Goal: Task Accomplishment & Management: Manage account settings

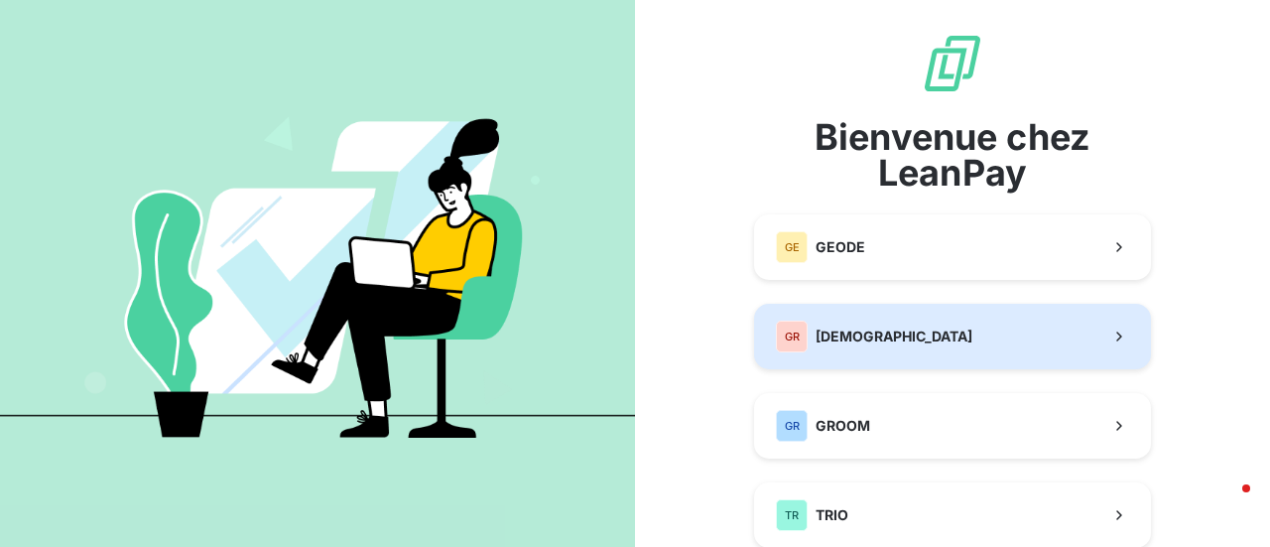
click at [885, 339] on span "[DEMOGRAPHIC_DATA]" at bounding box center [893, 336] width 157 height 20
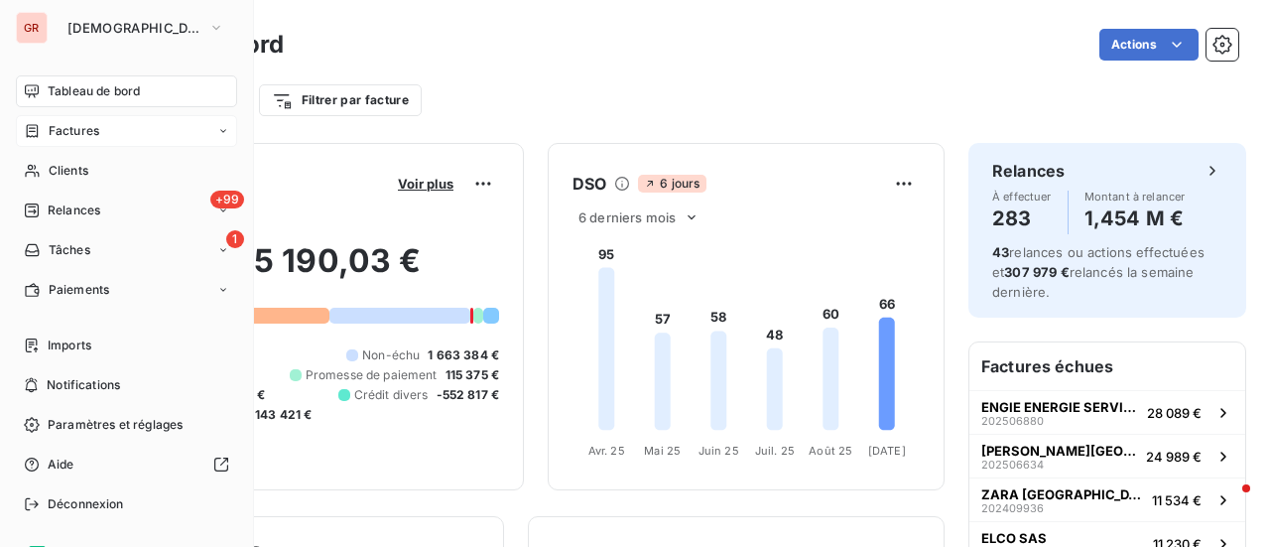
click at [79, 133] on span "Factures" at bounding box center [74, 131] width 51 height 18
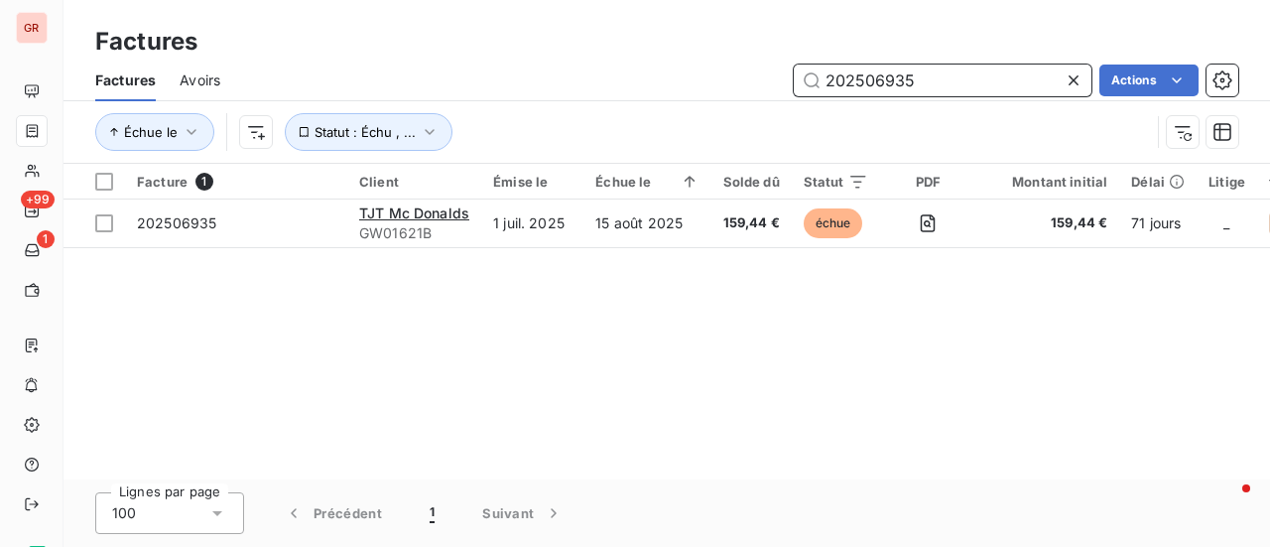
drag, startPoint x: 919, startPoint y: 84, endPoint x: 558, endPoint y: 88, distance: 361.1
click at [560, 86] on div "202506935 Actions" at bounding box center [741, 80] width 994 height 32
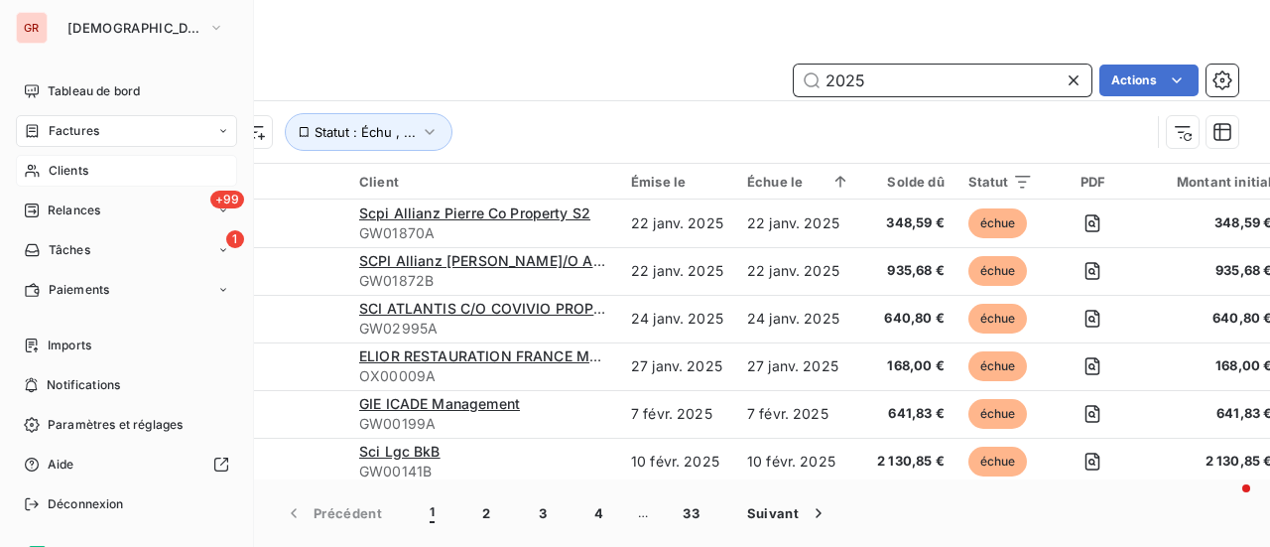
type input "2025"
click at [72, 170] on span "Clients" at bounding box center [69, 171] width 40 height 18
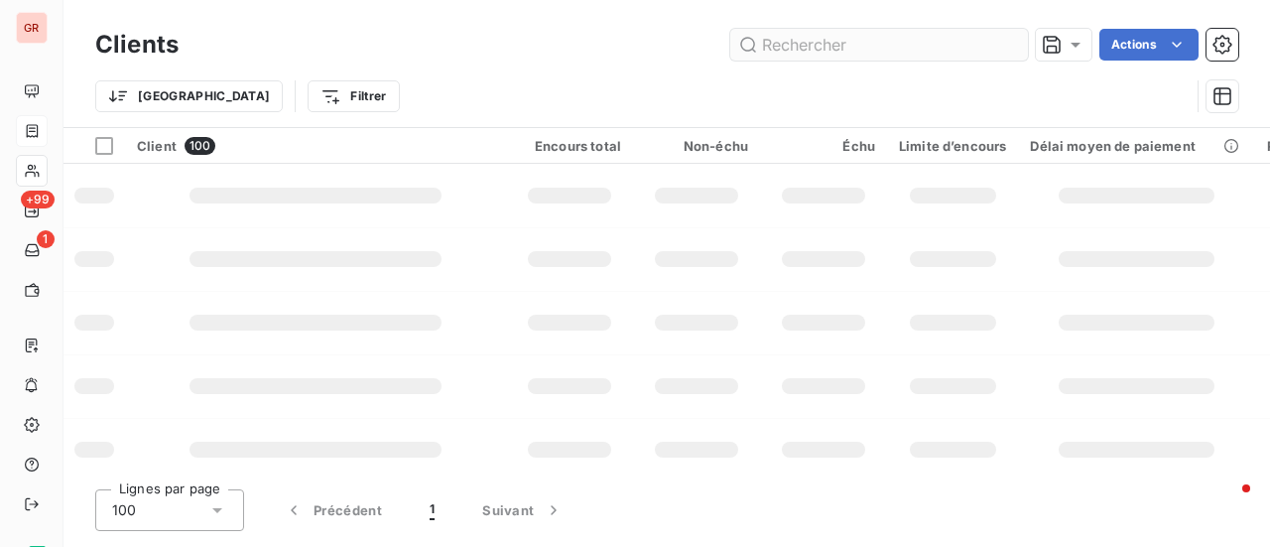
click at [857, 45] on input "text" at bounding box center [879, 45] width 298 height 32
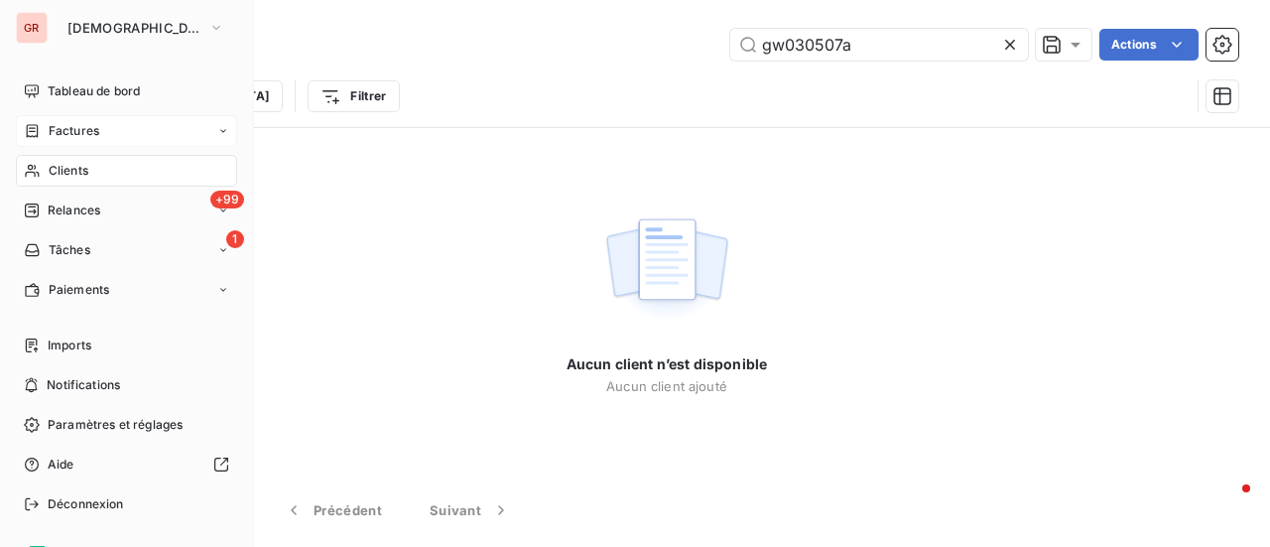
click at [85, 174] on span "Clients" at bounding box center [69, 171] width 40 height 18
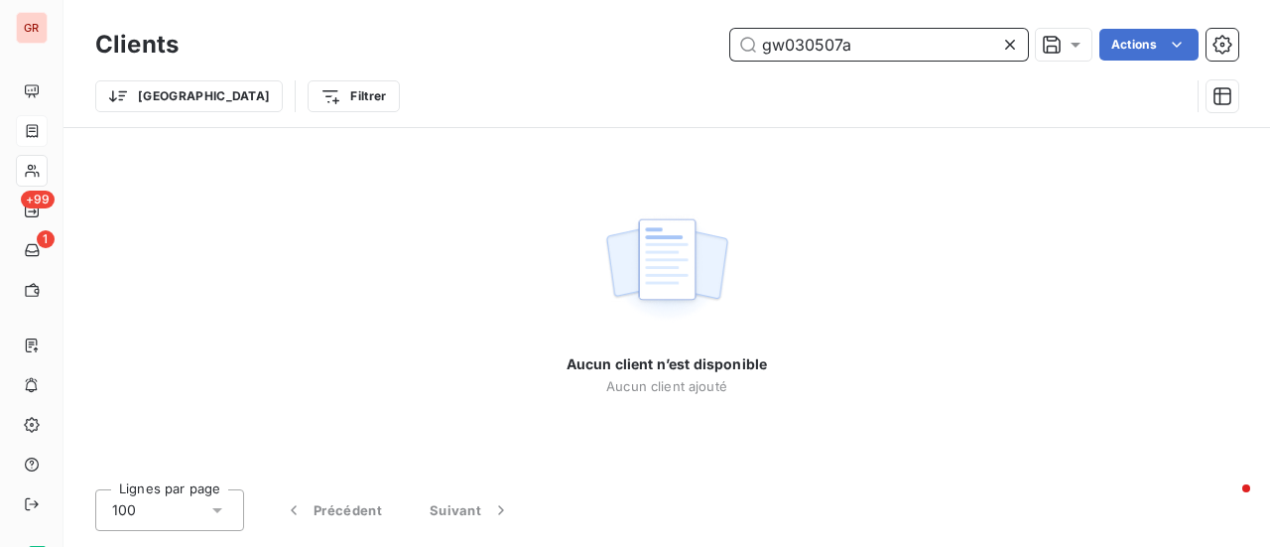
click at [823, 41] on input "gw030507a" at bounding box center [879, 45] width 298 height 32
click at [833, 50] on input "gw030507a" at bounding box center [879, 45] width 298 height 32
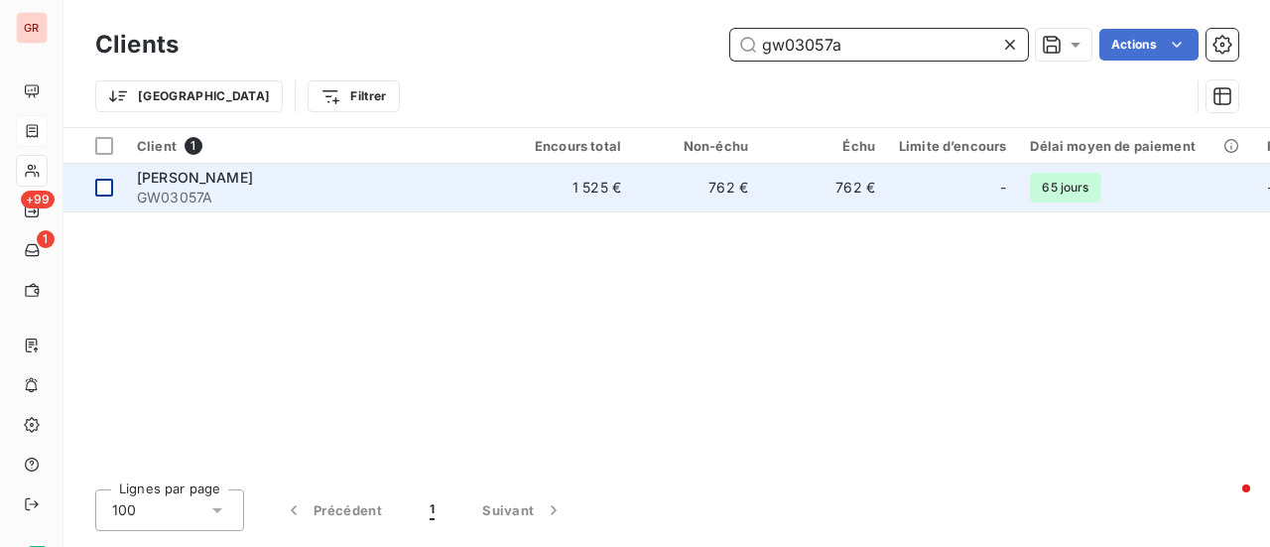
type input "gw03057a"
click at [105, 182] on div at bounding box center [104, 188] width 18 height 18
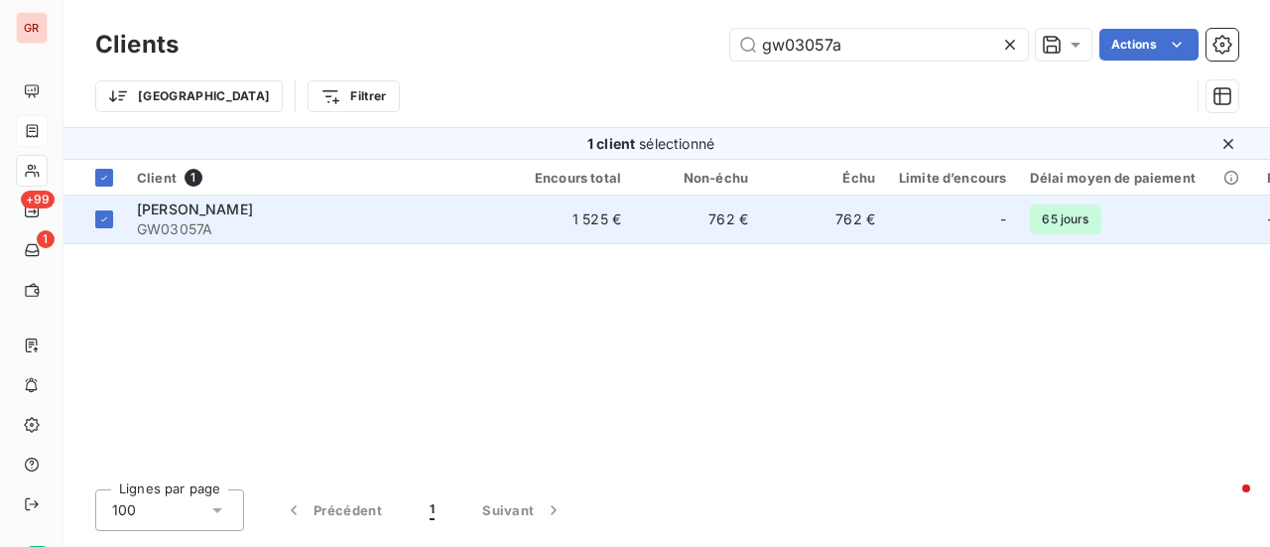
click at [237, 208] on span "[PERSON_NAME]" at bounding box center [195, 208] width 116 height 17
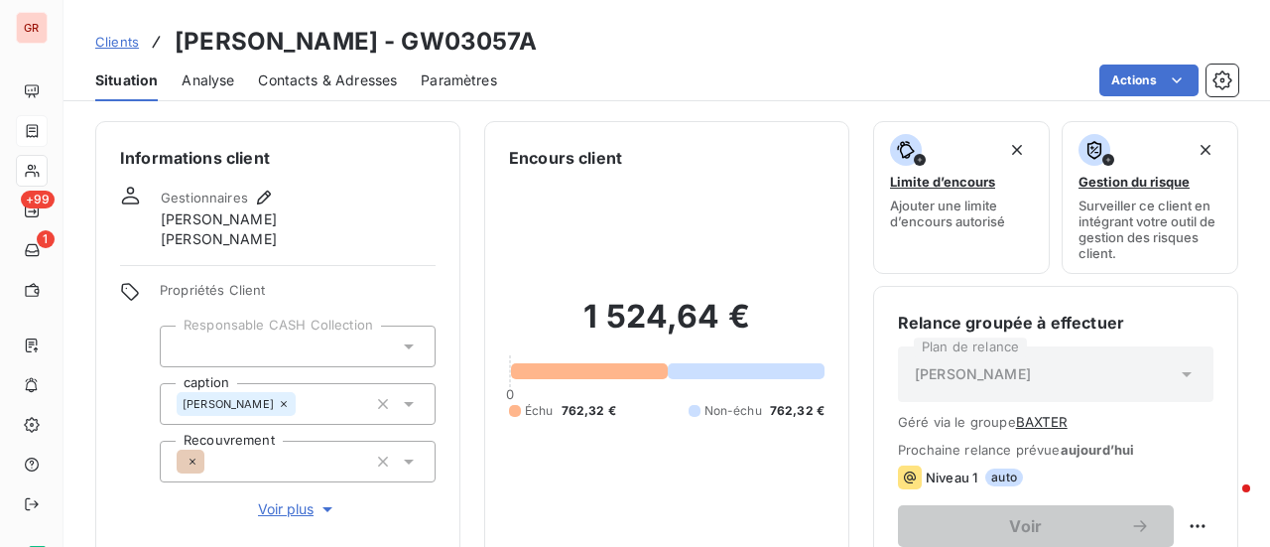
click at [373, 85] on span "Contacts & Adresses" at bounding box center [327, 80] width 139 height 20
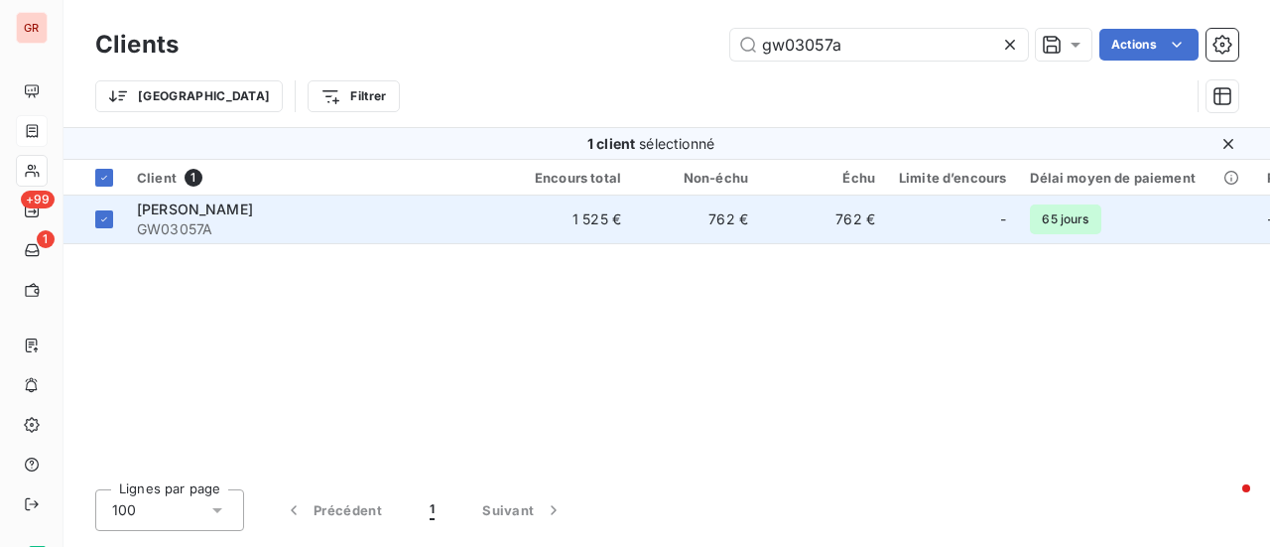
click at [246, 214] on span "[PERSON_NAME]" at bounding box center [195, 208] width 116 height 17
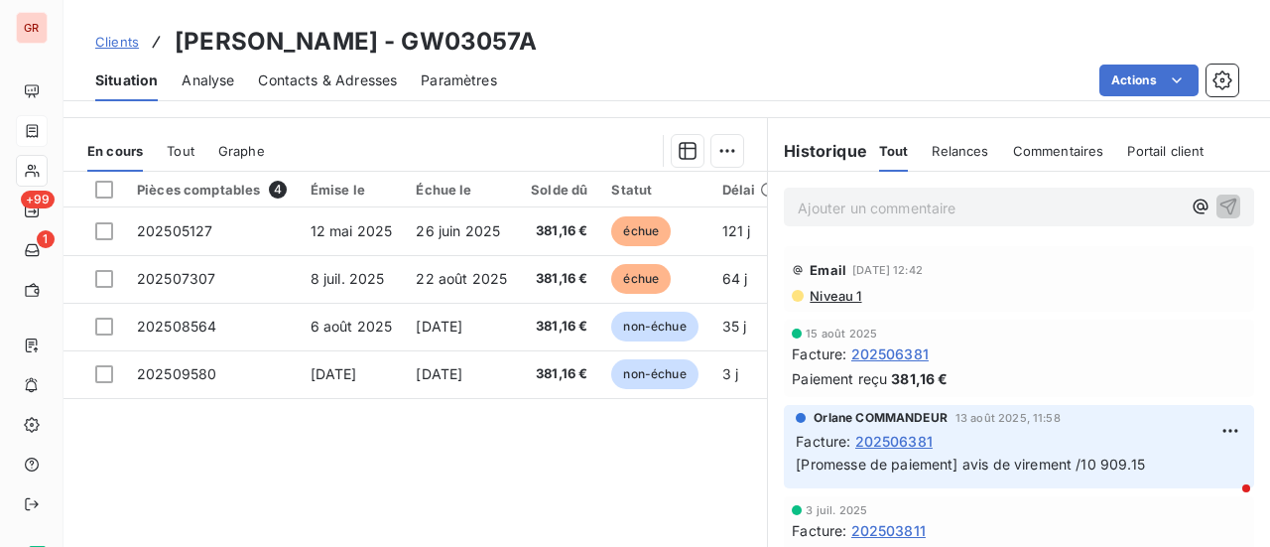
scroll to position [496, 0]
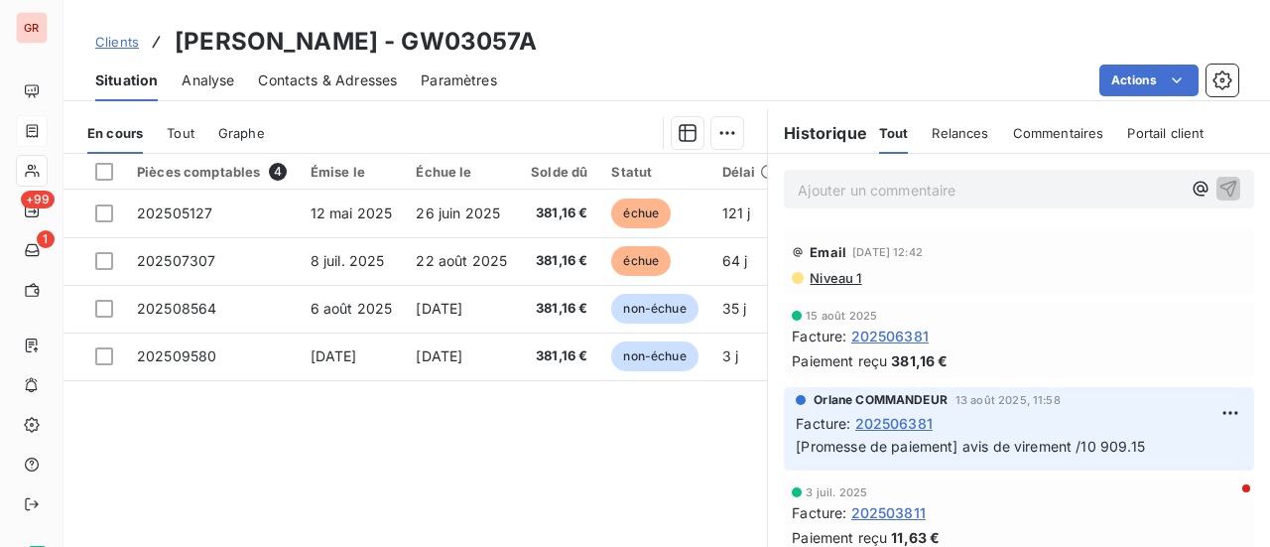
click at [365, 80] on span "Contacts & Adresses" at bounding box center [327, 80] width 139 height 20
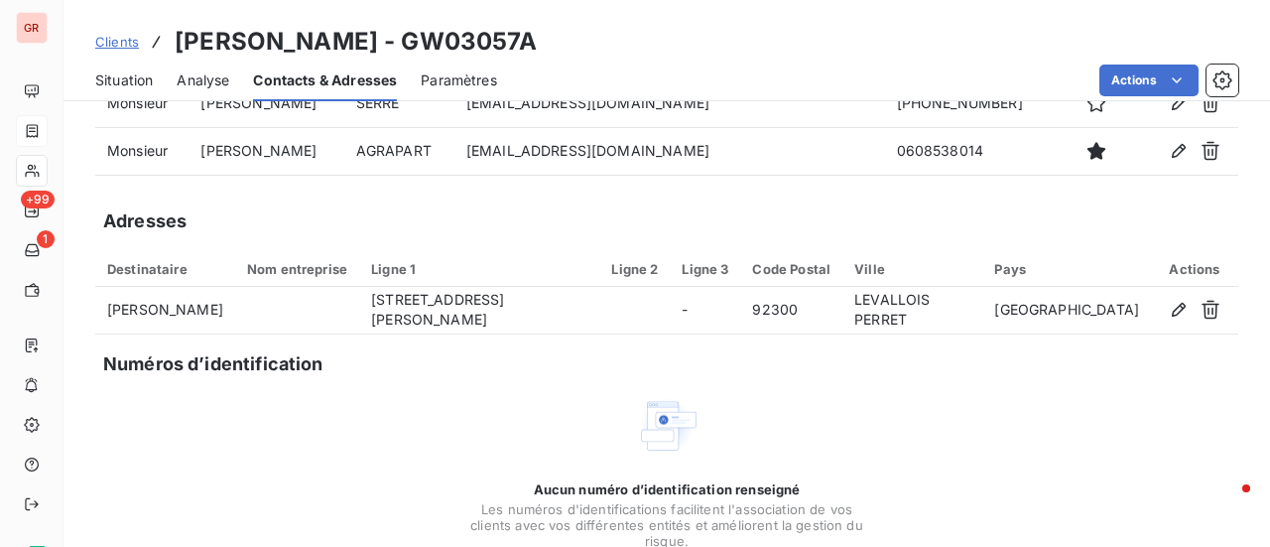
scroll to position [213, 0]
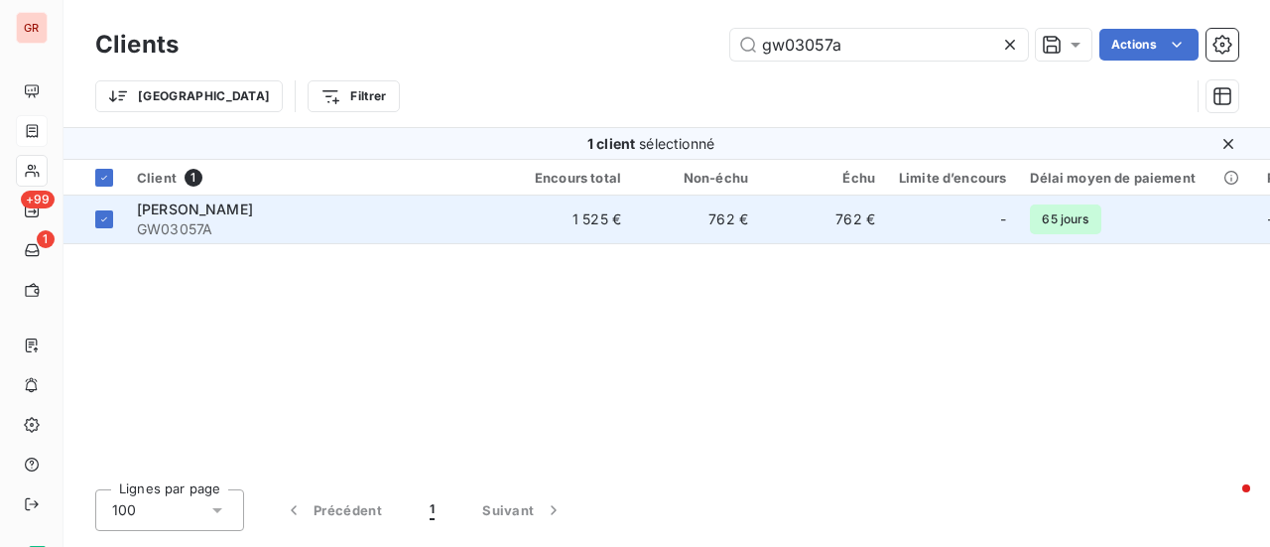
click at [199, 207] on span "[PERSON_NAME]" at bounding box center [195, 208] width 116 height 17
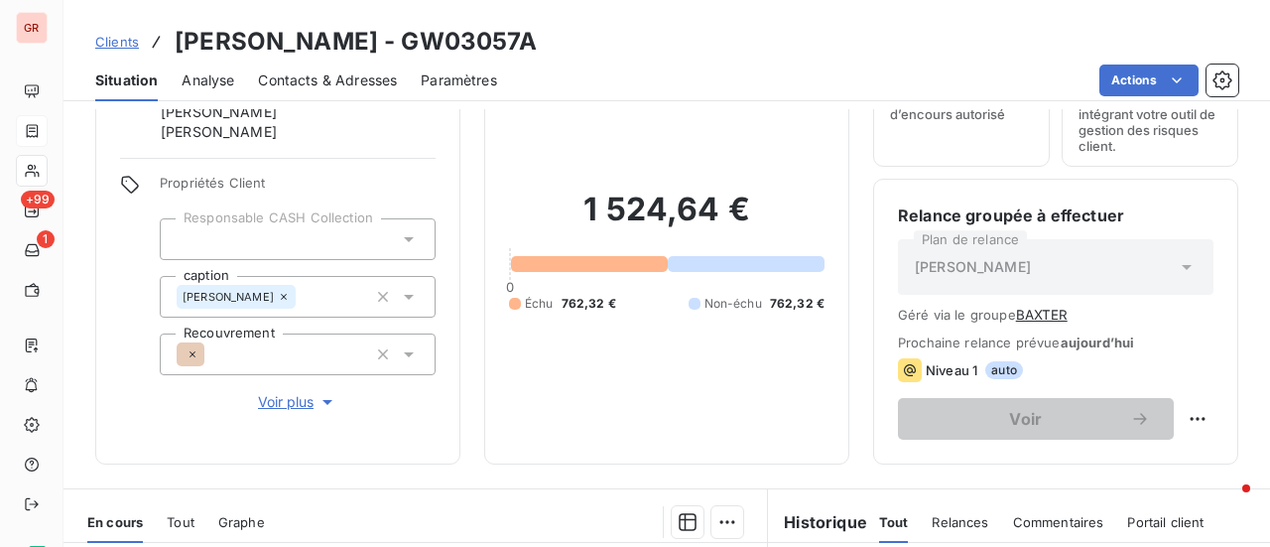
scroll to position [397, 0]
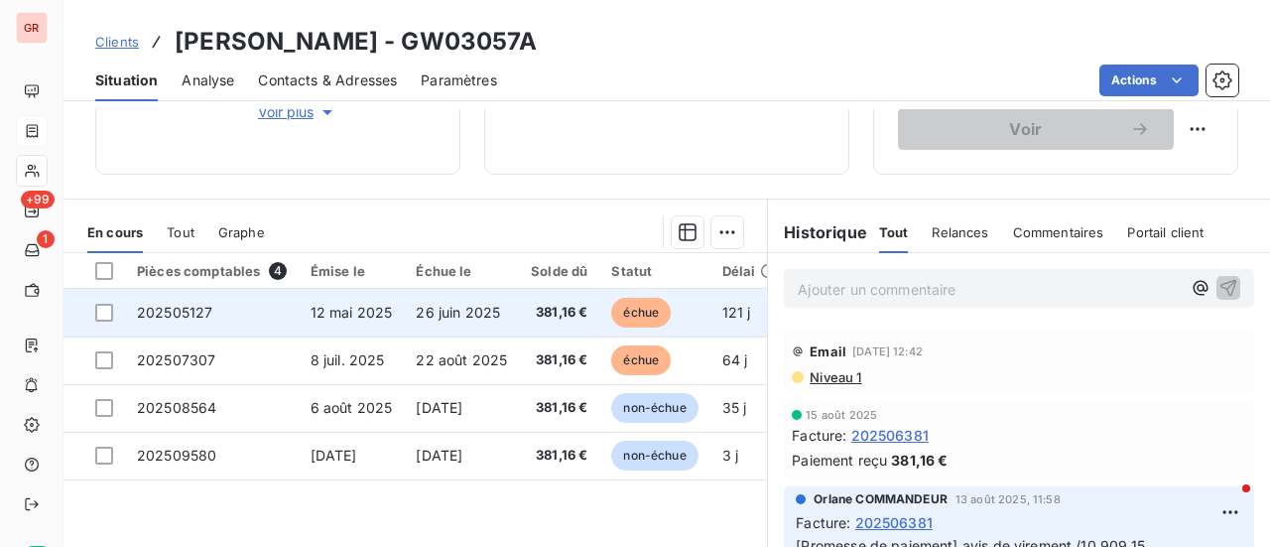
click at [334, 310] on span "12 mai 2025" at bounding box center [351, 312] width 82 height 17
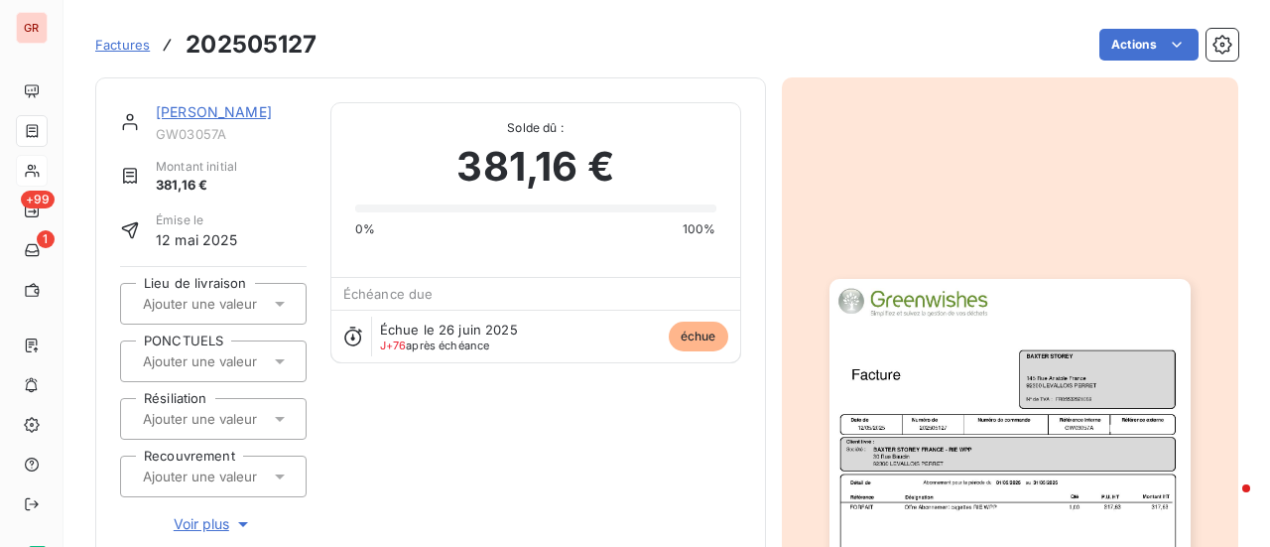
click at [1020, 455] on img "button" at bounding box center [1009, 534] width 361 height 510
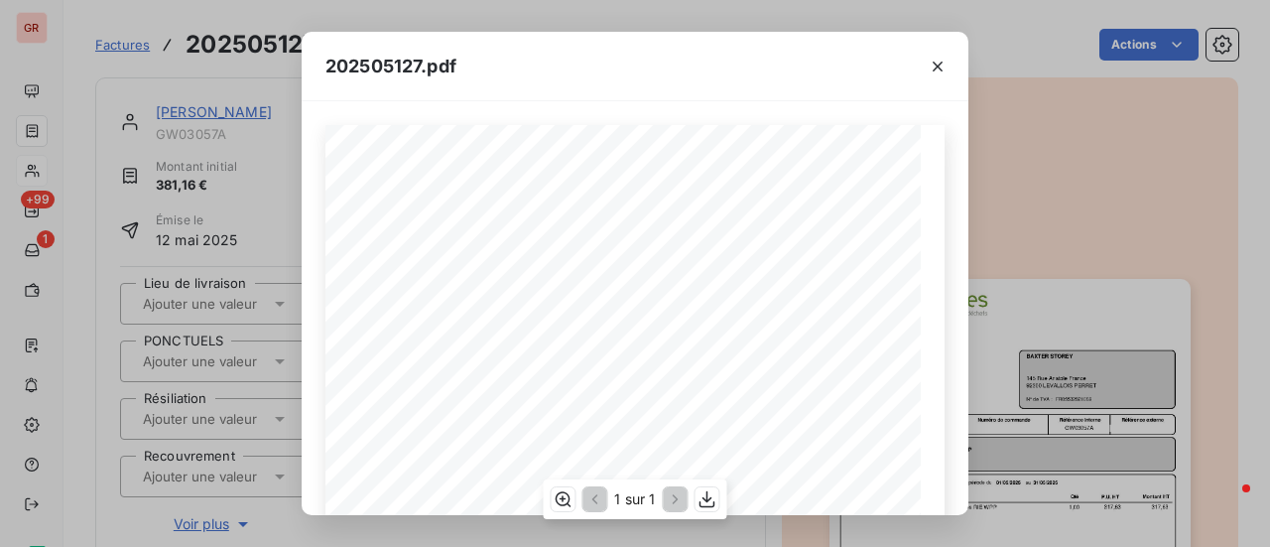
scroll to position [99, 0]
click at [935, 70] on icon "button" at bounding box center [937, 67] width 20 height 20
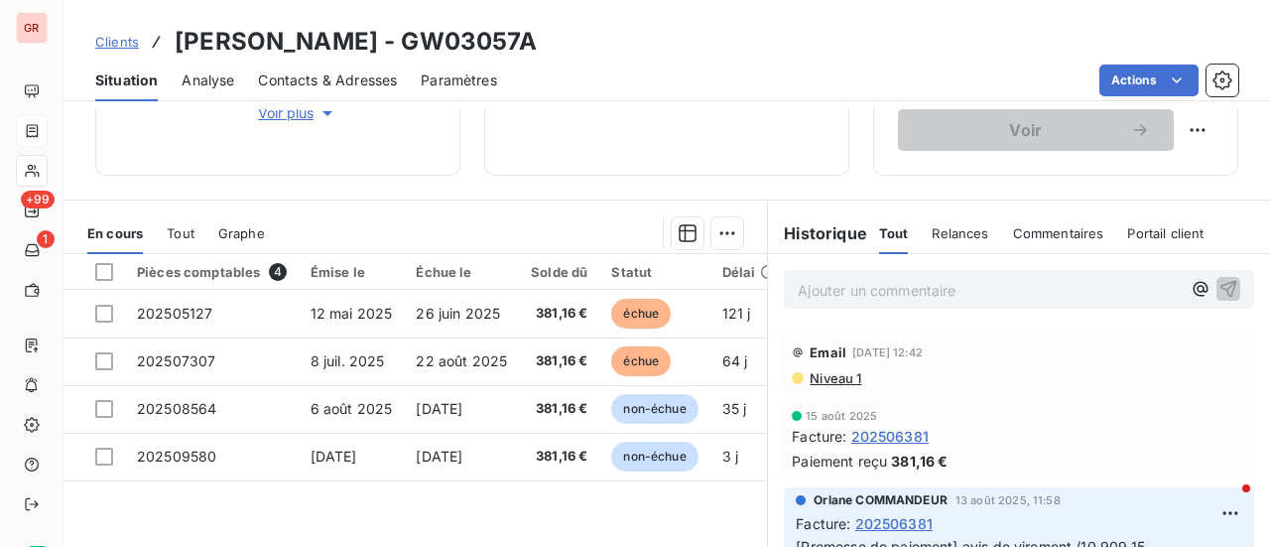
scroll to position [397, 0]
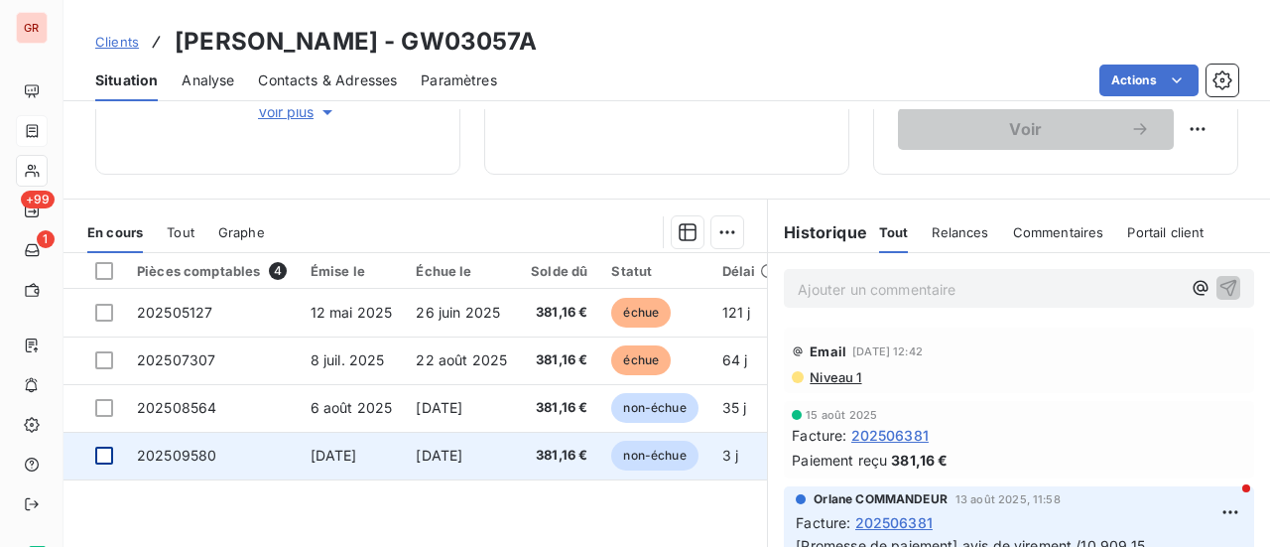
click at [109, 457] on div at bounding box center [104, 455] width 18 height 18
click at [196, 454] on span "202509580" at bounding box center [176, 454] width 79 height 17
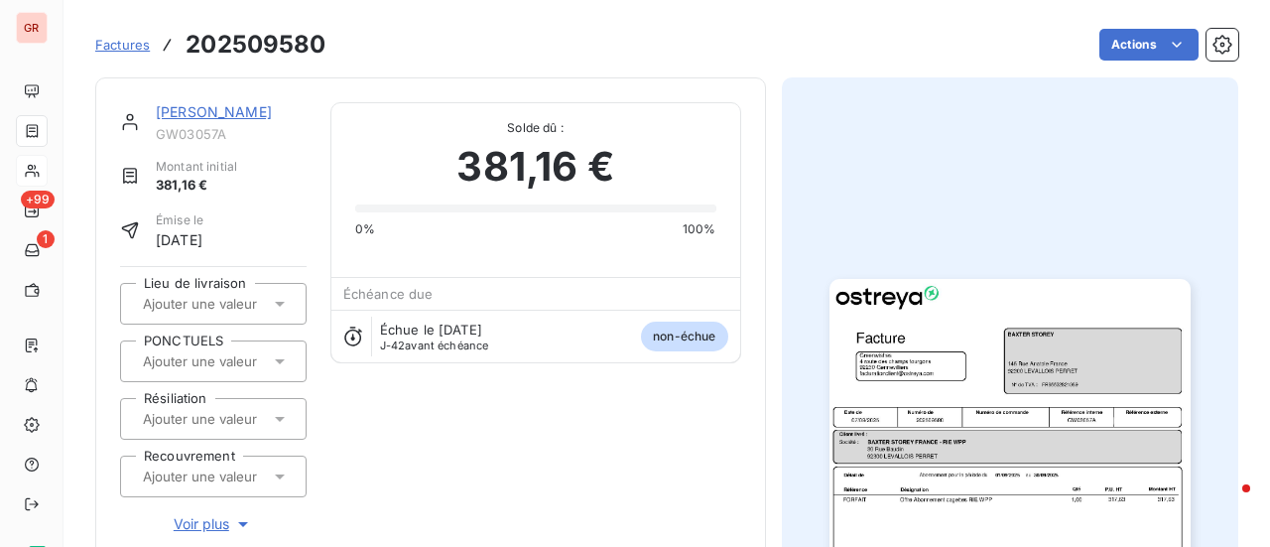
click at [1000, 416] on img "button" at bounding box center [1009, 534] width 361 height 510
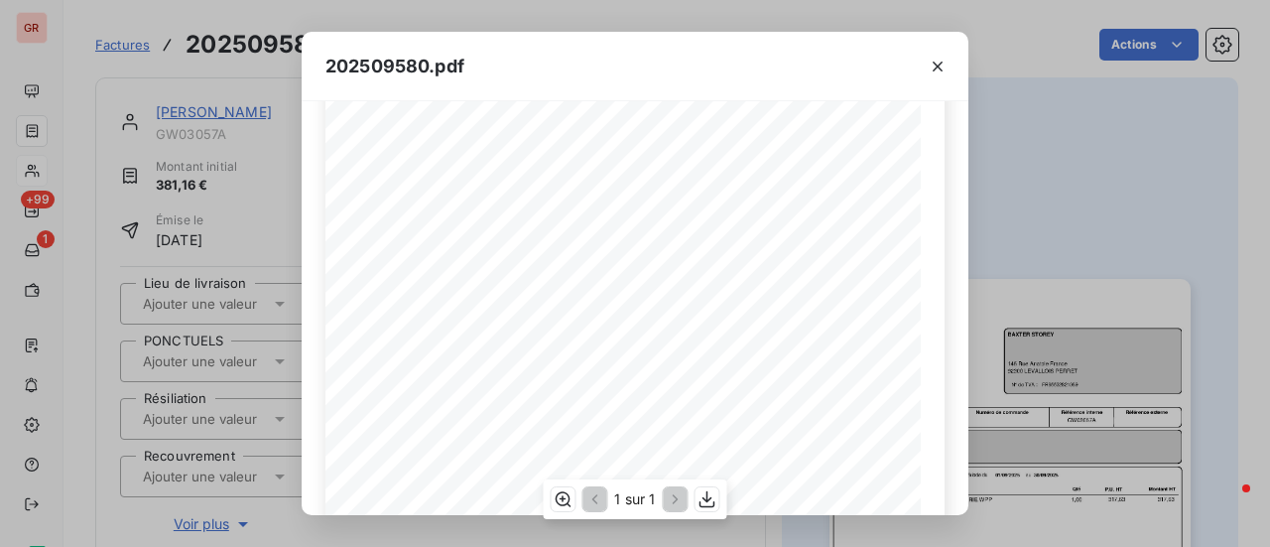
scroll to position [198, 0]
click at [940, 68] on icon "button" at bounding box center [937, 66] width 10 height 10
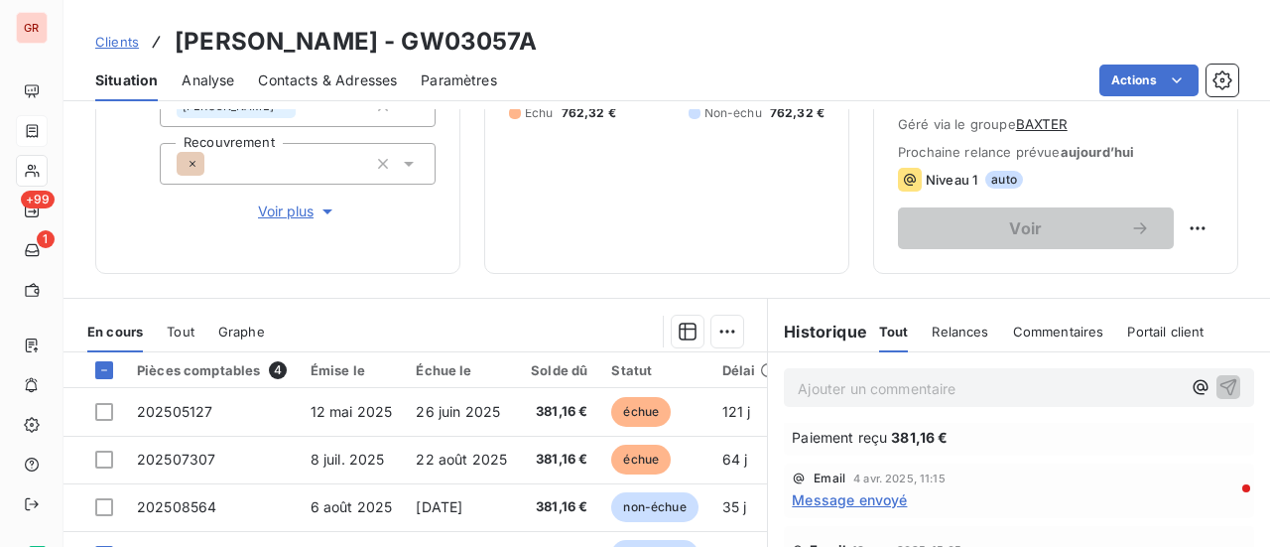
scroll to position [893, 0]
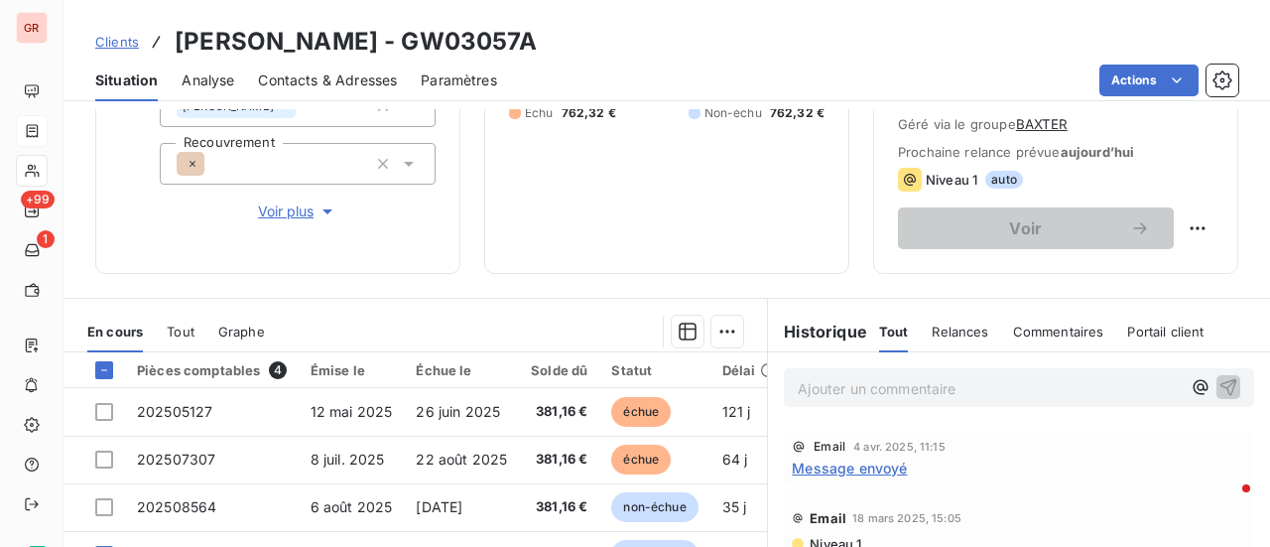
click at [329, 77] on span "Contacts & Adresses" at bounding box center [327, 80] width 139 height 20
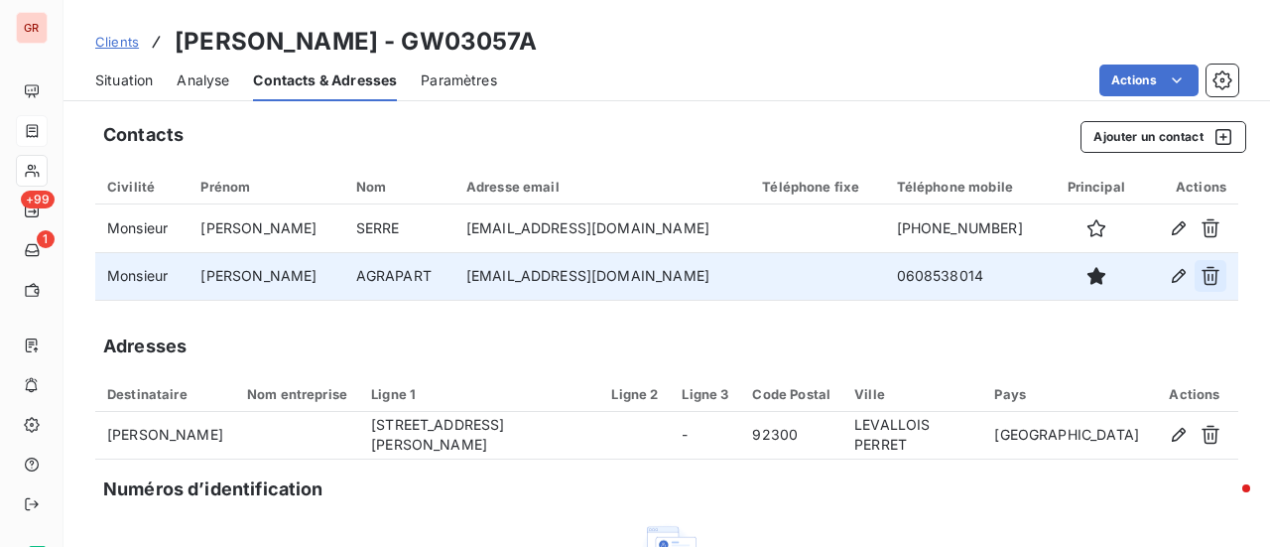
click at [1201, 271] on icon "button" at bounding box center [1210, 276] width 18 height 19
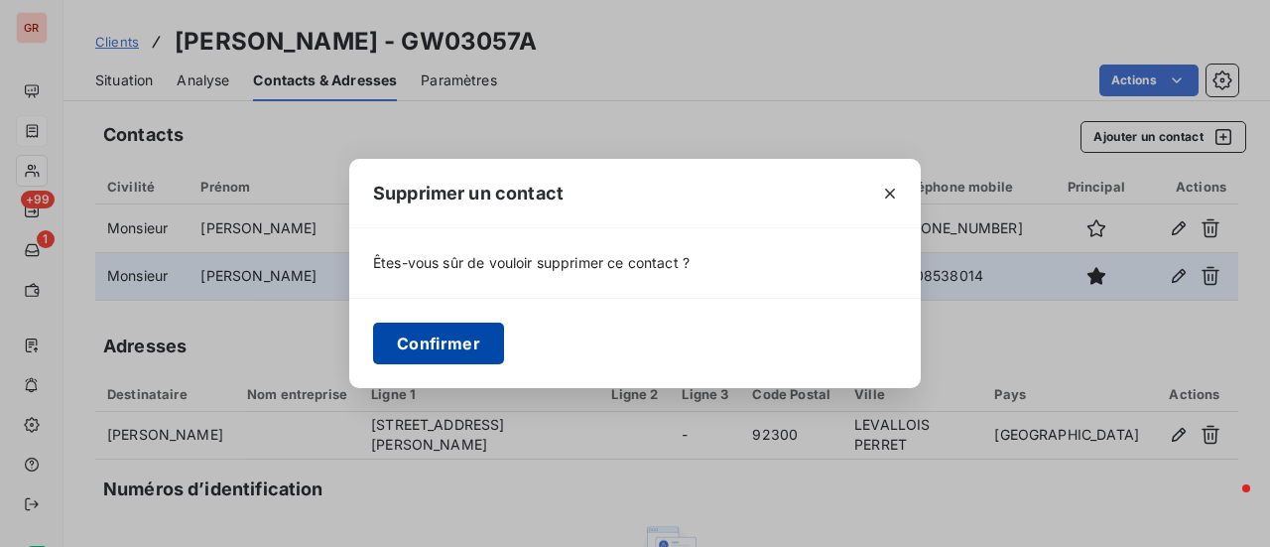
click at [436, 341] on button "Confirmer" at bounding box center [438, 343] width 131 height 42
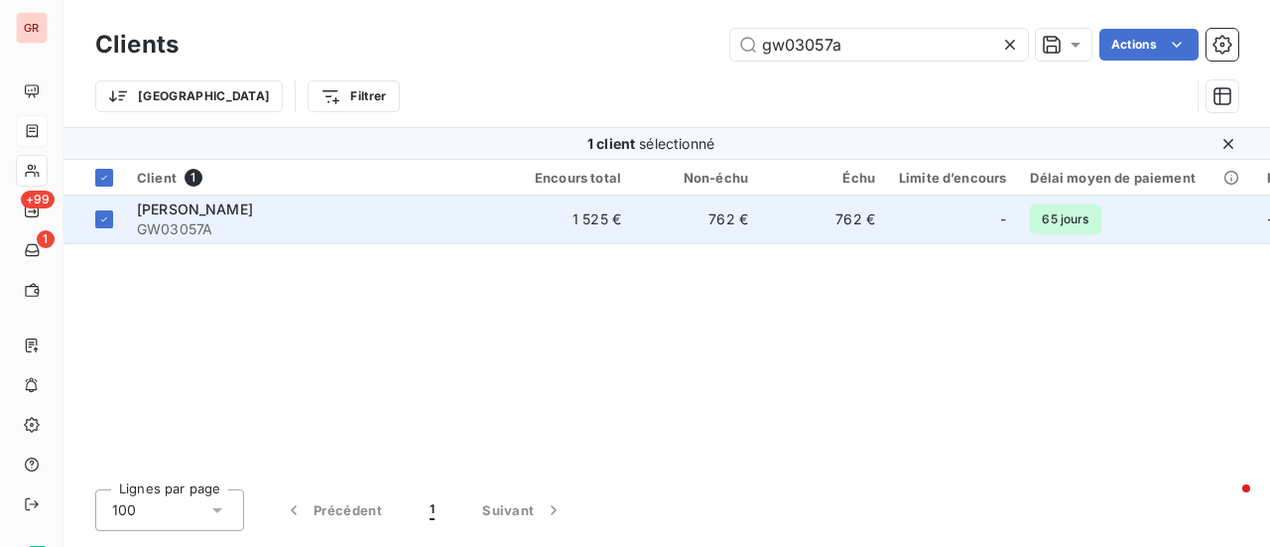
click at [215, 210] on span "[PERSON_NAME]" at bounding box center [195, 208] width 116 height 17
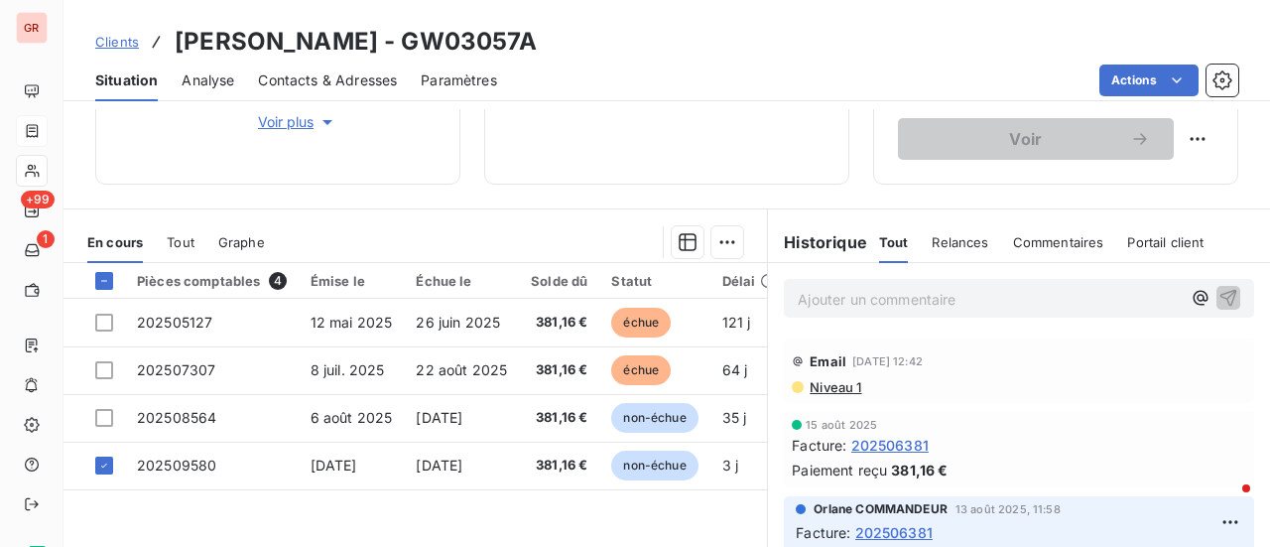
scroll to position [496, 0]
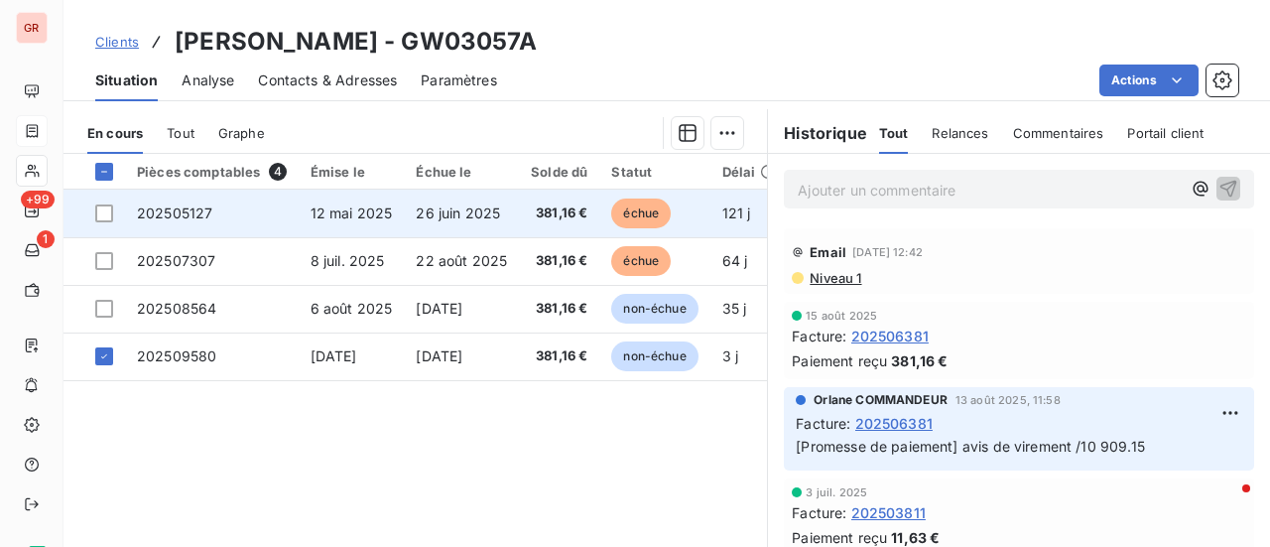
click at [647, 207] on span "échue" at bounding box center [641, 213] width 60 height 30
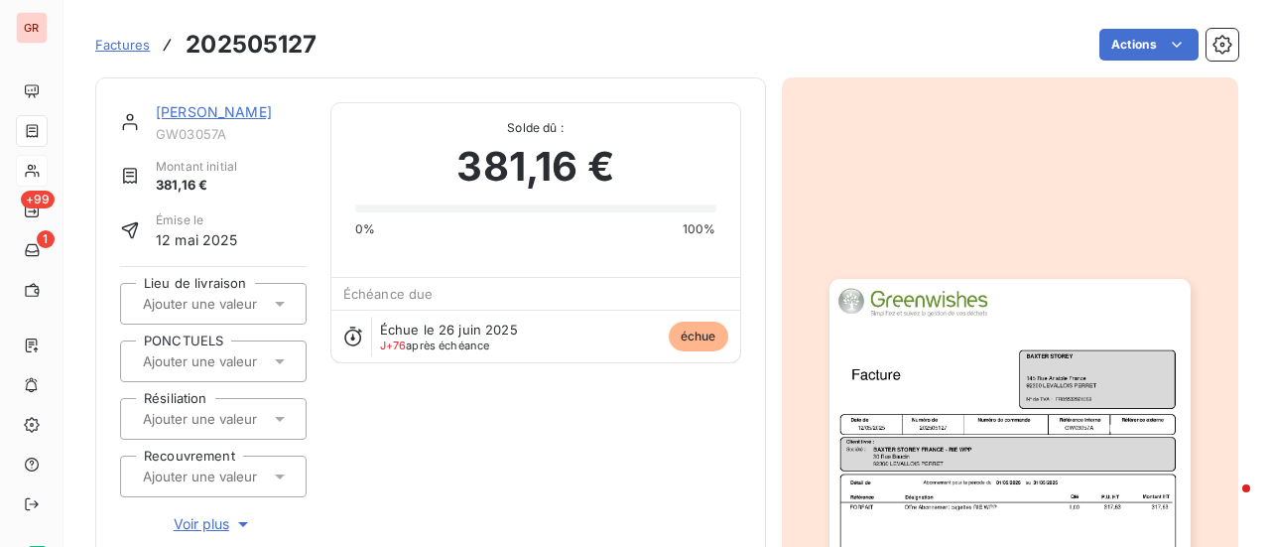
click at [943, 412] on img "button" at bounding box center [1009, 534] width 361 height 510
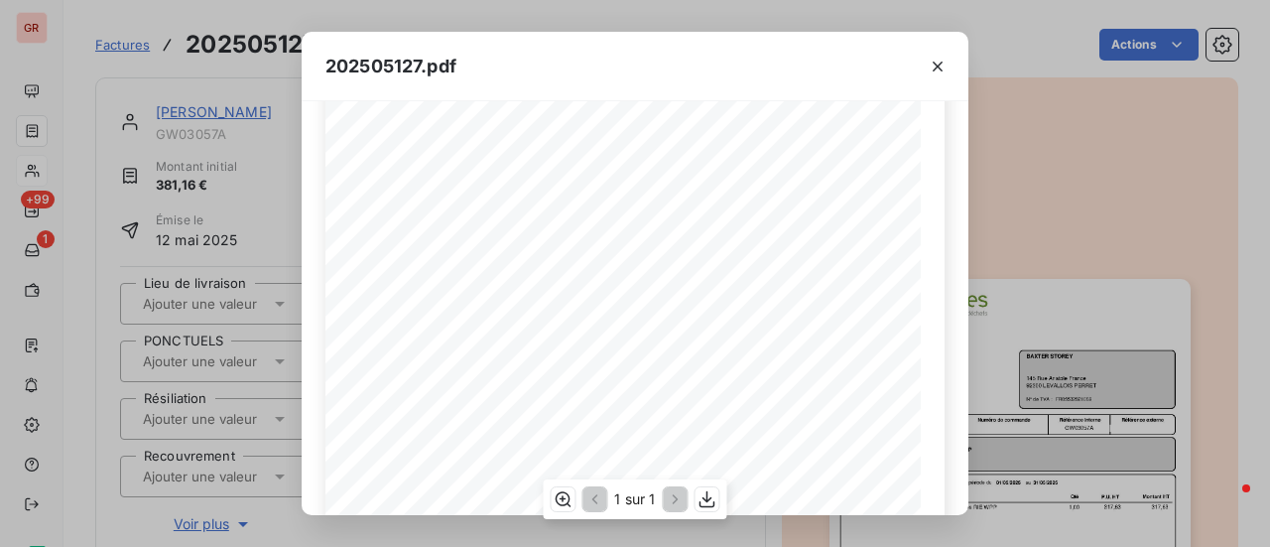
scroll to position [298, 0]
click at [711, 500] on icon "button" at bounding box center [707, 499] width 20 height 20
click at [537, 14] on div "202505127.pdf Référence interne Numéro de Date de Numéro de commande Référence …" at bounding box center [635, 273] width 1270 height 547
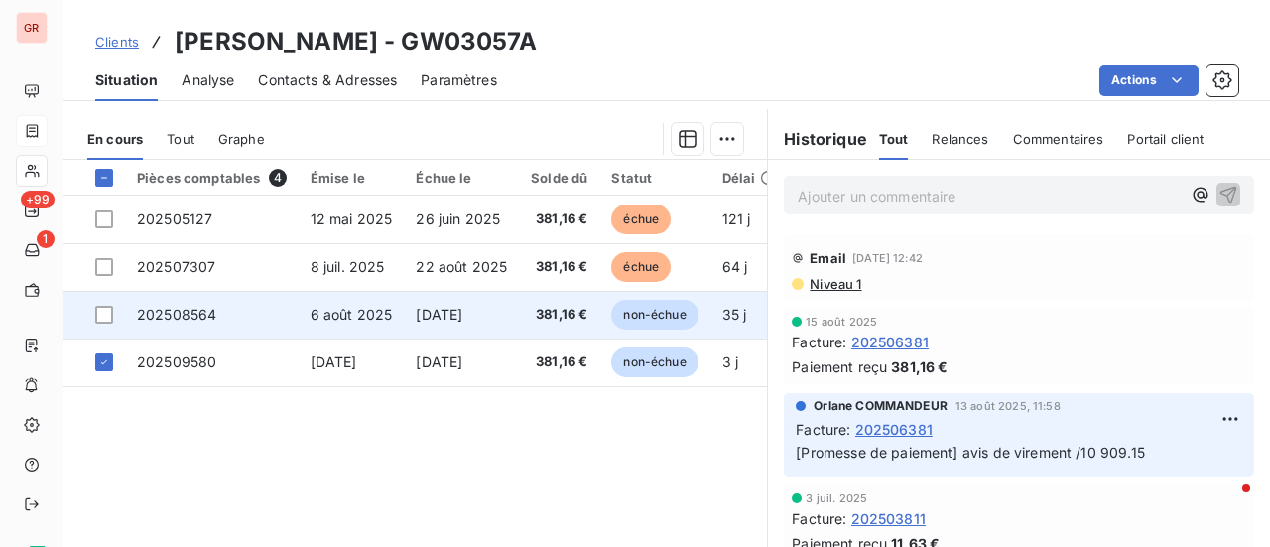
scroll to position [496, 0]
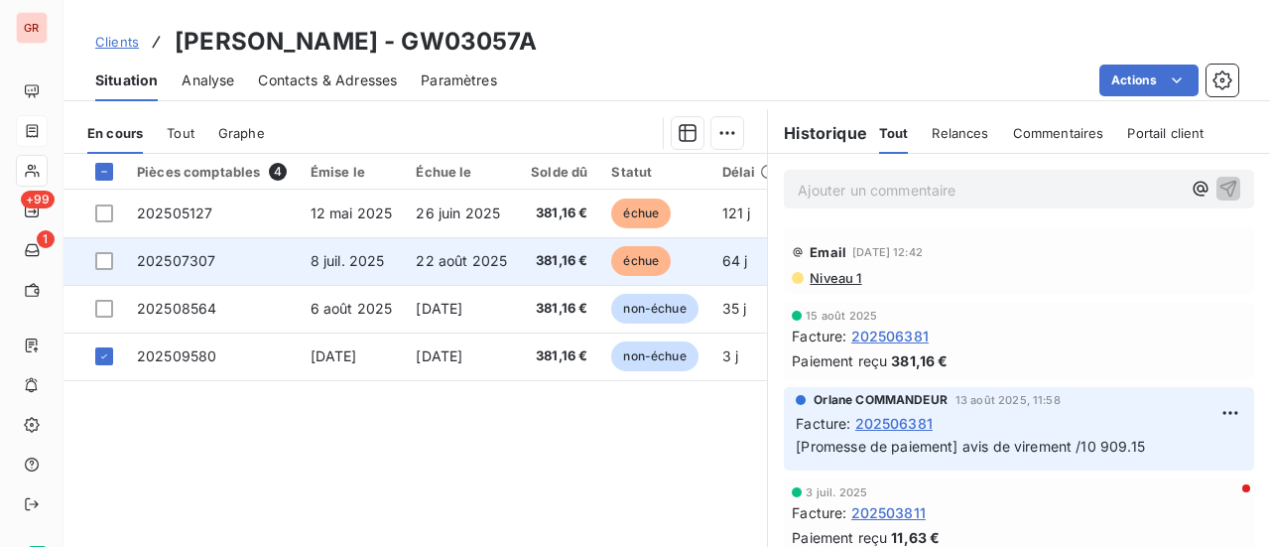
click at [636, 262] on span "échue" at bounding box center [641, 261] width 60 height 30
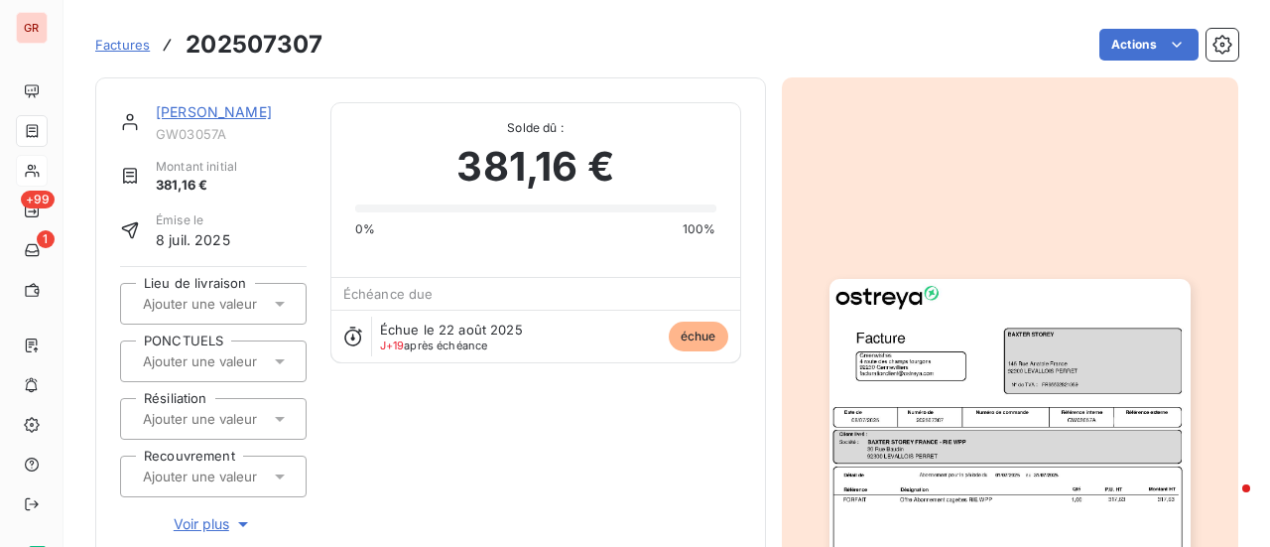
click at [1015, 519] on img "button" at bounding box center [1009, 534] width 361 height 510
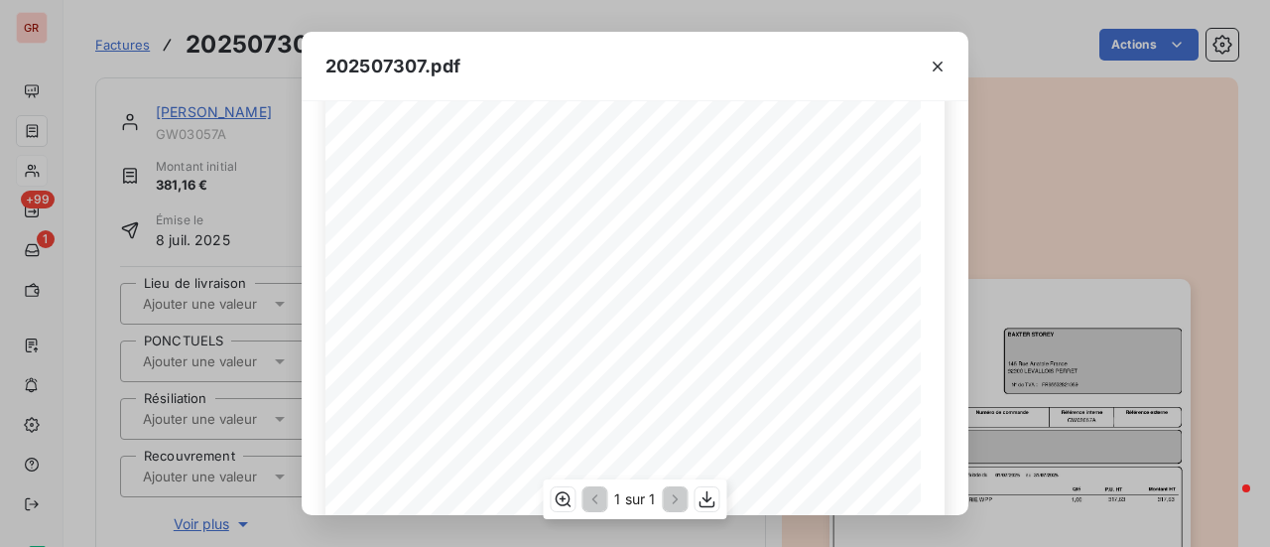
scroll to position [474, 0]
click at [704, 495] on icon "button" at bounding box center [707, 499] width 20 height 20
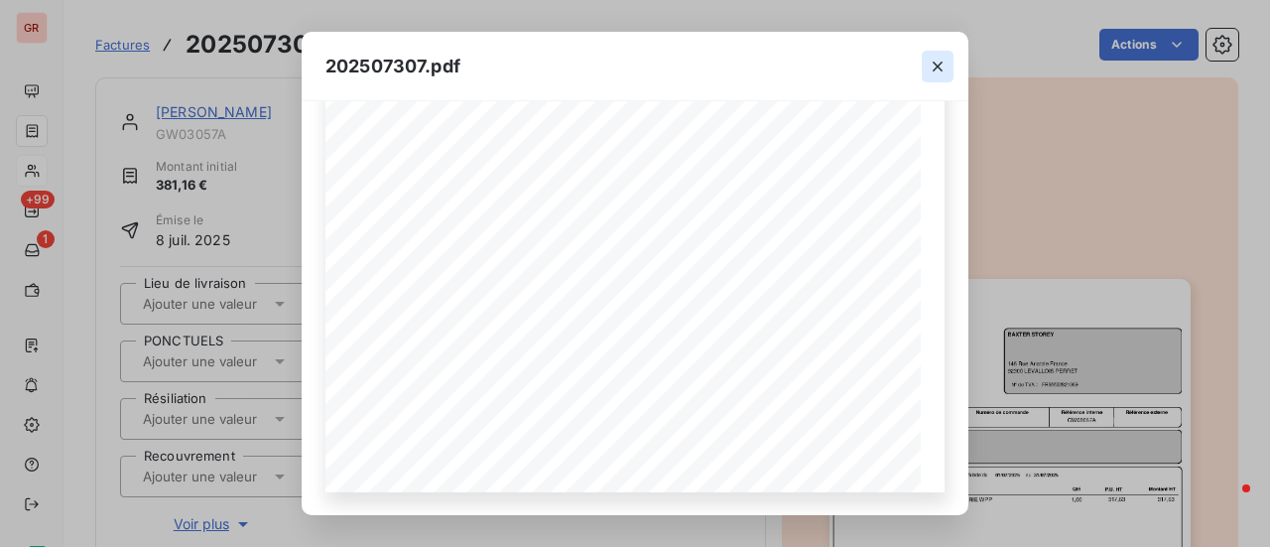
click at [943, 70] on icon "button" at bounding box center [937, 67] width 20 height 20
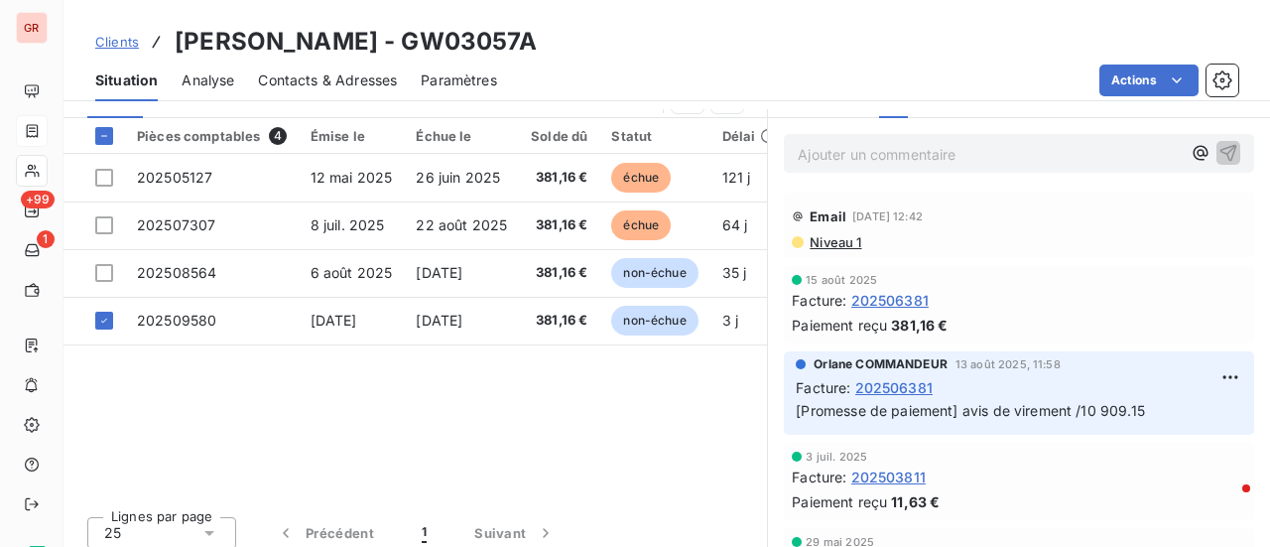
scroll to position [543, 0]
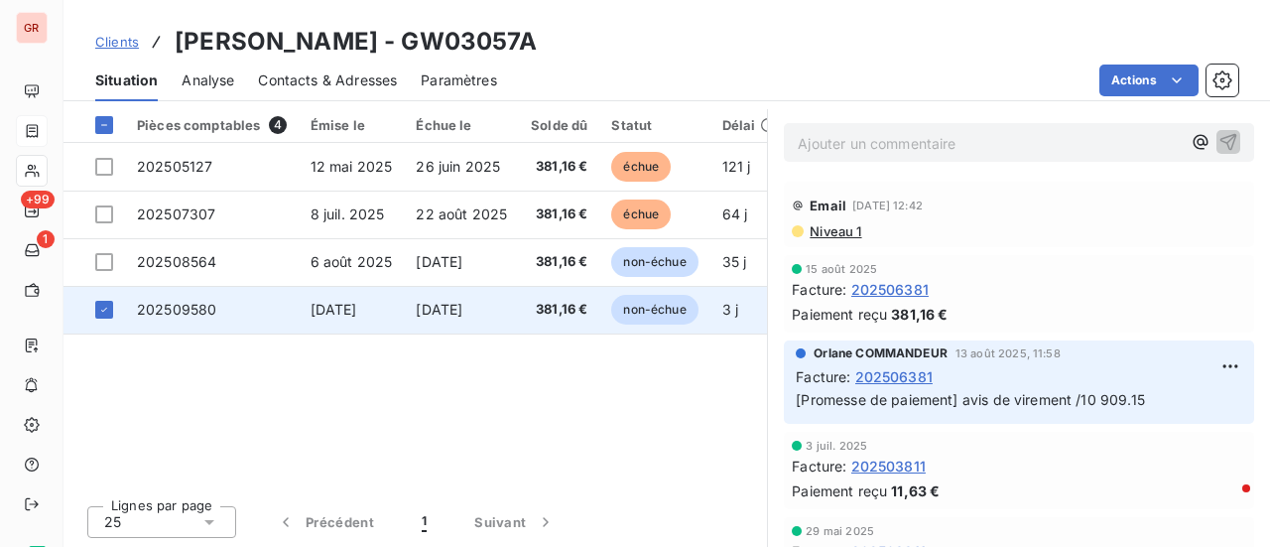
click at [665, 314] on span "non-échue" at bounding box center [654, 310] width 86 height 30
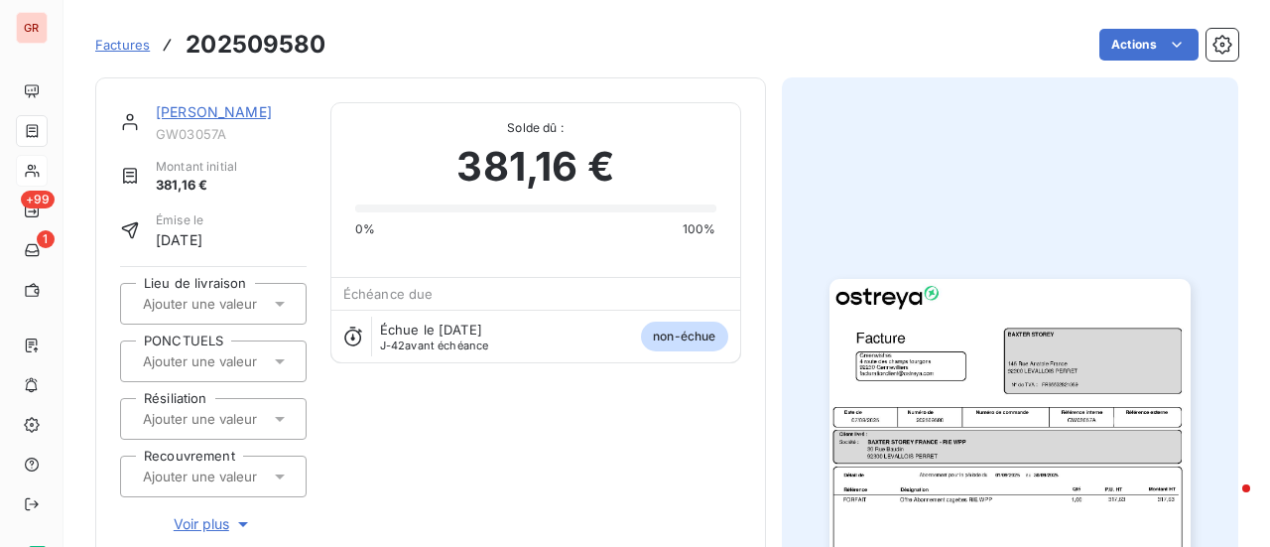
click at [957, 352] on img "button" at bounding box center [1009, 534] width 361 height 510
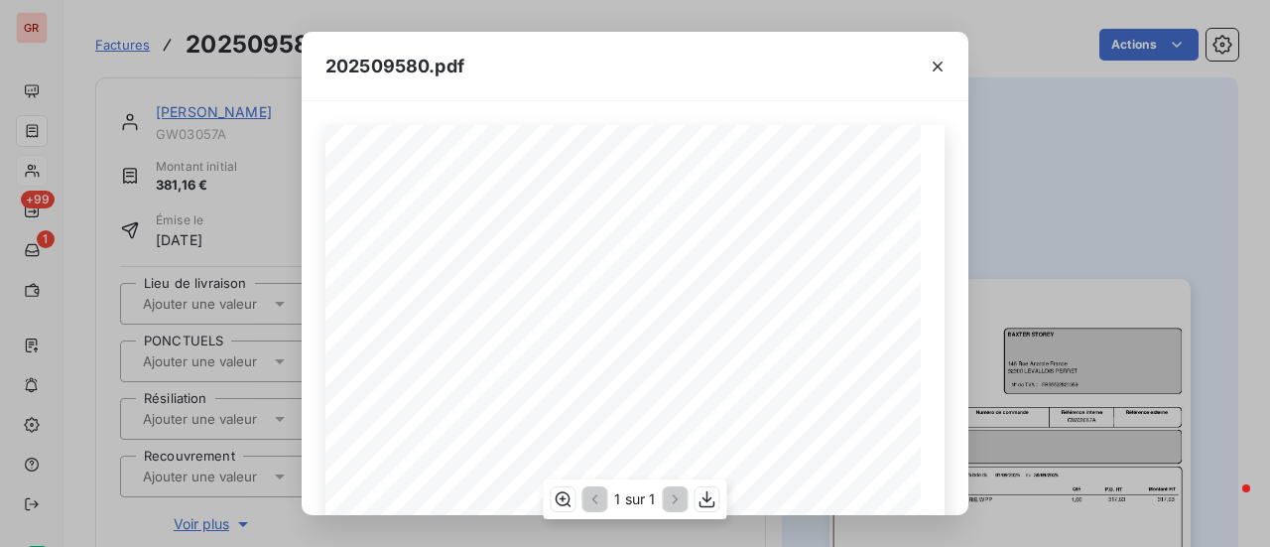
scroll to position [298, 0]
click at [708, 503] on icon "button" at bounding box center [707, 499] width 20 height 20
click at [938, 62] on icon "button" at bounding box center [937, 67] width 20 height 20
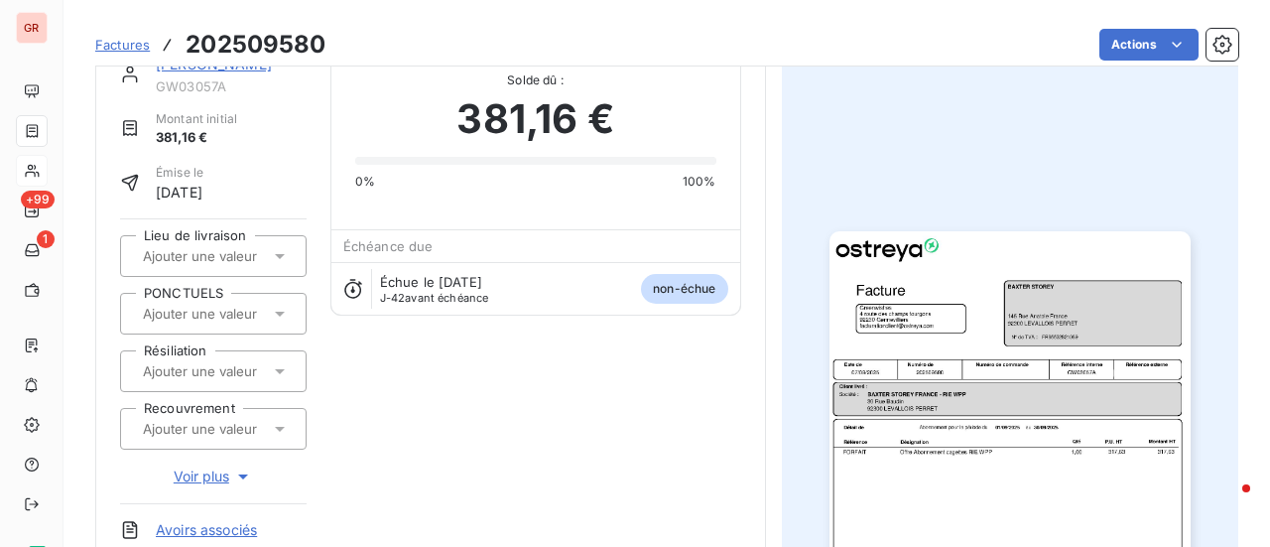
scroll to position [0, 0]
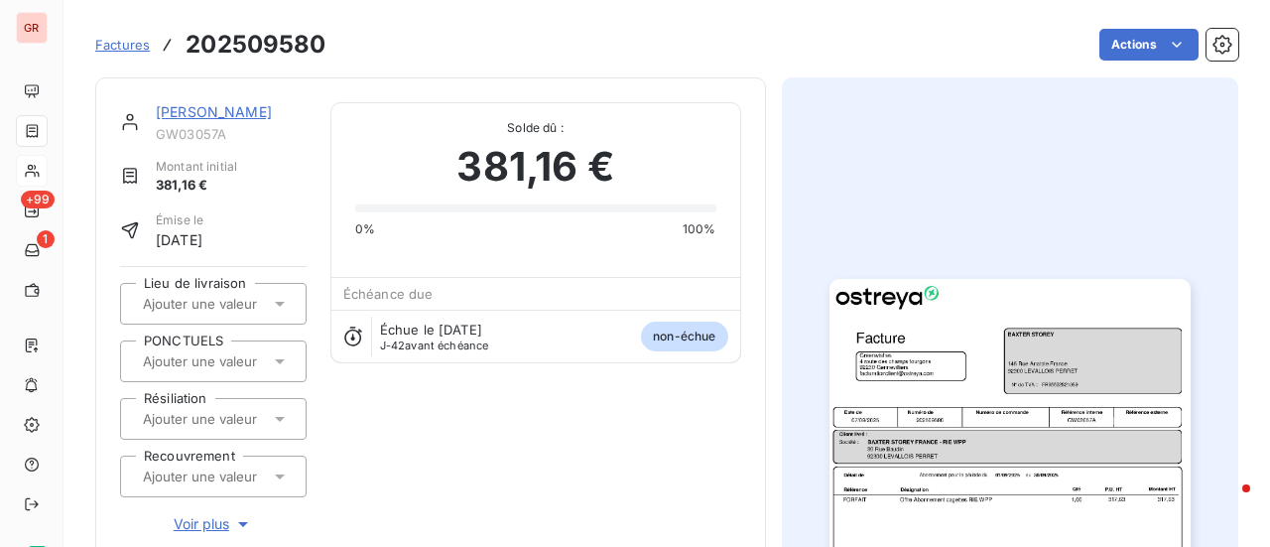
click at [246, 110] on link "BAXTER STOREY" at bounding box center [214, 111] width 116 height 17
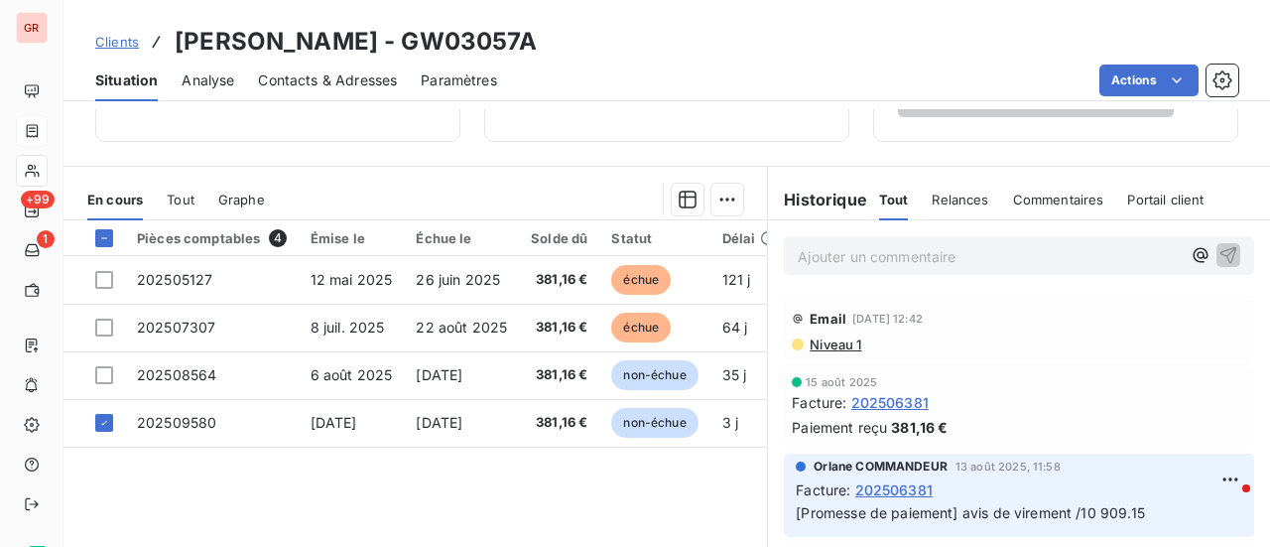
scroll to position [496, 0]
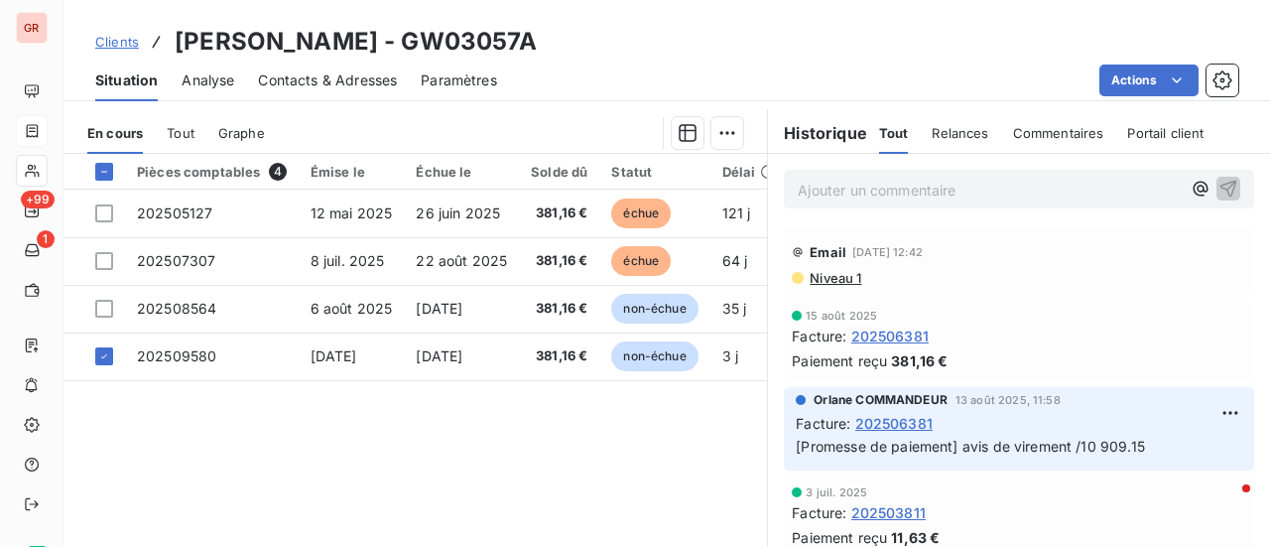
click at [886, 178] on p "Ajouter un commentaire ﻿" at bounding box center [988, 190] width 383 height 25
click at [825, 182] on p "Ajouter un commentaire ﻿" at bounding box center [988, 190] width 383 height 25
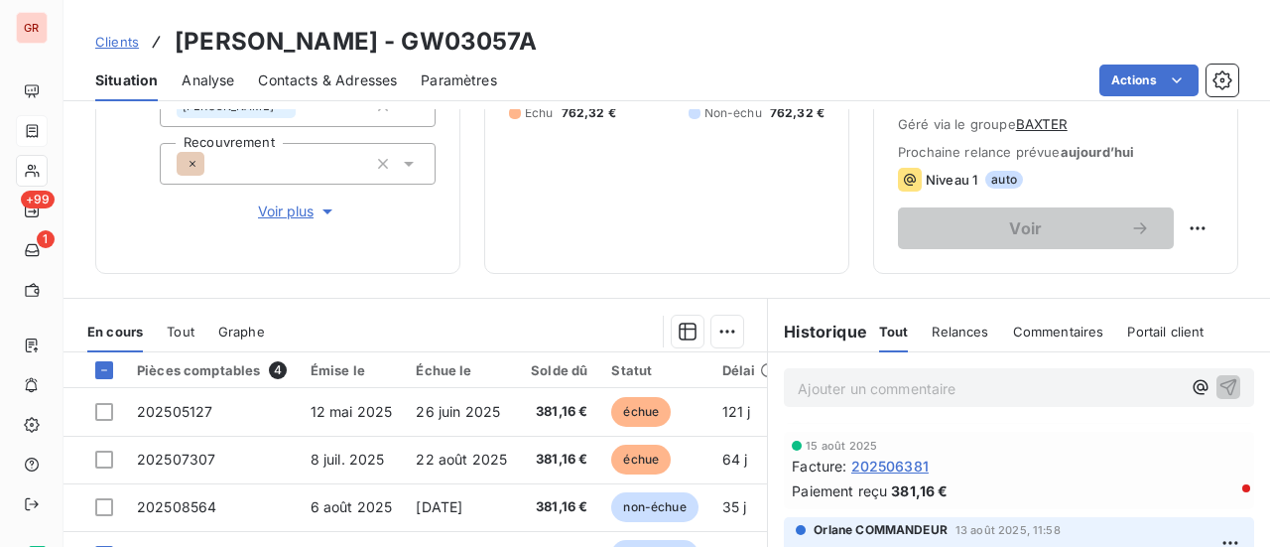
scroll to position [99, 0]
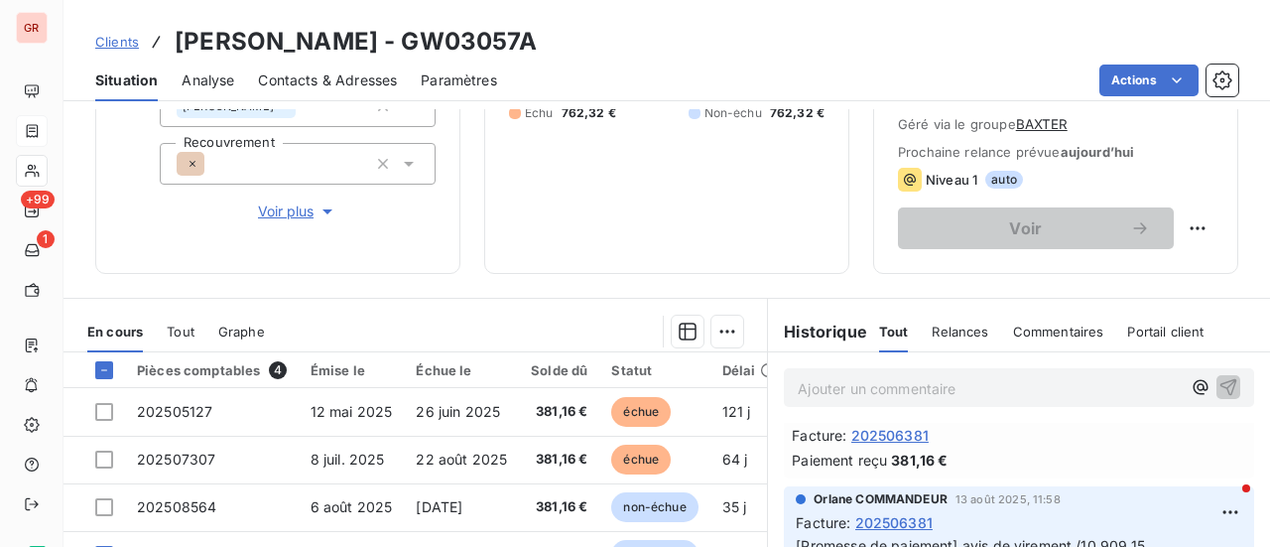
click at [821, 391] on p "Ajouter un commentaire ﻿" at bounding box center [988, 388] width 383 height 25
click at [797, 382] on span "Ffacture envoyé par courrier" at bounding box center [924, 386] width 255 height 17
click at [984, 385] on p "facture envoyé par courrier" at bounding box center [988, 387] width 383 height 23
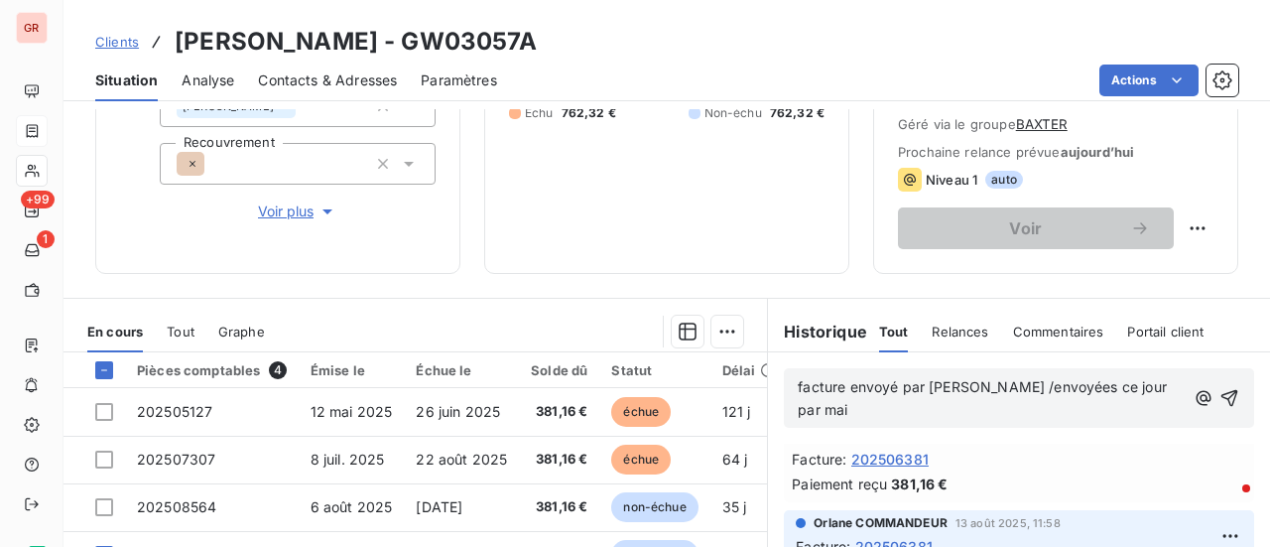
scroll to position [119, 0]
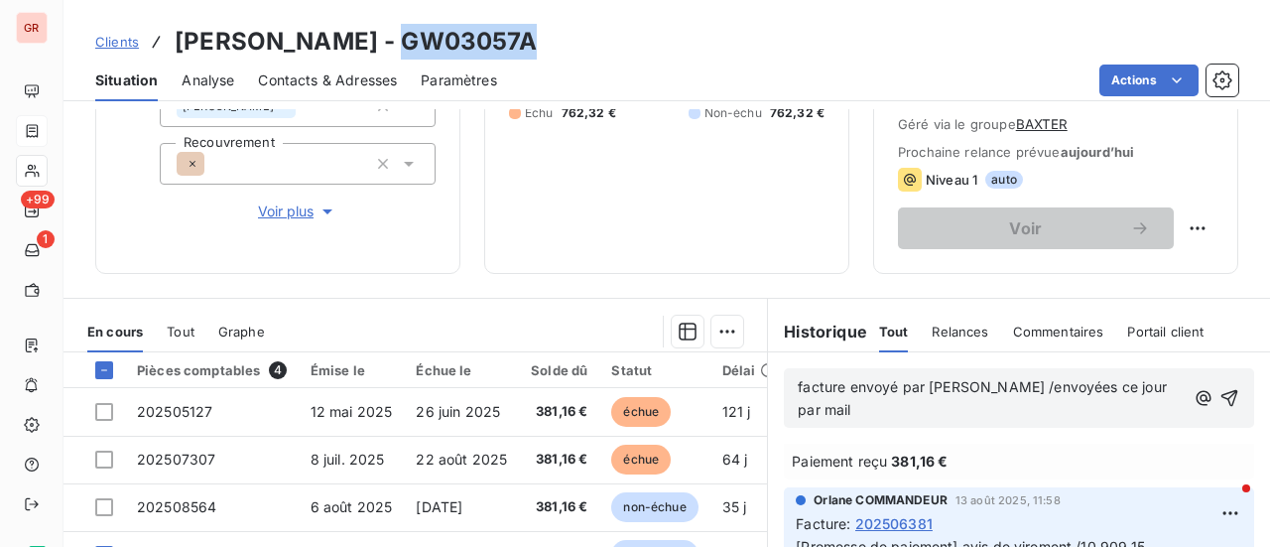
drag, startPoint x: 530, startPoint y: 47, endPoint x: 406, endPoint y: 48, distance: 124.0
click at [405, 48] on h3 "BAXTER STOREY - GW03057A" at bounding box center [356, 42] width 362 height 36
copy h3 "GW03057A"
click at [971, 391] on span "facture envoyé par courrier /envoyées ce jour par mail" at bounding box center [983, 398] width 373 height 40
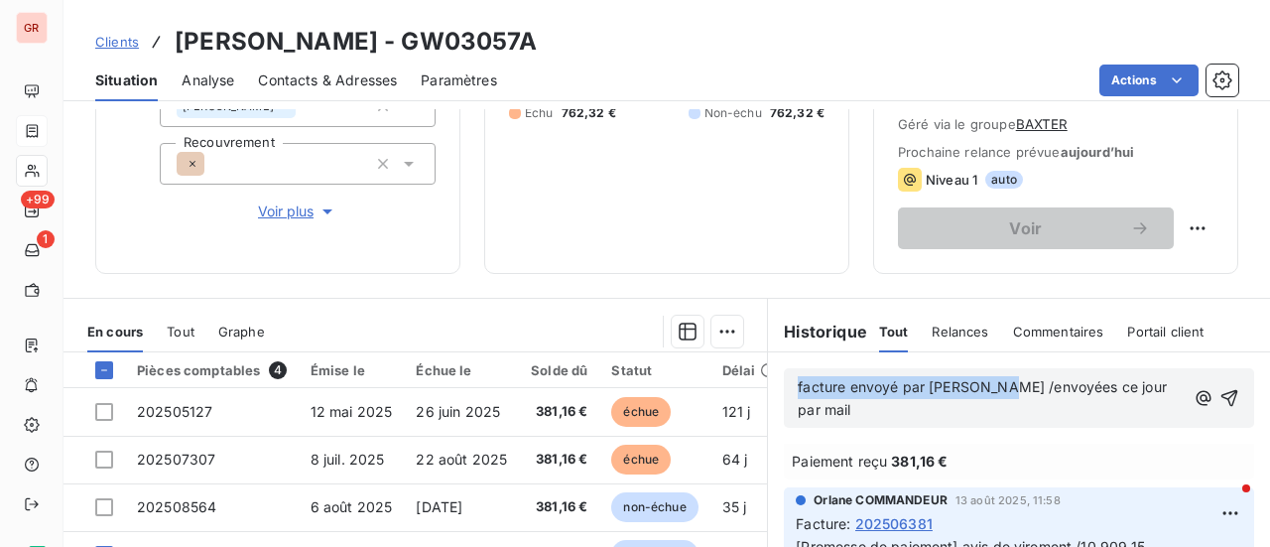
drag, startPoint x: 981, startPoint y: 390, endPoint x: 790, endPoint y: 394, distance: 191.5
click at [797, 394] on p "facture envoyé par courrier /envoyées ce jour par mail" at bounding box center [990, 399] width 387 height 46
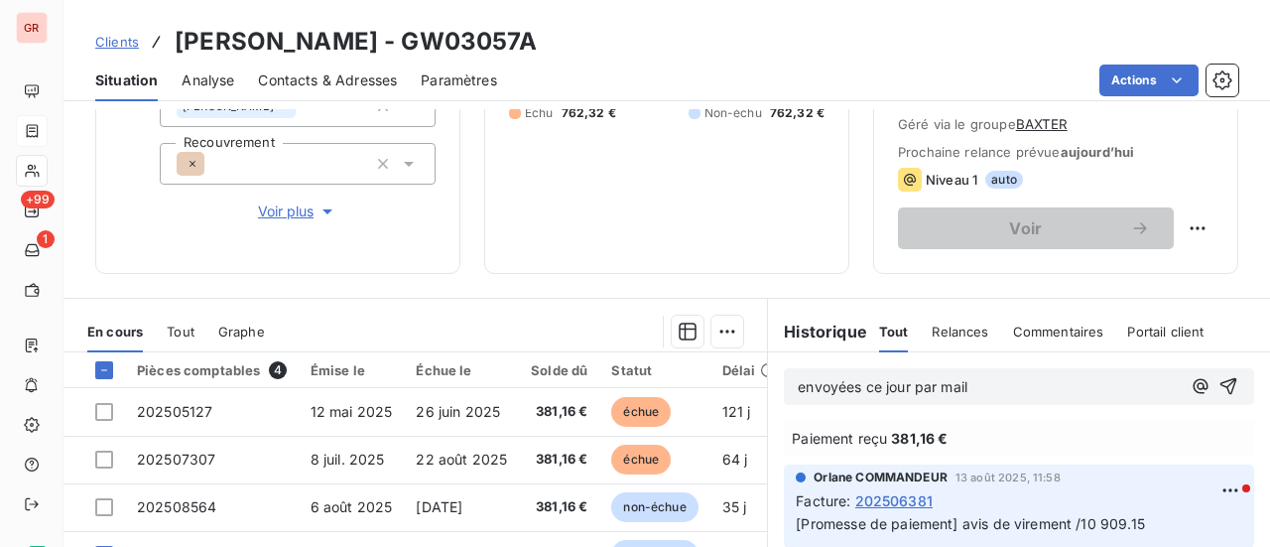
scroll to position [96, 0]
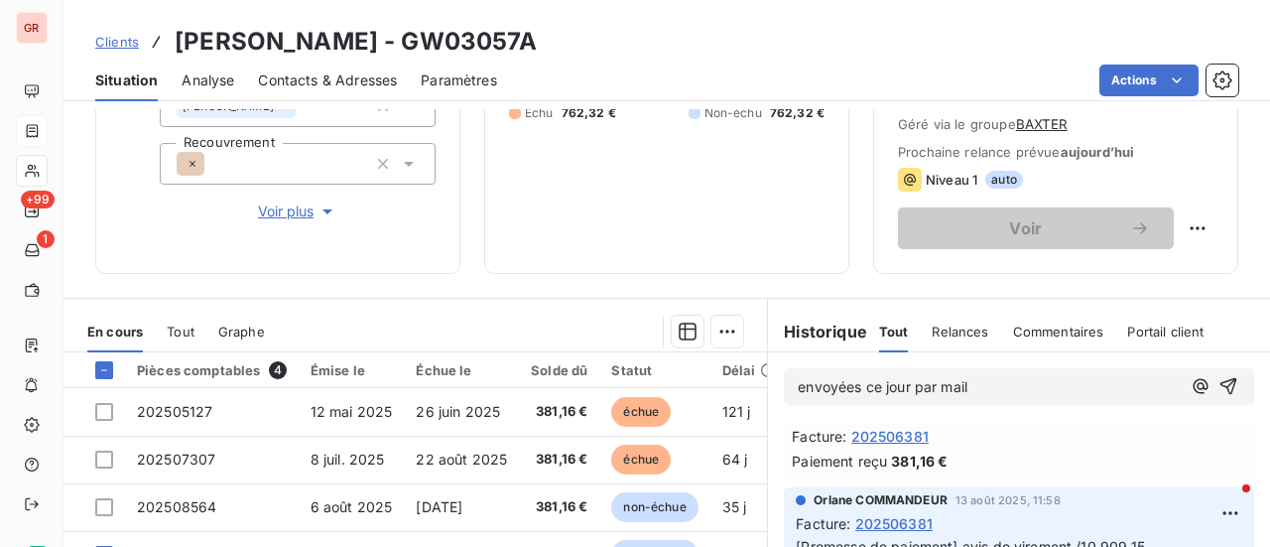
click at [797, 382] on span "envoyées ce jour par mail" at bounding box center [882, 386] width 170 height 17
click at [798, 384] on span "envoyées ce jour par mail" at bounding box center [882, 386] width 170 height 17
click at [984, 377] on p "Envoyées ce jour par mail" at bounding box center [988, 387] width 383 height 23
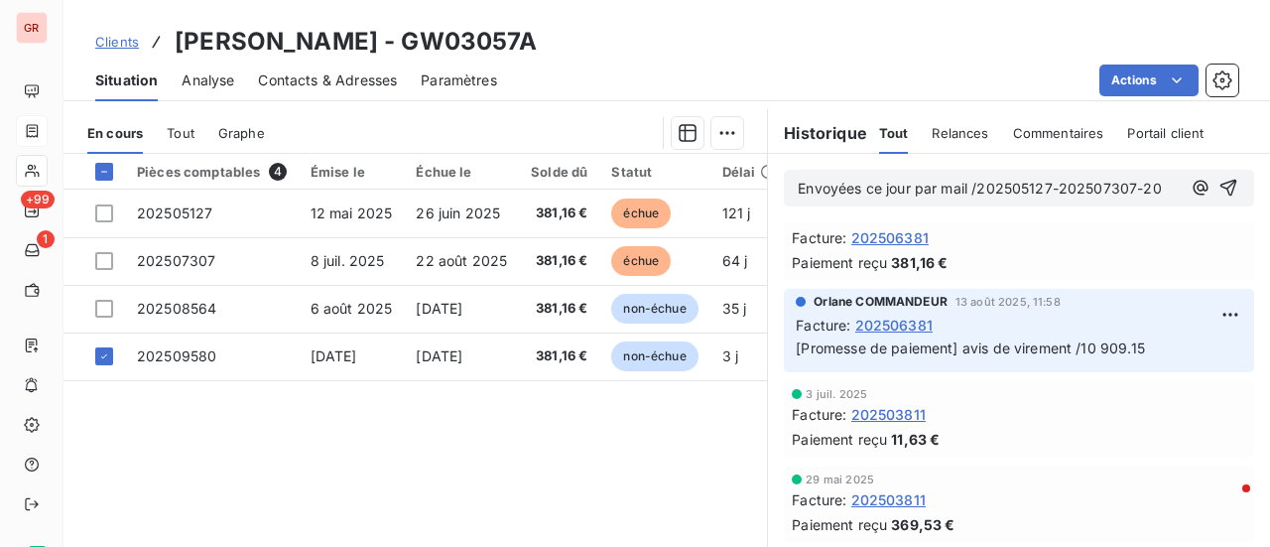
scroll to position [119, 0]
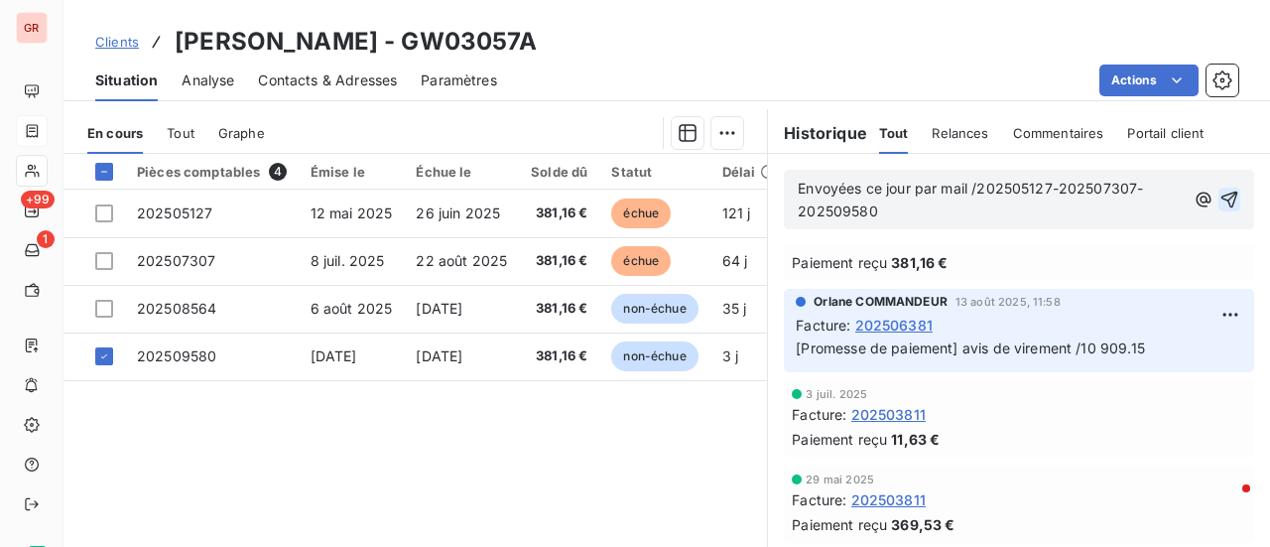
click at [1219, 194] on icon "button" at bounding box center [1229, 199] width 20 height 20
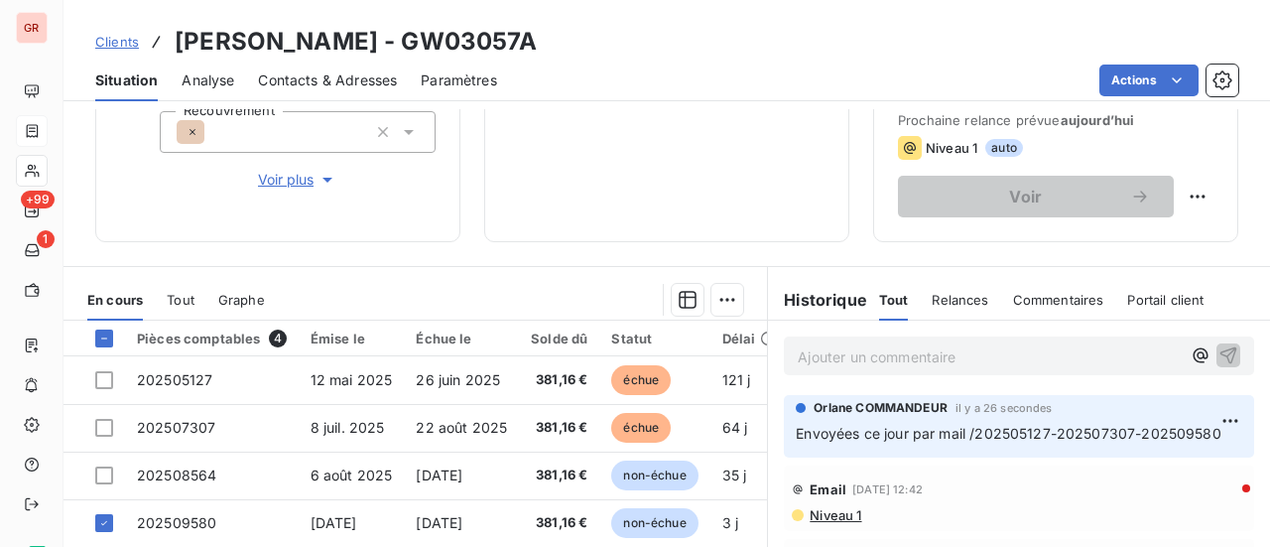
scroll to position [298, 0]
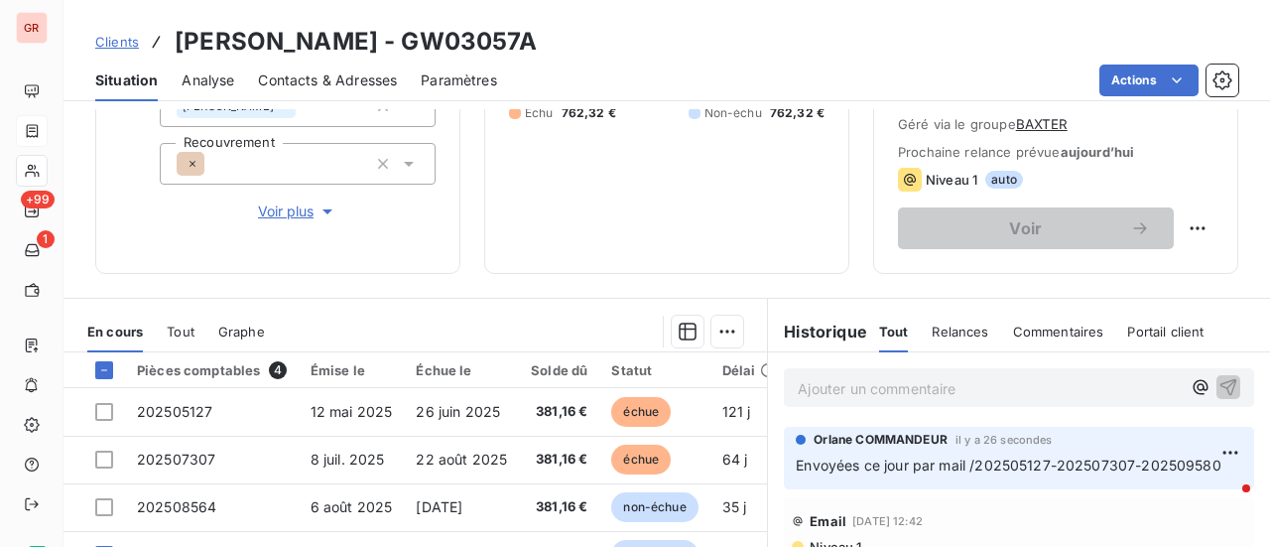
click at [333, 84] on span "Contacts & Adresses" at bounding box center [327, 80] width 139 height 20
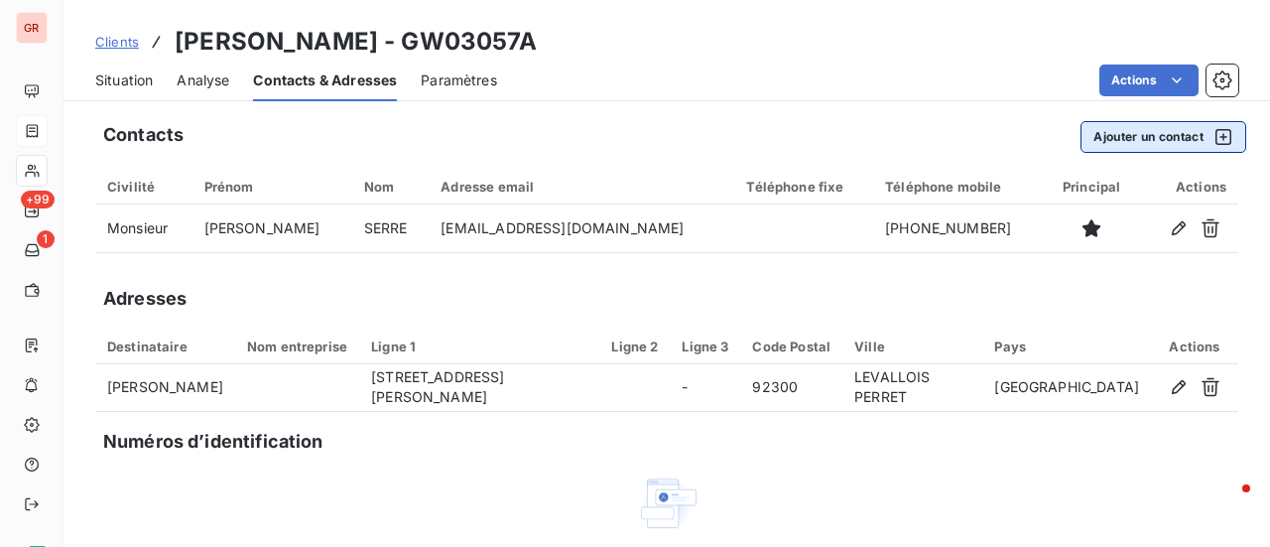
click at [1213, 142] on icon "button" at bounding box center [1223, 137] width 20 height 20
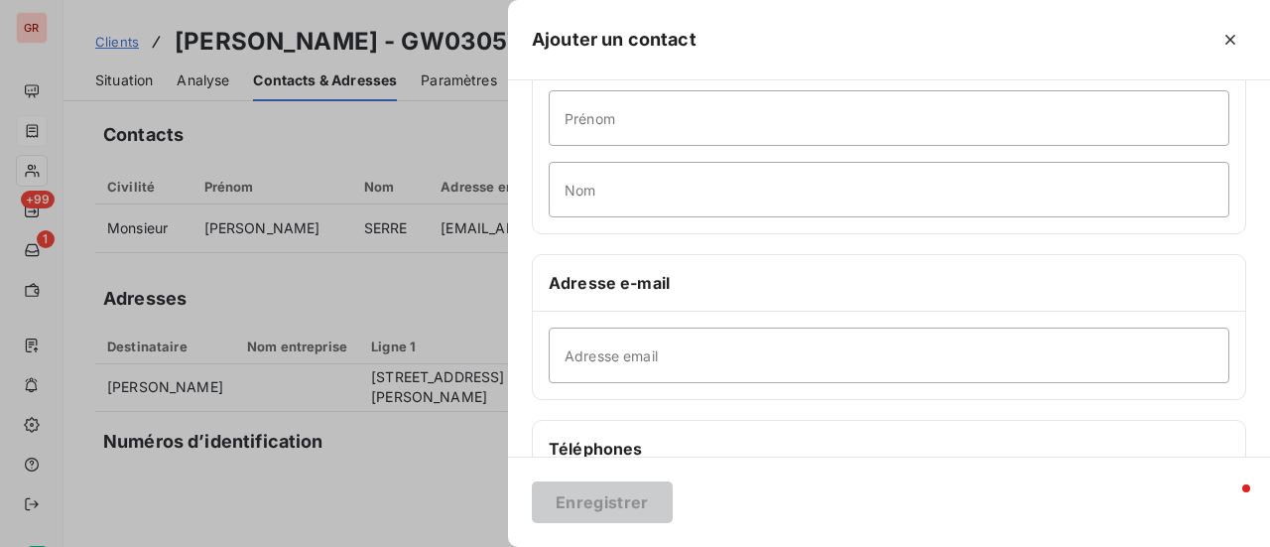
scroll to position [198, 0]
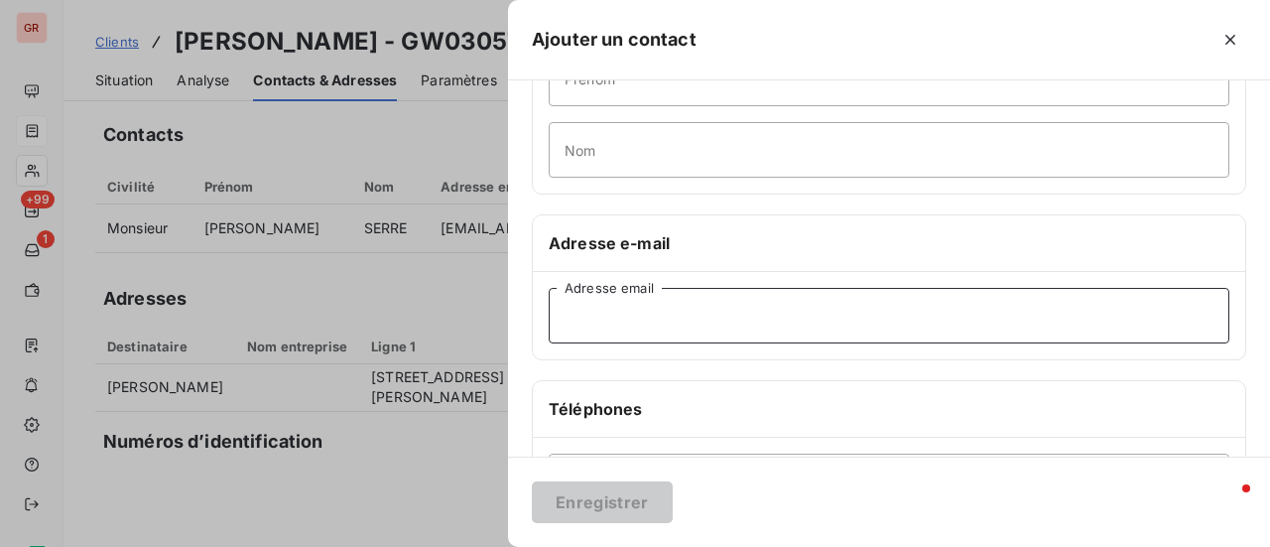
click at [629, 303] on input "Adresse email" at bounding box center [889, 316] width 680 height 56
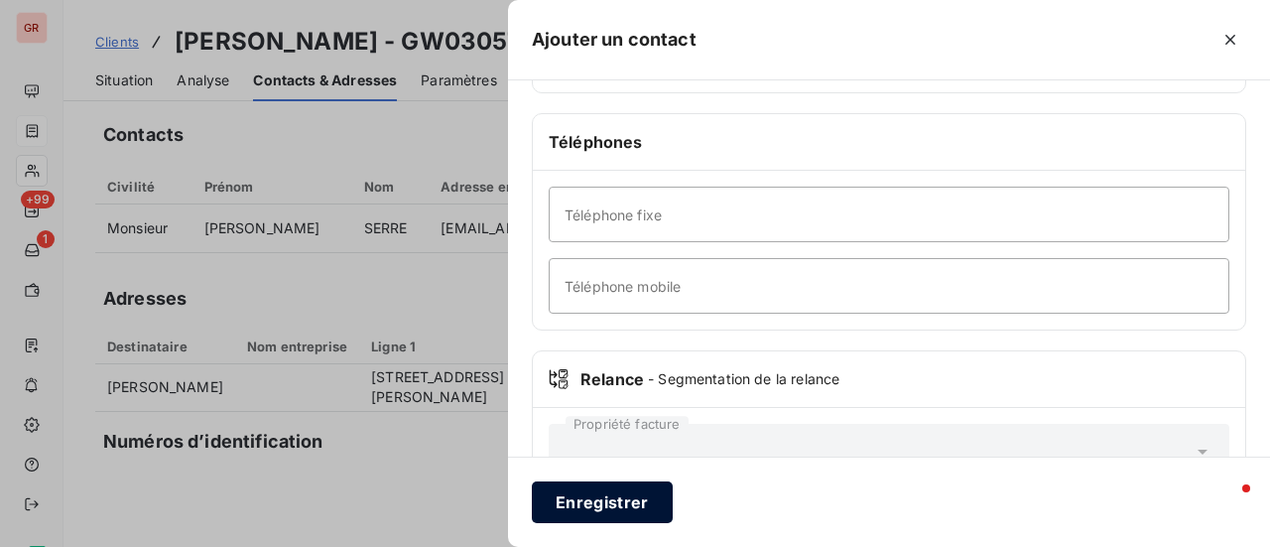
scroll to position [496, 0]
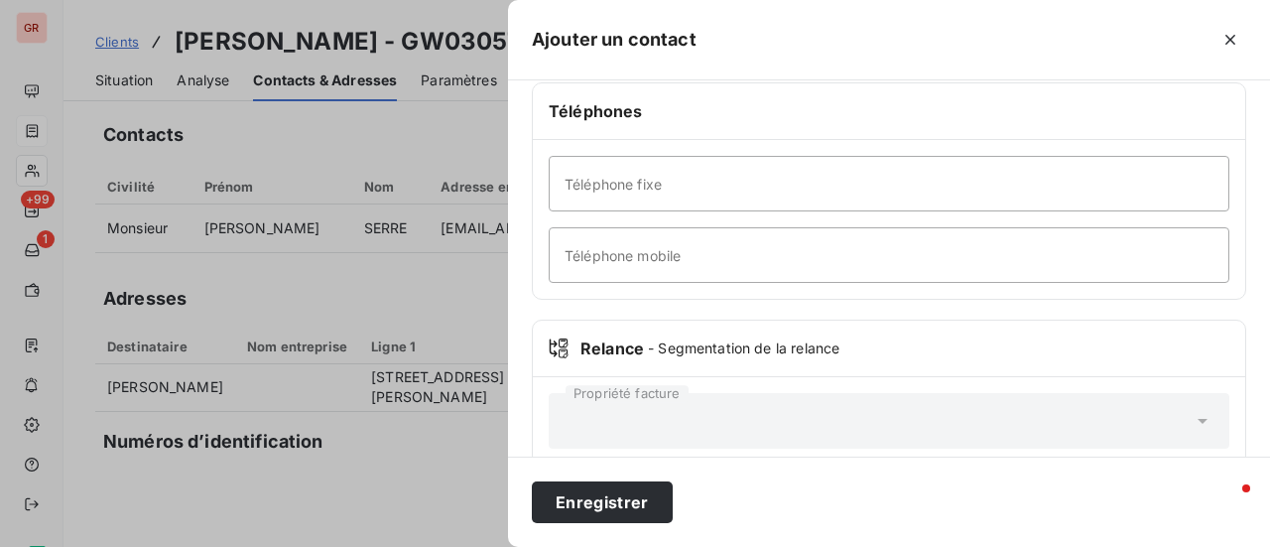
type input "osoucies@baxterstorey.com"
click at [685, 186] on input "Téléphone fixe" at bounding box center [889, 184] width 680 height 56
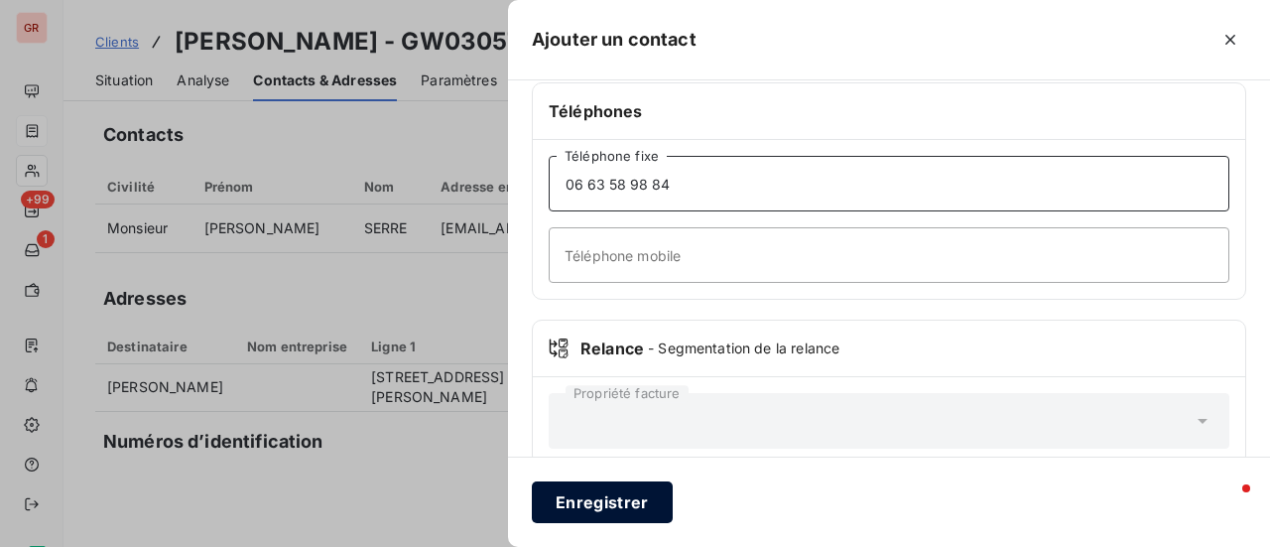
type input "06 63 58 98 84"
click at [637, 506] on button "Enregistrer" at bounding box center [602, 502] width 141 height 42
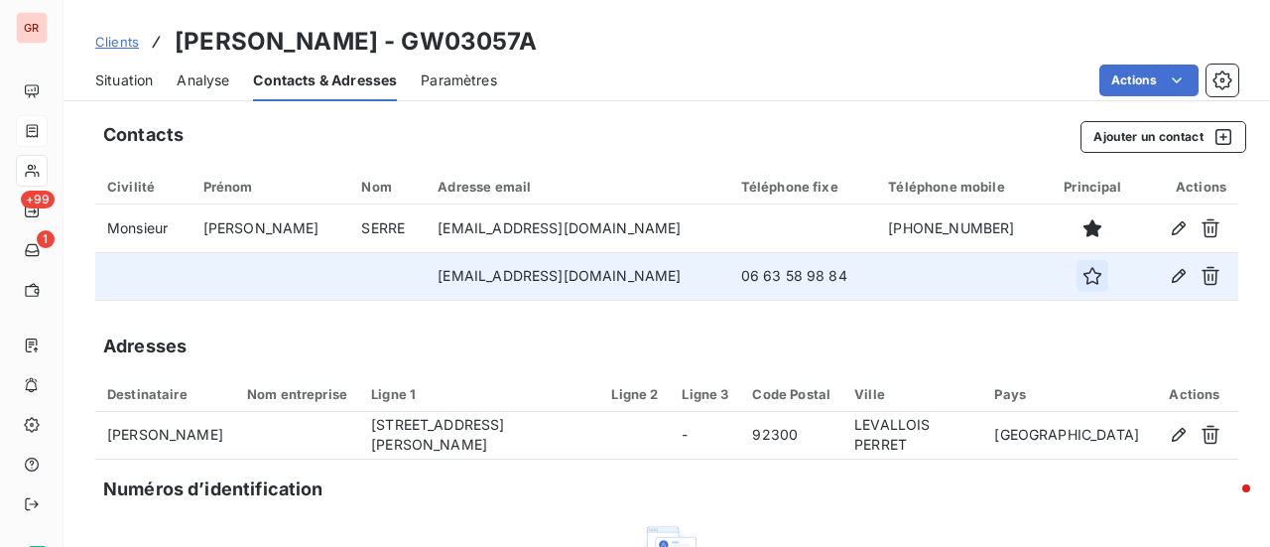
click at [1082, 277] on icon "button" at bounding box center [1092, 276] width 20 height 20
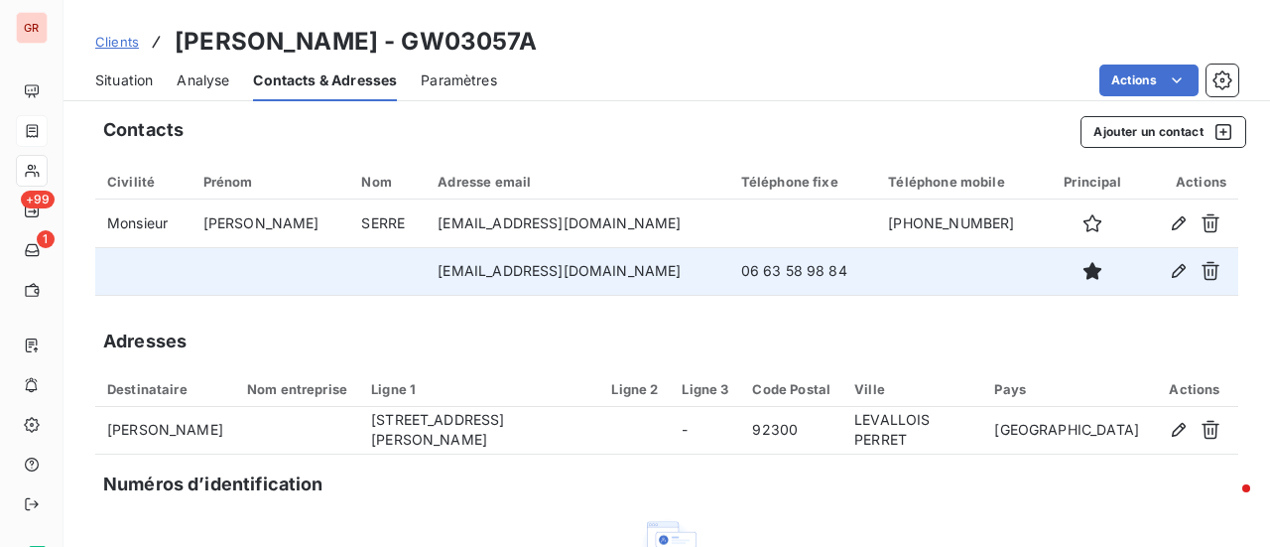
scroll to position [0, 0]
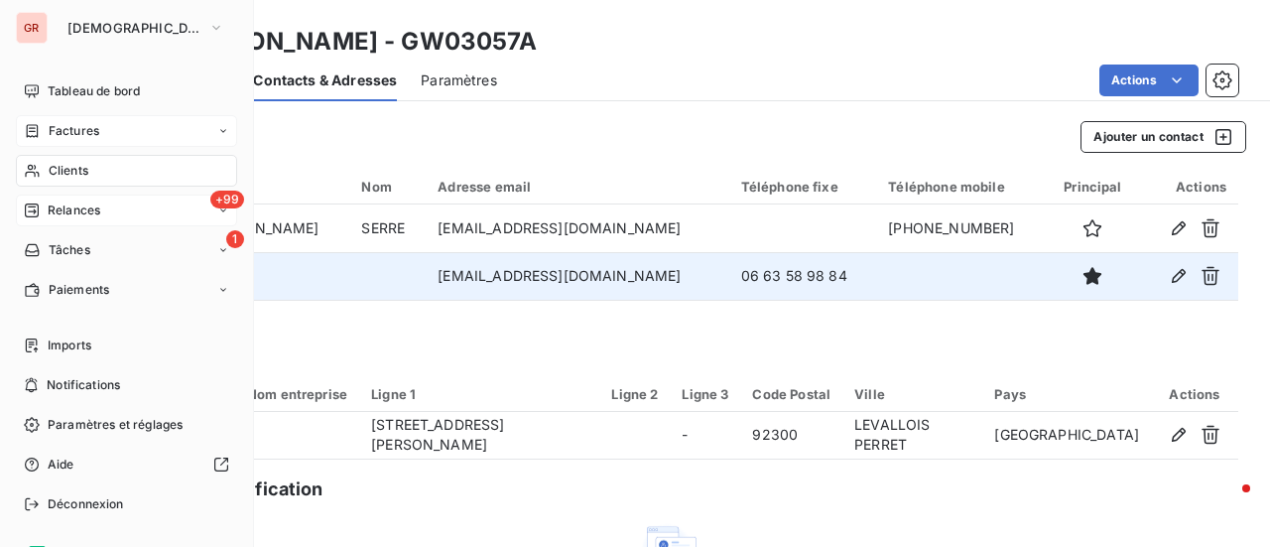
click at [211, 204] on span "+99" at bounding box center [227, 199] width 34 height 18
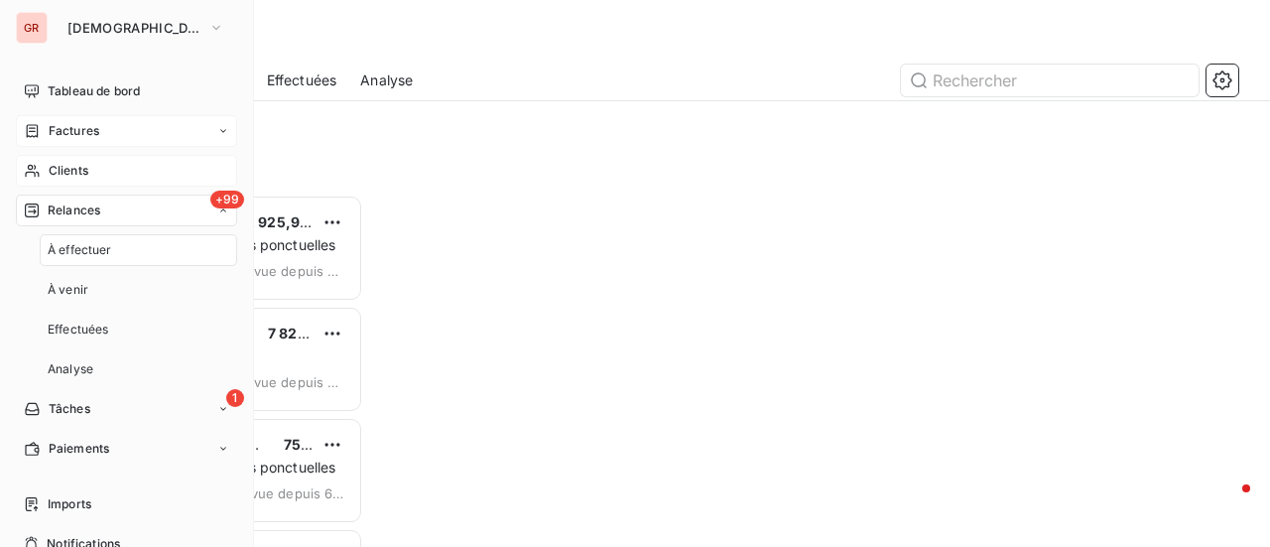
scroll to position [337, 252]
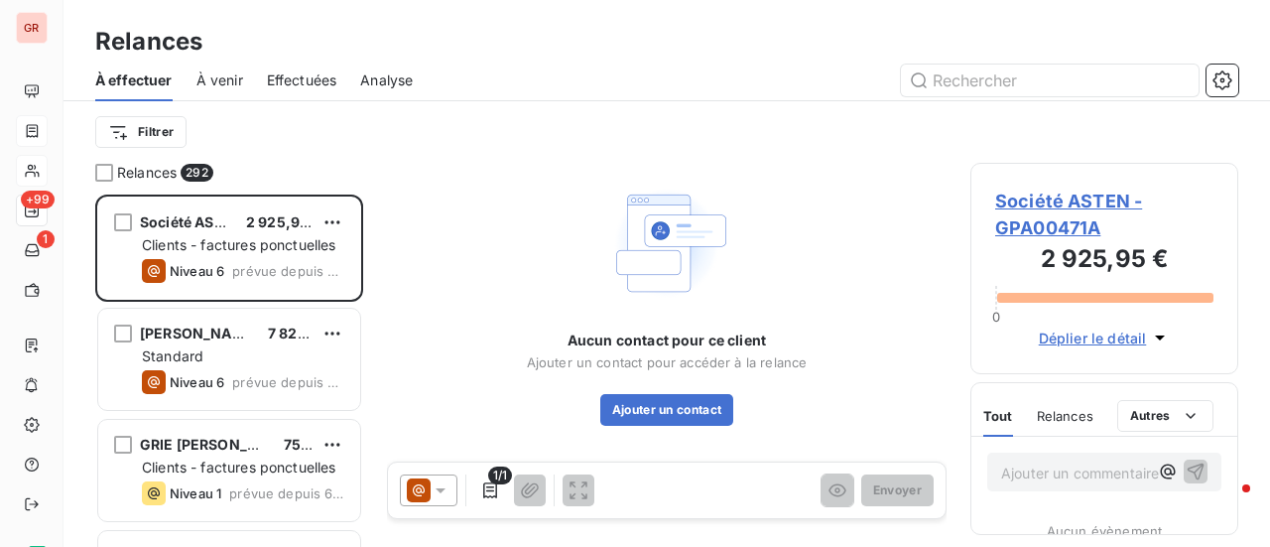
click at [288, 86] on span "Effectuées" at bounding box center [302, 80] width 70 height 20
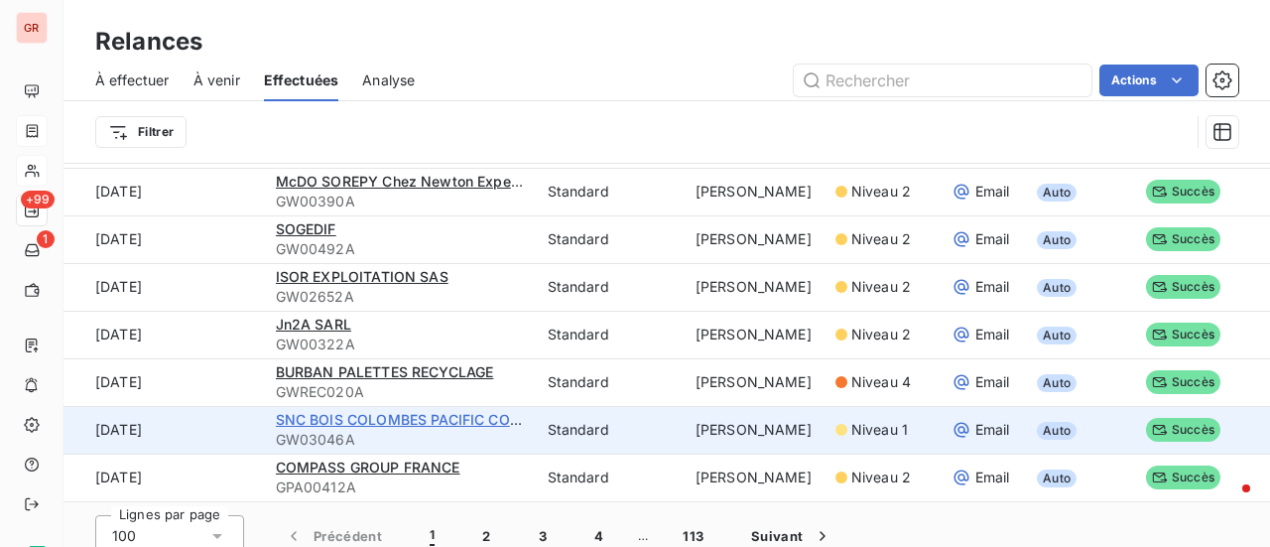
scroll to position [67, 0]
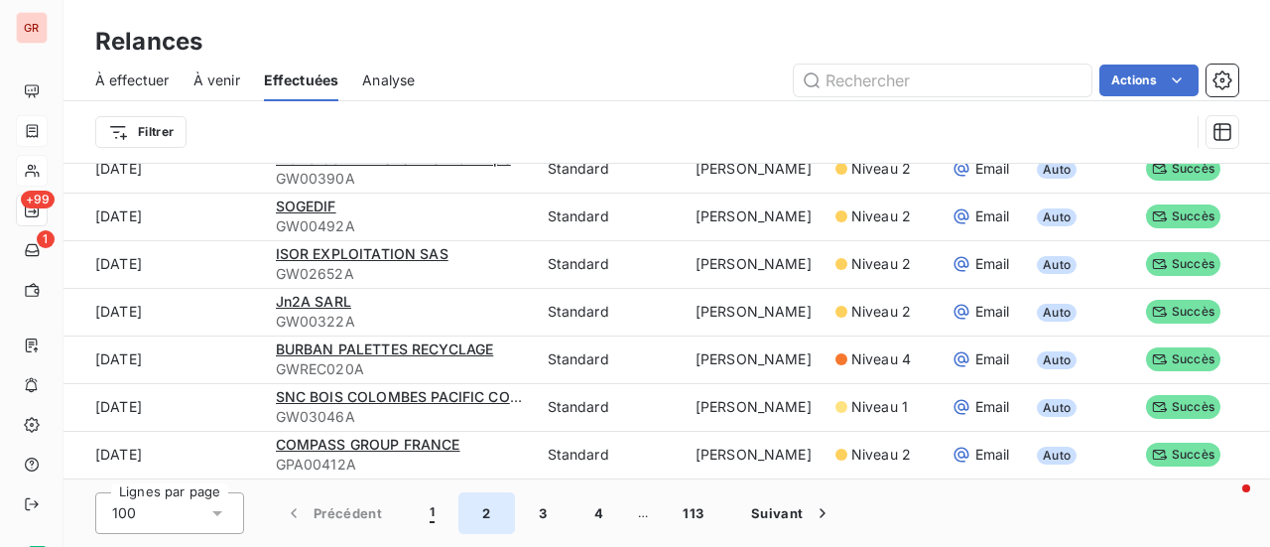
click at [492, 516] on button "2" at bounding box center [486, 513] width 56 height 42
click at [483, 509] on span "2" at bounding box center [487, 513] width 8 height 20
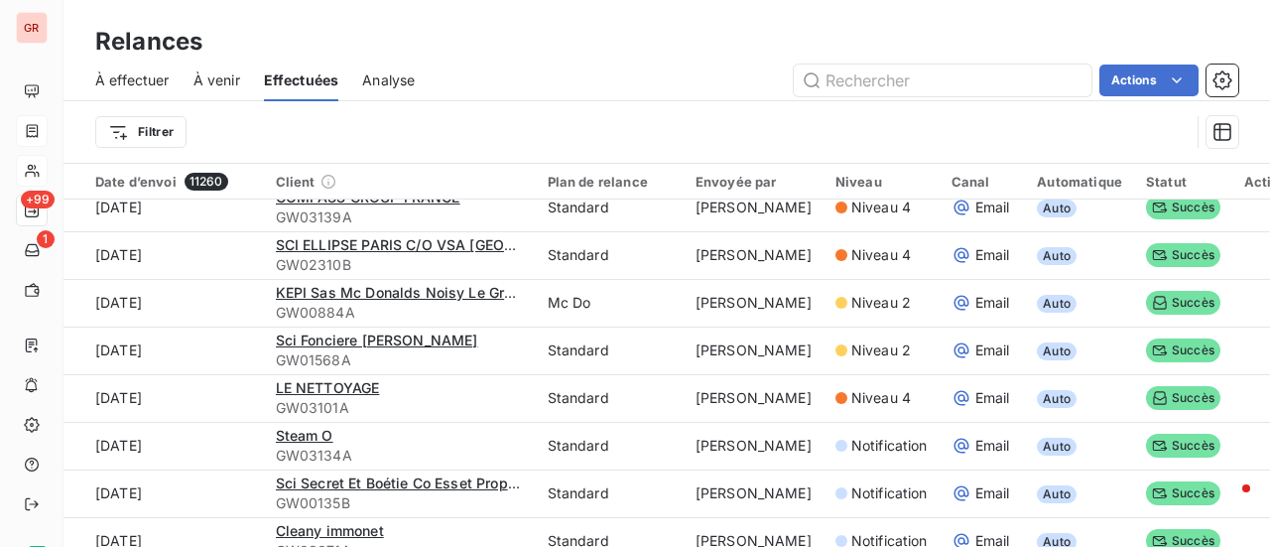
scroll to position [4422, 0]
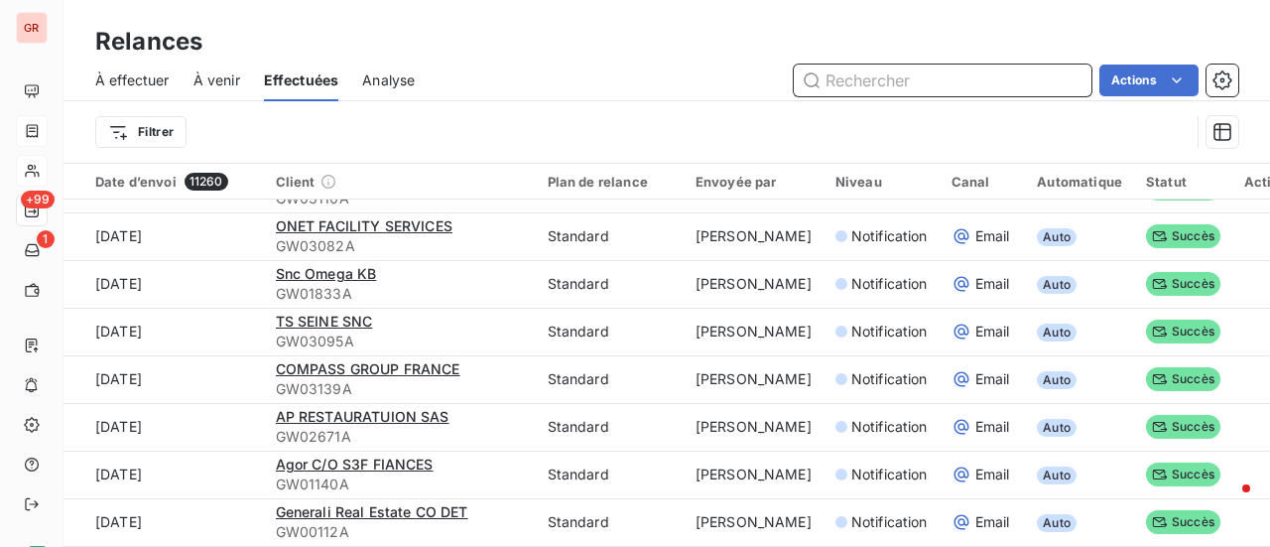
drag, startPoint x: 875, startPoint y: 84, endPoint x: 914, endPoint y: 72, distance: 40.5
click at [875, 84] on input "text" at bounding box center [942, 80] width 298 height 32
click at [876, 71] on input "text" at bounding box center [942, 80] width 298 height 32
click at [907, 78] on input "text" at bounding box center [942, 80] width 298 height 32
paste input "202507502"
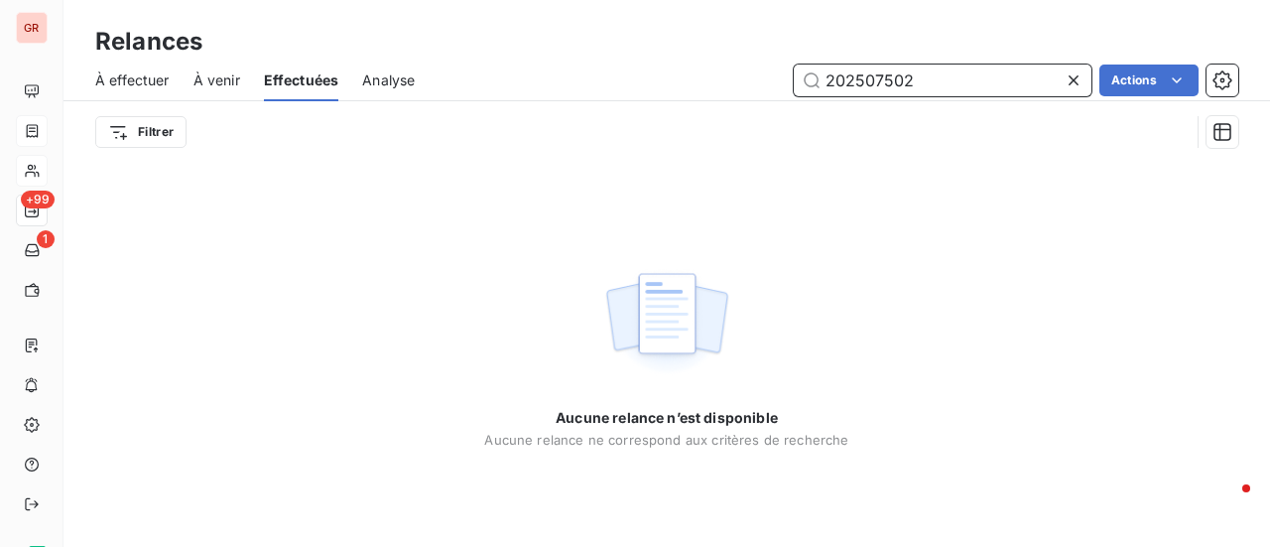
click at [827, 77] on input "202507502" at bounding box center [942, 80] width 298 height 32
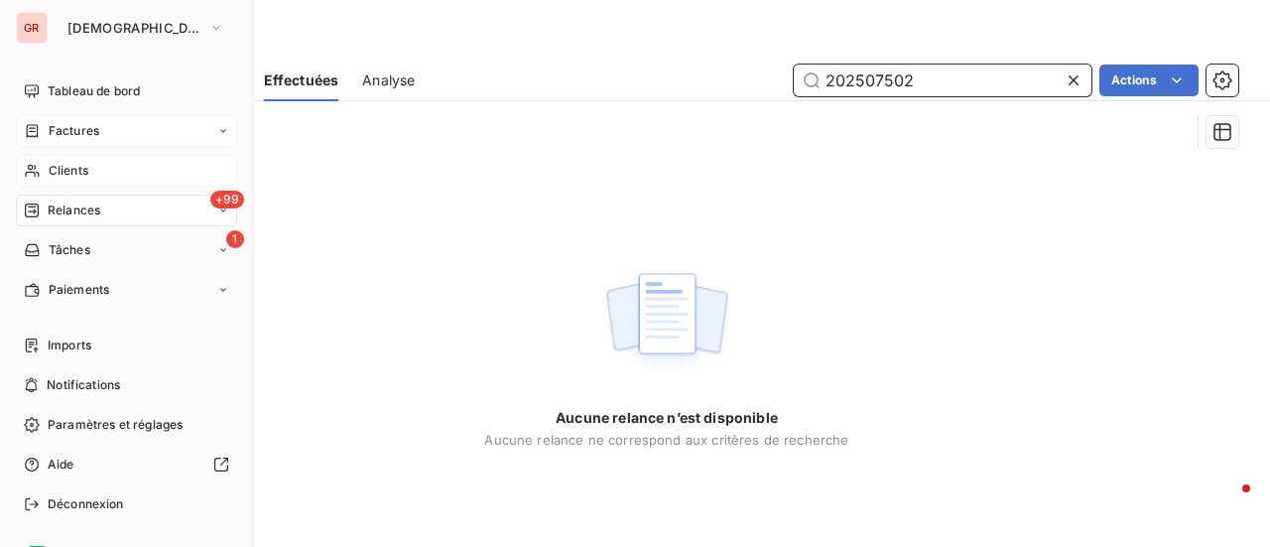
type input "202507502"
click at [79, 124] on span "Factures" at bounding box center [74, 131] width 51 height 18
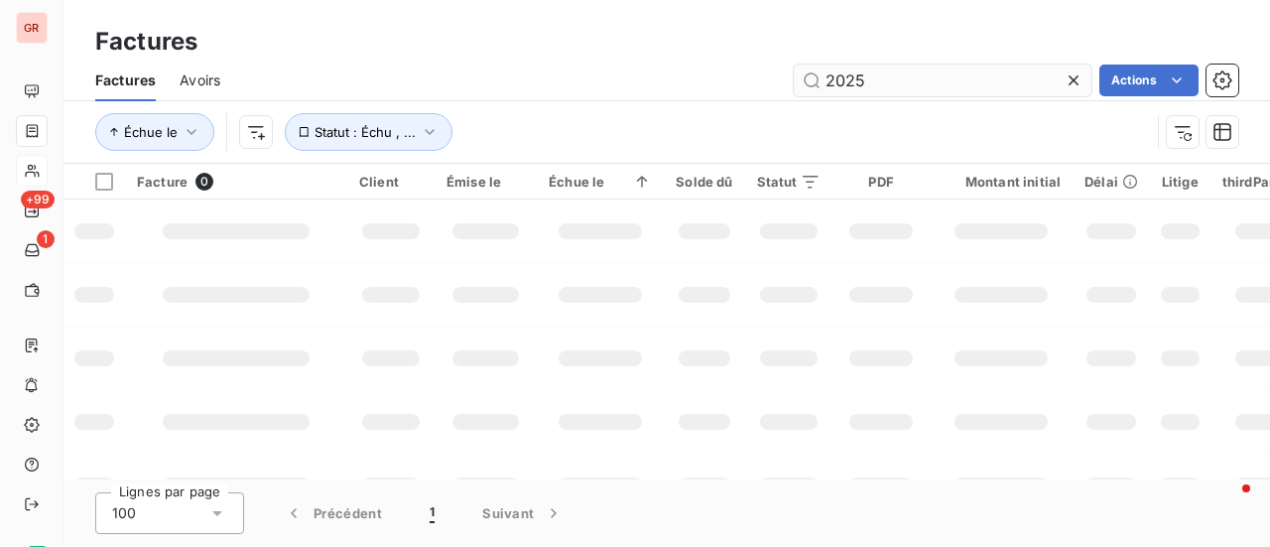
click at [930, 104] on div "Échue le Statut : Échu , ..." at bounding box center [666, 131] width 1143 height 61
drag, startPoint x: 768, startPoint y: 90, endPoint x: 631, endPoint y: 112, distance: 138.6
click at [706, 98] on div "Factures Avoirs 2025 Actions" at bounding box center [666, 81] width 1206 height 42
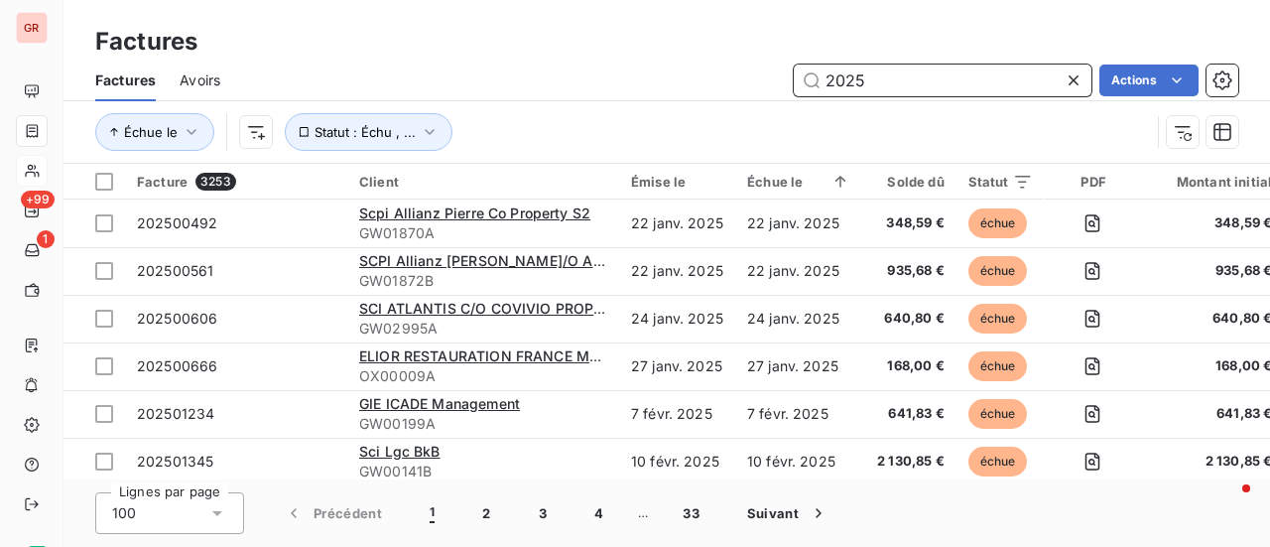
paste input "07502"
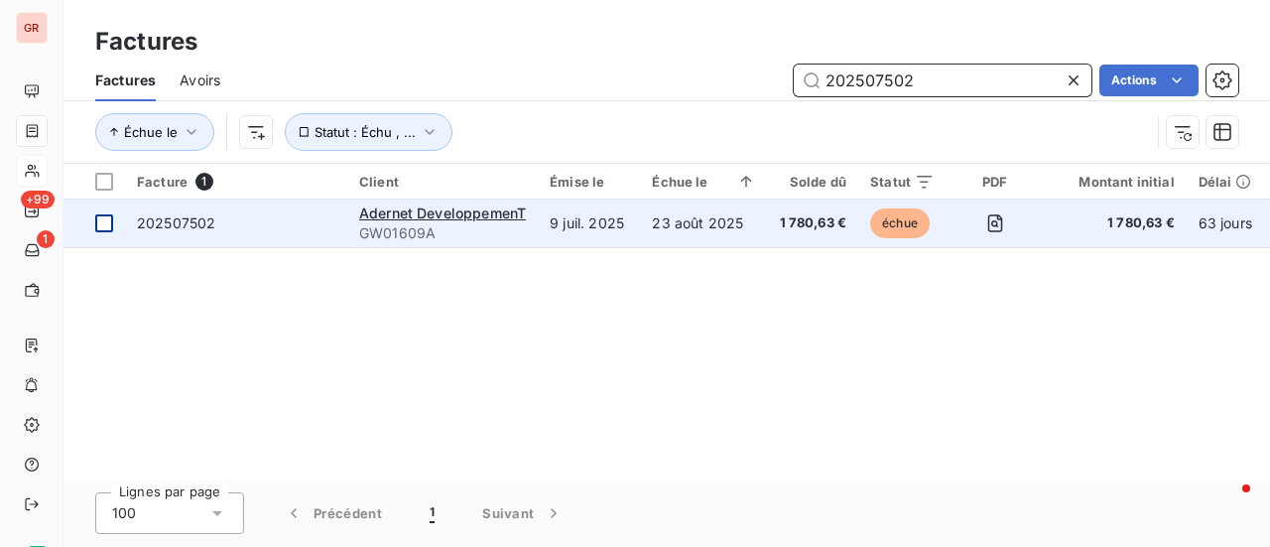
type input "202507502"
click at [113, 229] on td at bounding box center [93, 223] width 61 height 48
click at [442, 227] on span "GW01609A" at bounding box center [442, 233] width 167 height 20
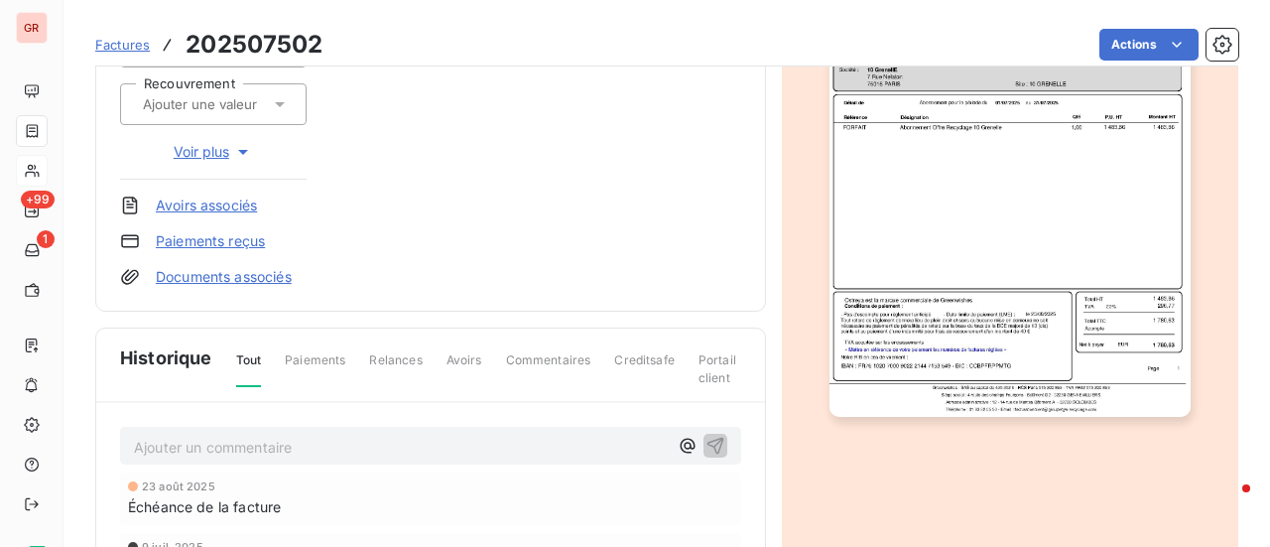
scroll to position [496, 0]
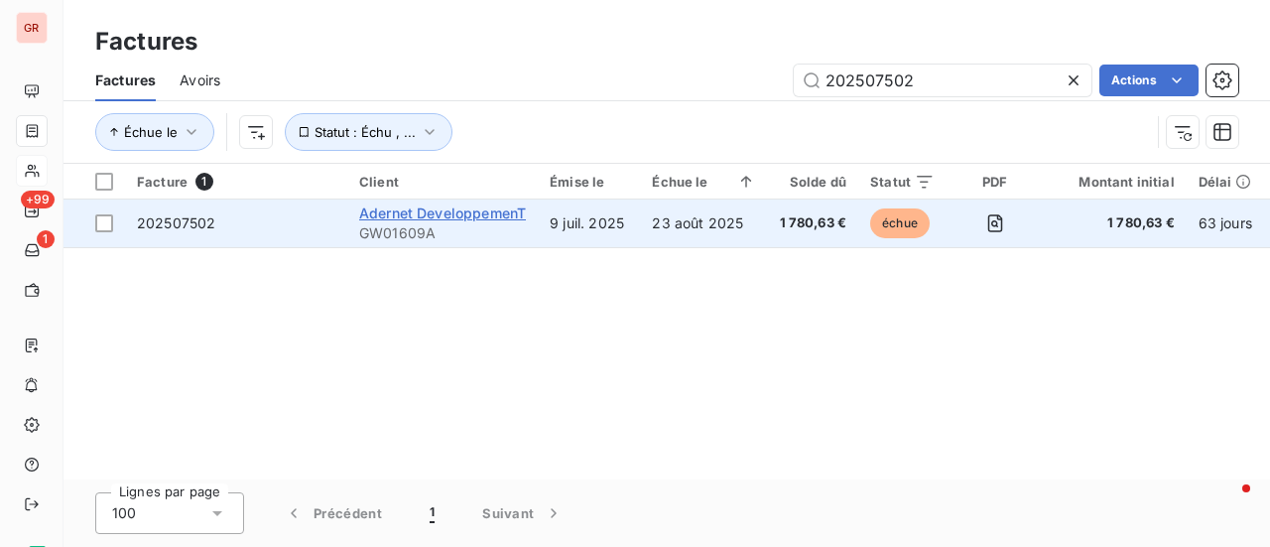
click at [410, 213] on span "Adernet DeveloppemenT" at bounding box center [442, 212] width 167 height 17
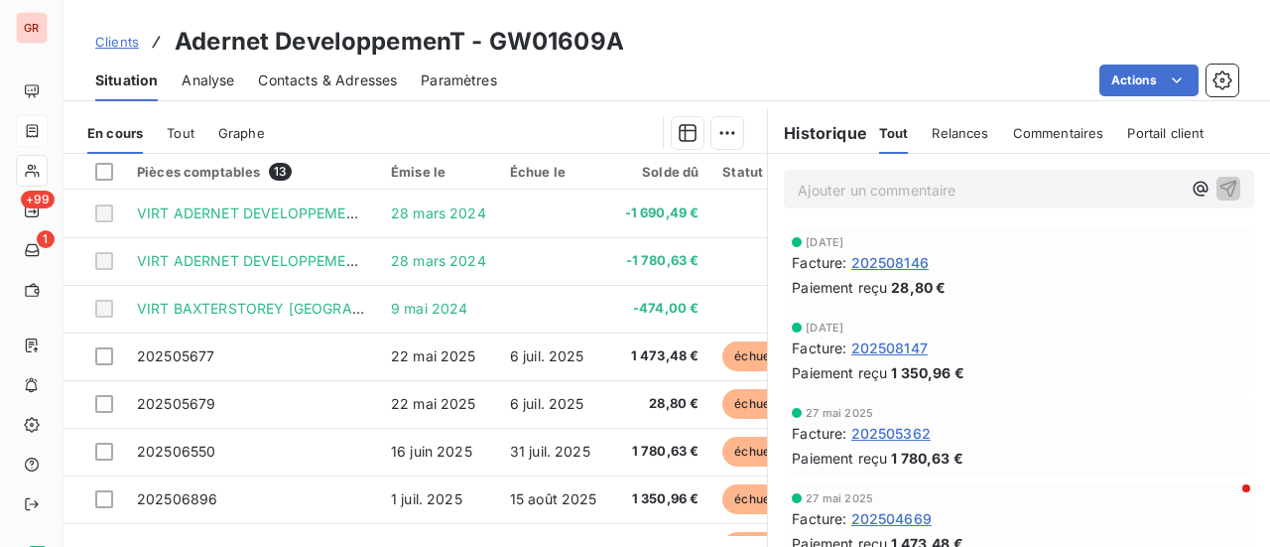
click at [355, 82] on span "Contacts & Adresses" at bounding box center [327, 80] width 139 height 20
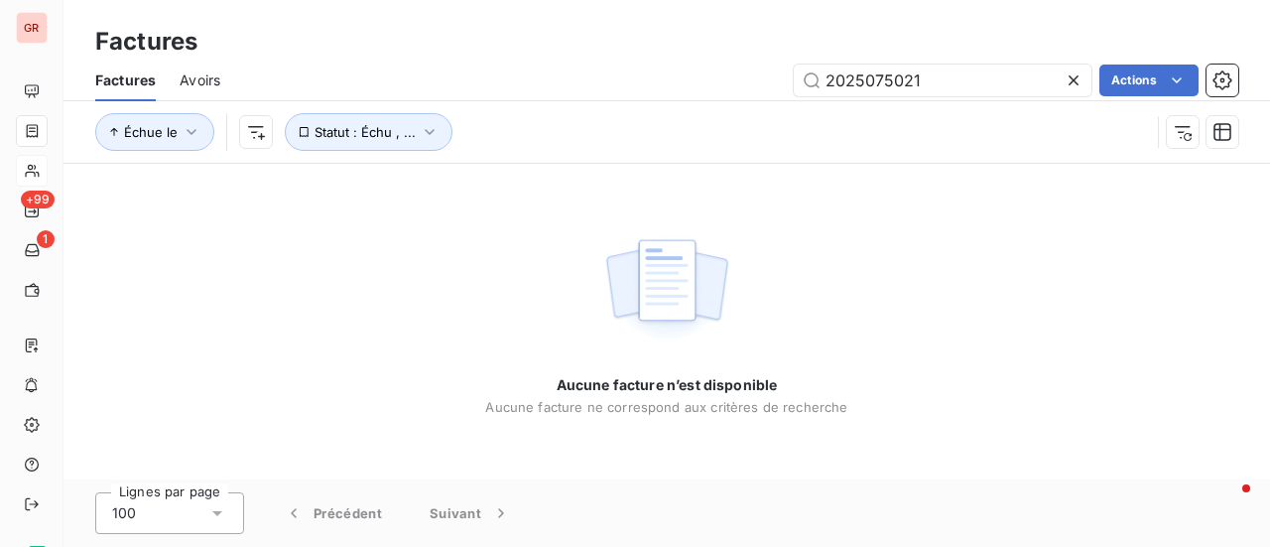
type input "202507502"
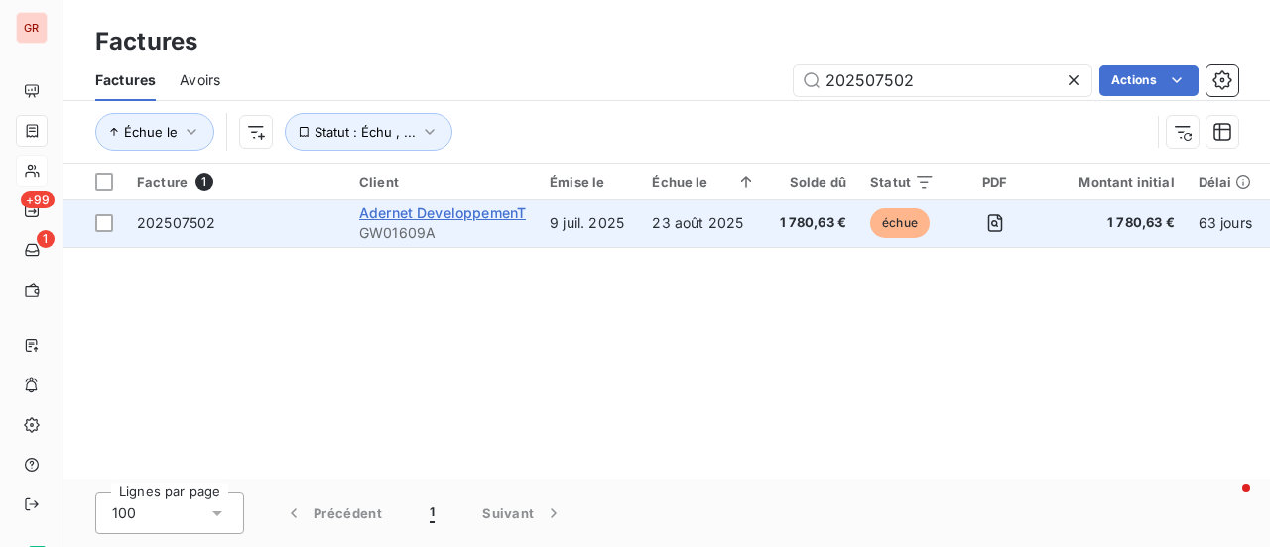
click at [425, 212] on span "Adernet DeveloppemenT" at bounding box center [442, 212] width 167 height 17
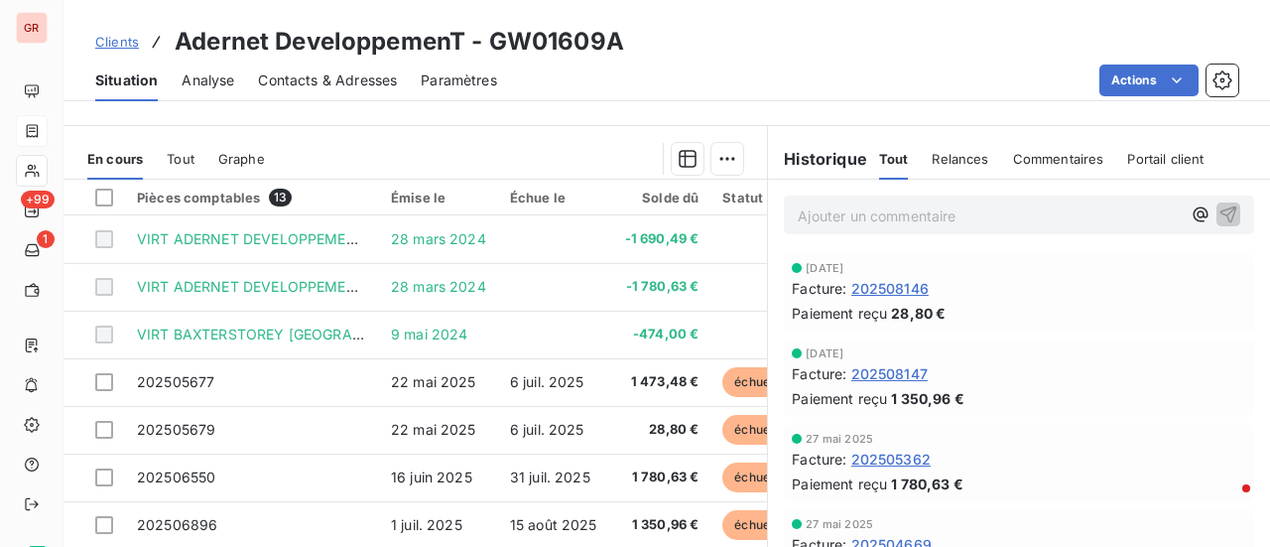
scroll to position [496, 0]
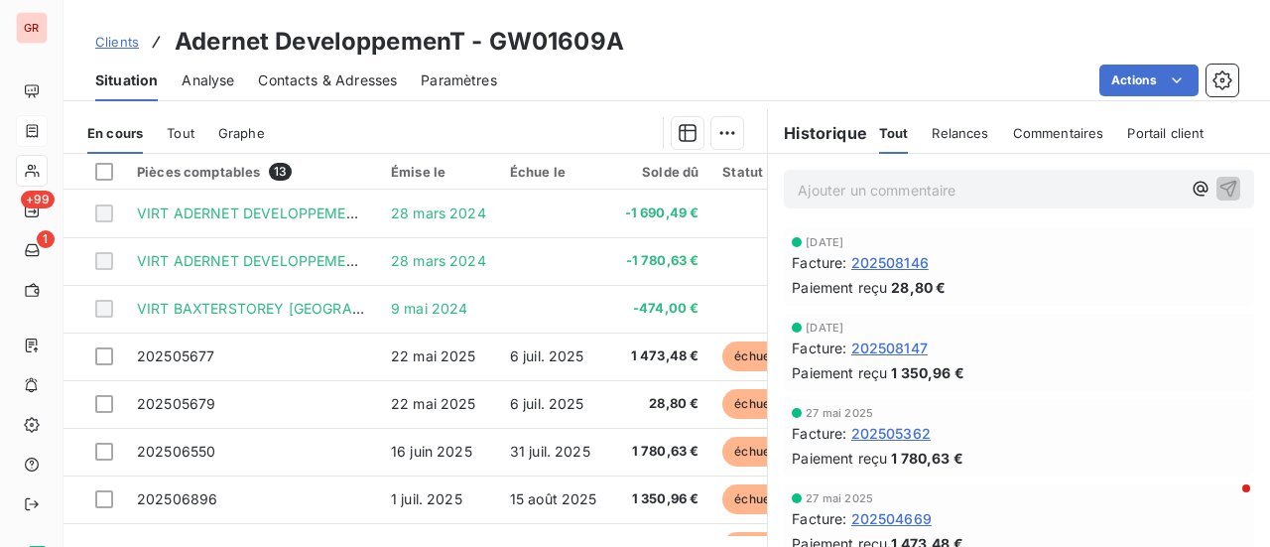
click at [852, 188] on p "Ajouter un commentaire ﻿" at bounding box center [988, 190] width 383 height 25
click at [799, 186] on p "Ajouter un commentaire ﻿" at bounding box center [988, 190] width 383 height 25
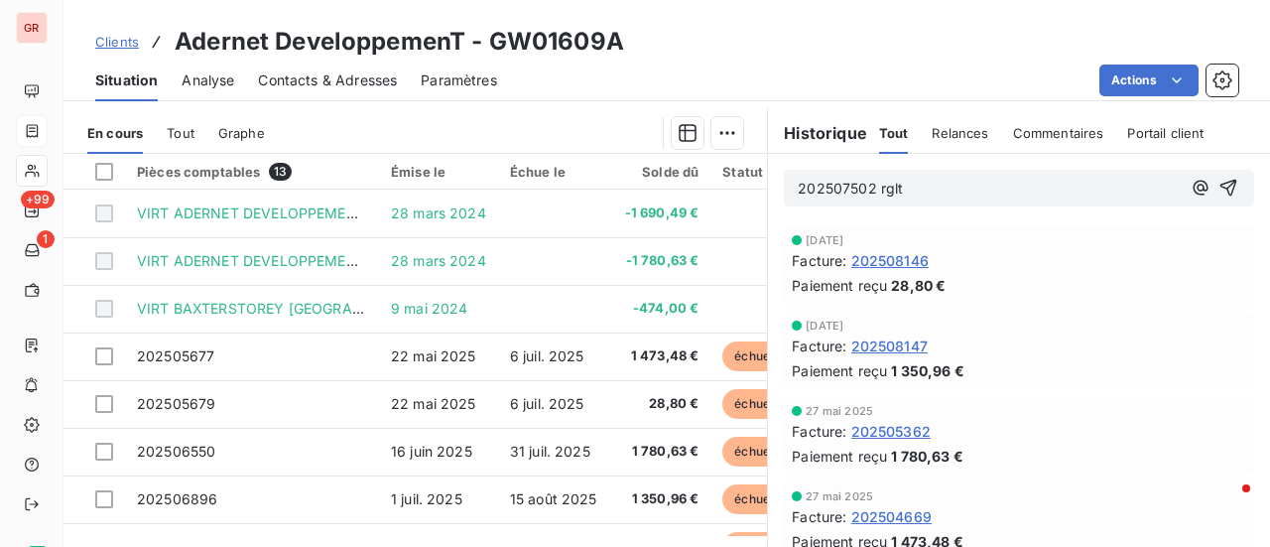
click at [867, 180] on span "202507502 rglt" at bounding box center [849, 188] width 105 height 17
click at [912, 189] on p "202507502( rglt" at bounding box center [988, 189] width 383 height 23
click at [900, 185] on span "202507502( rgltpartiel" at bounding box center [873, 188] width 152 height 17
click at [964, 185] on p "202507502( rglt partiel" at bounding box center [988, 189] width 383 height 23
drag, startPoint x: 895, startPoint y: 191, endPoint x: 879, endPoint y: 189, distance: 16.0
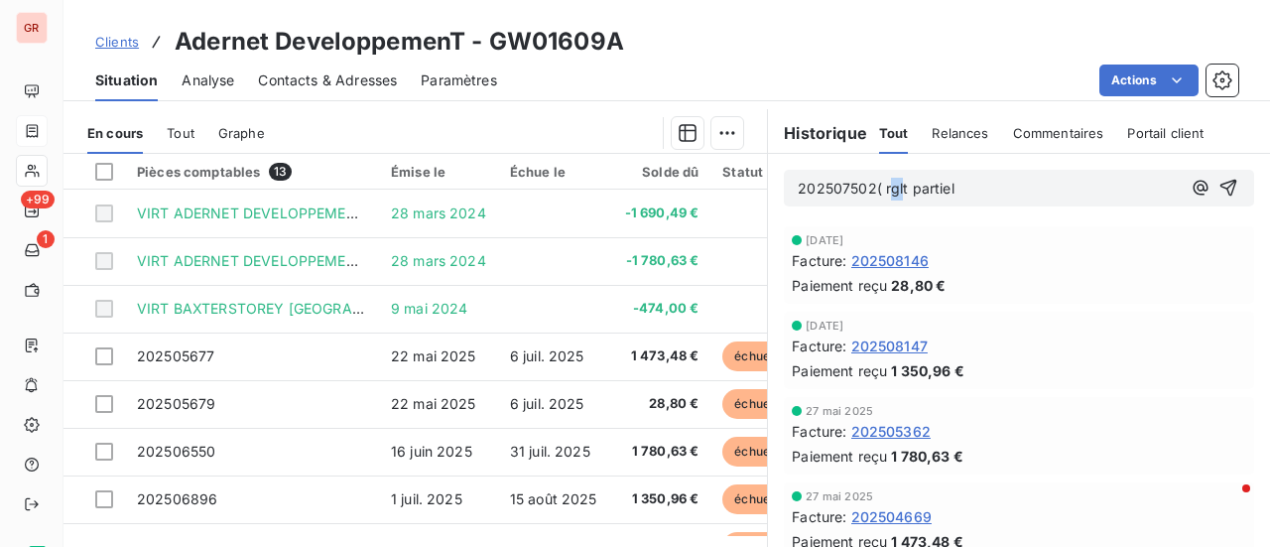
click at [879, 189] on span "202507502( rglt partiel" at bounding box center [875, 188] width 156 height 17
click at [969, 190] on p "202507502( rglt partiel" at bounding box center [988, 189] width 383 height 23
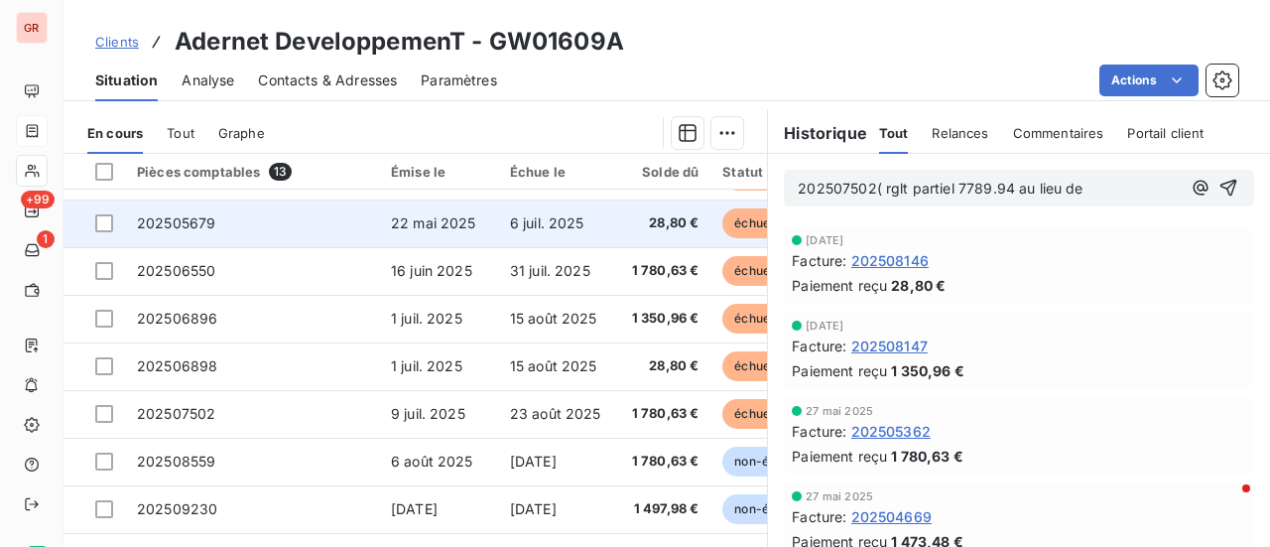
scroll to position [198, 0]
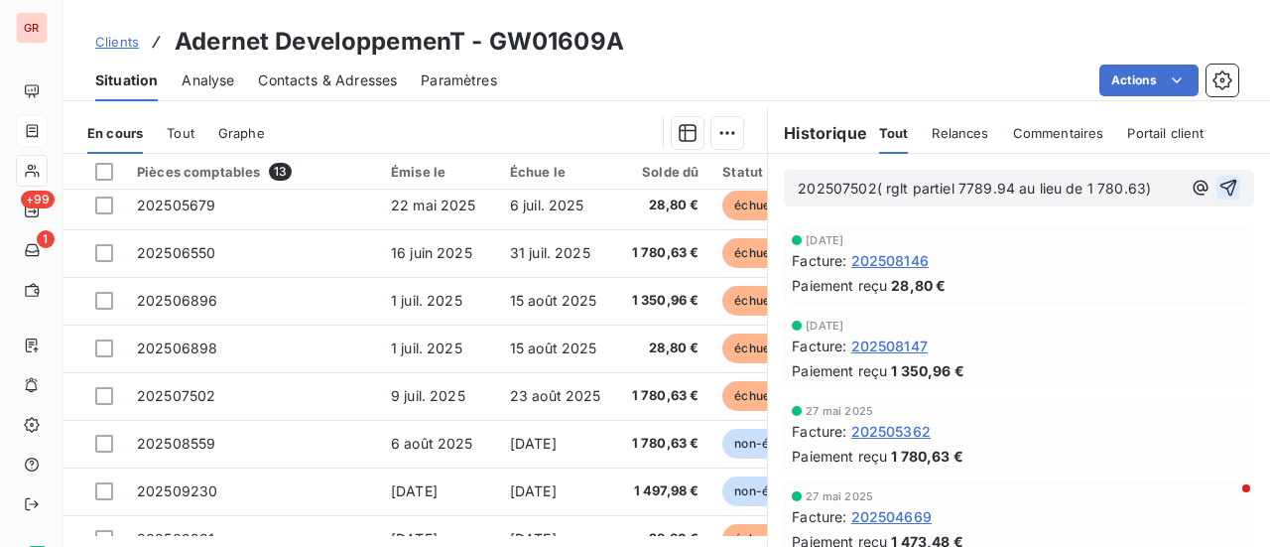
click at [1218, 183] on icon "button" at bounding box center [1228, 188] width 20 height 20
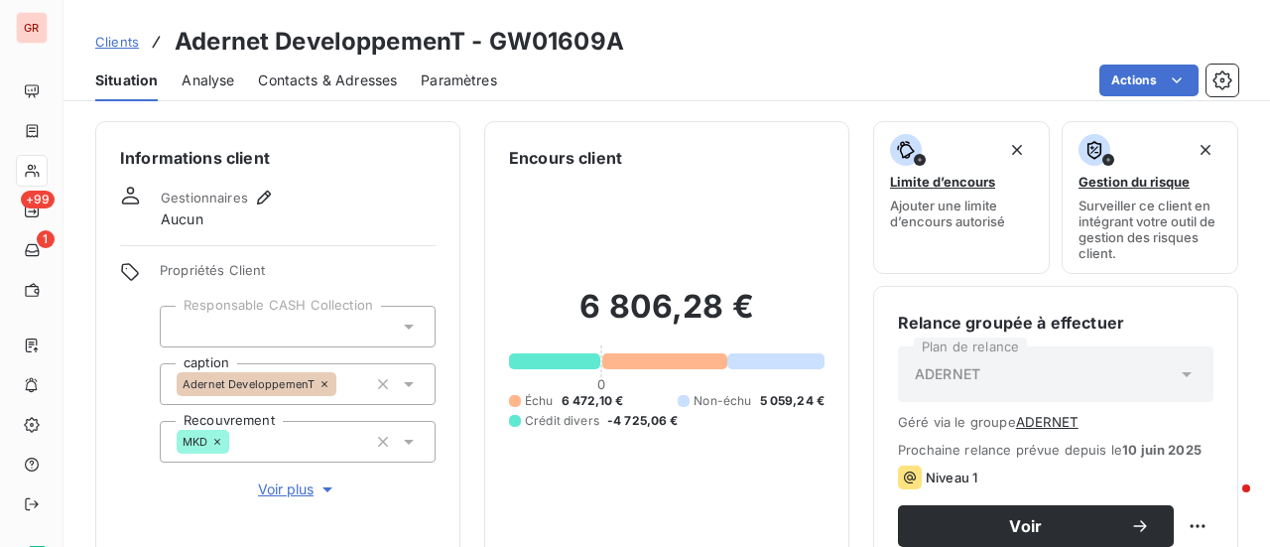
scroll to position [198, 0]
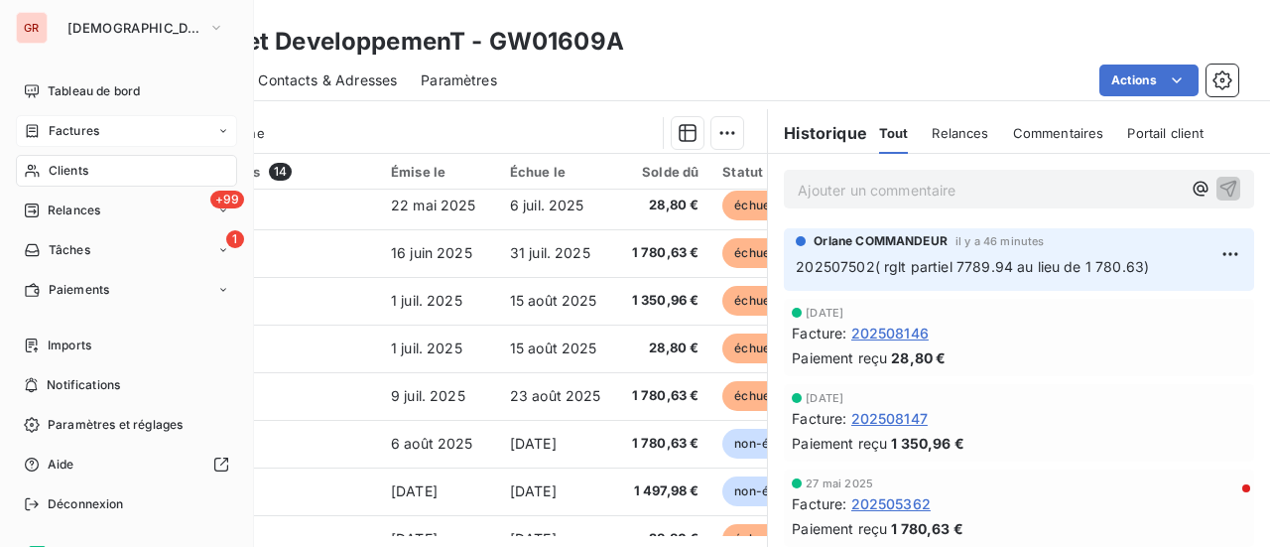
click at [77, 138] on span "Factures" at bounding box center [74, 131] width 51 height 18
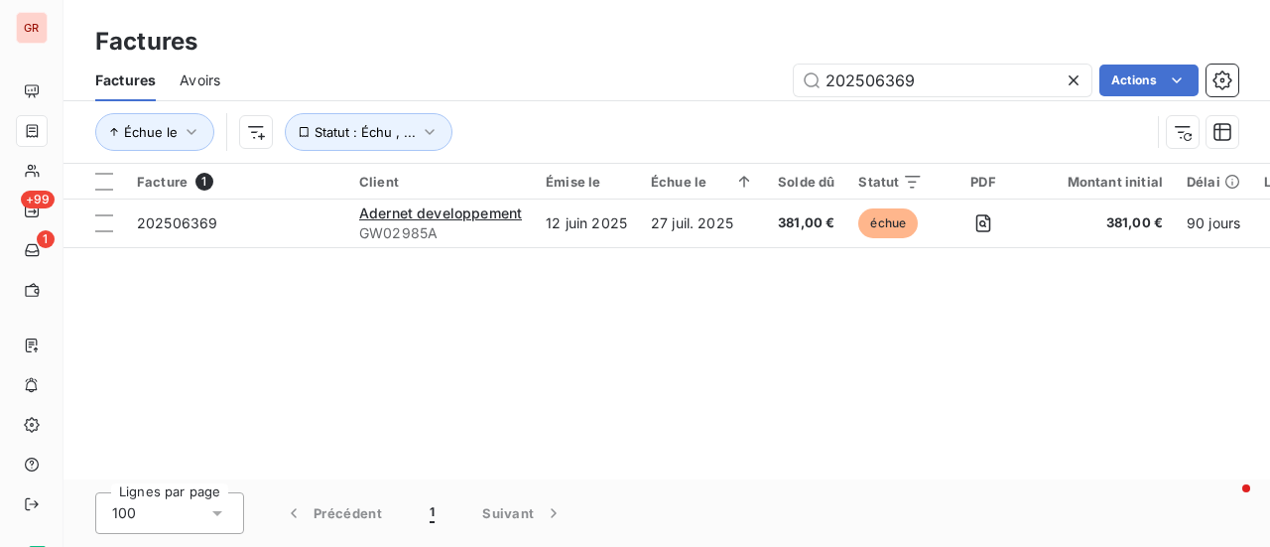
drag, startPoint x: 948, startPoint y: 71, endPoint x: 484, endPoint y: 86, distance: 464.4
click at [500, 86] on div "202506369 Actions" at bounding box center [741, 80] width 994 height 32
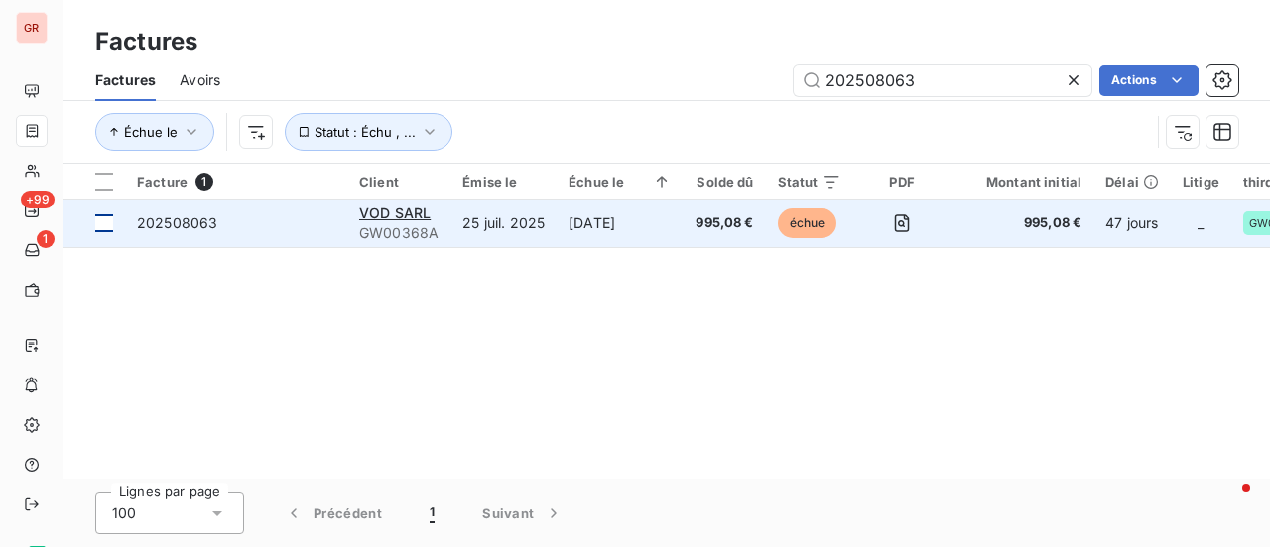
type input "202508063"
drag, startPoint x: 113, startPoint y: 225, endPoint x: 143, endPoint y: 222, distance: 29.9
click at [113, 223] on td at bounding box center [93, 223] width 61 height 48
click at [403, 213] on span "VOD SARL" at bounding box center [394, 212] width 71 height 17
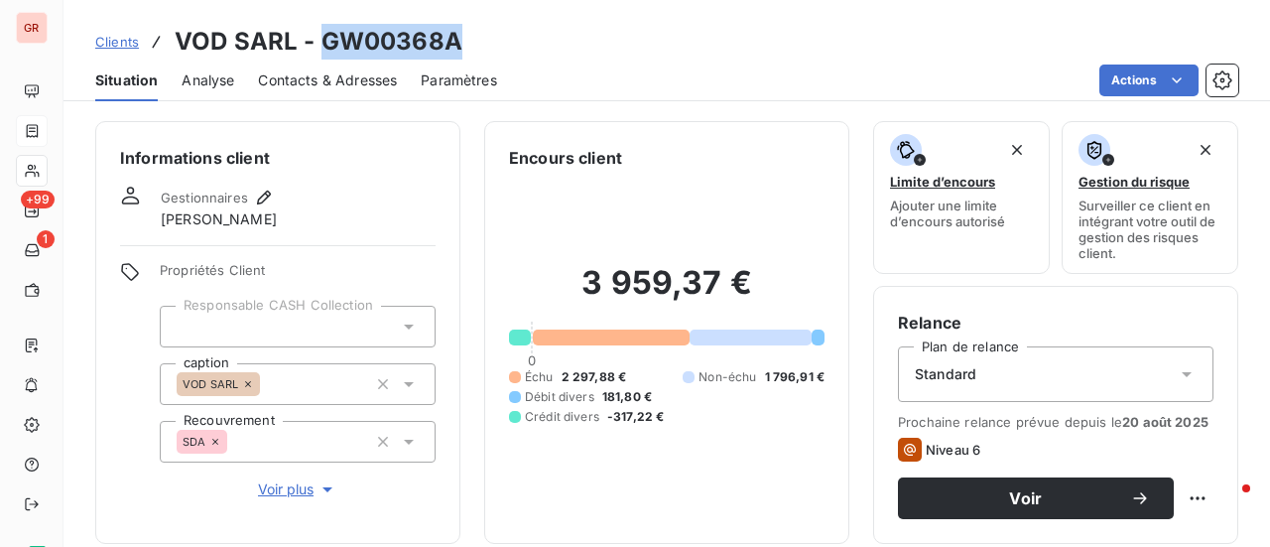
drag, startPoint x: 460, startPoint y: 48, endPoint x: 321, endPoint y: 51, distance: 138.9
click at [321, 51] on div "Clients VOD SARL - GW00368A" at bounding box center [666, 42] width 1206 height 36
copy h3 "GW00368A"
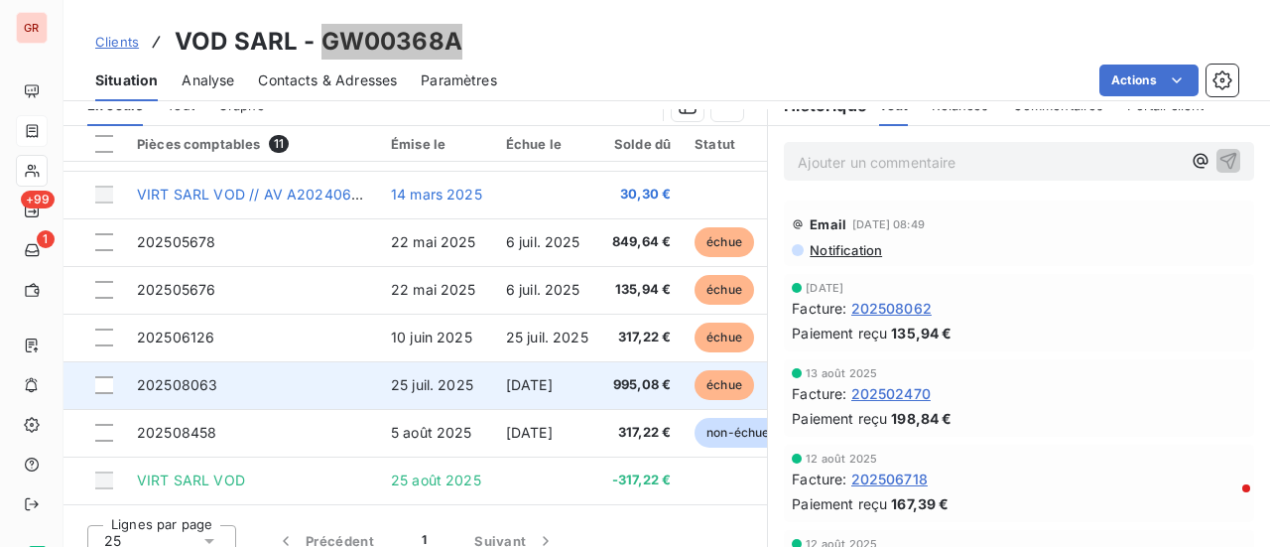
scroll to position [99, 0]
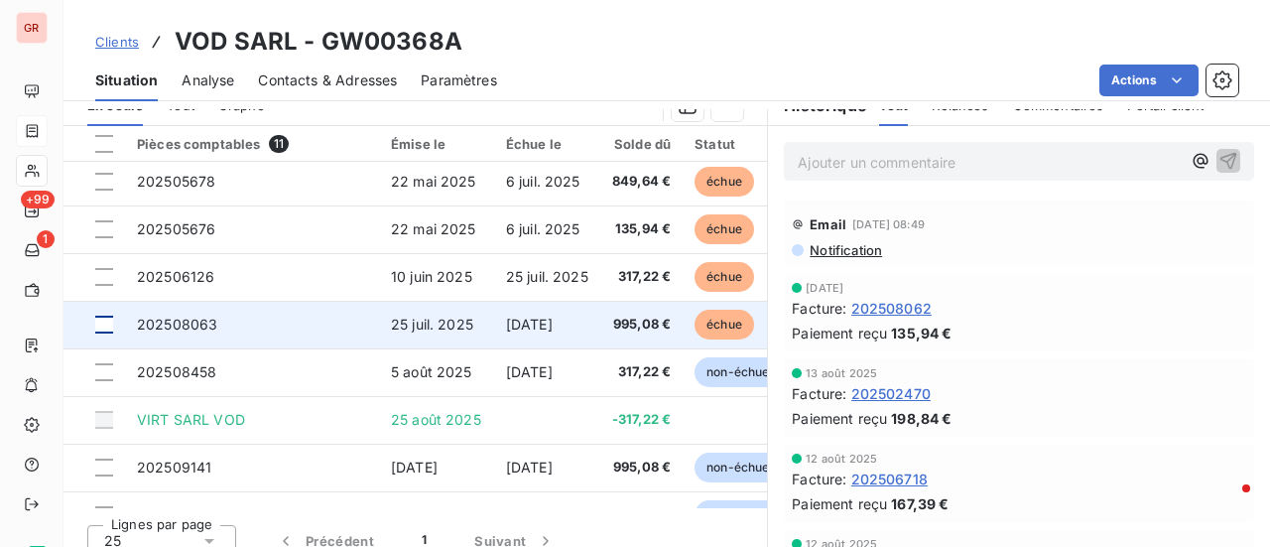
click at [105, 322] on div at bounding box center [104, 324] width 18 height 18
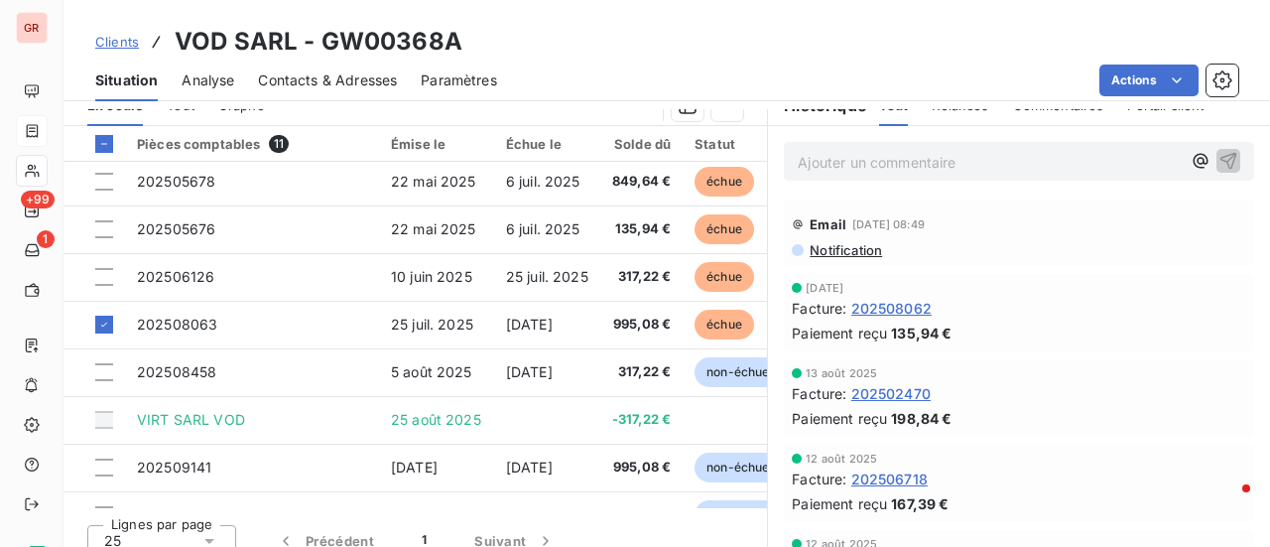
click at [762, 54] on div "Clients VOD SARL - GW00368A" at bounding box center [666, 42] width 1206 height 36
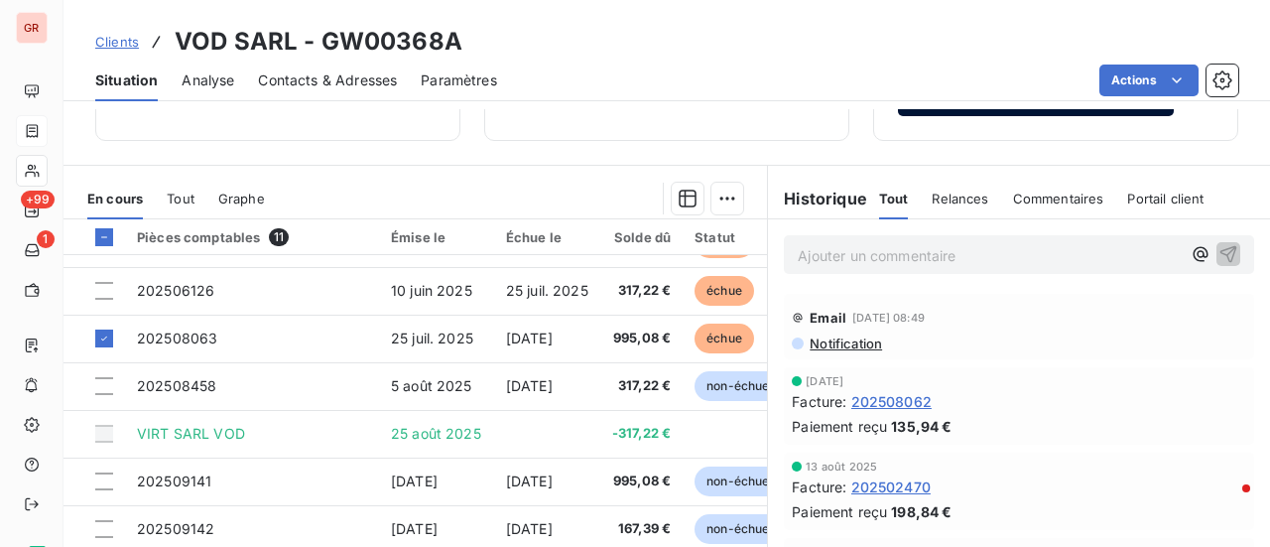
scroll to position [298, 0]
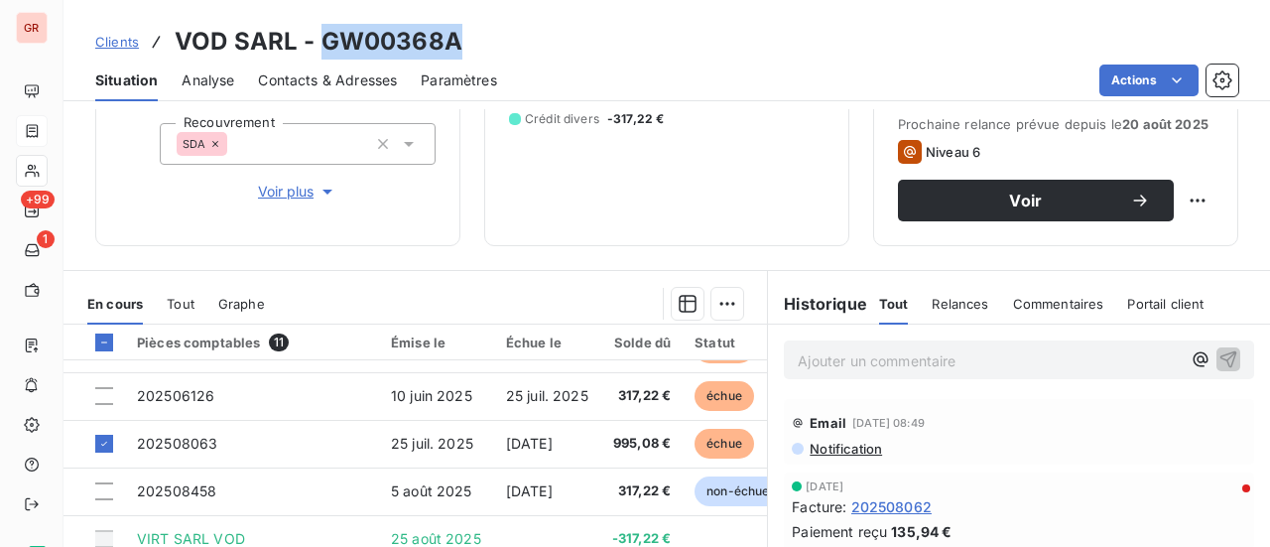
drag, startPoint x: 455, startPoint y: 49, endPoint x: 319, endPoint y: 38, distance: 136.3
click at [319, 38] on div "Clients VOD SARL - GW00368A" at bounding box center [666, 42] width 1206 height 36
copy h3 "GW00368A"
click at [328, 84] on span "Contacts & Adresses" at bounding box center [327, 80] width 139 height 20
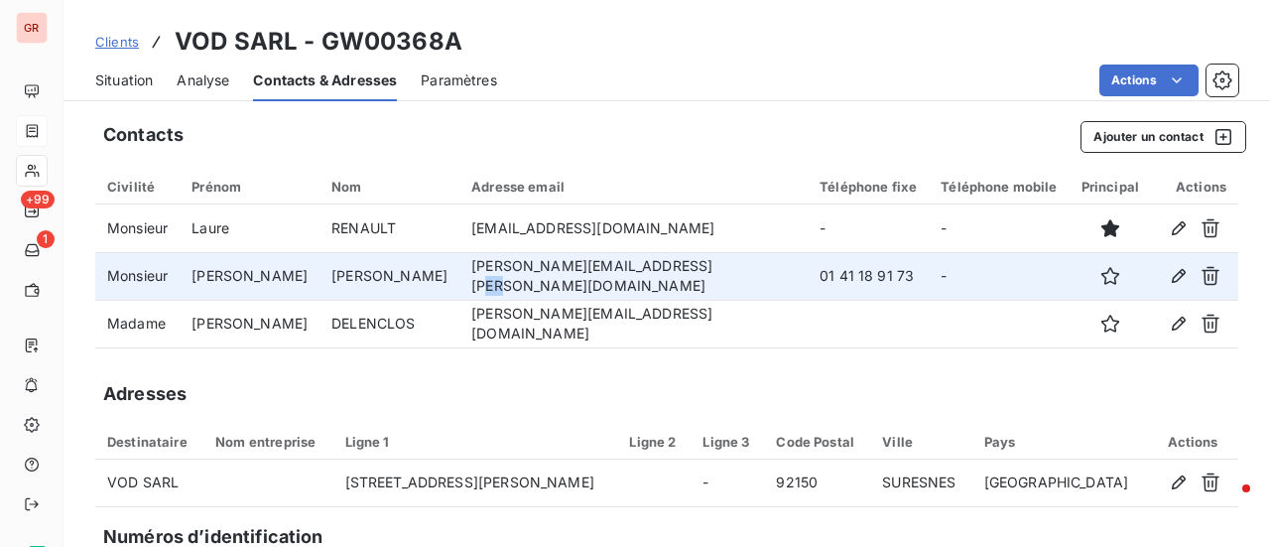
drag, startPoint x: 659, startPoint y: 276, endPoint x: 643, endPoint y: 279, distance: 16.1
click at [643, 279] on td "[PERSON_NAME][EMAIL_ADDRESS][DOMAIN_NAME]" at bounding box center [633, 276] width 348 height 48
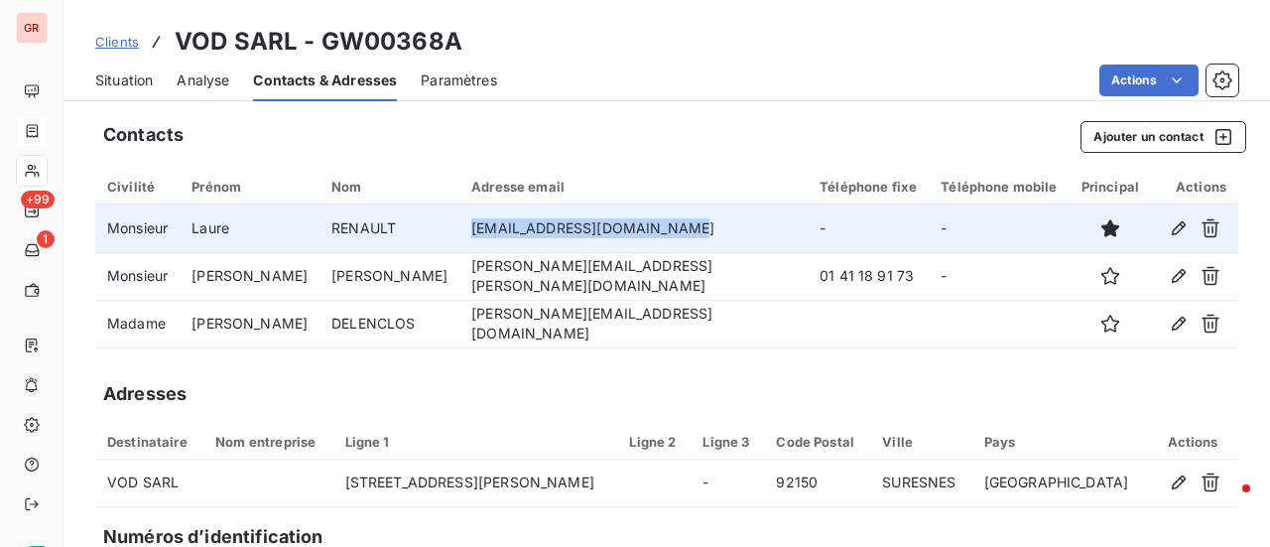
drag, startPoint x: 631, startPoint y: 215, endPoint x: 409, endPoint y: 217, distance: 222.2
click at [459, 217] on td "[EMAIL_ADDRESS][DOMAIN_NAME]" at bounding box center [633, 228] width 348 height 48
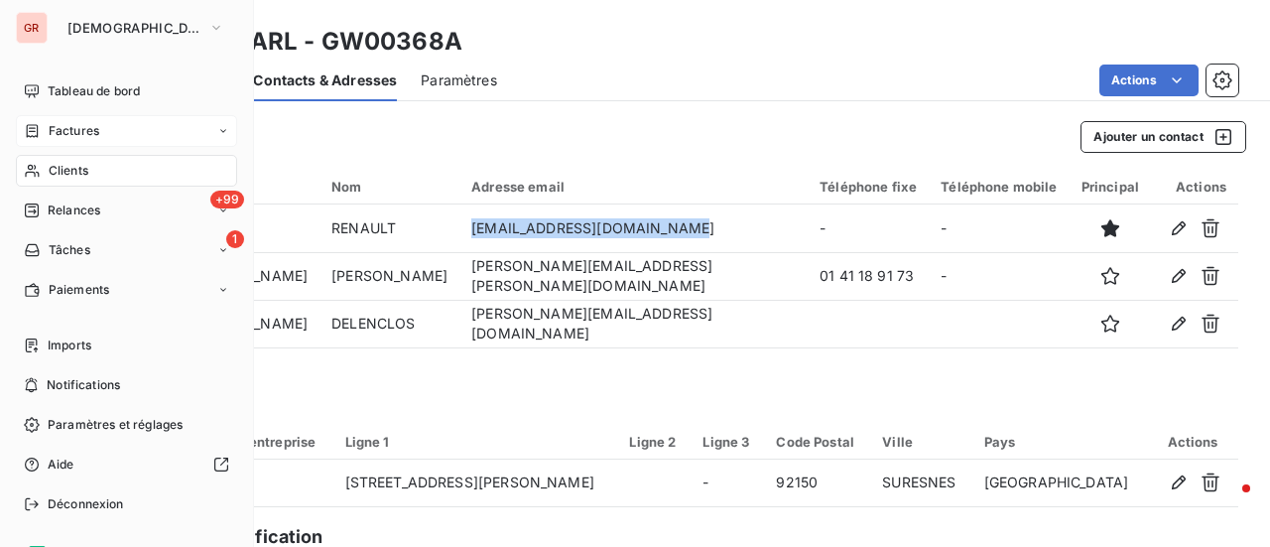
copy td "[EMAIL_ADDRESS][DOMAIN_NAME]"
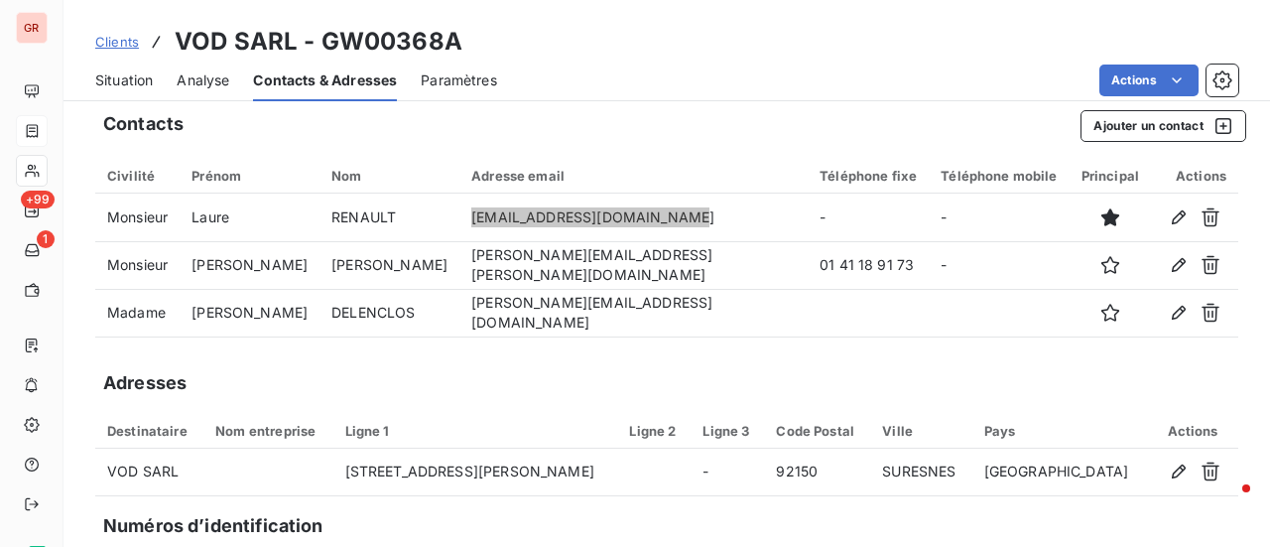
scroll to position [0, 0]
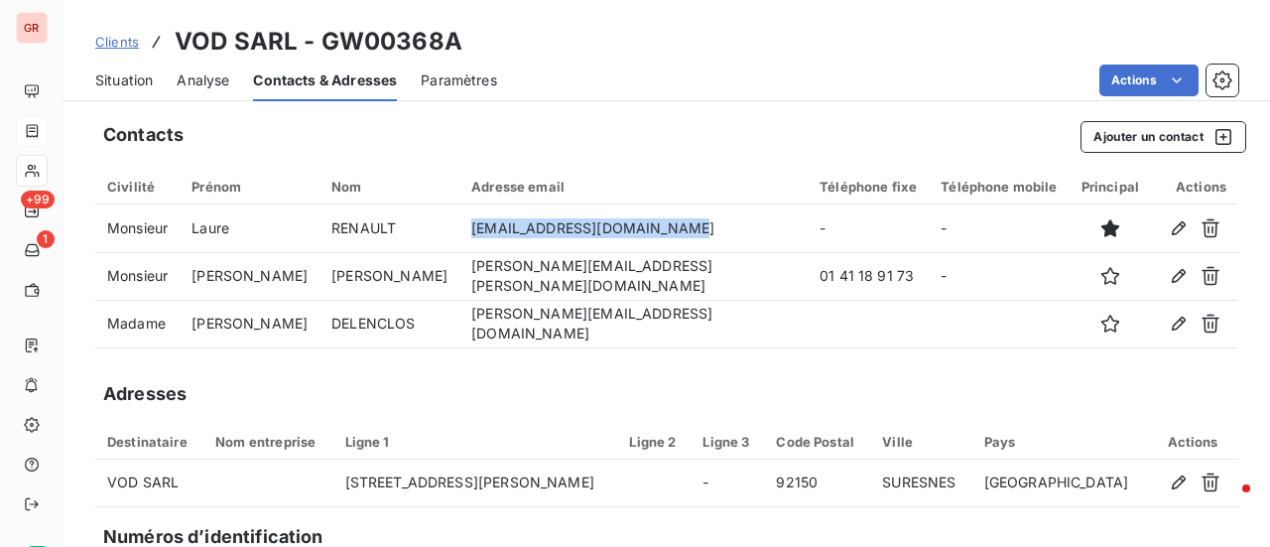
click at [125, 39] on span "Clients" at bounding box center [117, 42] width 44 height 16
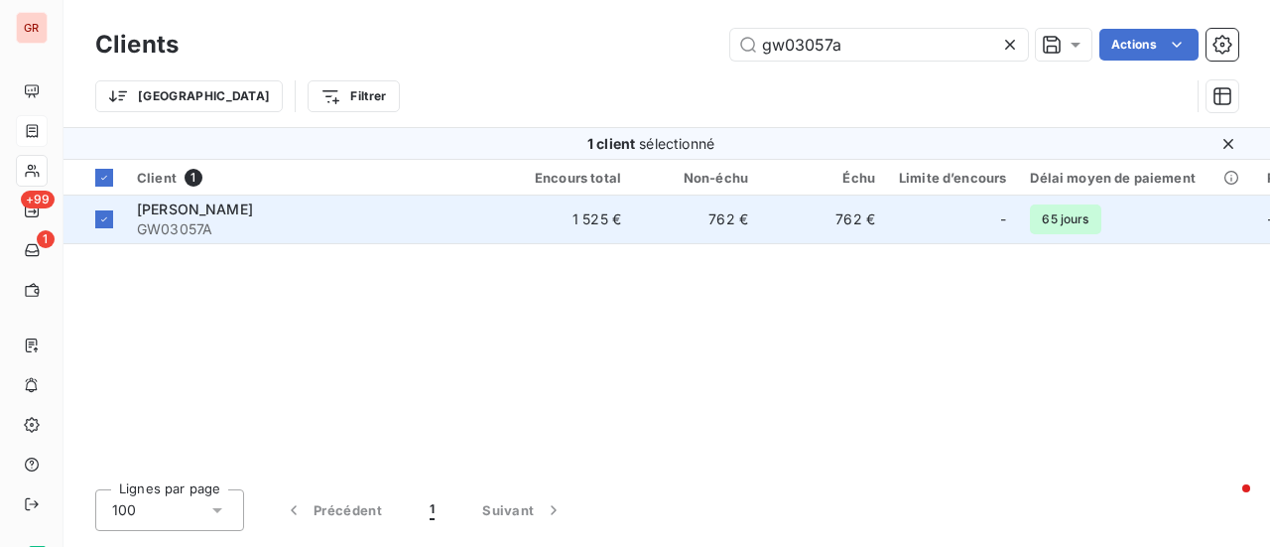
click at [229, 211] on span "[PERSON_NAME]" at bounding box center [195, 208] width 116 height 17
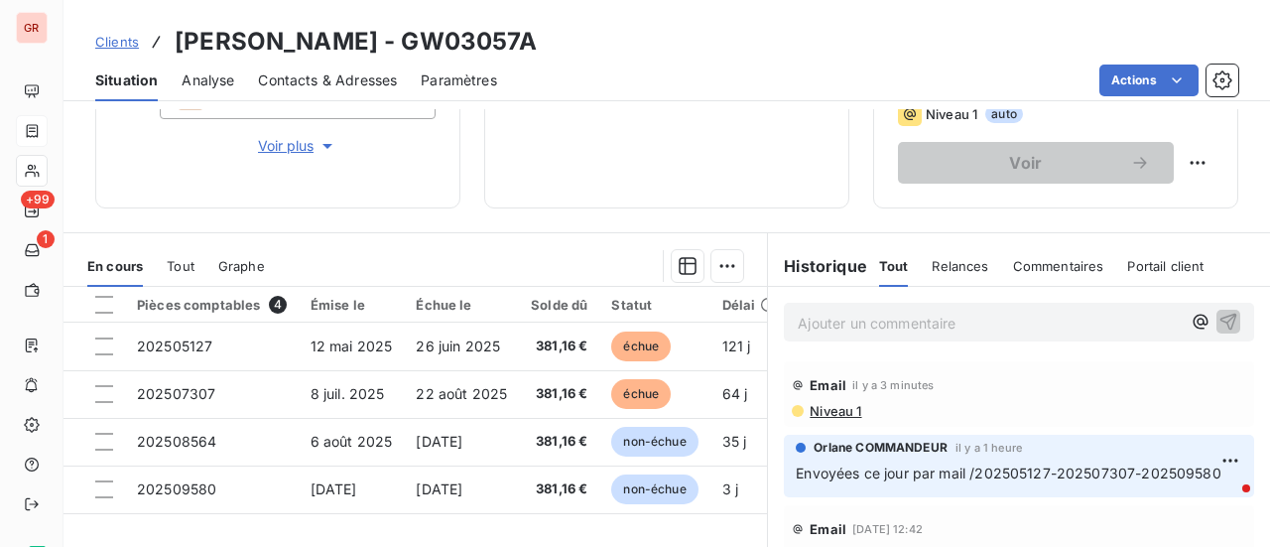
scroll to position [344, 0]
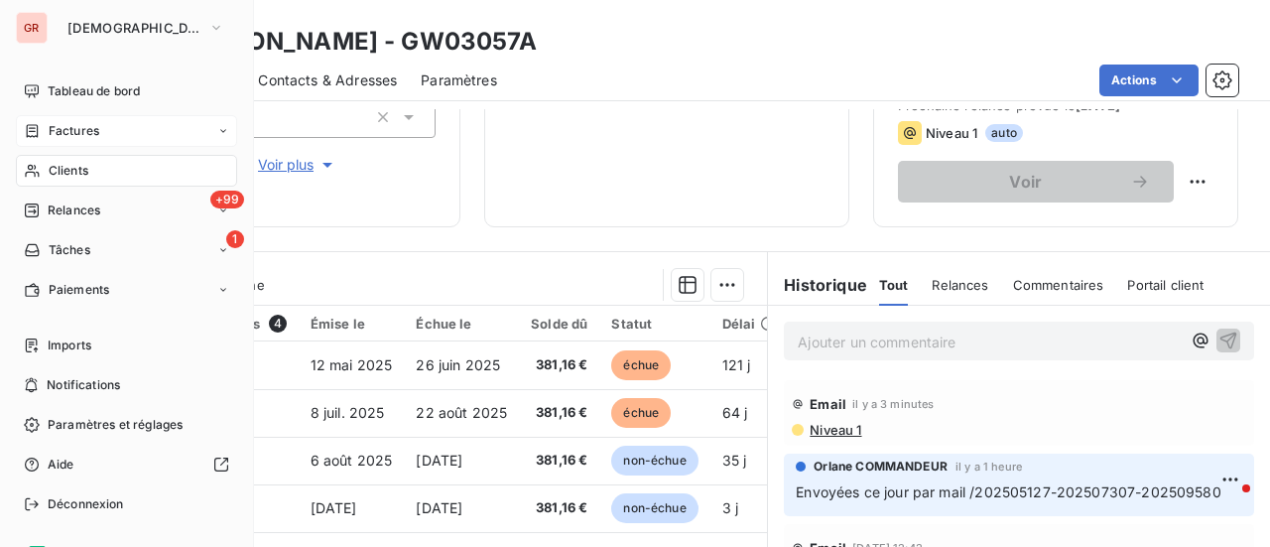
click at [78, 177] on span "Clients" at bounding box center [69, 171] width 40 height 18
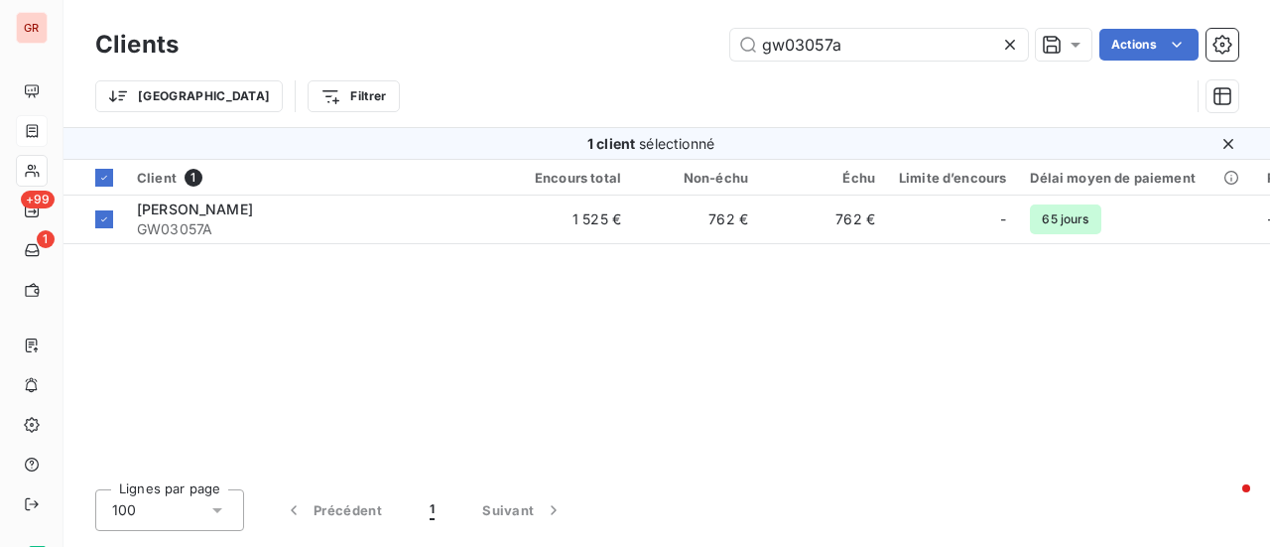
drag, startPoint x: 877, startPoint y: 45, endPoint x: 664, endPoint y: 45, distance: 213.3
click at [665, 45] on div "gw03057a Actions" at bounding box center [720, 45] width 1036 height 32
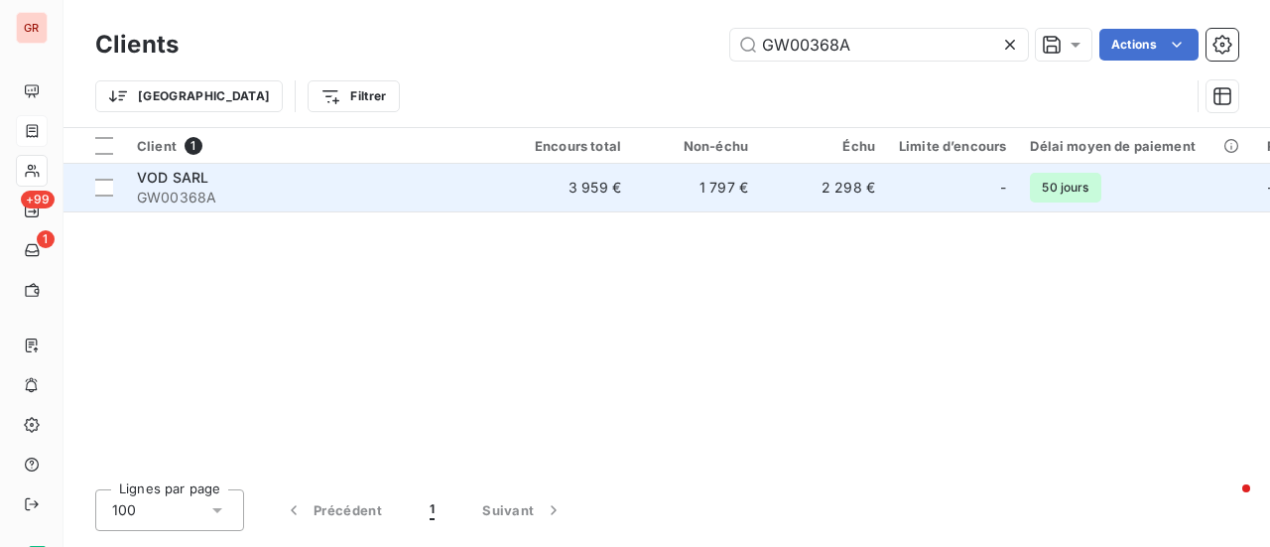
type input "GW00368A"
click at [190, 183] on span "VOD SARL" at bounding box center [172, 177] width 71 height 17
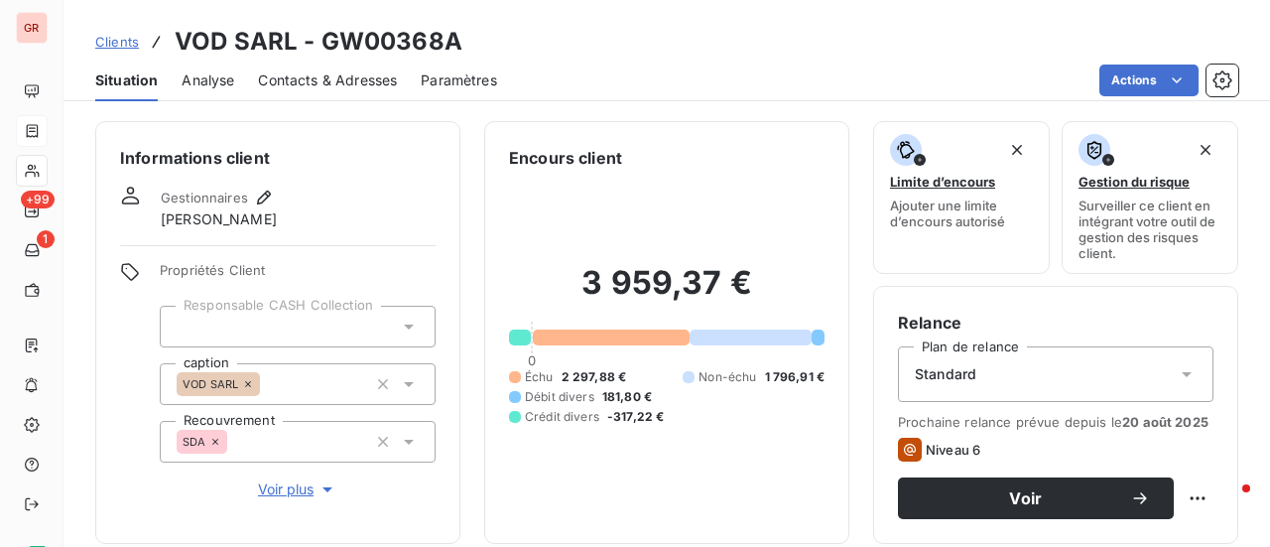
click at [369, 83] on span "Contacts & Adresses" at bounding box center [327, 80] width 139 height 20
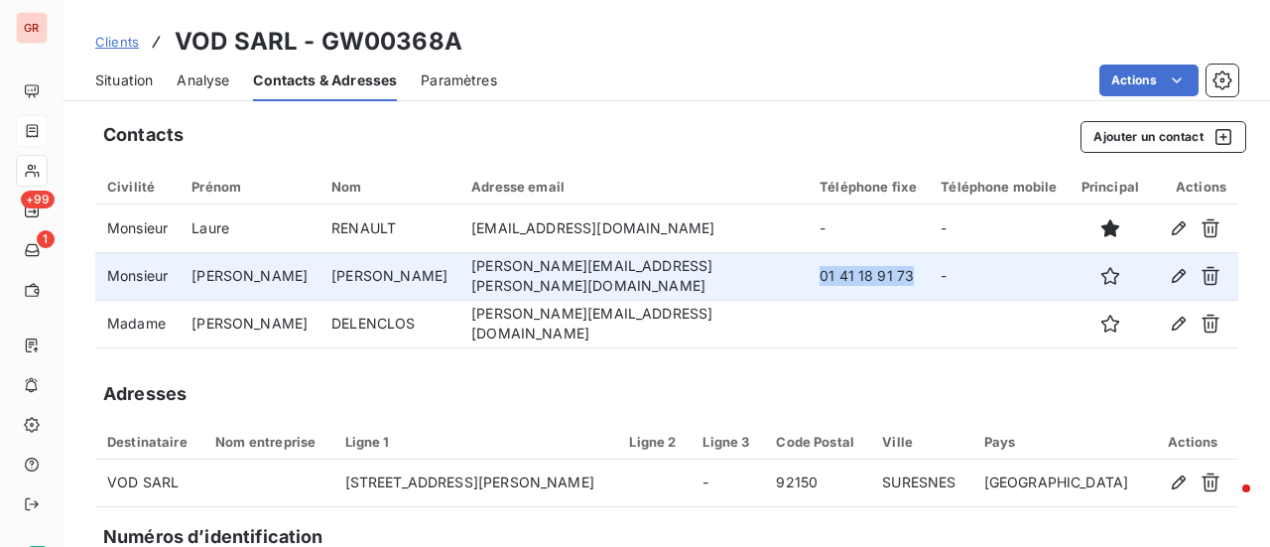
drag, startPoint x: 839, startPoint y: 277, endPoint x: 738, endPoint y: 270, distance: 101.4
click at [807, 274] on td "01 41 18 91 73" at bounding box center [867, 276] width 121 height 48
copy td "01 41 18 91 73"
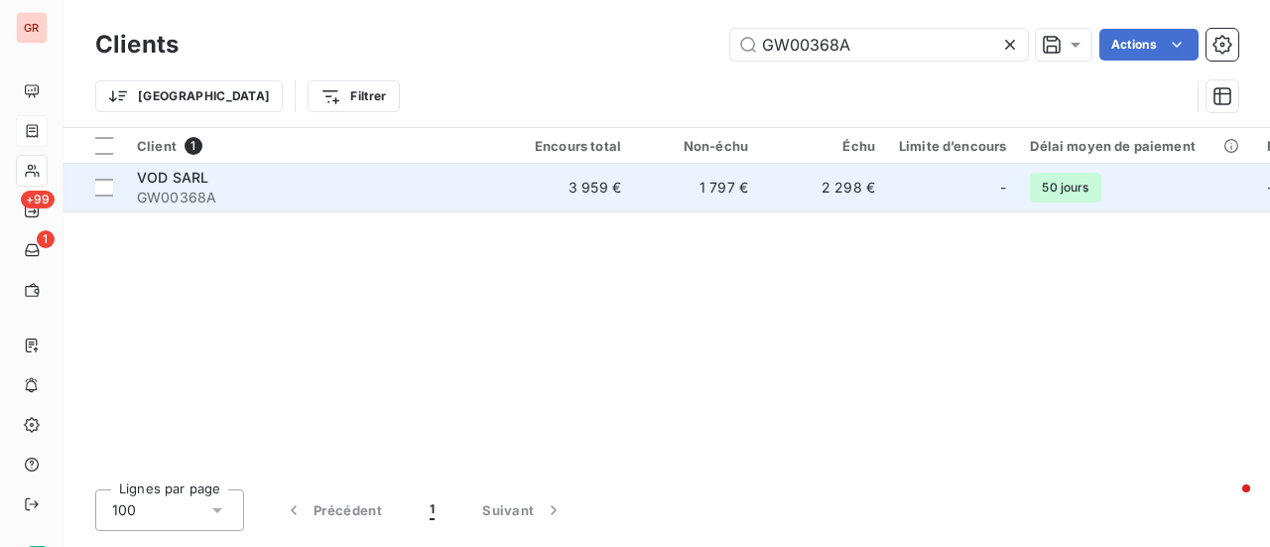
click at [188, 194] on span "GW00368A" at bounding box center [315, 197] width 357 height 20
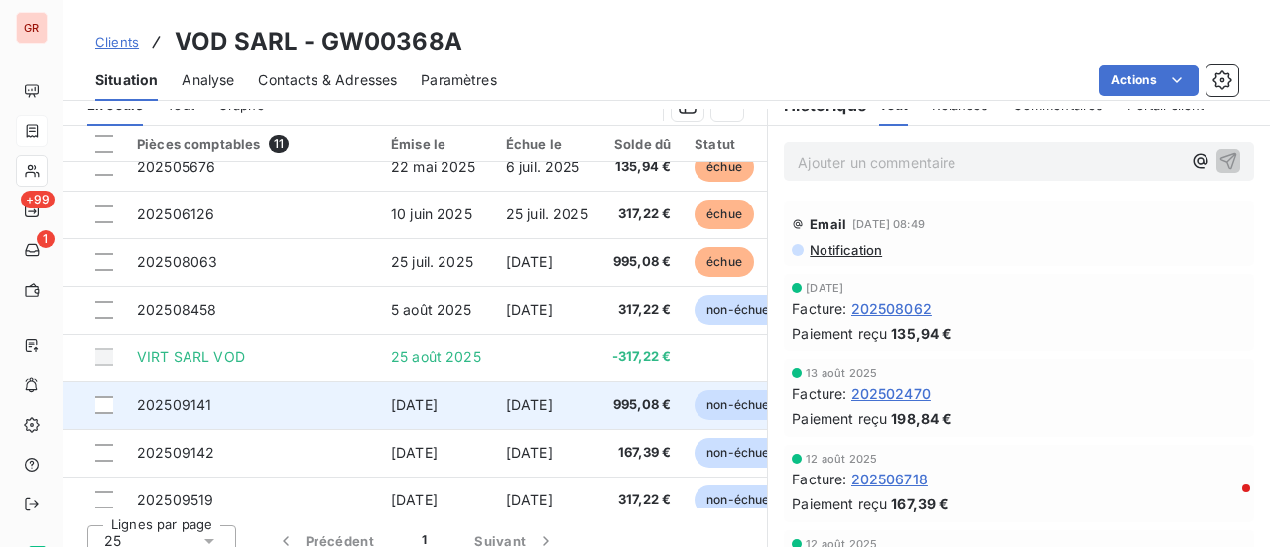
scroll to position [185, 0]
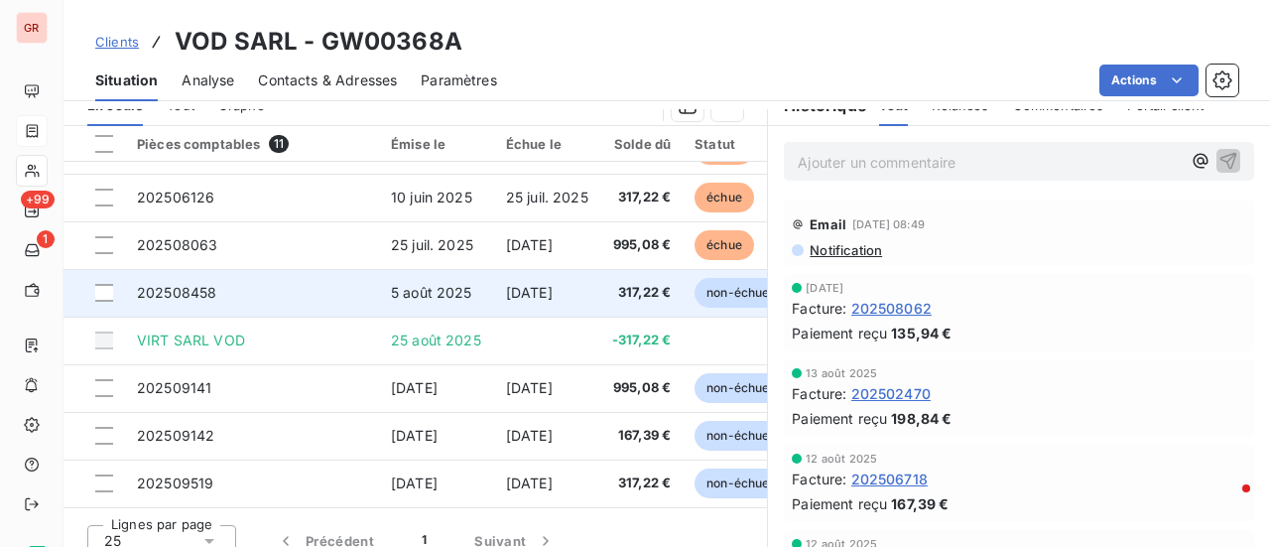
click at [430, 289] on span "5 août 2025" at bounding box center [431, 292] width 81 height 17
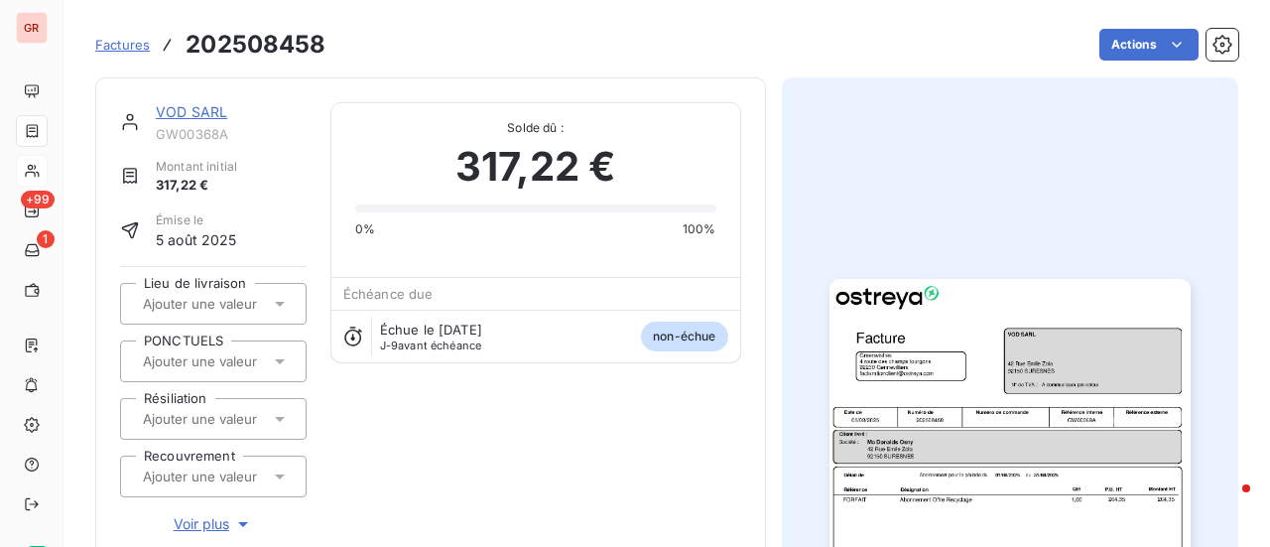
click at [964, 423] on img "button" at bounding box center [1009, 534] width 361 height 510
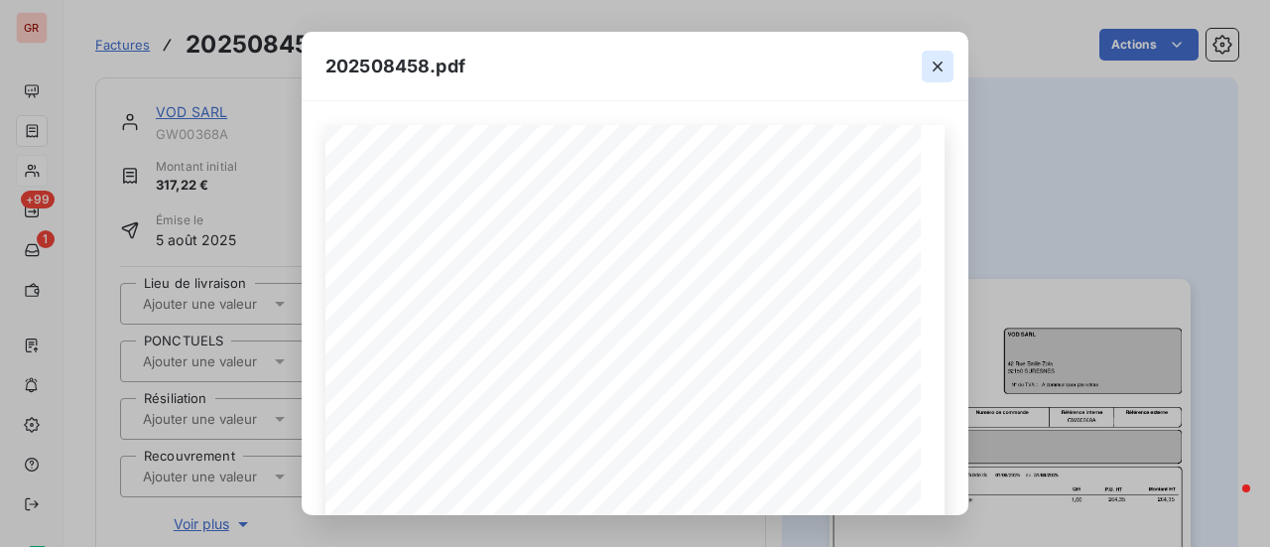
click at [938, 70] on icon "button" at bounding box center [937, 67] width 20 height 20
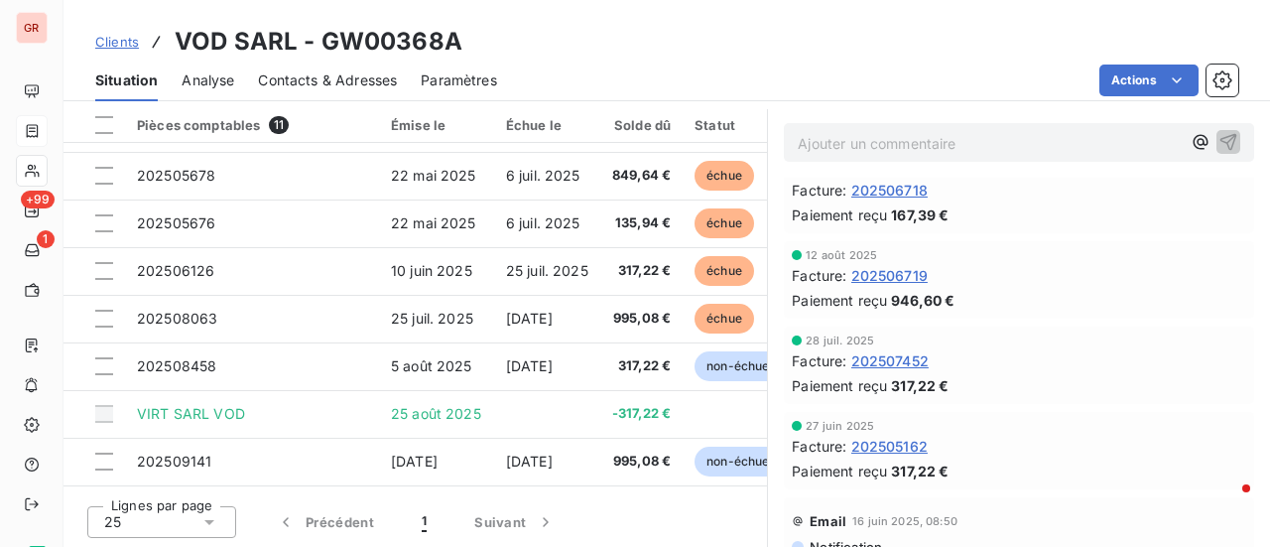
scroll to position [397, 0]
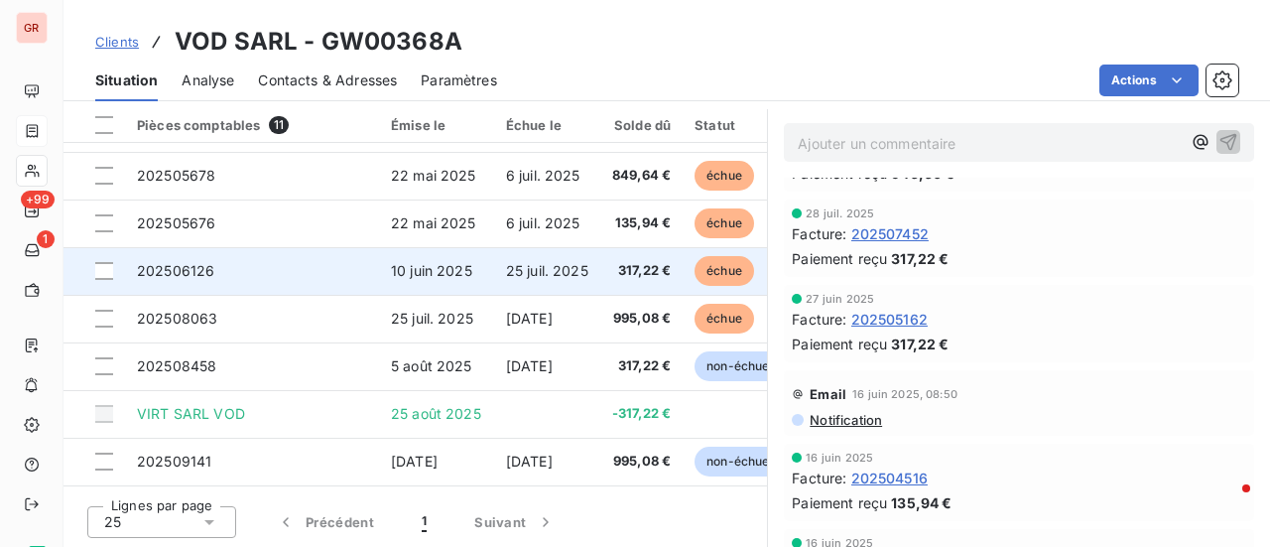
click at [434, 271] on span "10 juin 2025" at bounding box center [431, 270] width 81 height 17
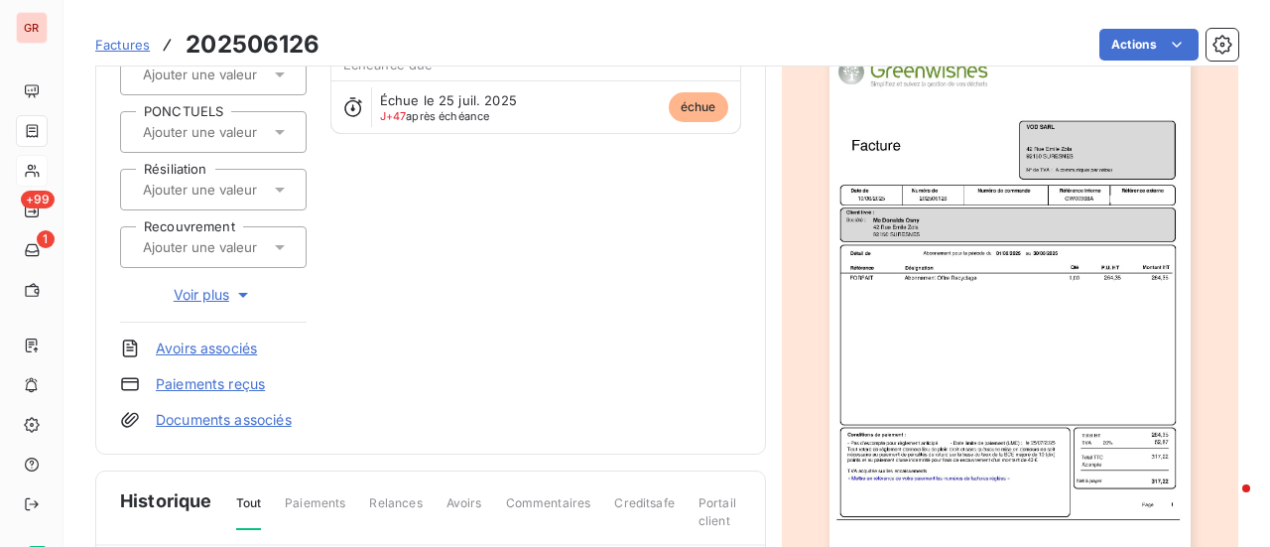
scroll to position [200, 0]
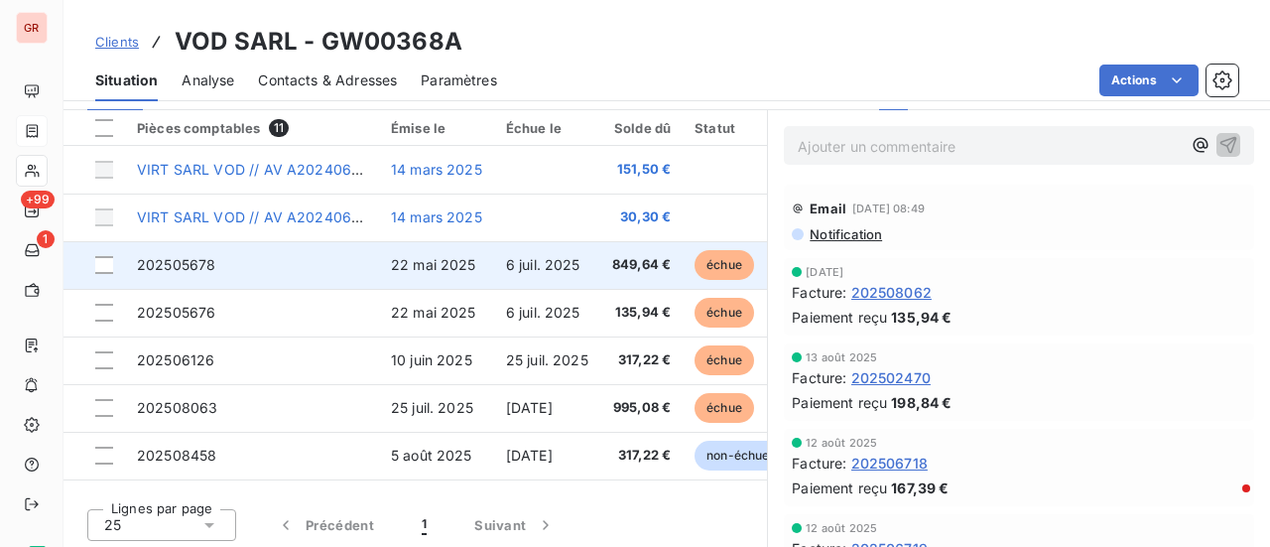
scroll to position [515, 0]
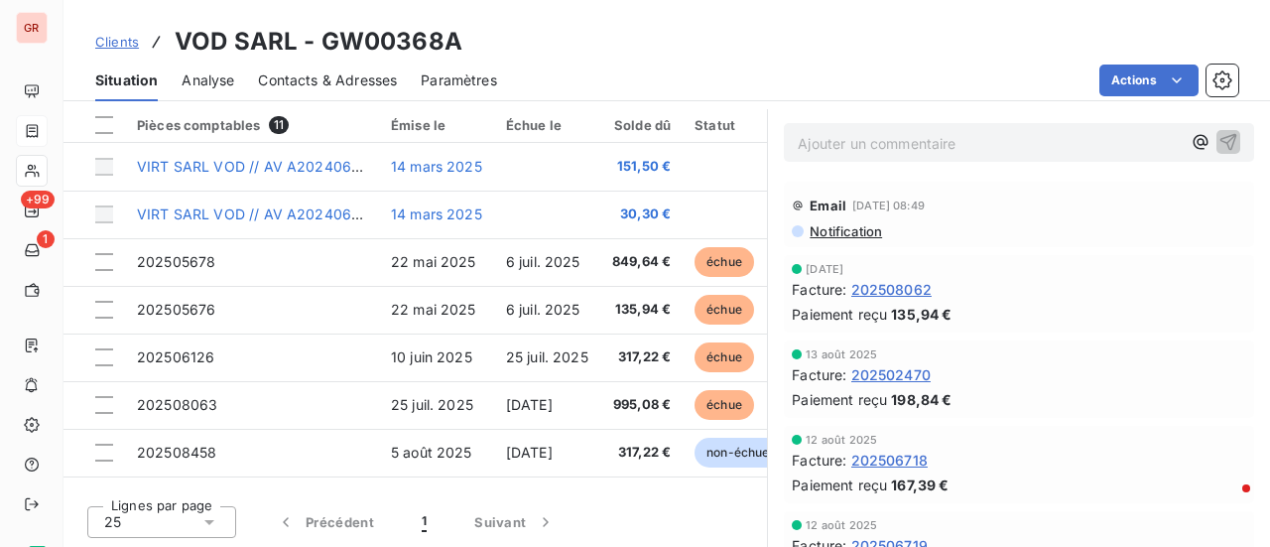
click at [377, 79] on span "Contacts & Adresses" at bounding box center [327, 80] width 139 height 20
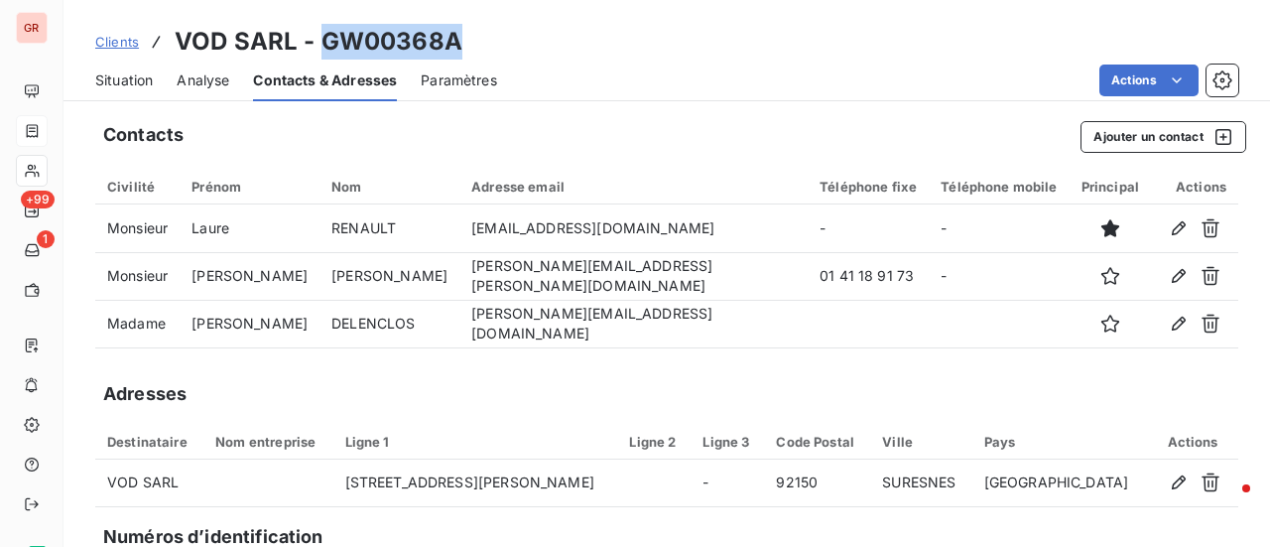
drag, startPoint x: 476, startPoint y: 47, endPoint x: 317, endPoint y: 44, distance: 158.7
click at [317, 44] on div "Clients VOD SARL - GW00368A" at bounding box center [666, 42] width 1206 height 36
copy h3 "GW00368A"
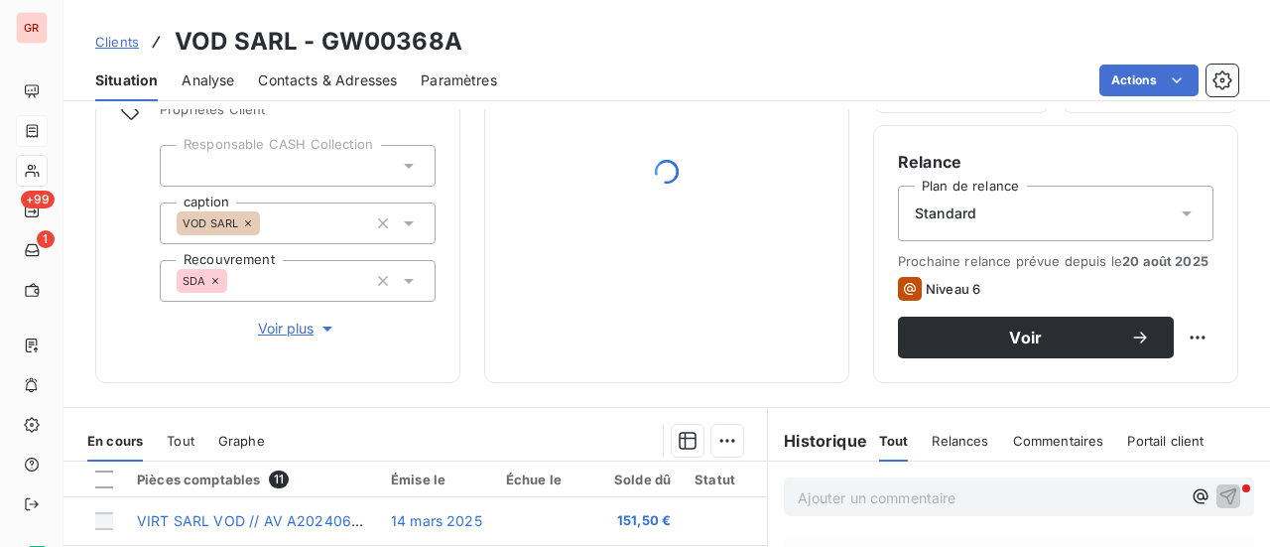
scroll to position [298, 0]
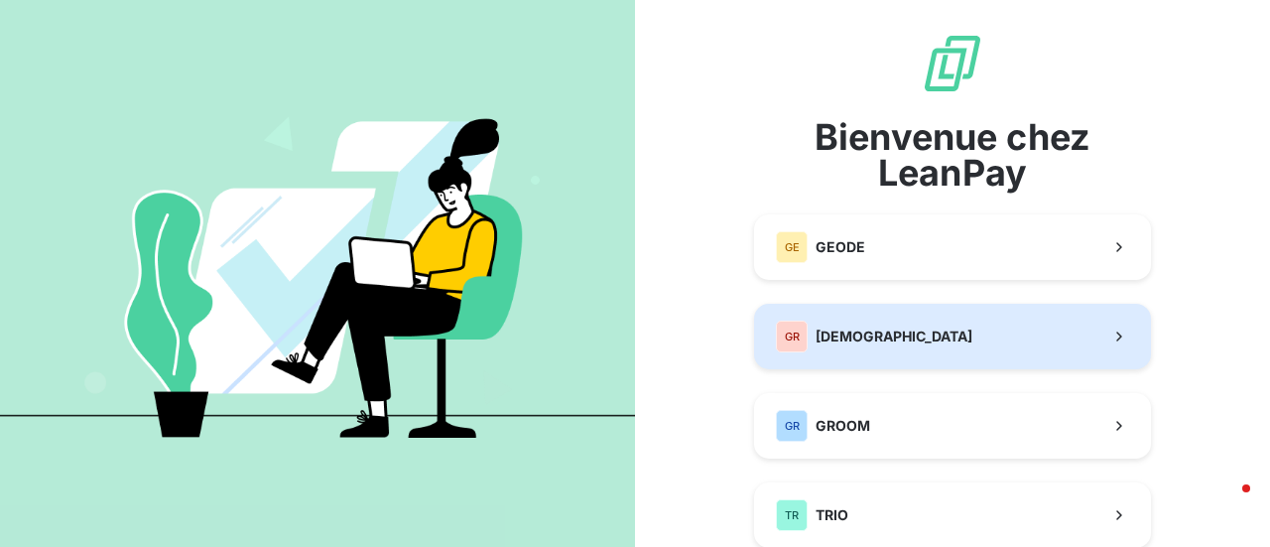
click at [866, 329] on span "[DEMOGRAPHIC_DATA]" at bounding box center [893, 336] width 157 height 20
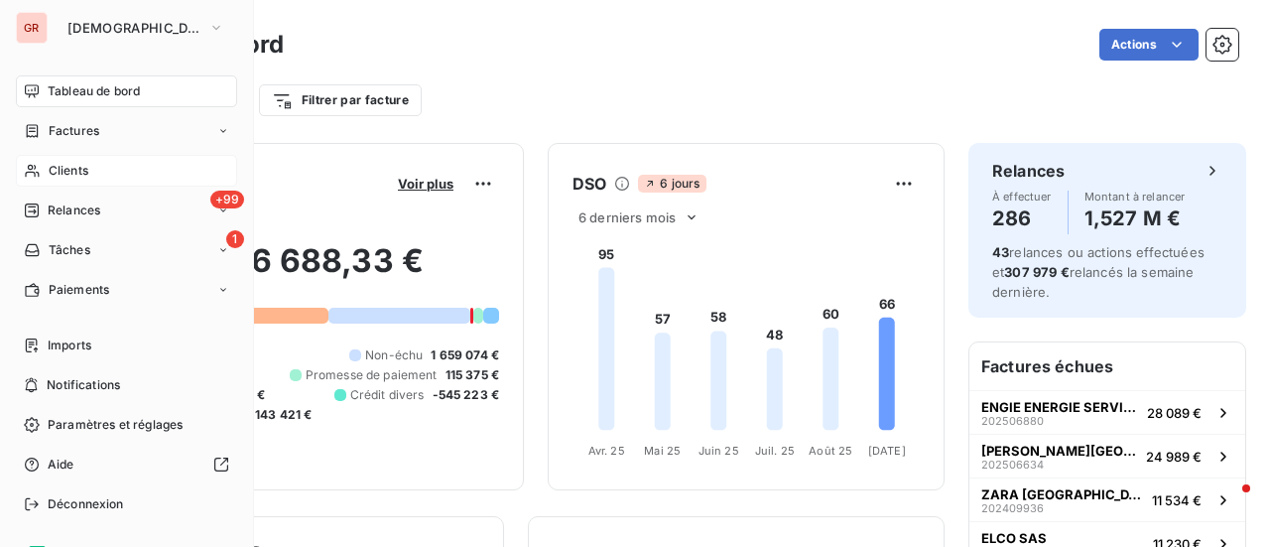
click at [71, 175] on span "Clients" at bounding box center [69, 171] width 40 height 18
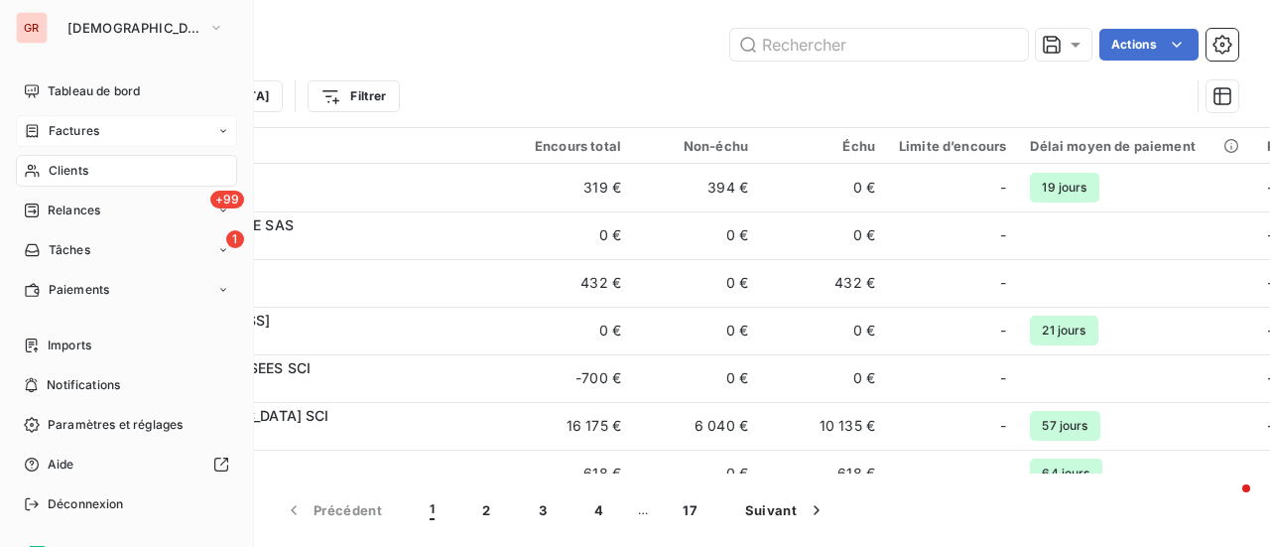
click at [85, 133] on span "Factures" at bounding box center [74, 131] width 51 height 18
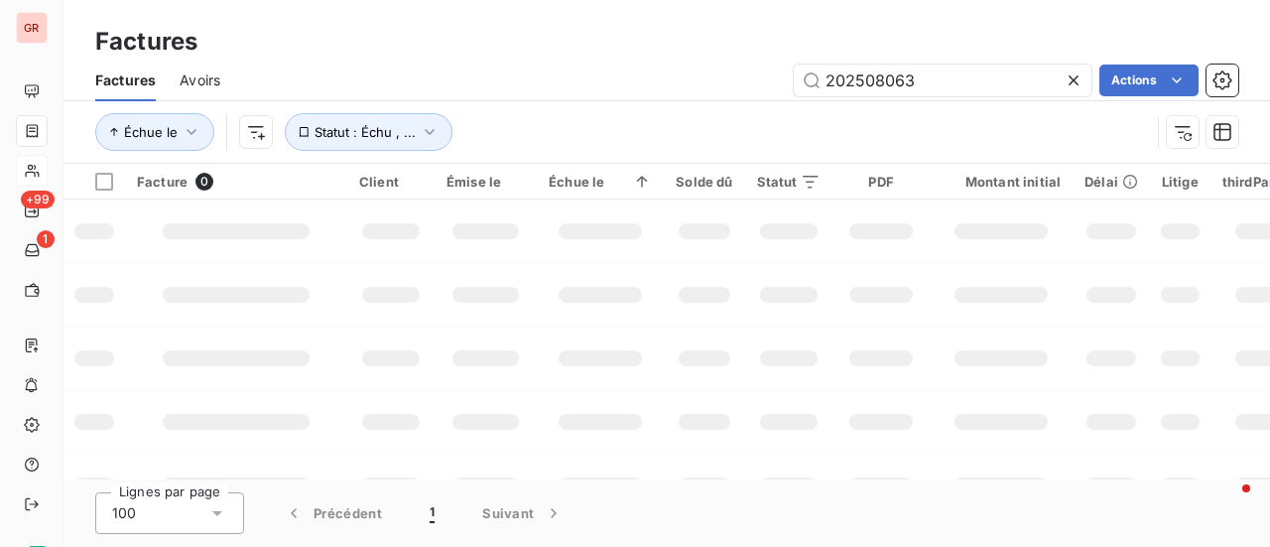
drag, startPoint x: 930, startPoint y: 76, endPoint x: 534, endPoint y: 78, distance: 396.8
click at [549, 78] on div "202508063 Actions" at bounding box center [741, 80] width 994 height 32
type input "01 41 18 91 73"
drag, startPoint x: 940, startPoint y: 70, endPoint x: 571, endPoint y: 85, distance: 369.3
click at [594, 85] on div "01 41 18 91 73 Actions" at bounding box center [741, 80] width 994 height 32
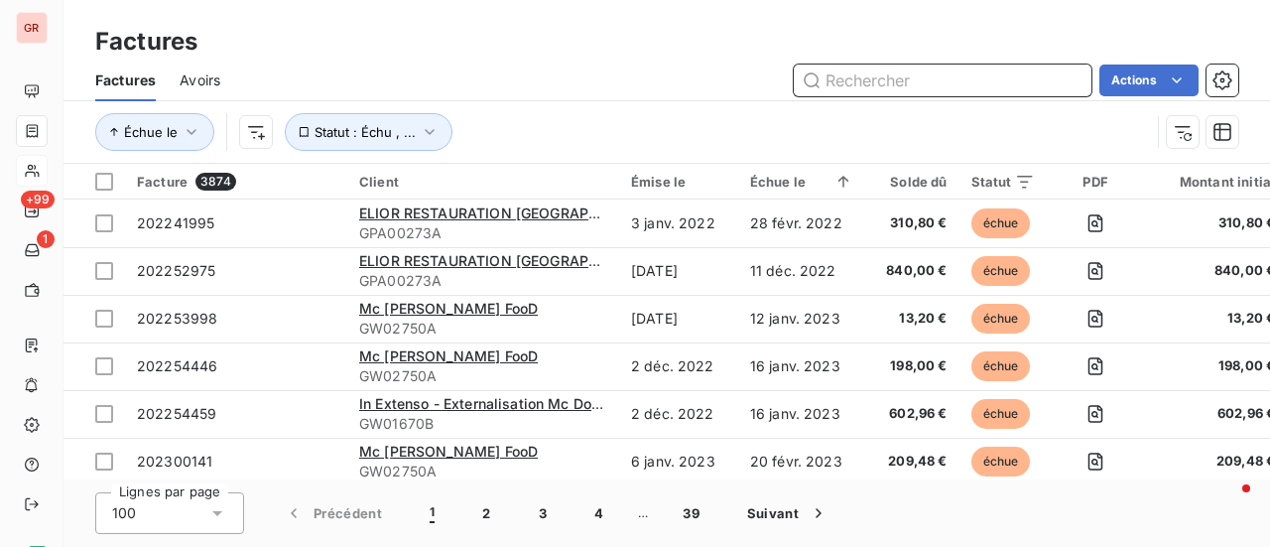
click at [914, 78] on input "text" at bounding box center [942, 80] width 298 height 32
paste input "202507452"
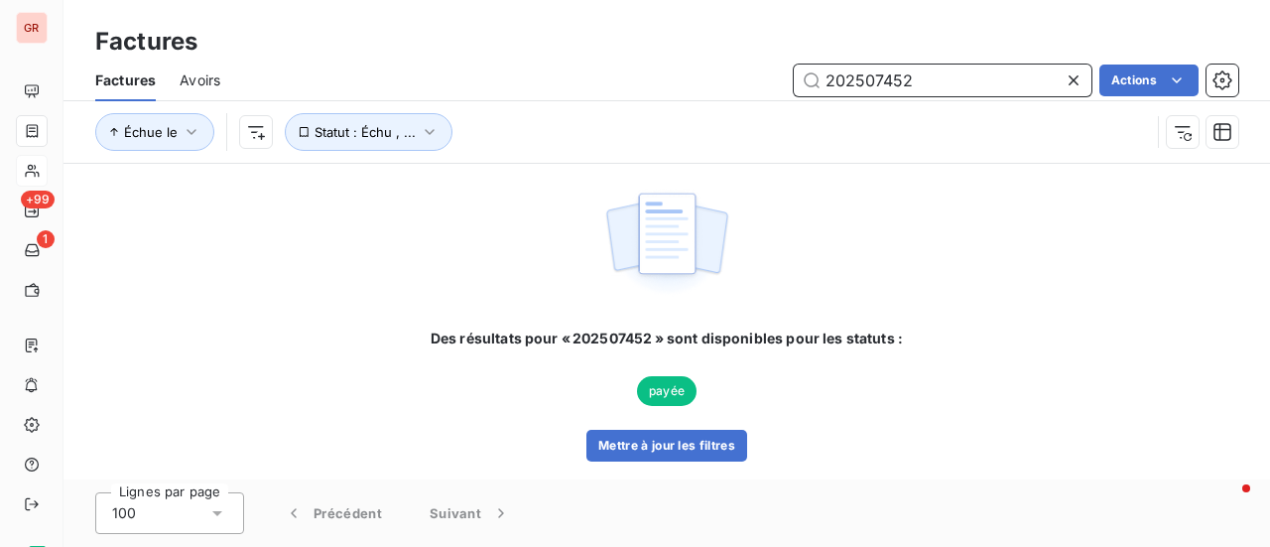
click at [895, 75] on input "202507452" at bounding box center [942, 80] width 298 height 32
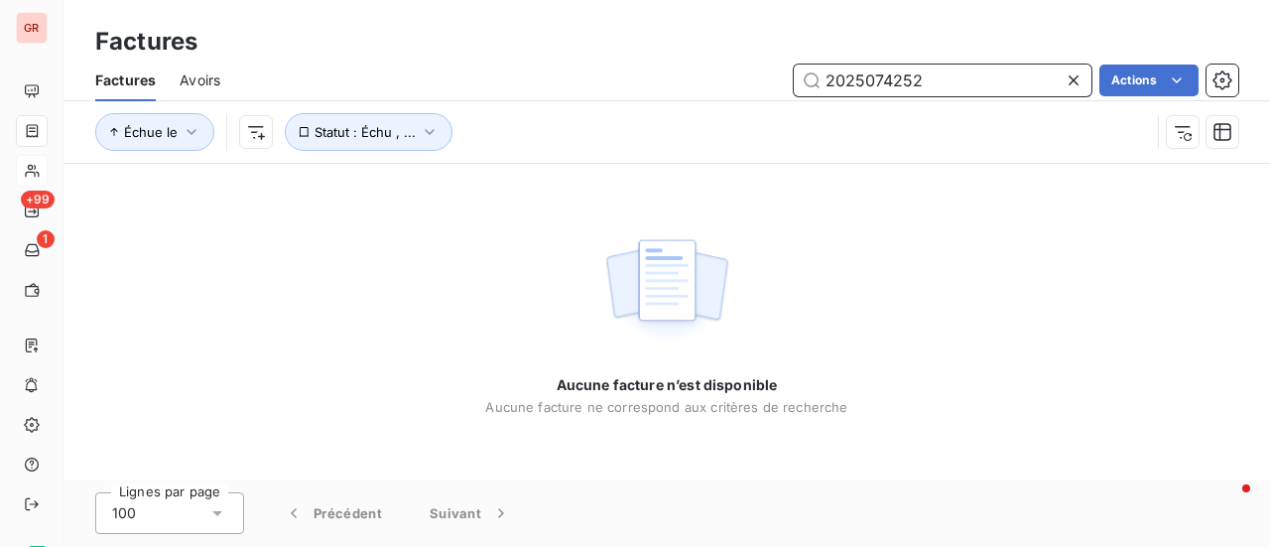
type input "2025074252"
drag, startPoint x: 942, startPoint y: 84, endPoint x: 671, endPoint y: 80, distance: 271.8
click at [680, 80] on div "2025074252 Actions" at bounding box center [741, 80] width 994 height 32
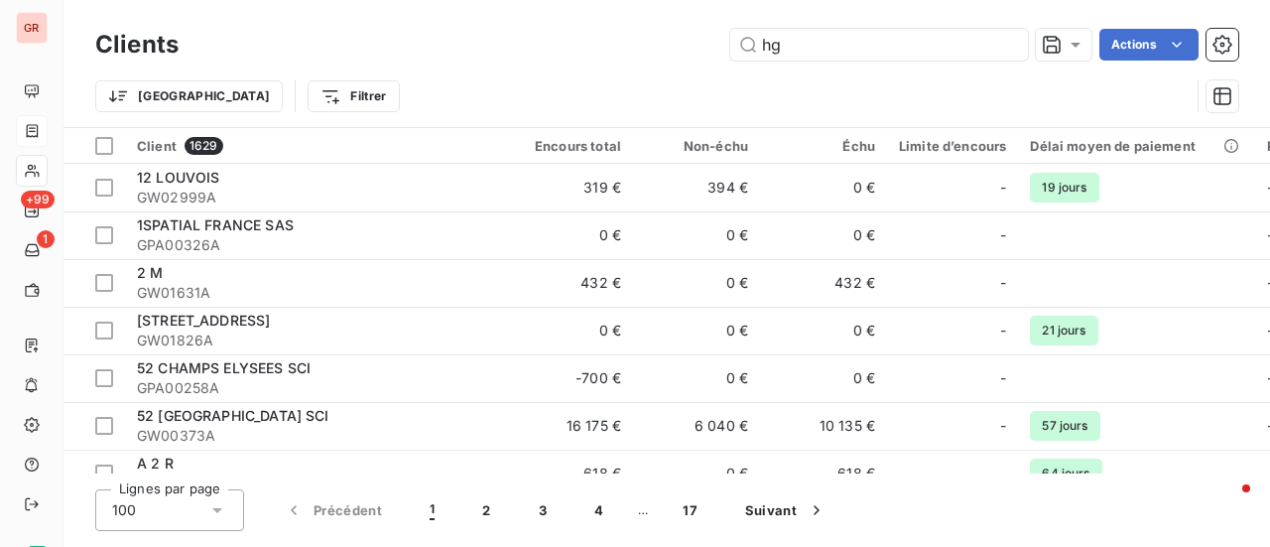
type input "hg services"
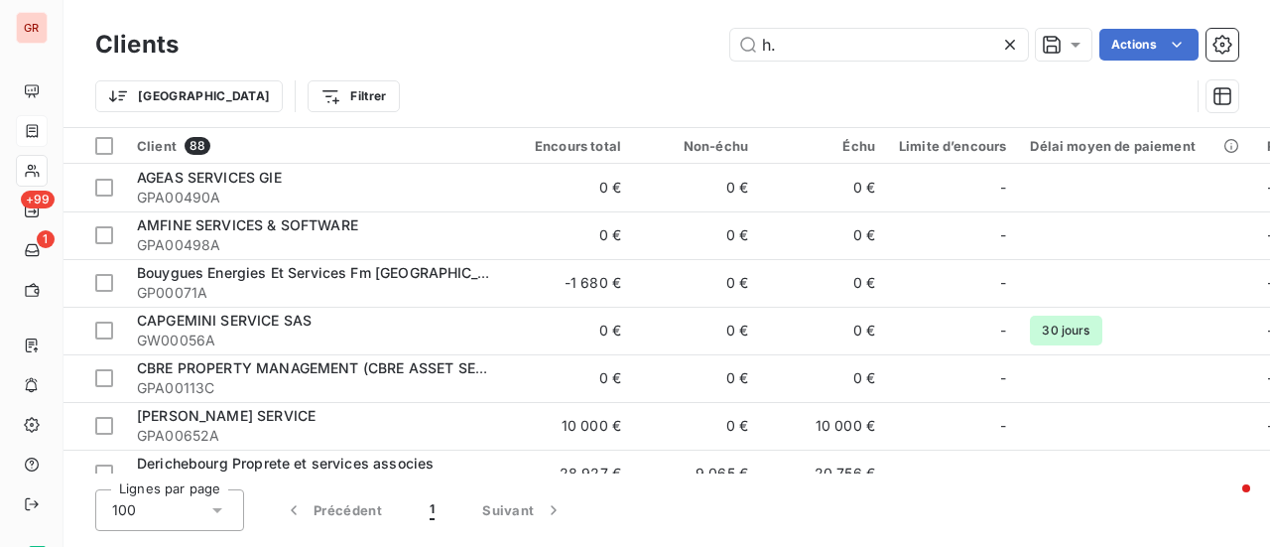
type input "h.g"
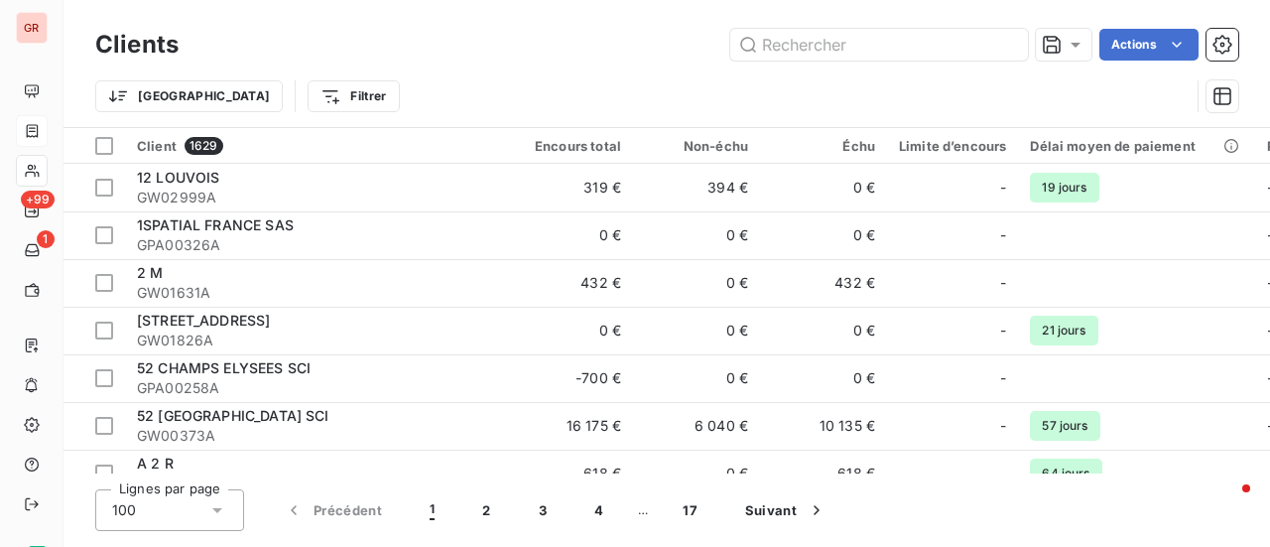
type input "h"
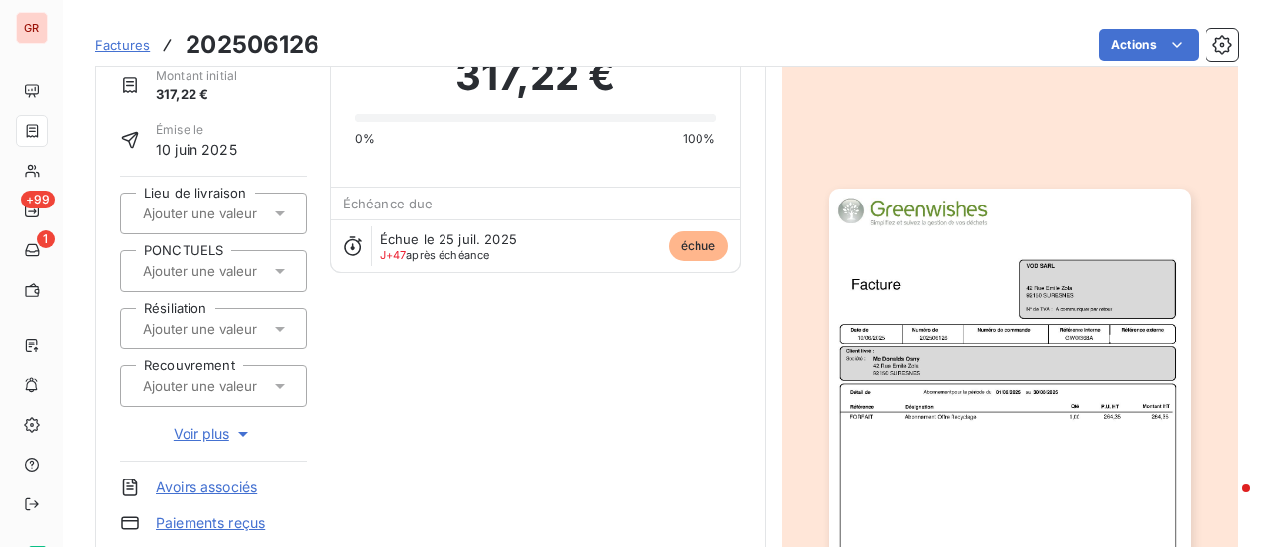
scroll to position [101, 0]
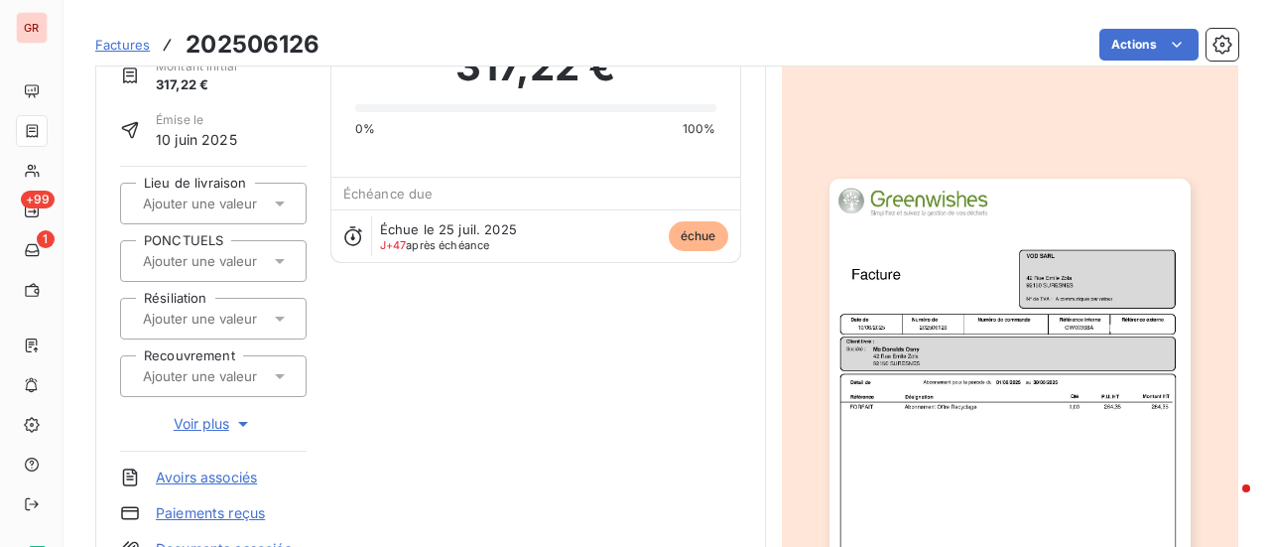
click at [1003, 318] on img "button" at bounding box center [1009, 434] width 361 height 510
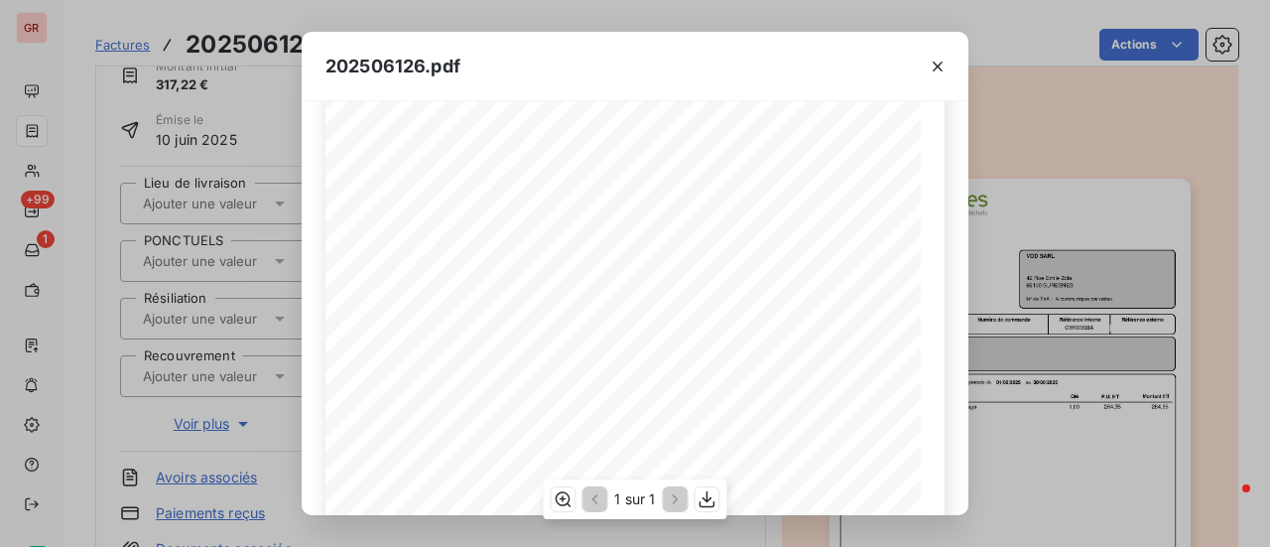
scroll to position [0, 0]
click at [937, 66] on icon "button" at bounding box center [937, 66] width 10 height 10
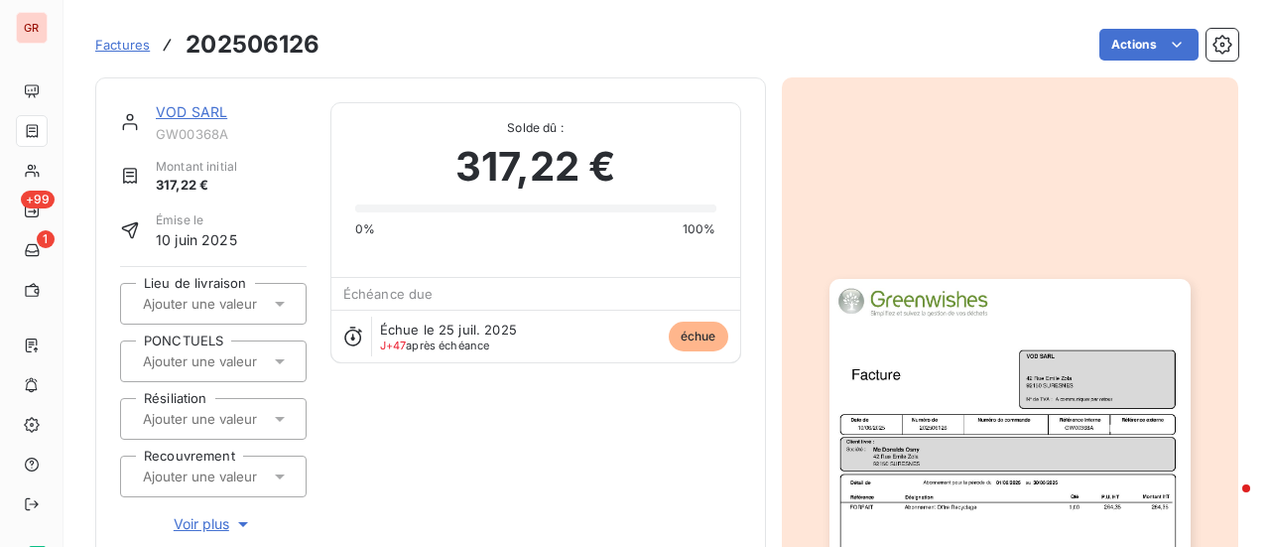
click at [183, 112] on link "VOD SARL" at bounding box center [191, 111] width 71 height 17
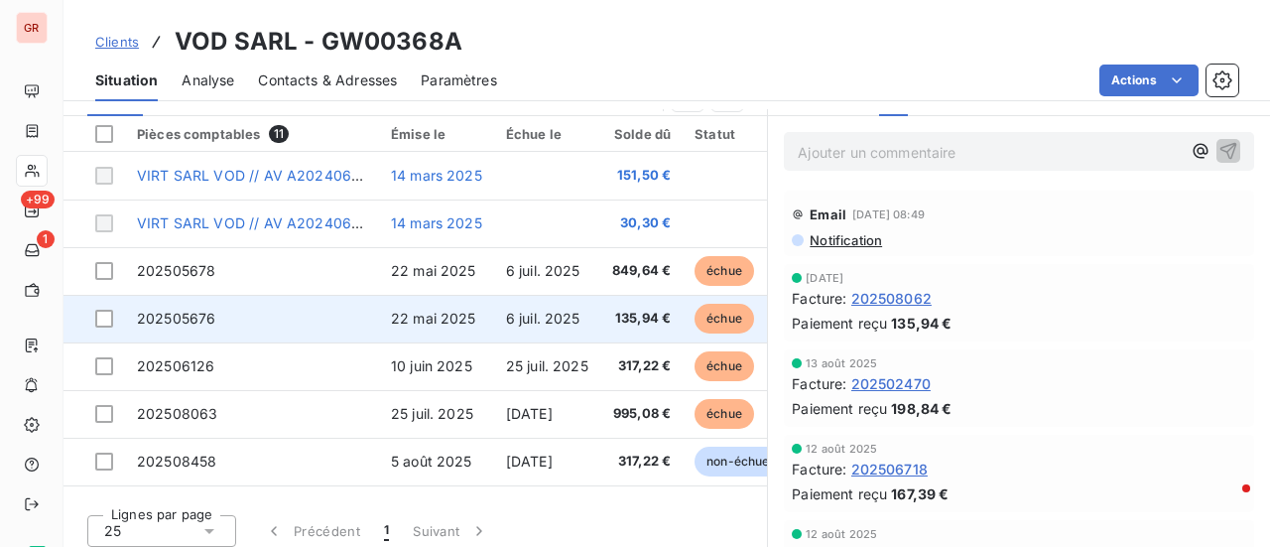
scroll to position [515, 0]
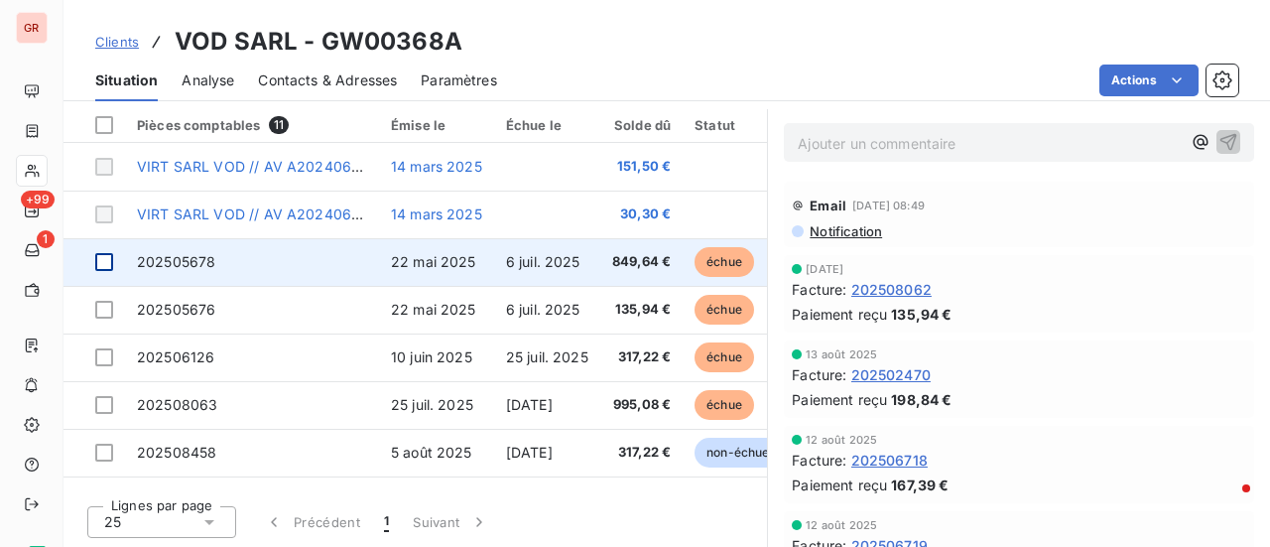
click at [101, 253] on div at bounding box center [104, 262] width 18 height 18
click at [187, 261] on span "202505678" at bounding box center [176, 261] width 78 height 17
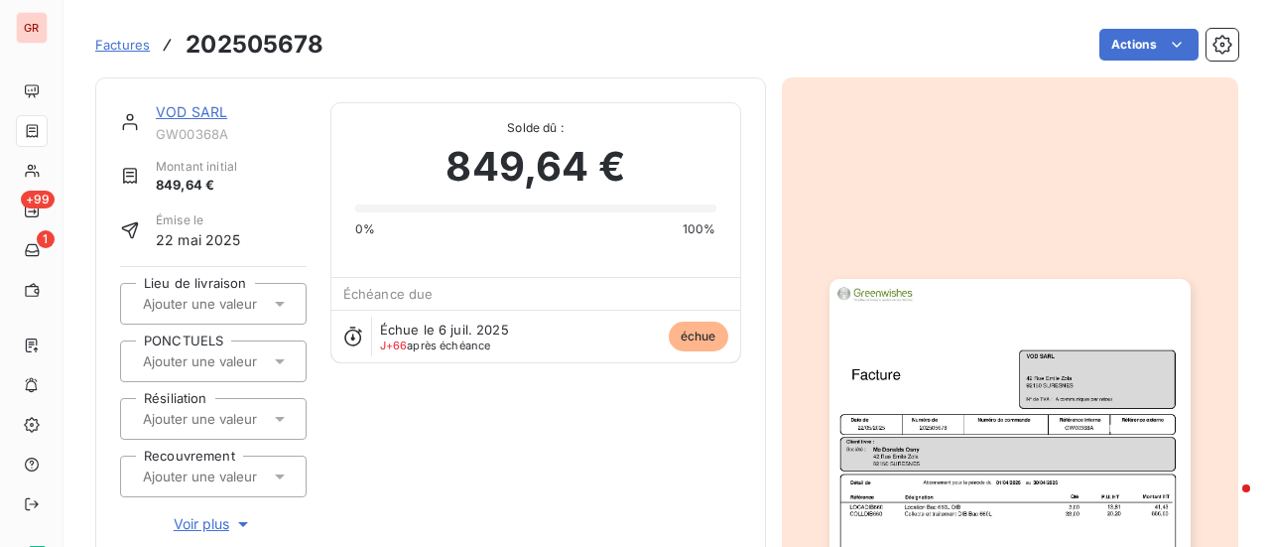
click at [1060, 400] on img "button" at bounding box center [1009, 534] width 361 height 510
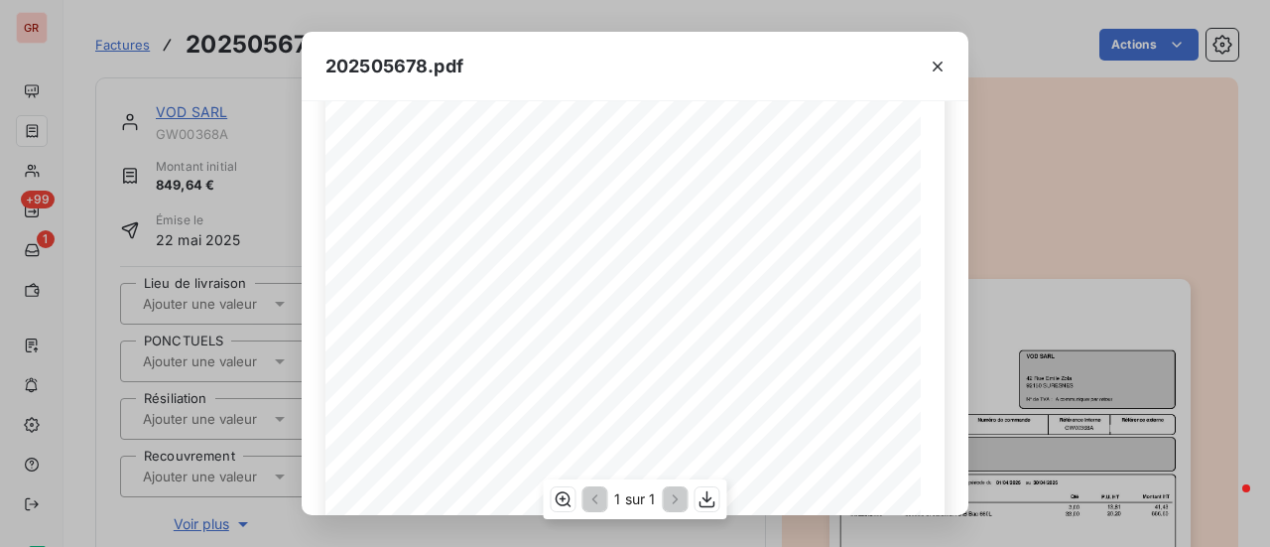
scroll to position [99, 0]
click at [937, 71] on icon "button" at bounding box center [937, 67] width 20 height 20
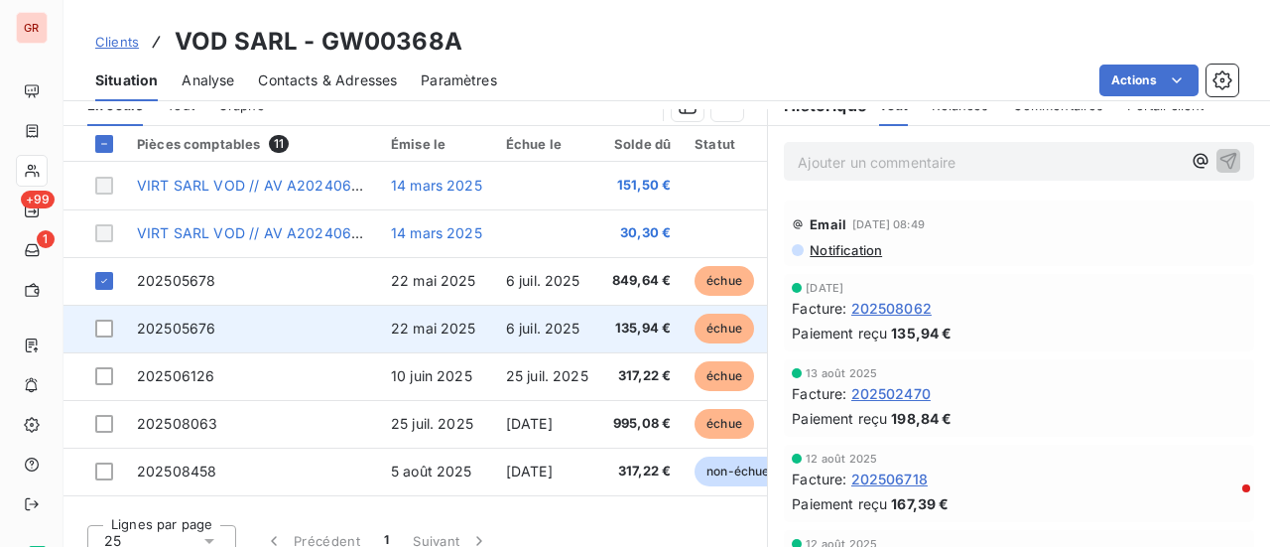
click at [464, 324] on span "22 mai 2025" at bounding box center [433, 327] width 85 height 17
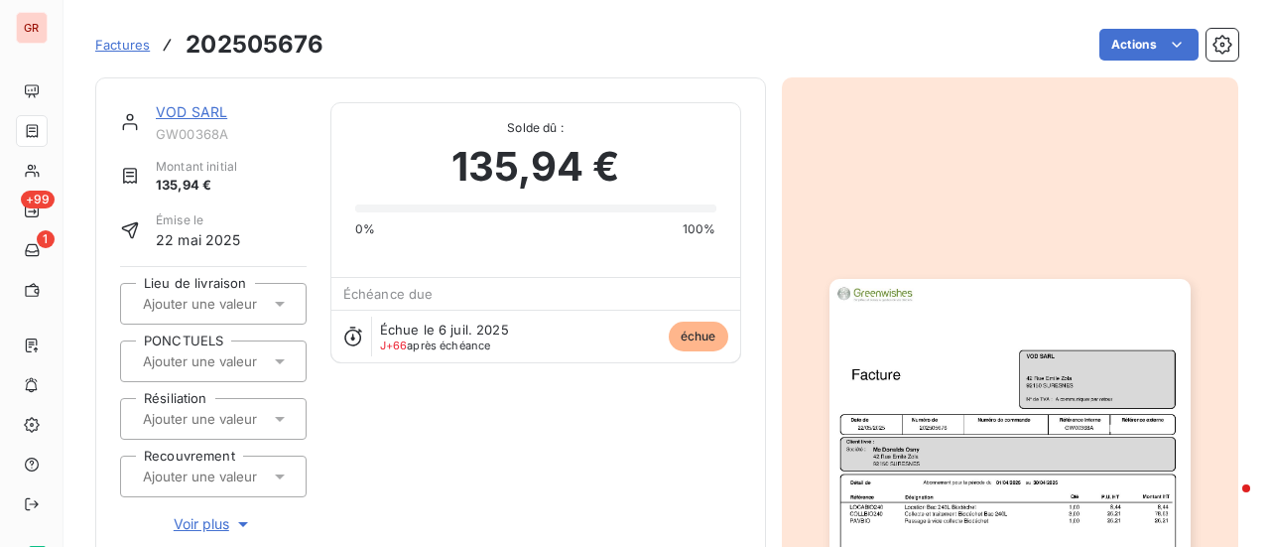
click at [971, 419] on img "button" at bounding box center [1009, 534] width 361 height 510
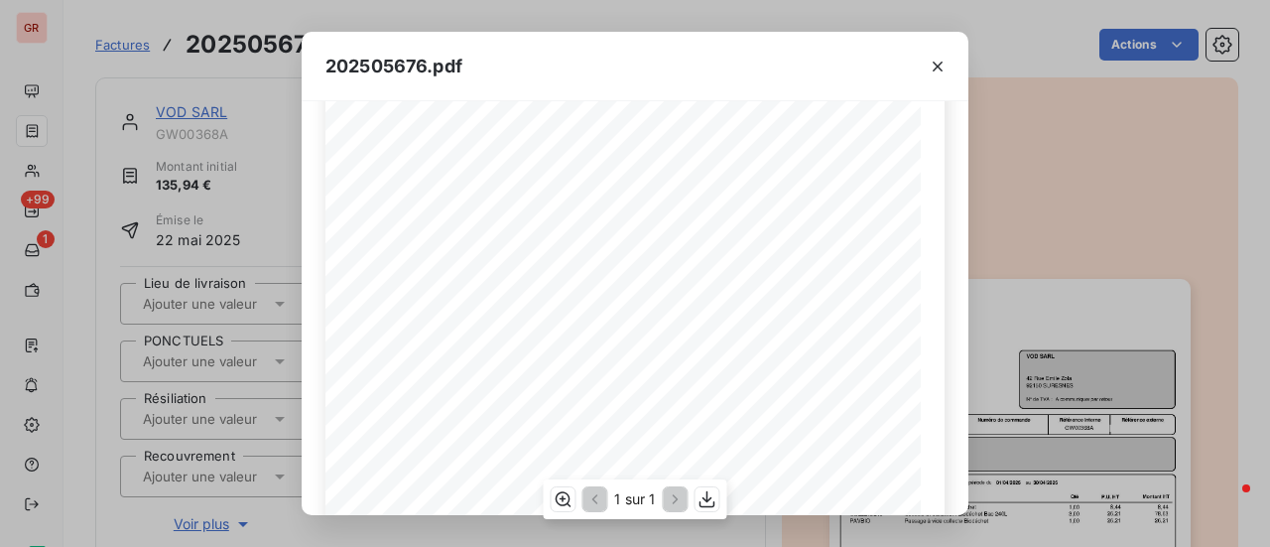
scroll to position [375, 0]
click at [937, 69] on icon "button" at bounding box center [937, 67] width 20 height 20
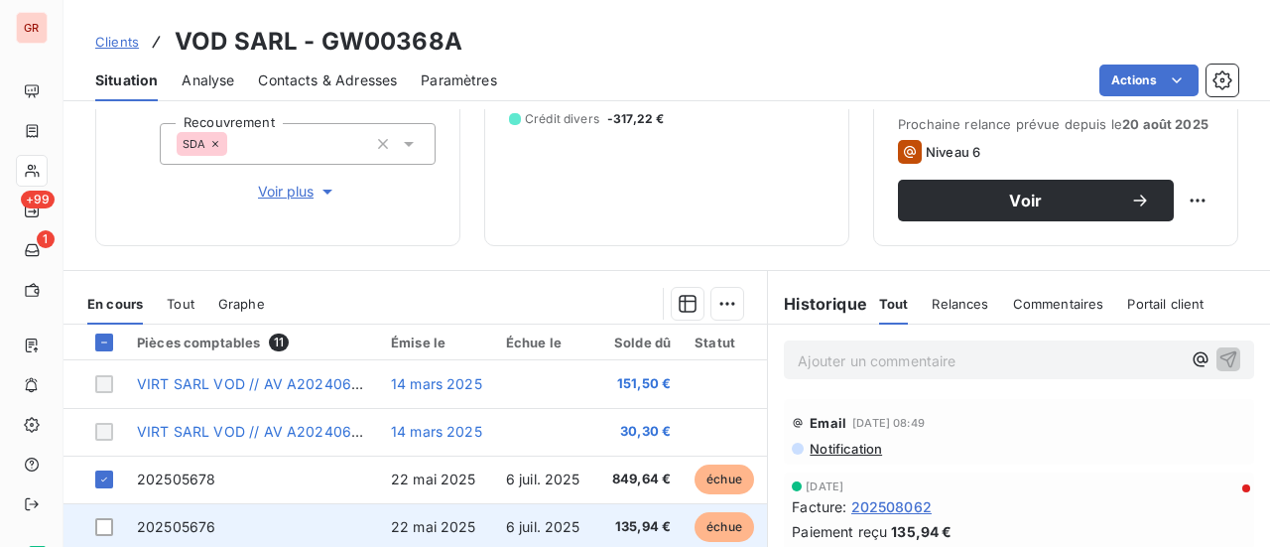
click at [430, 523] on span "22 mai 2025" at bounding box center [433, 526] width 85 height 17
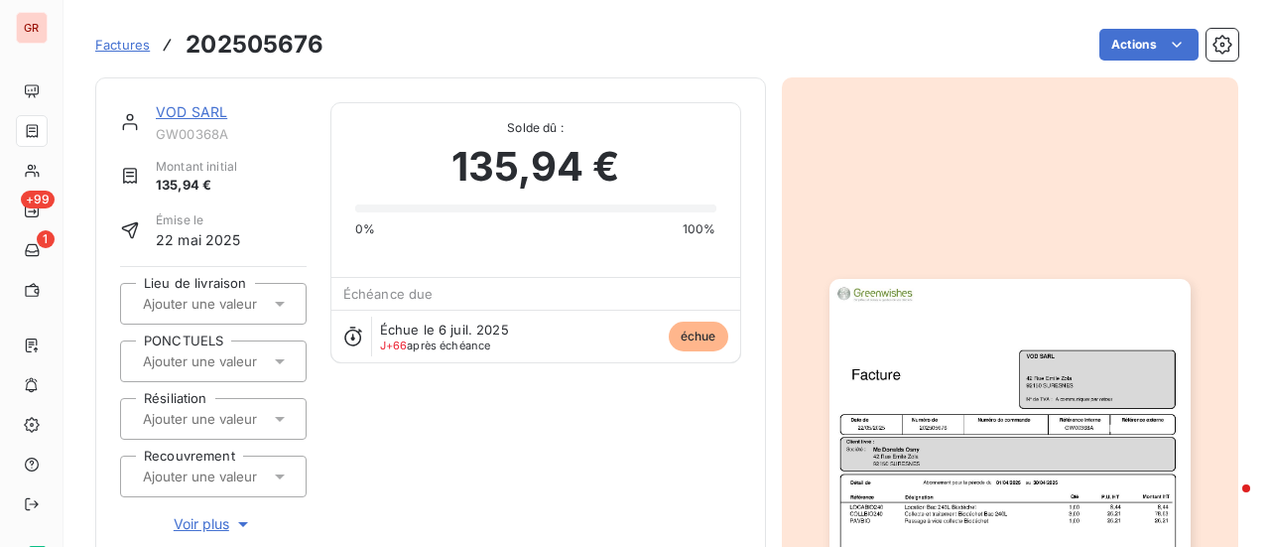
click at [897, 360] on img "button" at bounding box center [1009, 534] width 361 height 510
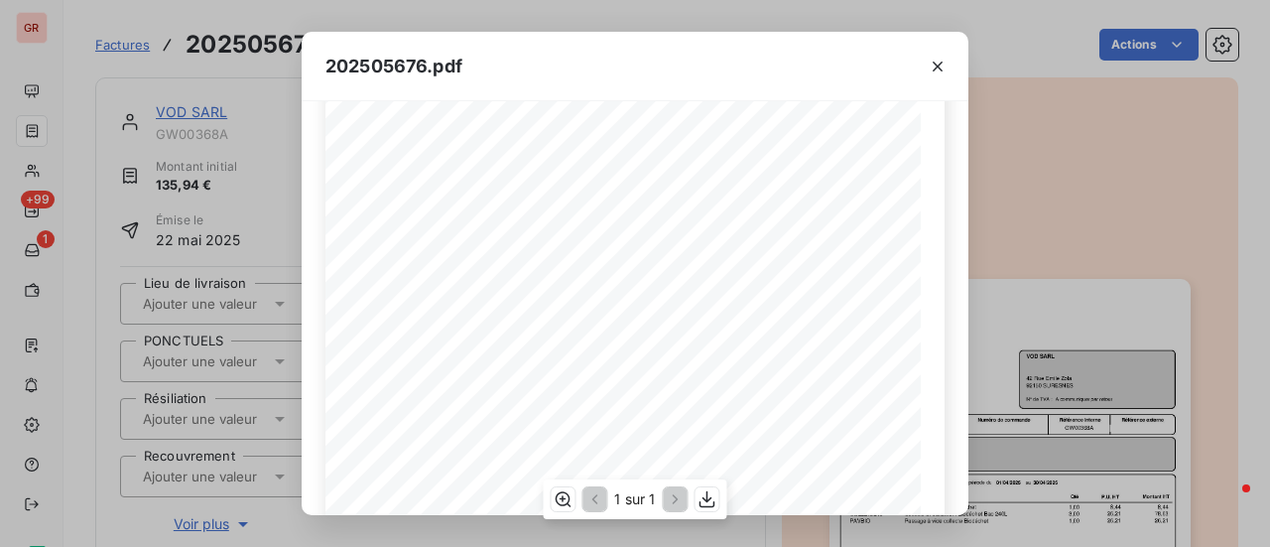
scroll to position [99, 0]
click at [943, 73] on icon "button" at bounding box center [937, 67] width 20 height 20
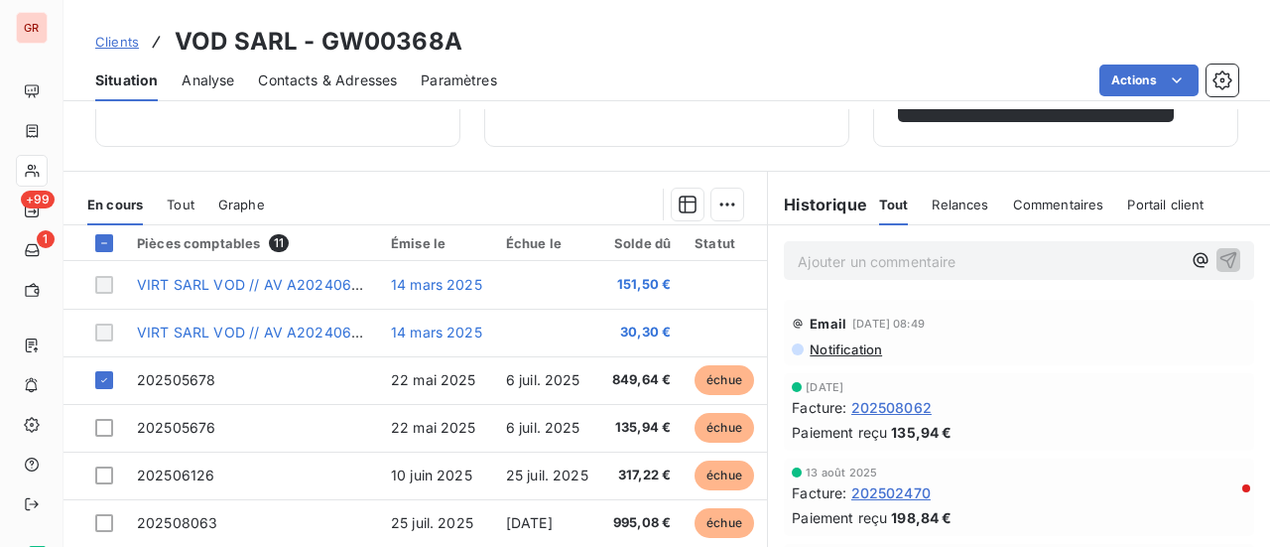
click at [324, 78] on span "Contacts & Adresses" at bounding box center [327, 80] width 139 height 20
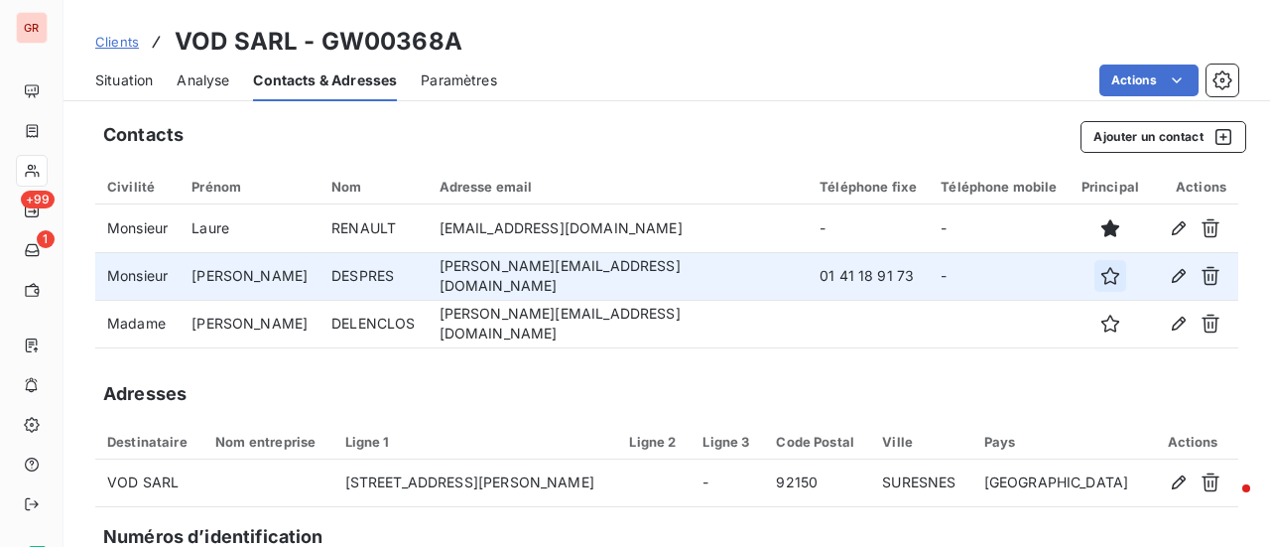
click at [1100, 277] on icon "button" at bounding box center [1110, 276] width 20 height 20
drag, startPoint x: 649, startPoint y: 277, endPoint x: 408, endPoint y: 285, distance: 241.2
click at [427, 285] on td "[PERSON_NAME][EMAIL_ADDRESS][DOMAIN_NAME]" at bounding box center [617, 276] width 381 height 48
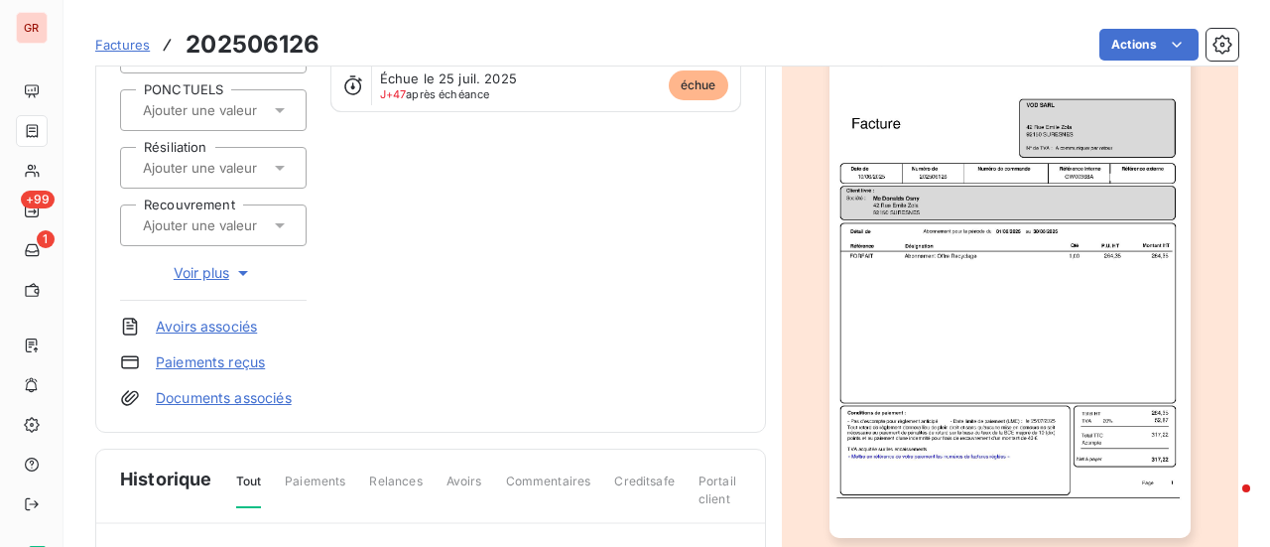
scroll to position [298, 0]
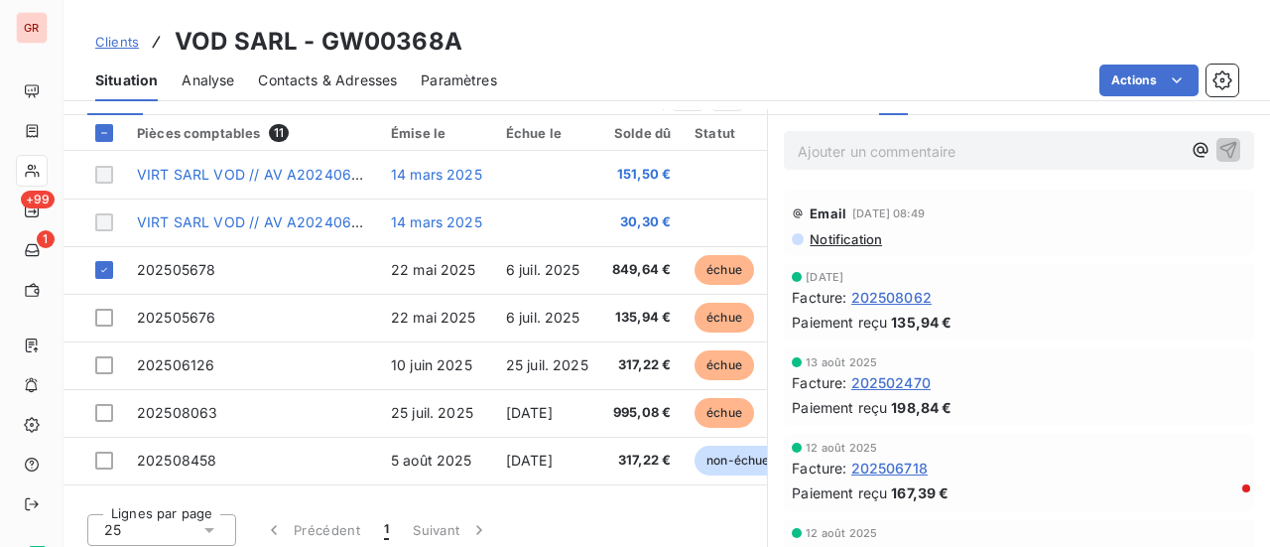
scroll to position [515, 0]
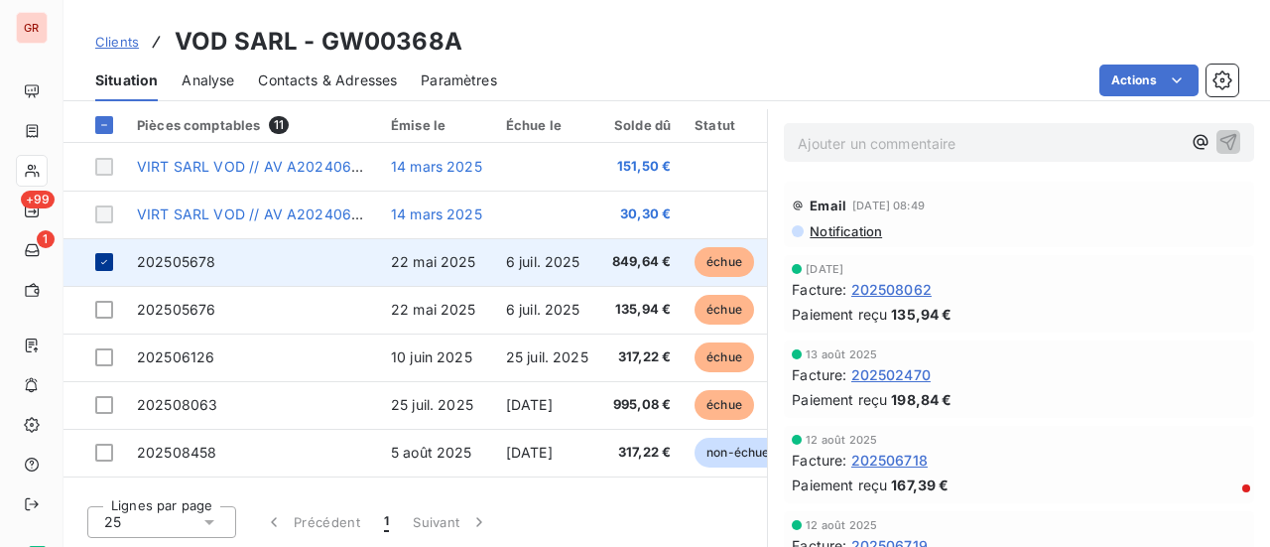
click at [105, 261] on icon at bounding box center [104, 262] width 12 height 12
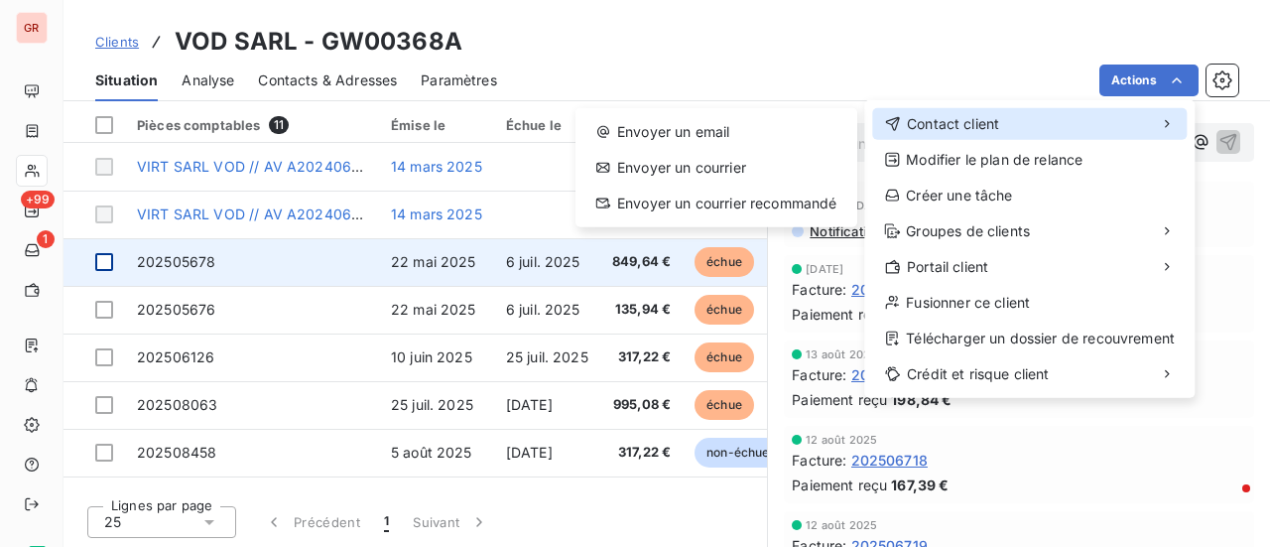
click at [973, 126] on span "Contact client" at bounding box center [953, 124] width 92 height 20
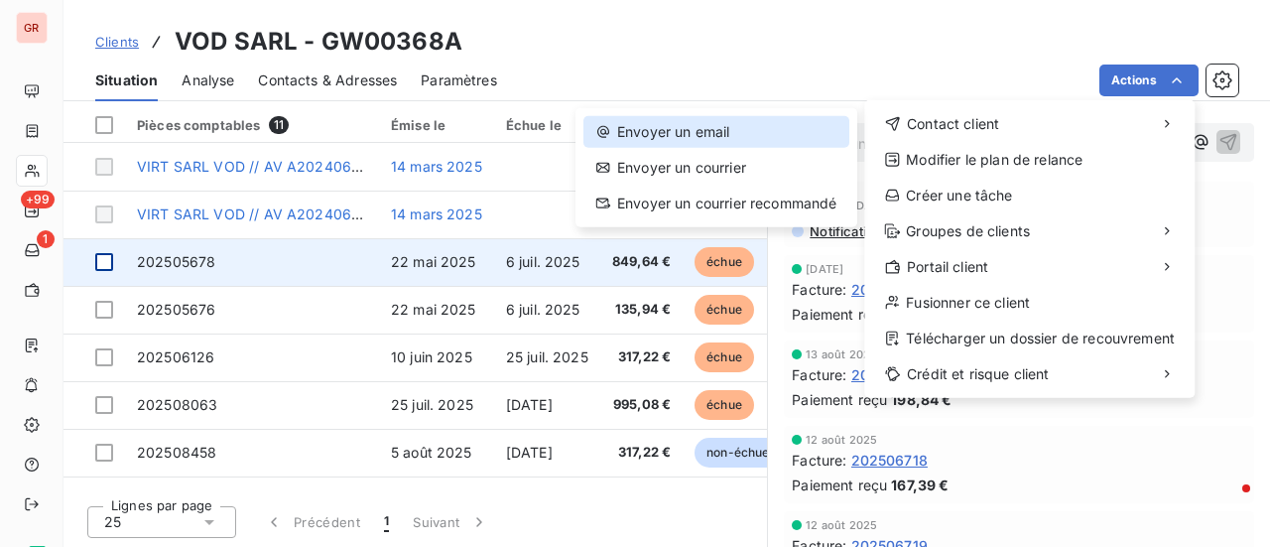
click at [711, 120] on div "Envoyer un email" at bounding box center [716, 132] width 266 height 32
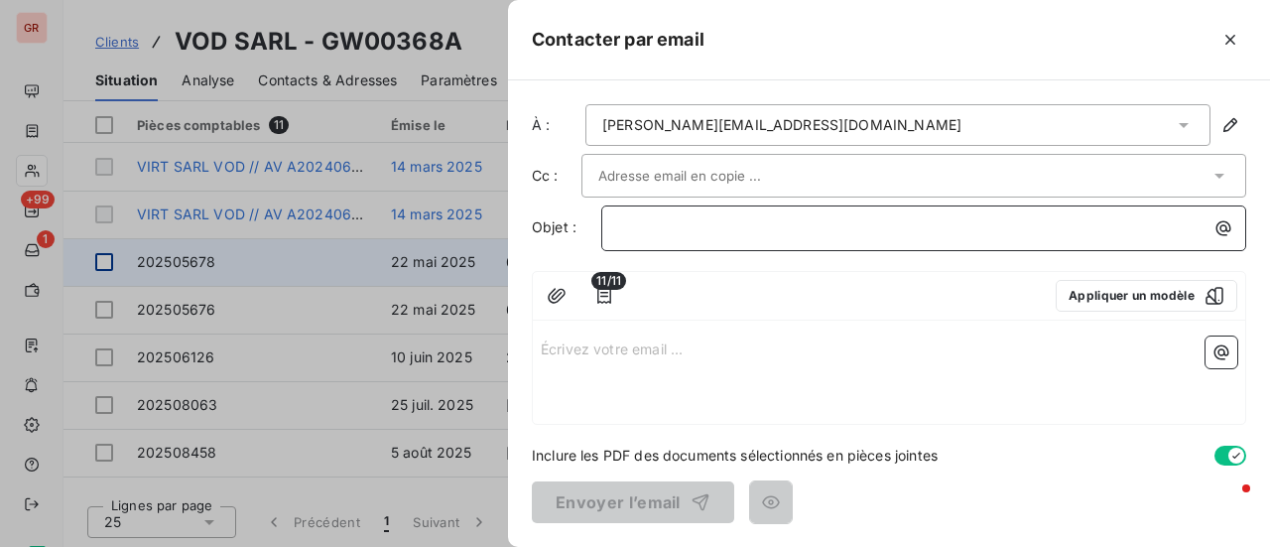
click at [655, 221] on p "﻿" at bounding box center [928, 227] width 621 height 23
click at [671, 221] on span "Facture non reglées" at bounding box center [684, 226] width 132 height 17
click at [578, 348] on p "Écrivez votre email ... ﻿" at bounding box center [889, 347] width 696 height 23
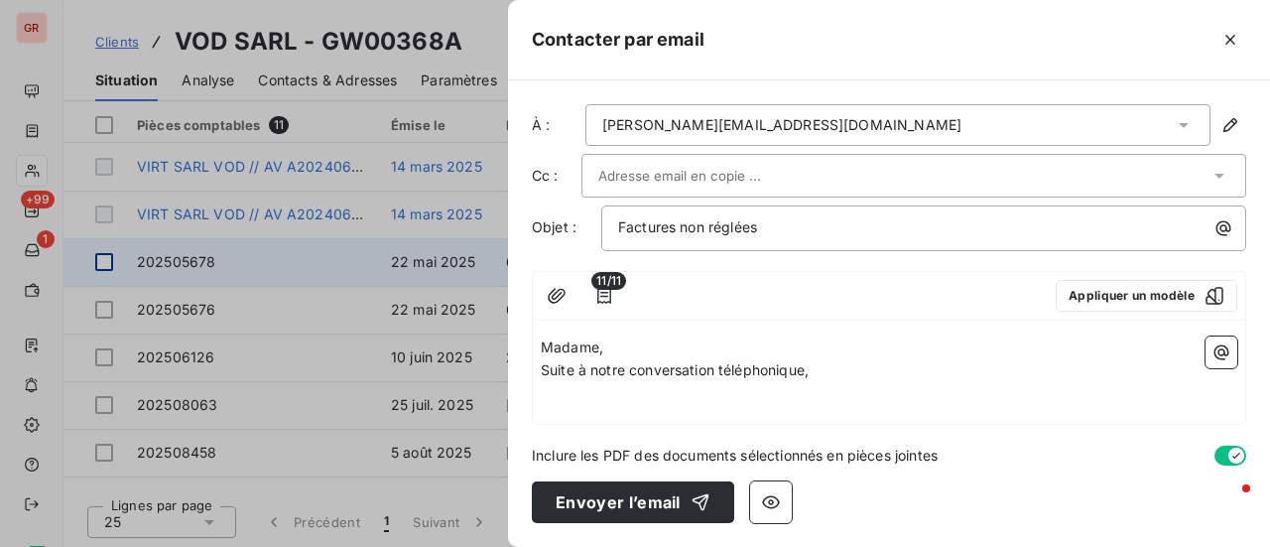
click at [844, 370] on p "Suite à notre conversation téléphonique," at bounding box center [889, 370] width 696 height 23
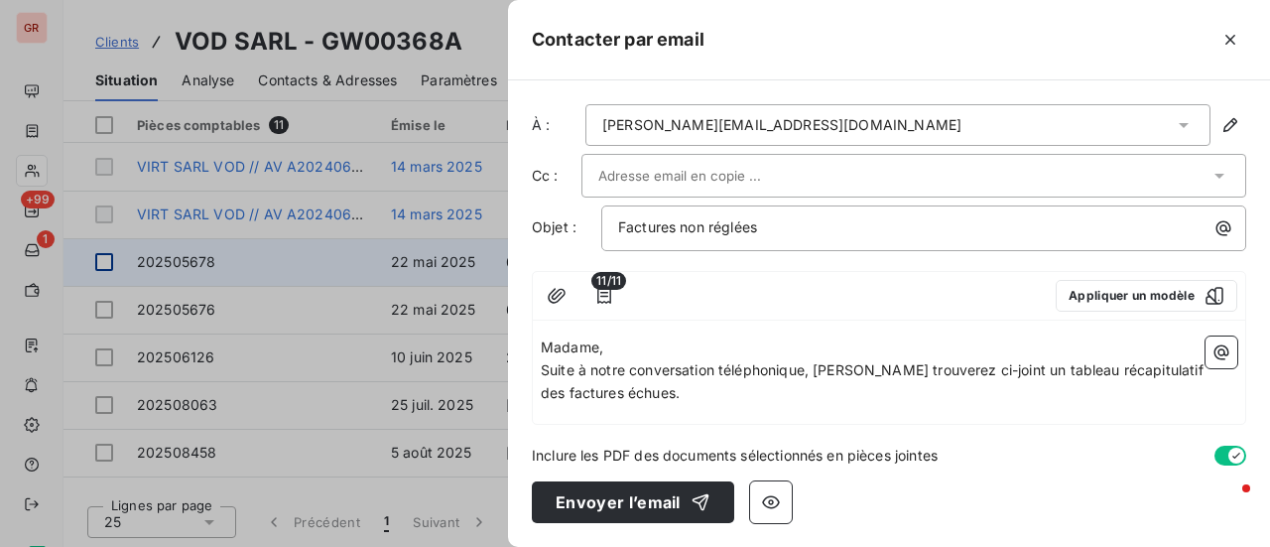
click at [676, 393] on p "Suite à notre conversation téléphonique, Vous trouverez ci-joint un tableau réc…" at bounding box center [889, 382] width 696 height 46
click at [1222, 350] on icon "button" at bounding box center [1221, 352] width 20 height 20
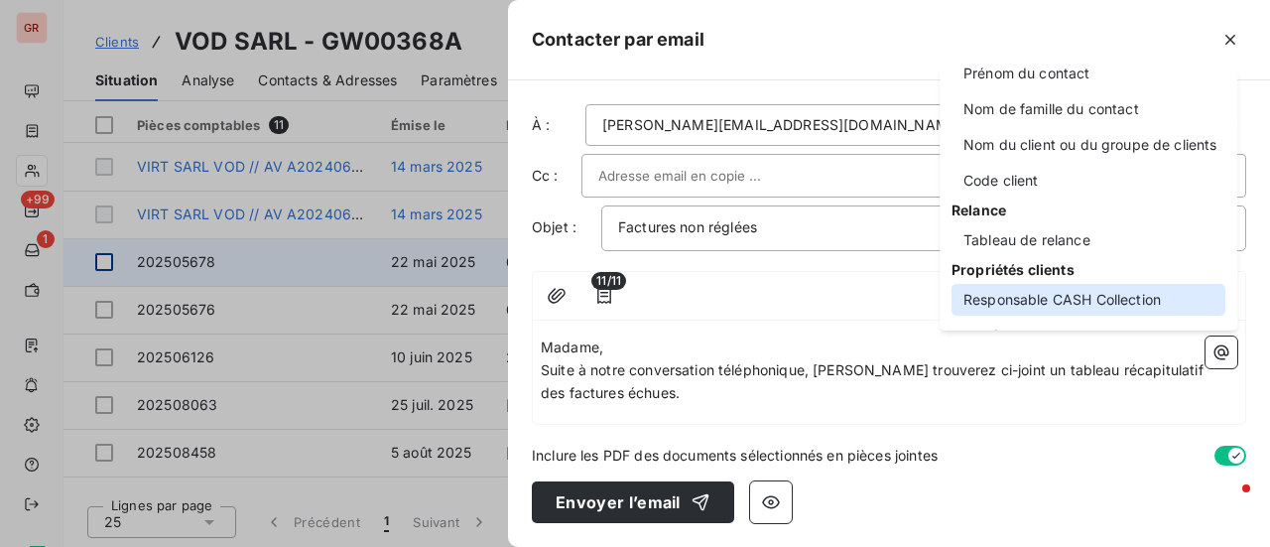
scroll to position [198, 0]
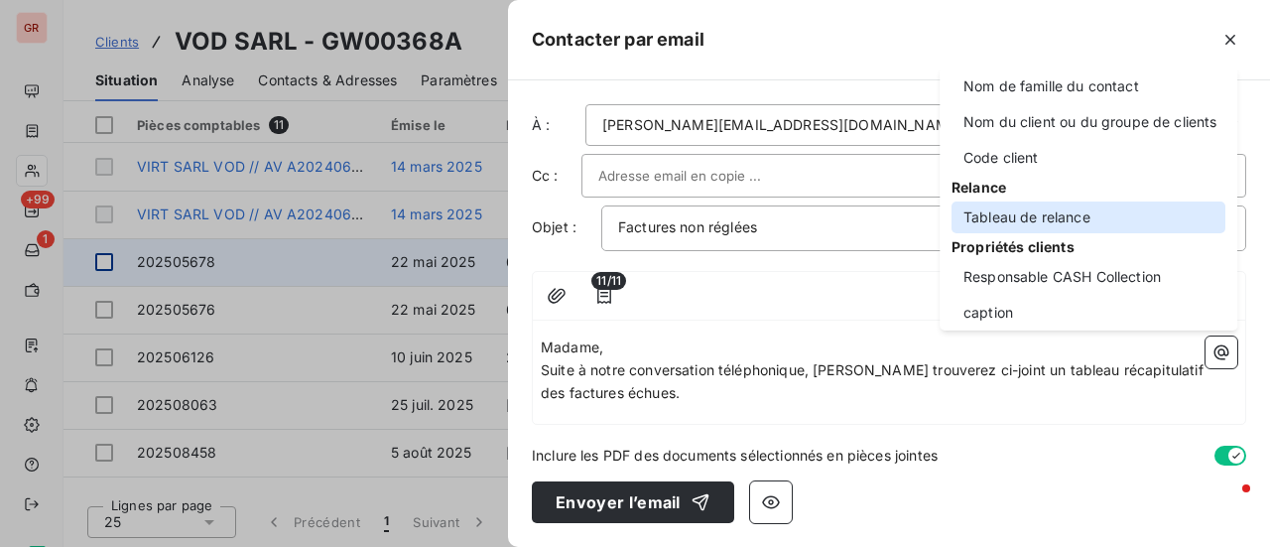
click at [1053, 217] on div "Tableau de relance" at bounding box center [1088, 217] width 274 height 32
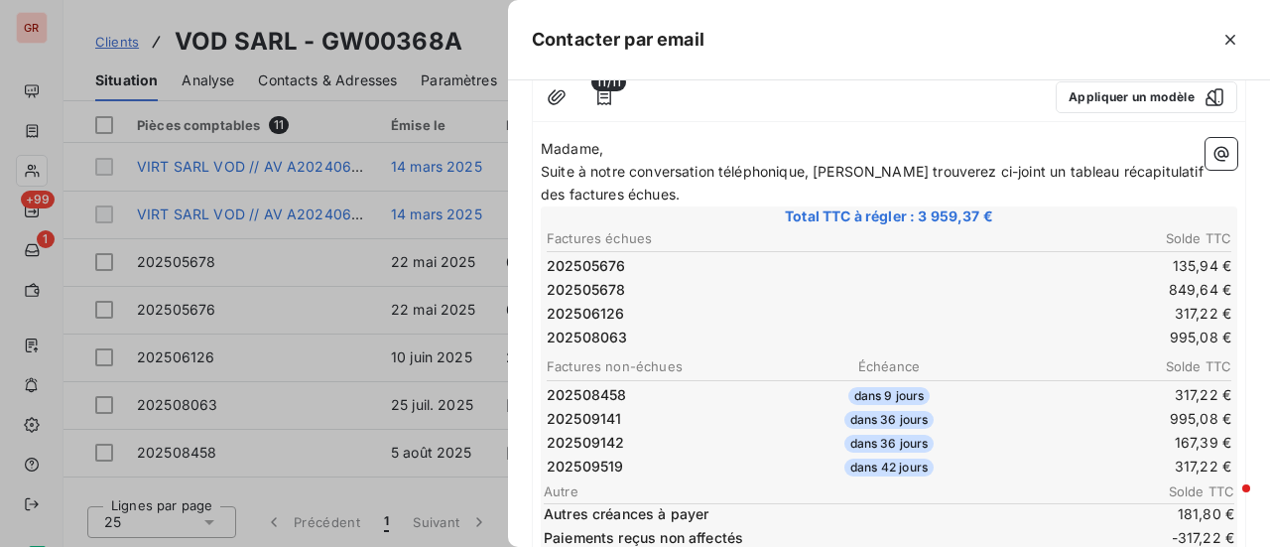
click at [648, 190] on span "Suite à notre conversation téléphonique, Vous trouverez ci-joint un tableau réc…" at bounding box center [874, 183] width 667 height 40
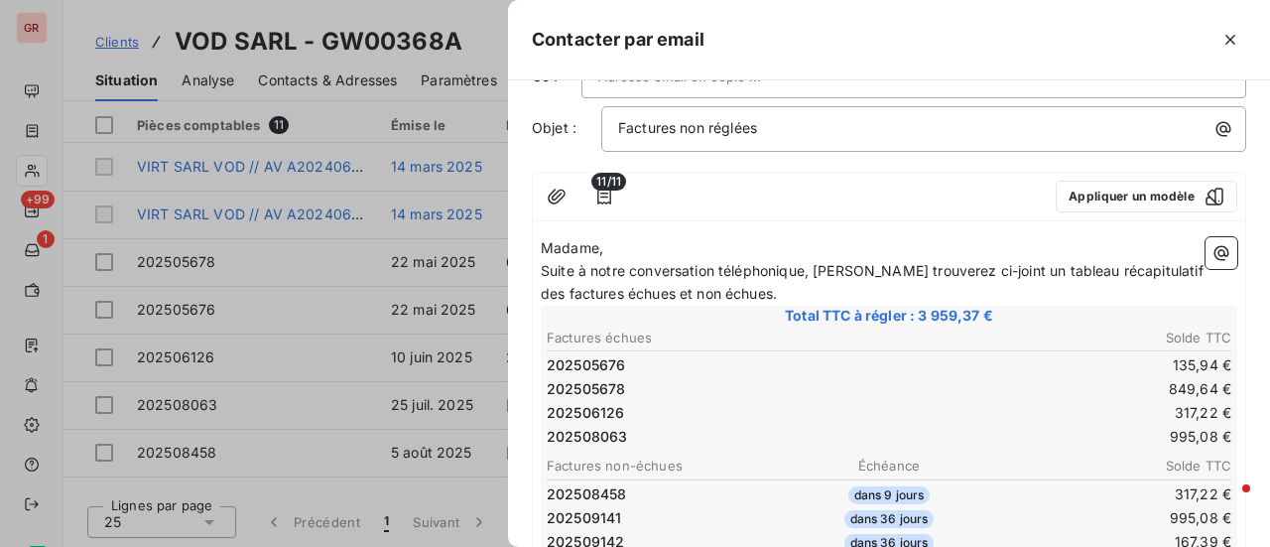
click at [608, 183] on span "11/11" at bounding box center [608, 182] width 35 height 18
click at [605, 197] on icon "button" at bounding box center [604, 196] width 20 height 20
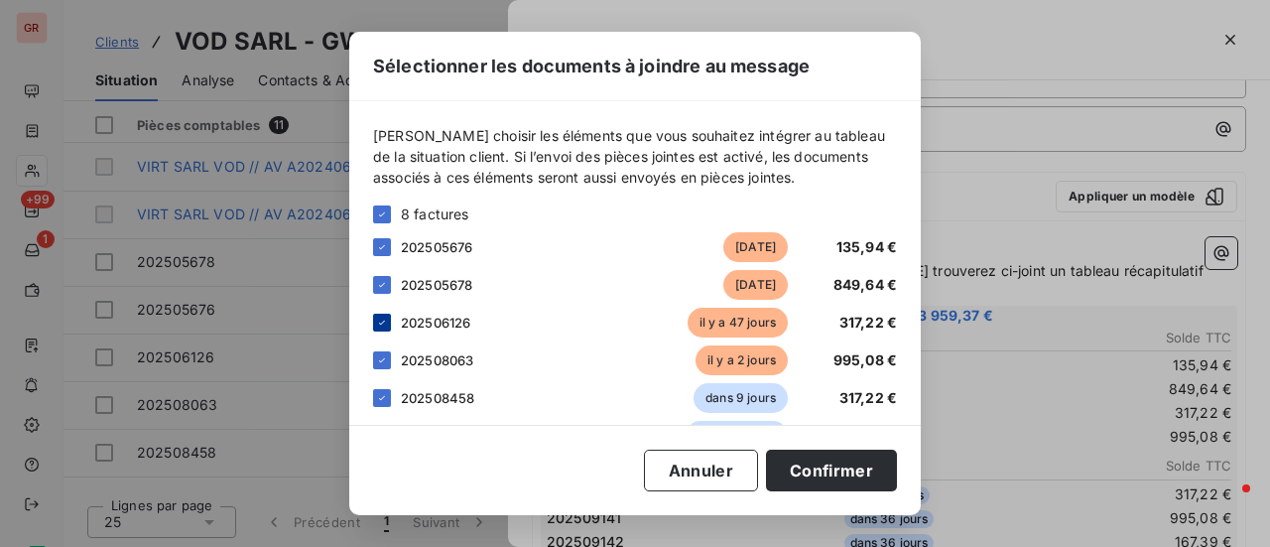
click at [381, 321] on icon at bounding box center [382, 322] width 12 height 12
click at [847, 465] on button "Confirmer" at bounding box center [831, 470] width 131 height 42
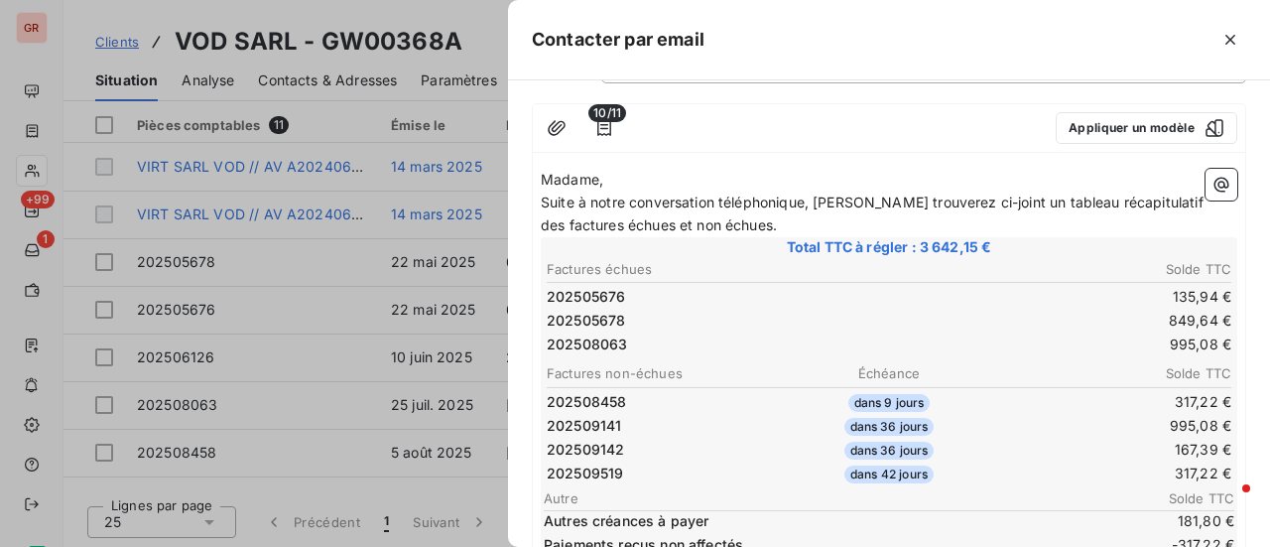
scroll to position [198, 0]
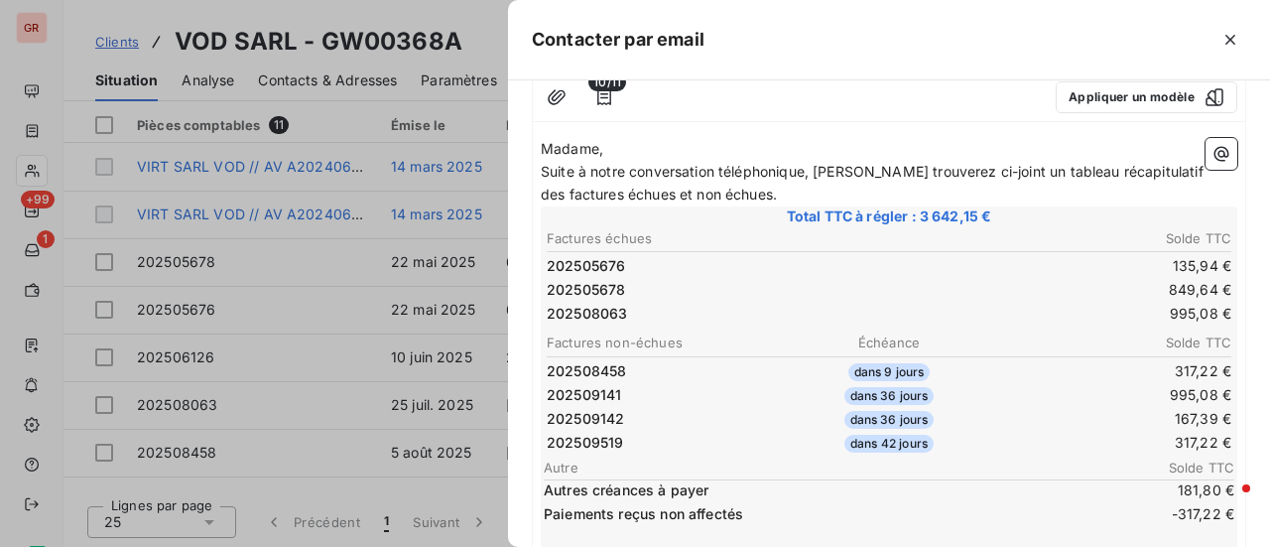
drag, startPoint x: 835, startPoint y: 20, endPoint x: 918, endPoint y: 46, distance: 87.2
click at [918, 46] on div "Contacter par email" at bounding box center [889, 40] width 762 height 80
click at [600, 90] on icon "button" at bounding box center [604, 97] width 20 height 20
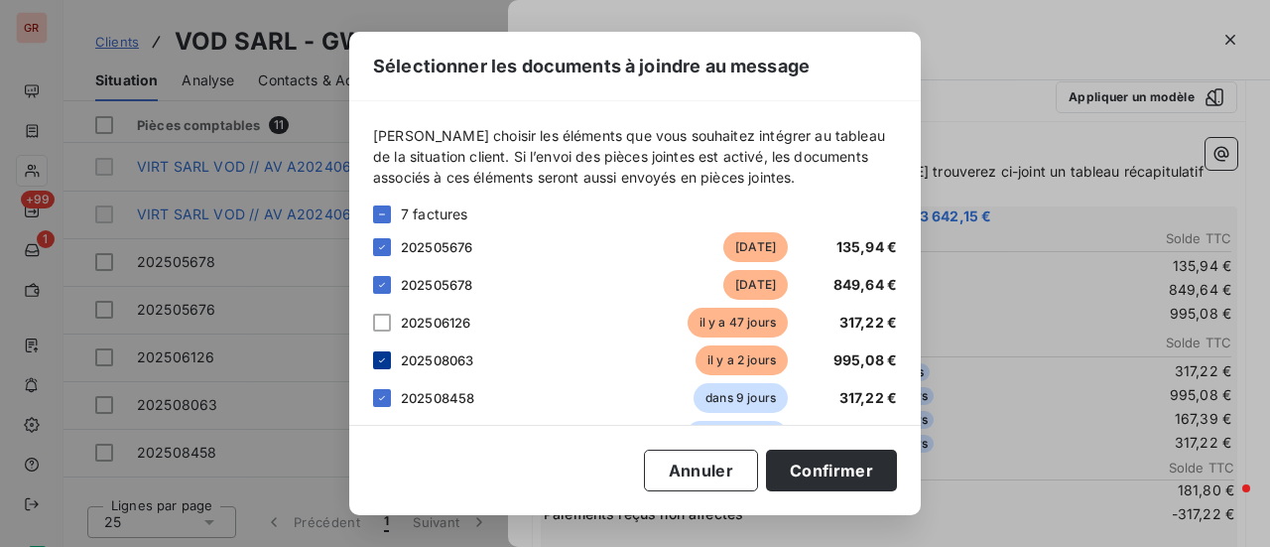
click at [386, 364] on icon at bounding box center [382, 360] width 12 height 12
click at [863, 471] on button "Confirmer" at bounding box center [831, 470] width 131 height 42
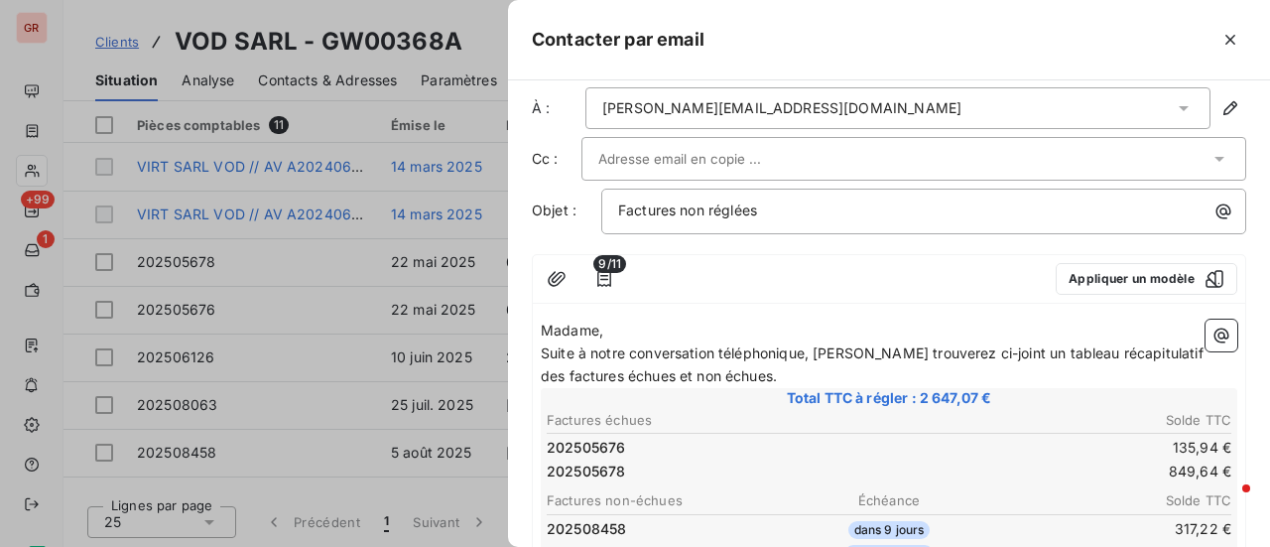
scroll to position [2, 0]
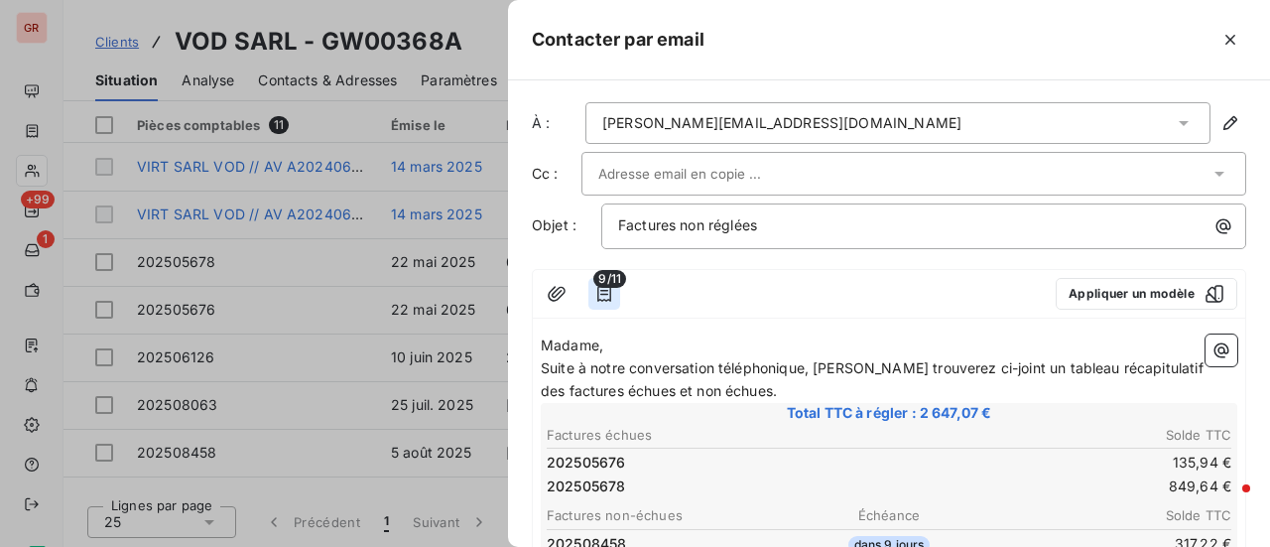
click at [598, 291] on icon "button" at bounding box center [604, 294] width 20 height 20
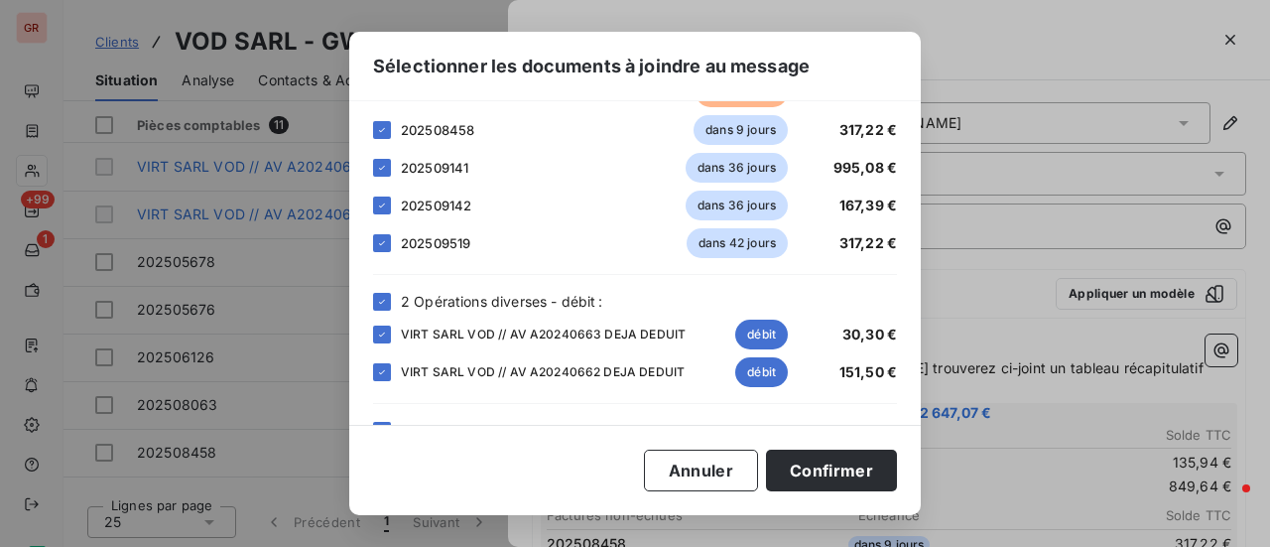
scroll to position [298, 0]
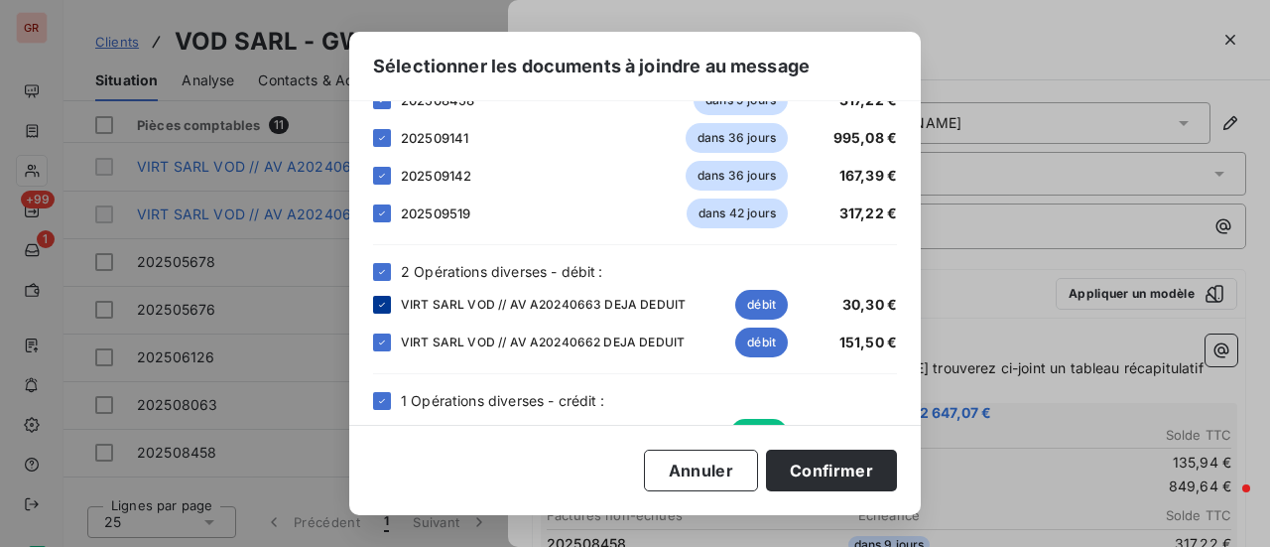
click at [389, 308] on div at bounding box center [382, 305] width 18 height 18
click at [379, 342] on icon at bounding box center [382, 342] width 6 height 4
click at [383, 403] on icon at bounding box center [382, 401] width 12 height 12
click at [852, 468] on button "Confirmer" at bounding box center [831, 470] width 131 height 42
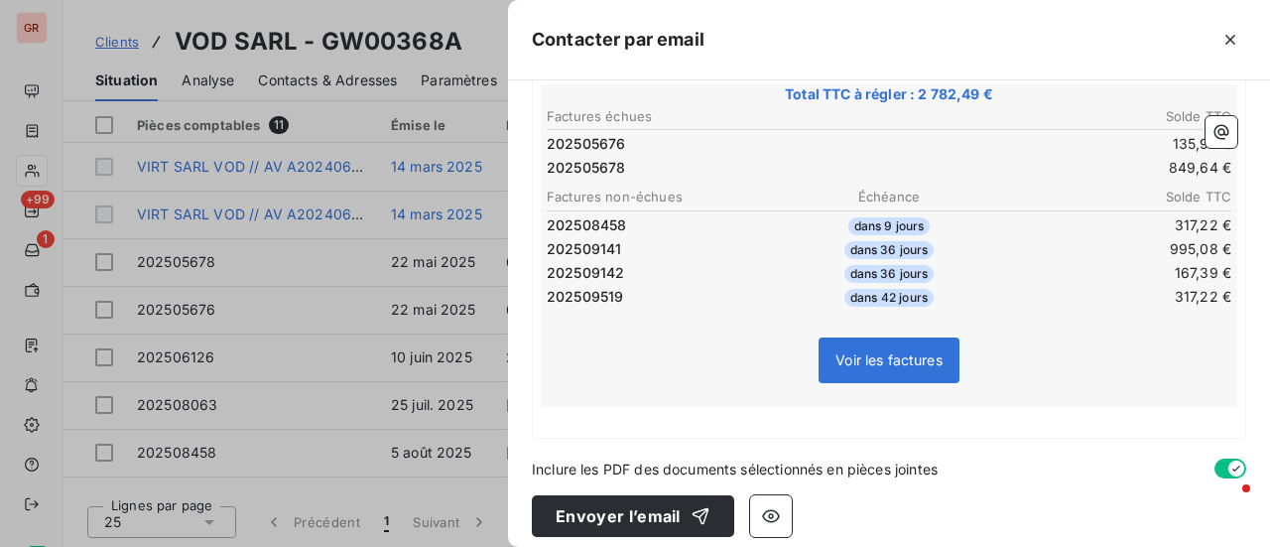
scroll to position [331, 0]
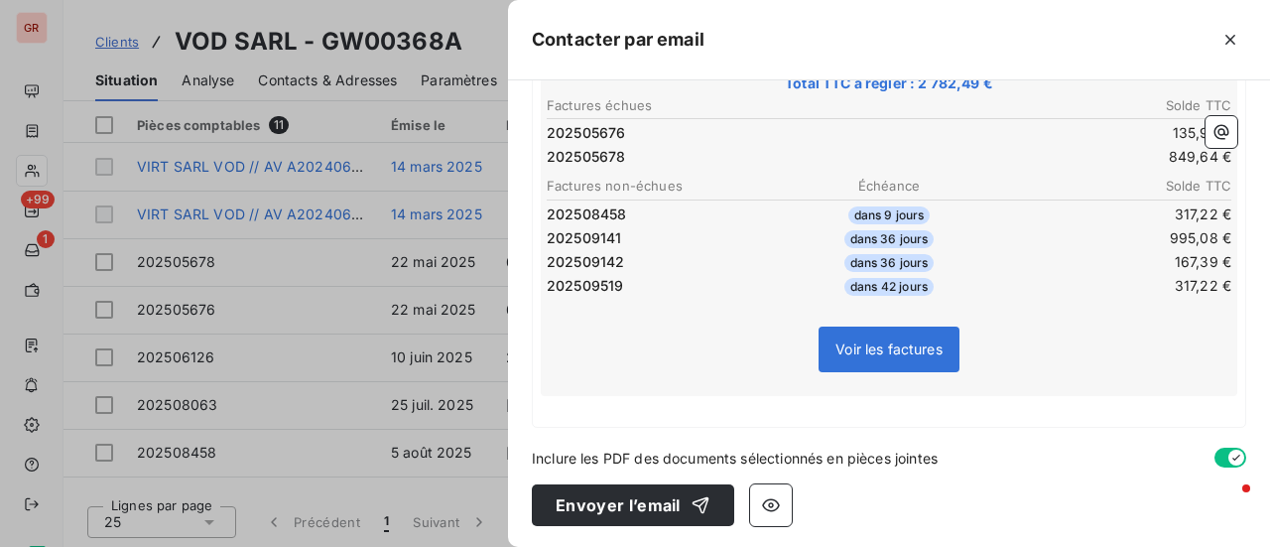
click at [566, 447] on span "Inclure les PDF des documents sélectionnés en pièces jointes" at bounding box center [735, 457] width 406 height 21
click at [535, 457] on span "Inclure les PDF des documents sélectionnés en pièces jointes" at bounding box center [735, 457] width 406 height 21
click at [575, 441] on div "À : isabelle.despres@mcdo-holdis.com Cc : Objet : Factures non réglées 6/11 App…" at bounding box center [889, 313] width 762 height 466
click at [544, 408] on p "﻿" at bounding box center [889, 407] width 696 height 23
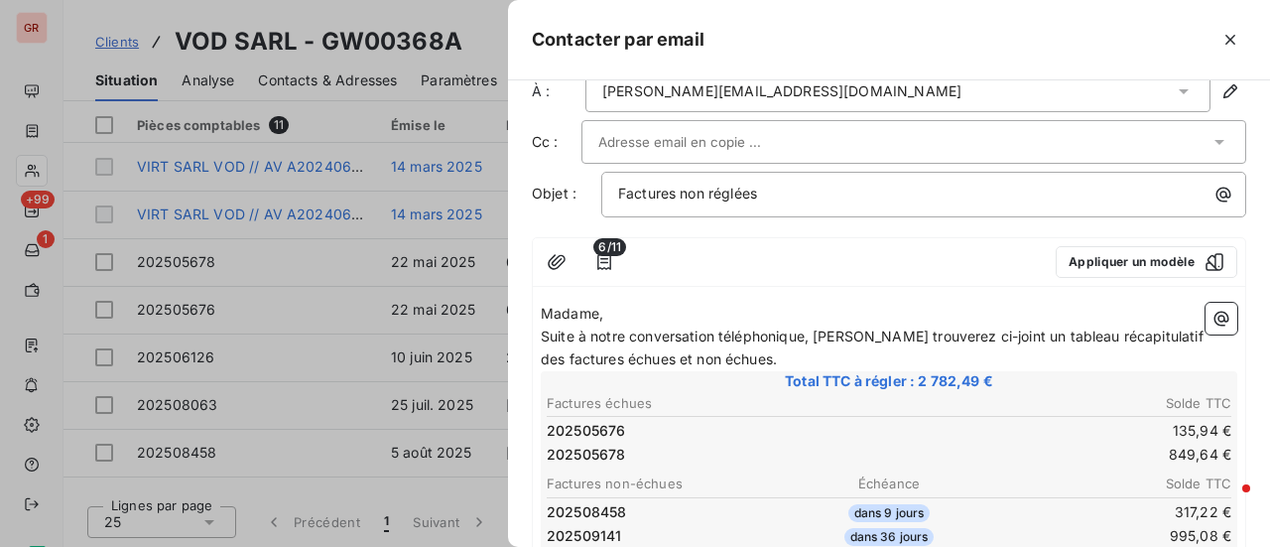
scroll to position [0, 0]
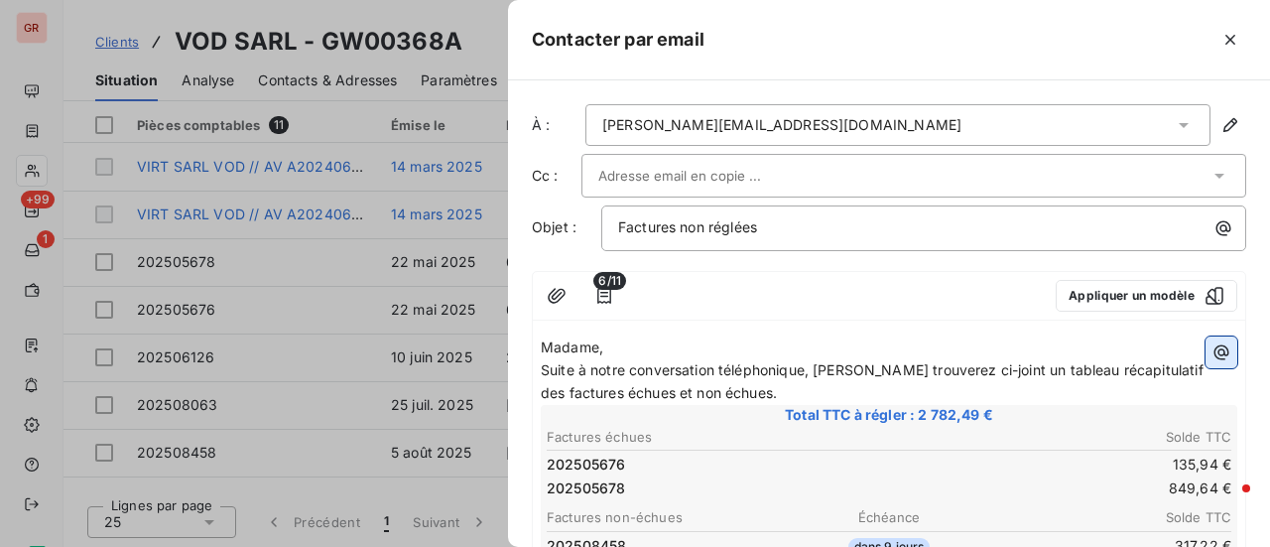
click at [1211, 348] on icon "button" at bounding box center [1221, 352] width 20 height 20
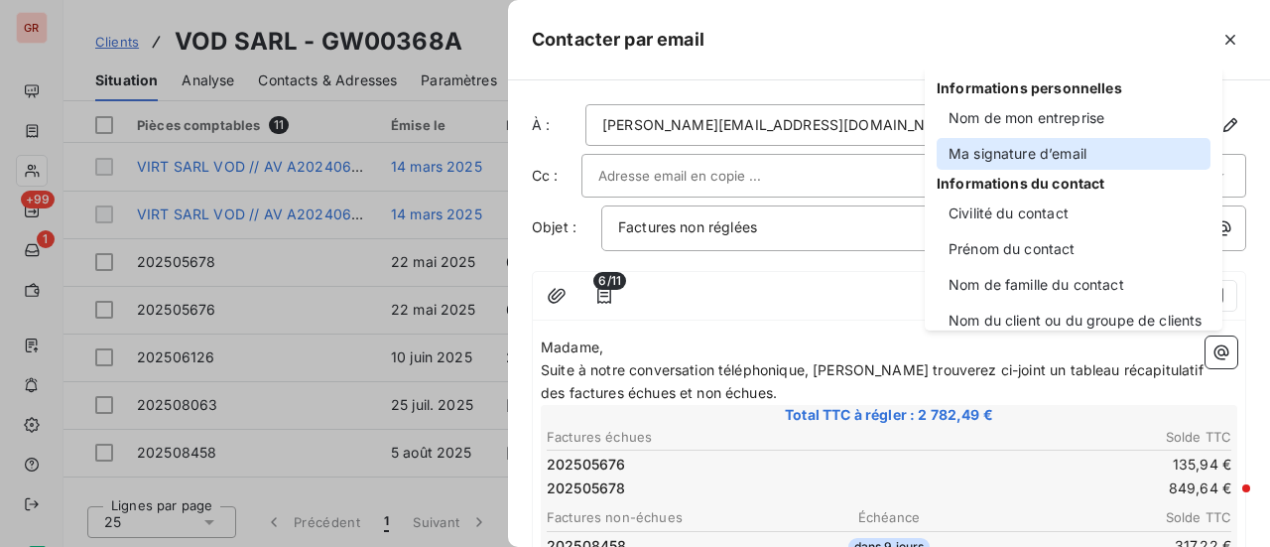
click at [1077, 158] on div "Ma signature d’email" at bounding box center [1073, 154] width 274 height 32
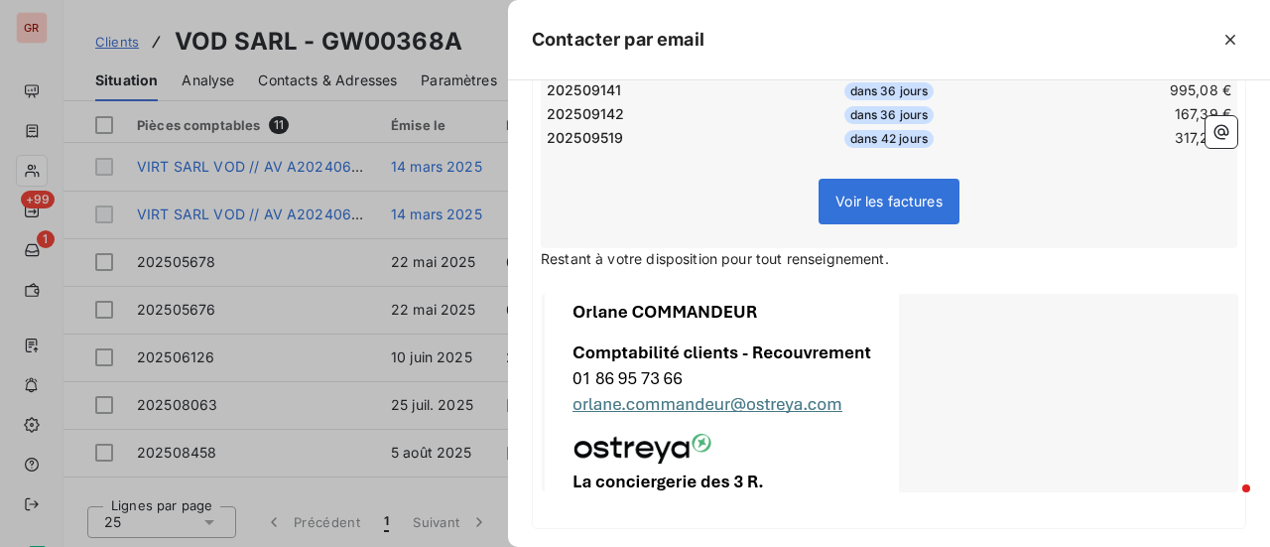
scroll to position [480, 0]
click at [905, 262] on p "Restant à votre disposition pour tout renseignement." at bounding box center [889, 258] width 696 height 23
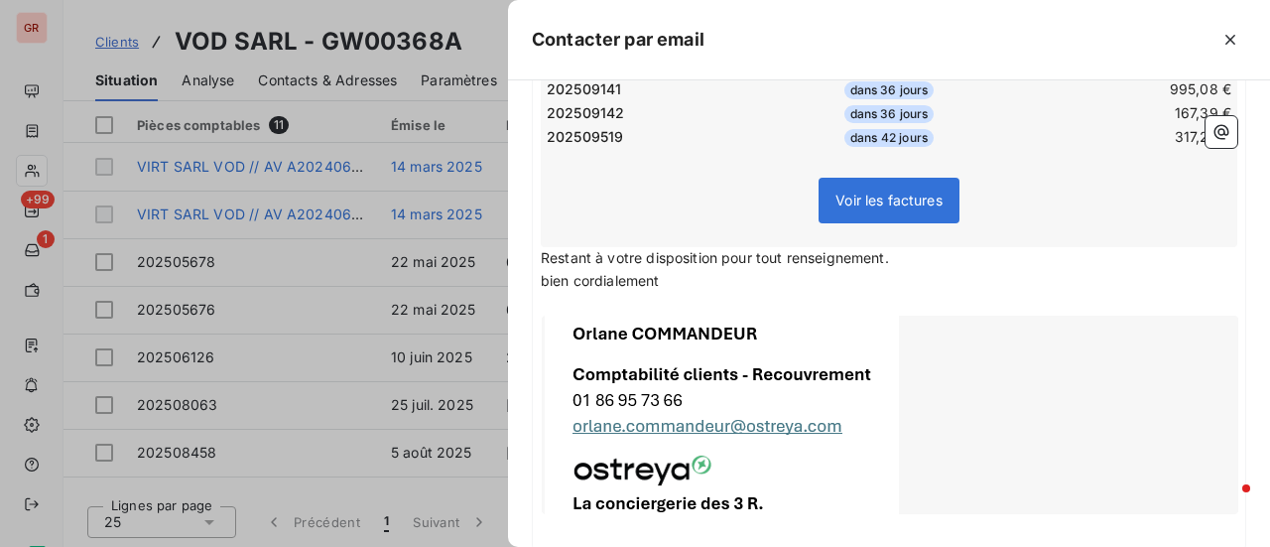
click at [547, 273] on span "bien cordialement" at bounding box center [600, 280] width 119 height 17
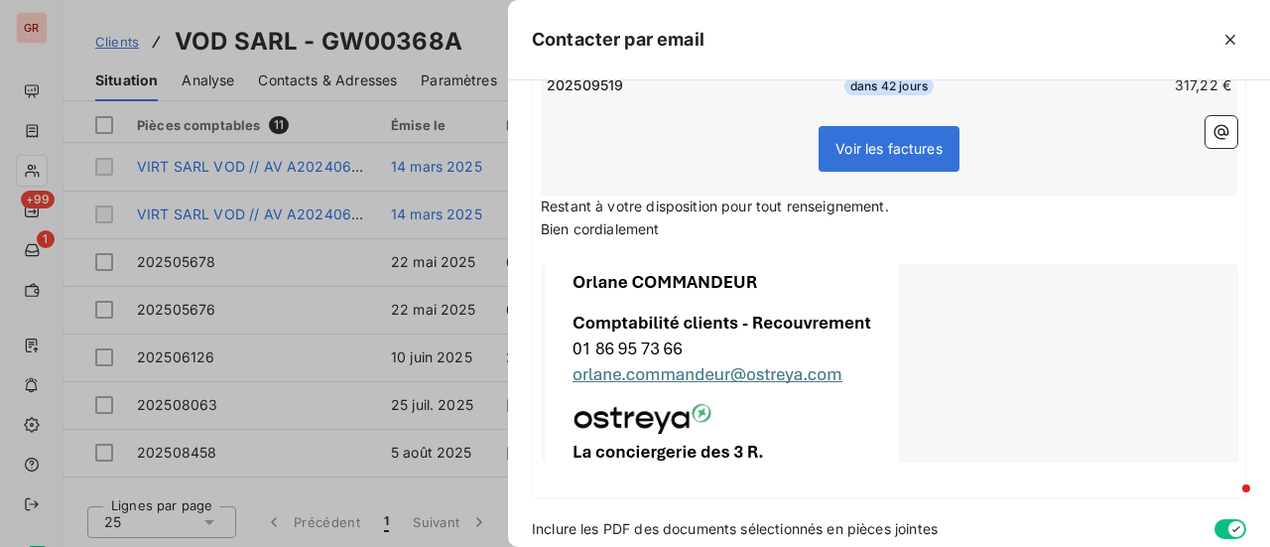
scroll to position [603, 0]
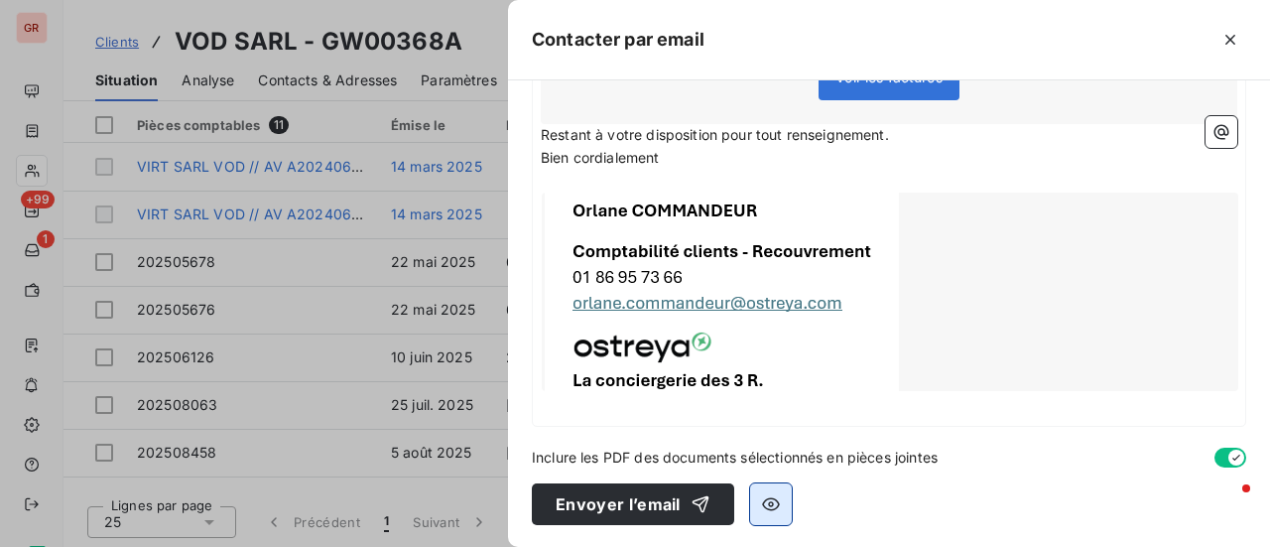
click at [781, 503] on button "button" at bounding box center [771, 504] width 42 height 42
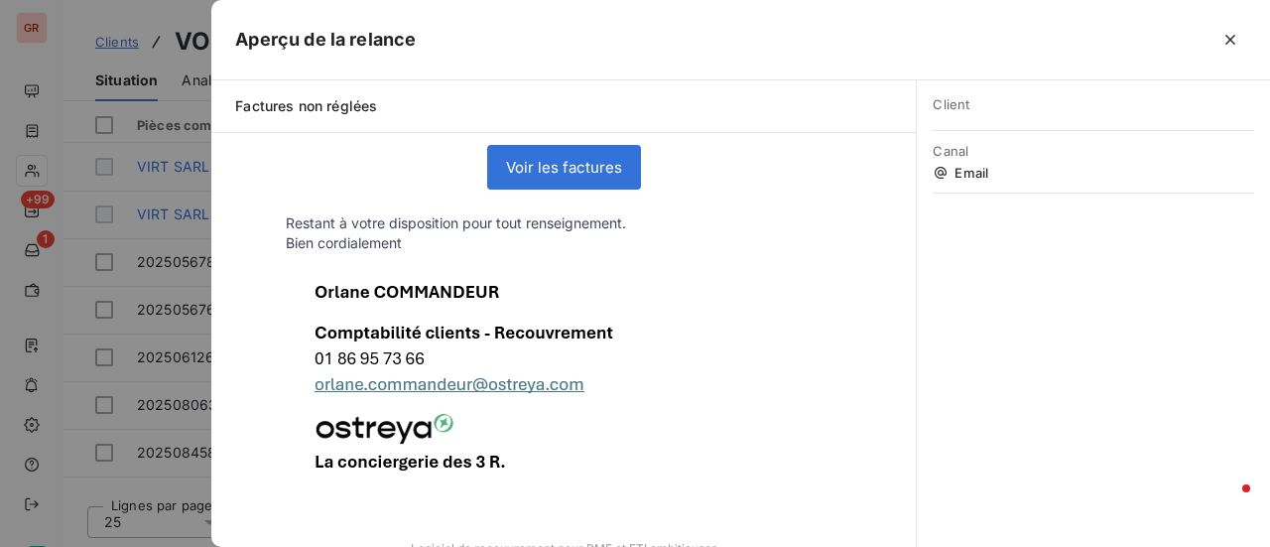
scroll to position [558, 0]
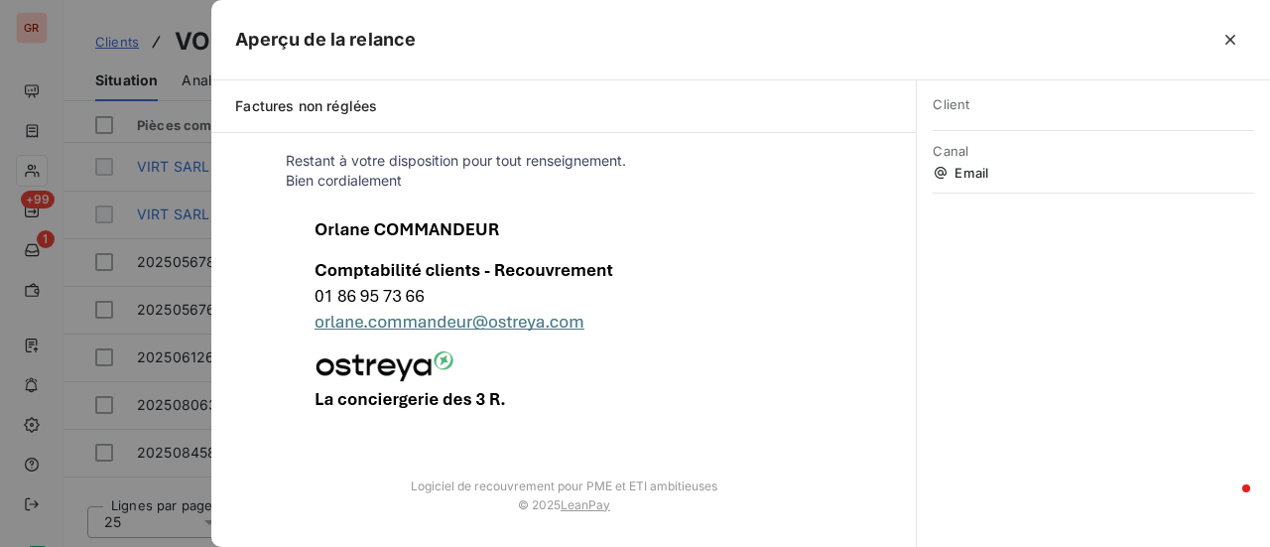
click at [123, 90] on div at bounding box center [635, 273] width 1270 height 547
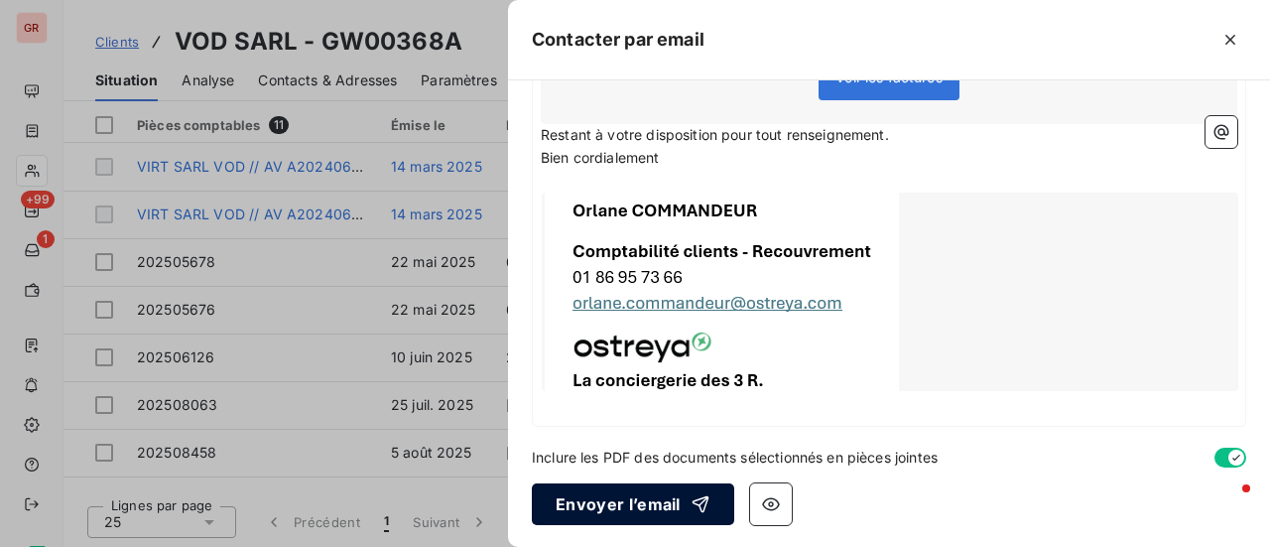
click at [649, 509] on button "Envoyer l’email" at bounding box center [633, 504] width 202 height 42
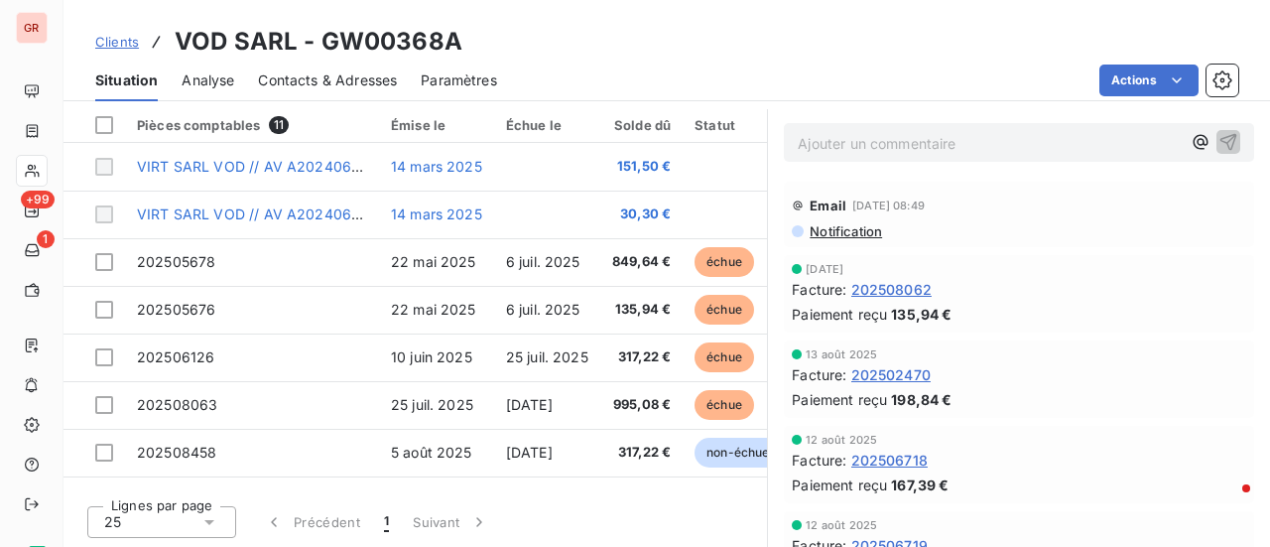
click at [772, 29] on div "Clients VOD SARL - GW00368A" at bounding box center [666, 42] width 1206 height 36
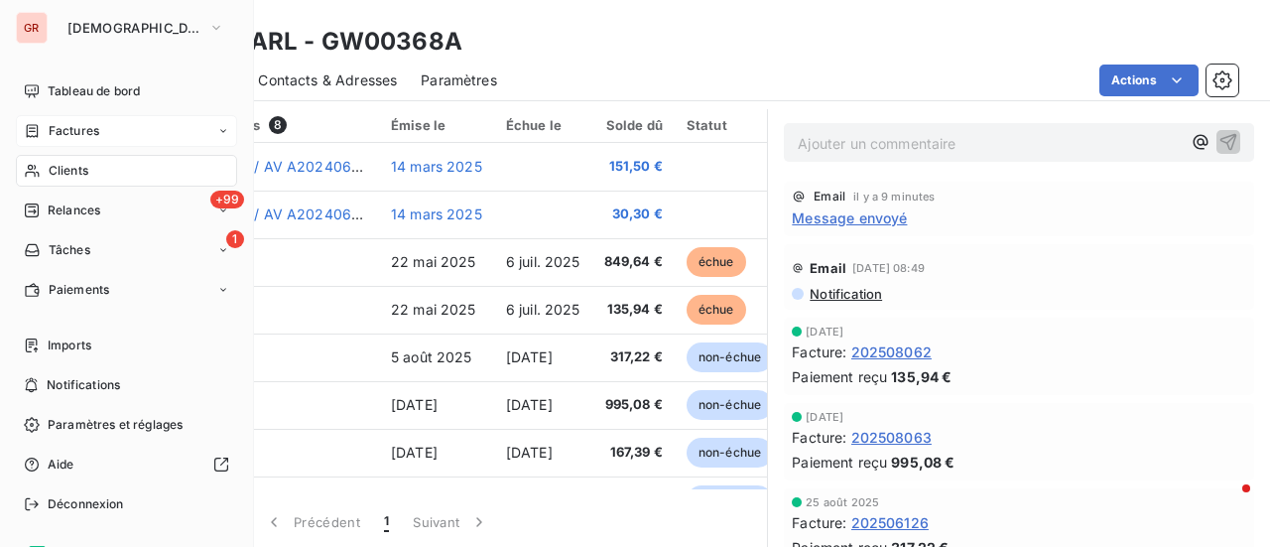
drag, startPoint x: 81, startPoint y: 127, endPoint x: 101, endPoint y: 127, distance: 19.8
click at [81, 127] on span "Factures" at bounding box center [74, 131] width 51 height 18
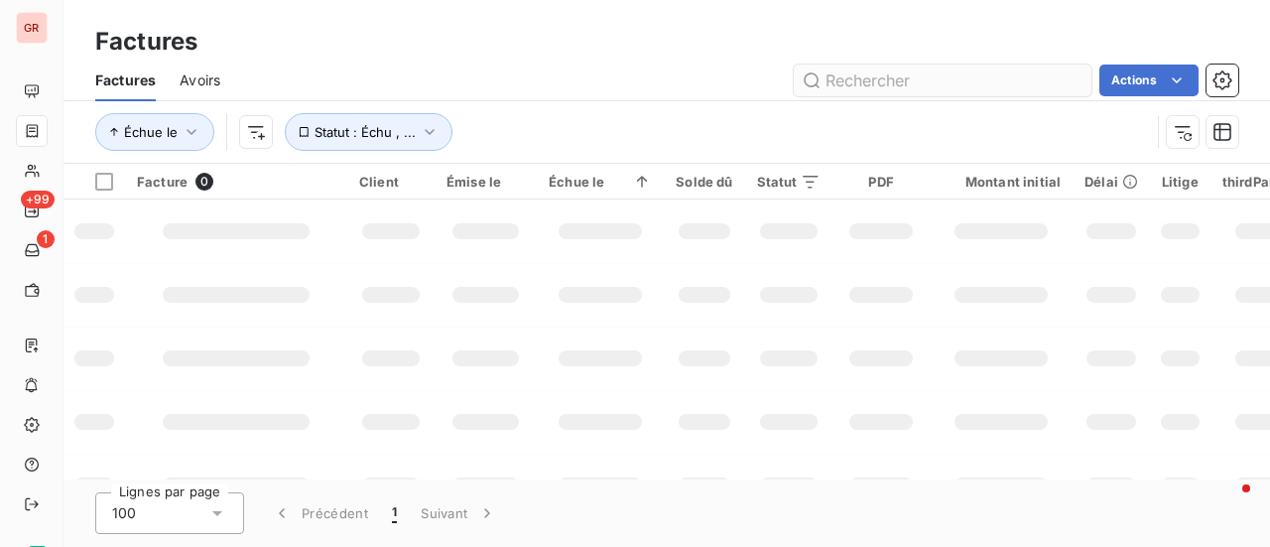
click at [936, 81] on input "text" at bounding box center [942, 80] width 298 height 32
drag, startPoint x: 854, startPoint y: 84, endPoint x: 1175, endPoint y: 47, distance: 323.6
click at [854, 84] on input "10" at bounding box center [942, 80] width 298 height 32
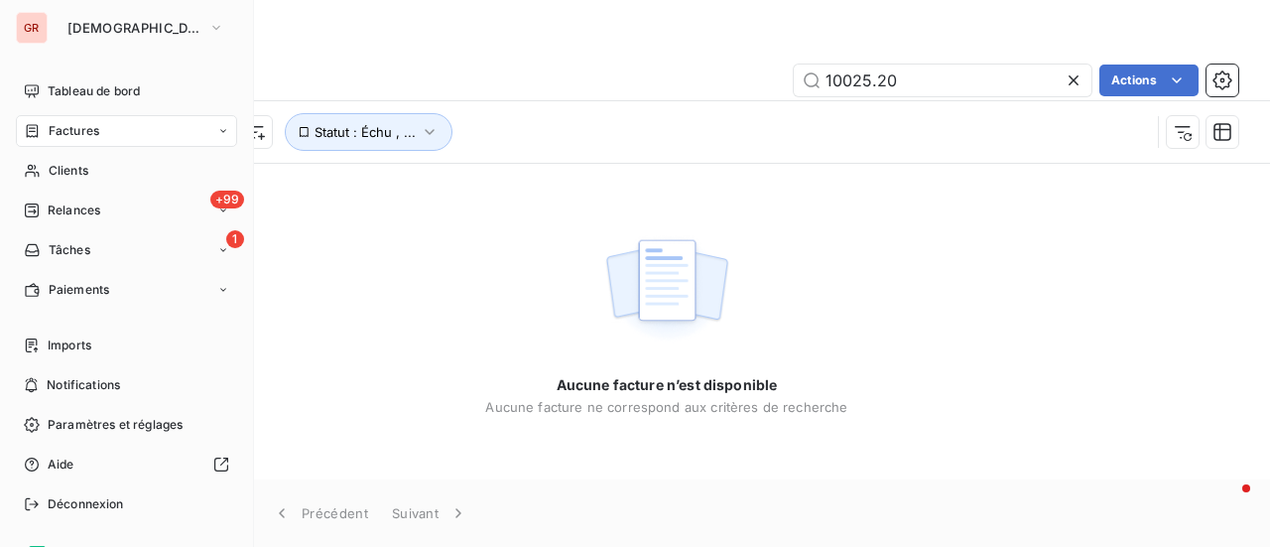
click at [91, 128] on span "Factures" at bounding box center [74, 131] width 51 height 18
click at [79, 128] on span "Factures" at bounding box center [74, 131] width 51 height 18
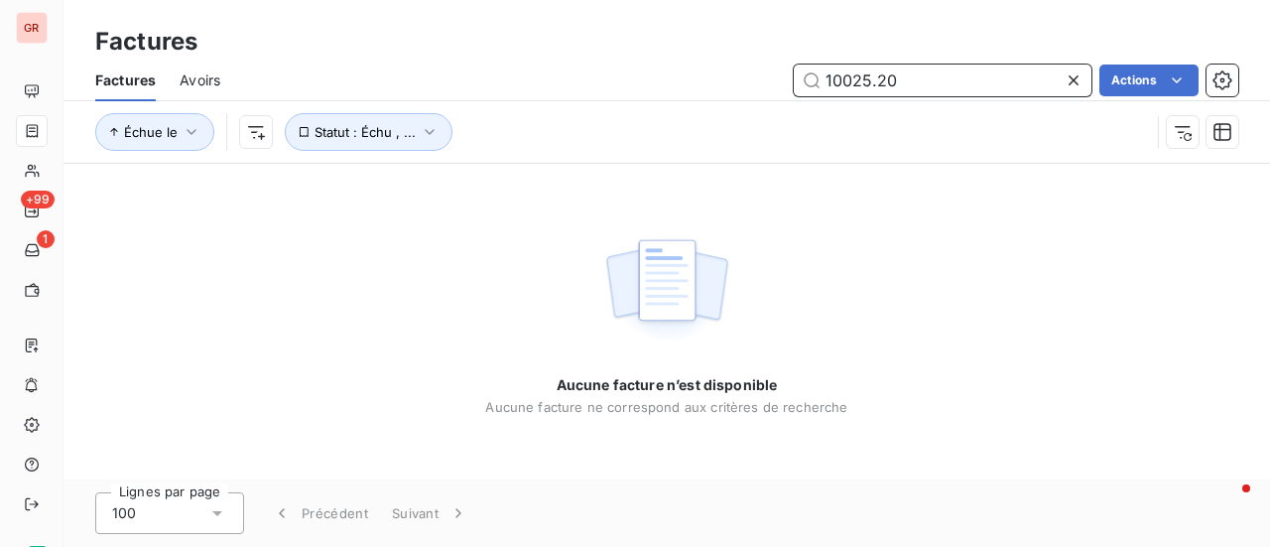
drag, startPoint x: 971, startPoint y: 92, endPoint x: 325, endPoint y: 79, distance: 645.8
click at [453, 80] on div "10025.20 Actions" at bounding box center [741, 80] width 994 height 32
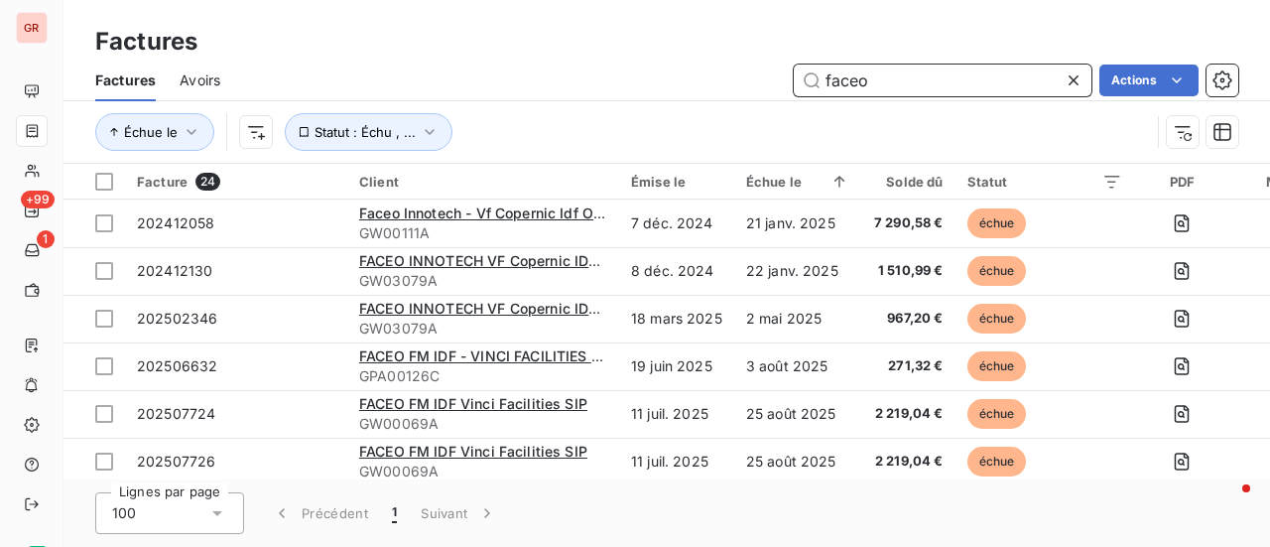
type input "faceo"
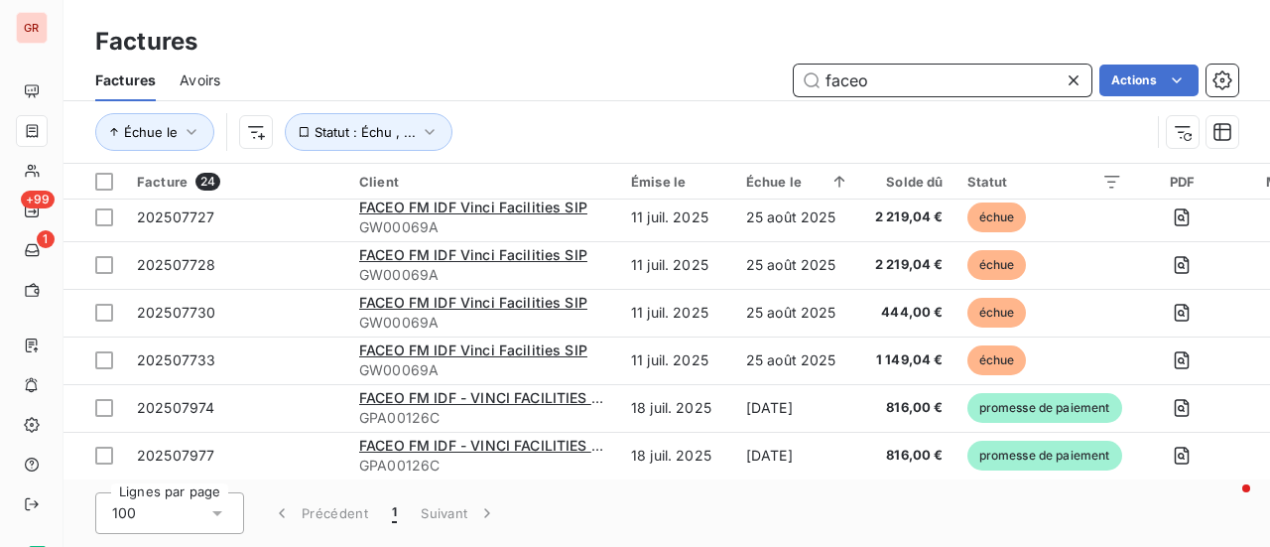
scroll to position [397, 0]
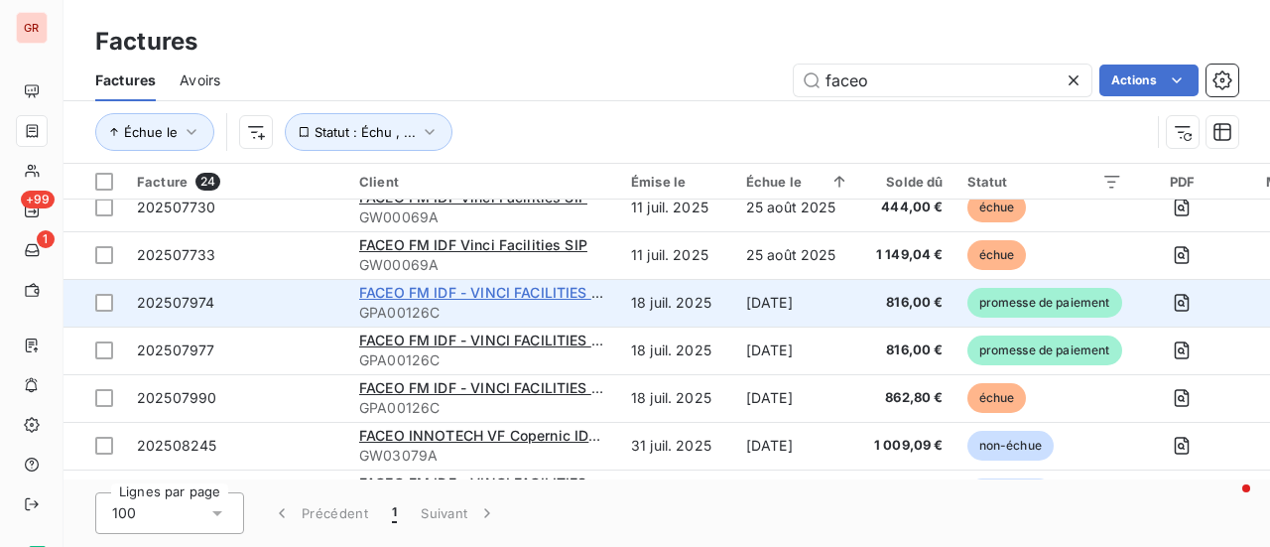
click at [548, 293] on span "FACEO FM IDF - VINCI FACILITIES SIP" at bounding box center [486, 292] width 254 height 17
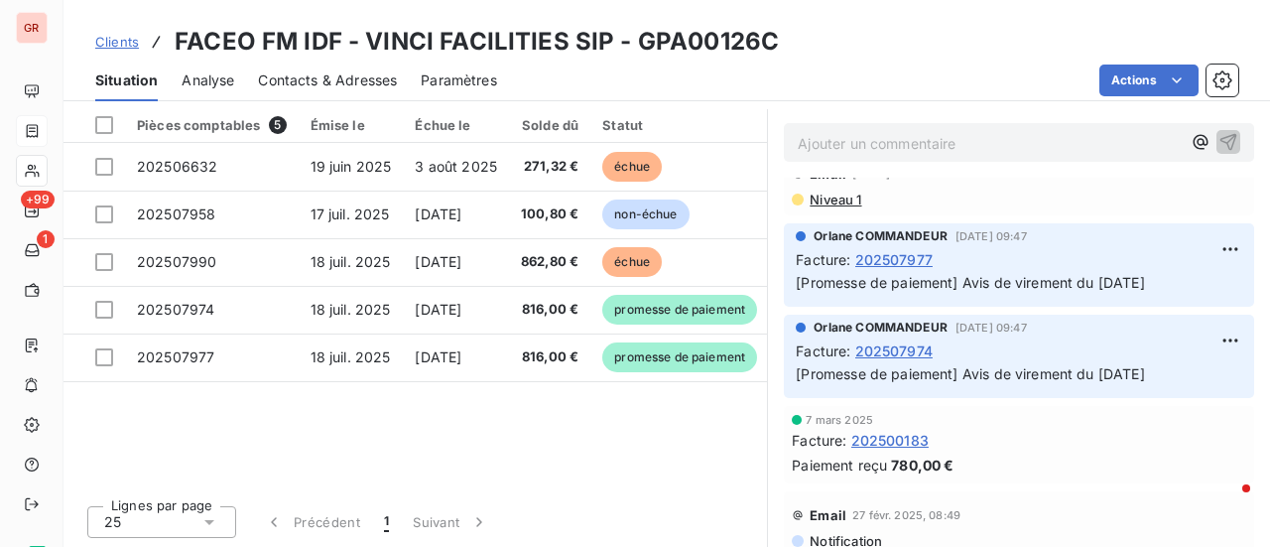
scroll to position [198, 0]
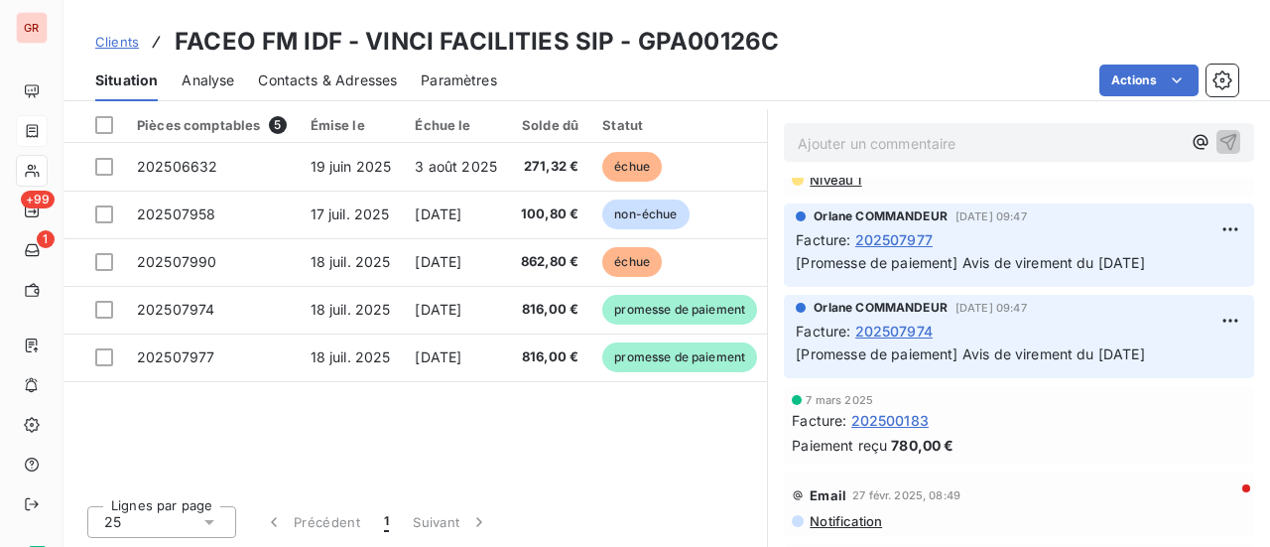
click at [1057, 254] on span "[Promesse de paiement] Avis de virement du 08/08/25" at bounding box center [969, 262] width 348 height 17
click at [866, 237] on span "202507977" at bounding box center [893, 239] width 77 height 21
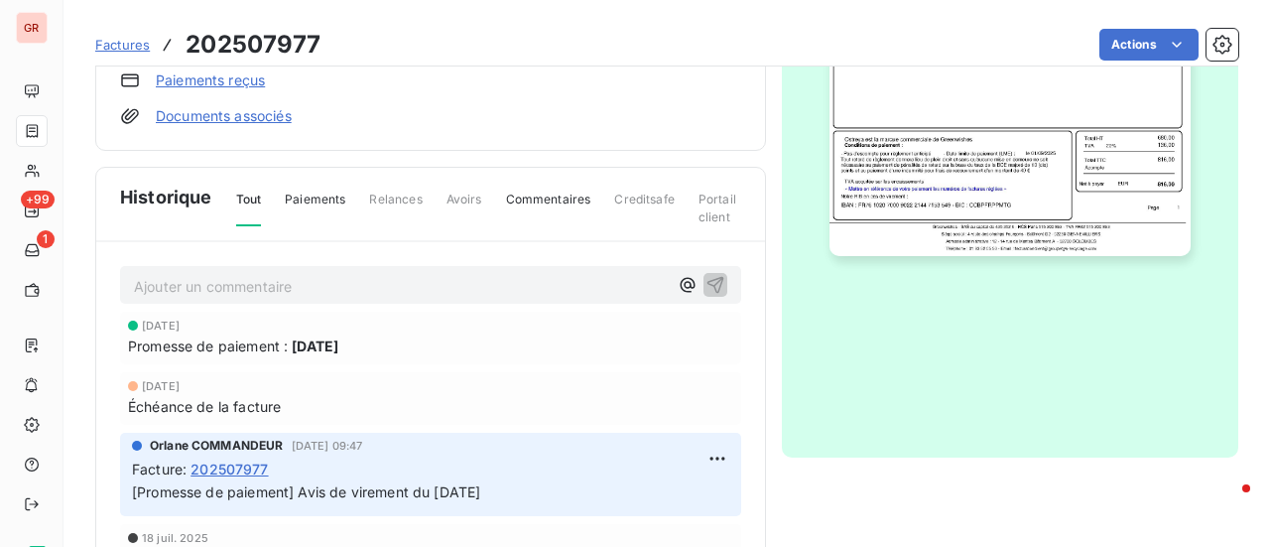
scroll to position [644, 0]
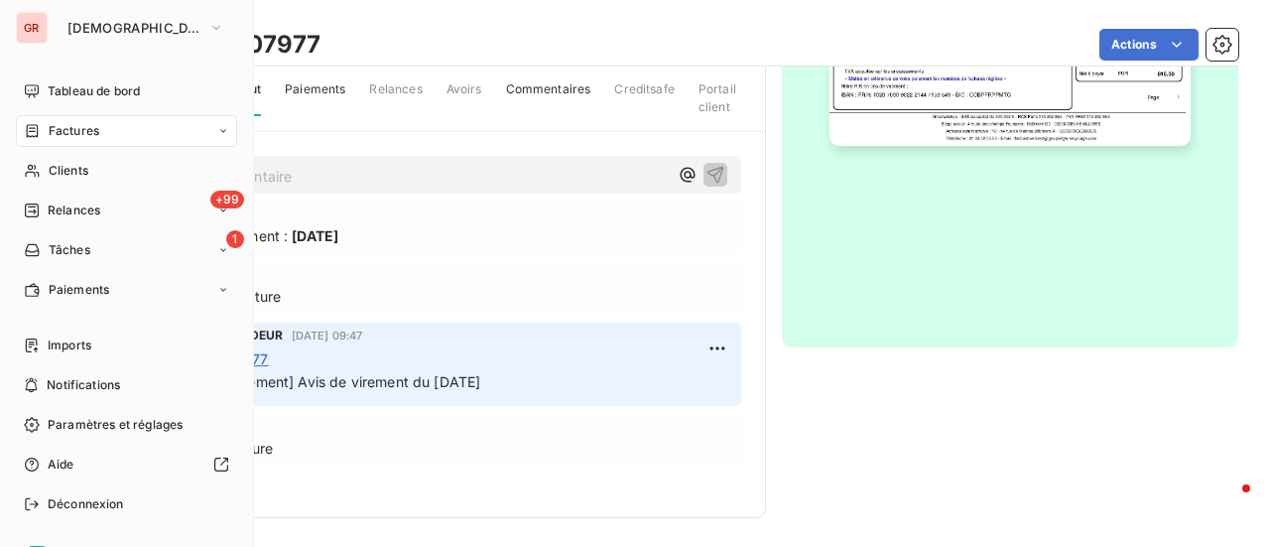
click at [97, 130] on span "Factures" at bounding box center [74, 131] width 51 height 18
click at [89, 127] on span "Factures" at bounding box center [74, 131] width 51 height 18
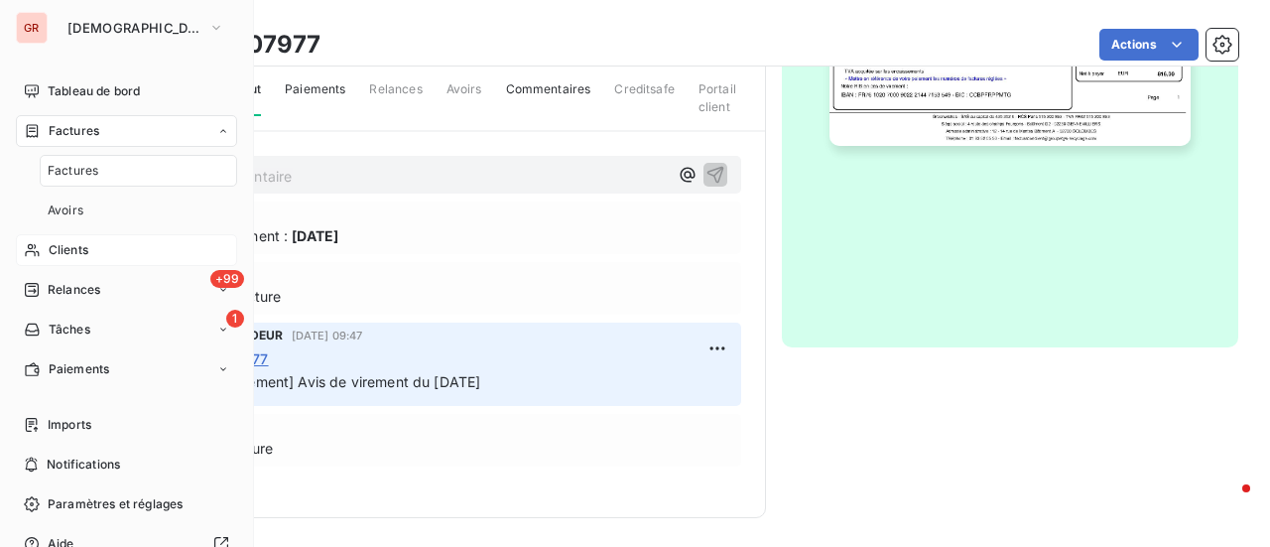
click at [77, 243] on span "Clients" at bounding box center [69, 250] width 40 height 18
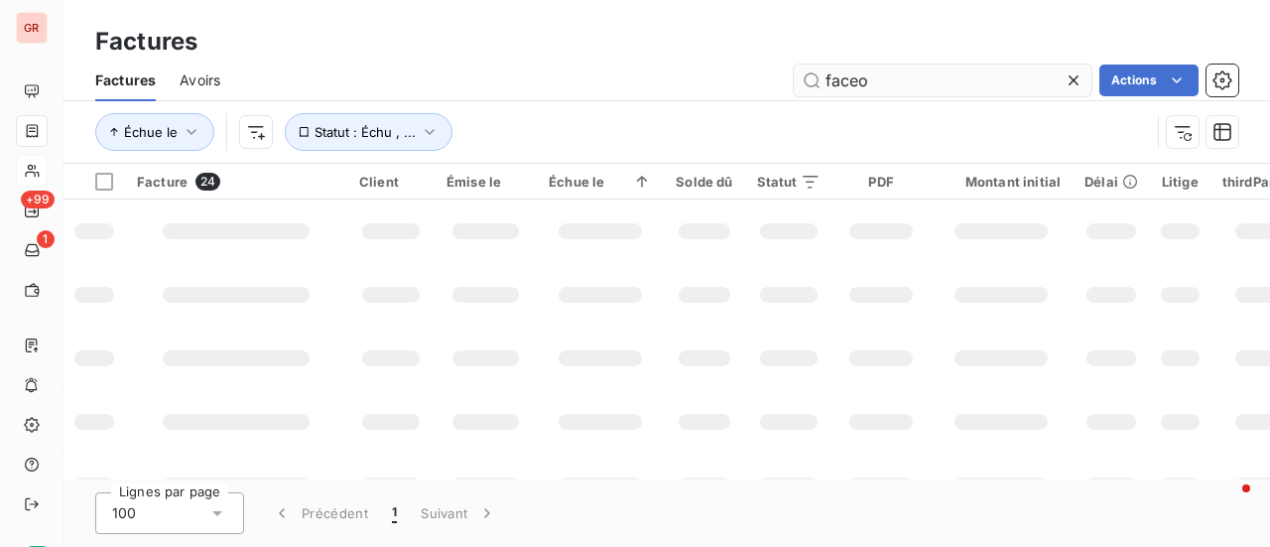
click at [920, 80] on input "faceo" at bounding box center [942, 80] width 298 height 32
drag, startPoint x: 869, startPoint y: 87, endPoint x: 647, endPoint y: 124, distance: 225.2
click at [742, 106] on div "Factures Avoirs faceo Actions Échue le Statut : Échu , ..." at bounding box center [666, 111] width 1206 height 103
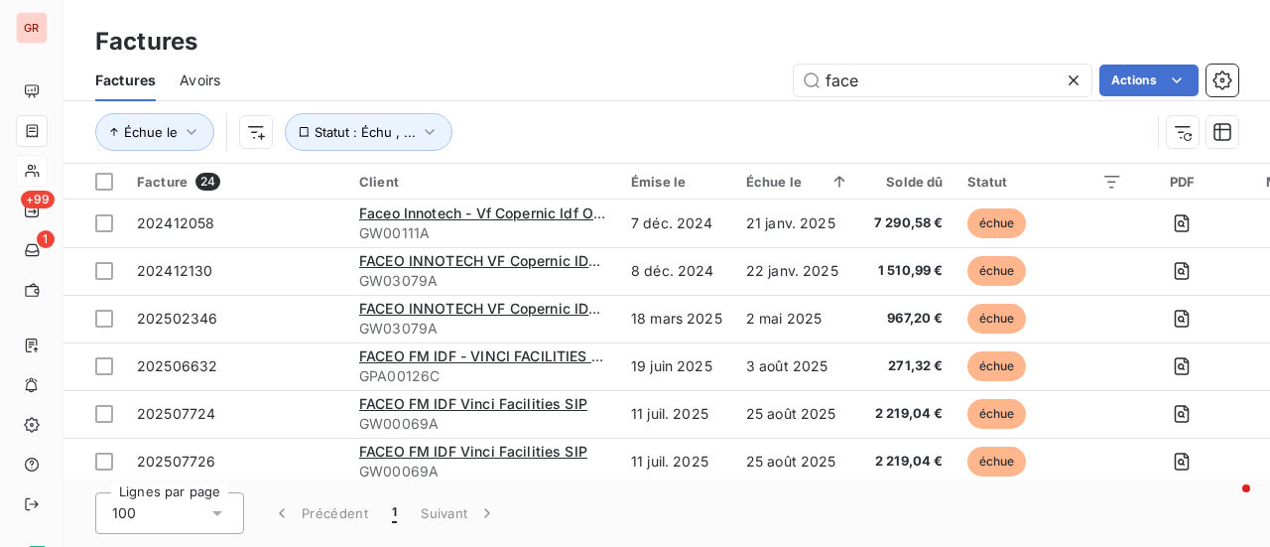
type input "faceo"
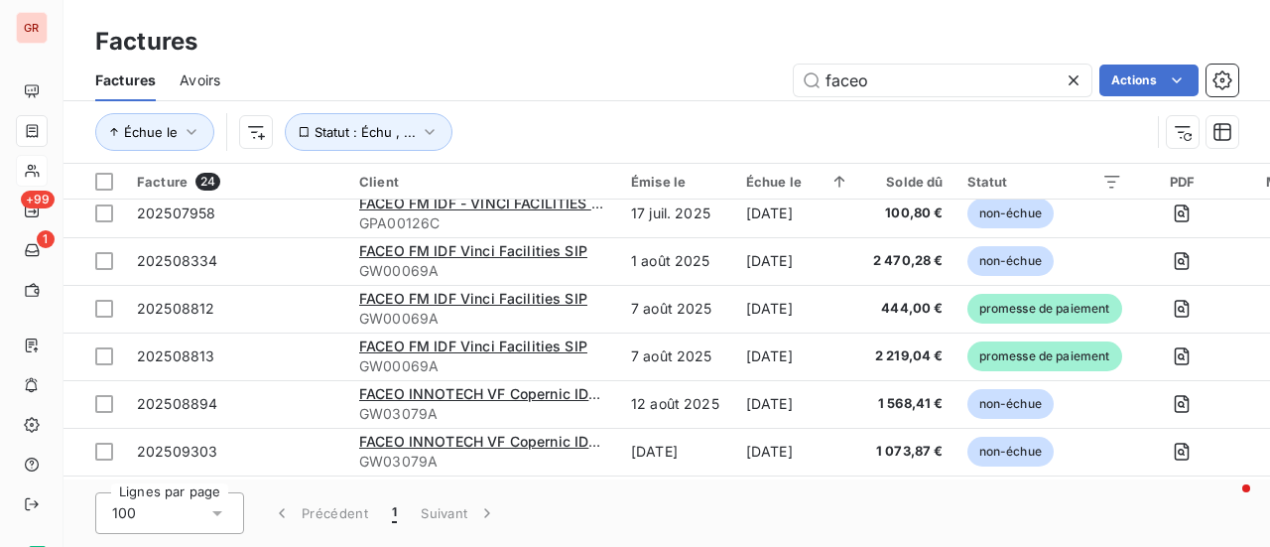
scroll to position [672, 0]
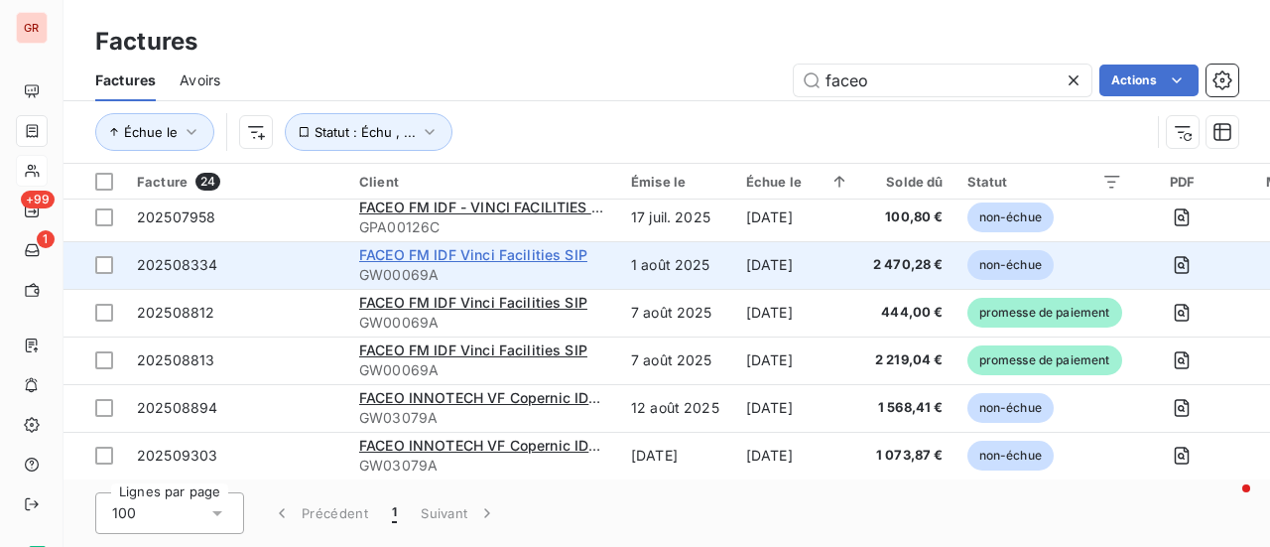
click at [486, 257] on span "FACEO FM IDF Vinci Facilities SIP" at bounding box center [473, 254] width 228 height 17
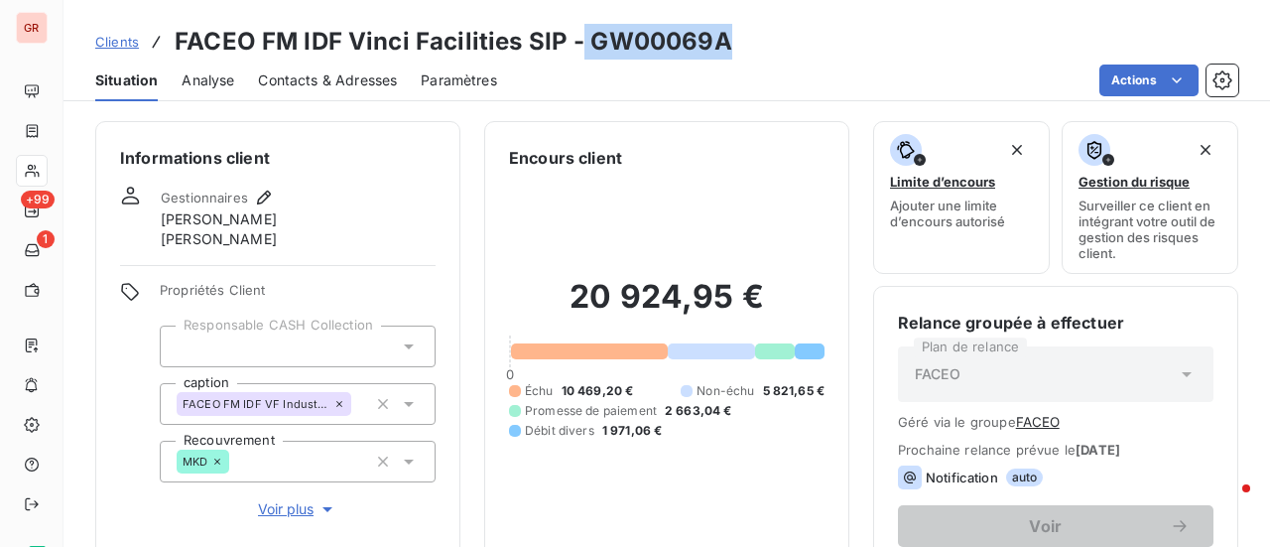
drag, startPoint x: 736, startPoint y: 49, endPoint x: 601, endPoint y: 49, distance: 134.9
click at [577, 50] on div "Clients FACEO FM IDF Vinci Facilities SIP - GW00069A" at bounding box center [666, 42] width 1206 height 36
copy h3 "GW00069A"
click at [716, 62] on div "Situation Analyse Contacts & Adresses Paramètres Actions" at bounding box center [666, 81] width 1206 height 42
drag, startPoint x: 721, startPoint y: 38, endPoint x: 587, endPoint y: 47, distance: 134.2
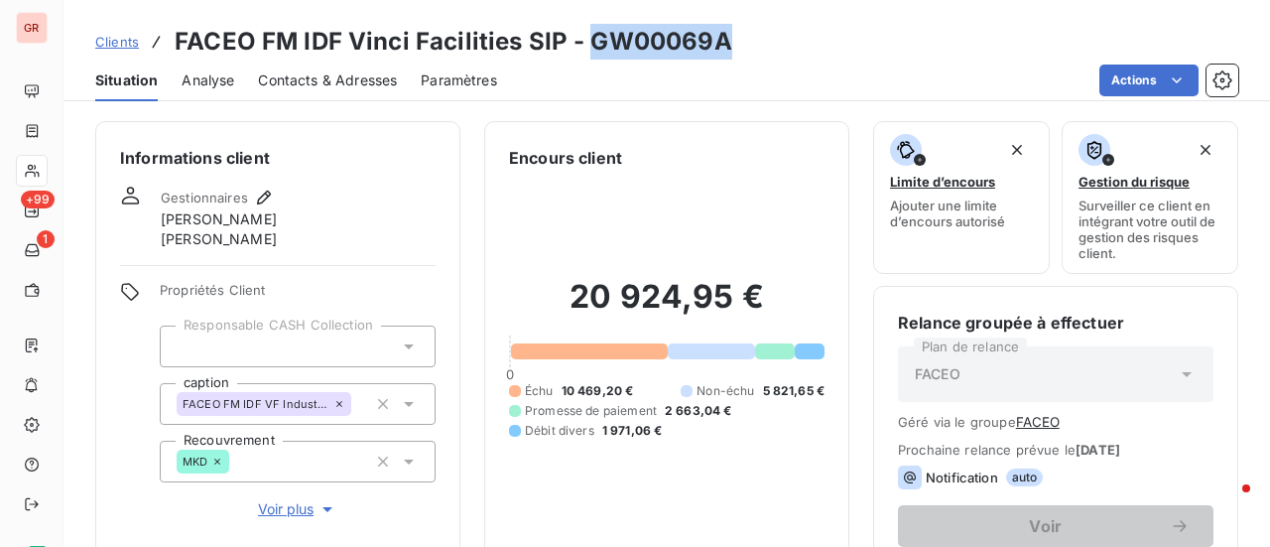
click at [588, 47] on h3 "FACEO FM IDF Vinci Facilities SIP - GW00069A" at bounding box center [453, 42] width 557 height 36
copy h3 "GW00069A"
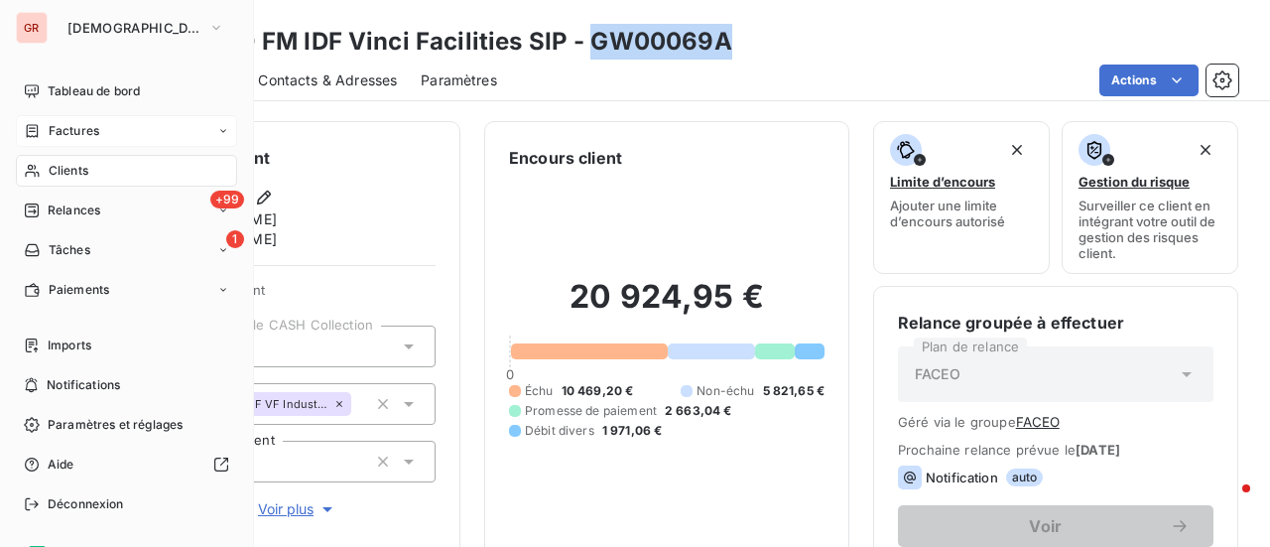
click at [89, 134] on span "Factures" at bounding box center [74, 131] width 51 height 18
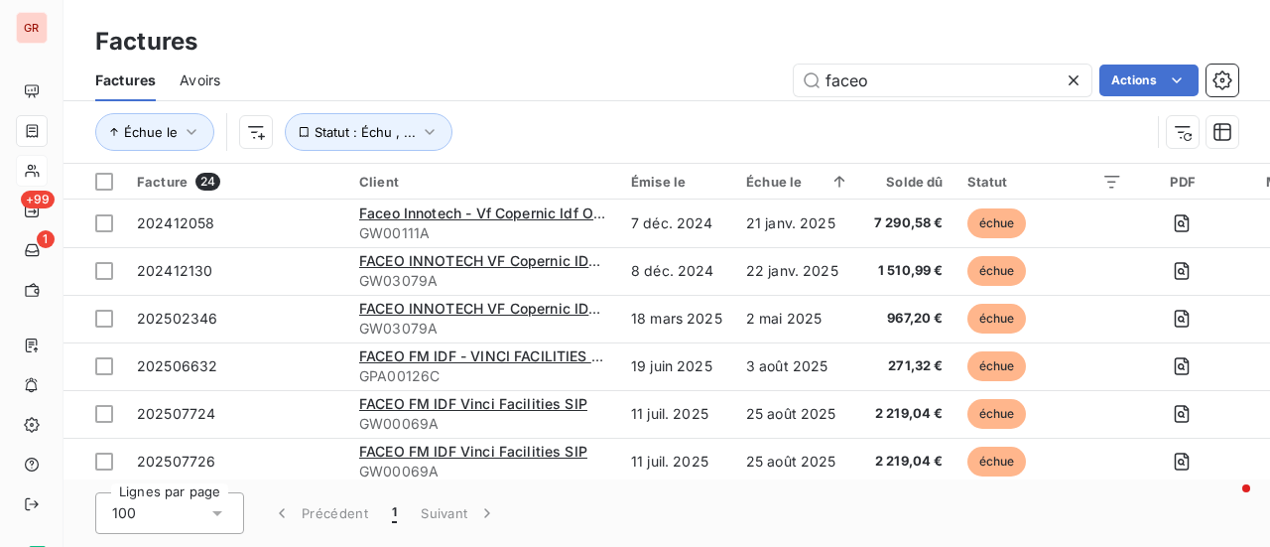
drag, startPoint x: 870, startPoint y: 80, endPoint x: 672, endPoint y: 97, distance: 198.1
click at [672, 97] on div "Factures Avoirs faceo Actions" at bounding box center [666, 81] width 1206 height 42
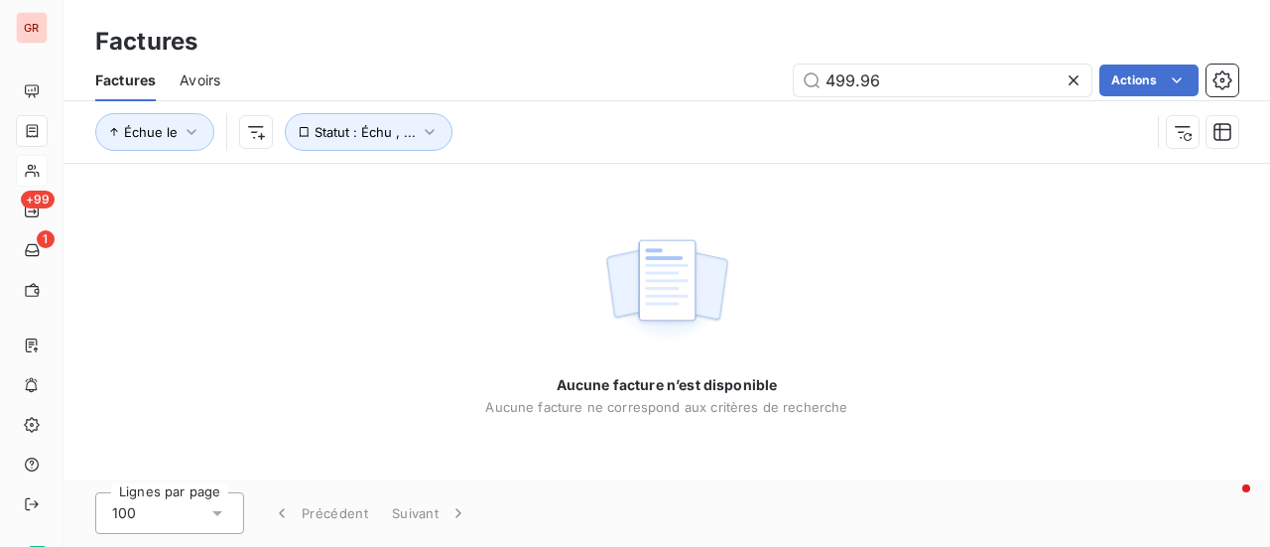
type input "499.96"
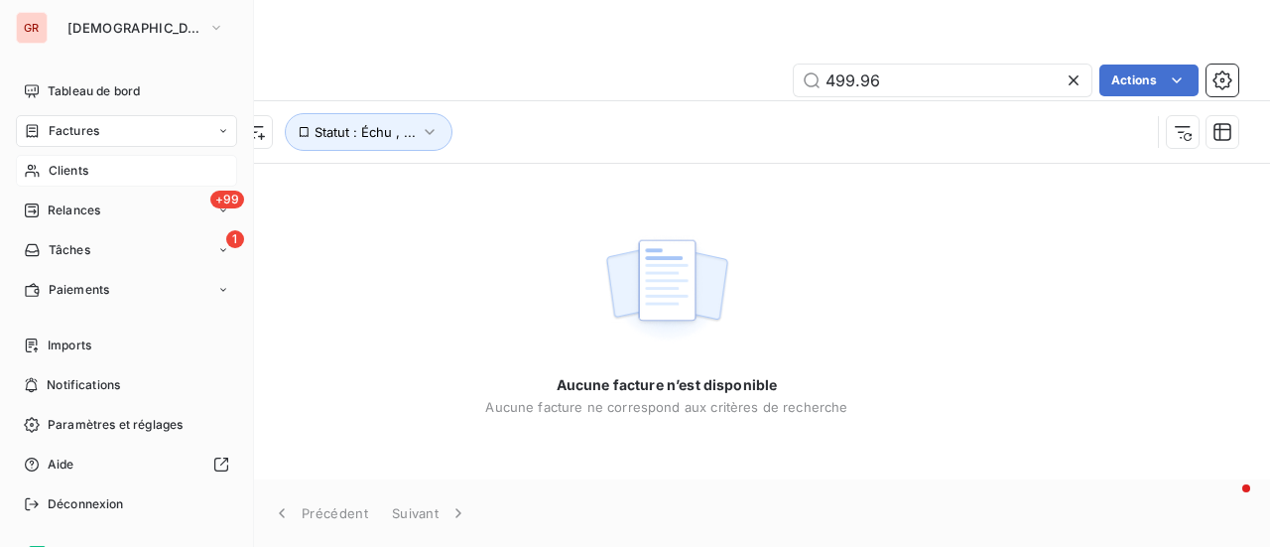
click at [81, 173] on span "Clients" at bounding box center [69, 171] width 40 height 18
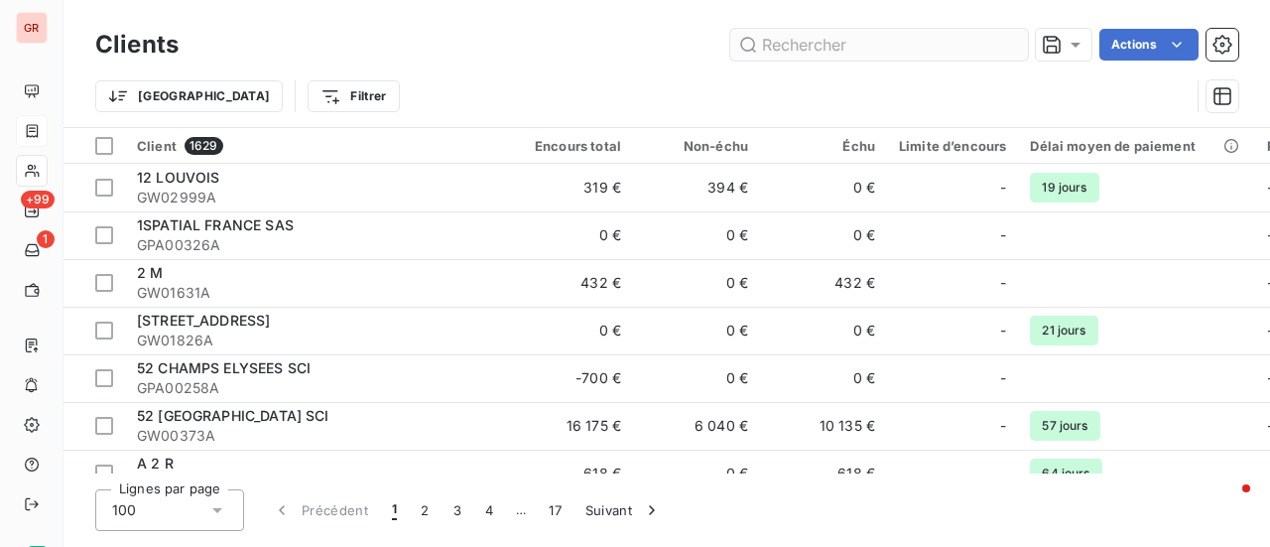
click at [873, 37] on input "text" at bounding box center [879, 45] width 298 height 32
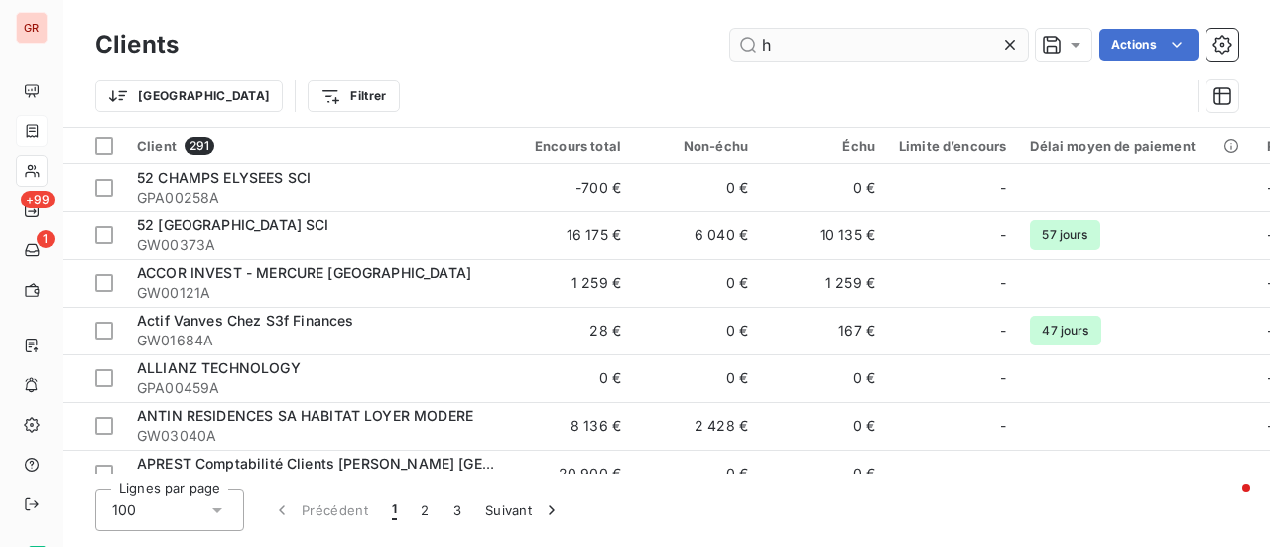
click at [817, 41] on input "h" at bounding box center [879, 45] width 298 height 32
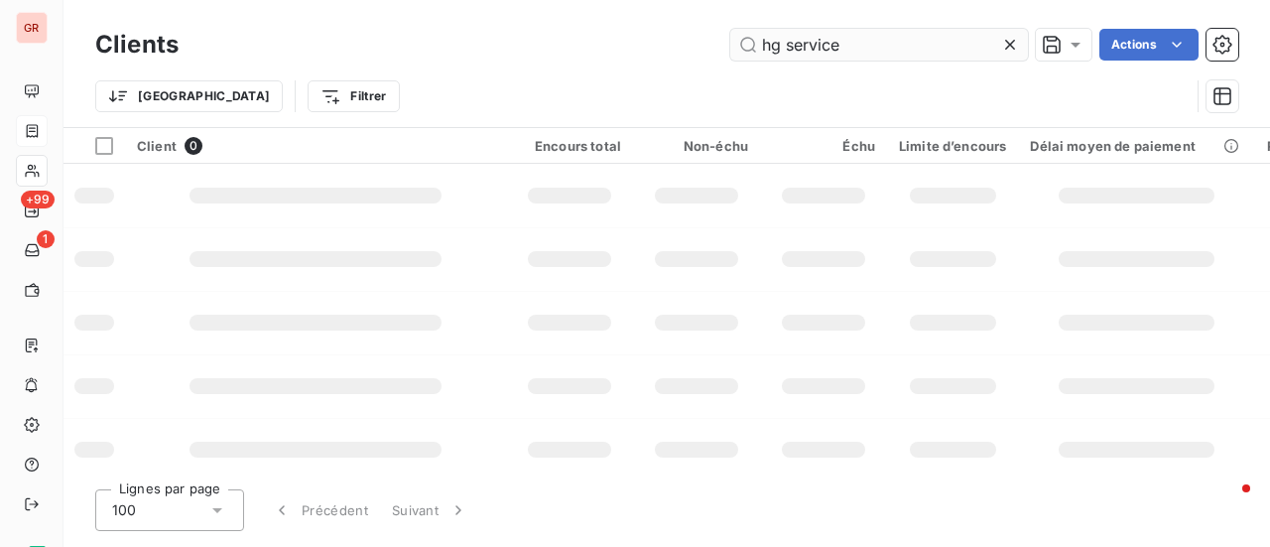
type input "hg services"
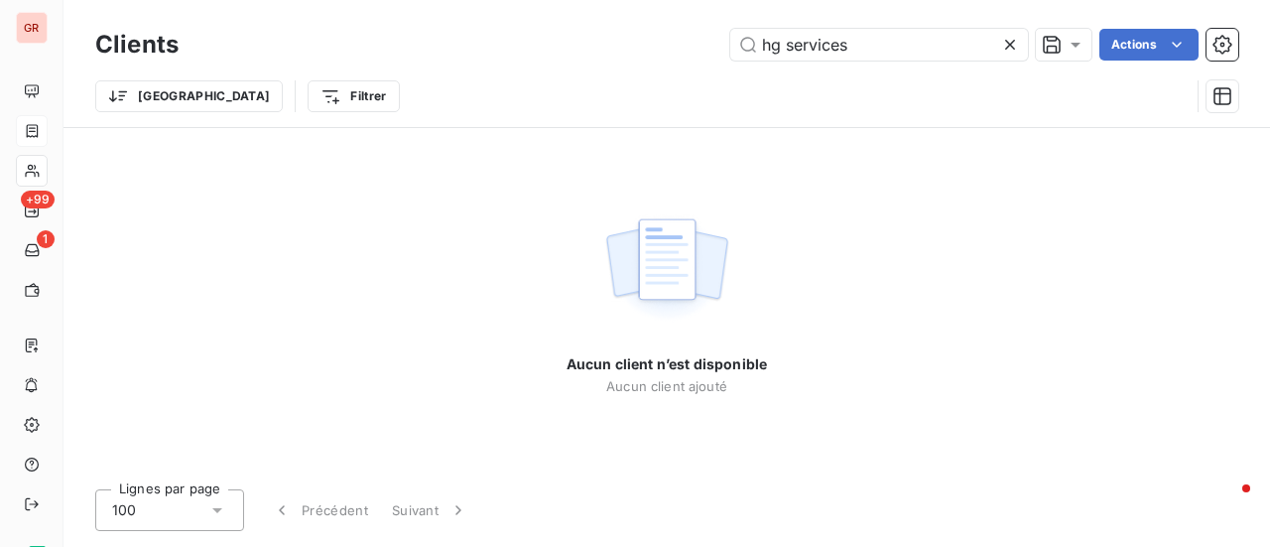
drag, startPoint x: 861, startPoint y: 52, endPoint x: 389, endPoint y: 76, distance: 472.8
click at [389, 76] on div "Clients hg services Actions Trier Filtrer" at bounding box center [666, 75] width 1143 height 103
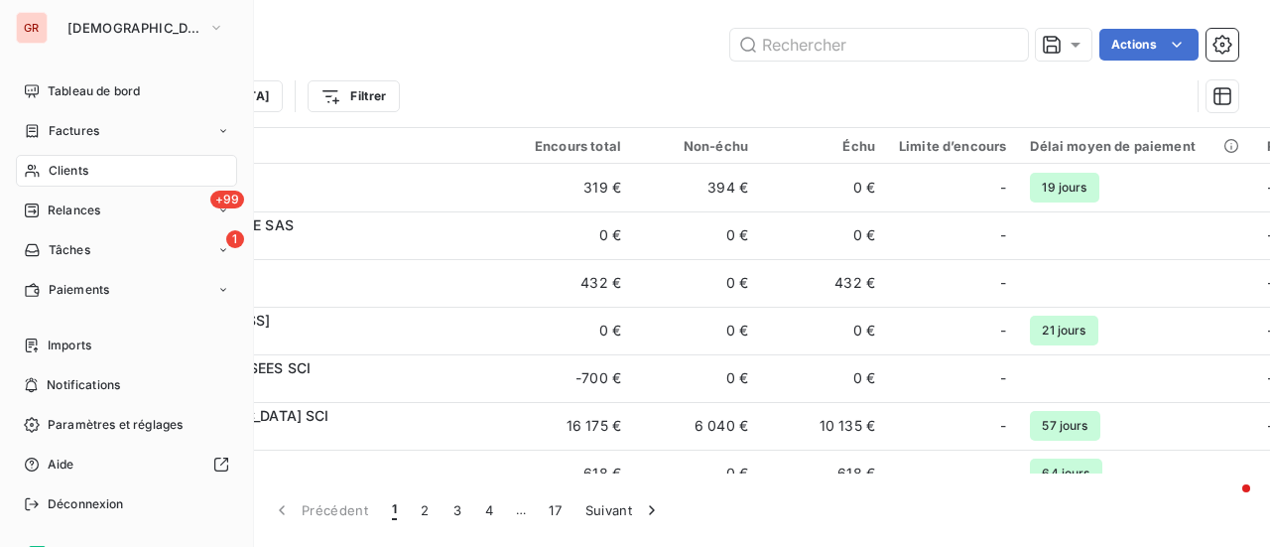
drag, startPoint x: 86, startPoint y: 130, endPoint x: 591, endPoint y: 2, distance: 520.8
click at [86, 129] on span "Factures" at bounding box center [74, 131] width 51 height 18
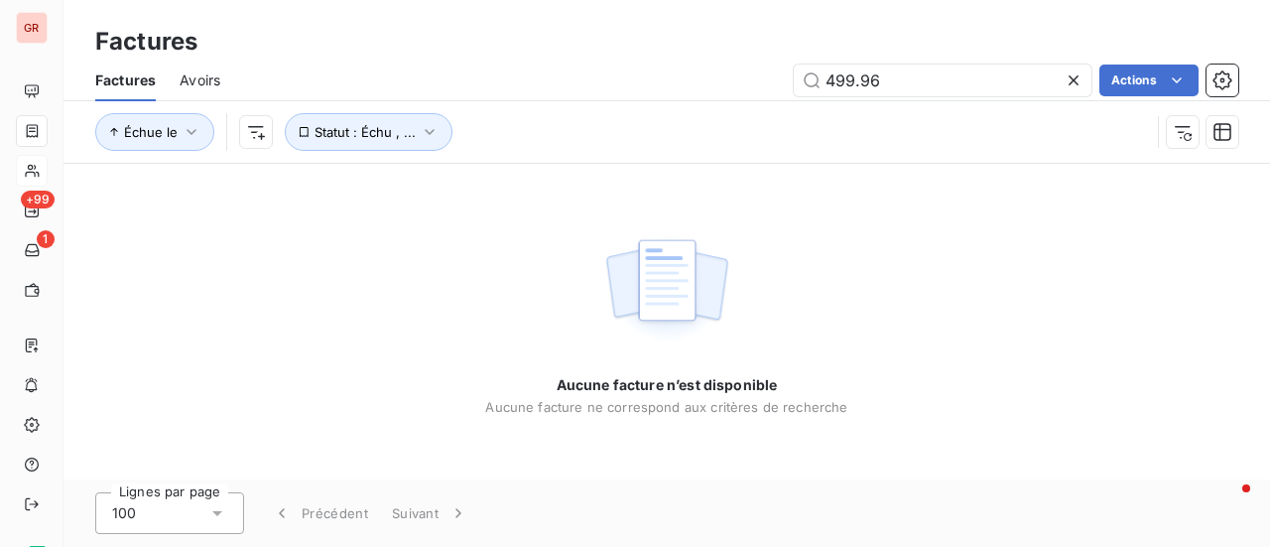
drag, startPoint x: 898, startPoint y: 78, endPoint x: 399, endPoint y: 160, distance: 505.5
click at [399, 160] on div "Factures Avoirs 499.96 Actions Échue le Statut : Échu , ..." at bounding box center [666, 111] width 1206 height 103
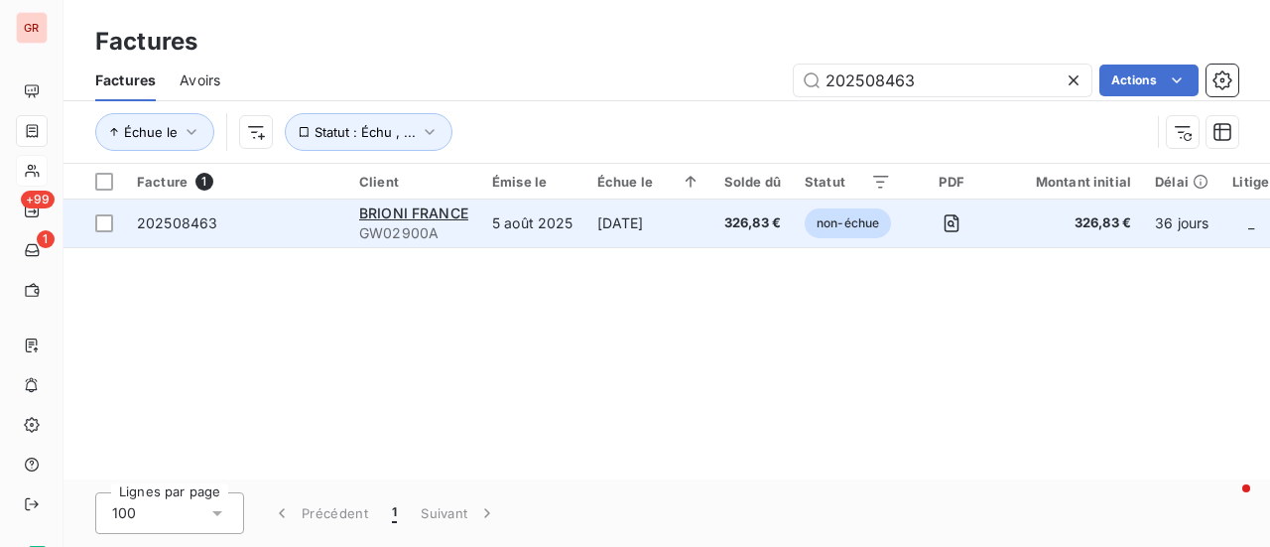
type input "202508463"
click at [125, 221] on td "202508463" at bounding box center [236, 223] width 222 height 48
click at [109, 222] on div at bounding box center [104, 223] width 18 height 18
click at [425, 215] on span "BRIONI FRANCE" at bounding box center [413, 212] width 109 height 17
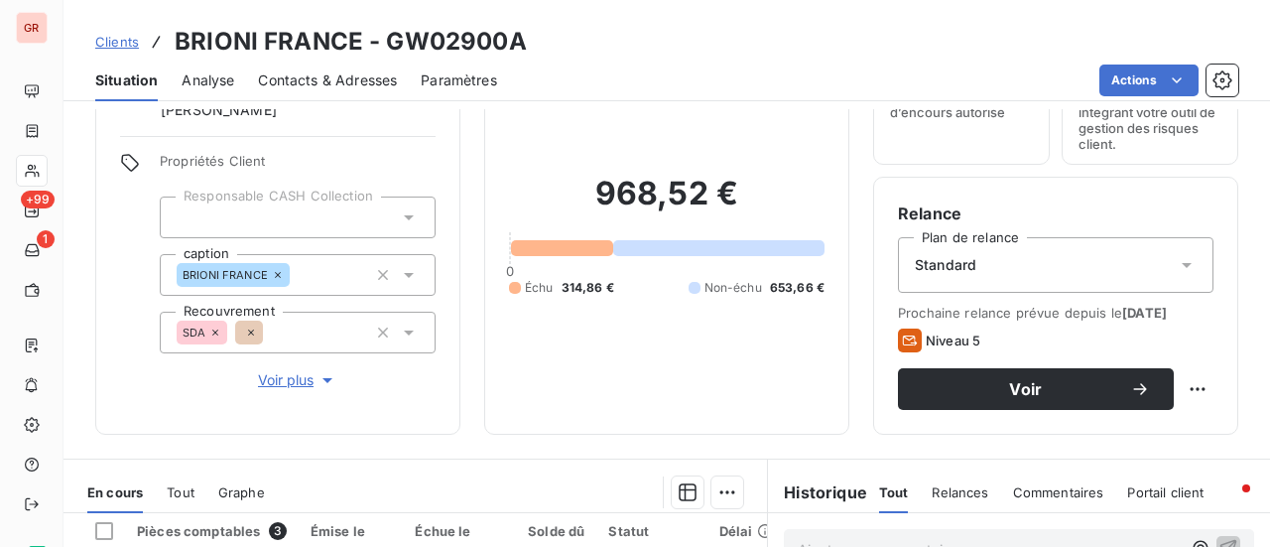
scroll to position [298, 0]
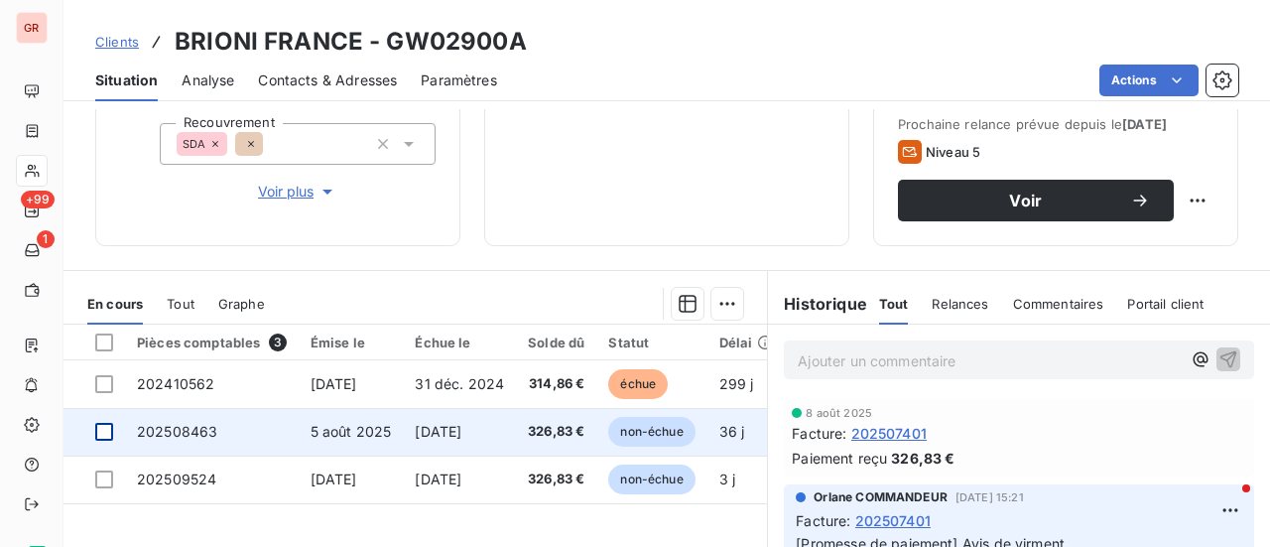
click at [109, 435] on div at bounding box center [104, 432] width 18 height 18
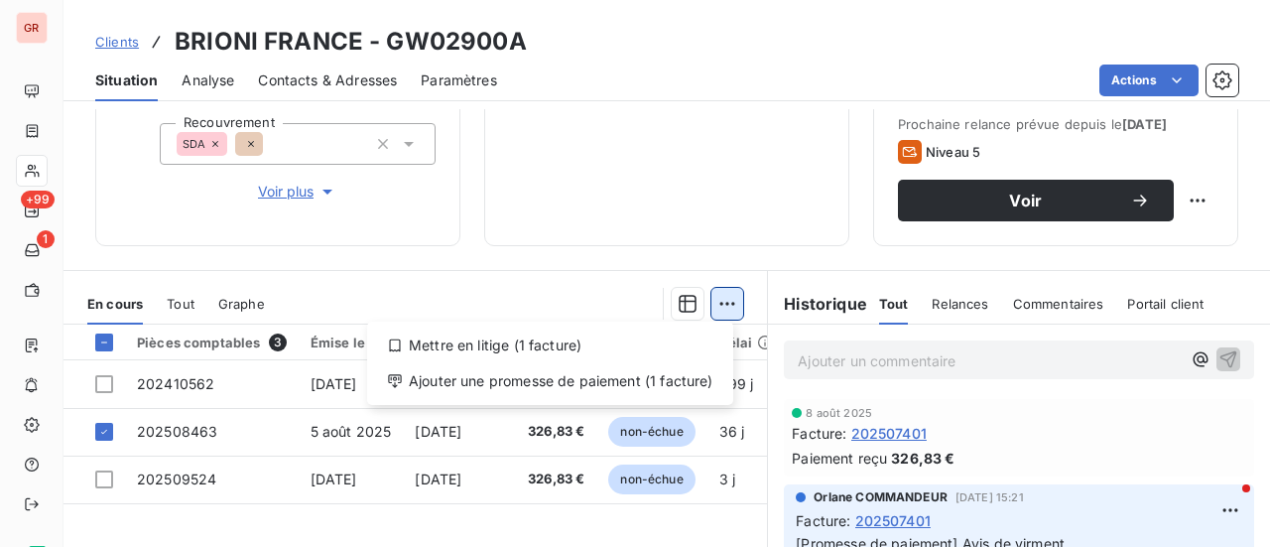
click at [727, 297] on html "GR +99 1 Clients BRIONI FRANCE - GW02900A Situation Analyse Contacts & Adresses…" at bounding box center [635, 273] width 1270 height 547
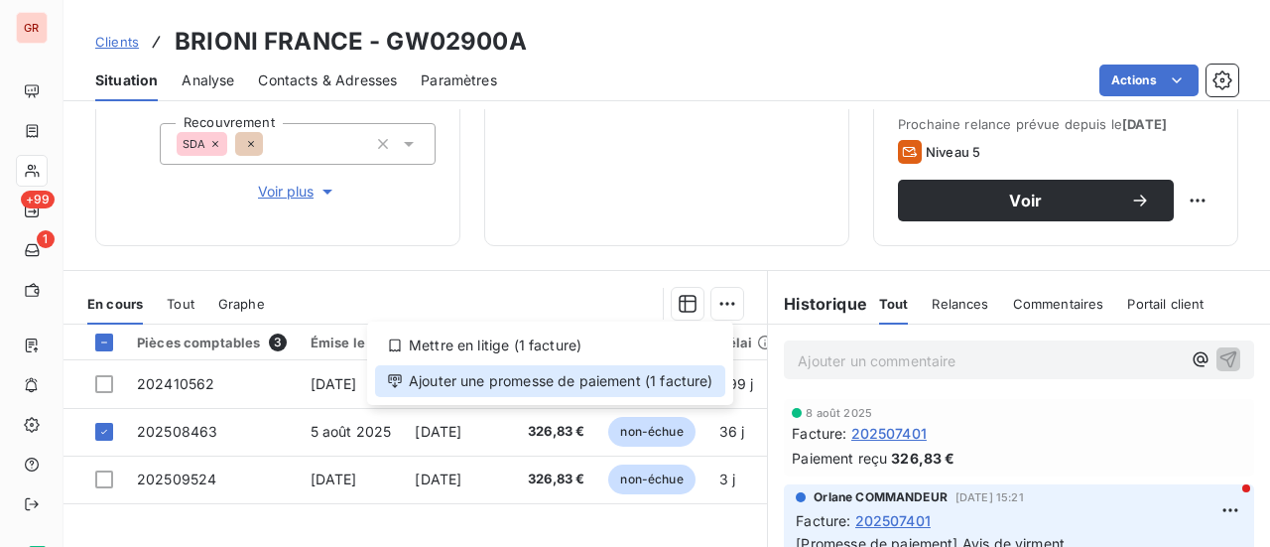
click at [555, 382] on div "Ajouter une promesse de paiement (1 facture)" at bounding box center [550, 381] width 350 height 32
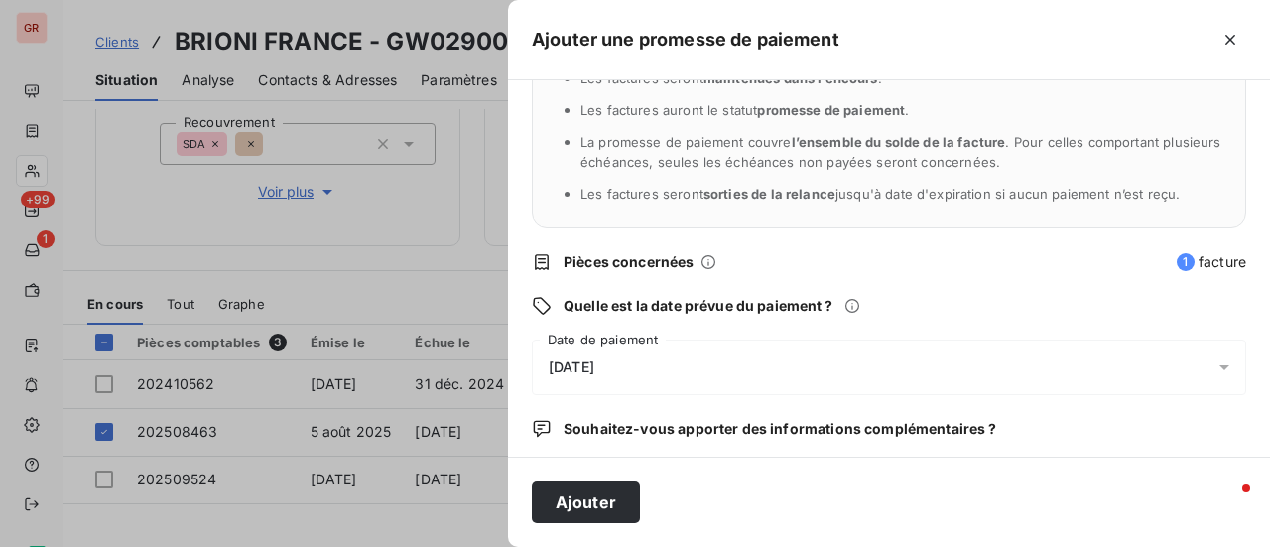
scroll to position [198, 0]
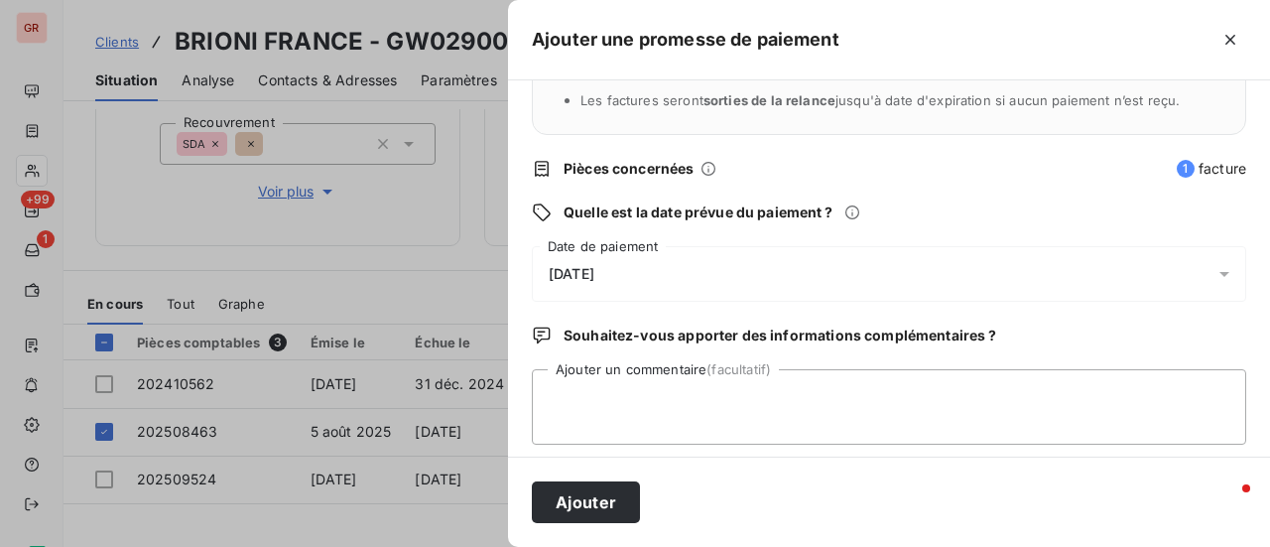
click at [642, 267] on div "11/09/2025" at bounding box center [889, 274] width 714 height 56
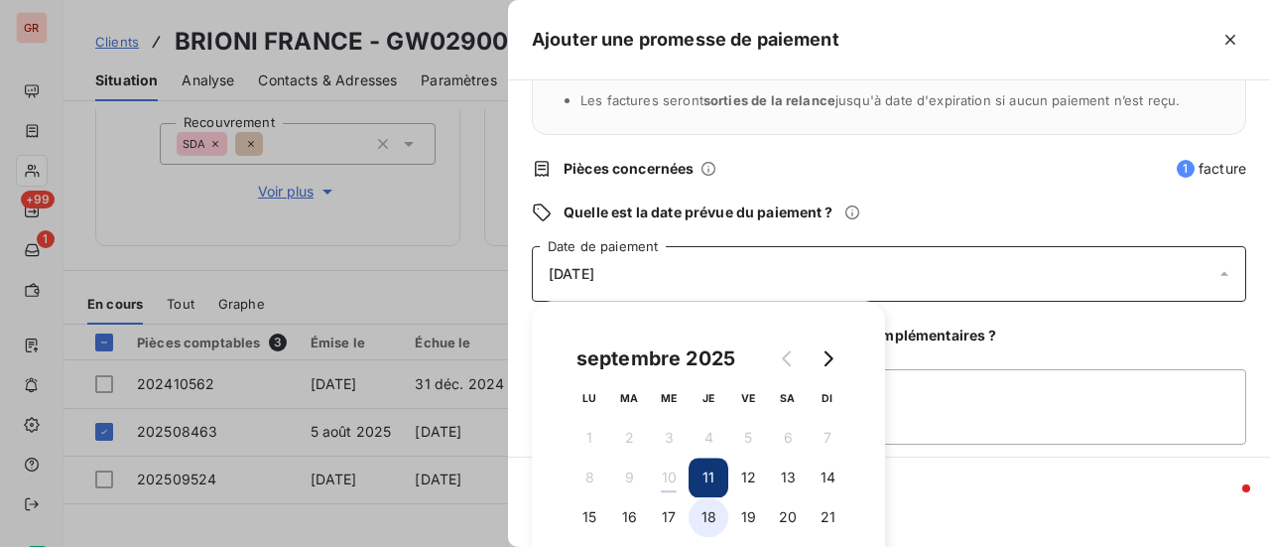
click at [713, 522] on button "18" at bounding box center [708, 517] width 40 height 40
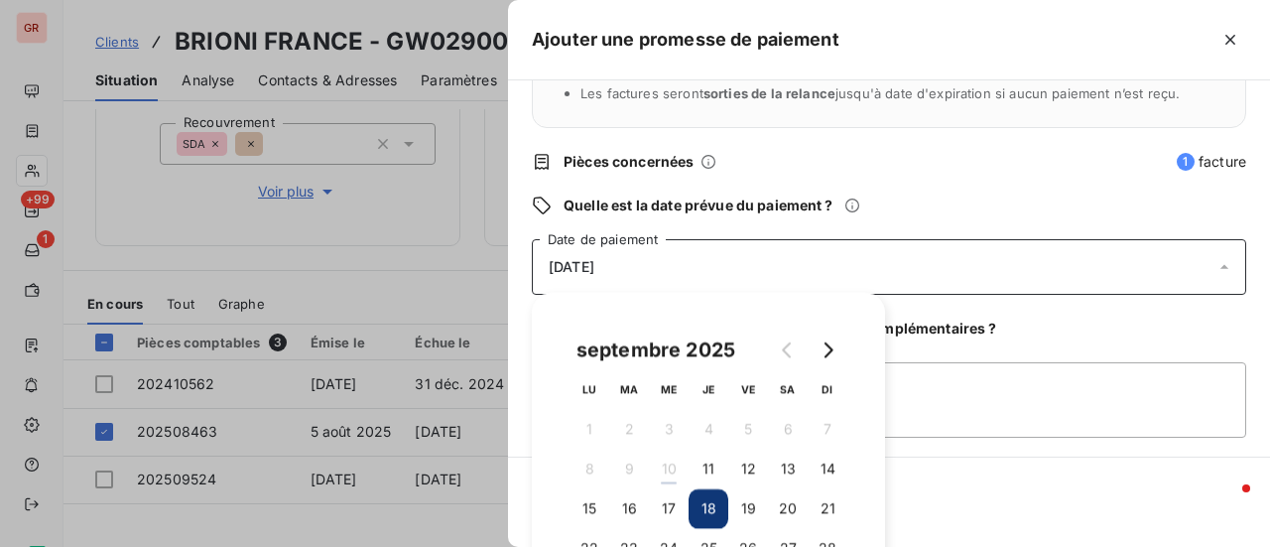
scroll to position [207, 0]
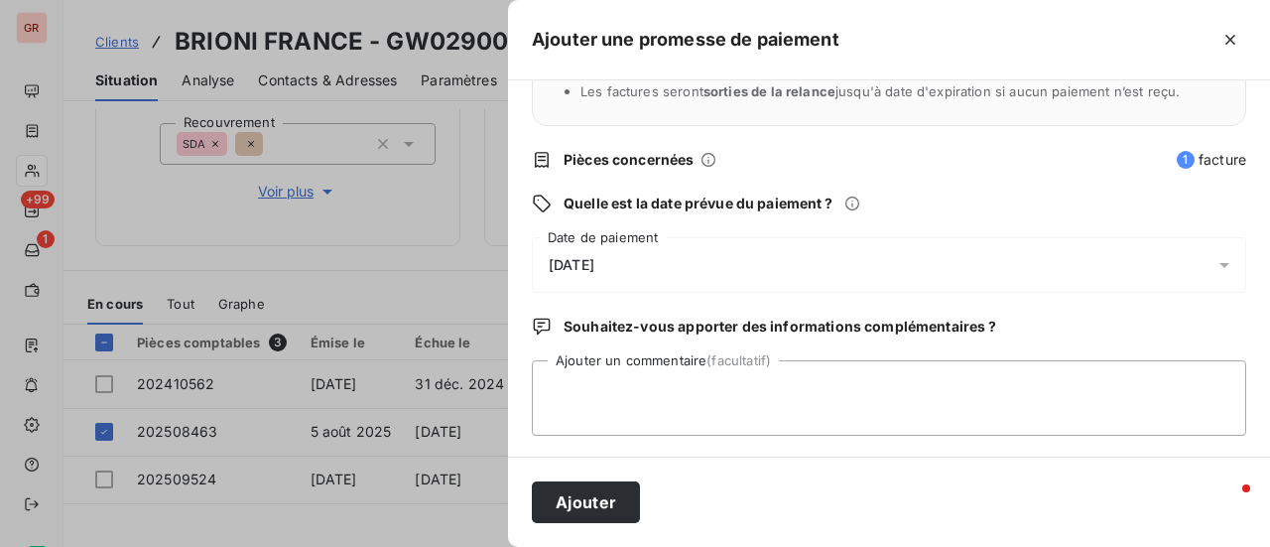
click at [998, 449] on div "Quels sont les impacts ? Les factures seront maintenues dans l’encours . Les fa…" at bounding box center [889, 268] width 762 height 376
click at [601, 364] on textarea "Ajouter un commentaire (facultatif)" at bounding box center [889, 397] width 714 height 75
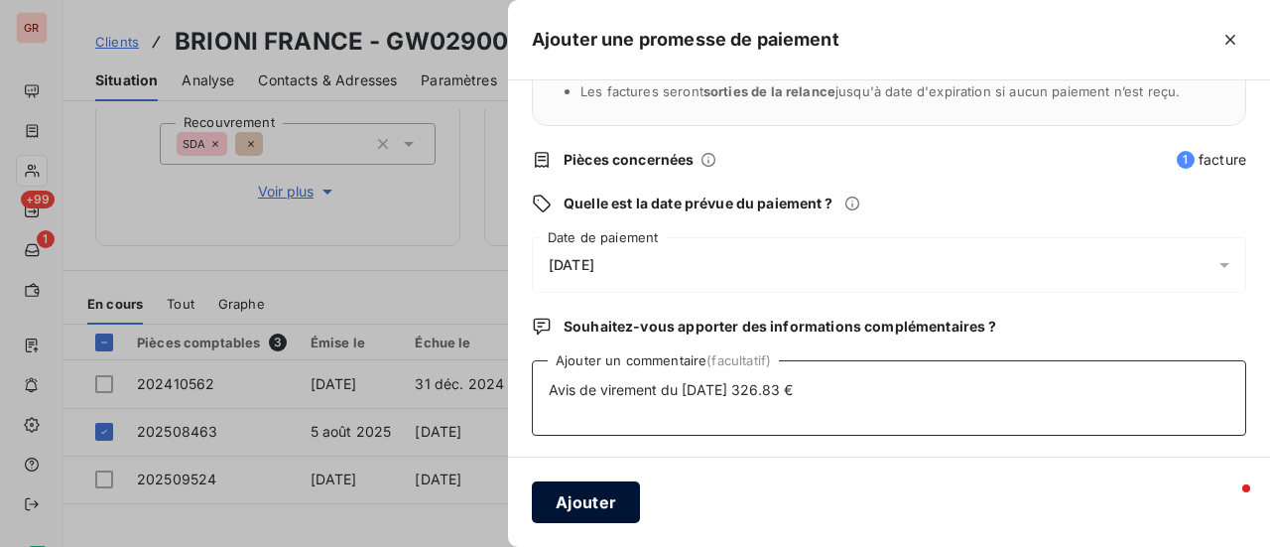
type textarea "Avis de virement du 10/09/25 326.83 €"
click at [594, 509] on button "Ajouter" at bounding box center [586, 502] width 108 height 42
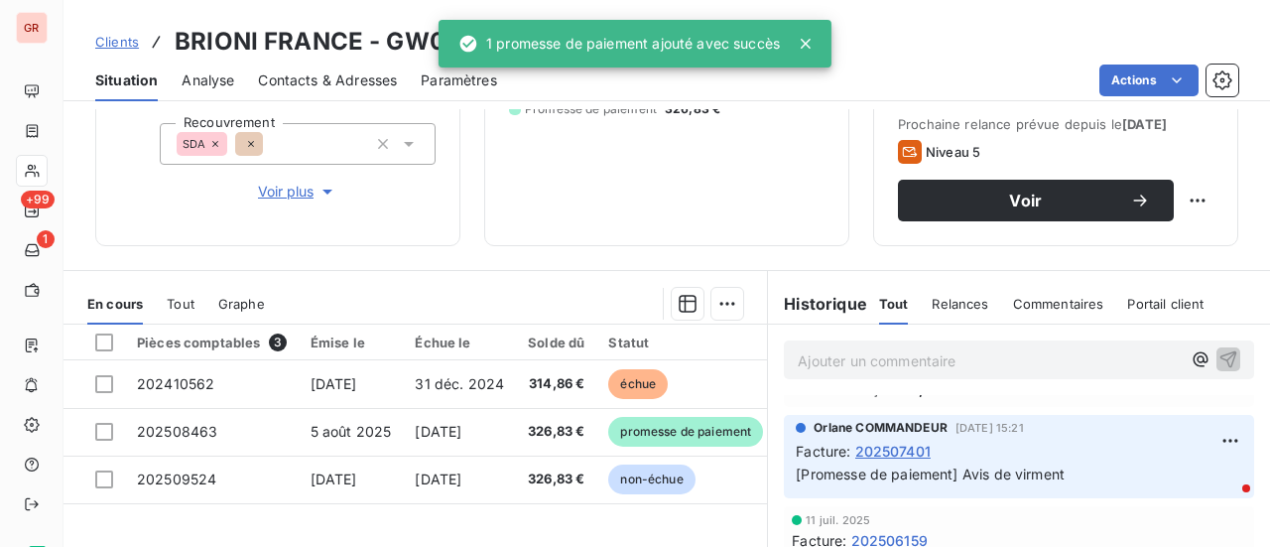
scroll to position [198, 0]
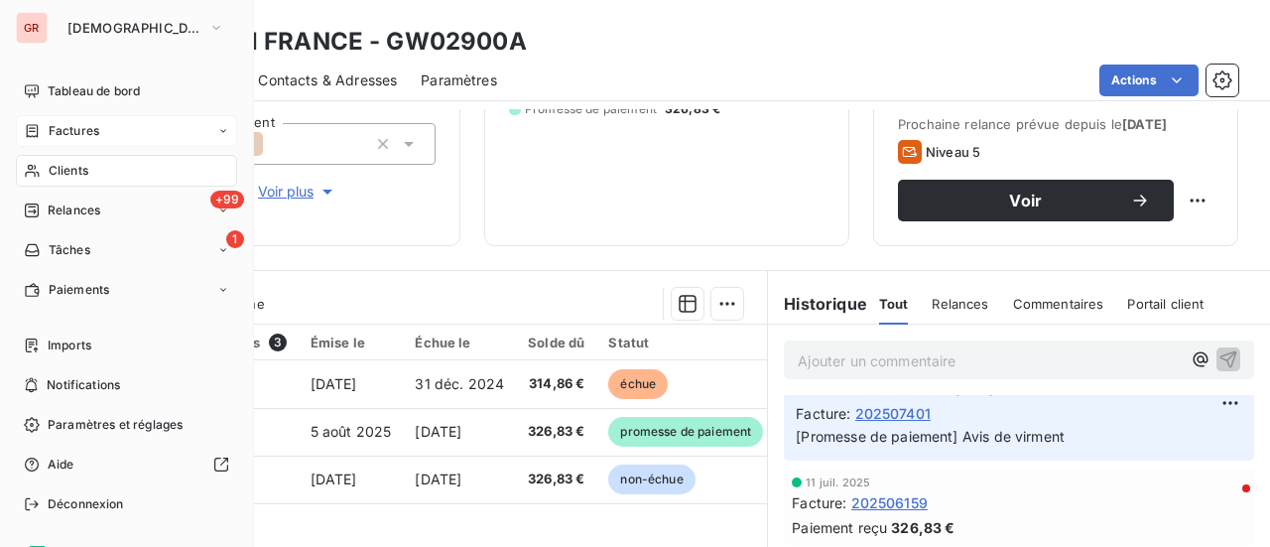
drag, startPoint x: 79, startPoint y: 133, endPoint x: 94, endPoint y: 133, distance: 14.9
click at [79, 133] on span "Factures" at bounding box center [74, 131] width 51 height 18
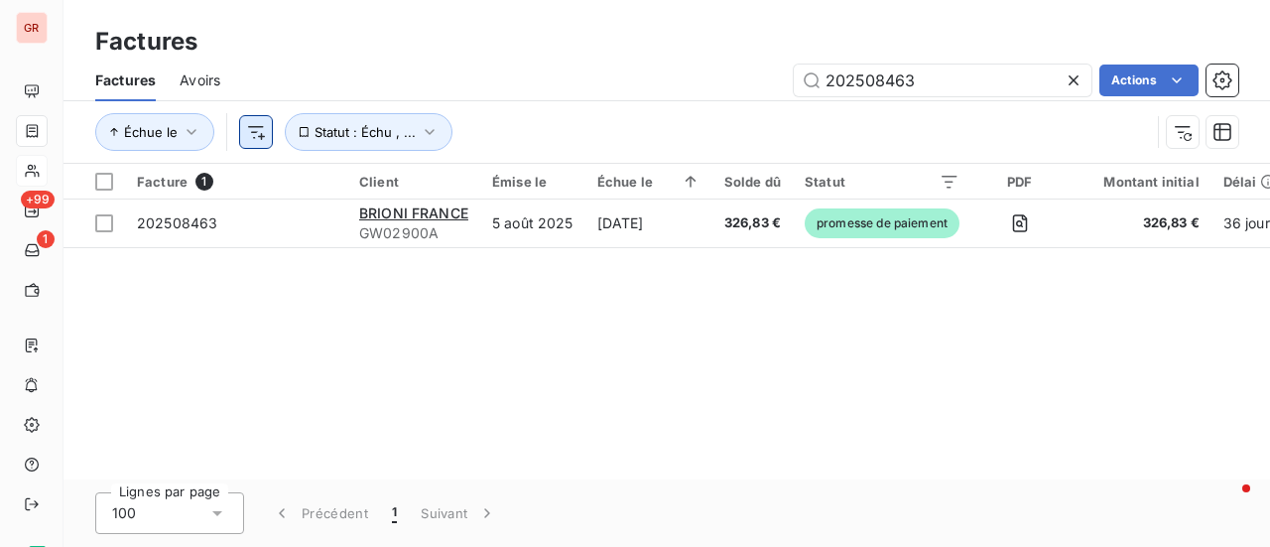
drag, startPoint x: 899, startPoint y: 78, endPoint x: 249, endPoint y: 124, distance: 651.3
click at [249, 124] on div "Factures Avoirs 202508463 Actions Échue le Statut : Échu , ..." at bounding box center [666, 111] width 1206 height 103
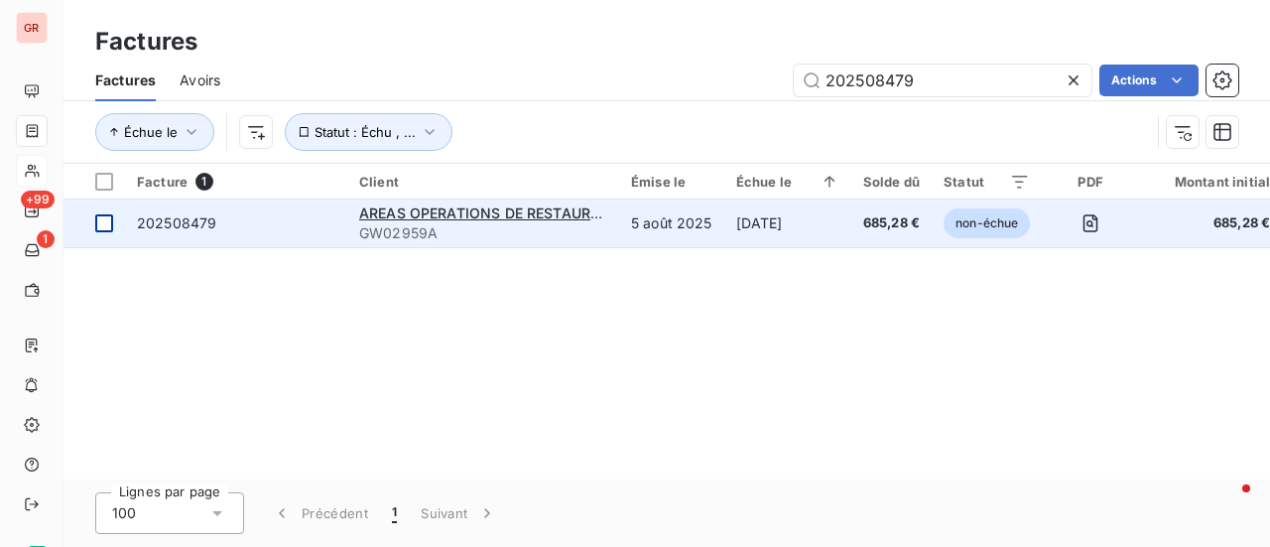
type input "202508479"
click at [96, 223] on div at bounding box center [104, 223] width 18 height 18
click at [494, 211] on span "AREAS OPERATIONS DE RESTAURATION" at bounding box center [497, 212] width 276 height 17
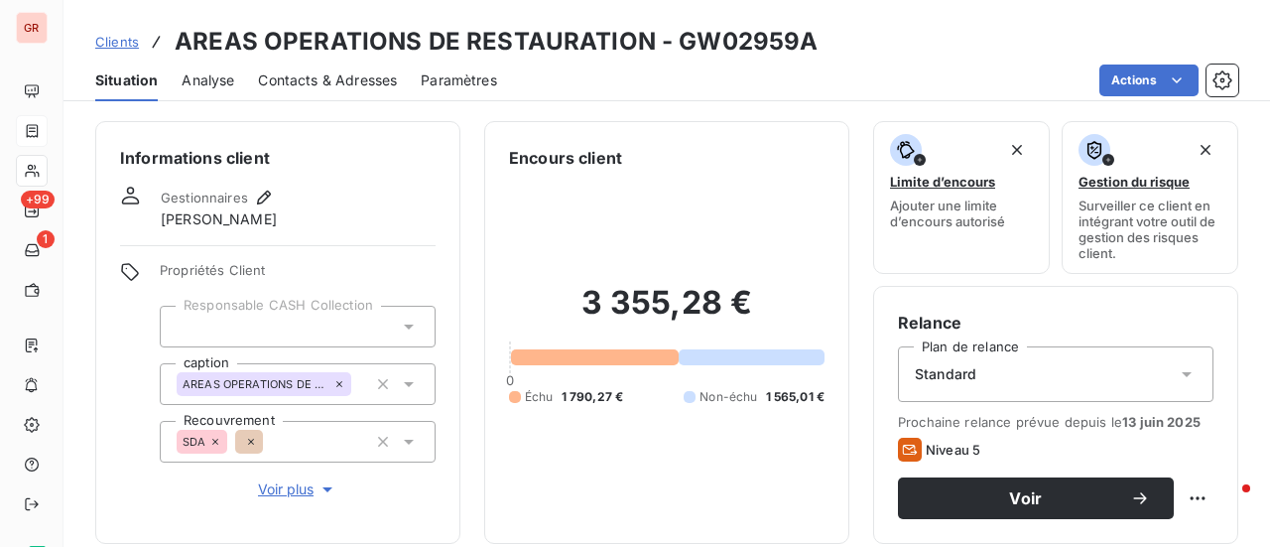
scroll to position [198, 0]
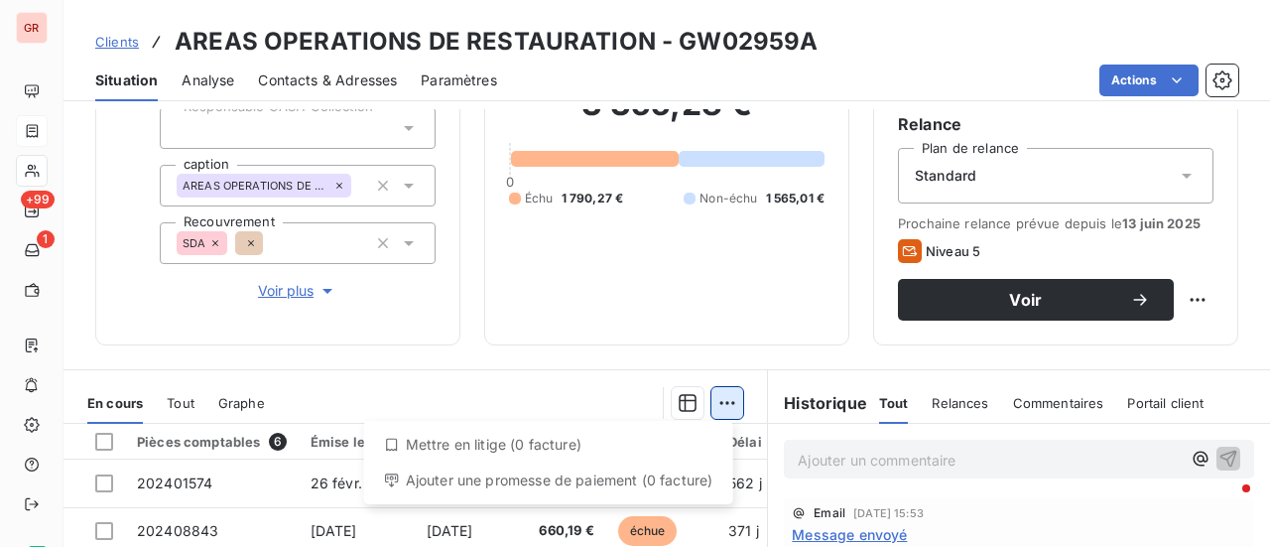
click at [724, 399] on html "GR +99 1 Clients AREAS OPERATIONS DE RESTAURATION - GW02959A Situation Analyse …" at bounding box center [635, 273] width 1270 height 547
click at [359, 318] on html "GR +99 1 Clients AREAS OPERATIONS DE RESTAURATION - GW02959A Situation Analyse …" at bounding box center [635, 273] width 1270 height 547
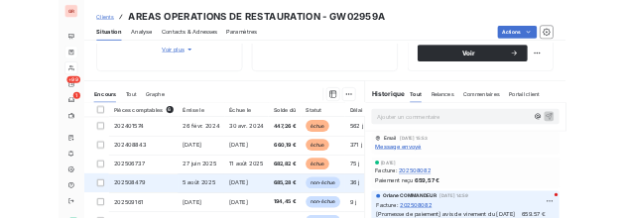
scroll to position [397, 0]
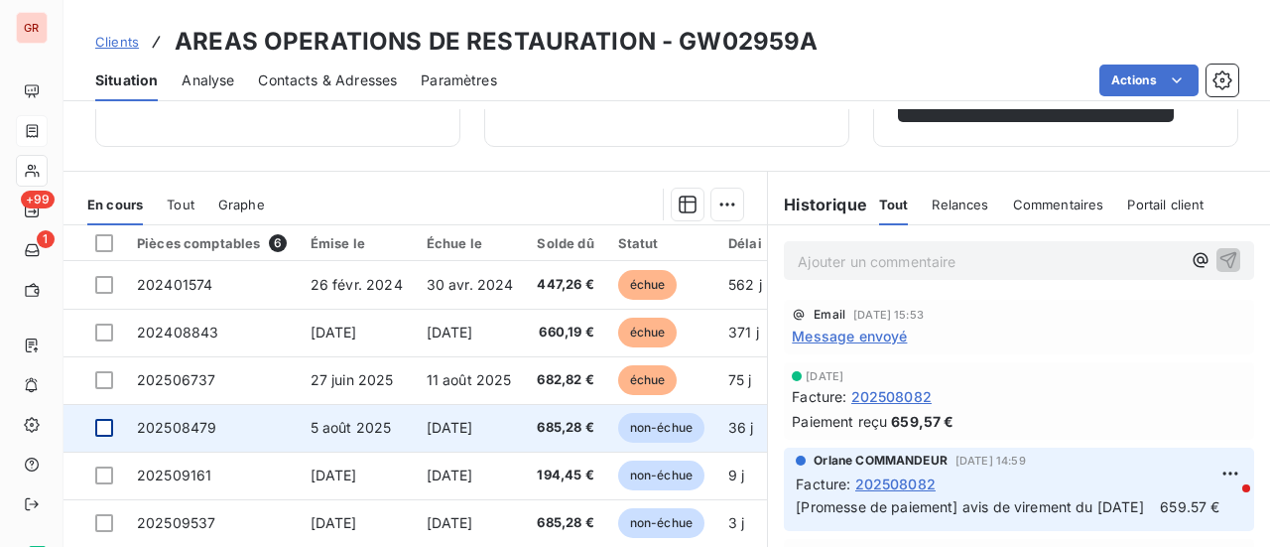
click at [108, 427] on div at bounding box center [104, 428] width 18 height 18
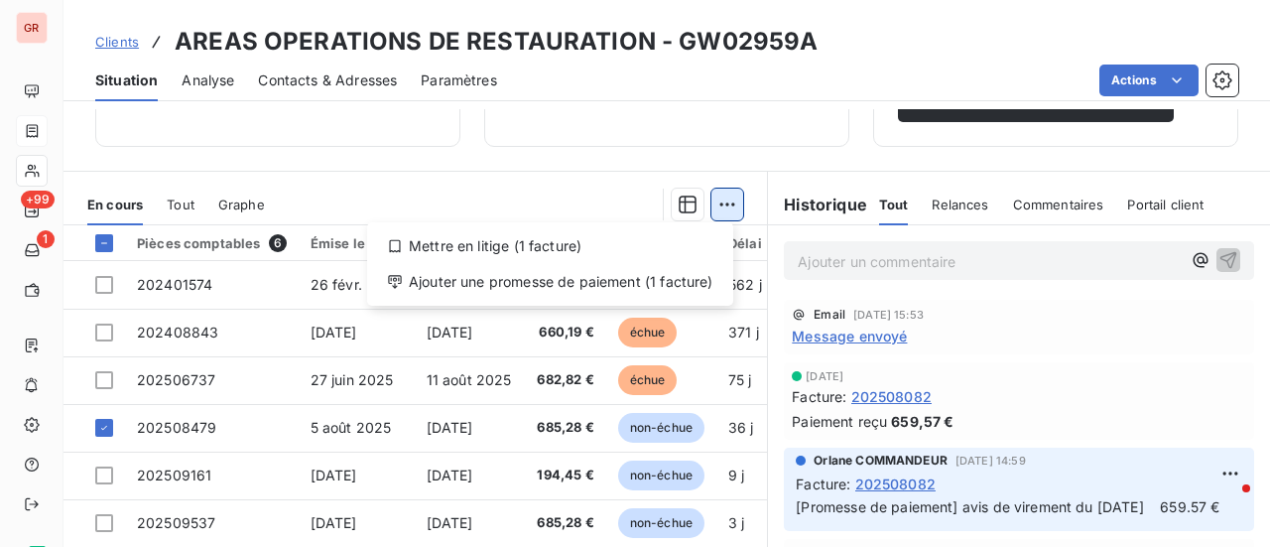
click at [724, 198] on html "GR +99 1 Clients AREAS OPERATIONS DE RESTAURATION - GW02959A Situation Analyse …" at bounding box center [635, 273] width 1270 height 547
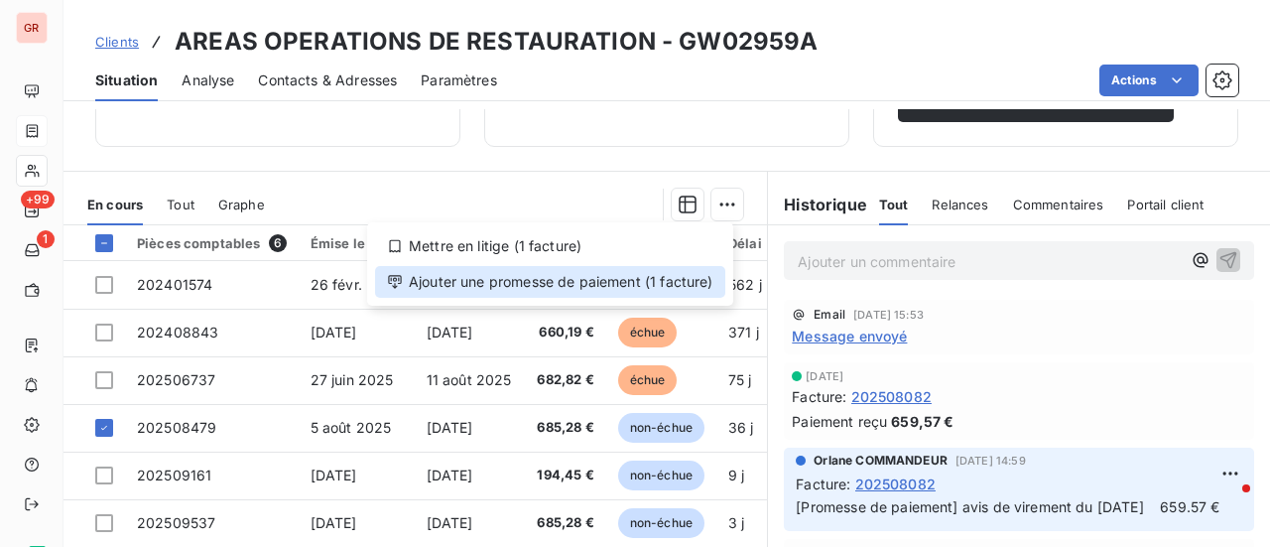
click at [494, 287] on div "Ajouter une promesse de paiement (1 facture)" at bounding box center [550, 282] width 350 height 32
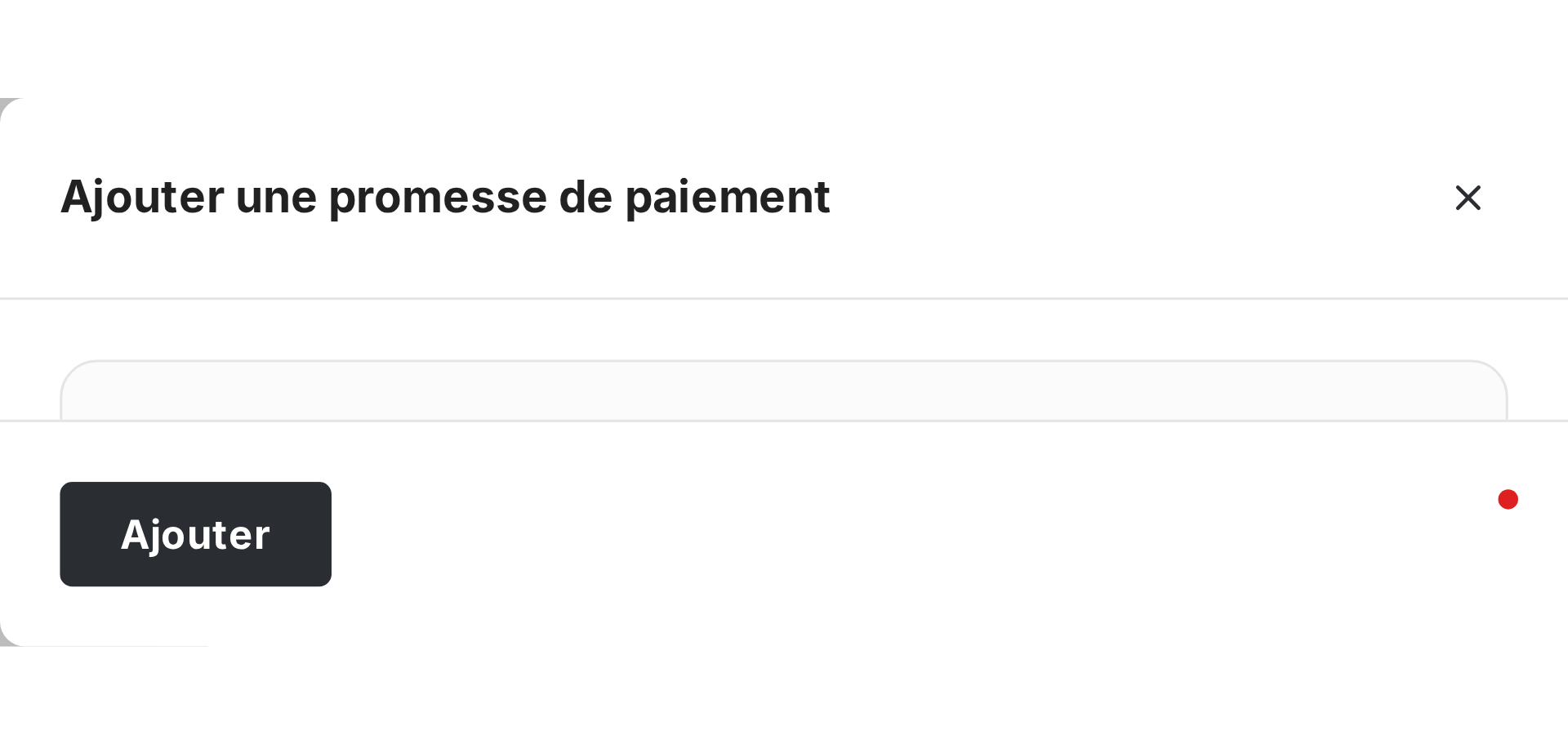
scroll to position [116, 0]
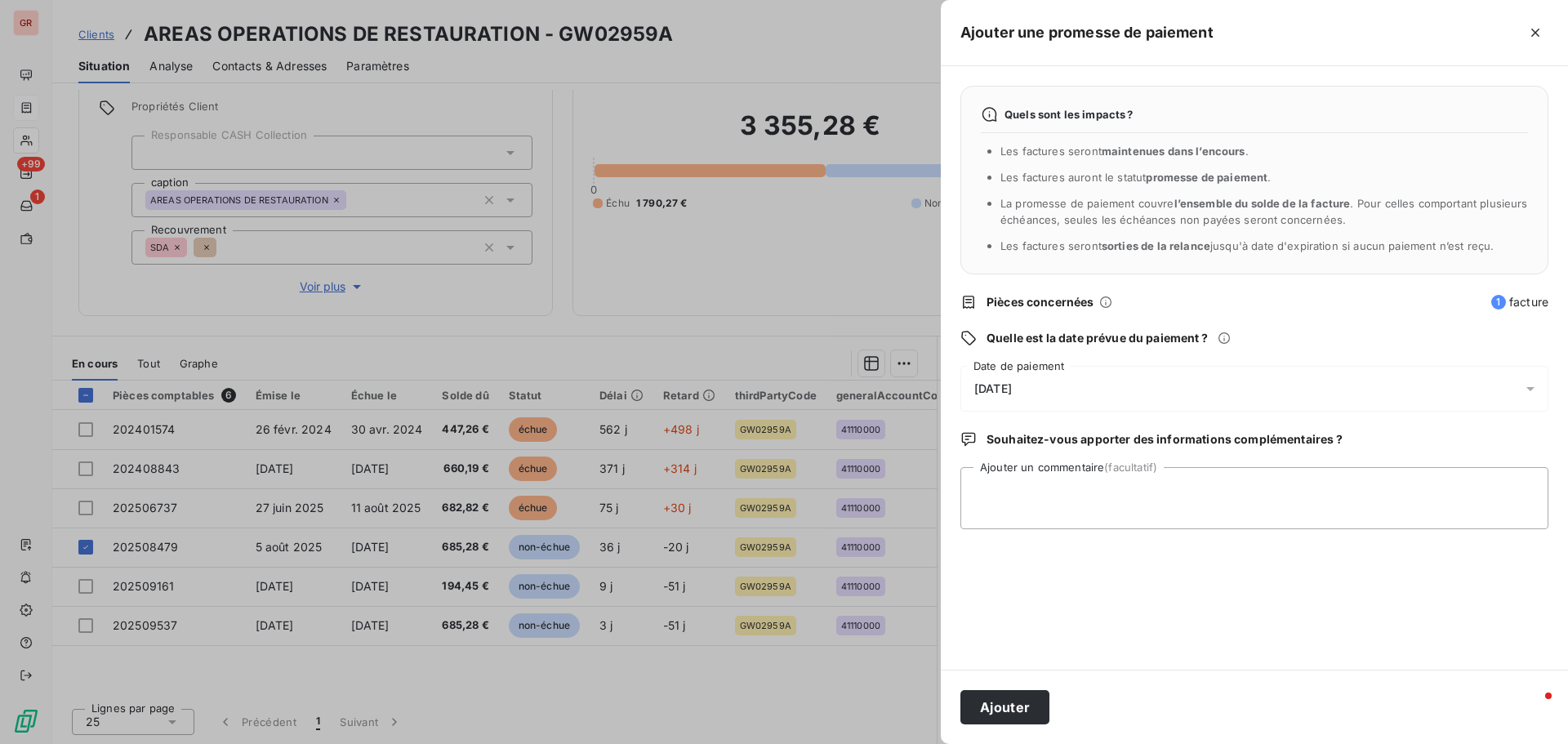
click at [1045, 380] on icon at bounding box center [1531, 388] width 16 height 16
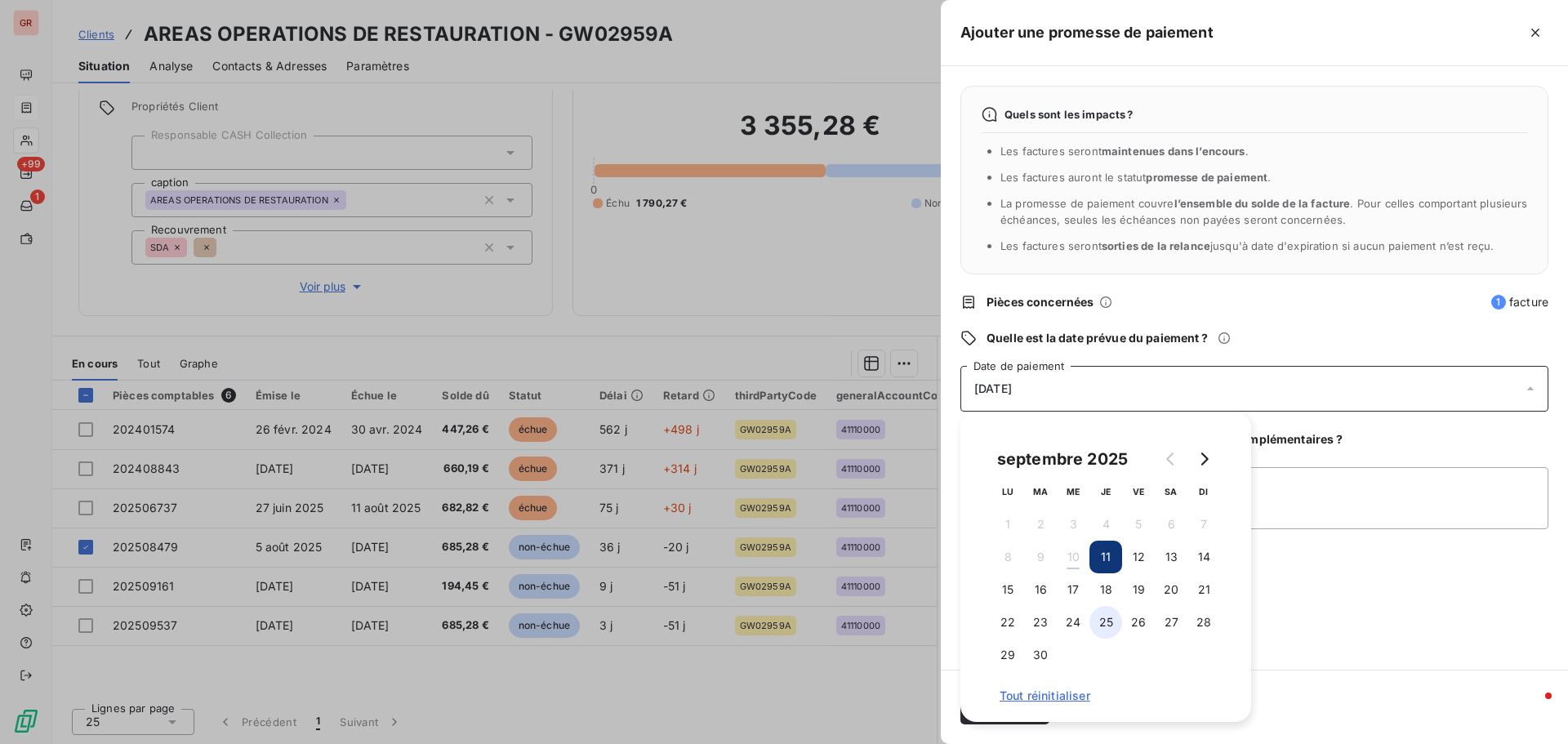
click at [1045, 449] on button "25" at bounding box center [1106, 622] width 33 height 33
click at [1045, 449] on div "Quels sont les impacts ? Les factures seront maintenues dans l’encours . Les fa…" at bounding box center [1255, 367] width 628 height 603
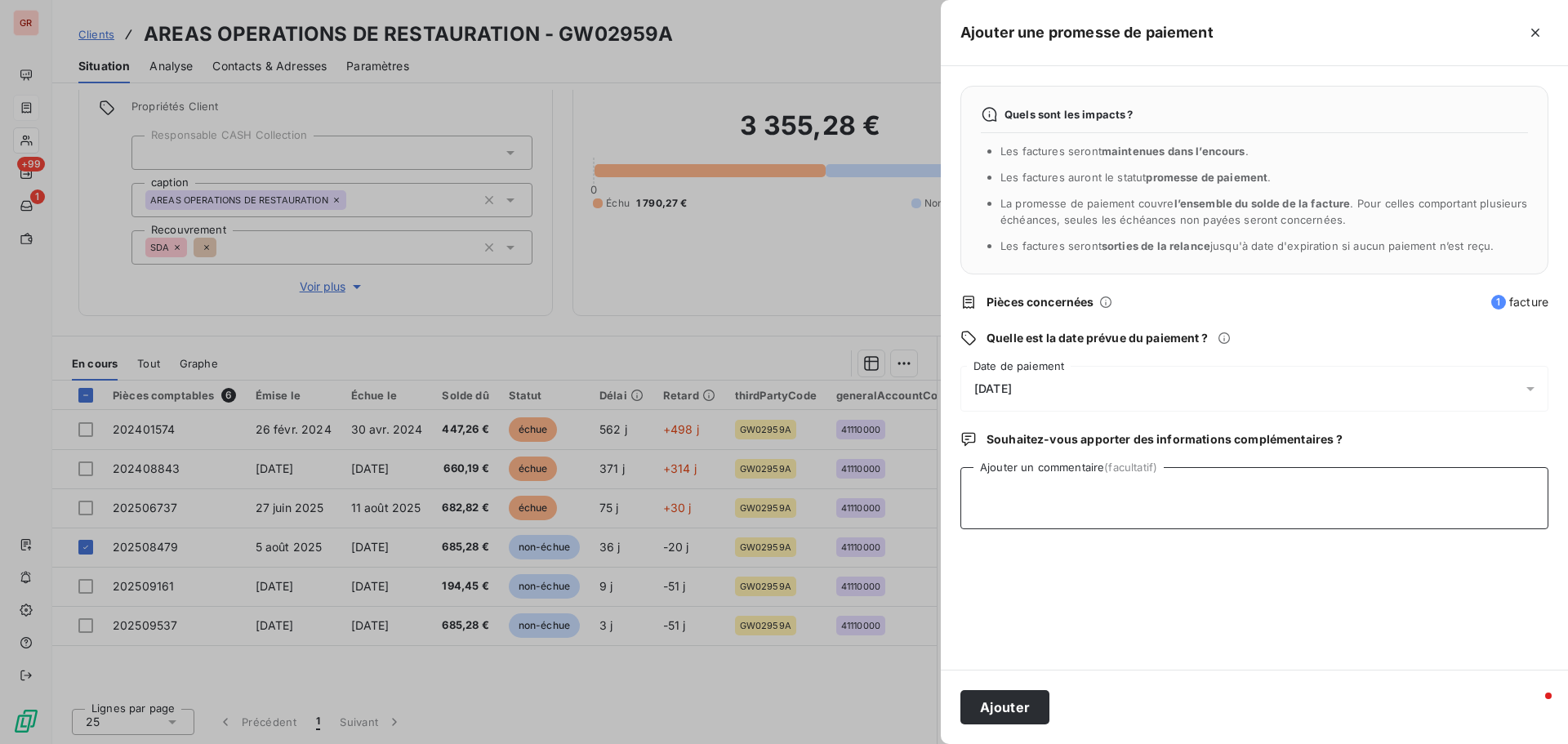
click at [1045, 449] on textarea "Ajouter un commentaire (facultatif)" at bounding box center [1254, 497] width 588 height 62
type textarea "Avis de virement du 10/09/25 685.28 €"
click at [1015, 449] on button "Ajouter" at bounding box center [1005, 707] width 89 height 35
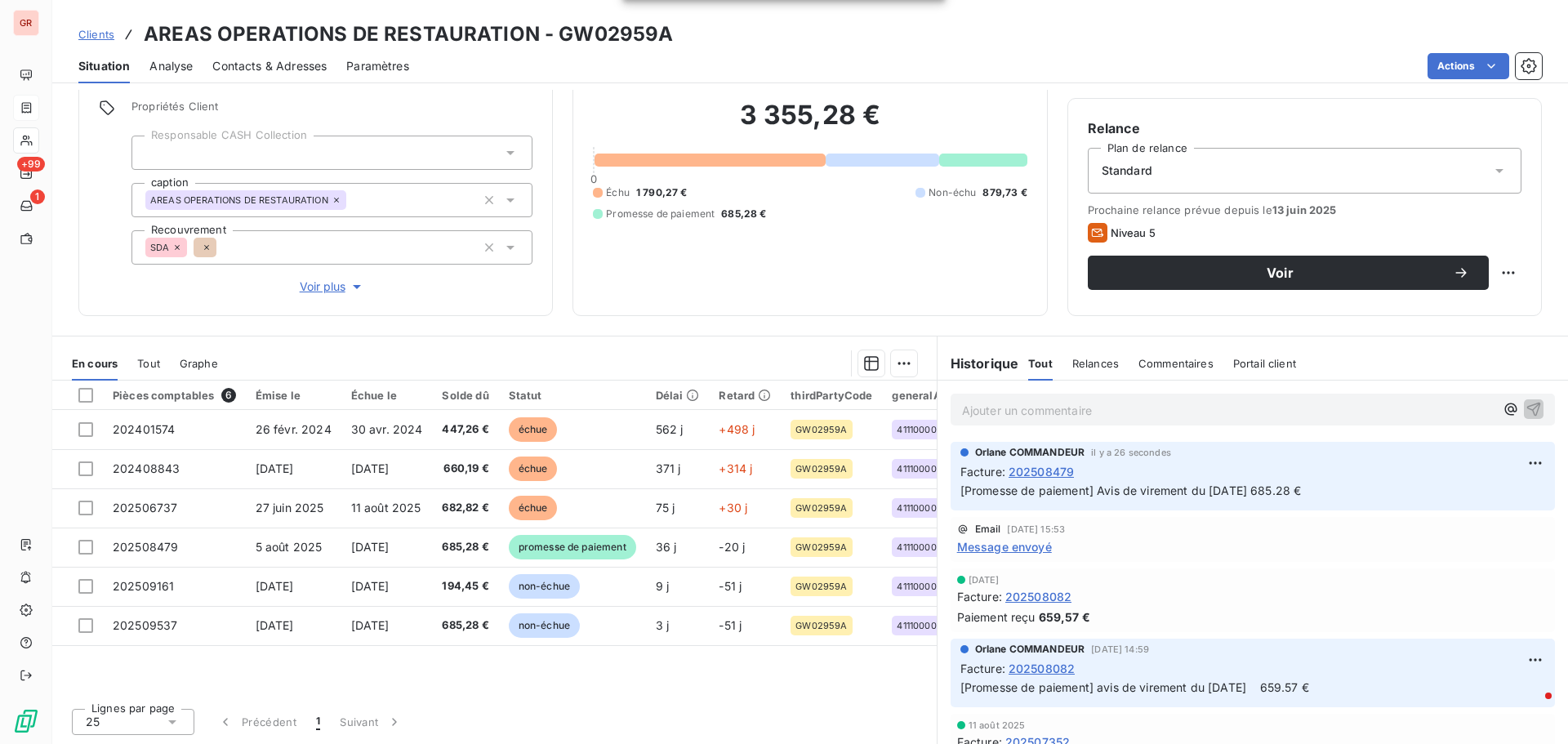
click at [1015, 449] on span "Message envoyé" at bounding box center [1004, 546] width 95 height 17
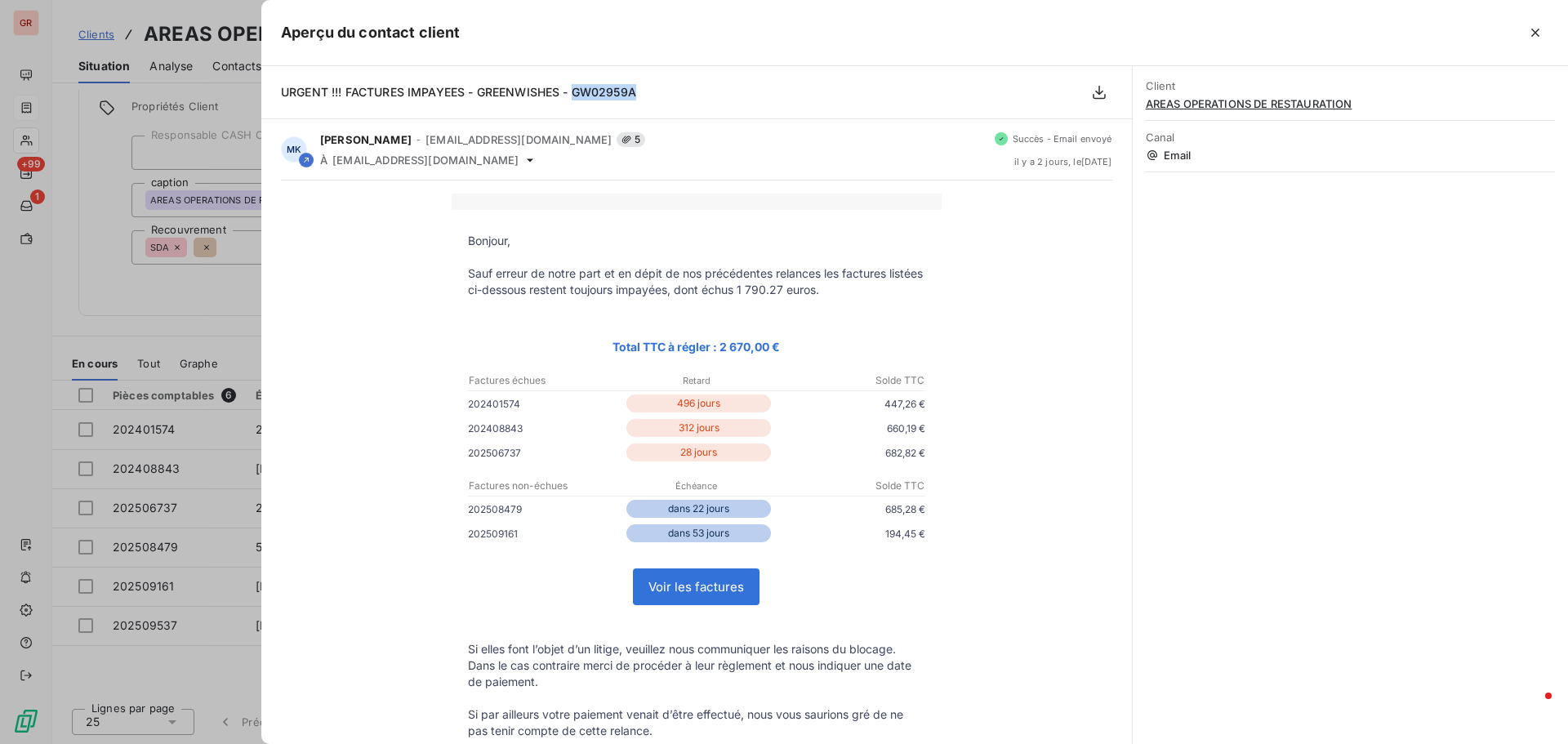
drag, startPoint x: 646, startPoint y: 90, endPoint x: 574, endPoint y: 95, distance: 72.2
click at [574, 95] on div "URGENT !!! FACTURES IMPAYEES - GREENWISHES - GW02959A" at bounding box center [696, 92] width 870 height 53
copy span "GW02959A"
click at [142, 305] on div at bounding box center [784, 372] width 1568 height 744
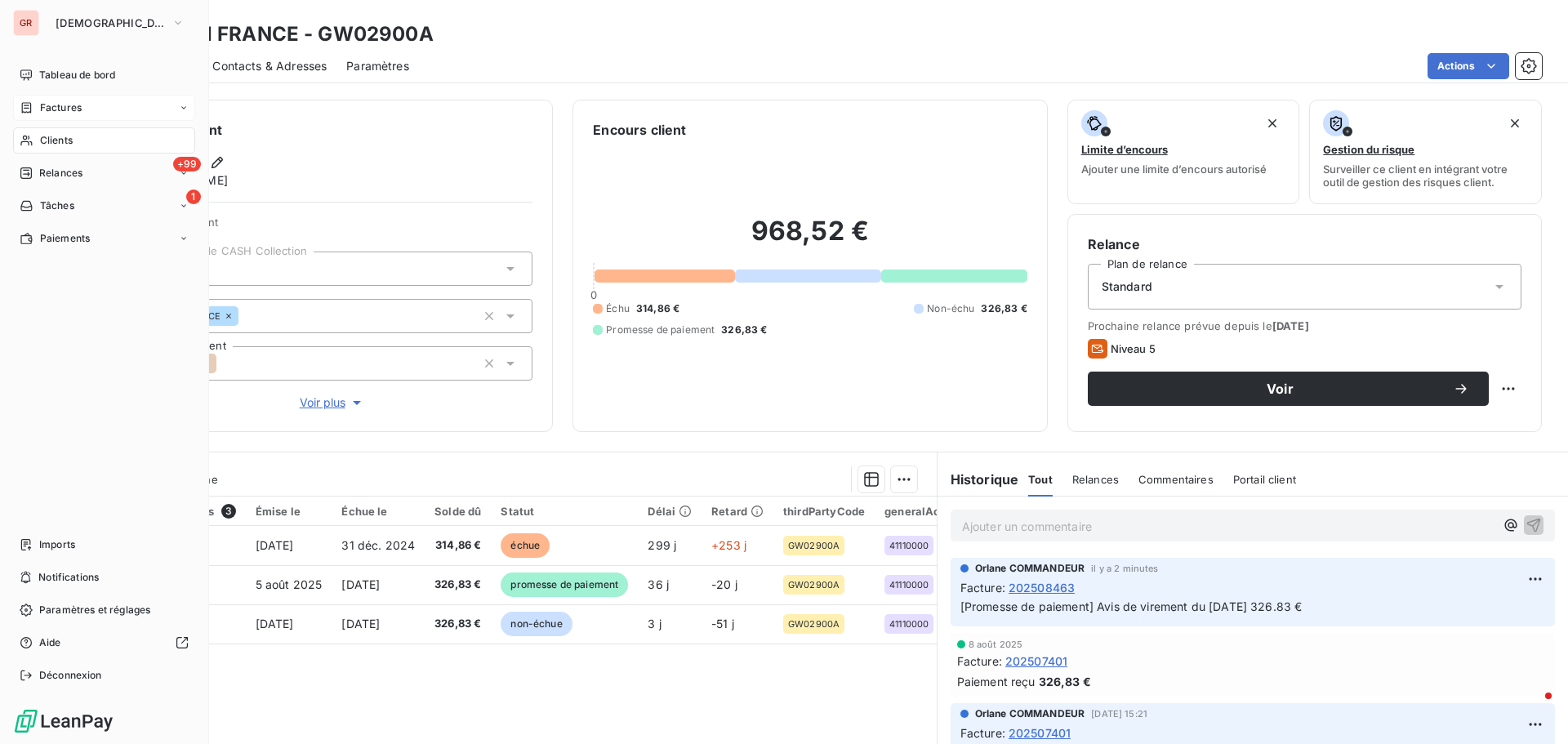
click at [50, 136] on span "Clients" at bounding box center [57, 141] width 33 height 15
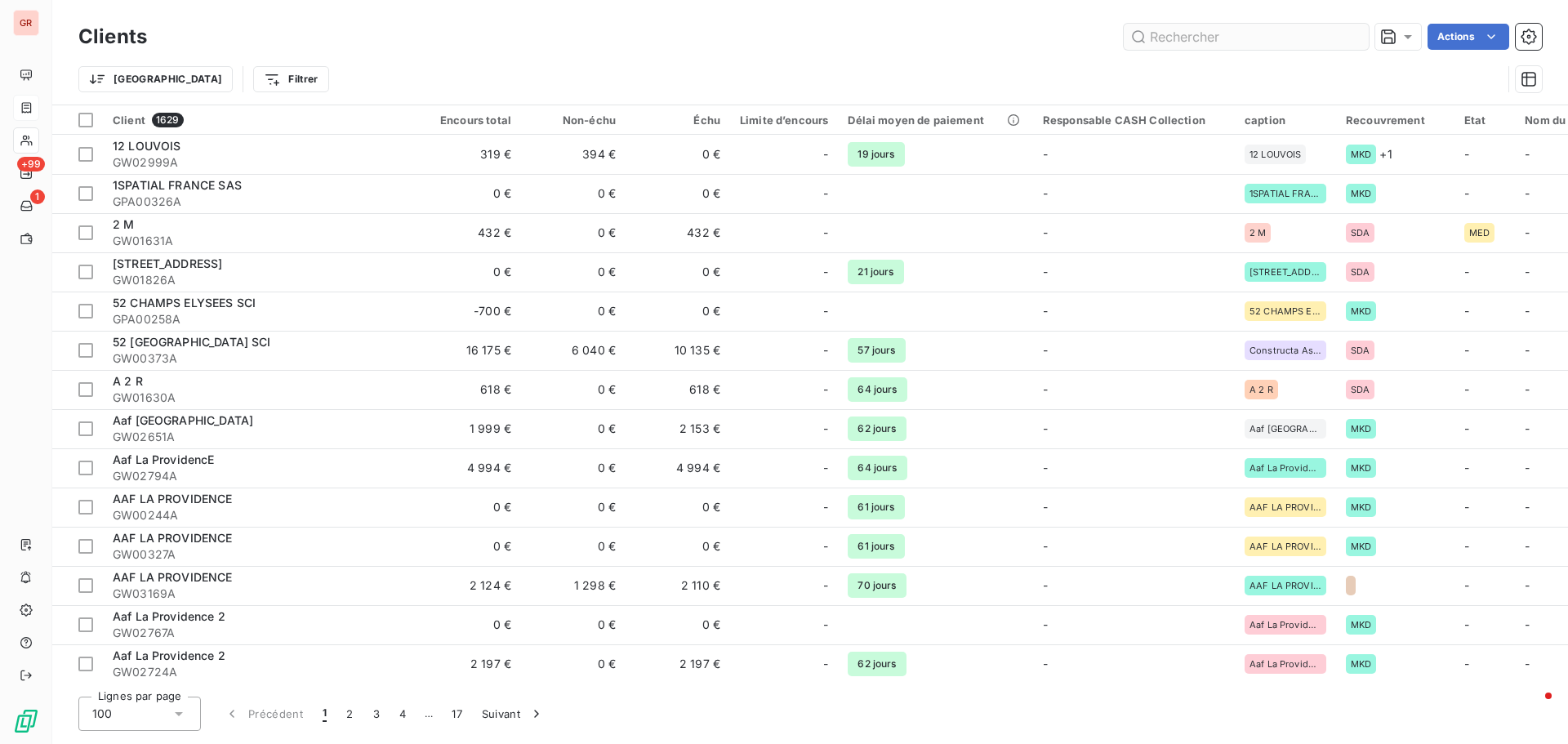
click at [1045, 32] on input "text" at bounding box center [1247, 37] width 245 height 26
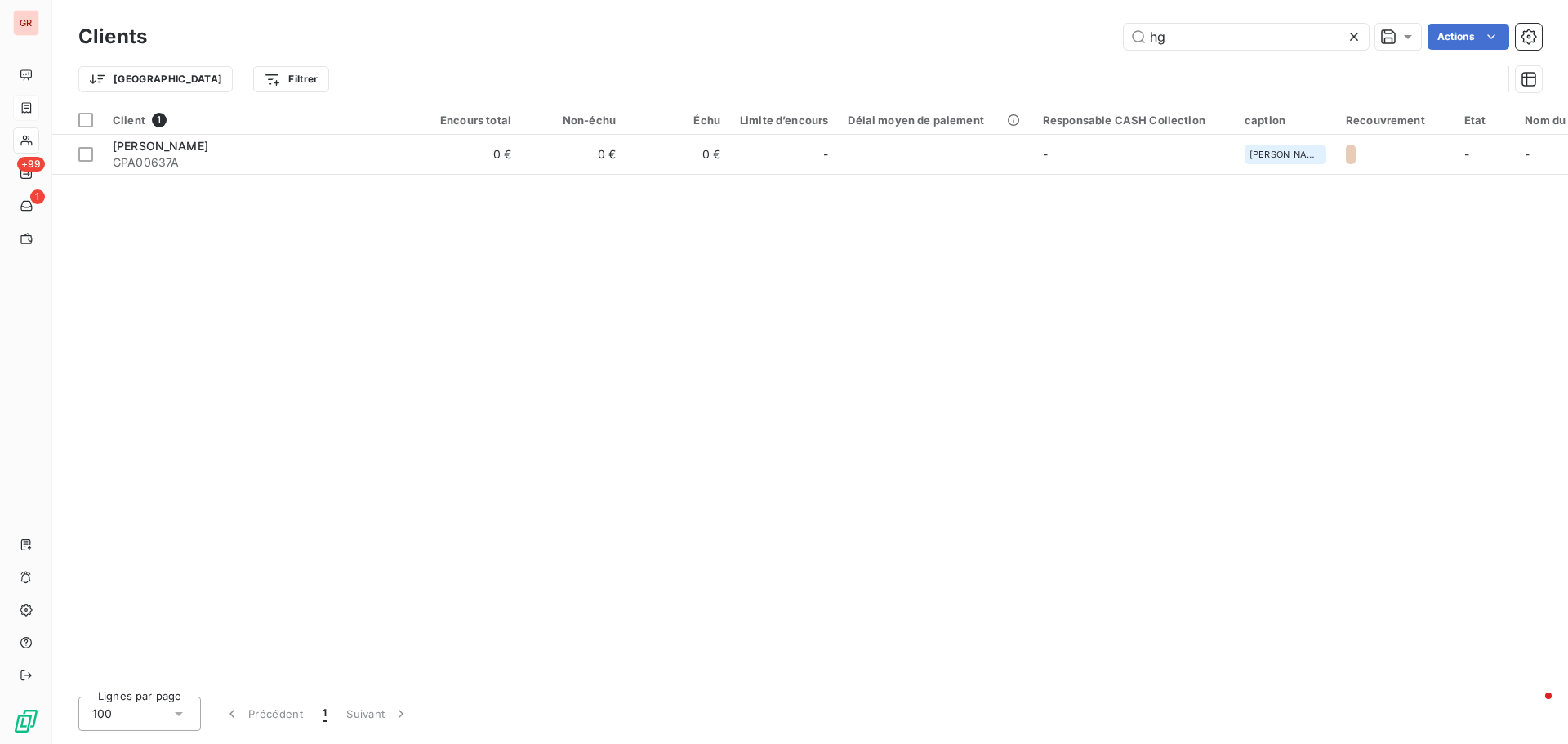
drag, startPoint x: 1198, startPoint y: 36, endPoint x: 1054, endPoint y: 45, distance: 144.3
click at [1045, 45] on div "hg Actions" at bounding box center [854, 37] width 1375 height 26
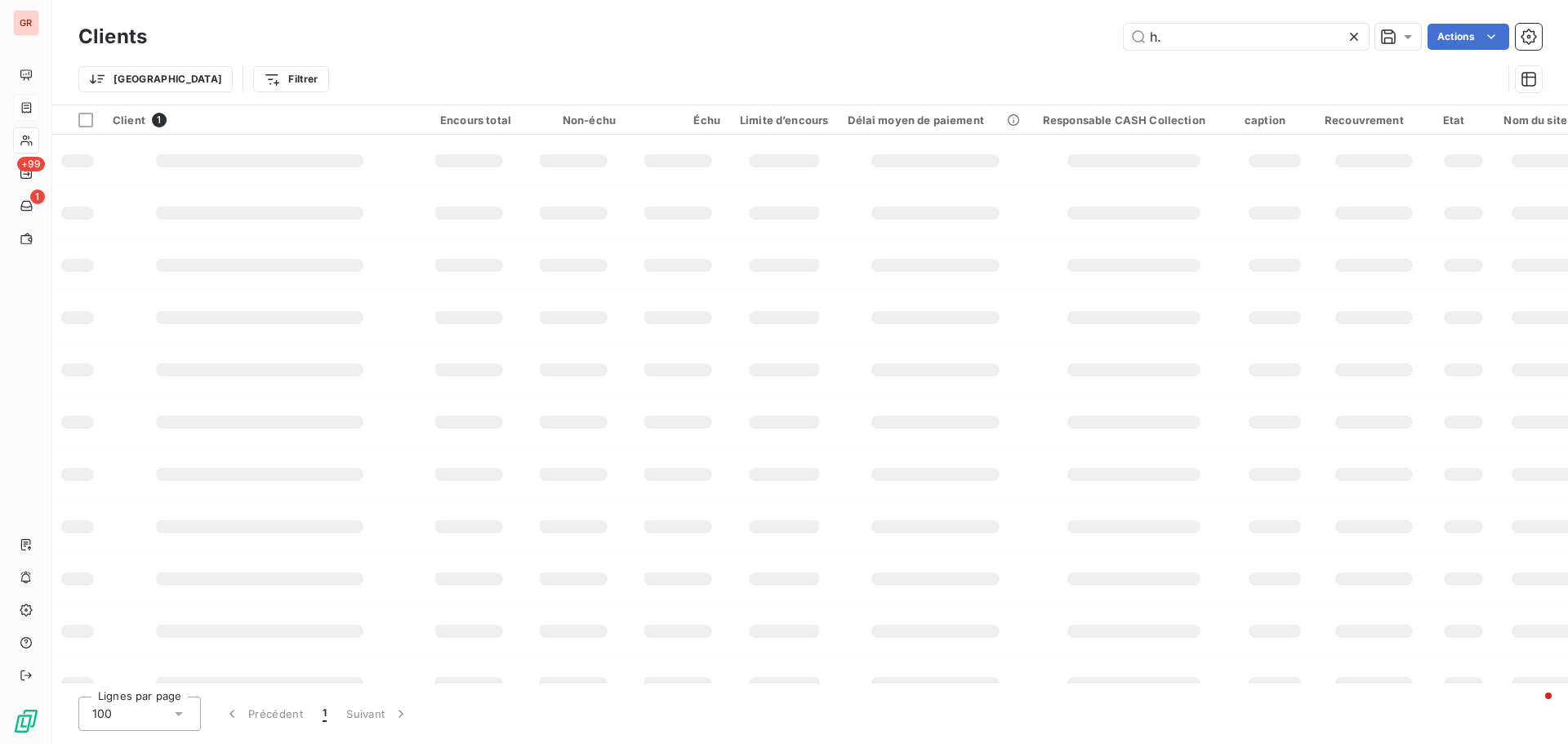
type input "h.g"
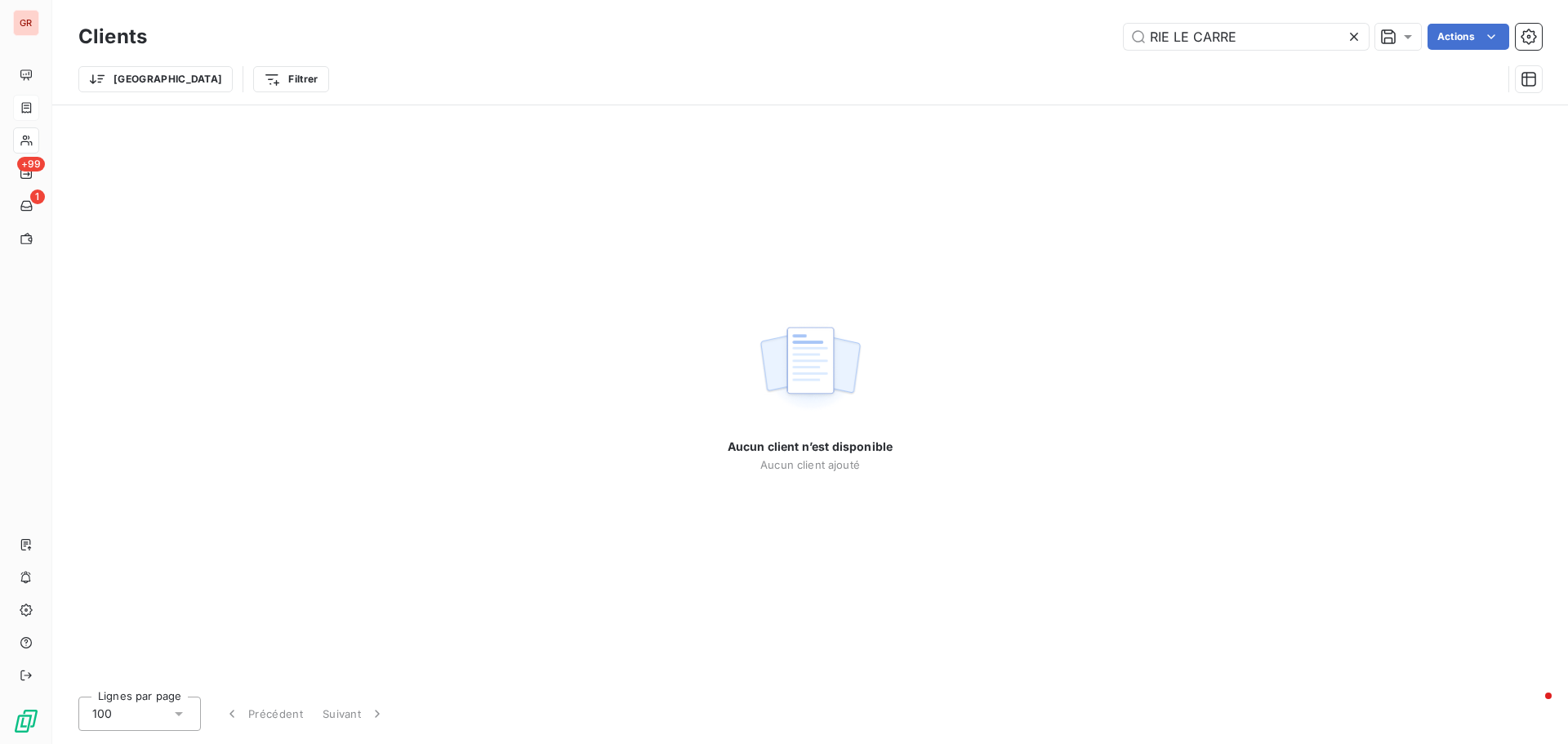
type input "RIE LE CARRE"
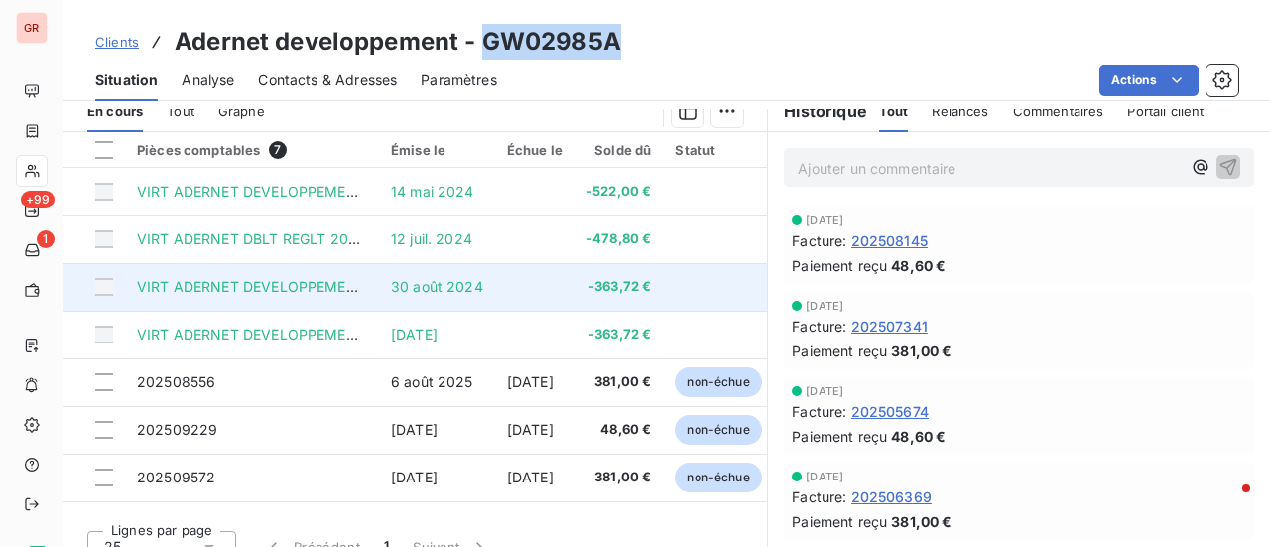
scroll to position [543, 0]
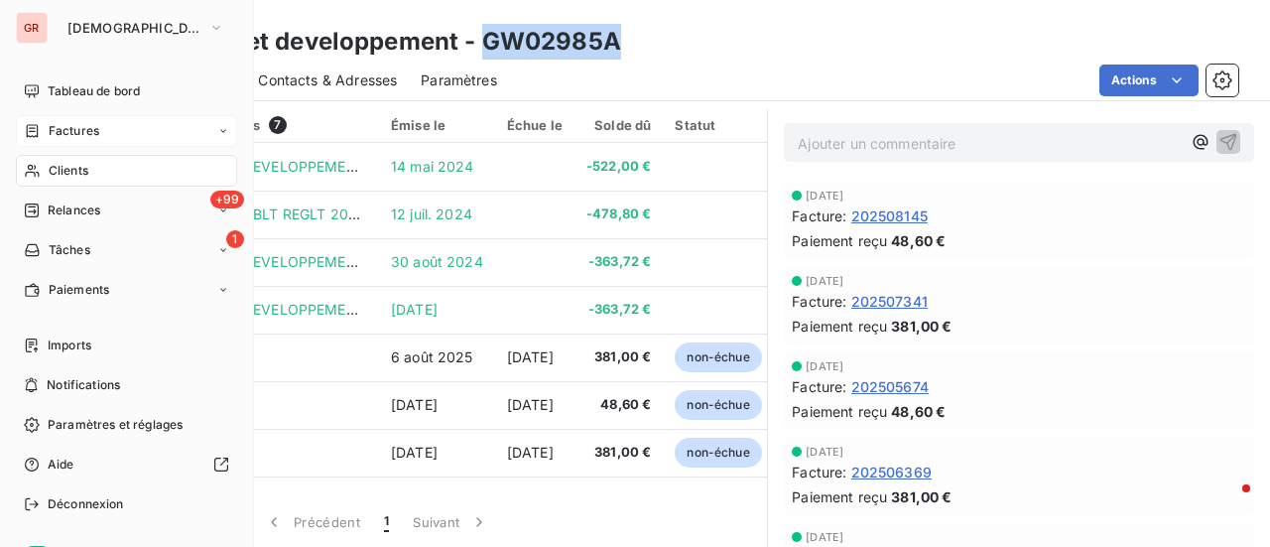
click at [77, 128] on span "Factures" at bounding box center [74, 131] width 51 height 18
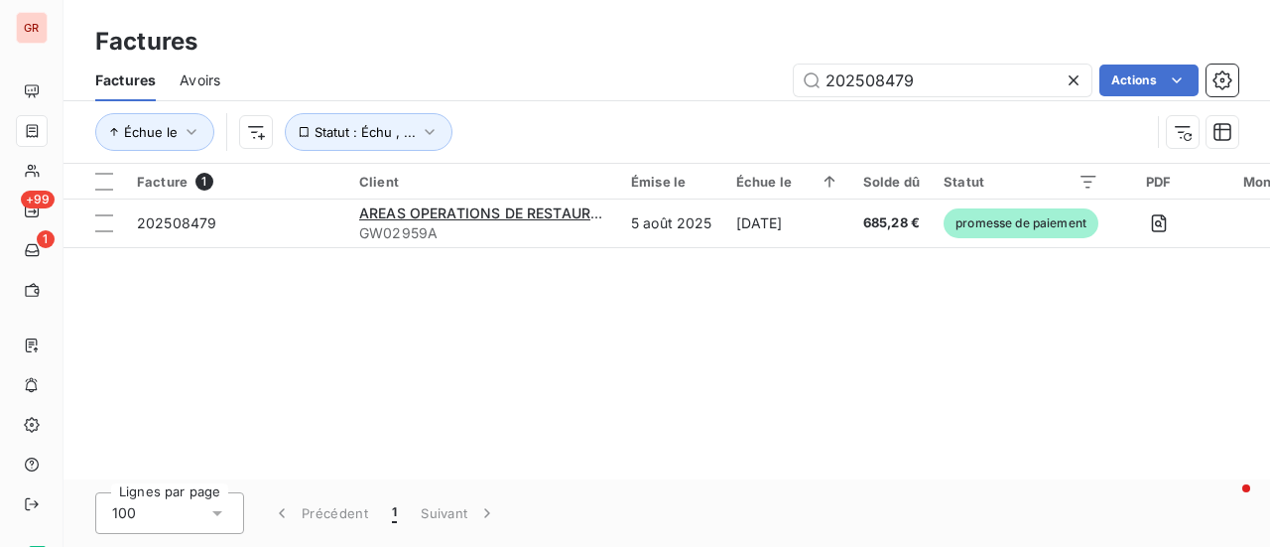
drag, startPoint x: 956, startPoint y: 73, endPoint x: 688, endPoint y: 99, distance: 269.0
click at [740, 87] on div "202508479 Actions" at bounding box center [741, 80] width 994 height 32
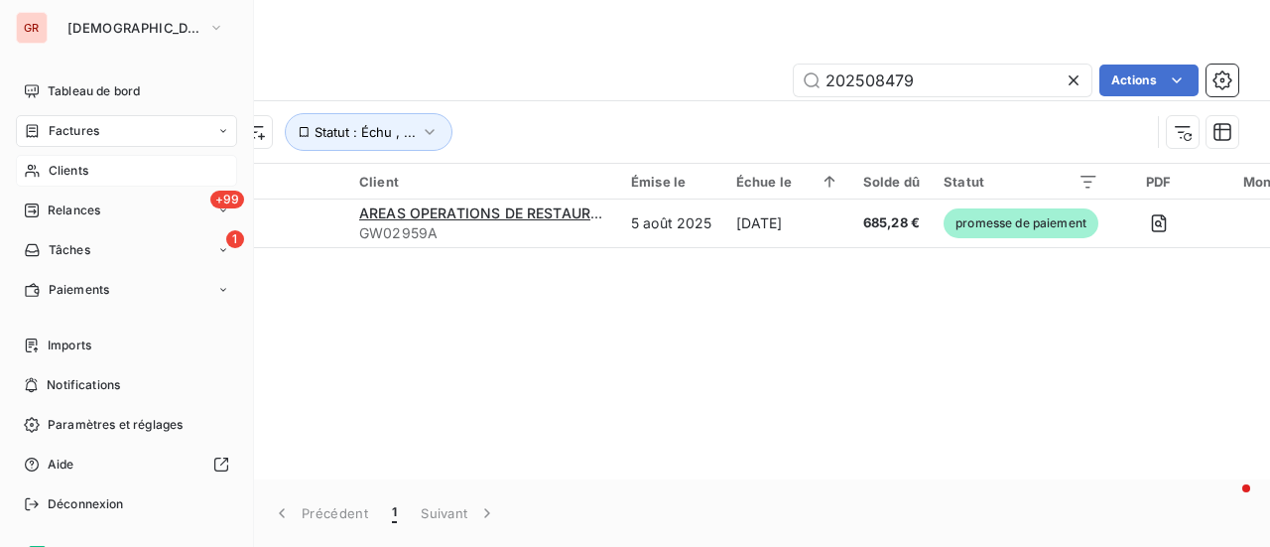
click at [70, 173] on span "Clients" at bounding box center [69, 171] width 40 height 18
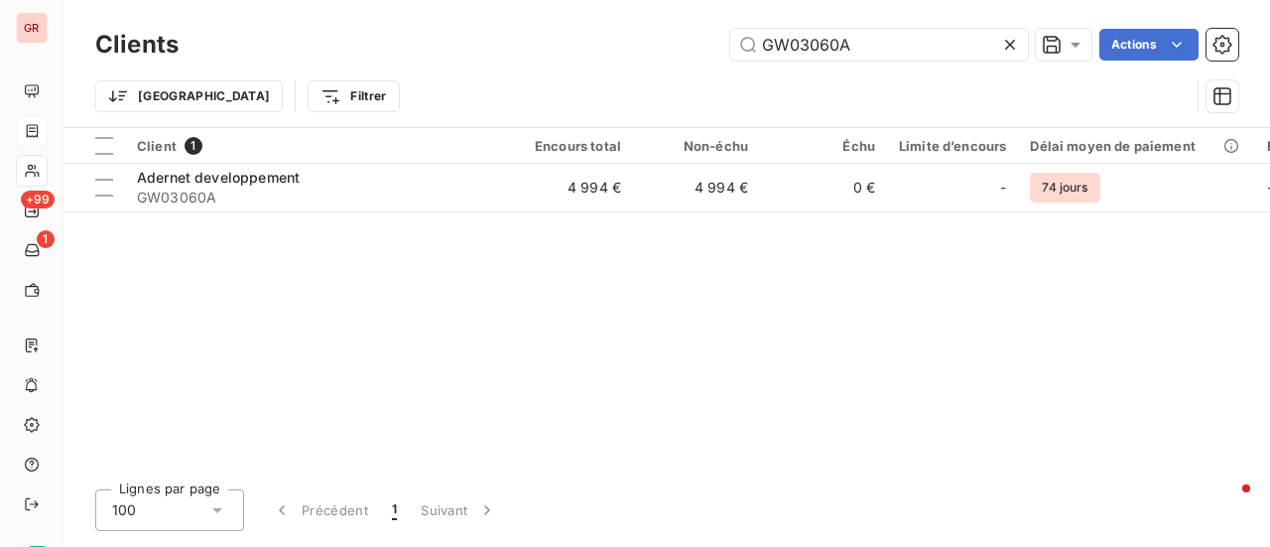
drag, startPoint x: 901, startPoint y: 48, endPoint x: 392, endPoint y: 70, distance: 509.3
click at [409, 67] on div "Clients GW03060A Actions Trier Filtrer" at bounding box center [666, 75] width 1143 height 103
type input "h.g"
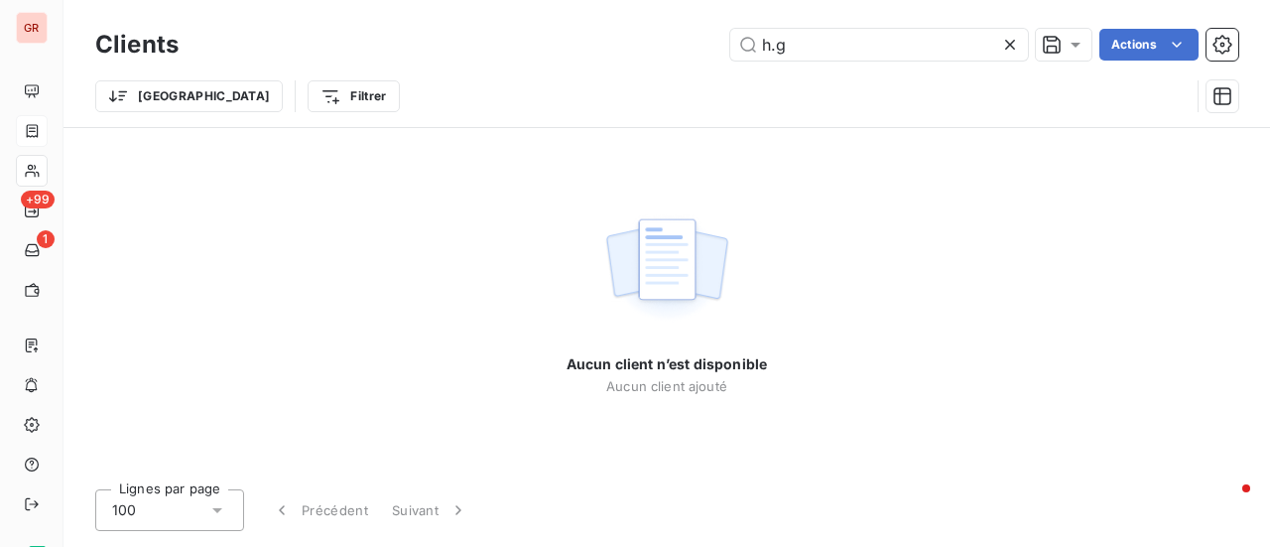
drag, startPoint x: 797, startPoint y: 49, endPoint x: 526, endPoint y: 112, distance: 279.1
click at [583, 102] on div "Clients h.g Actions Trier Filtrer" at bounding box center [666, 75] width 1143 height 103
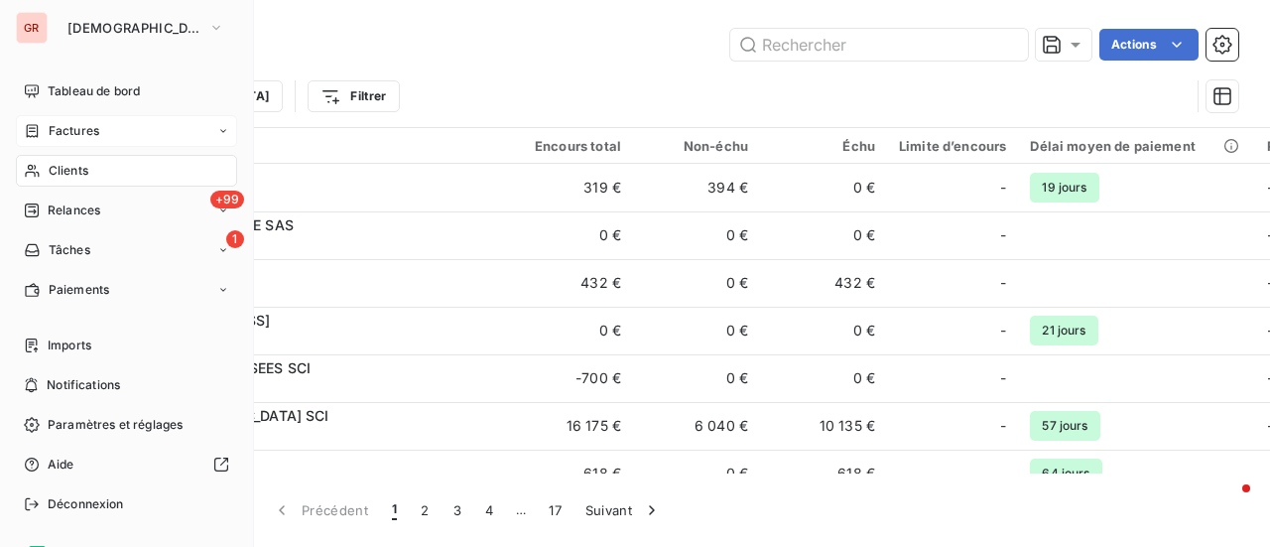
click at [75, 127] on span "Factures" at bounding box center [74, 131] width 51 height 18
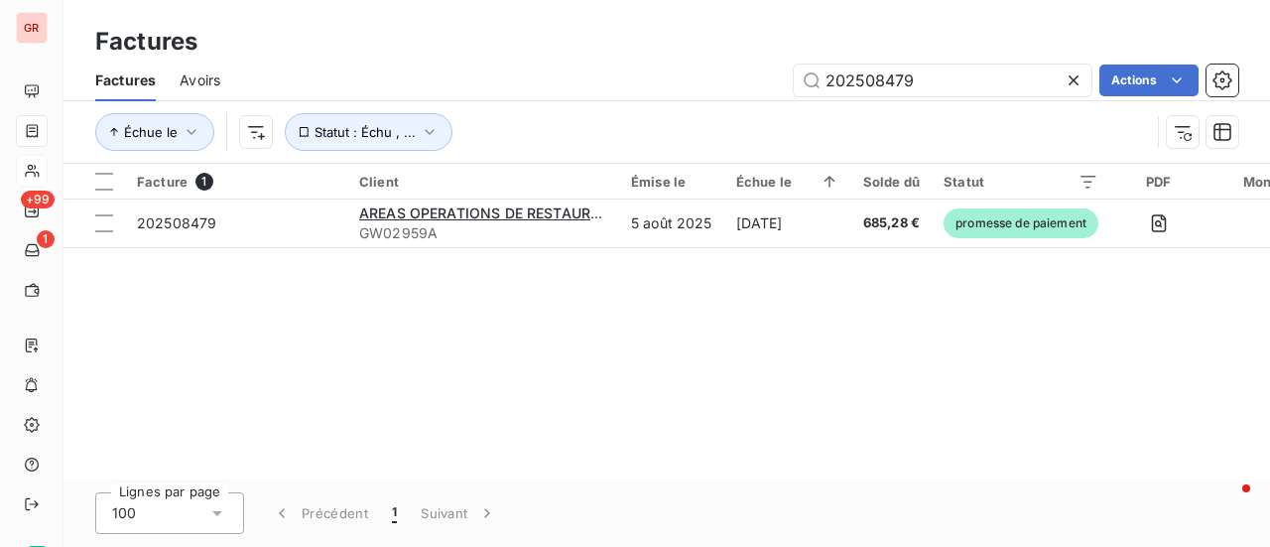
click at [376, 11] on div "Factures Factures Avoirs 202508479 Actions Échue le Statut : Échu , ..." at bounding box center [666, 82] width 1206 height 164
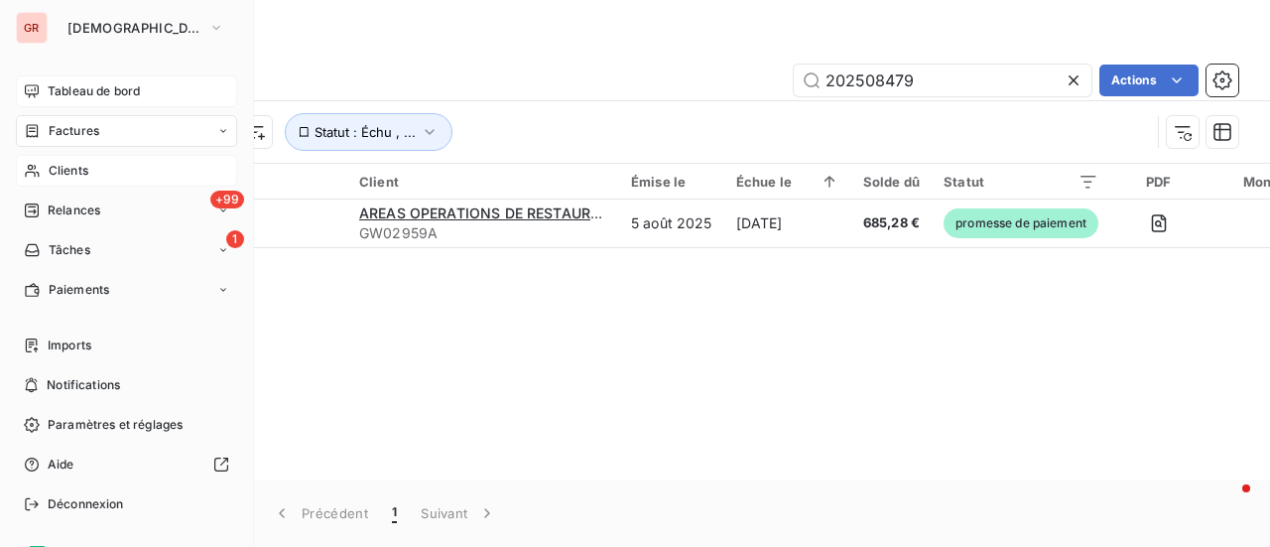
click at [106, 87] on span "Tableau de bord" at bounding box center [94, 91] width 92 height 18
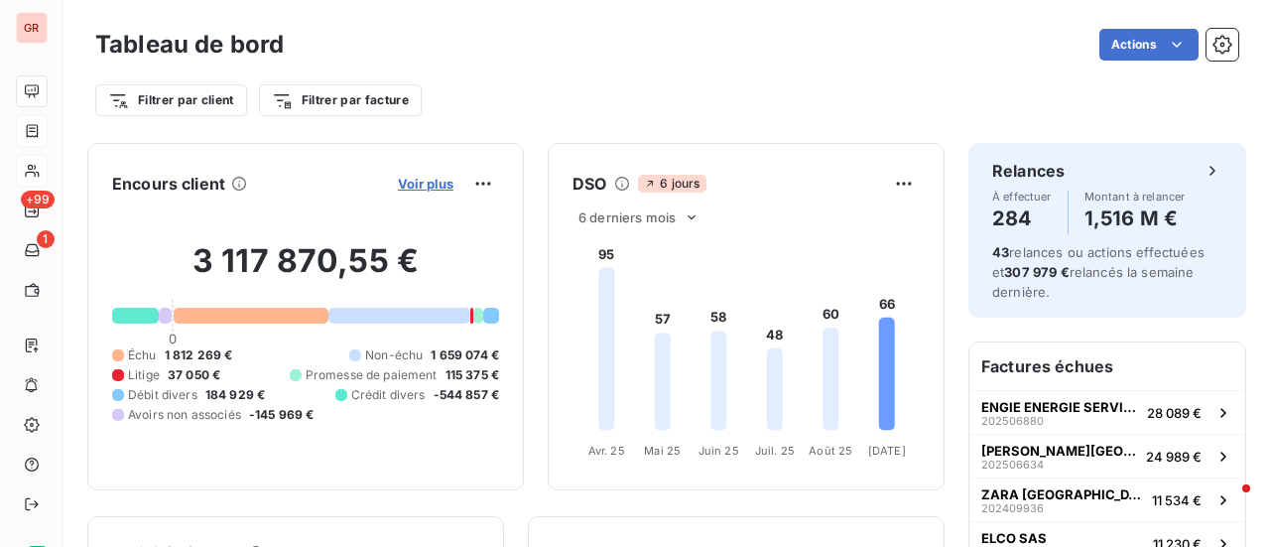
click at [421, 183] on span "Voir plus" at bounding box center [426, 184] width 56 height 16
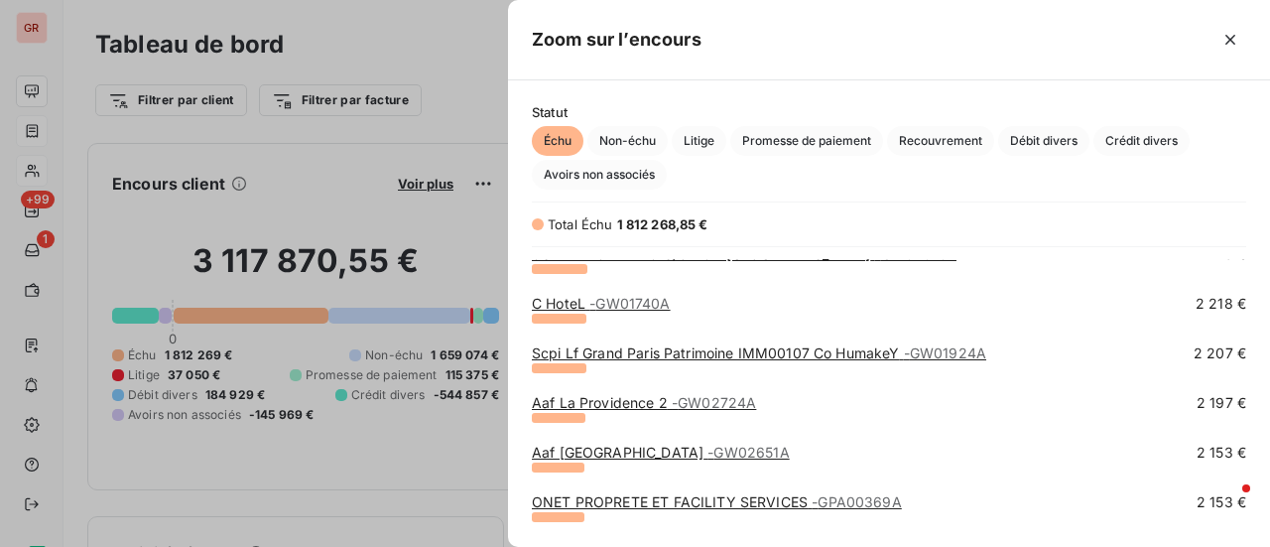
scroll to position [11902, 0]
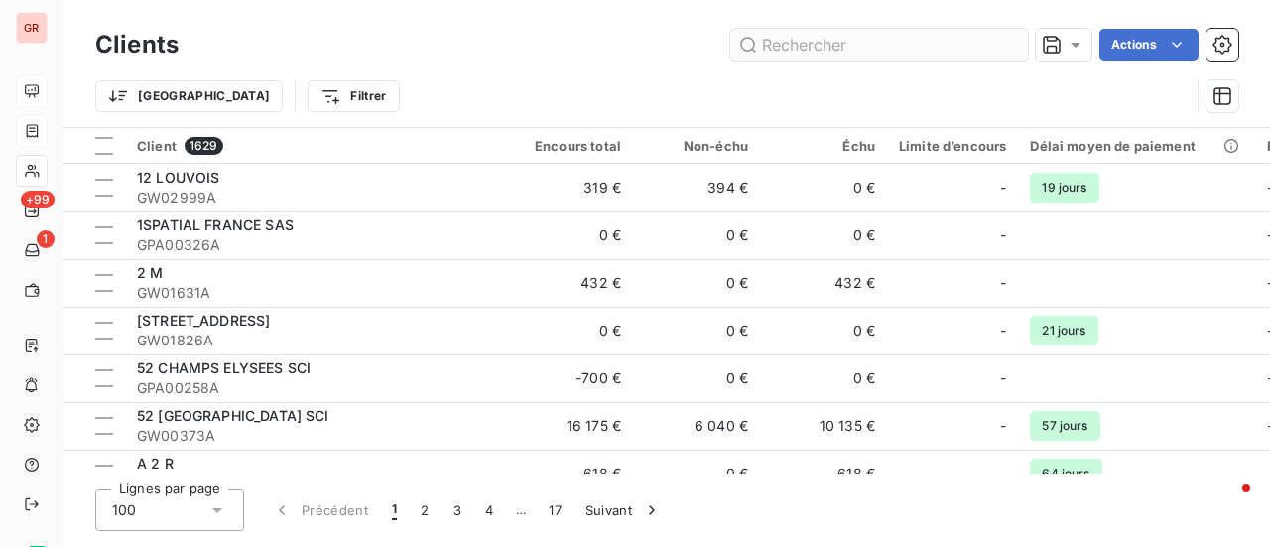
click at [792, 49] on input "text" at bounding box center [879, 45] width 298 height 32
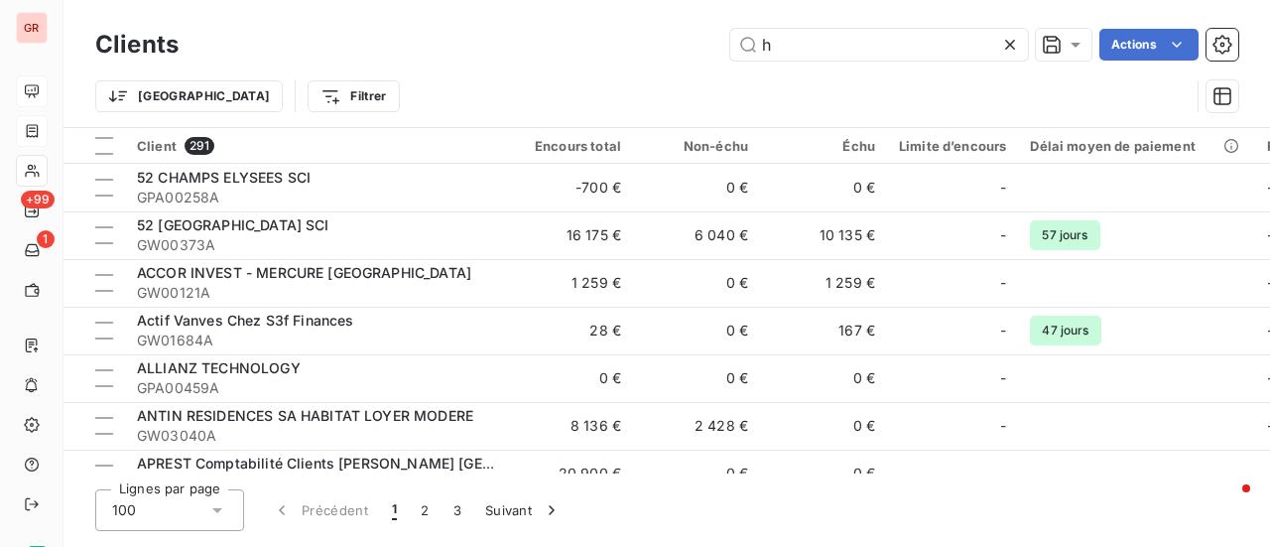
type input "h"
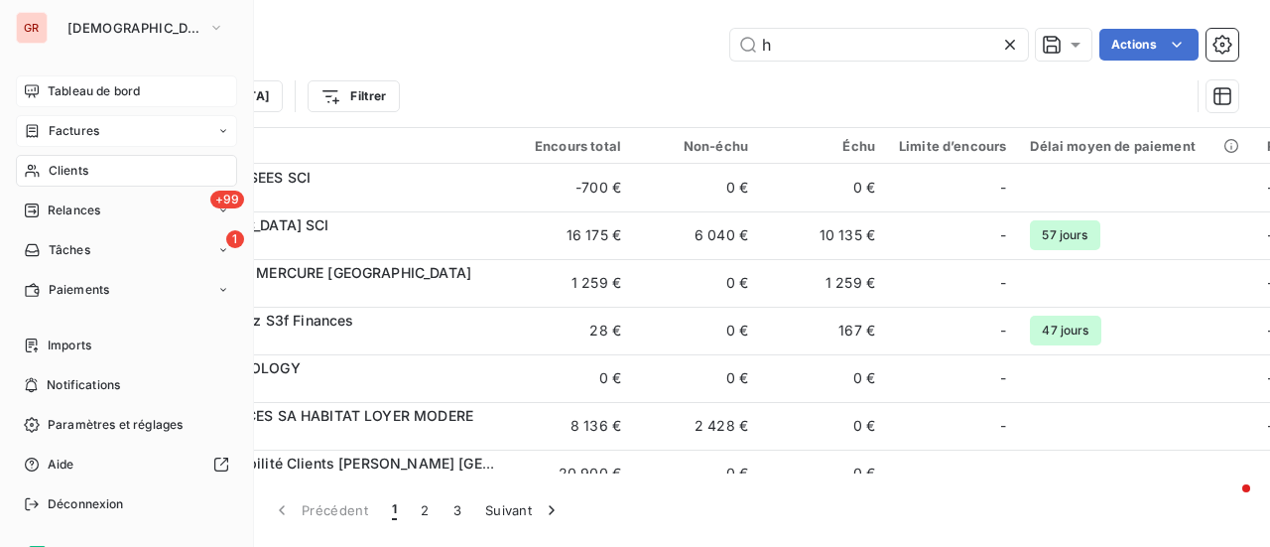
click at [112, 86] on span "Tableau de bord" at bounding box center [94, 91] width 92 height 18
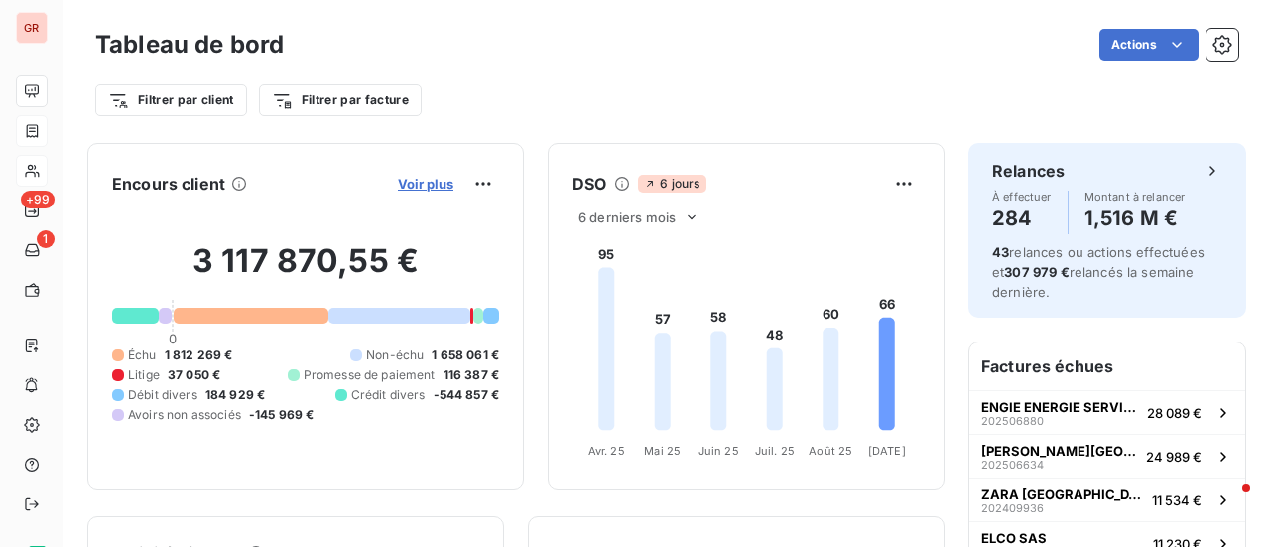
click at [399, 183] on span "Voir plus" at bounding box center [426, 184] width 56 height 16
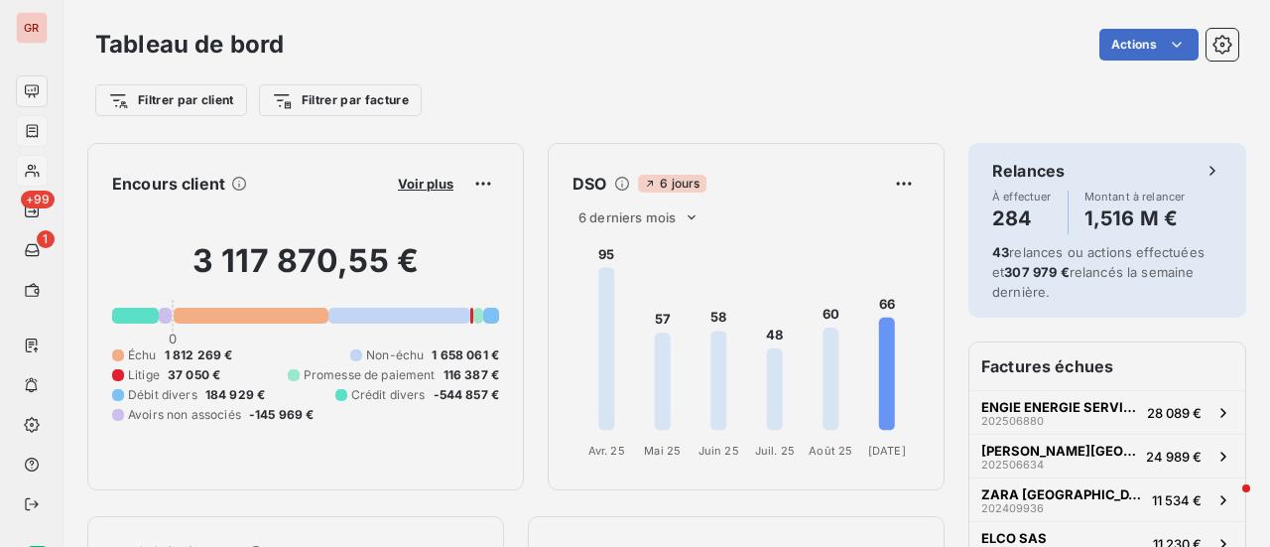
scroll to position [532, 746]
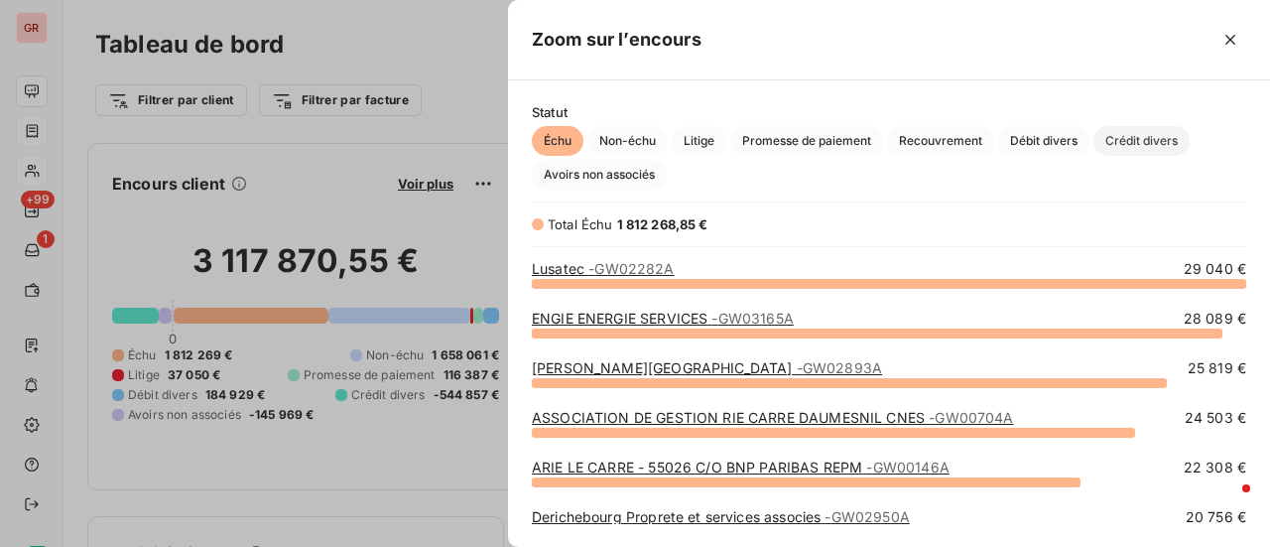
click at [1149, 142] on span "Crédit divers" at bounding box center [1141, 141] width 96 height 30
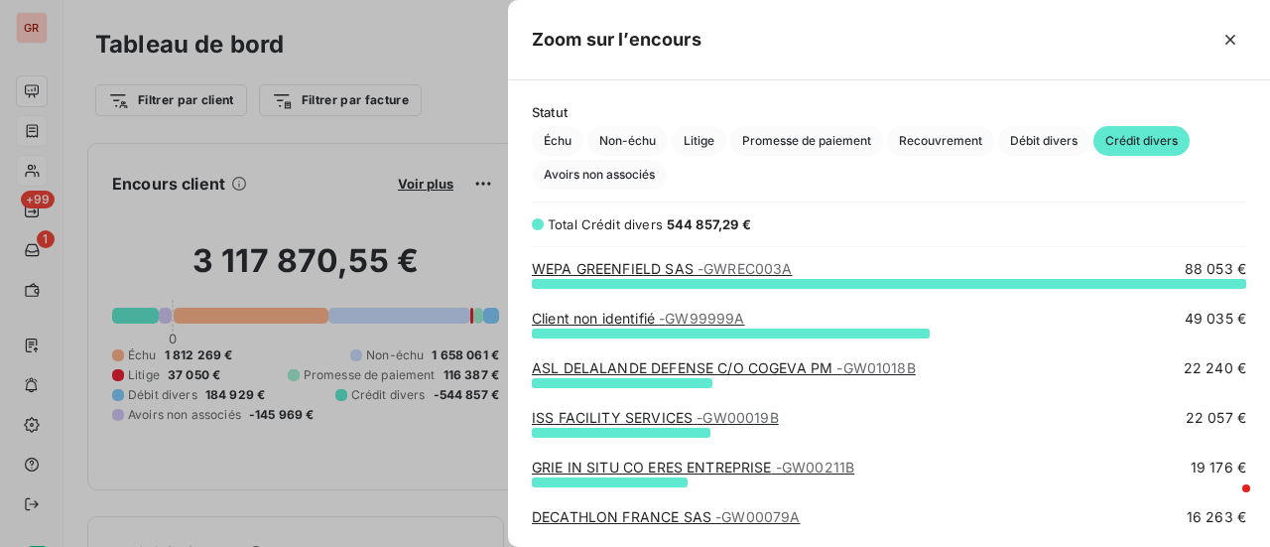
scroll to position [249, 746]
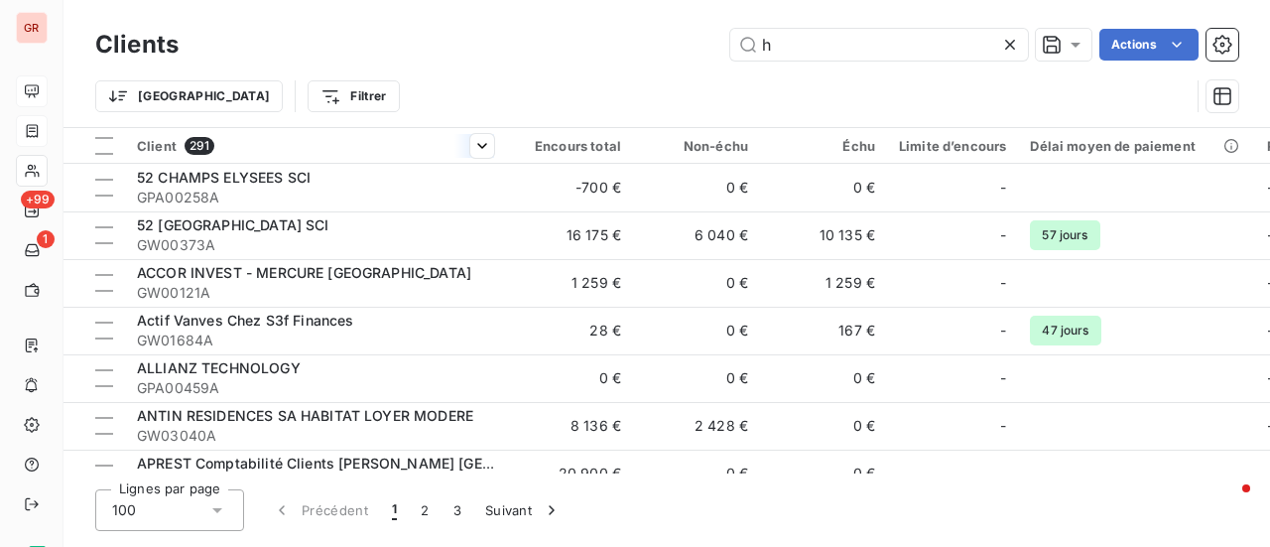
drag, startPoint x: 776, startPoint y: 51, endPoint x: 471, endPoint y: 128, distance: 314.2
click at [471, 128] on div "Clients h Actions Trier Filtrer Client 291 Encours total Non-échu Échu Limite d…" at bounding box center [666, 273] width 1206 height 547
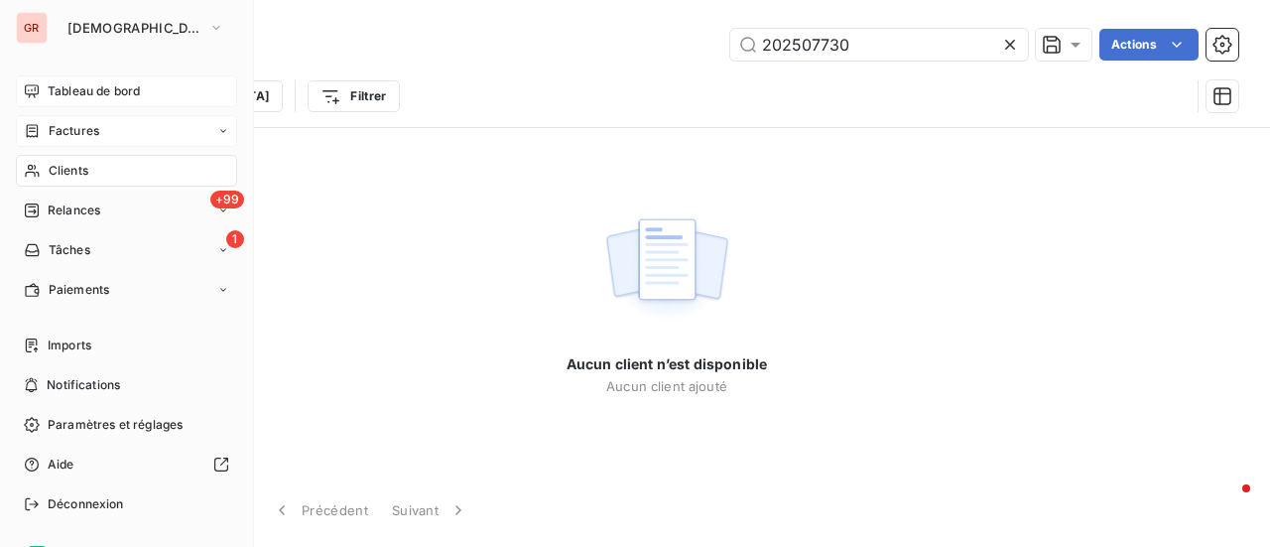
type input "202507730"
click at [87, 132] on span "Factures" at bounding box center [74, 131] width 51 height 18
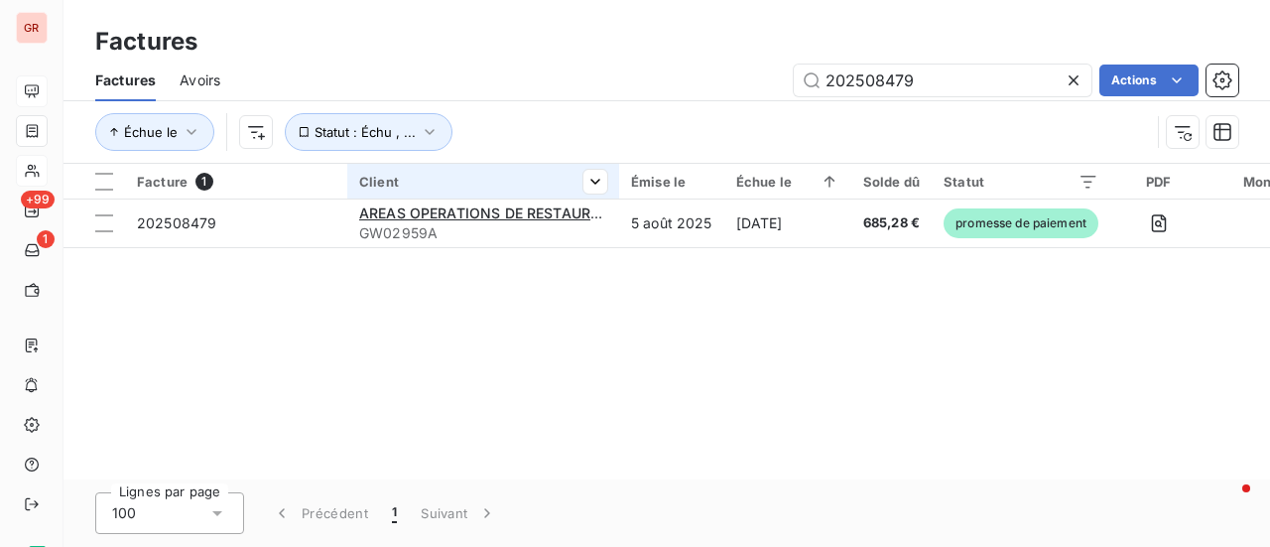
drag, startPoint x: 933, startPoint y: 67, endPoint x: 478, endPoint y: 166, distance: 465.7
click at [480, 166] on div "Factures Factures Avoirs 202508479 Actions Échue le Statut : Échu , ... Facture…" at bounding box center [666, 273] width 1206 height 547
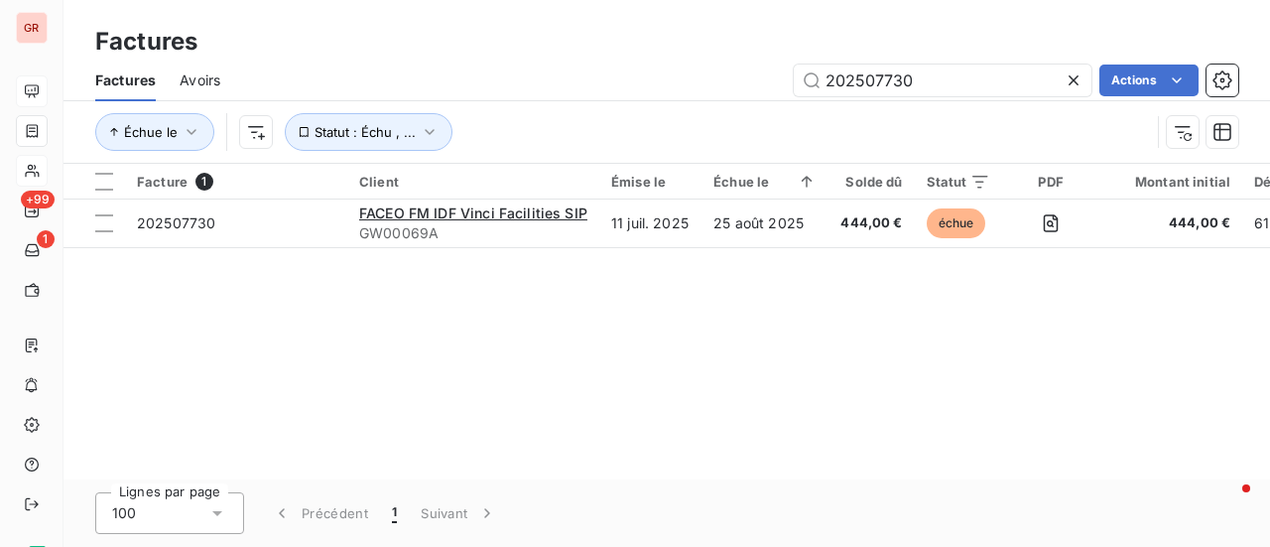
type input "202507730"
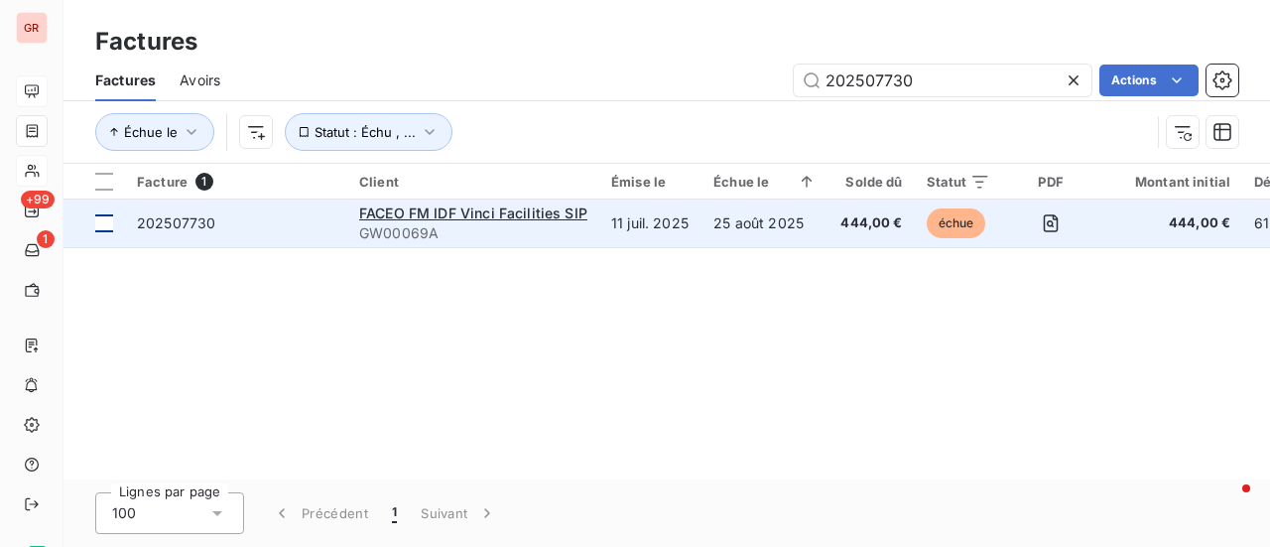
click at [105, 221] on div at bounding box center [104, 223] width 18 height 18
click at [209, 219] on span "202507730" at bounding box center [176, 222] width 78 height 17
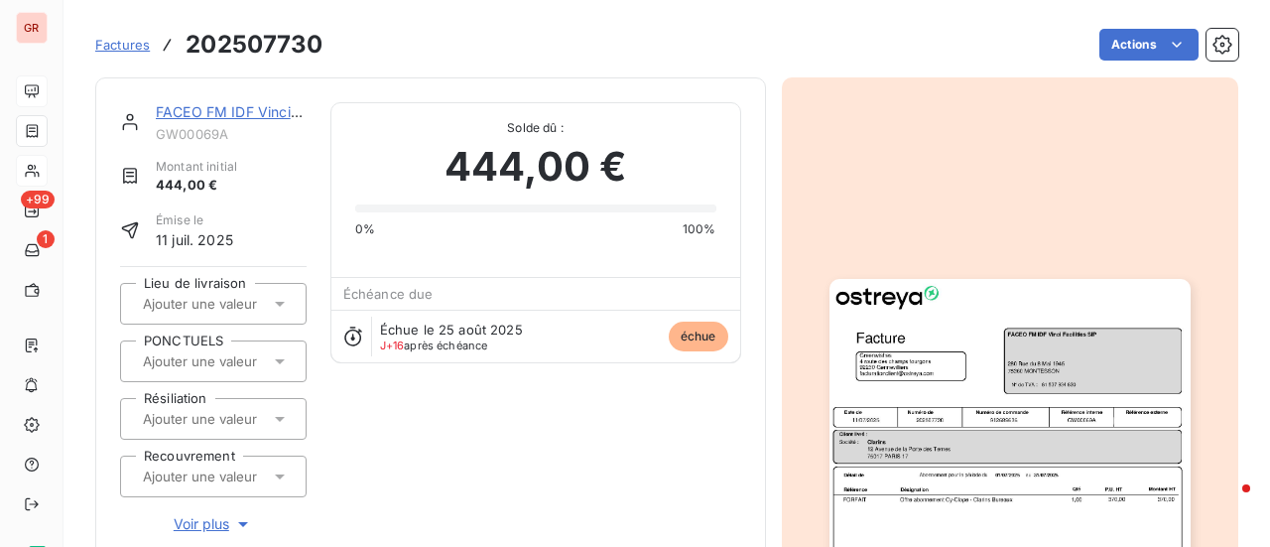
click at [276, 110] on link "FACEO FM IDF Vinci Facilities SIP" at bounding box center [267, 111] width 222 height 17
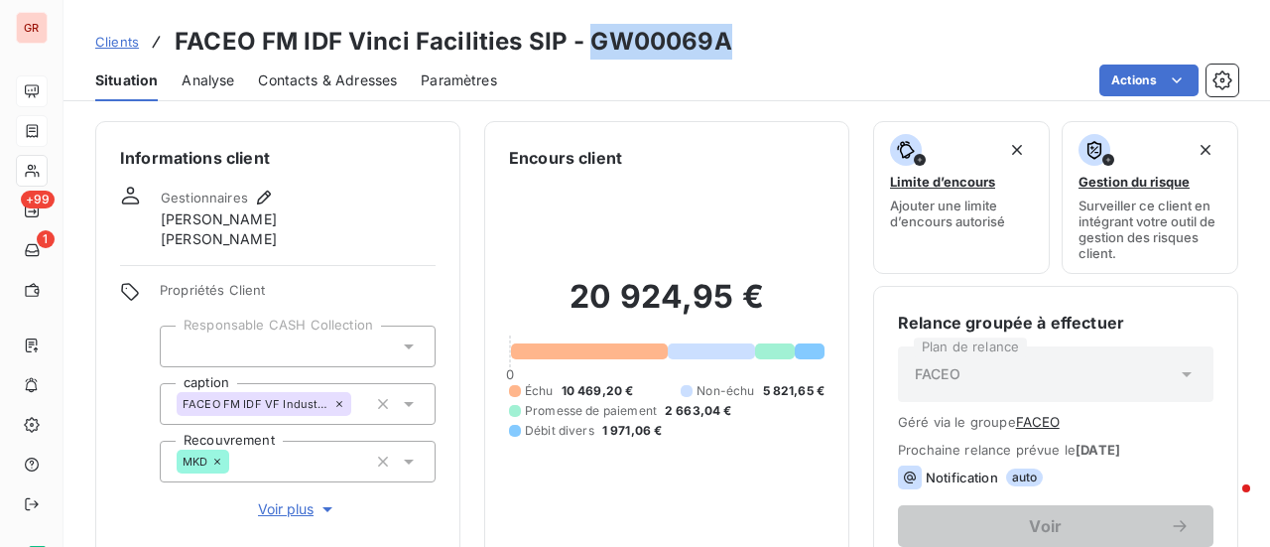
drag, startPoint x: 703, startPoint y: 47, endPoint x: 581, endPoint y: 48, distance: 122.0
click at [581, 48] on div "Clients FACEO FM IDF Vinci Facilities SIP - GW00069A" at bounding box center [666, 42] width 1206 height 36
copy h3 "GW00069A"
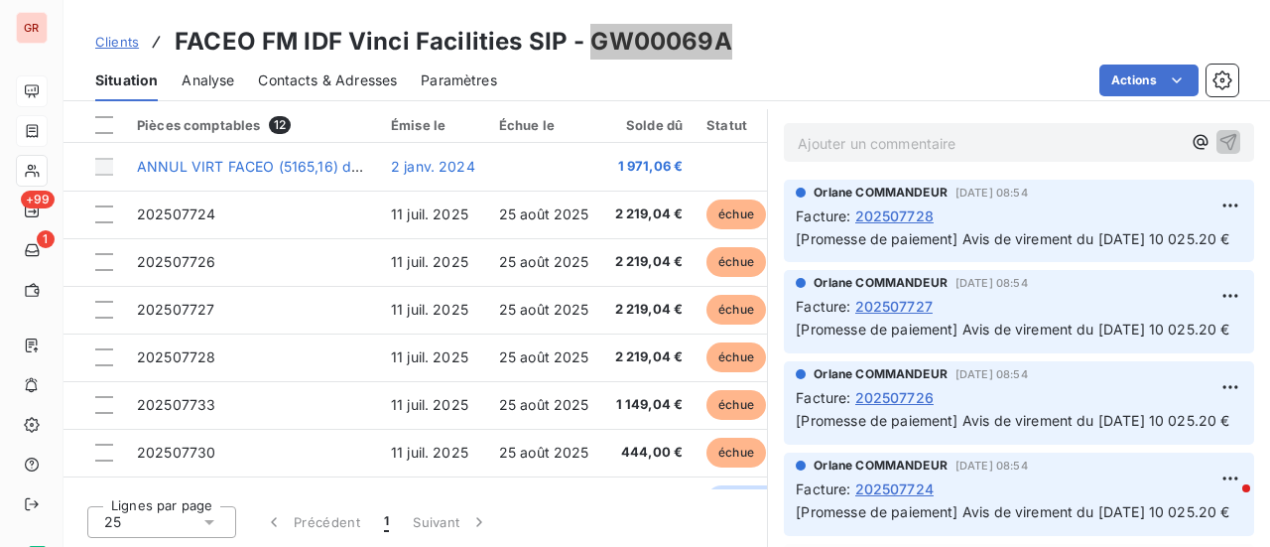
scroll to position [595, 0]
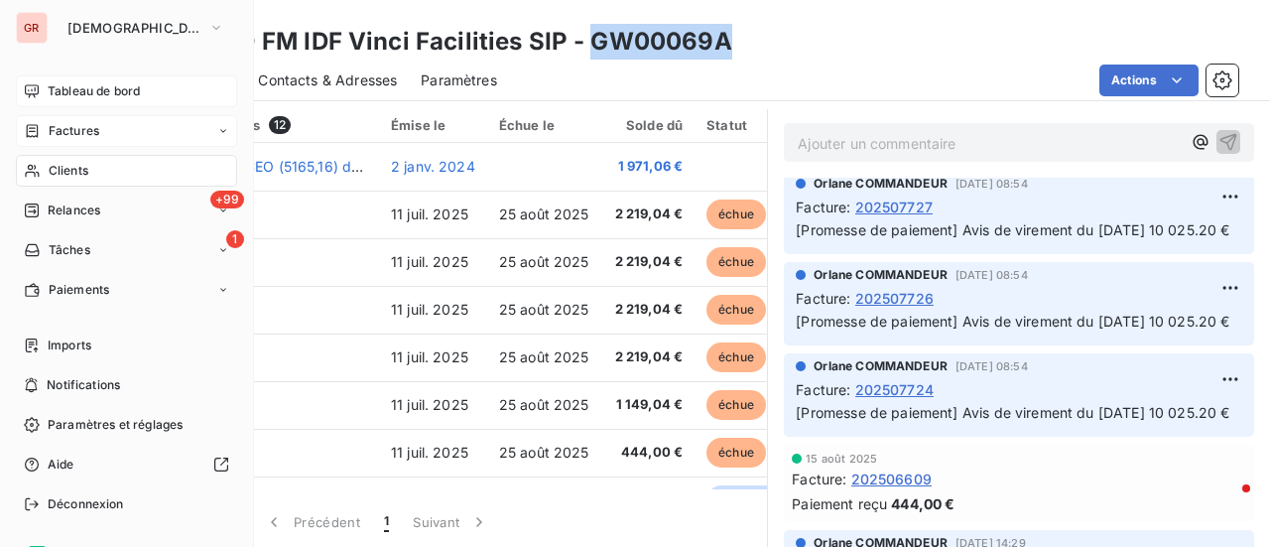
drag, startPoint x: 81, startPoint y: 130, endPoint x: 148, endPoint y: 132, distance: 66.5
click at [81, 130] on span "Factures" at bounding box center [74, 131] width 51 height 18
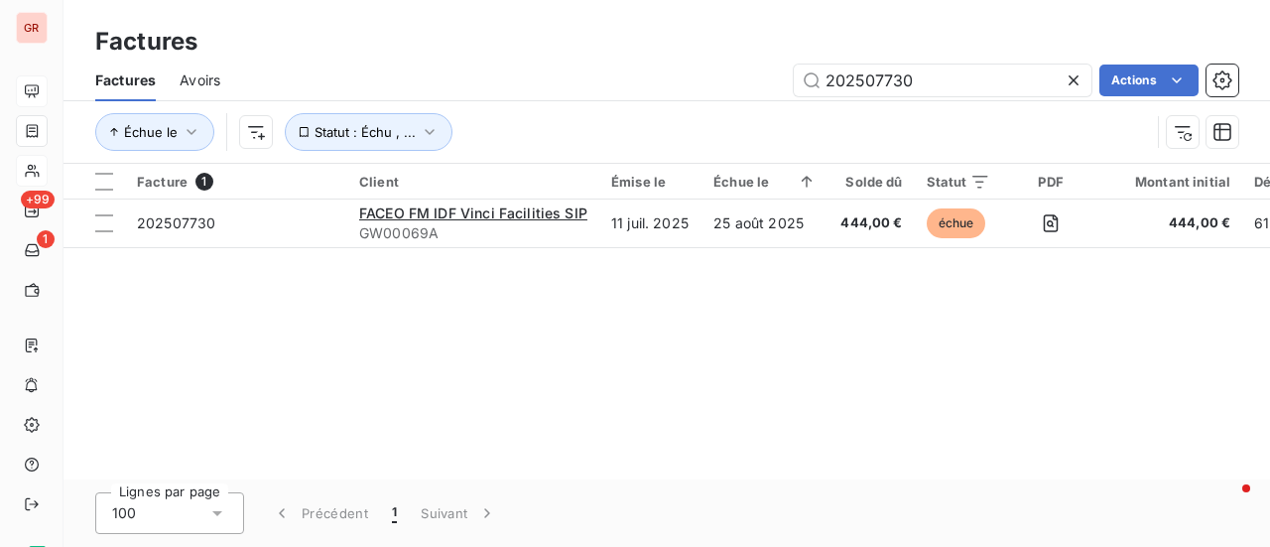
drag, startPoint x: 963, startPoint y: 82, endPoint x: 522, endPoint y: 142, distance: 445.4
click at [524, 142] on div "Factures Avoirs 202507730 Actions Échue le Statut : Échu , ..." at bounding box center [666, 111] width 1206 height 103
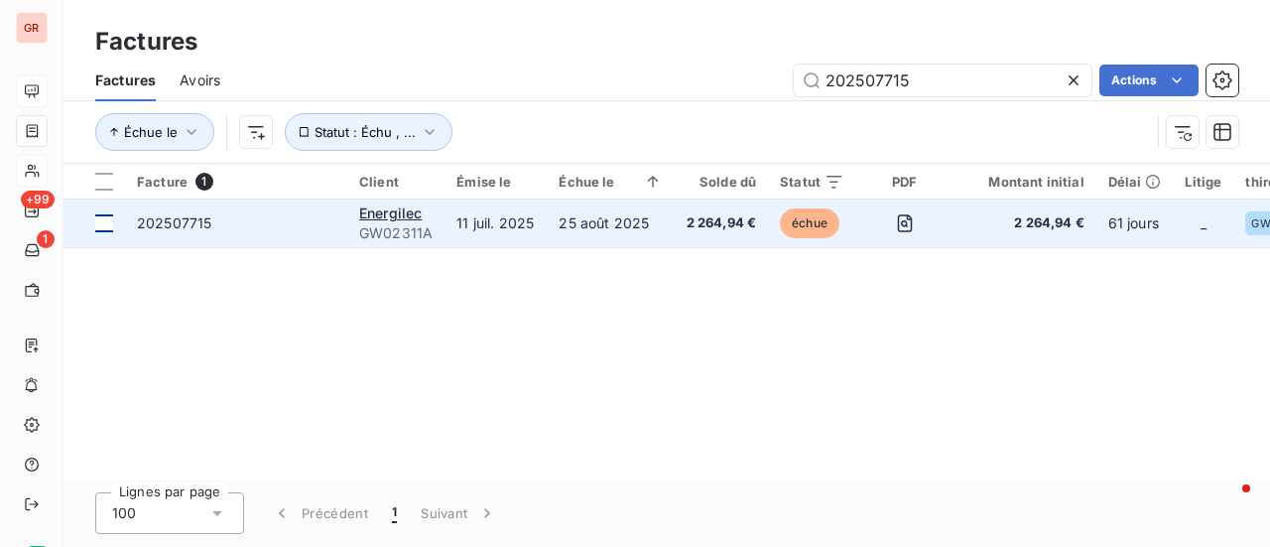
type input "202507715"
click at [117, 219] on td at bounding box center [93, 223] width 61 height 48
click at [177, 221] on span "202507715" at bounding box center [174, 222] width 74 height 17
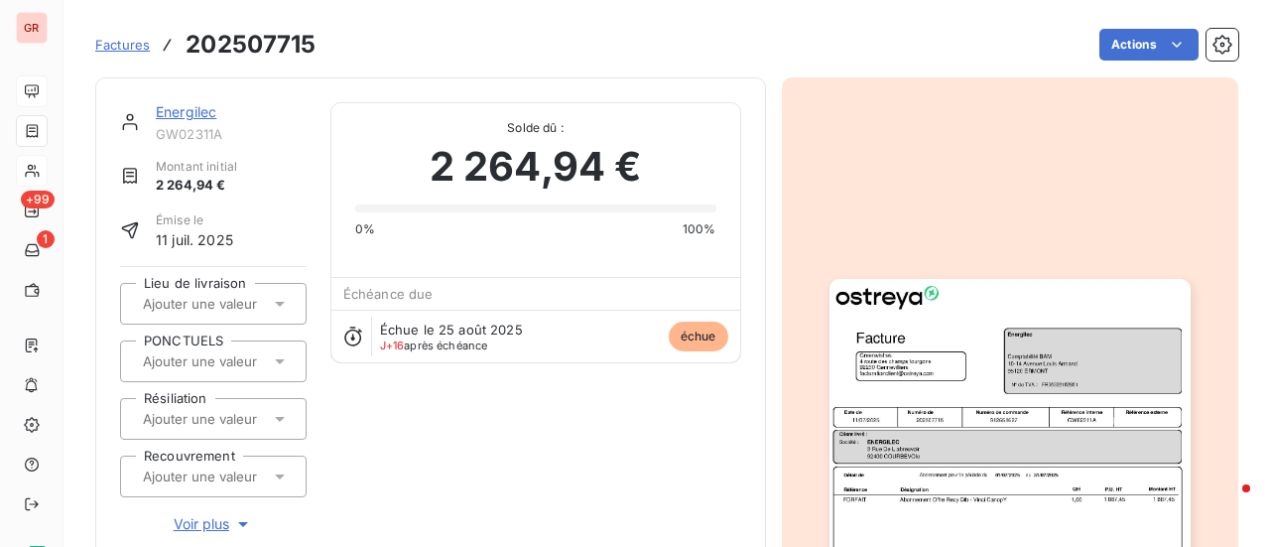
click at [194, 116] on link "Energilec" at bounding box center [186, 111] width 61 height 17
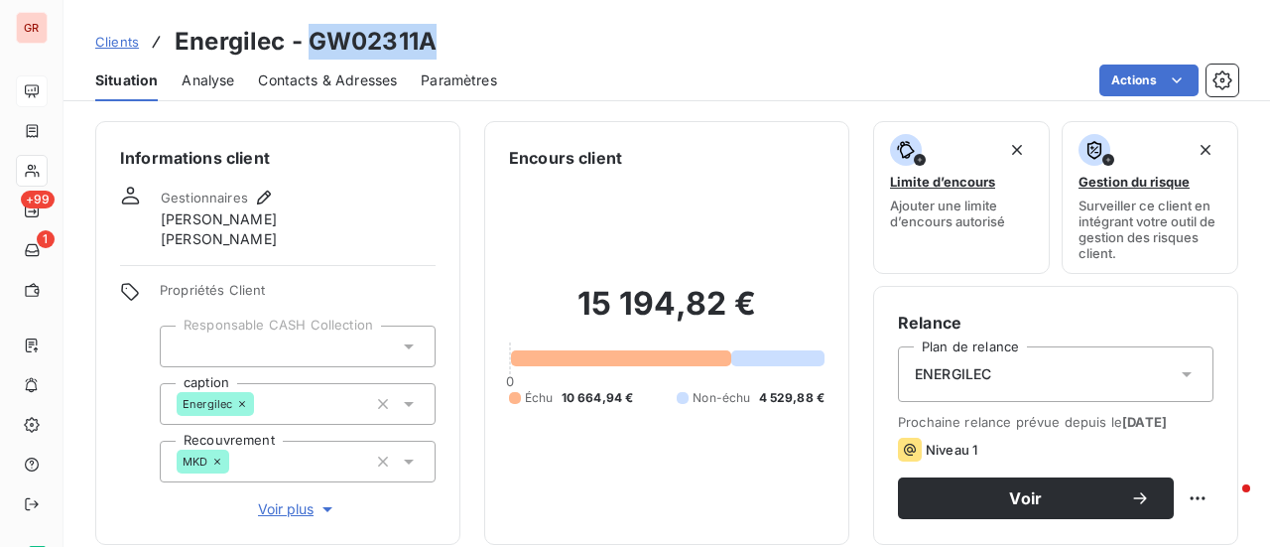
drag, startPoint x: 442, startPoint y: 47, endPoint x: 307, endPoint y: 47, distance: 134.9
click at [307, 47] on div "Clients Energilec - GW02311A" at bounding box center [666, 42] width 1206 height 36
copy h3 "GW02311A"
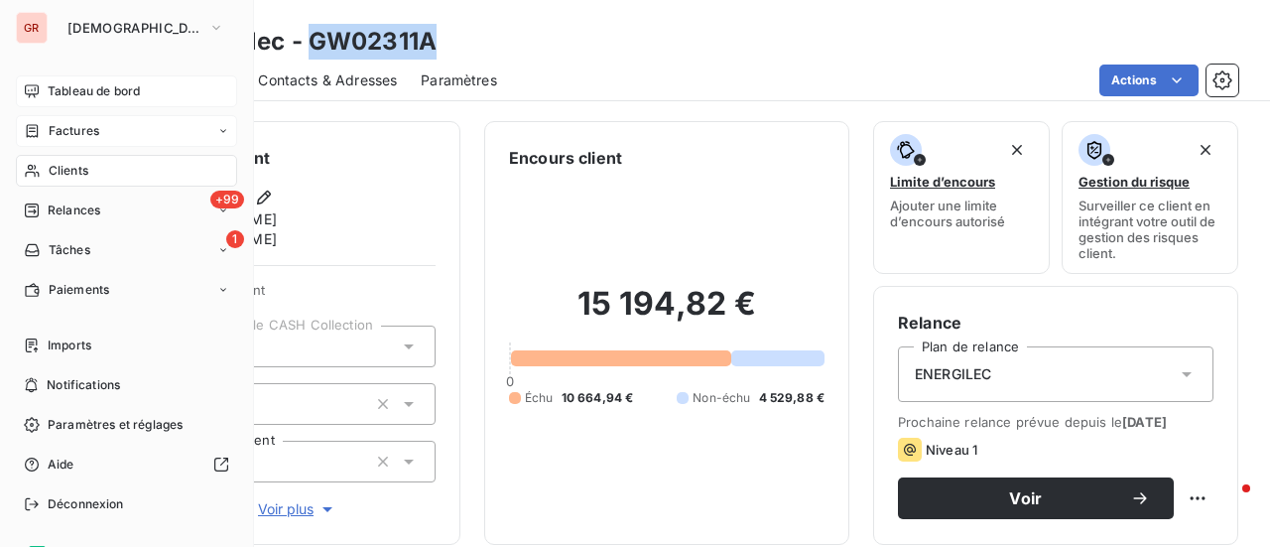
click at [82, 130] on span "Factures" at bounding box center [74, 131] width 51 height 18
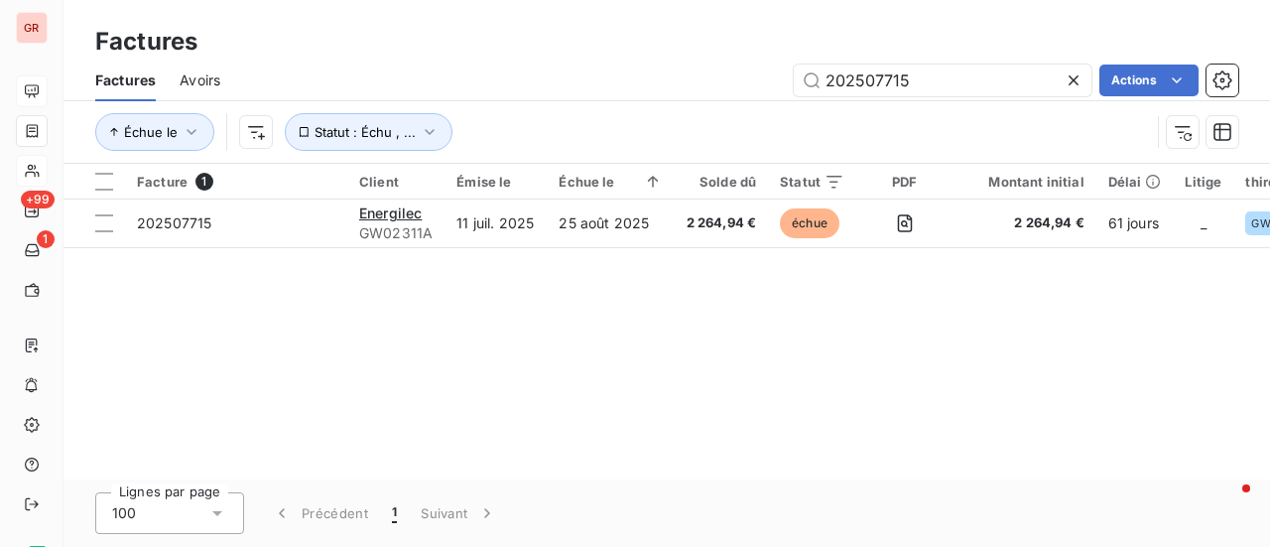
drag, startPoint x: 937, startPoint y: 70, endPoint x: 368, endPoint y: 85, distance: 569.5
click at [374, 84] on div "202507715 Actions" at bounding box center [741, 80] width 994 height 32
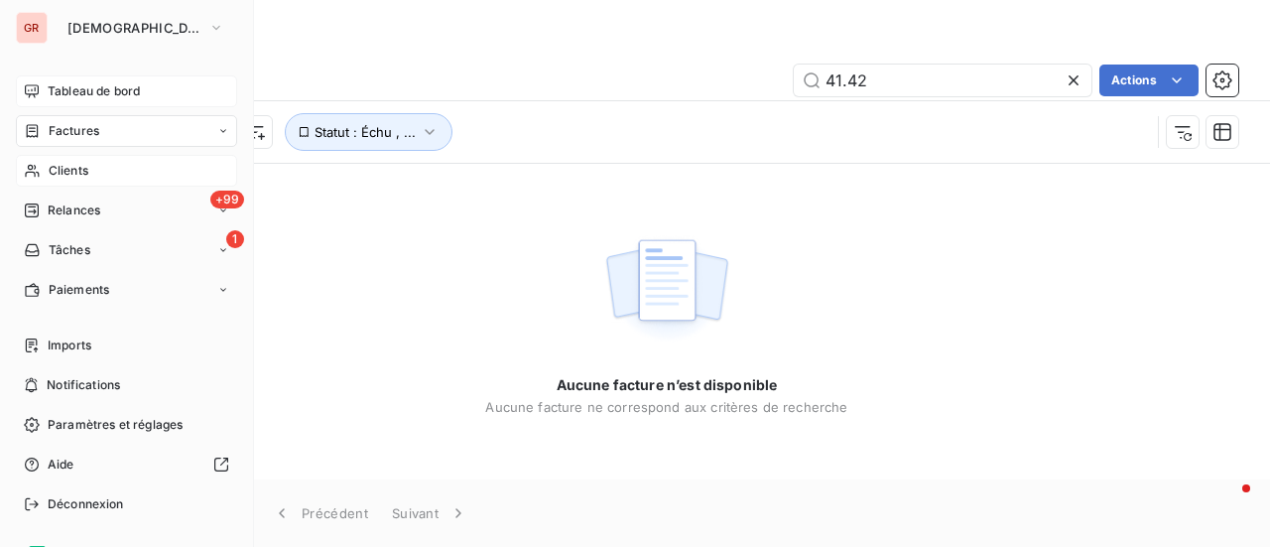
type input "41.42"
click at [75, 170] on span "Clients" at bounding box center [69, 171] width 40 height 18
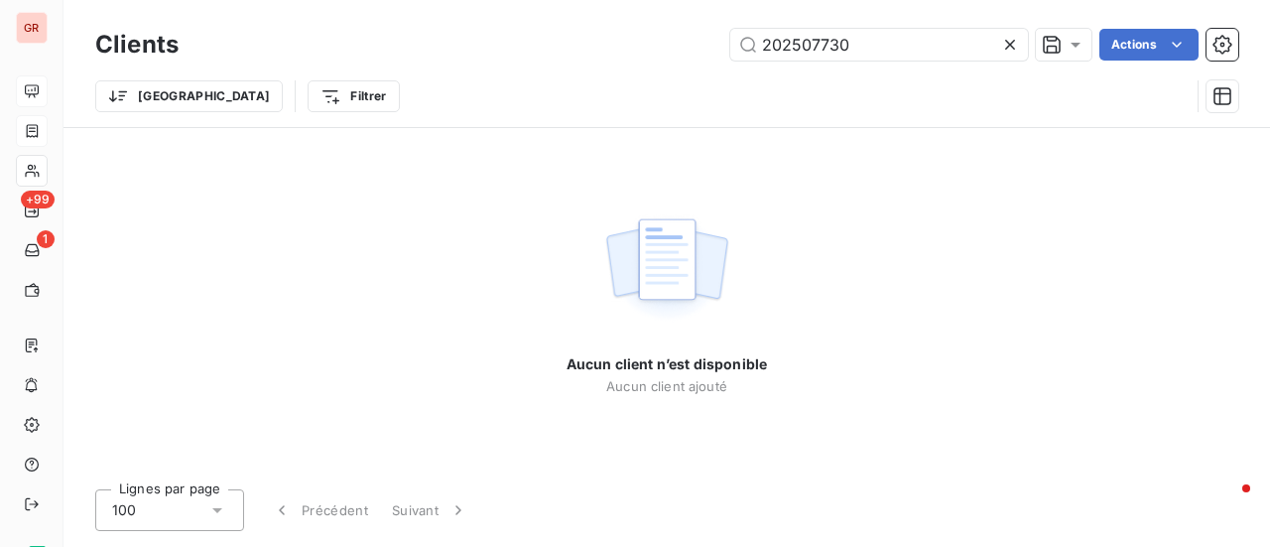
drag, startPoint x: 922, startPoint y: 57, endPoint x: 334, endPoint y: 126, distance: 592.3
click at [345, 124] on div "Clients 202507730 Actions Trier Filtrer" at bounding box center [666, 75] width 1143 height 103
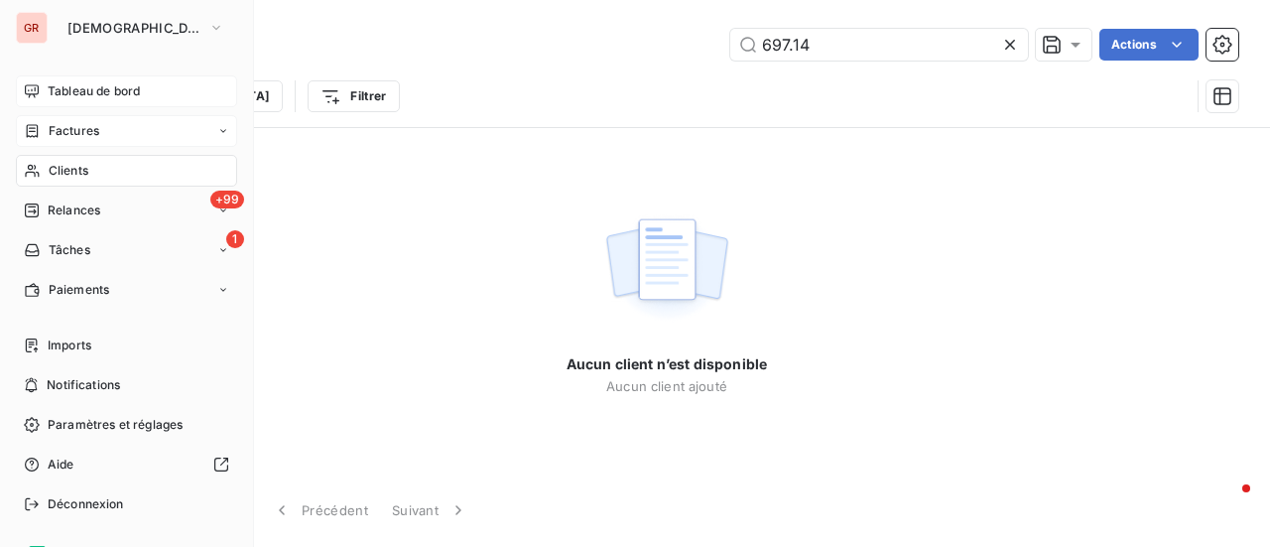
type input "697.14"
click at [77, 133] on span "Factures" at bounding box center [74, 131] width 51 height 18
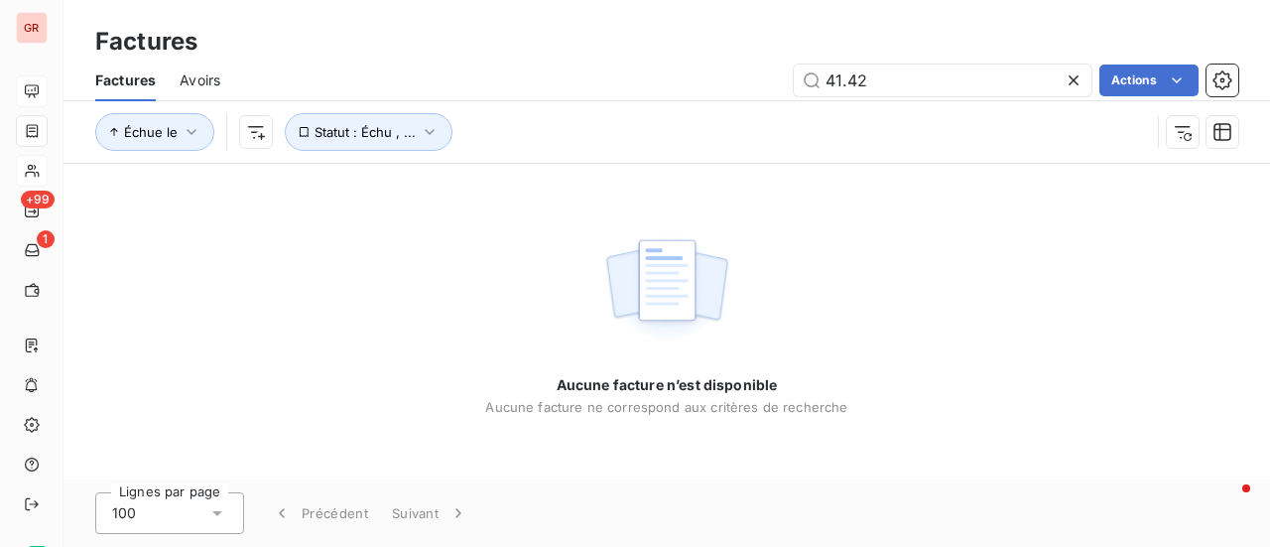
drag, startPoint x: 940, startPoint y: 82, endPoint x: 353, endPoint y: 168, distance: 593.3
click at [363, 168] on div "Factures Factures Avoirs 41.42 Actions Échue le Statut : Échu , ... Aucune fact…" at bounding box center [666, 273] width 1206 height 547
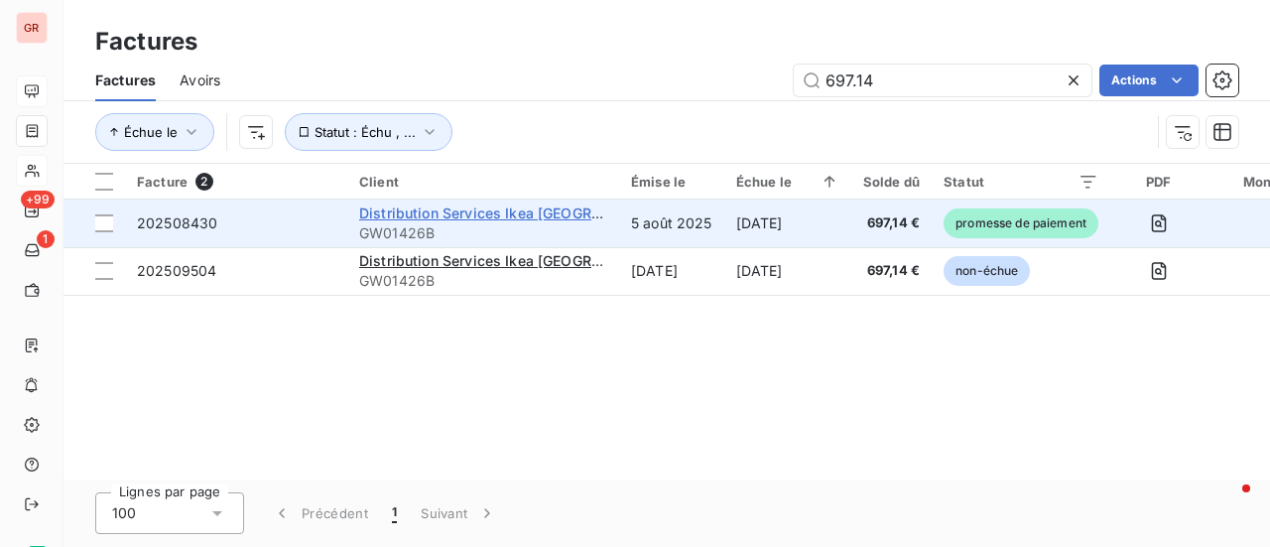
type input "697.14"
click at [524, 216] on span "Distribution Services Ikea France SaS" at bounding box center [535, 212] width 352 height 17
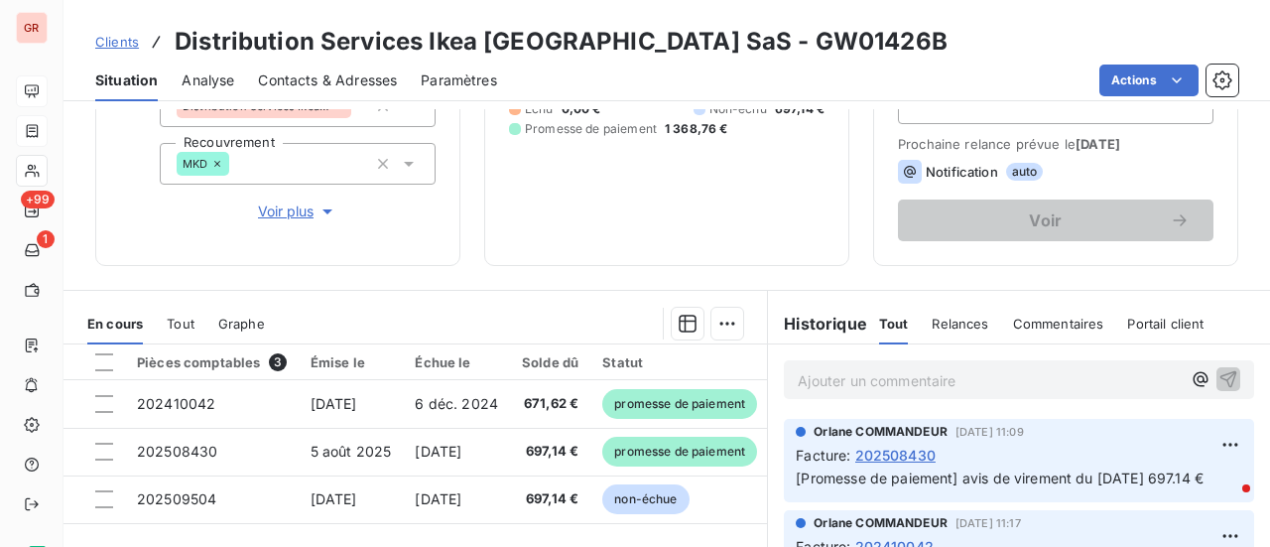
scroll to position [397, 0]
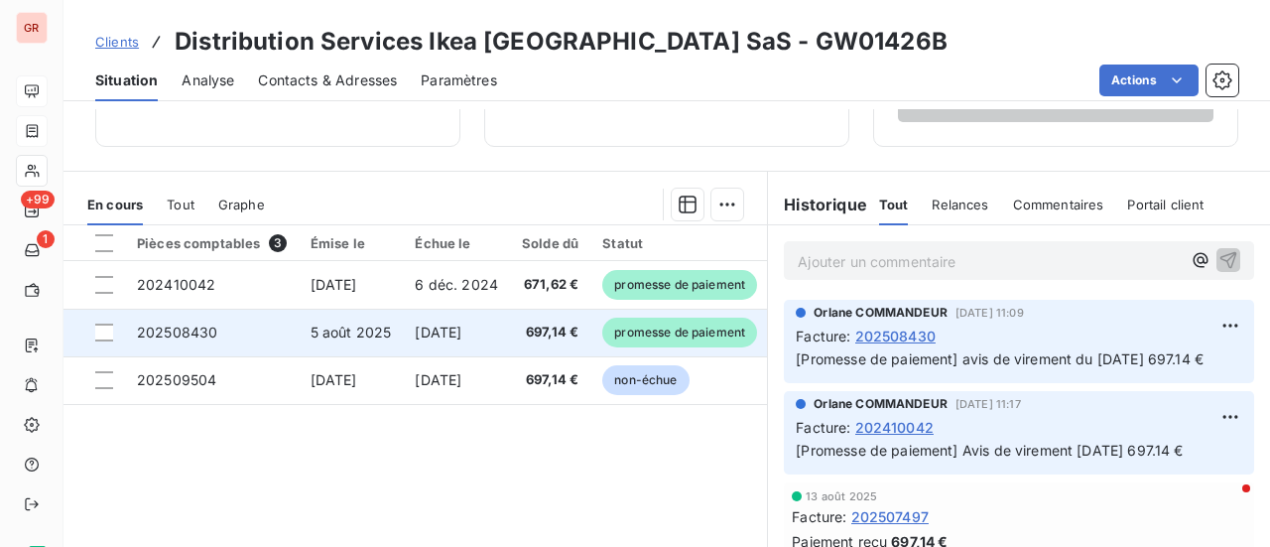
click at [113, 334] on td at bounding box center [93, 332] width 61 height 48
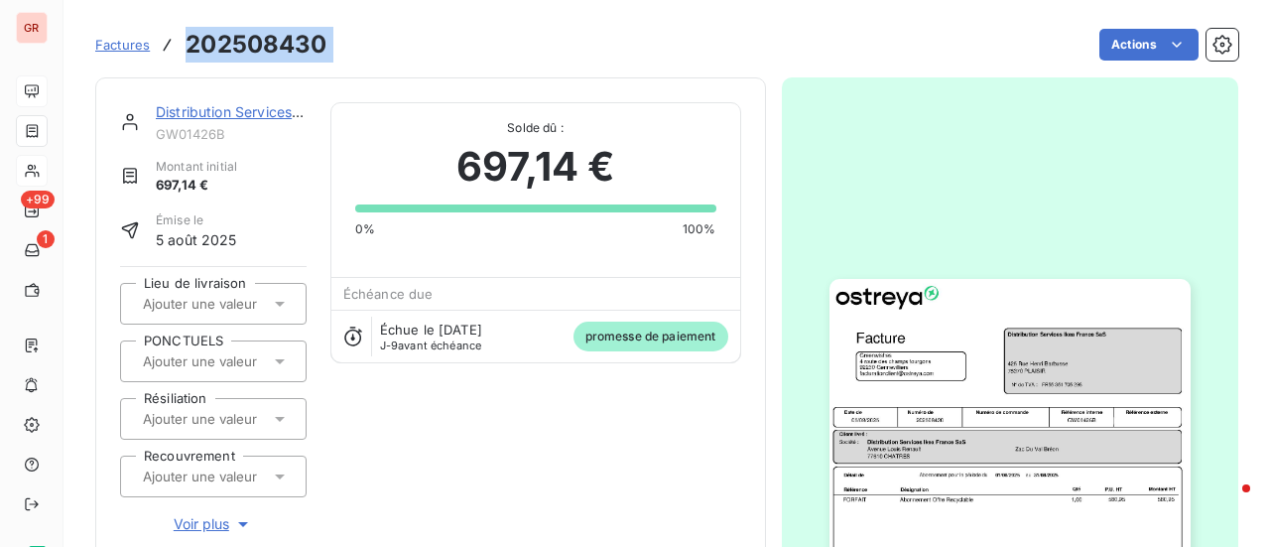
drag, startPoint x: 341, startPoint y: 46, endPoint x: 193, endPoint y: 48, distance: 147.8
click at [185, 52] on div "Factures 202508430 Actions" at bounding box center [666, 45] width 1143 height 42
copy section "202508430 Actions"
click at [220, 108] on link "Distribution Services Ikea France SaS" at bounding box center [329, 111] width 347 height 17
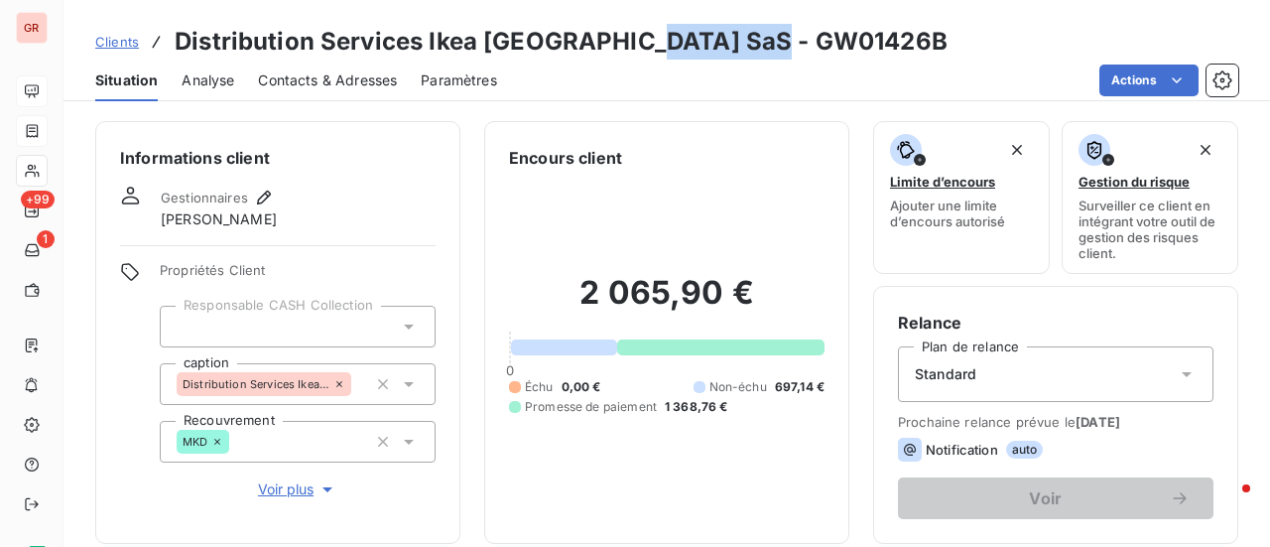
drag, startPoint x: 768, startPoint y: 47, endPoint x: 632, endPoint y: 55, distance: 136.1
click at [631, 55] on h3 "Distribution Services Ikea France SaS - GW01426B" at bounding box center [561, 42] width 773 height 36
copy h3 "GW01426B"
click at [785, 43] on div "Clients Distribution Services Ikea France SaS - GW01426B" at bounding box center [666, 42] width 1206 height 36
drag, startPoint x: 783, startPoint y: 43, endPoint x: 773, endPoint y: 49, distance: 11.6
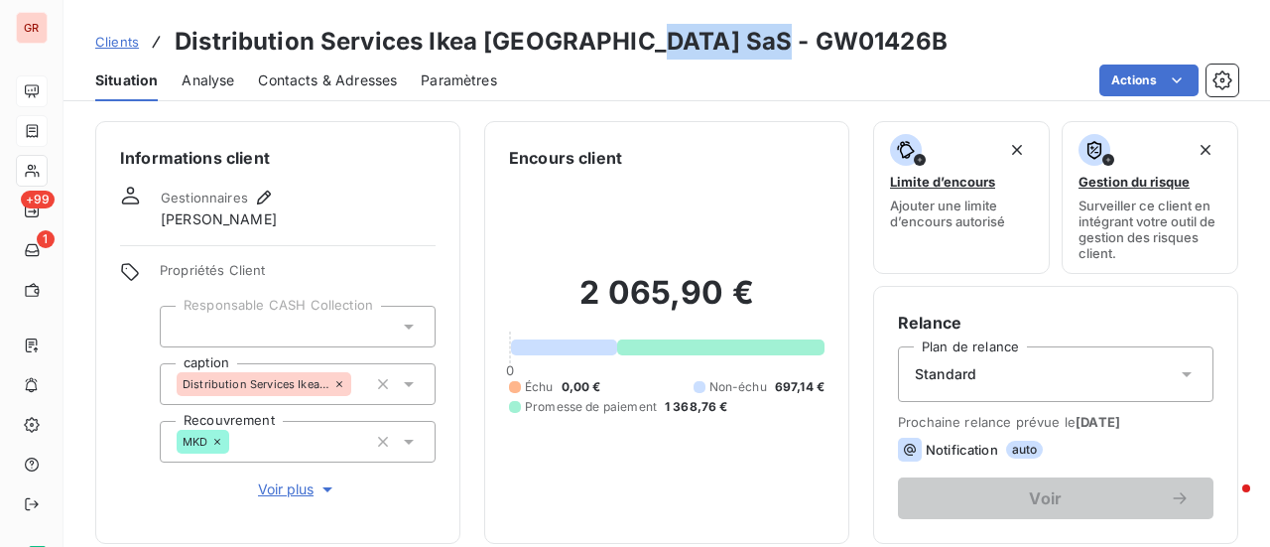
click at [783, 44] on div "Clients Distribution Services Ikea France SaS - GW01426B" at bounding box center [666, 42] width 1206 height 36
click at [637, 49] on h3 "Distribution Services Ikea France SaS - GW01426B" at bounding box center [561, 42] width 773 height 36
drag, startPoint x: 635, startPoint y: 47, endPoint x: 770, endPoint y: 47, distance: 134.9
click at [770, 47] on div "Clients Distribution Services Ikea France SaS - GW01426B" at bounding box center [666, 42] width 1206 height 36
copy h3 "GW01426B"
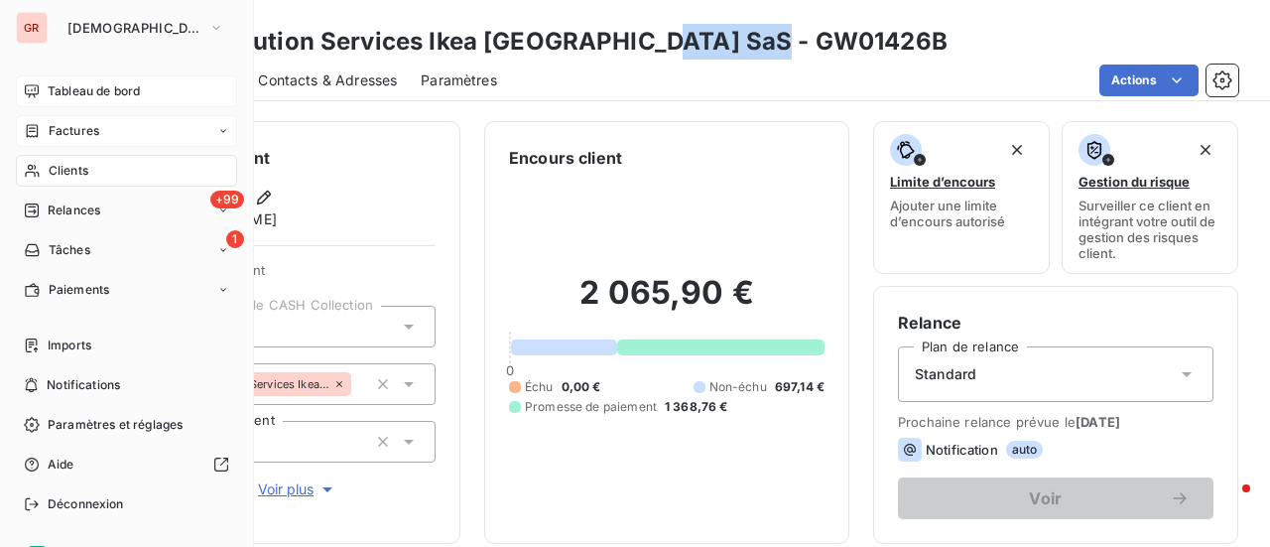
click at [79, 134] on span "Factures" at bounding box center [74, 131] width 51 height 18
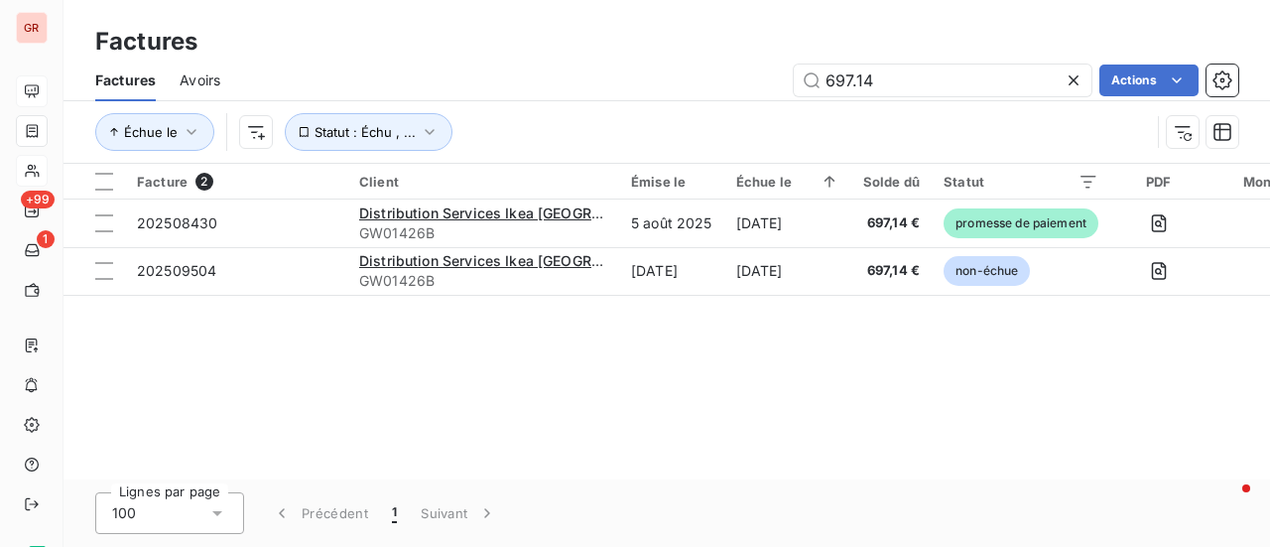
drag, startPoint x: 906, startPoint y: 90, endPoint x: 605, endPoint y: 122, distance: 302.2
click at [607, 120] on div "Factures Avoirs 697.14 Actions Échue le Statut : Échu , ..." at bounding box center [666, 111] width 1206 height 103
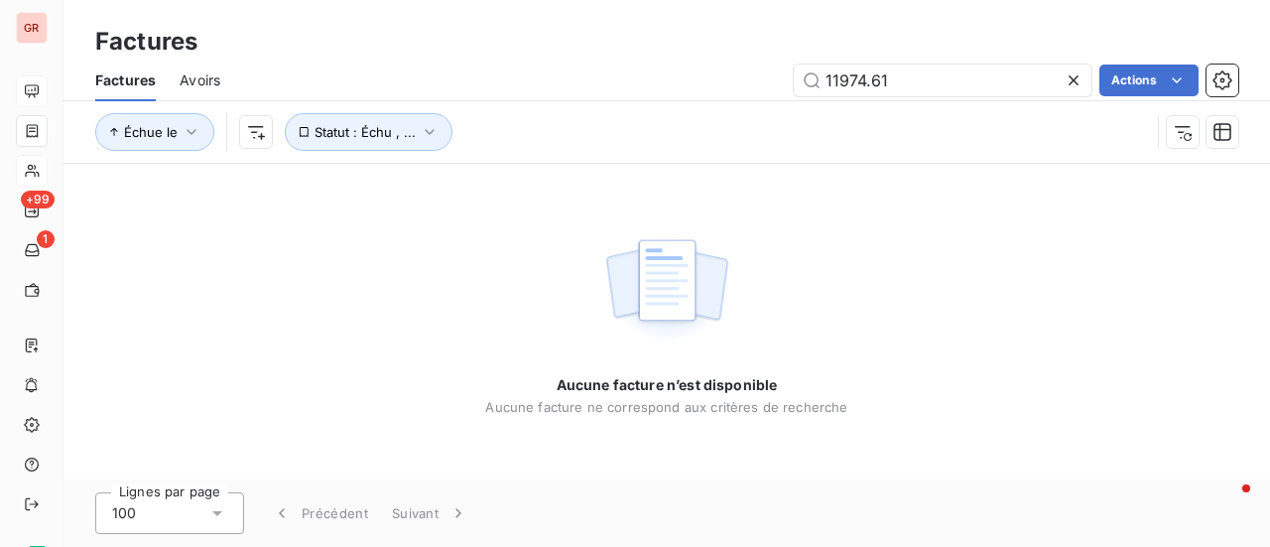
type input "11974.61"
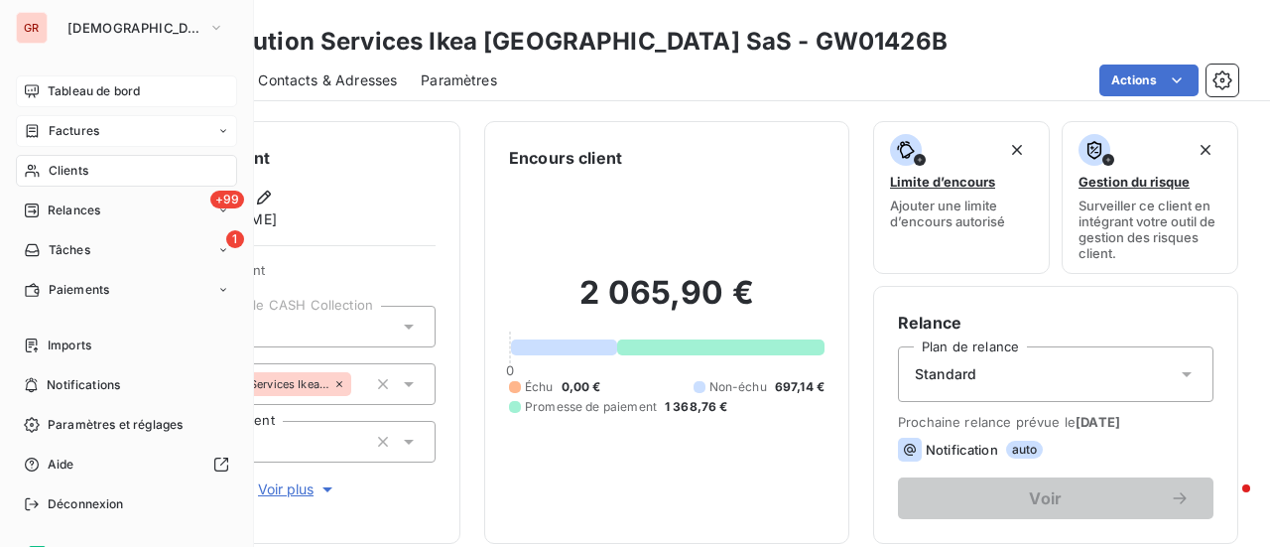
click at [83, 180] on div "Clients" at bounding box center [126, 171] width 221 height 32
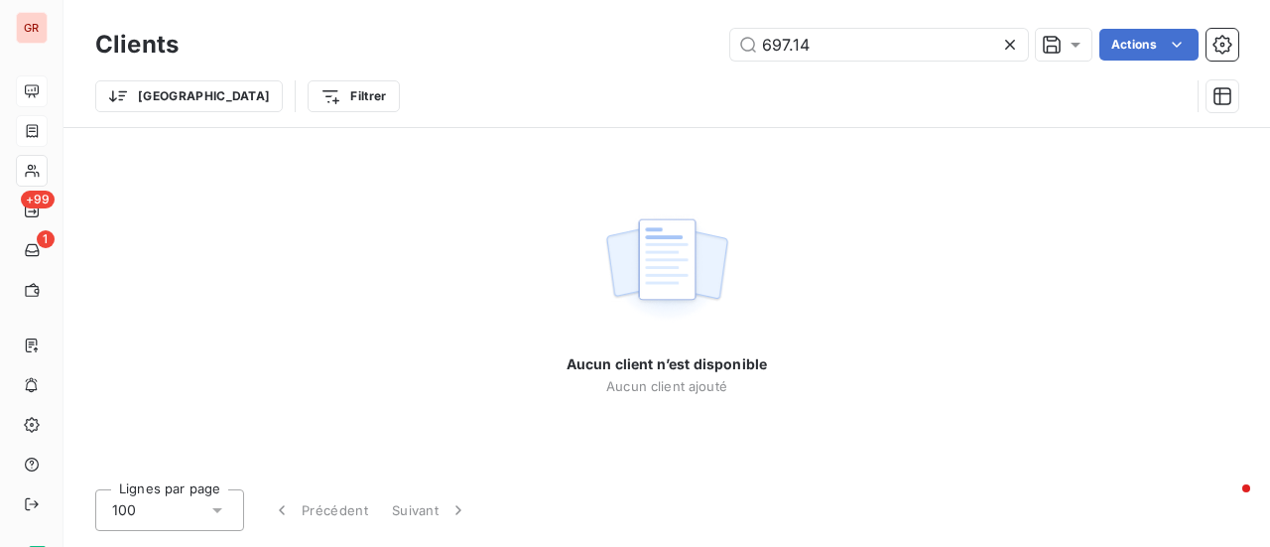
drag, startPoint x: 787, startPoint y: 56, endPoint x: 538, endPoint y: 81, distance: 250.3
click at [543, 81] on div "Clients 697.14 Actions Trier Filtrer" at bounding box center [666, 75] width 1143 height 103
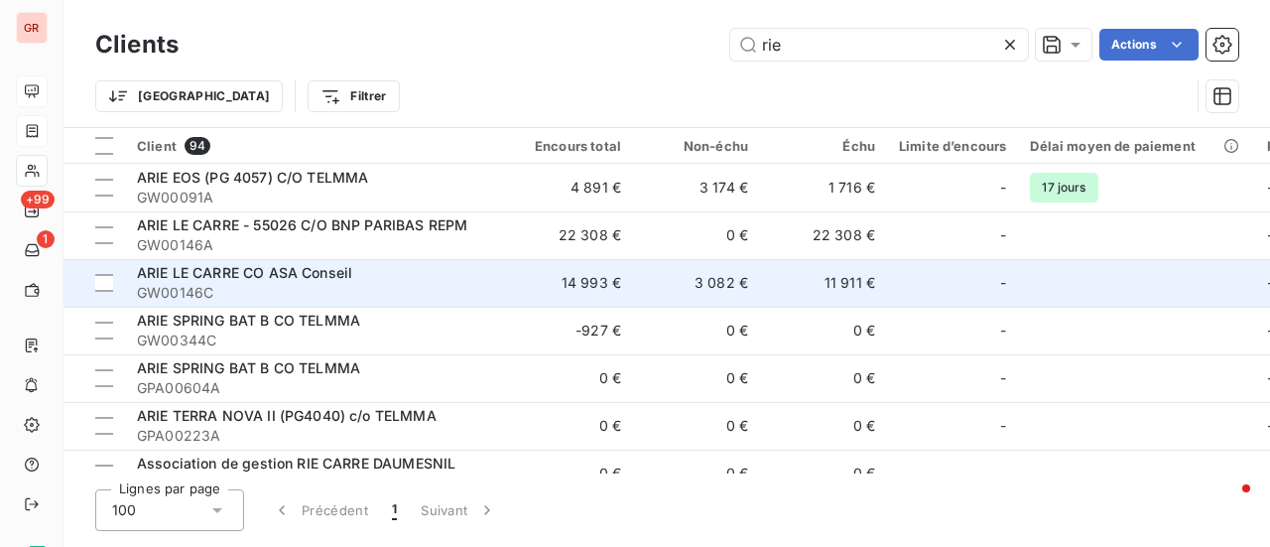
type input "rie"
click at [351, 286] on span "GW00146C" at bounding box center [315, 293] width 357 height 20
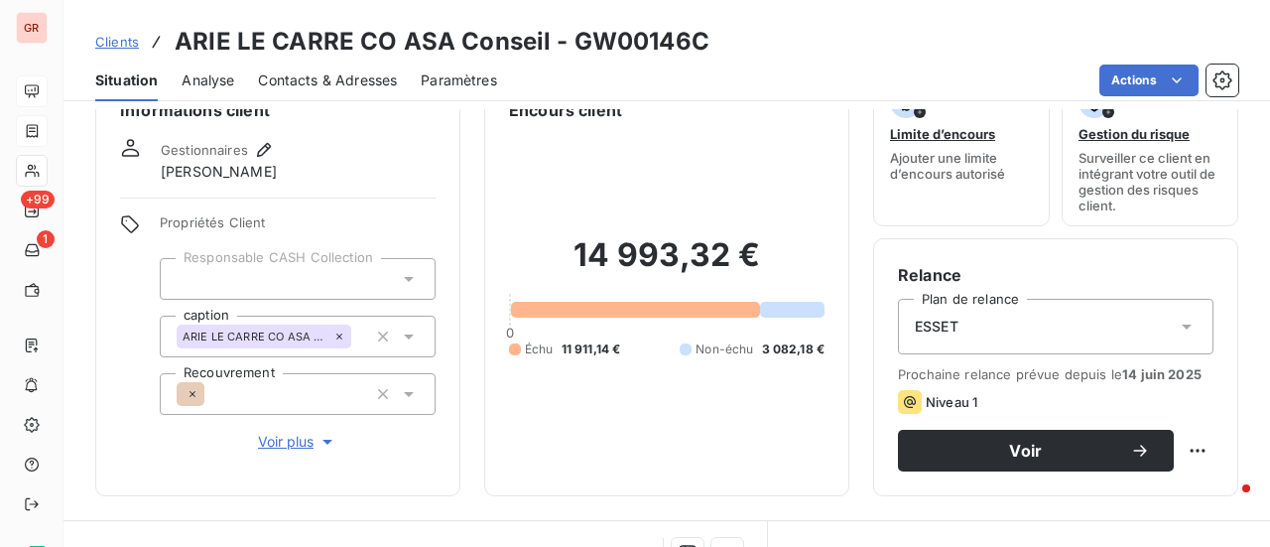
scroll to position [19, 0]
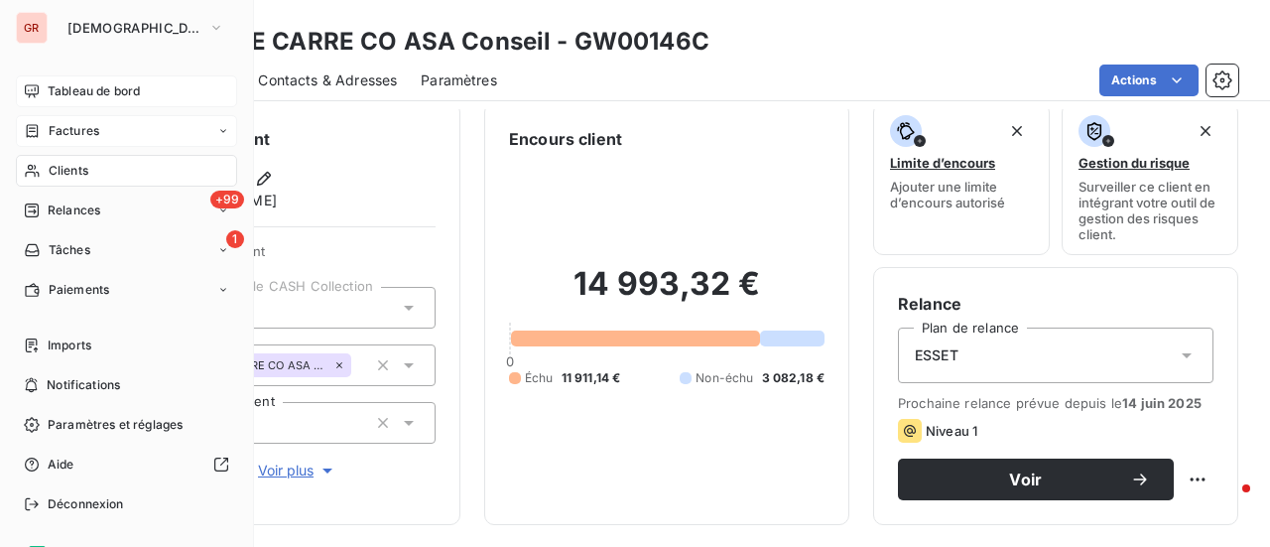
click at [81, 174] on span "Clients" at bounding box center [69, 171] width 40 height 18
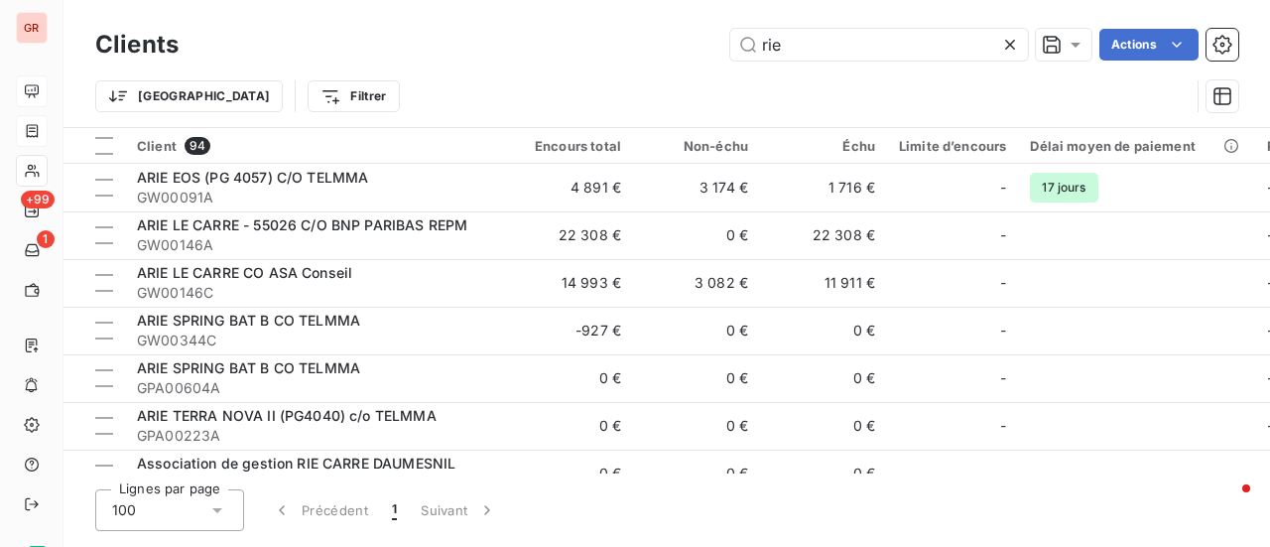
drag, startPoint x: 840, startPoint y: 41, endPoint x: 588, endPoint y: 23, distance: 252.6
click at [591, 23] on div "Clients rie Actions Trier Filtrer" at bounding box center [666, 63] width 1206 height 127
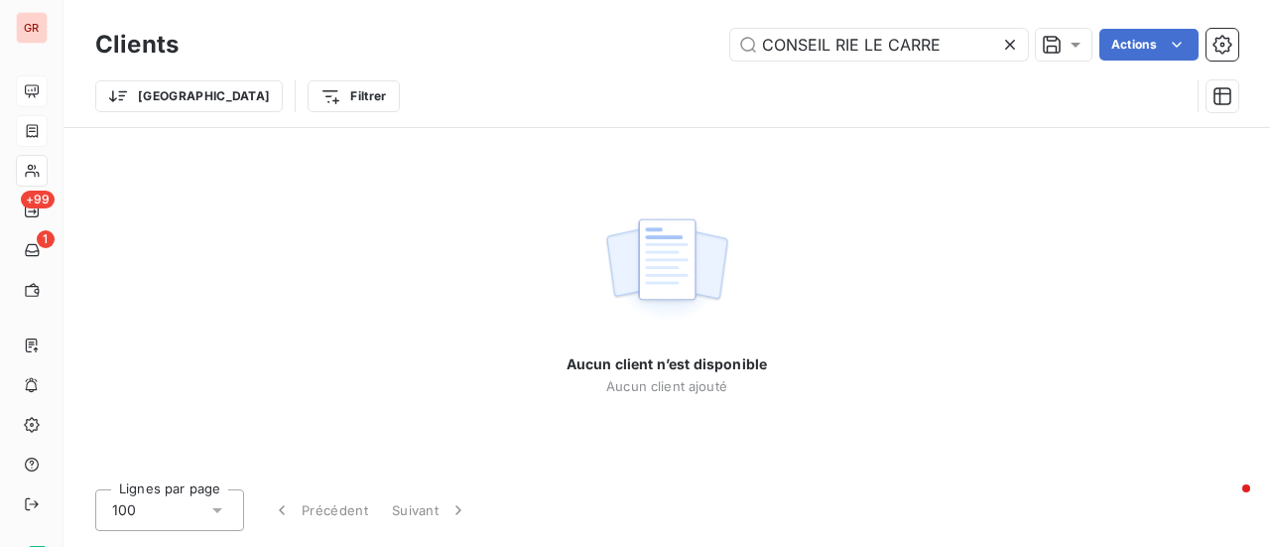
drag, startPoint x: 829, startPoint y: 41, endPoint x: 439, endPoint y: 42, distance: 389.8
click at [488, 39] on div "CONSEIL RIE LE CARRE Actions" at bounding box center [720, 45] width 1036 height 32
click at [767, 47] on input "RIE LE CARRE" at bounding box center [879, 45] width 298 height 32
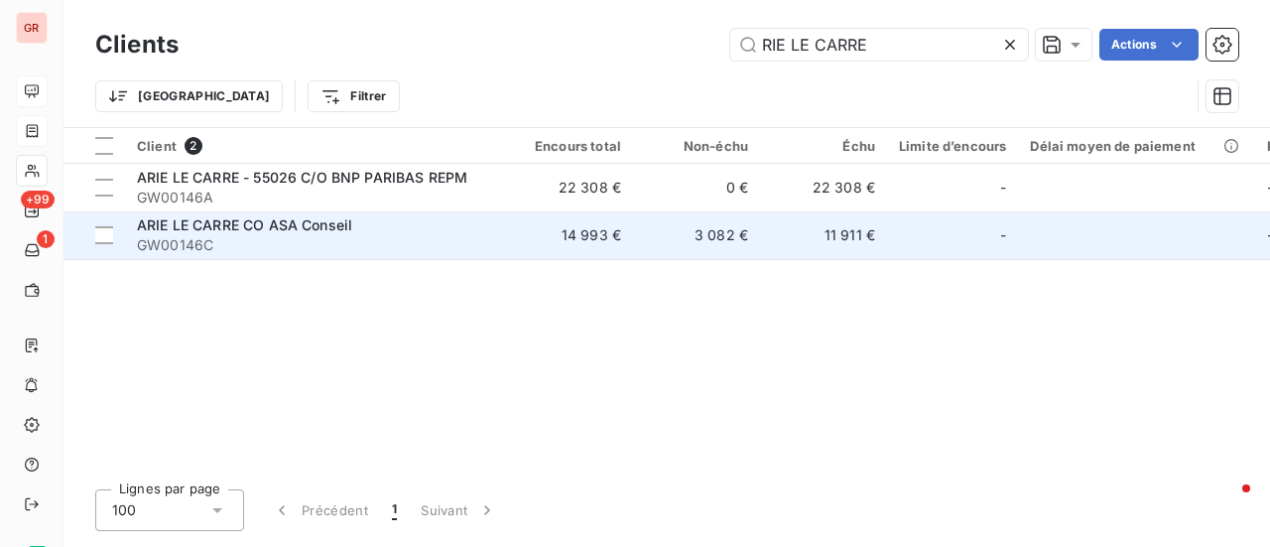
type input "RIE LE CARRE"
click at [346, 224] on span "ARIE LE CARRE CO ASA Conseil" at bounding box center [244, 224] width 215 height 17
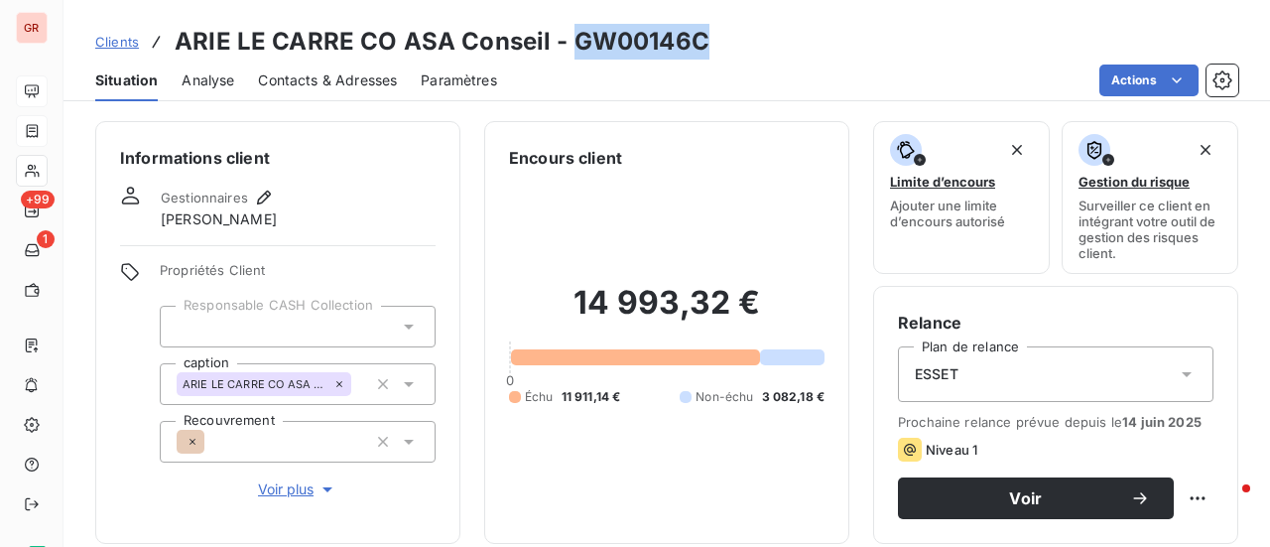
drag, startPoint x: 715, startPoint y: 45, endPoint x: 585, endPoint y: 49, distance: 130.0
click at [566, 45] on div "Clients ARIE LE CARRE CO ASA Conseil - GW00146C" at bounding box center [666, 42] width 1206 height 36
copy h3 "GW00146C"
click at [726, 39] on div "Clients ARIE LE CARRE CO ASA Conseil - GW00146C" at bounding box center [666, 42] width 1206 height 36
drag, startPoint x: 702, startPoint y: 45, endPoint x: 568, endPoint y: 37, distance: 134.1
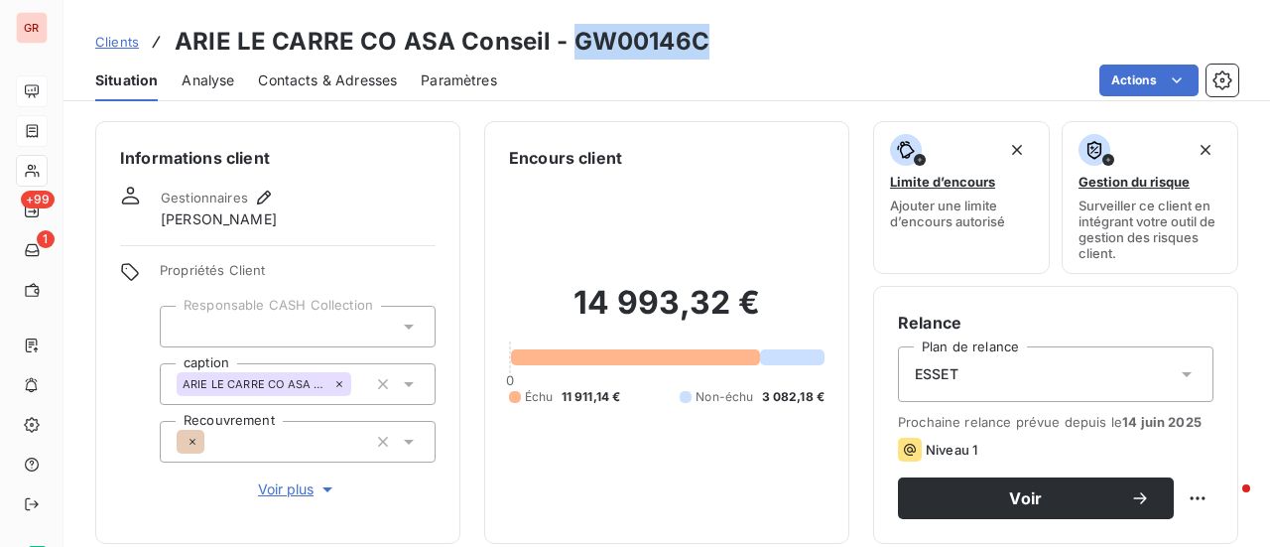
click at [568, 37] on div "Clients ARIE LE CARRE CO ASA Conseil - GW00146C" at bounding box center [666, 42] width 1206 height 36
copy h3 "GW00146C"
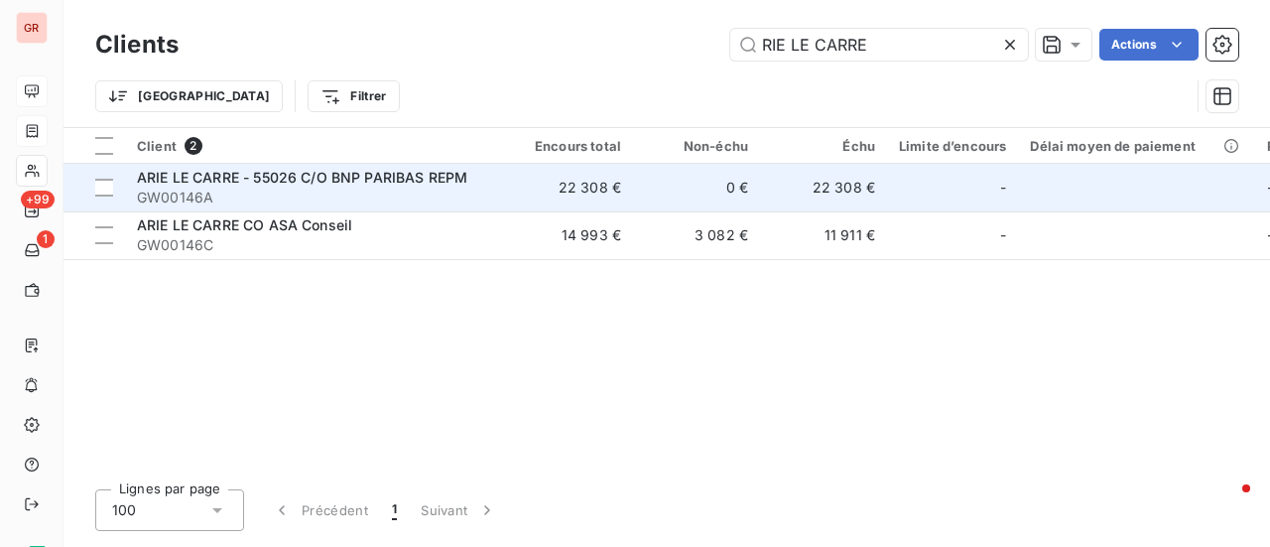
click at [351, 180] on span "ARIE LE CARRE - 55026 C/O BNP PARIBAS REPM" at bounding box center [302, 177] width 330 height 17
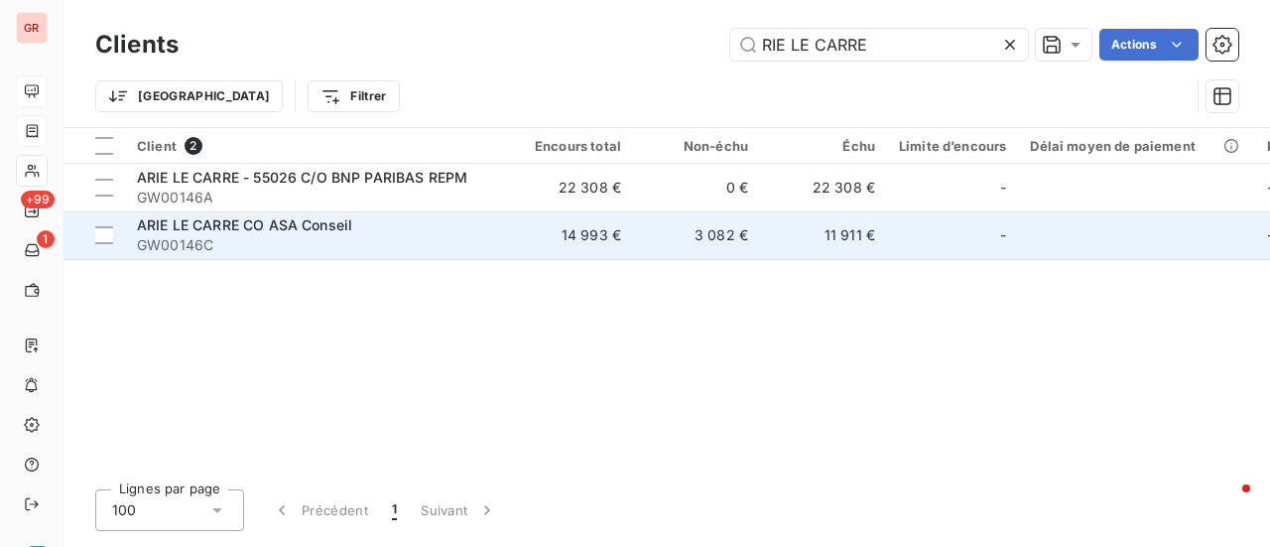
click at [305, 231] on span "ARIE LE CARRE CO ASA Conseil" at bounding box center [244, 224] width 215 height 17
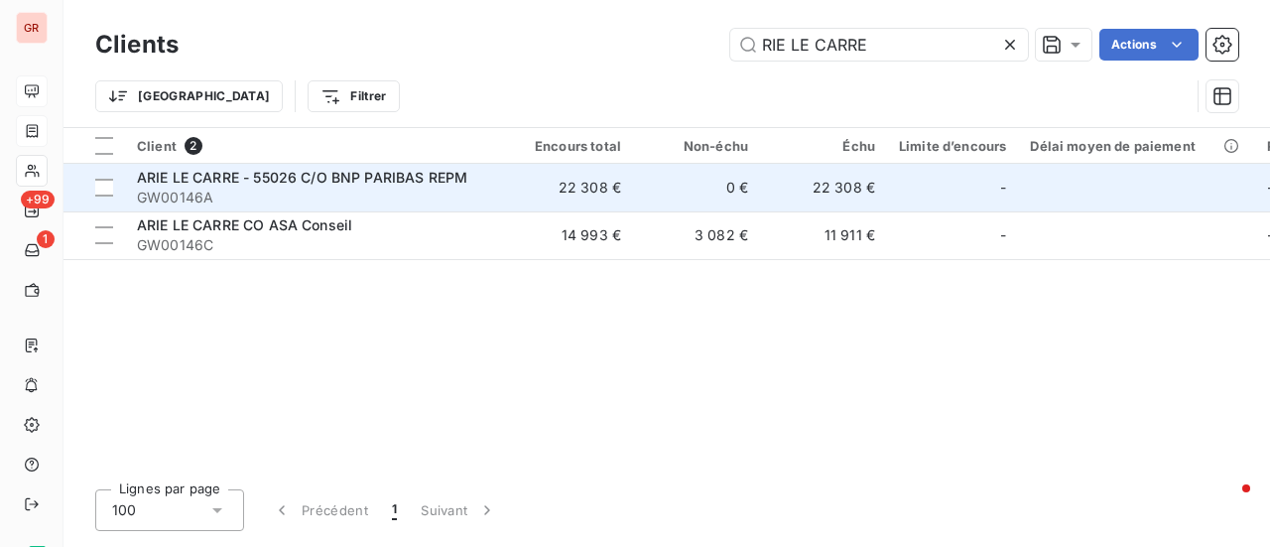
click at [382, 169] on span "ARIE LE CARRE - 55026 C/O BNP PARIBAS REPM" at bounding box center [302, 177] width 330 height 17
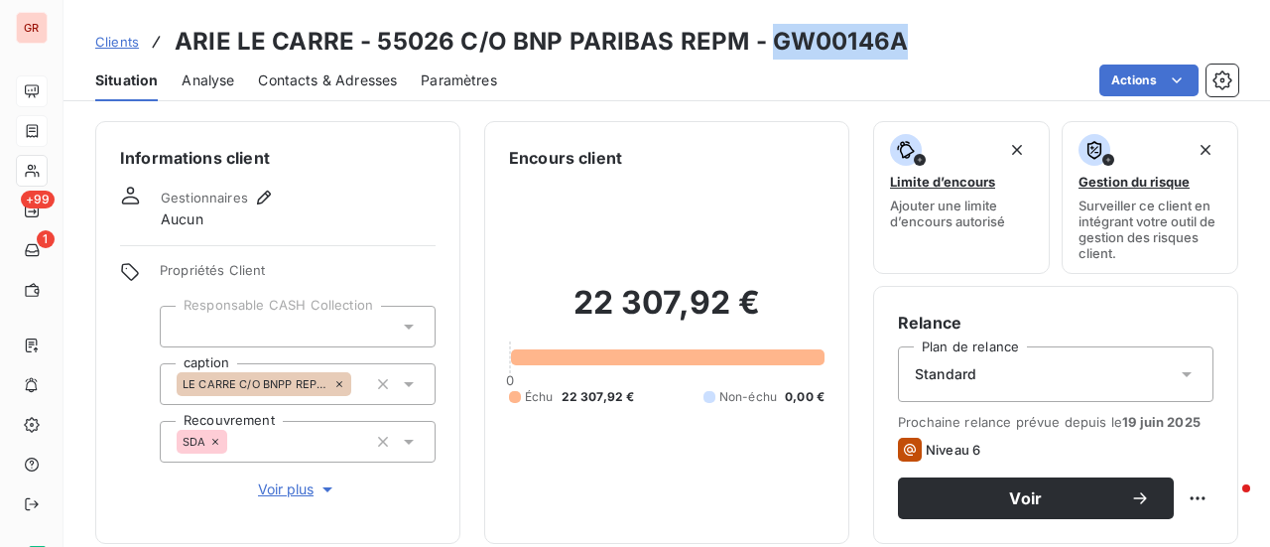
drag, startPoint x: 909, startPoint y: 38, endPoint x: 763, endPoint y: 43, distance: 145.9
click at [763, 43] on div "Clients ARIE LE CARRE - 55026 C/O BNP PARIBAS REPM - GW00146A" at bounding box center [666, 42] width 1206 height 36
copy h3 "GW00146A"
click at [960, 72] on div "Actions" at bounding box center [879, 80] width 717 height 32
click at [899, 48] on div "Clients ARIE LE CARRE - 55026 C/O BNP PARIBAS REPM - GW00146A" at bounding box center [666, 42] width 1206 height 36
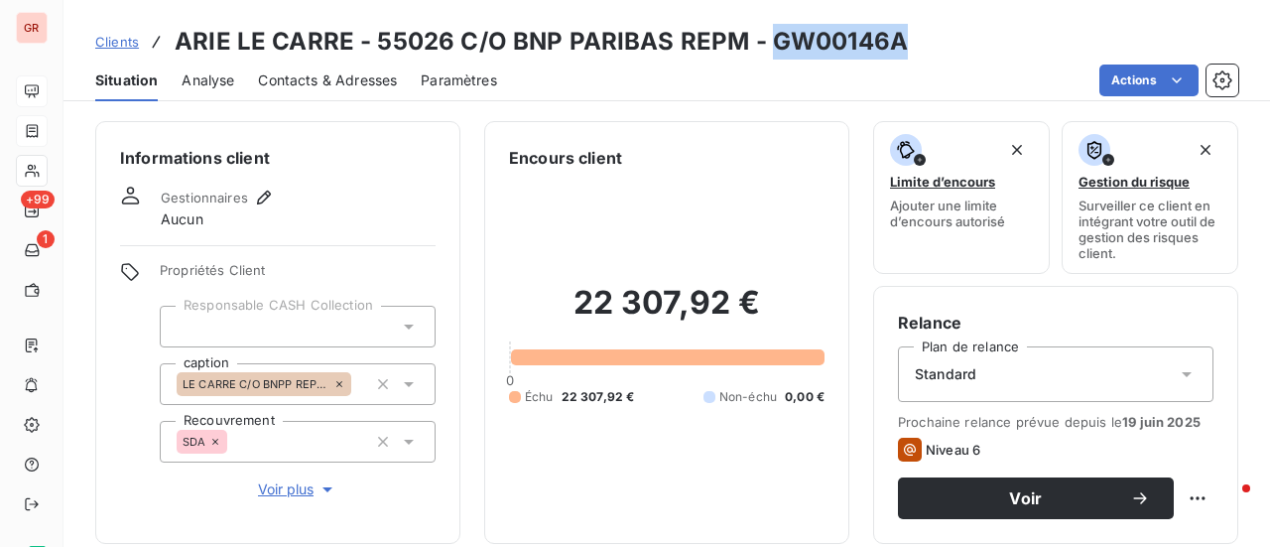
drag, startPoint x: 893, startPoint y: 39, endPoint x: 767, endPoint y: 41, distance: 126.0
click at [766, 41] on h3 "ARIE LE CARRE - 55026 C/O BNP PARIBAS REPM - GW00146A" at bounding box center [541, 42] width 733 height 36
copy h3 "GW00146A"
drag, startPoint x: 914, startPoint y: 51, endPoint x: 900, endPoint y: 49, distance: 15.0
click at [914, 51] on div "Clients ARIE LE CARRE - 55026 C/O BNP PARIBAS REPM - GW00146A" at bounding box center [666, 42] width 1206 height 36
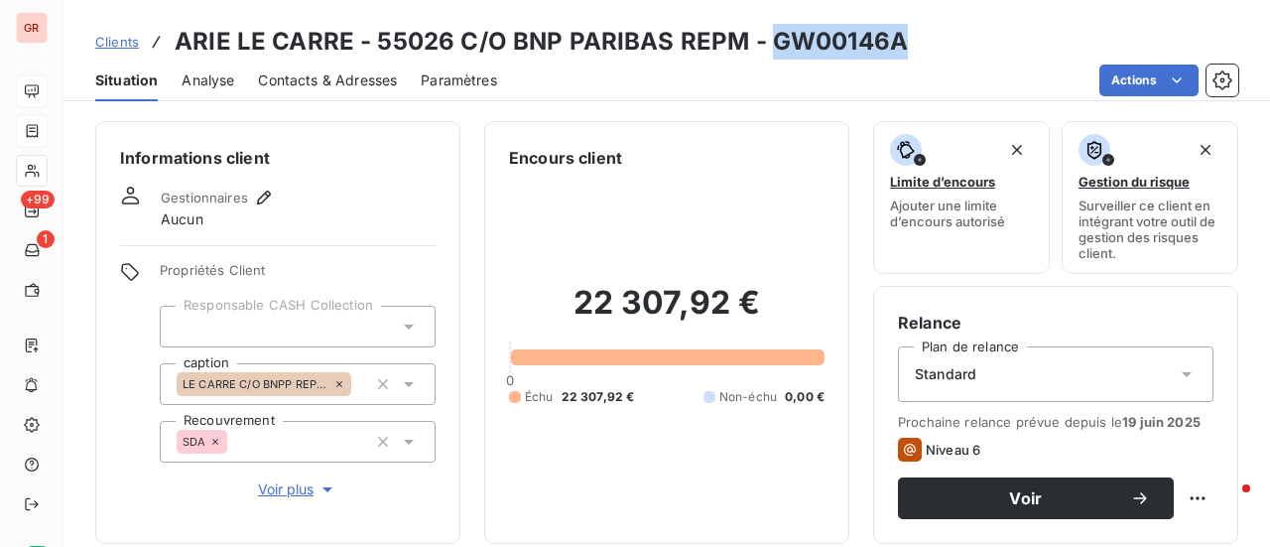
drag, startPoint x: 905, startPoint y: 48, endPoint x: 764, endPoint y: 44, distance: 140.9
click at [764, 44] on div "Clients ARIE LE CARRE - 55026 C/O BNP PARIBAS REPM - GW00146A" at bounding box center [666, 42] width 1206 height 36
copy h3 "GW00146A"
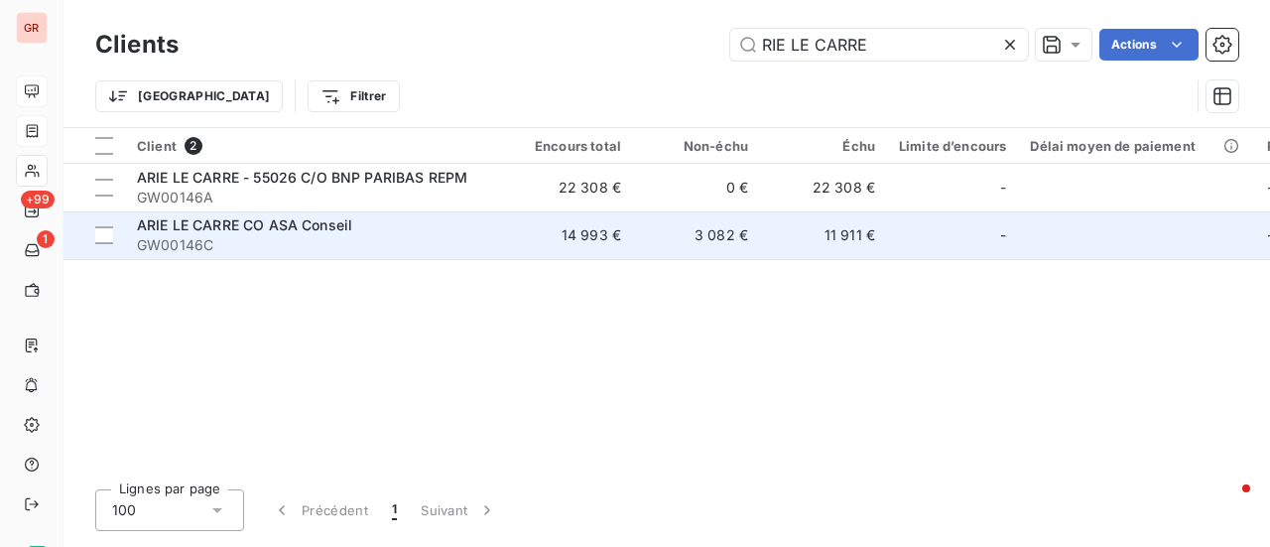
click at [296, 223] on span "ARIE LE CARRE CO ASA Conseil" at bounding box center [244, 224] width 215 height 17
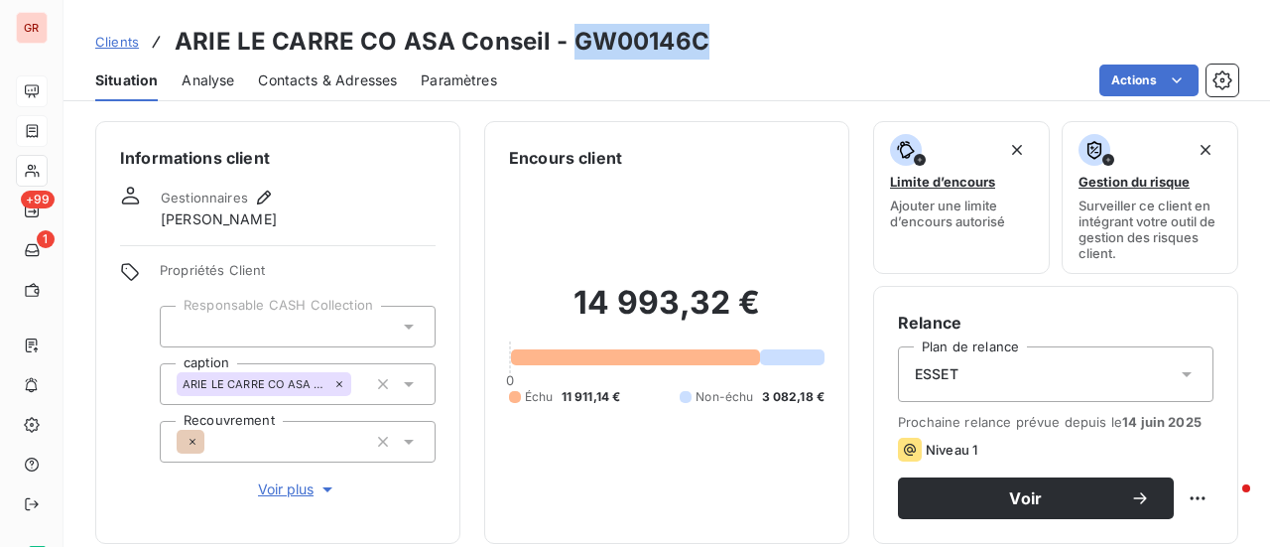
drag, startPoint x: 704, startPoint y: 44, endPoint x: 567, endPoint y: 43, distance: 136.9
click at [567, 43] on div "Clients ARIE LE CARRE CO ASA Conseil - GW00146C" at bounding box center [666, 42] width 1206 height 36
click at [723, 45] on div "Clients ARIE LE CARRE CO ASA Conseil - GW00146C" at bounding box center [666, 42] width 1206 height 36
click at [721, 47] on div "Clients ARIE LE CARRE CO ASA Conseil - GW00146C" at bounding box center [666, 42] width 1206 height 36
drag, startPoint x: 563, startPoint y: 41, endPoint x: 704, endPoint y: 45, distance: 140.9
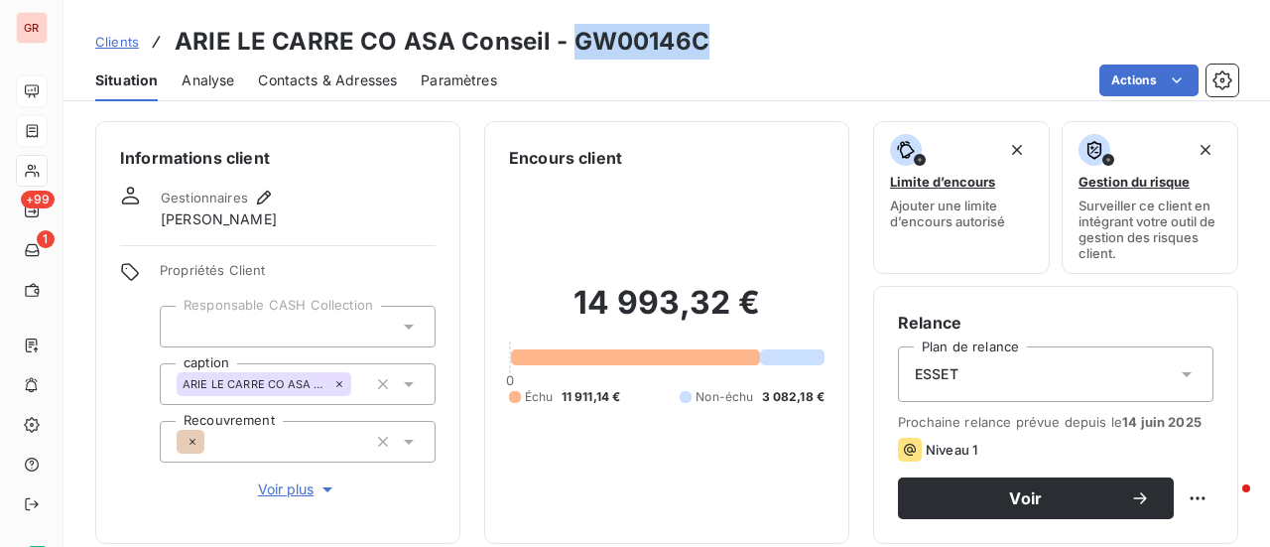
click at [704, 45] on div "Clients ARIE LE CARRE CO ASA Conseil - GW00146C" at bounding box center [666, 42] width 1206 height 36
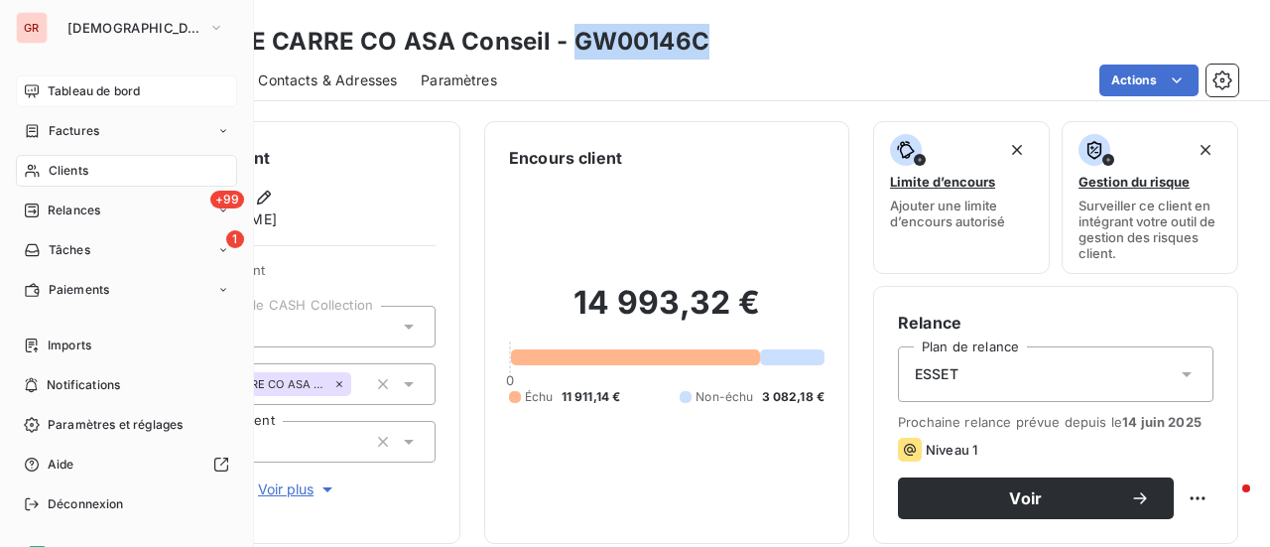
drag, startPoint x: 91, startPoint y: 125, endPoint x: 235, endPoint y: 98, distance: 146.3
click at [91, 125] on span "Factures" at bounding box center [74, 131] width 51 height 18
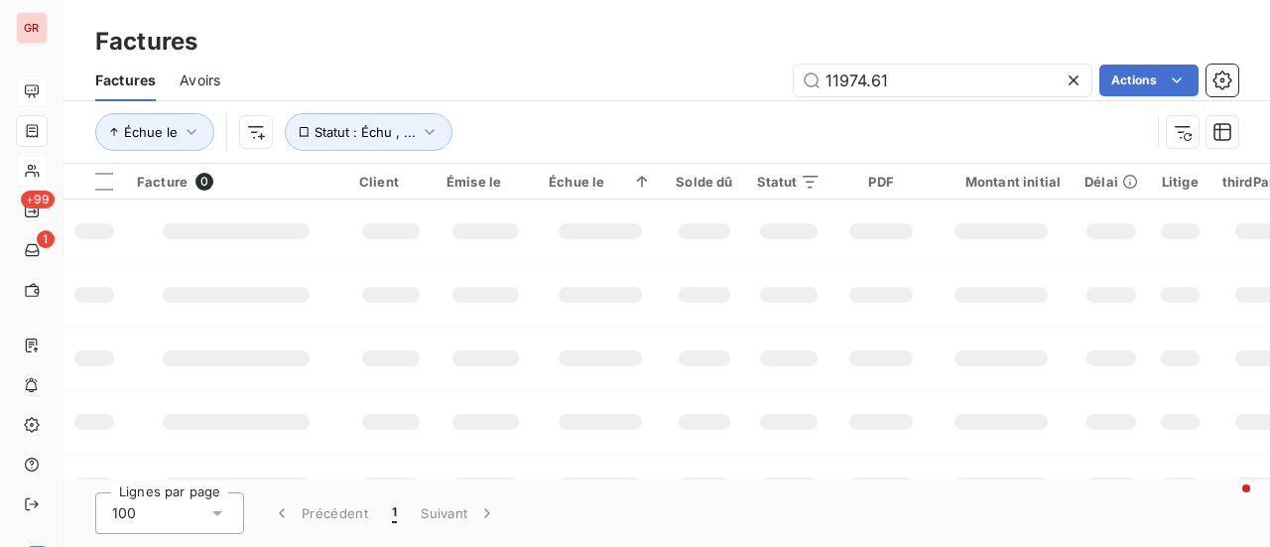
drag, startPoint x: 959, startPoint y: 90, endPoint x: 468, endPoint y: 120, distance: 491.9
click at [484, 119] on div "Factures Avoirs 11974.61 Actions Échue le Statut : Échu , ..." at bounding box center [666, 111] width 1206 height 103
type input "202508865"
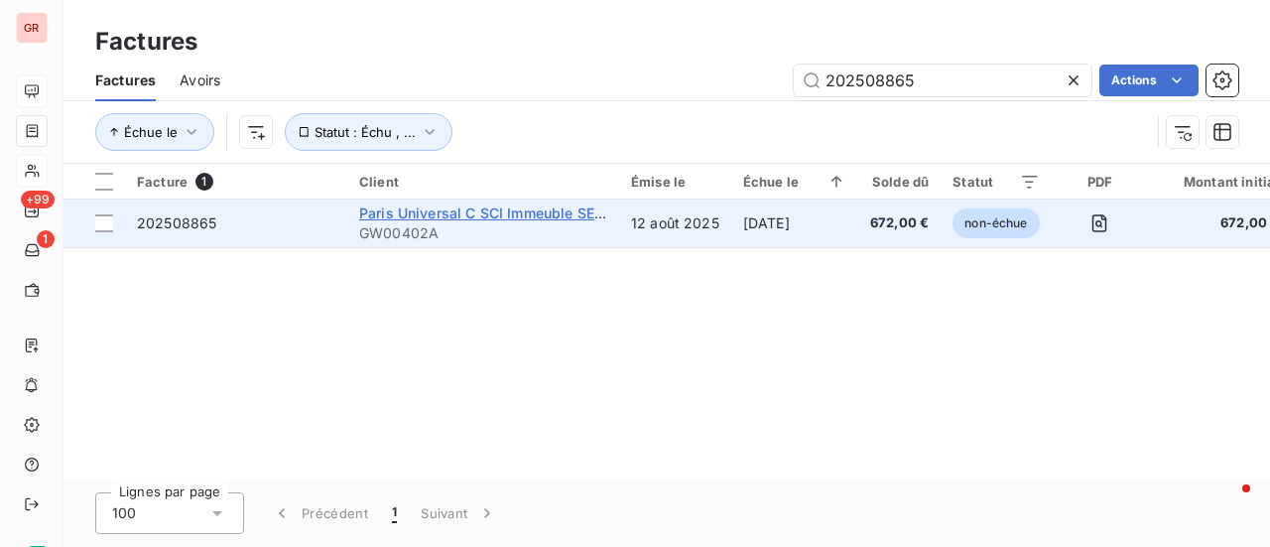
click at [520, 213] on span "Paris Universal C SCI Immeuble SENSE C/O CBRE PM" at bounding box center [539, 212] width 360 height 17
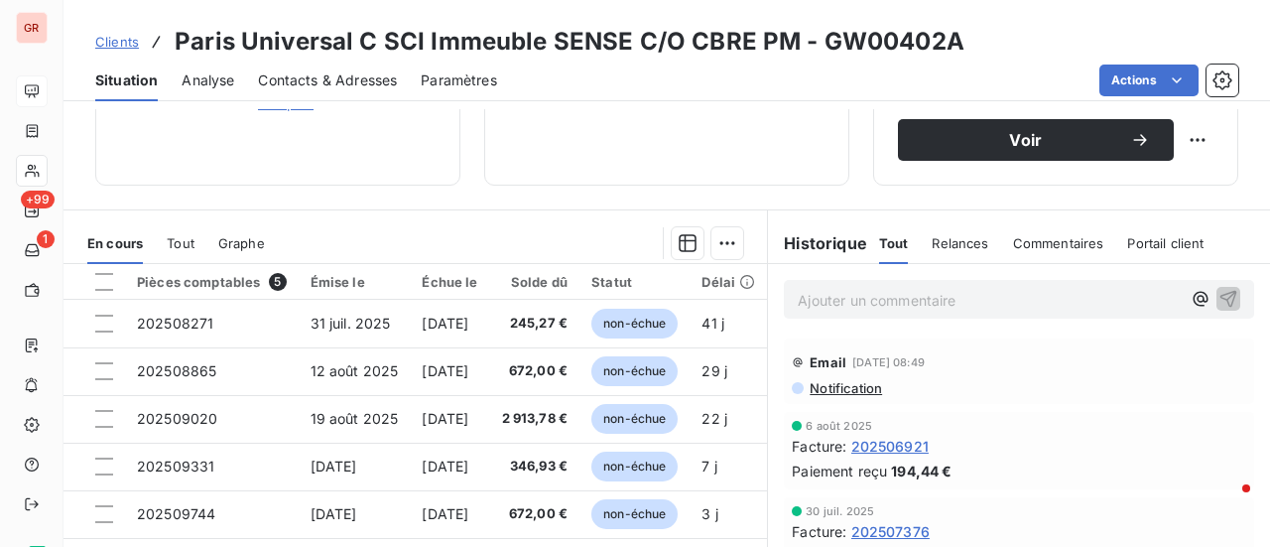
scroll to position [344, 0]
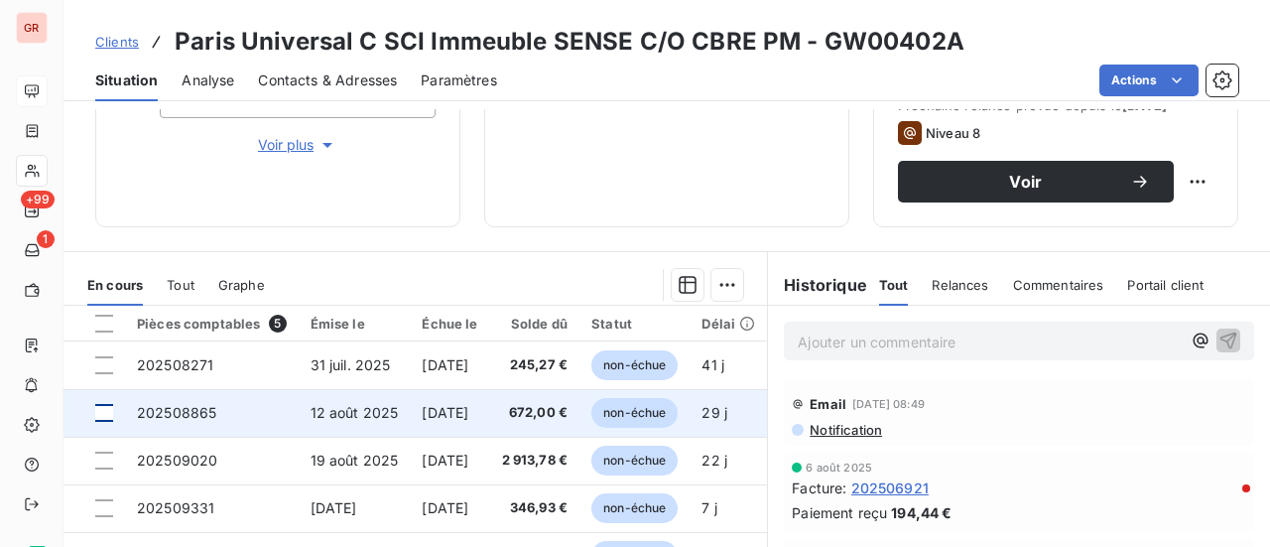
click at [110, 416] on div at bounding box center [104, 413] width 18 height 18
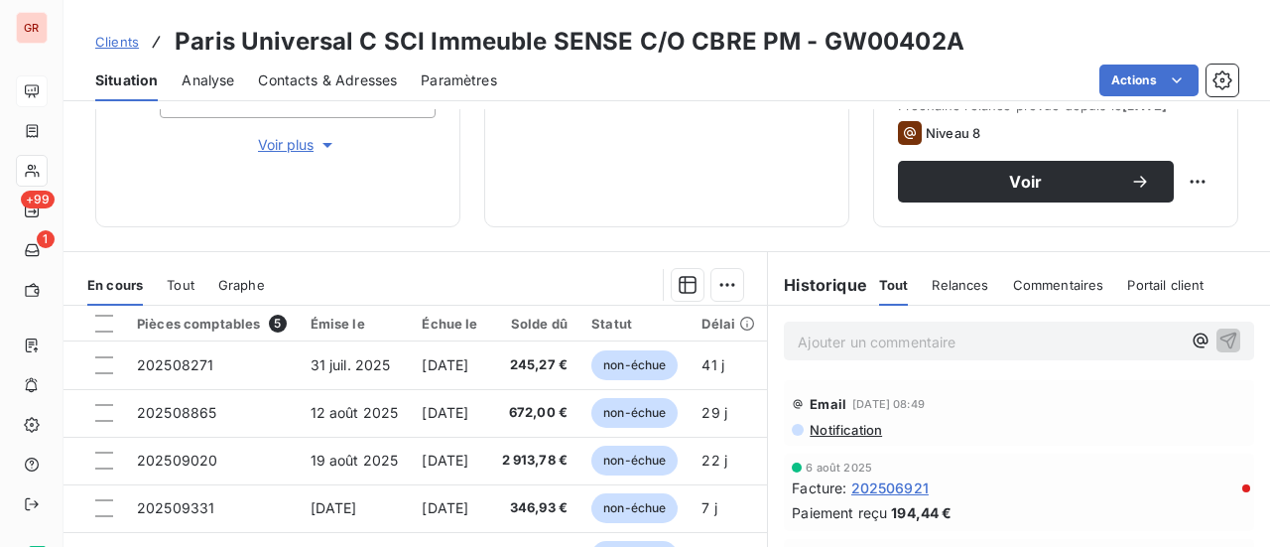
click at [555, 154] on html "GR +99 1 Clients Paris Universal C SCI Immeuble SENSE C/O CBRE PM - GW00402A Si…" at bounding box center [635, 273] width 1270 height 547
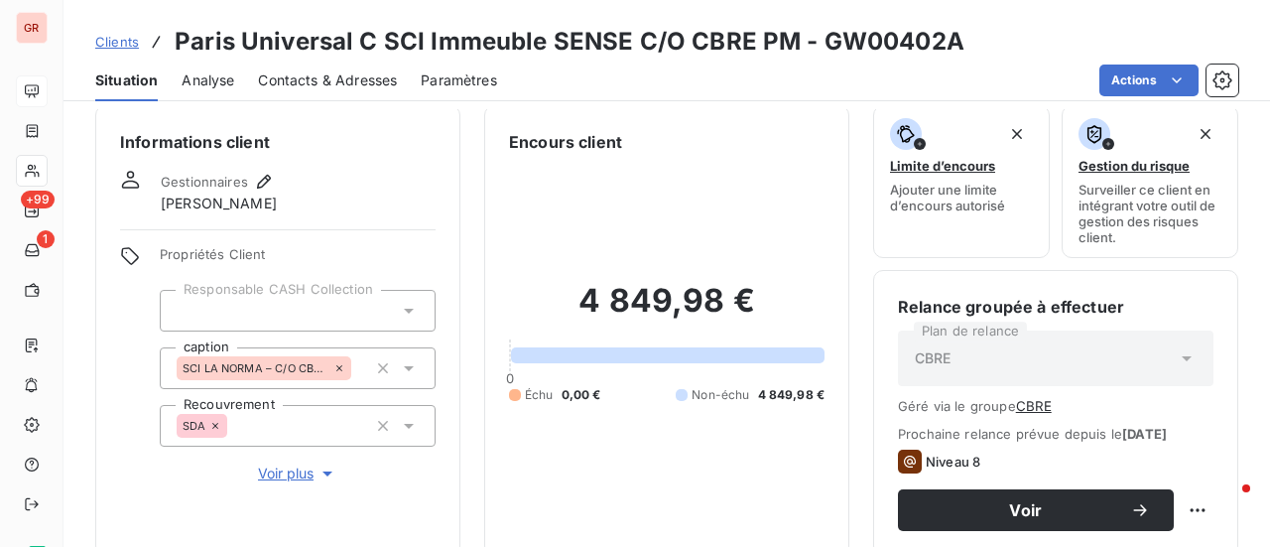
scroll to position [0, 0]
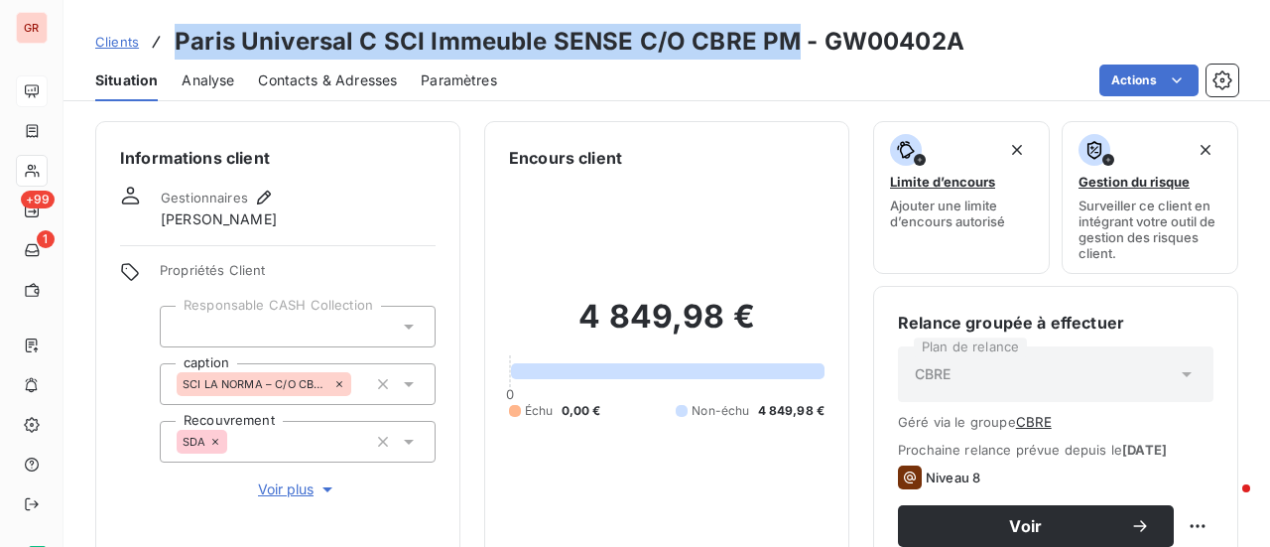
drag, startPoint x: 788, startPoint y: 45, endPoint x: 183, endPoint y: 48, distance: 605.0
click at [180, 48] on h3 "Paris Universal C SCI Immeuble SENSE C/O CBRE PM - GW00402A" at bounding box center [570, 42] width 790 height 36
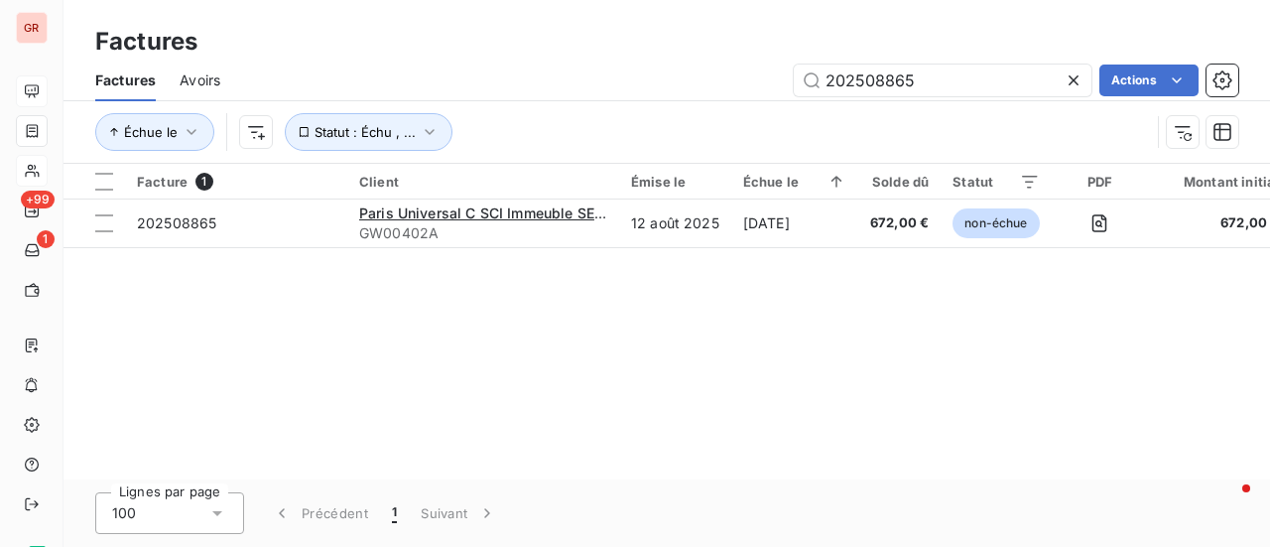
drag, startPoint x: 954, startPoint y: 80, endPoint x: 544, endPoint y: 86, distance: 410.7
click at [552, 83] on div "202508865 Actions" at bounding box center [741, 80] width 994 height 32
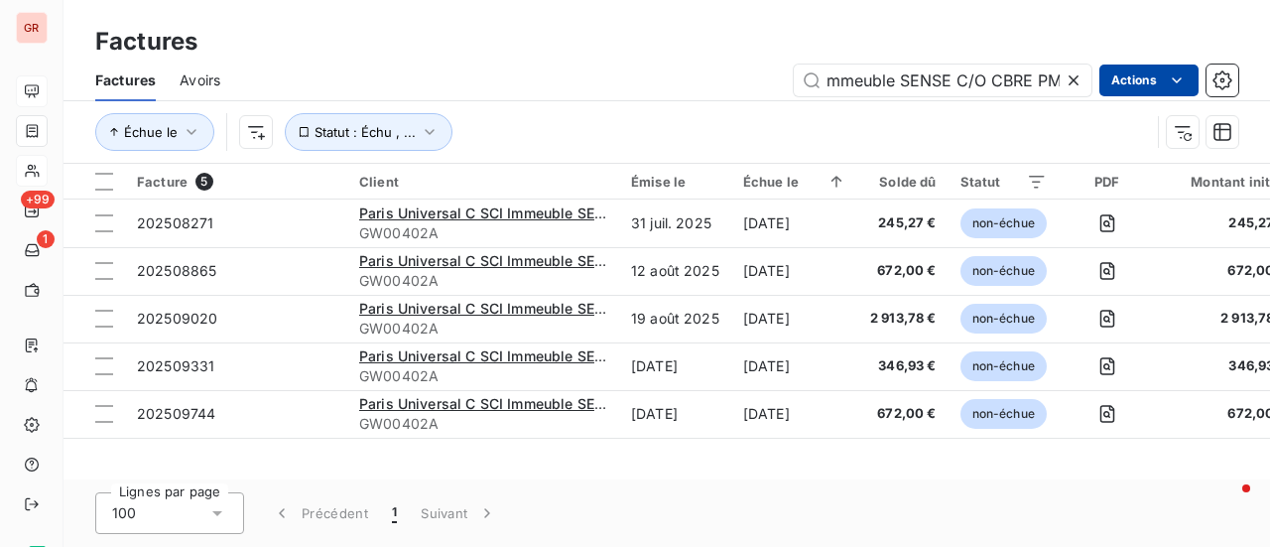
type input "Paris Universal C SCI Immeuble SENSE C/O CBRE PM"
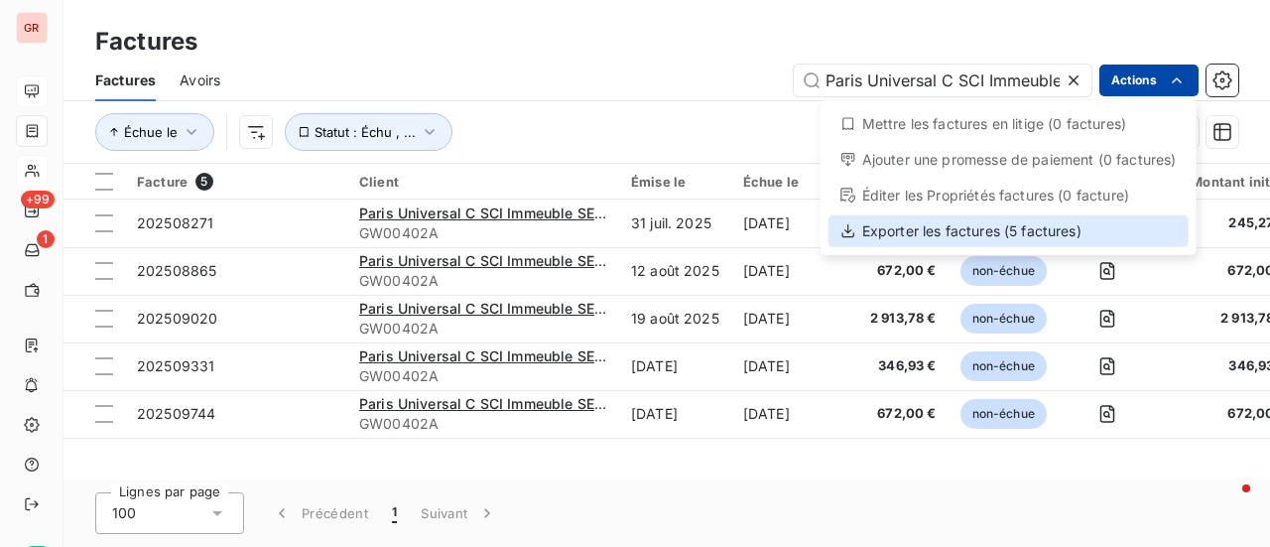
click at [984, 237] on div "Exporter les factures (5 factures)" at bounding box center [1008, 231] width 360 height 32
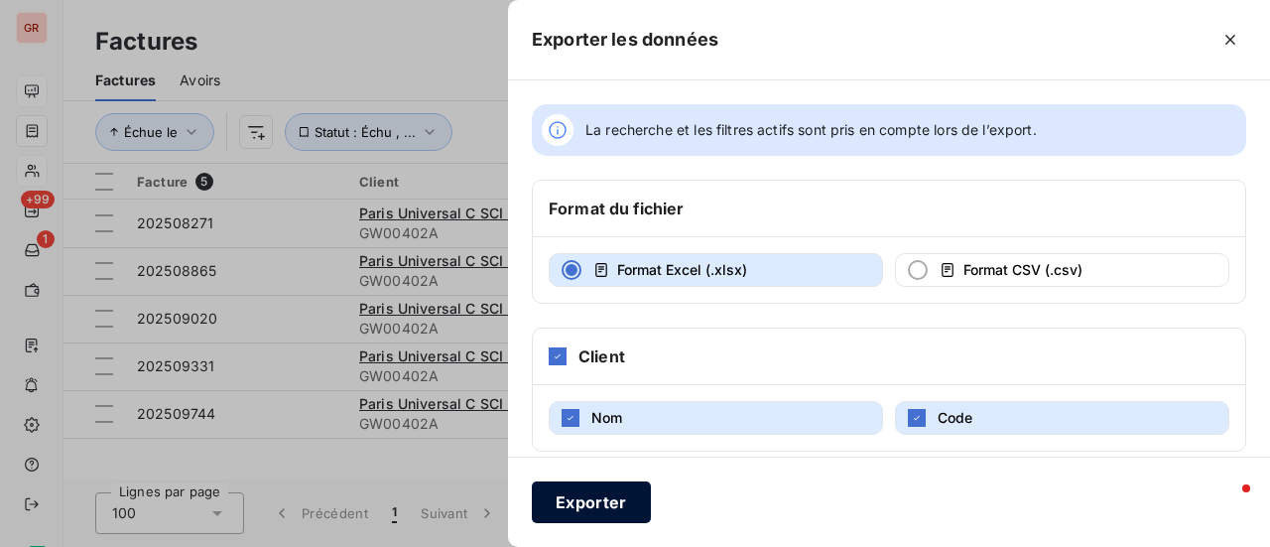
click at [596, 511] on button "Exporter" at bounding box center [591, 502] width 119 height 42
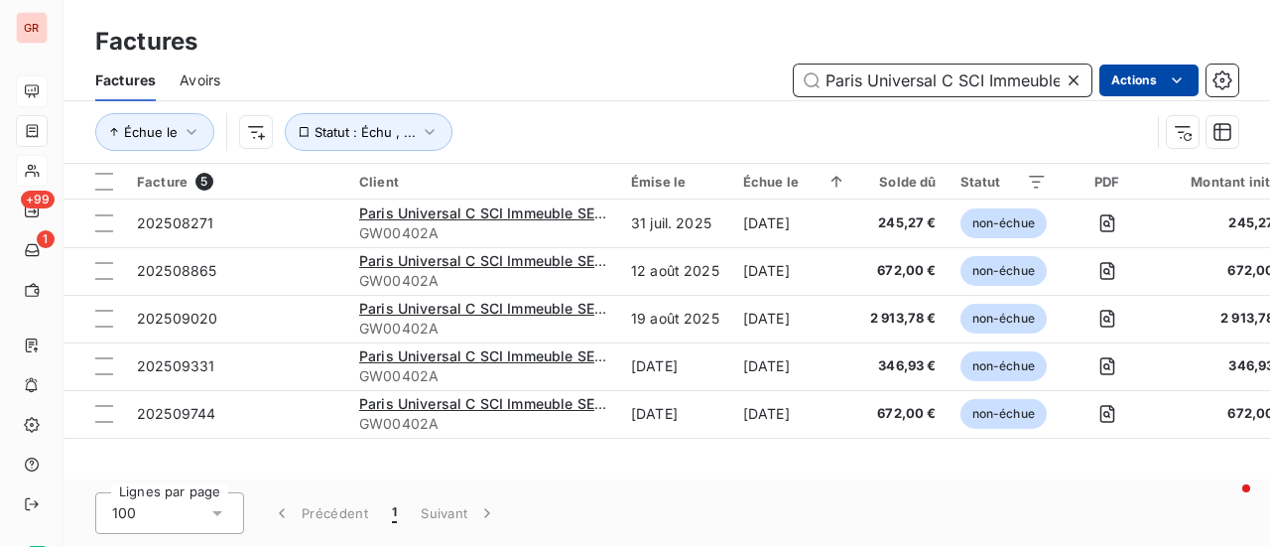
scroll to position [0, 167]
drag, startPoint x: 823, startPoint y: 83, endPoint x: 1118, endPoint y: 70, distance: 294.9
click at [1118, 70] on div "Paris Universal C SCI Immeuble SENSE C/O CBRE PM Actions" at bounding box center [741, 80] width 994 height 32
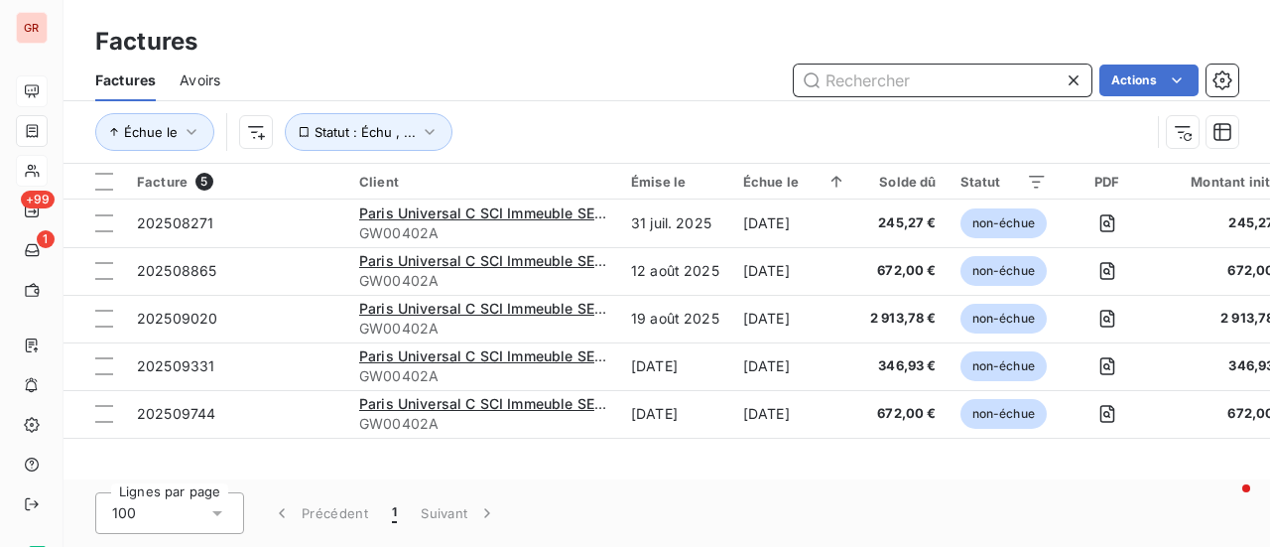
scroll to position [0, 0]
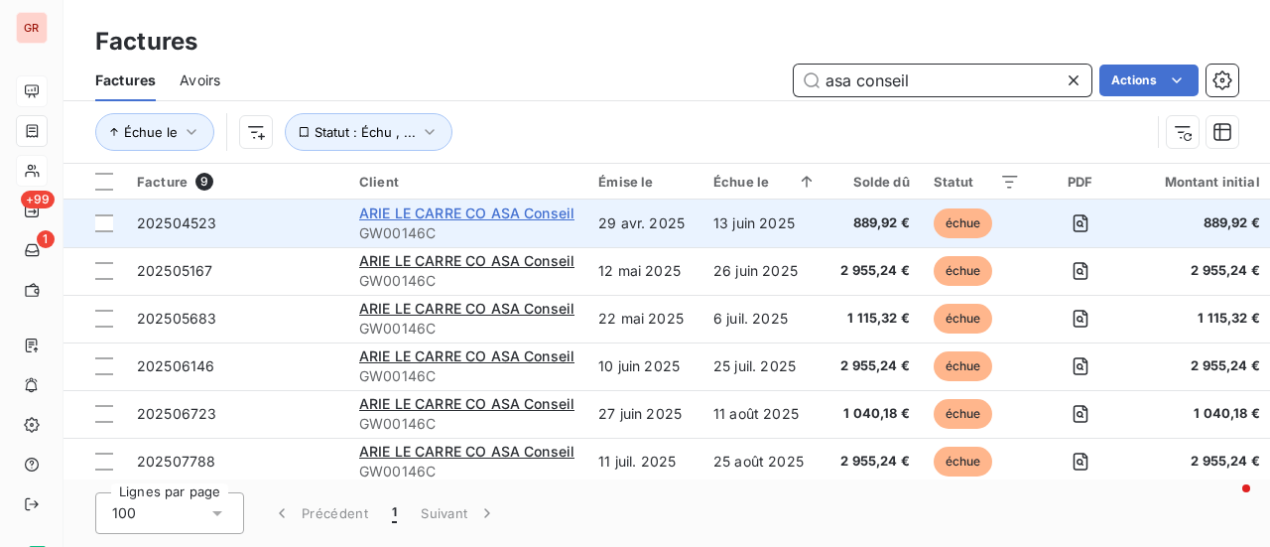
type input "asa conseil"
click at [428, 204] on span "ARIE LE CARRE CO ASA Conseil" at bounding box center [466, 212] width 215 height 17
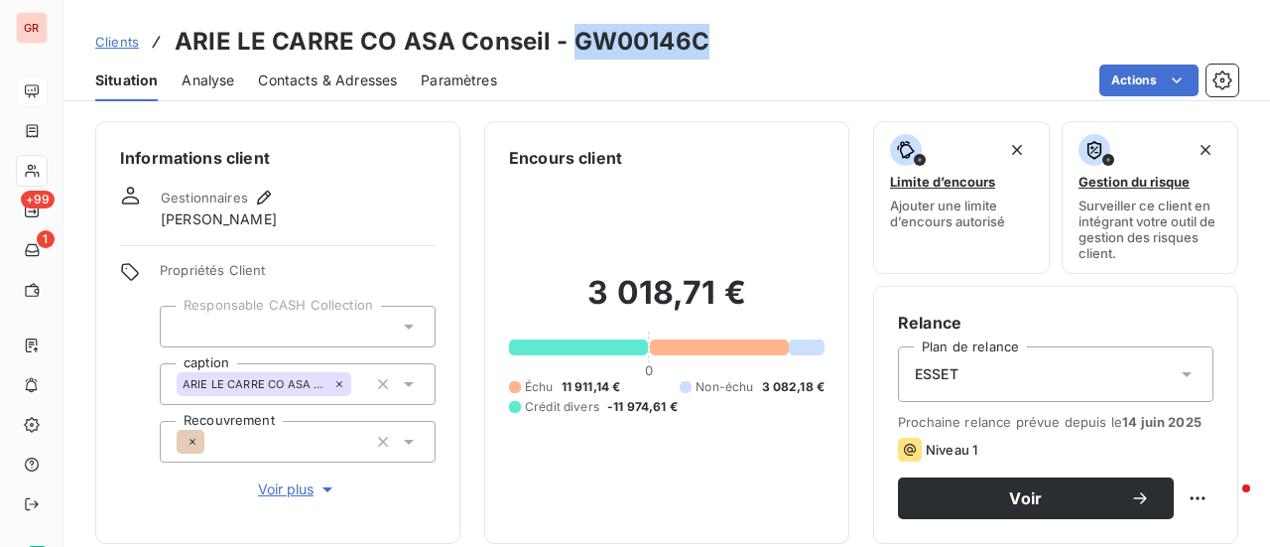
drag, startPoint x: 710, startPoint y: 52, endPoint x: 573, endPoint y: 41, distance: 137.3
click at [573, 41] on div "Clients ARIE LE CARRE CO ASA Conseil - GW00146C" at bounding box center [666, 42] width 1206 height 36
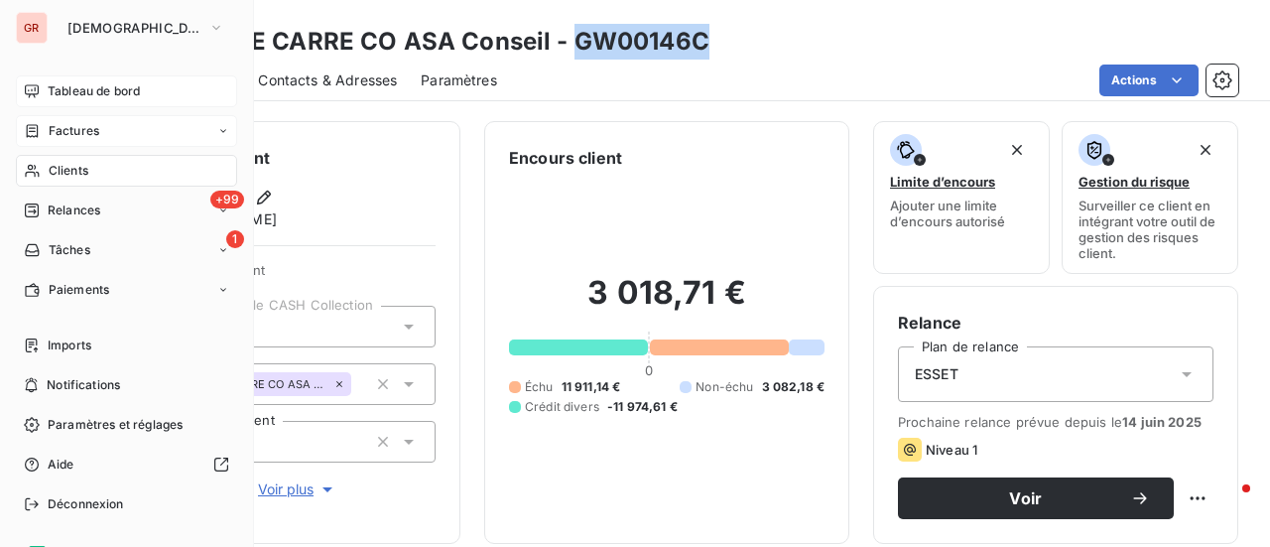
click at [83, 126] on span "Factures" at bounding box center [74, 131] width 51 height 18
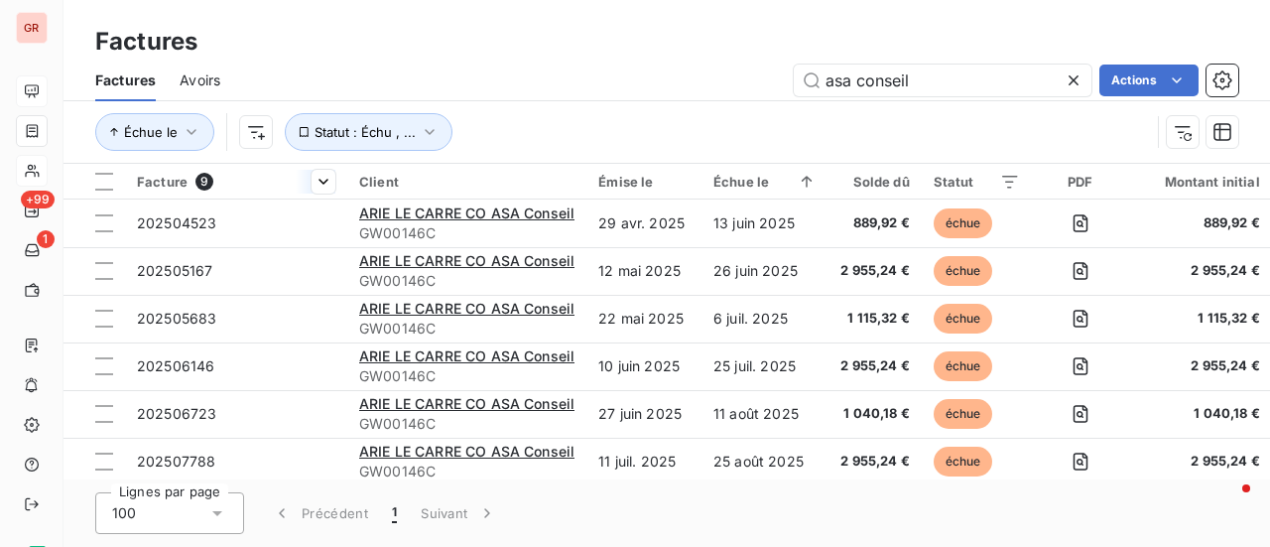
drag, startPoint x: 968, startPoint y: 79, endPoint x: 305, endPoint y: 182, distance: 671.4
click at [364, 170] on div "Factures Factures Avoirs asa conseil Actions Échue le Statut : Échu , ... Factu…" at bounding box center [666, 273] width 1206 height 547
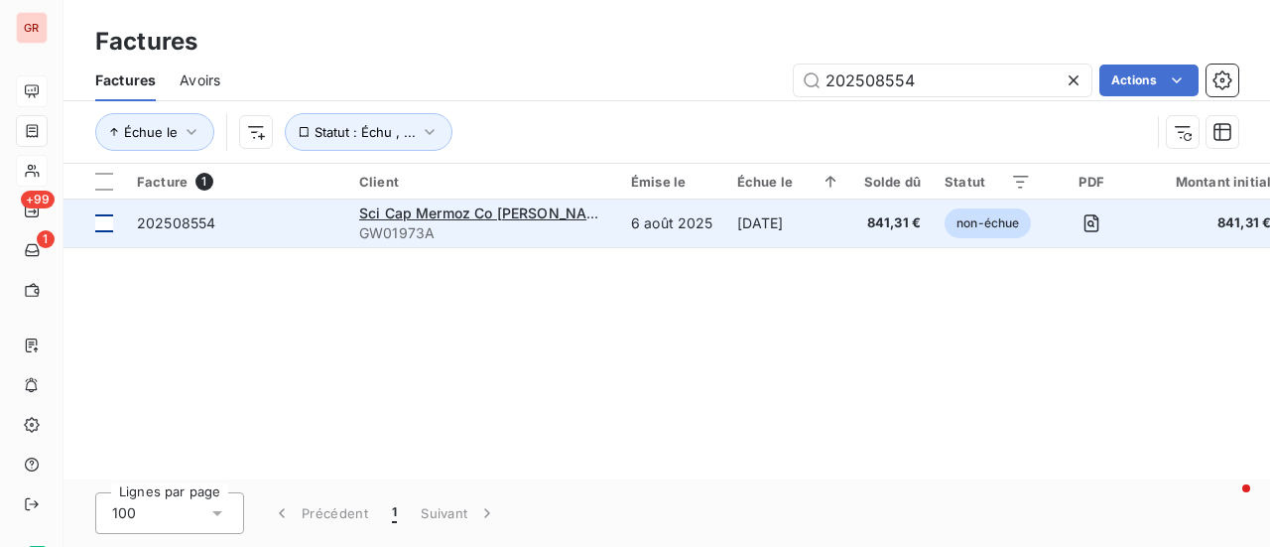
type input "202508554"
click at [115, 227] on td at bounding box center [93, 223] width 61 height 48
click at [419, 218] on span "Sci Cap Mermoz Co Workman TurnbulL" at bounding box center [546, 212] width 374 height 17
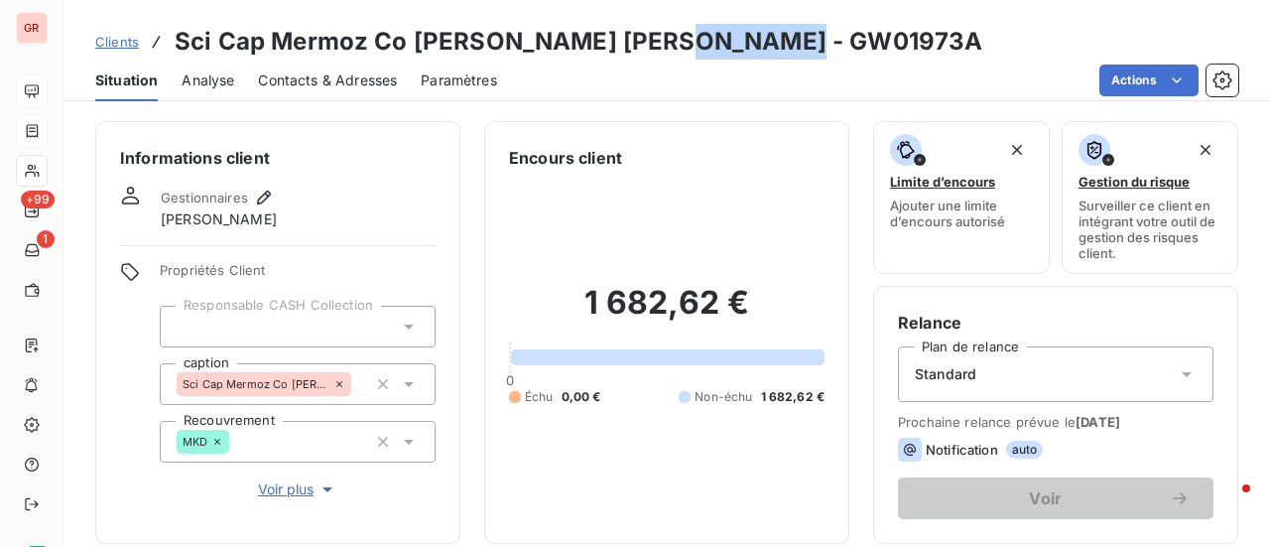
drag, startPoint x: 793, startPoint y: 45, endPoint x: 667, endPoint y: 47, distance: 126.0
click at [659, 47] on div "Clients Sci Cap Mermoz Co Workman TurnbulL - GW01973A" at bounding box center [666, 42] width 1206 height 36
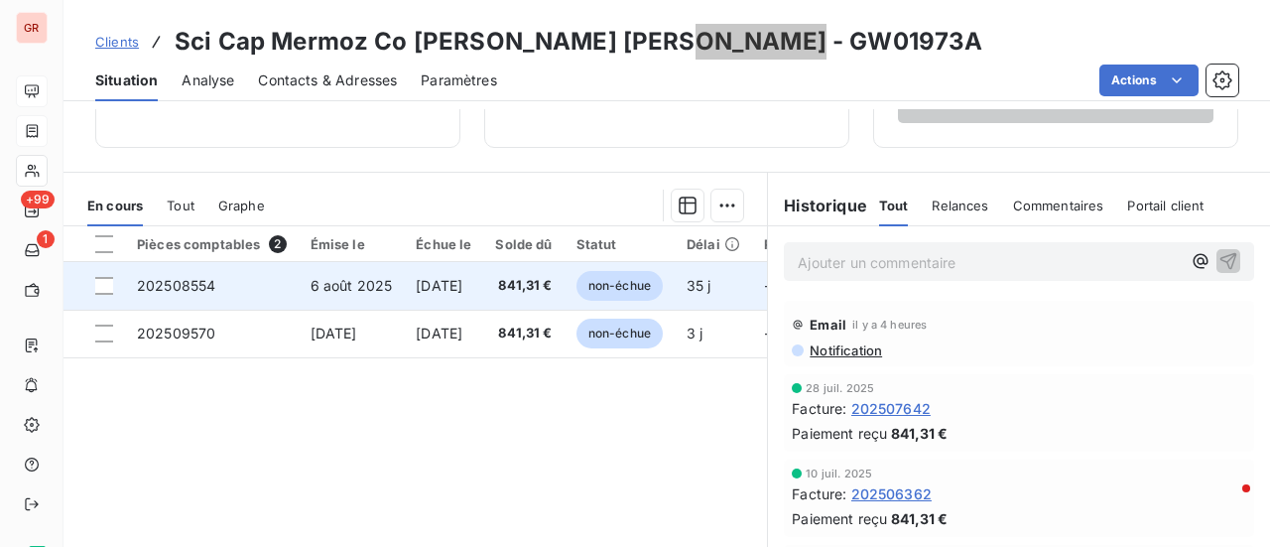
scroll to position [397, 0]
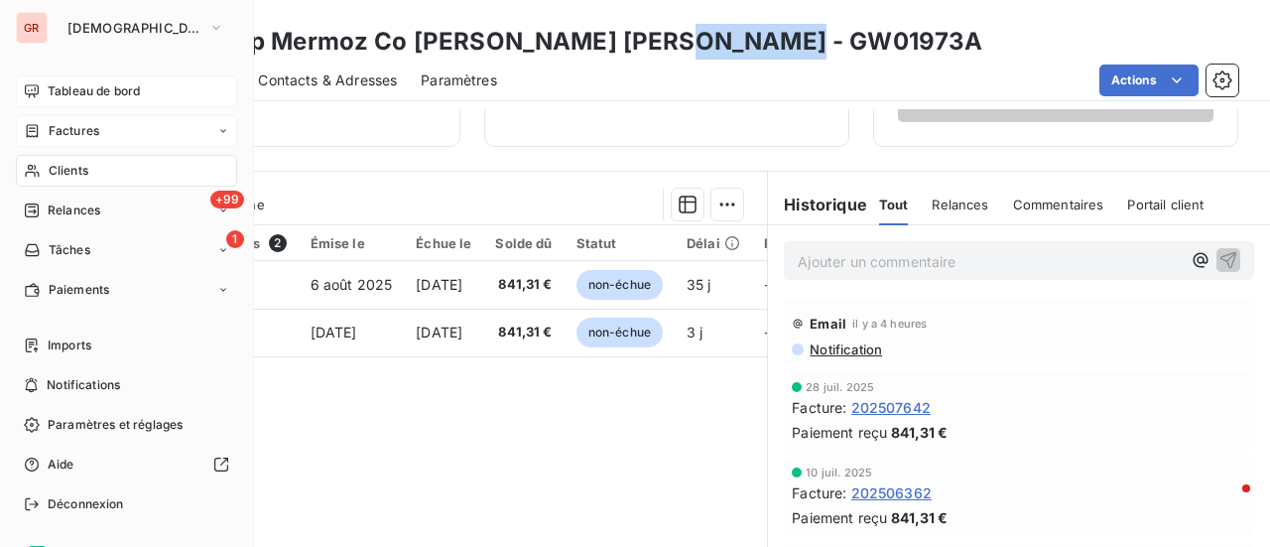
drag, startPoint x: 87, startPoint y: 131, endPoint x: 133, endPoint y: 122, distance: 46.5
click at [87, 131] on span "Factures" at bounding box center [74, 131] width 51 height 18
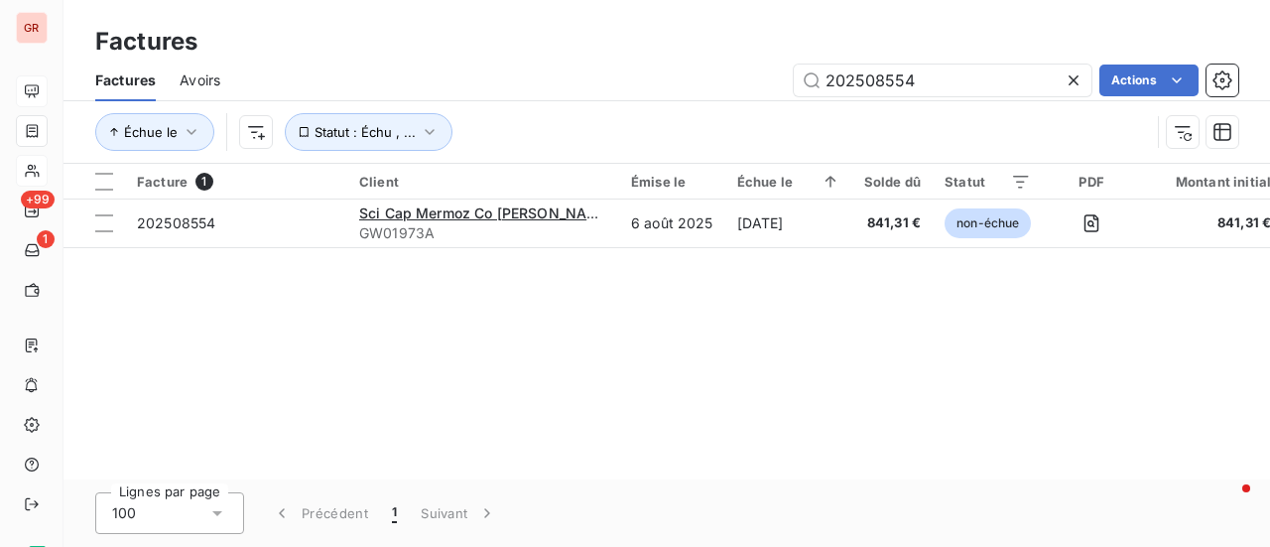
drag, startPoint x: 934, startPoint y: 76, endPoint x: 529, endPoint y: 96, distance: 406.2
click at [531, 94] on div "202508554 Actions" at bounding box center [741, 80] width 994 height 32
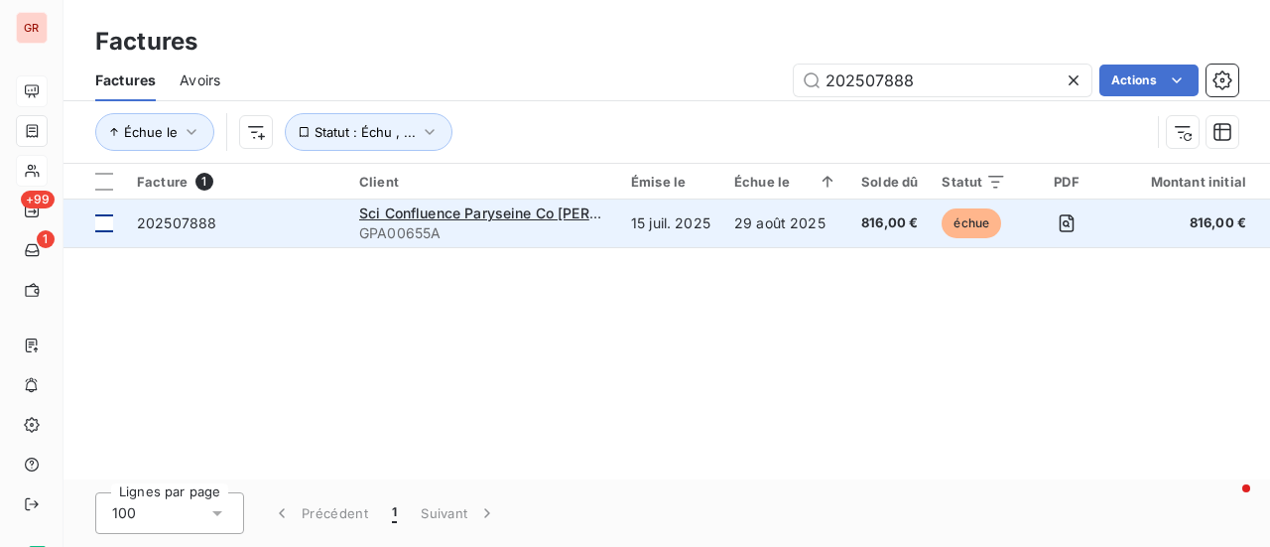
type input "202507888"
click at [110, 223] on div at bounding box center [104, 223] width 18 height 18
click at [190, 230] on span "202507888" at bounding box center [176, 222] width 79 height 17
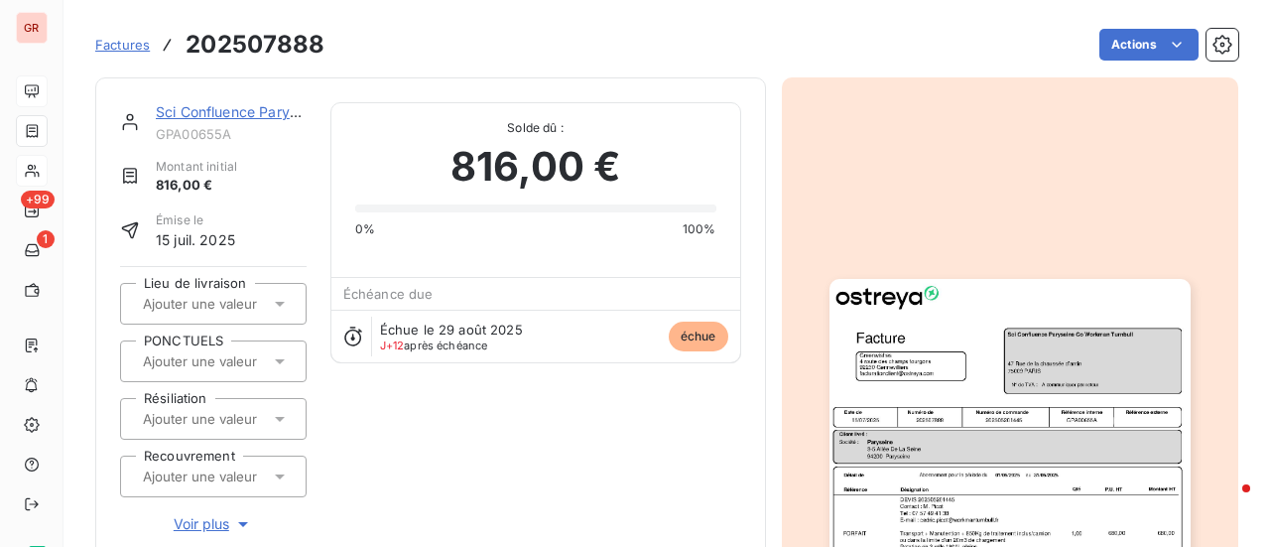
click at [349, 44] on div "Actions" at bounding box center [793, 45] width 889 height 32
drag, startPoint x: 326, startPoint y: 40, endPoint x: 169, endPoint y: 52, distance: 158.2
click at [169, 52] on div "Factures 202507888 Actions" at bounding box center [666, 45] width 1143 height 42
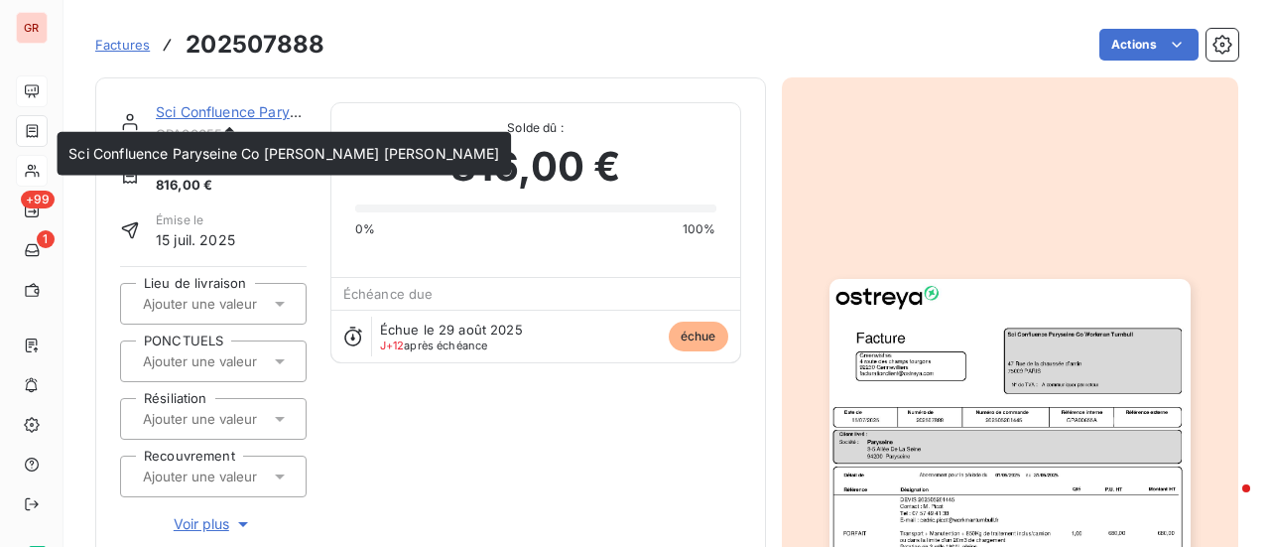
click at [206, 117] on link "Sci Confluence Paryseine Co Workman Turnbull" at bounding box center [371, 111] width 430 height 17
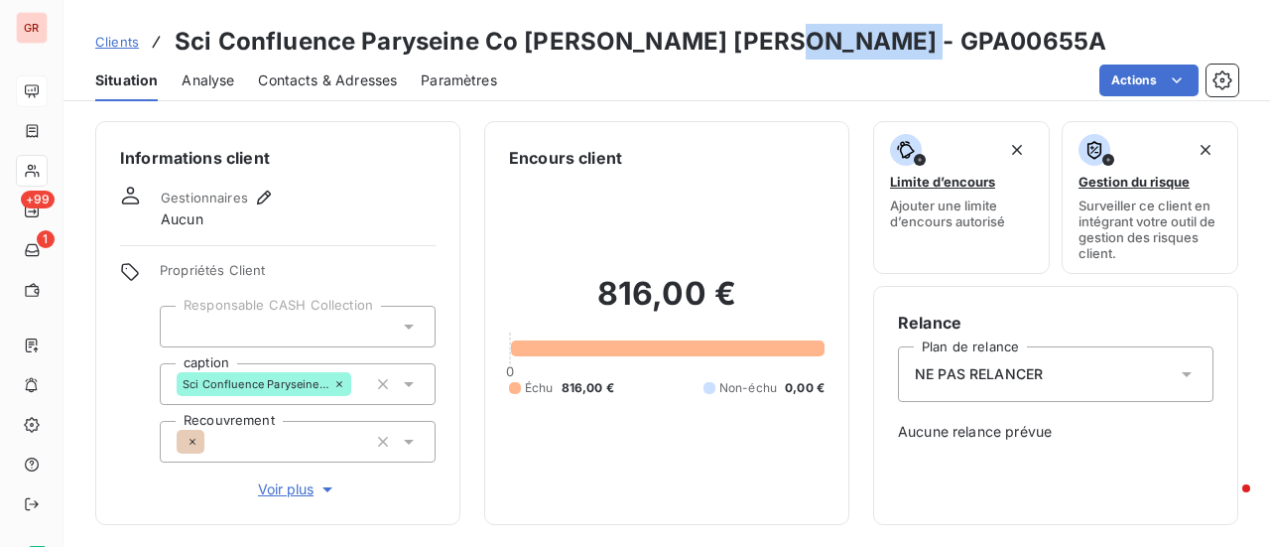
drag, startPoint x: 908, startPoint y: 39, endPoint x: 776, endPoint y: 41, distance: 131.9
click at [762, 47] on div "Clients Sci Confluence Paryseine Co Workman Turnbull - GPA00655A" at bounding box center [666, 42] width 1206 height 36
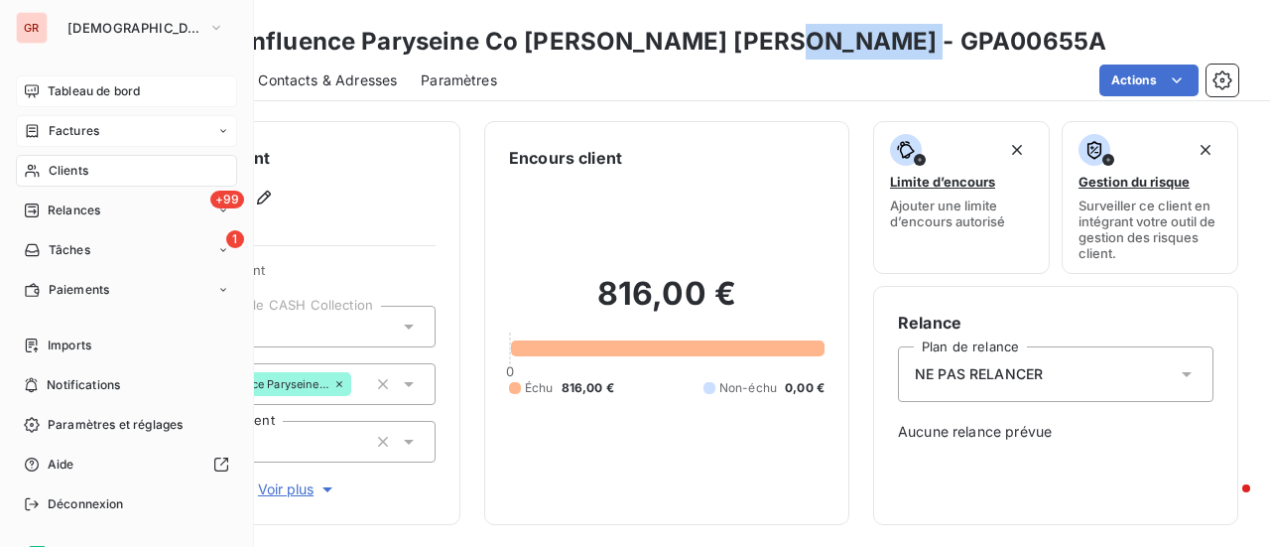
click at [95, 132] on span "Factures" at bounding box center [74, 131] width 51 height 18
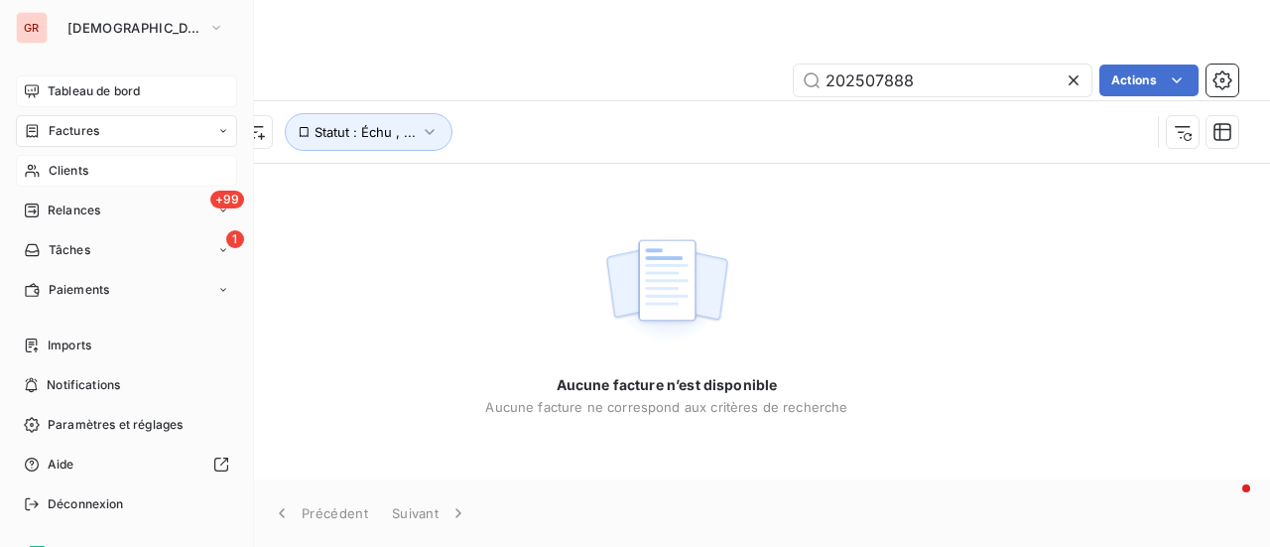
click at [127, 88] on span "Tableau de bord" at bounding box center [94, 91] width 92 height 18
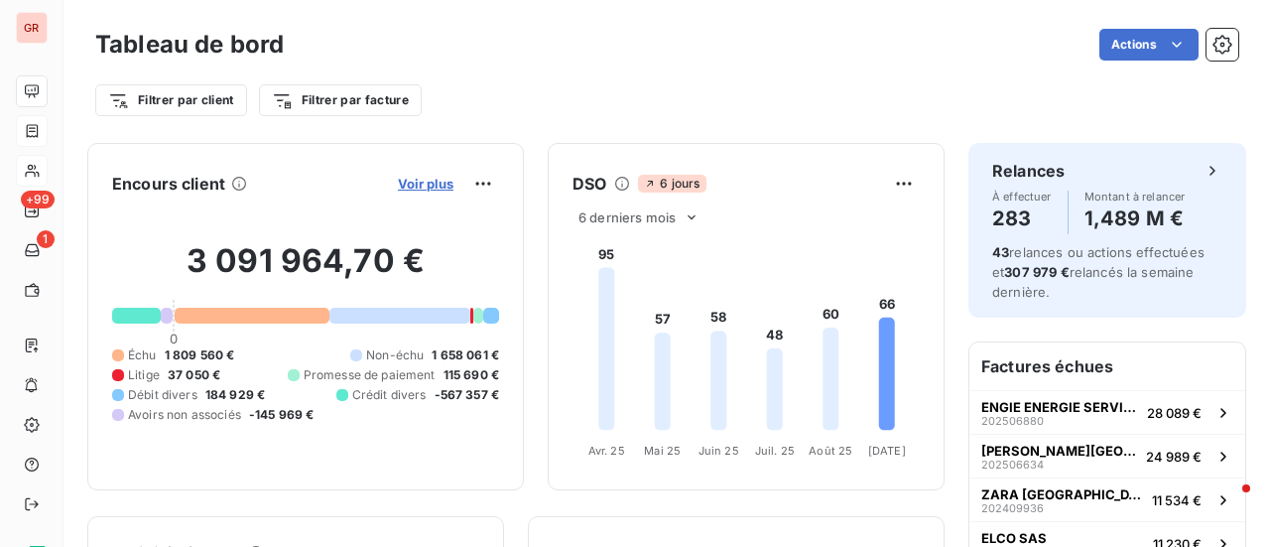
click at [421, 182] on span "Voir plus" at bounding box center [426, 184] width 56 height 16
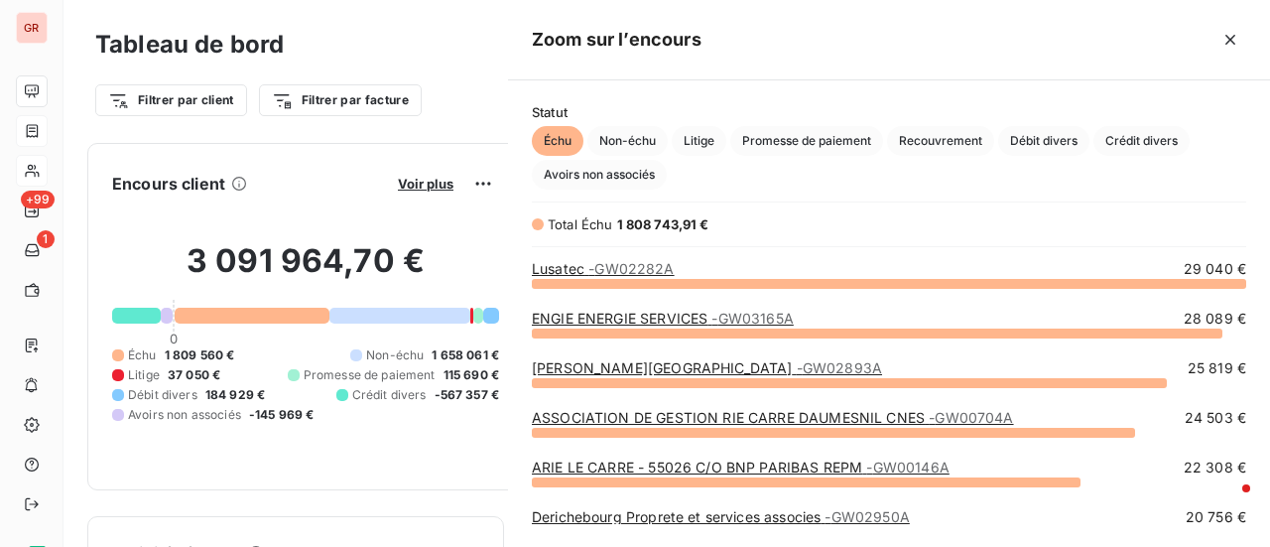
scroll to position [249, 746]
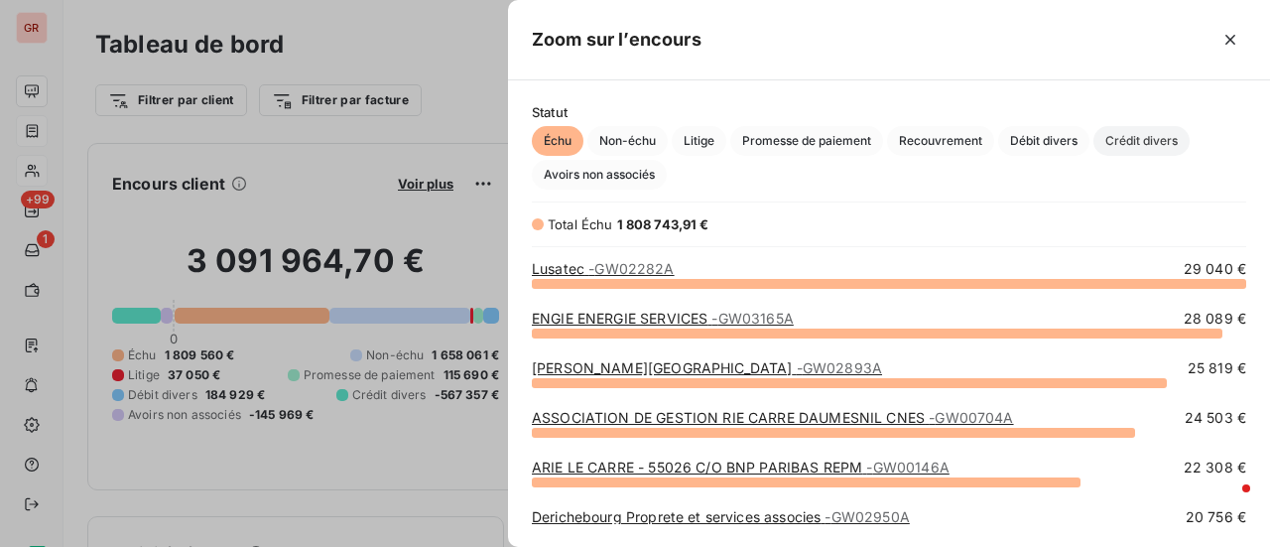
click at [1166, 140] on span "Crédit divers" at bounding box center [1141, 141] width 96 height 30
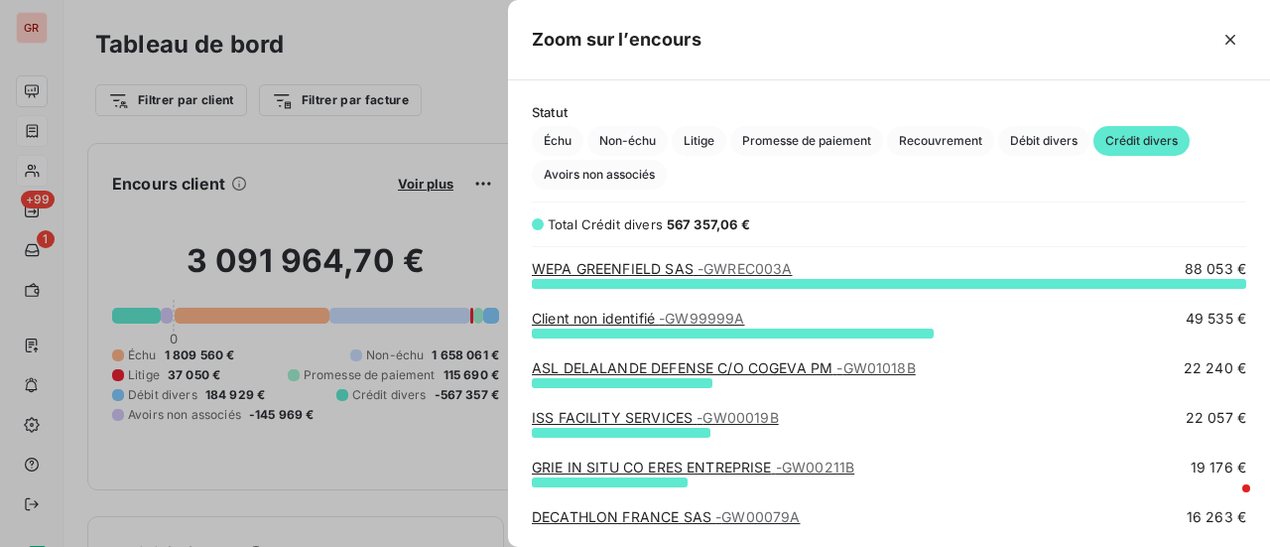
drag, startPoint x: 34, startPoint y: 131, endPoint x: 48, endPoint y: 125, distance: 15.1
click at [34, 131] on div at bounding box center [635, 273] width 1270 height 547
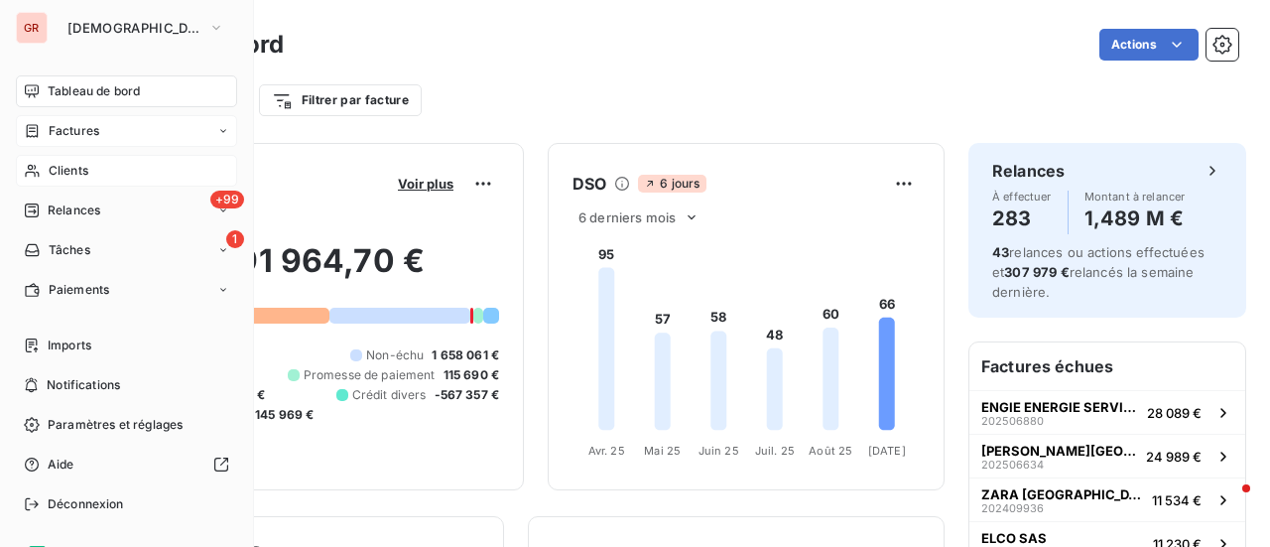
click at [76, 132] on span "Factures" at bounding box center [74, 131] width 51 height 18
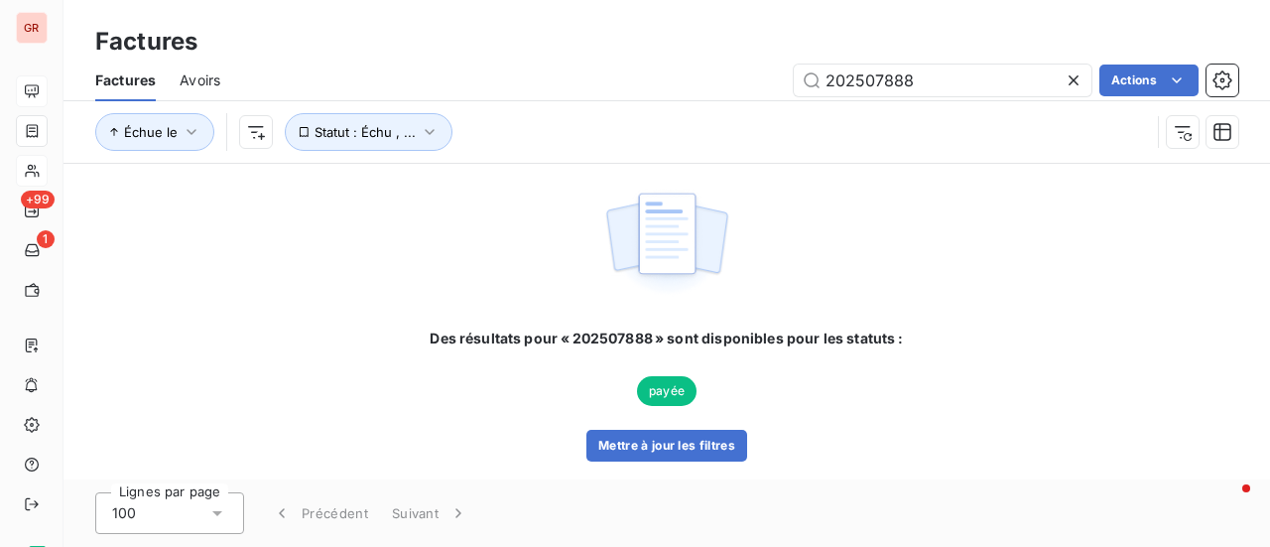
drag, startPoint x: 948, startPoint y: 72, endPoint x: 542, endPoint y: 106, distance: 408.1
click at [549, 106] on div "Factures Avoirs 202507888 Actions Échue le Statut : Échu , ..." at bounding box center [666, 111] width 1206 height 103
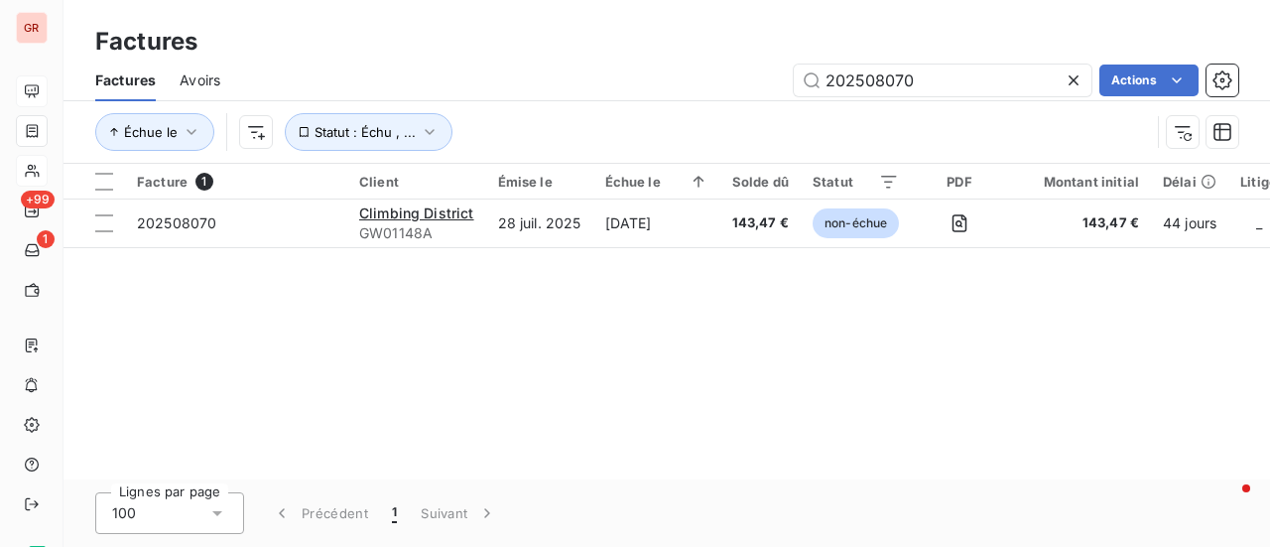
type input "202508070"
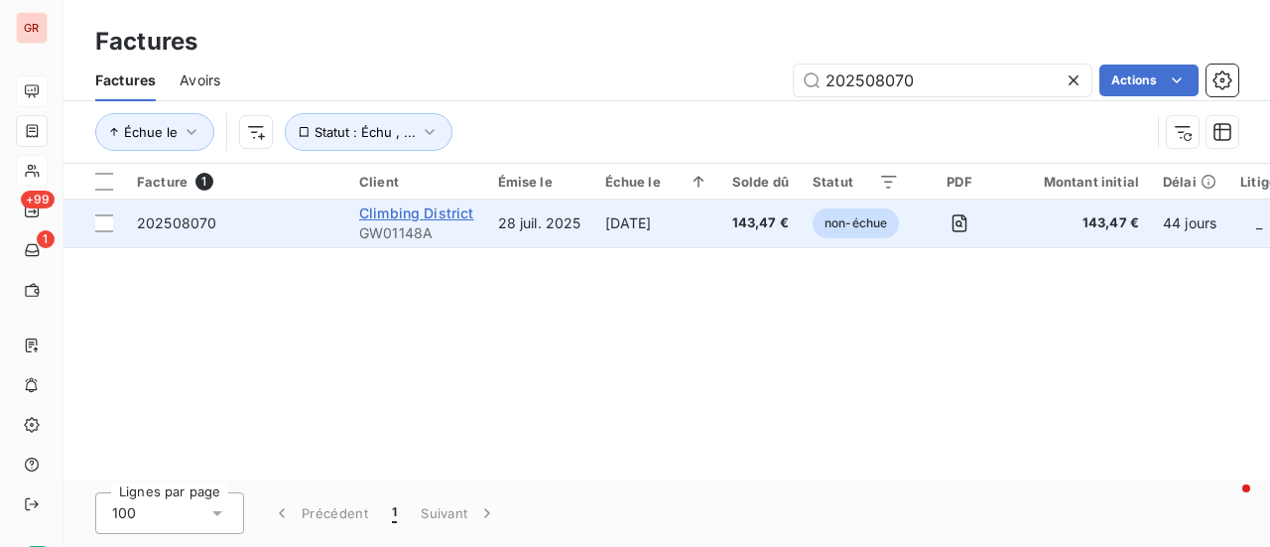
click at [446, 210] on span "Climbing District" at bounding box center [416, 212] width 115 height 17
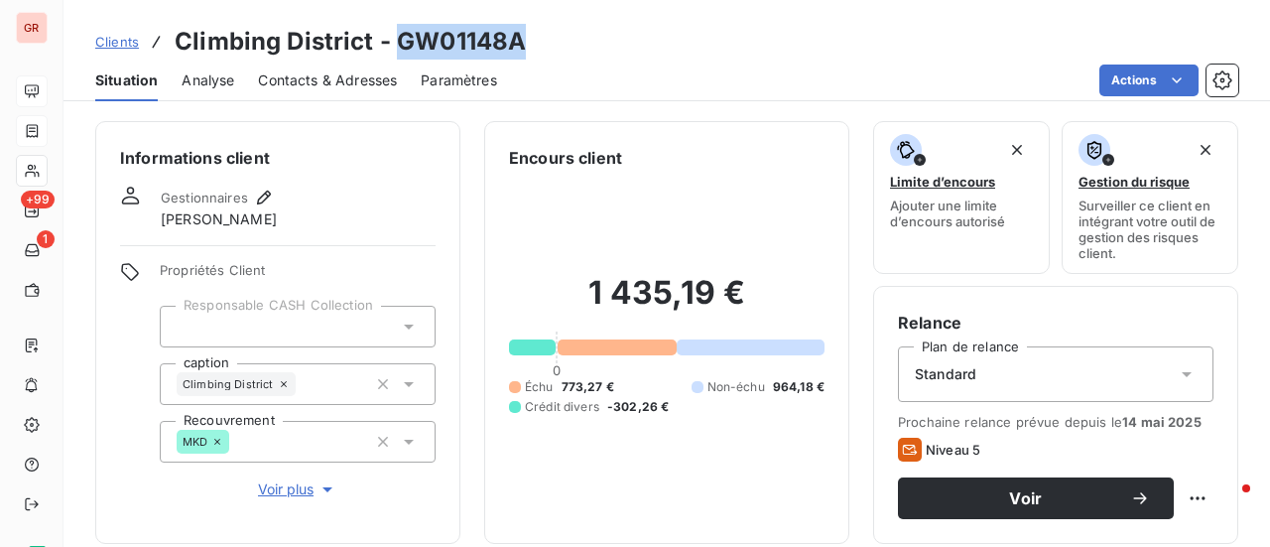
drag, startPoint x: 523, startPoint y: 49, endPoint x: 399, endPoint y: 39, distance: 124.4
click at [399, 39] on div "Clients Climbing District - GW01148A" at bounding box center [666, 42] width 1206 height 36
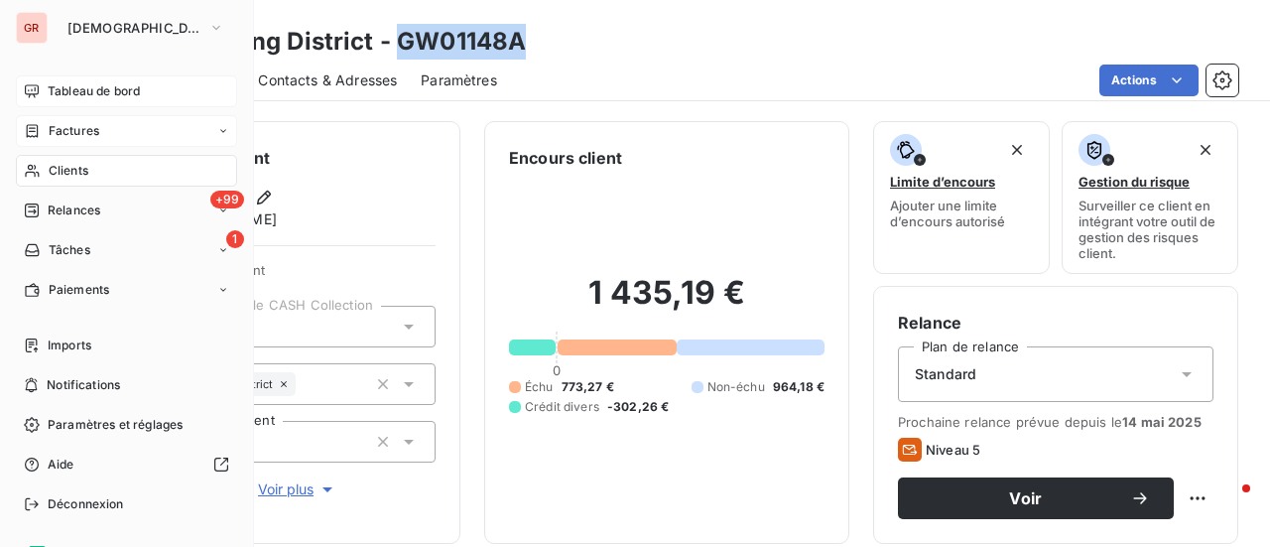
click at [94, 135] on span "Factures" at bounding box center [74, 131] width 51 height 18
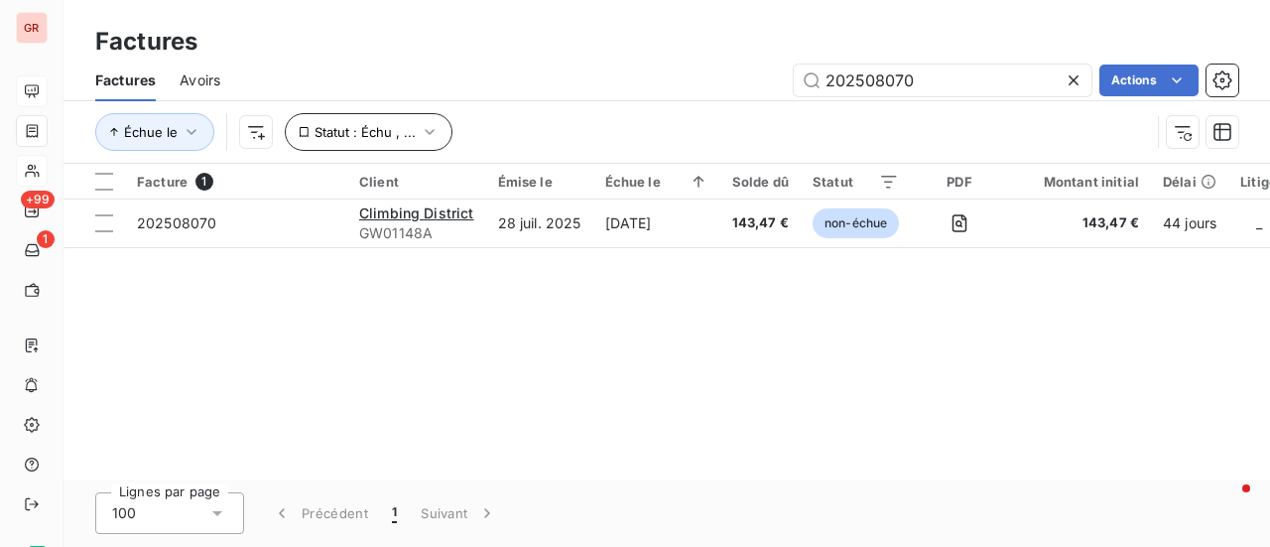
drag, startPoint x: 943, startPoint y: 85, endPoint x: 333, endPoint y: 130, distance: 611.6
click at [444, 120] on div "Factures Avoirs 202508070 Actions Échue le Statut : Échu , ..." at bounding box center [666, 111] width 1206 height 103
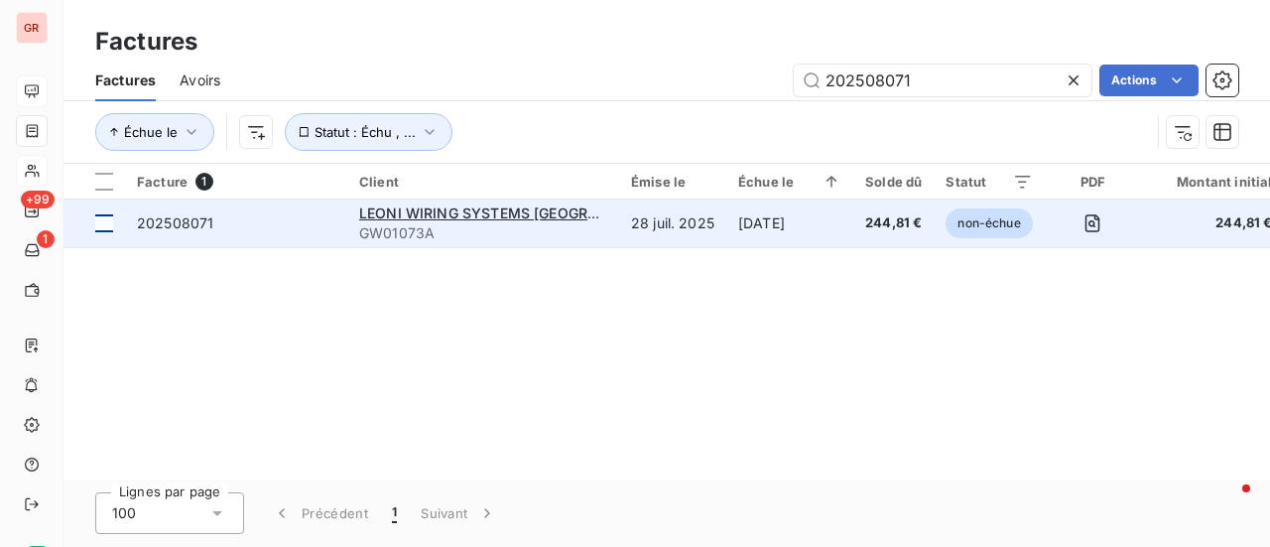
type input "202508071"
drag, startPoint x: 106, startPoint y: 219, endPoint x: 239, endPoint y: 200, distance: 134.2
click at [107, 221] on div at bounding box center [104, 223] width 18 height 18
click at [419, 213] on span "LEONI WIRING SYSTEMS FRANCE" at bounding box center [518, 212] width 318 height 17
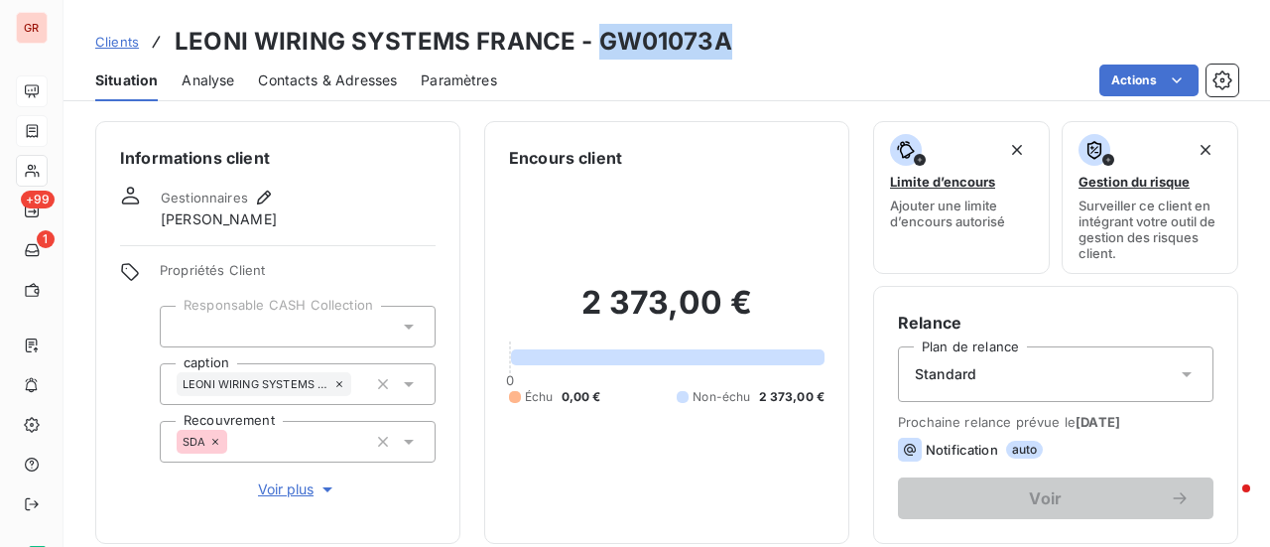
drag, startPoint x: 726, startPoint y: 31, endPoint x: 600, endPoint y: 48, distance: 127.1
click at [591, 44] on div "Clients LEONI WIRING SYSTEMS FRANCE - GW01073A" at bounding box center [666, 42] width 1206 height 36
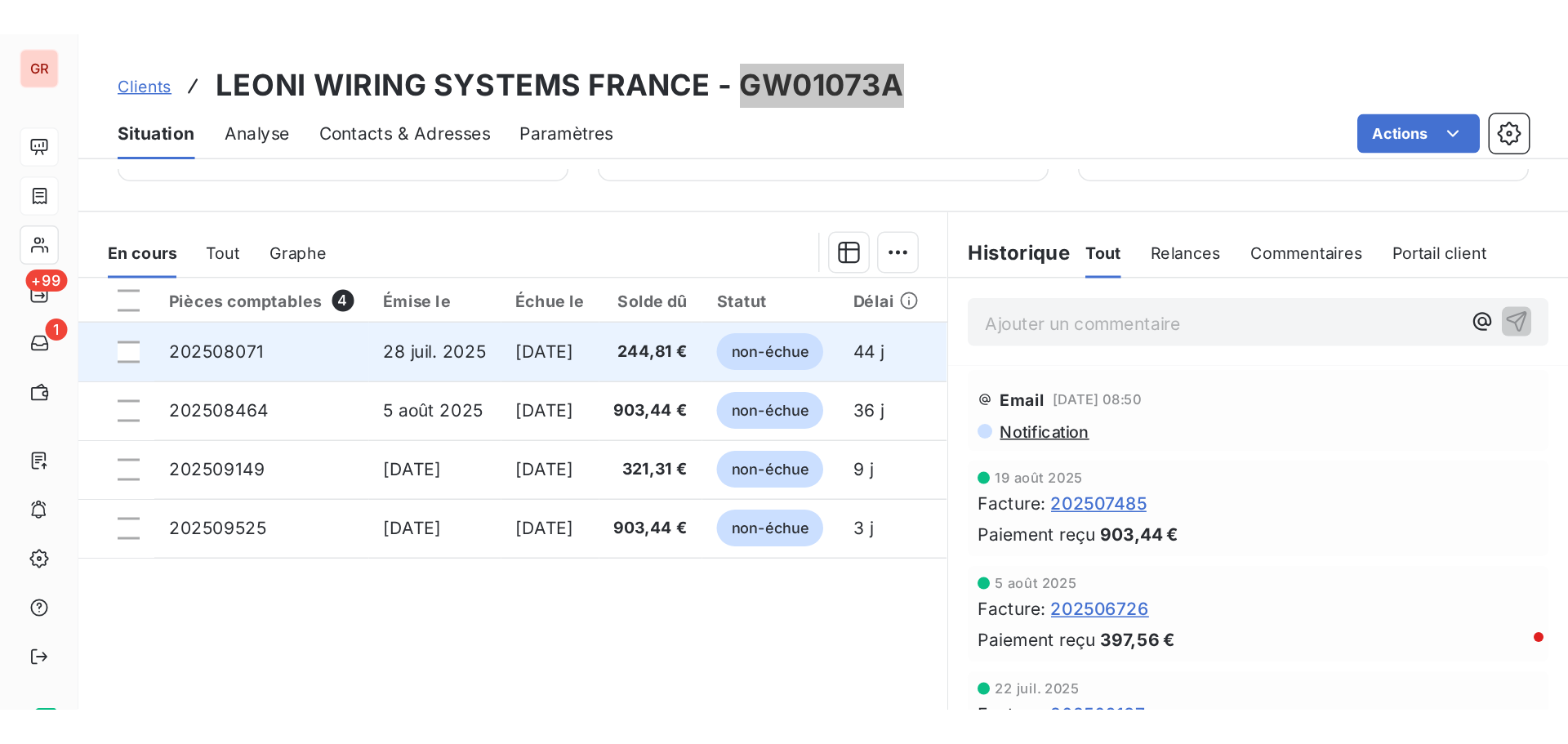
scroll to position [408, 0]
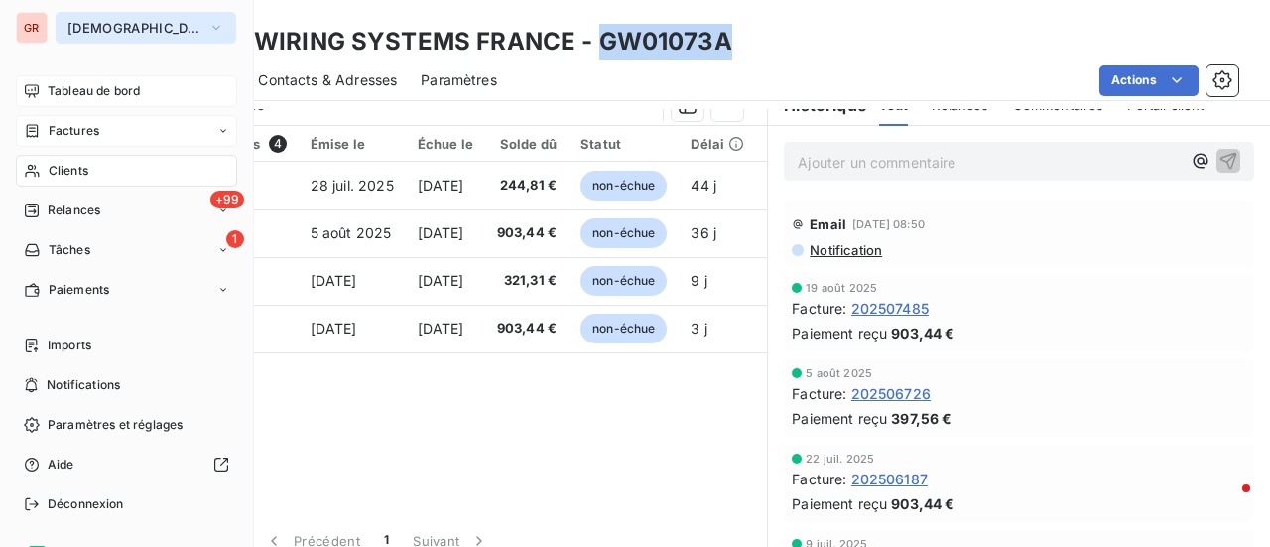
click at [208, 35] on icon "button" at bounding box center [216, 28] width 16 height 20
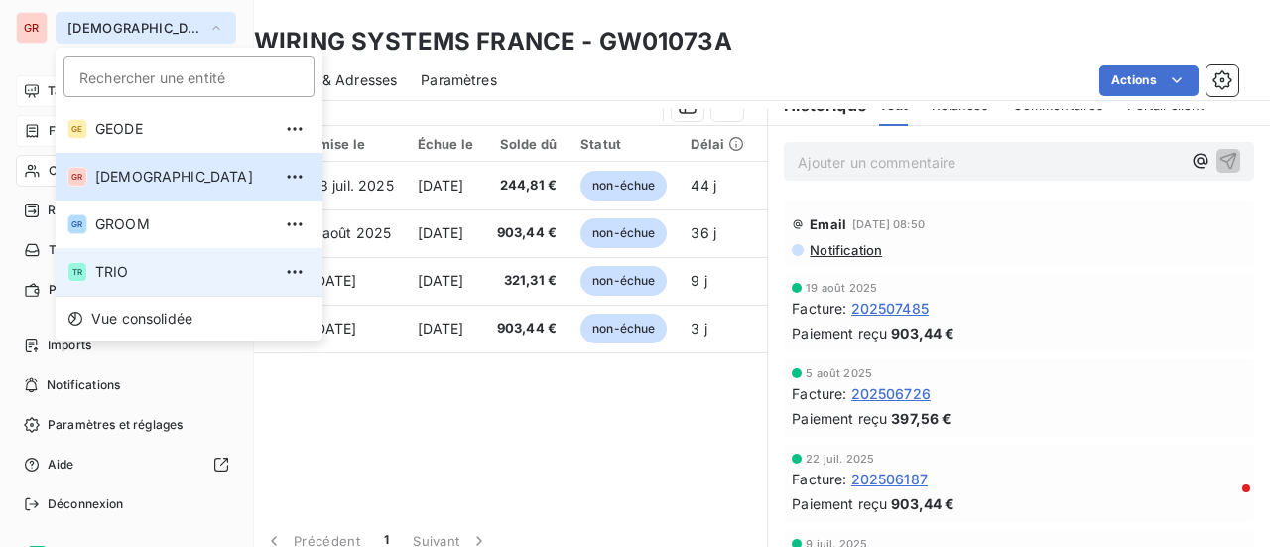
click at [121, 266] on span "TRIO" at bounding box center [183, 272] width 176 height 20
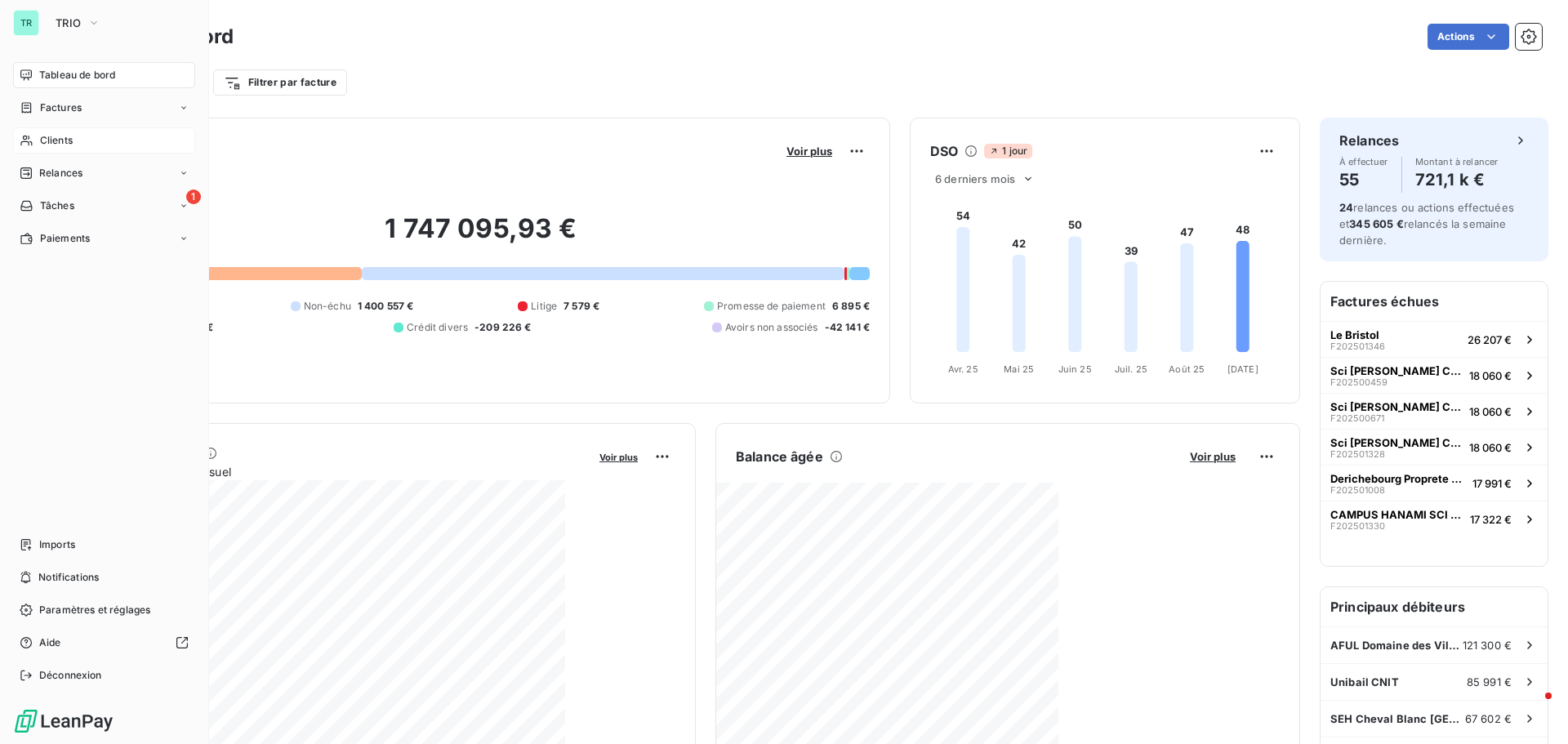
click at [63, 139] on span "Clients" at bounding box center [57, 141] width 33 height 15
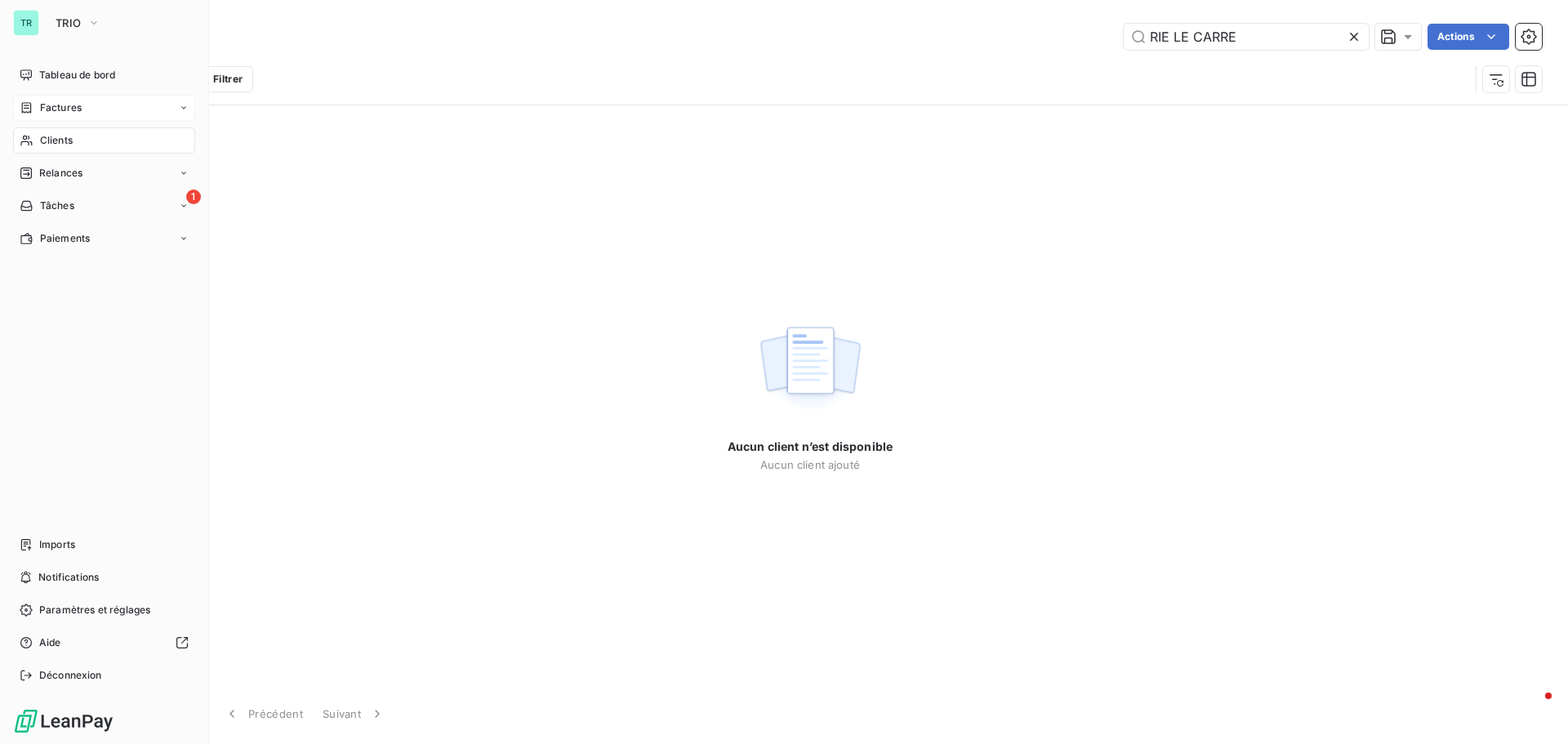
click at [69, 111] on span "Factures" at bounding box center [61, 108] width 42 height 15
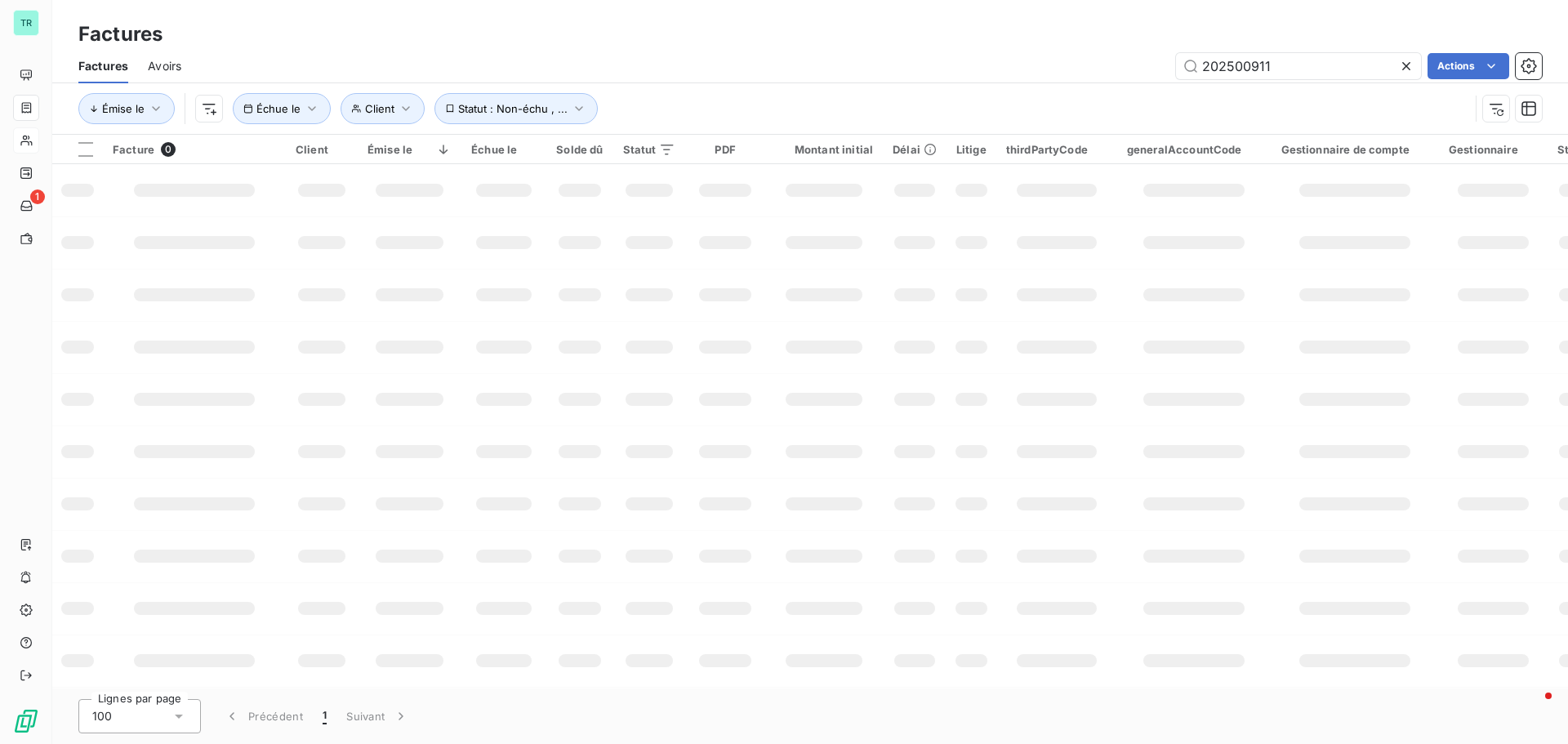
click at [338, 60] on div "202500911 Actions" at bounding box center [871, 66] width 1342 height 26
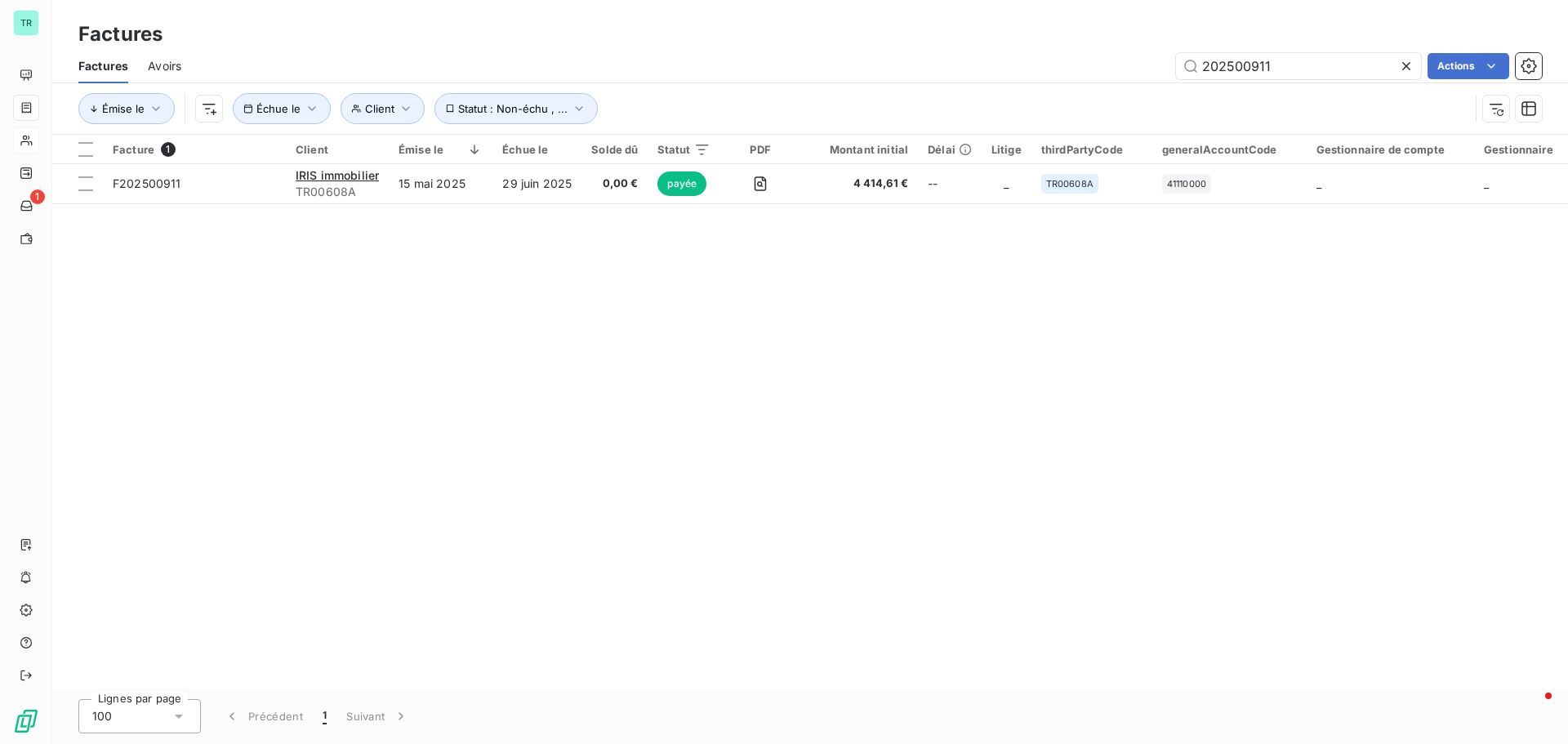
click at [161, 68] on span "Avoirs" at bounding box center [165, 66] width 34 height 16
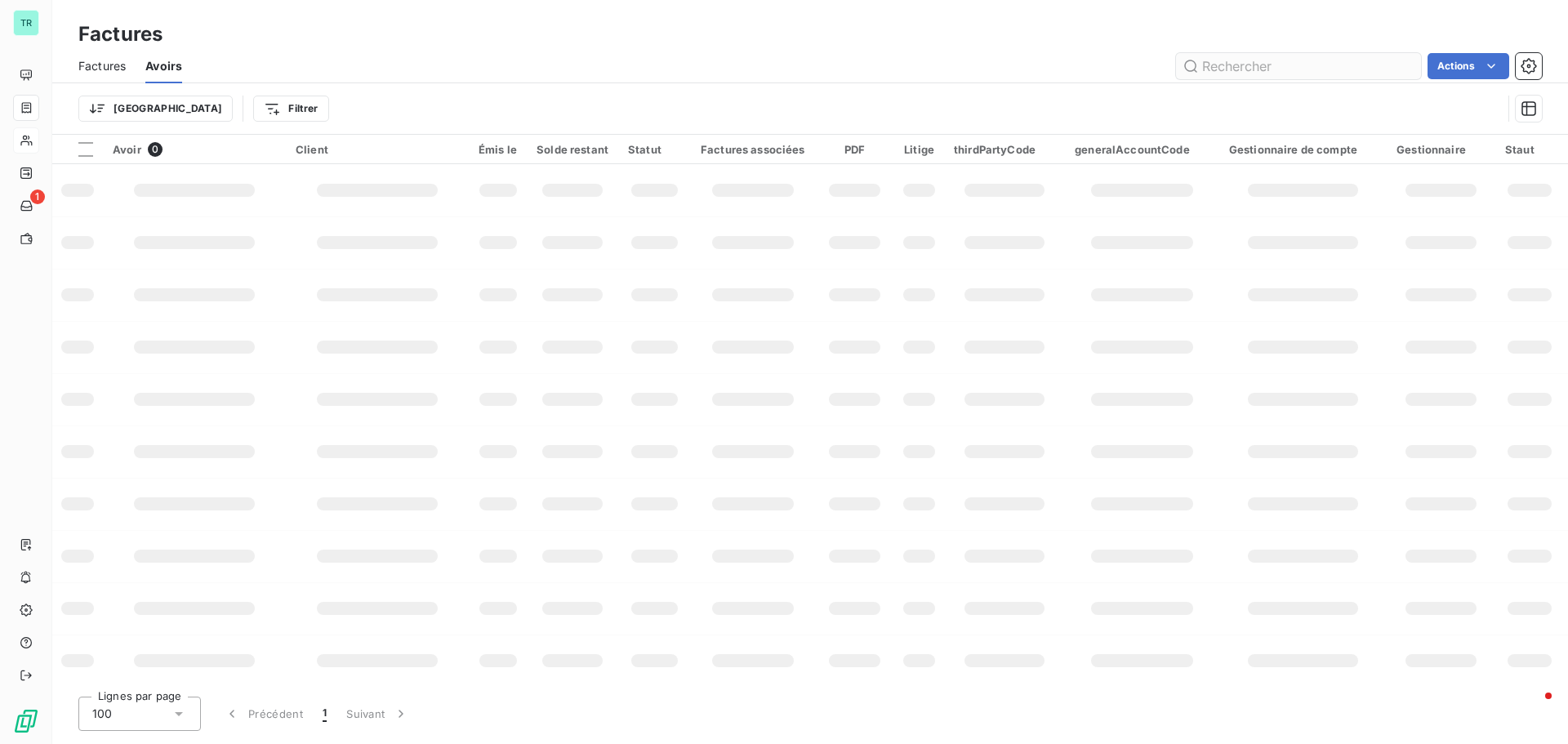
click at [1270, 63] on input "text" at bounding box center [1299, 66] width 245 height 26
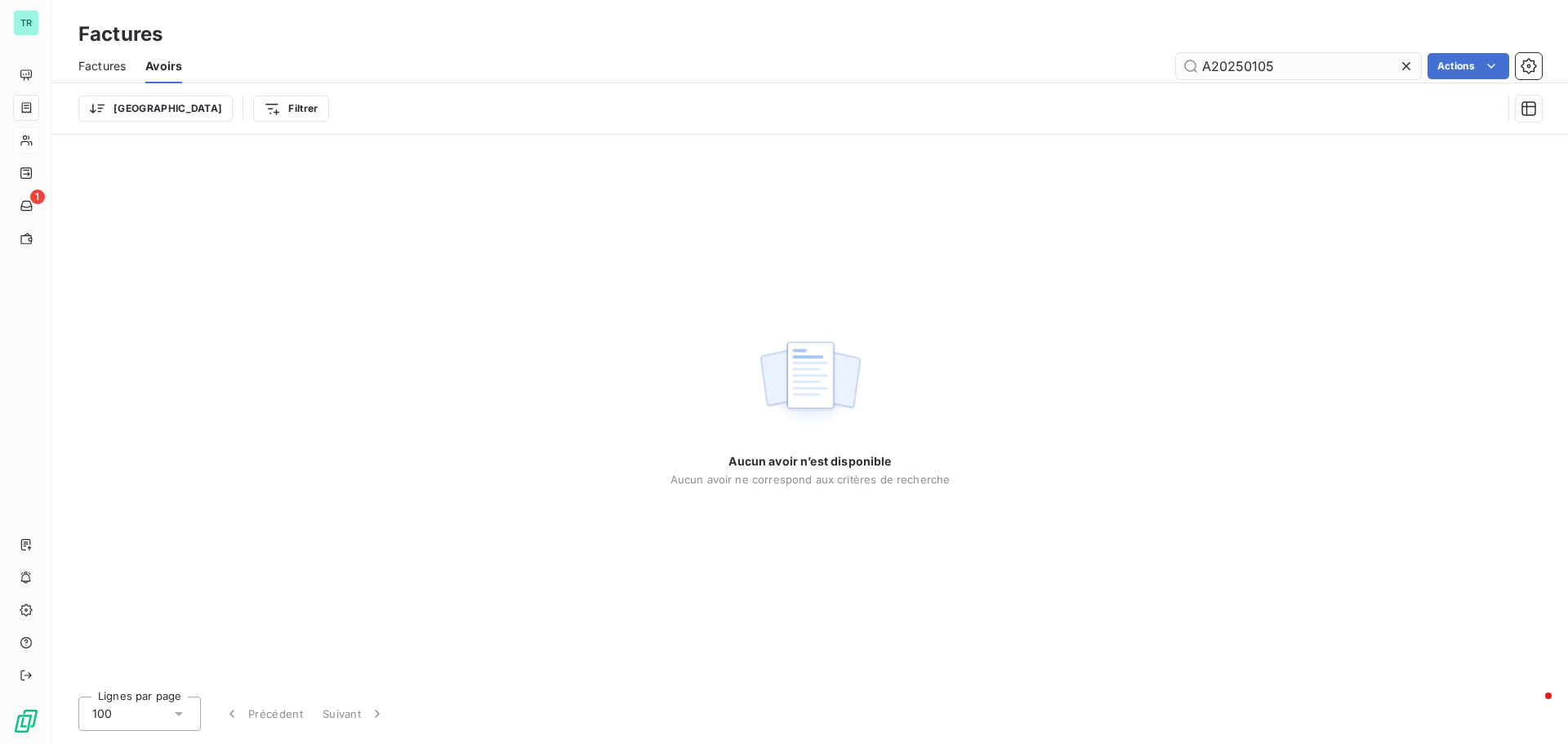
click at [1234, 64] on input "A20250105" at bounding box center [1299, 66] width 245 height 26
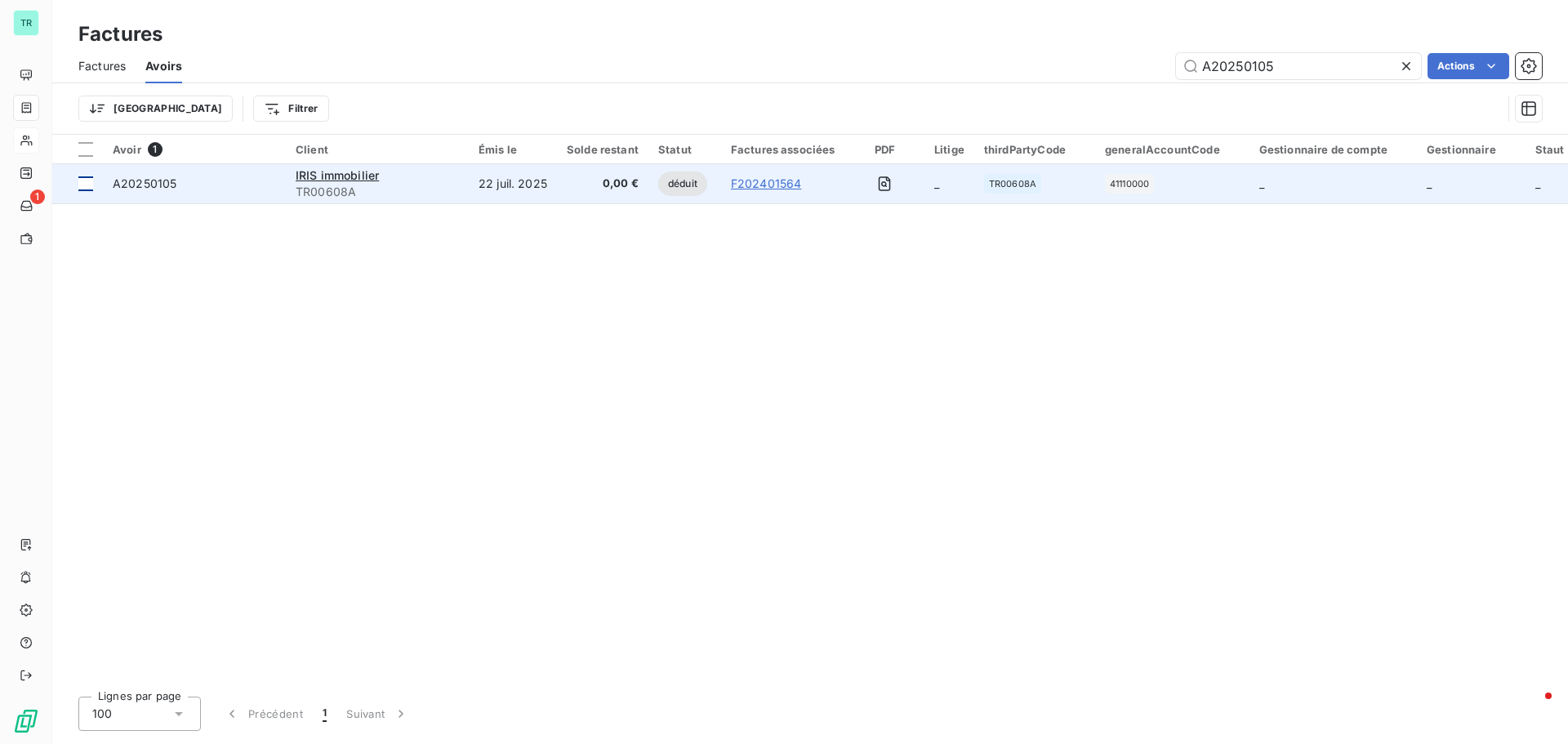
type input "A20250105"
click at [84, 185] on div at bounding box center [86, 184] width 15 height 15
click at [298, 172] on span "IRIS immobilier" at bounding box center [337, 174] width 83 height 14
click at [89, 188] on div at bounding box center [86, 184] width 15 height 15
click at [115, 189] on span "A20250105" at bounding box center [144, 183] width 63 height 14
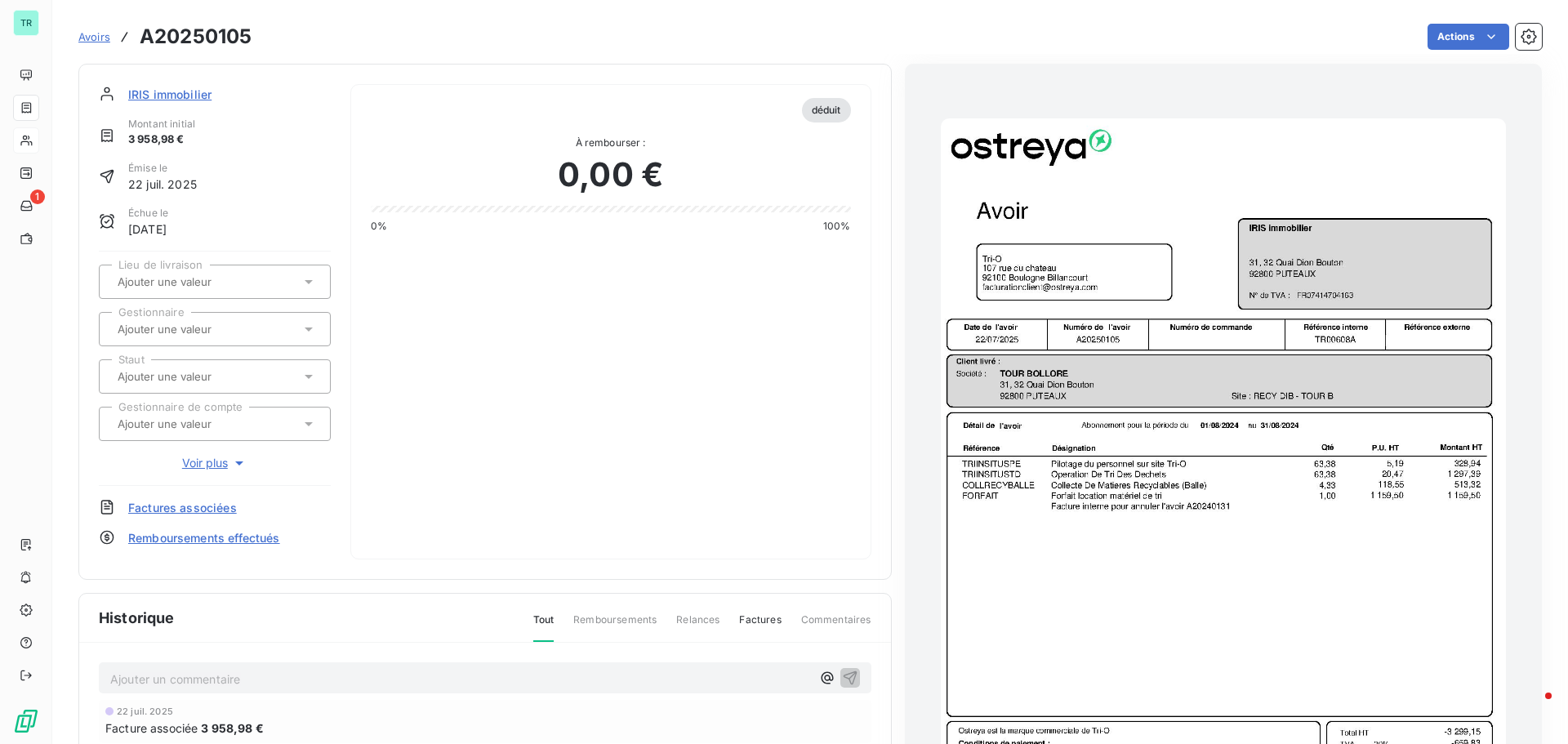
click at [149, 179] on span "22 juil. 2025" at bounding box center [162, 184] width 68 height 17
click at [1113, 529] on img "button" at bounding box center [1224, 518] width 565 height 798
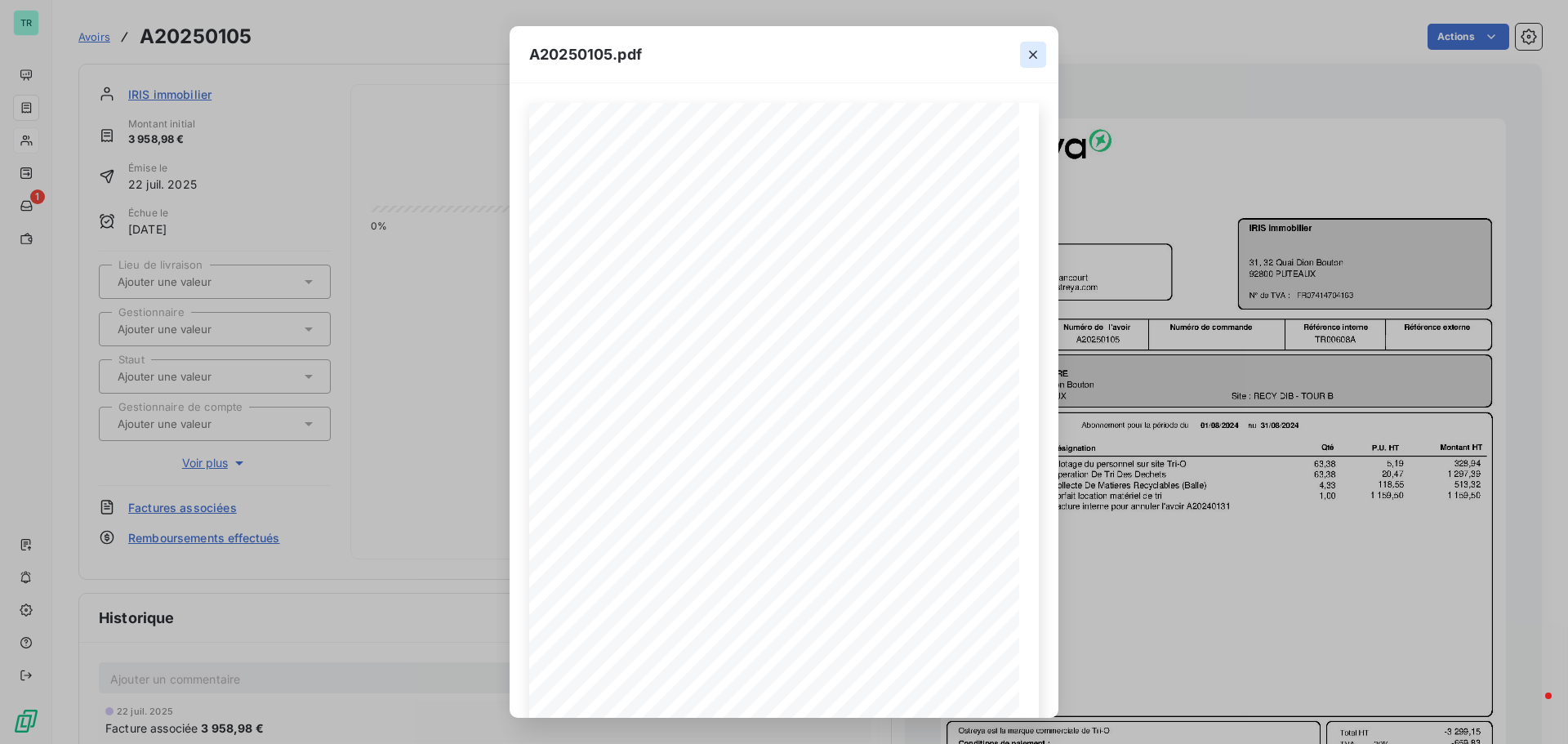
click at [1038, 55] on icon "button" at bounding box center [1034, 55] width 16 height 16
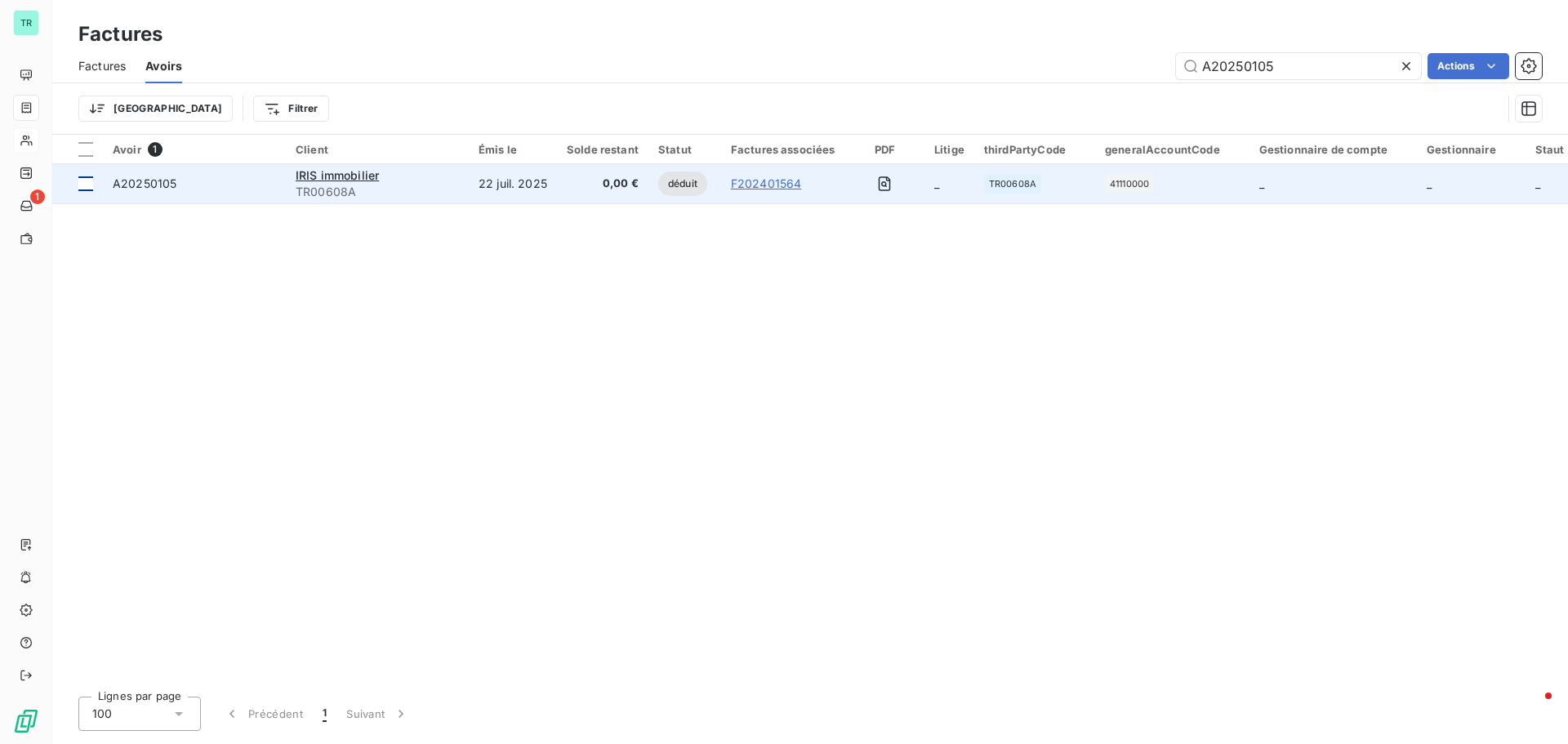
click at [81, 185] on div at bounding box center [86, 184] width 15 height 15
click at [156, 188] on span "A20250105" at bounding box center [144, 183] width 63 height 14
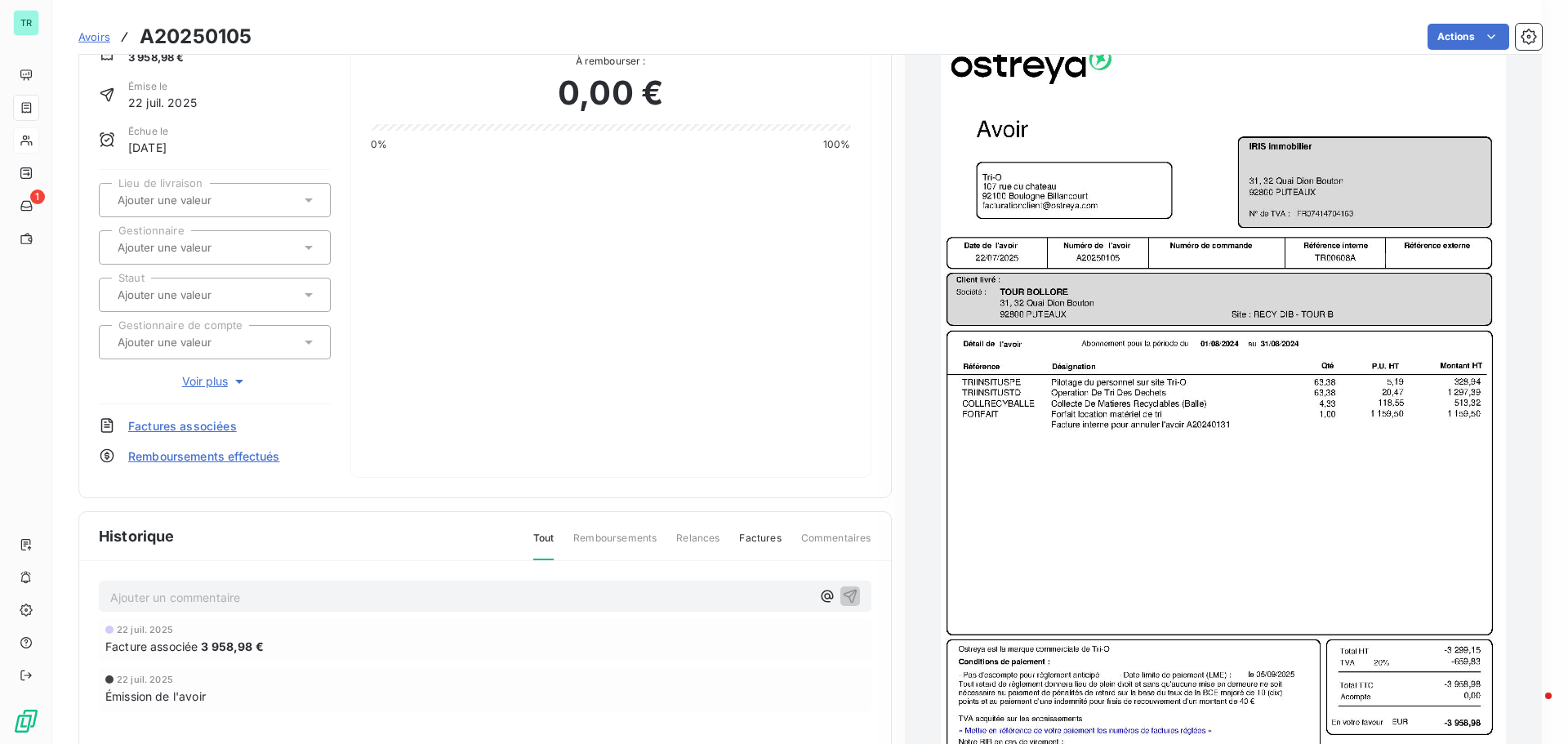
scroll to position [83, 0]
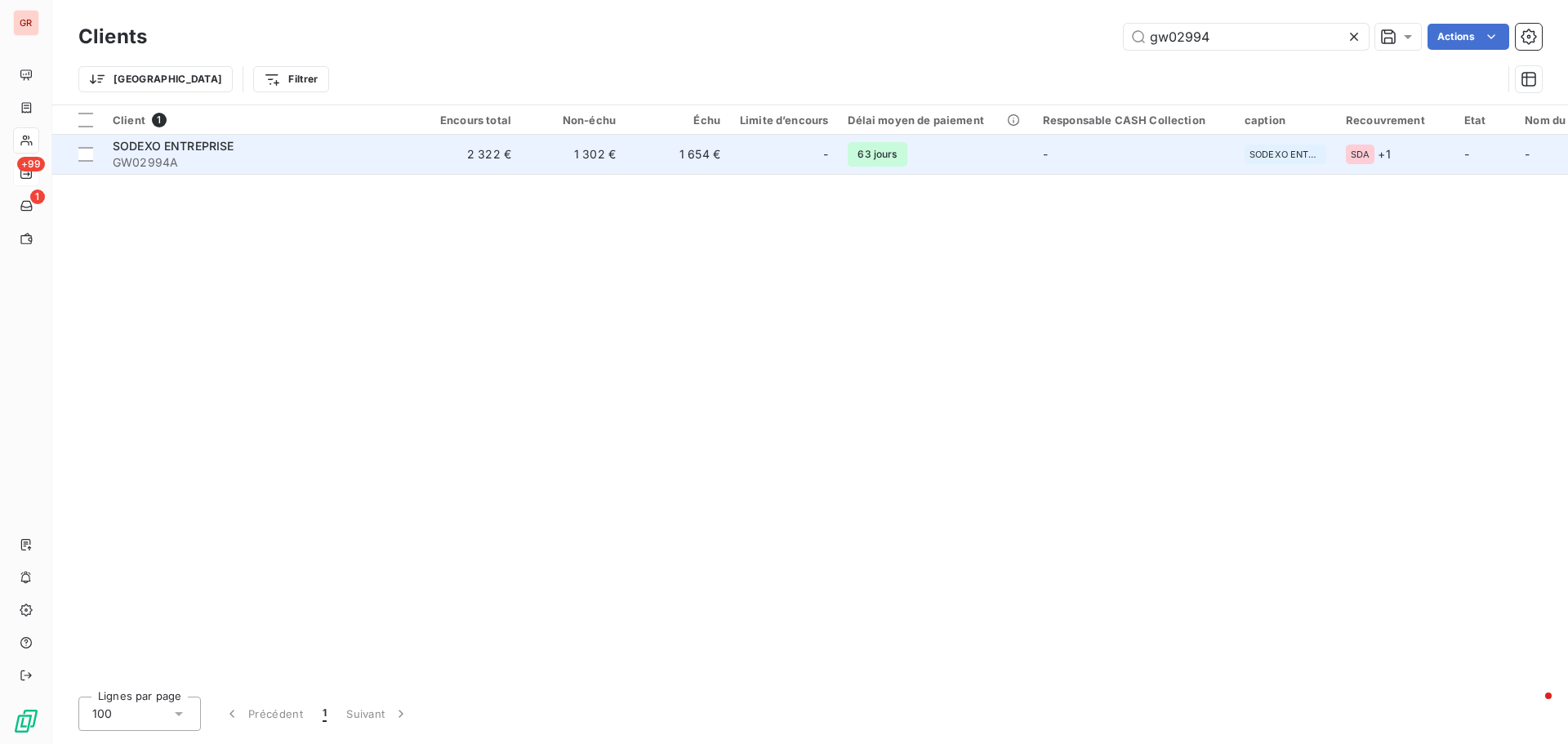
click at [225, 143] on span "SODEXO ENTREPRISE" at bounding box center [174, 146] width 122 height 14
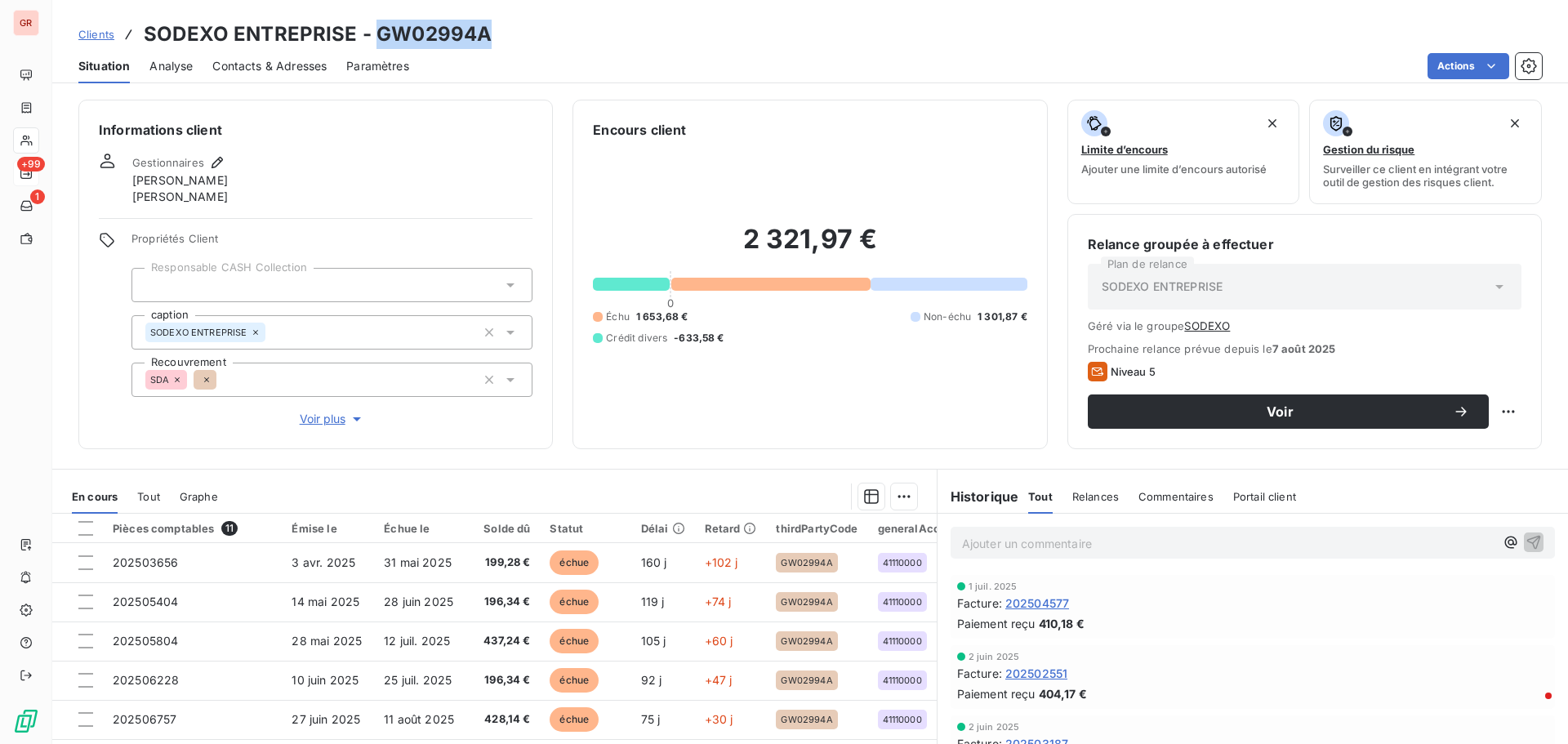
drag, startPoint x: 485, startPoint y: 43, endPoint x: 372, endPoint y: 43, distance: 113.0
click at [372, 43] on div "Clients SODEXO ENTREPRISE - GW02994A" at bounding box center [810, 35] width 1516 height 30
copy h3 "GW02994A"
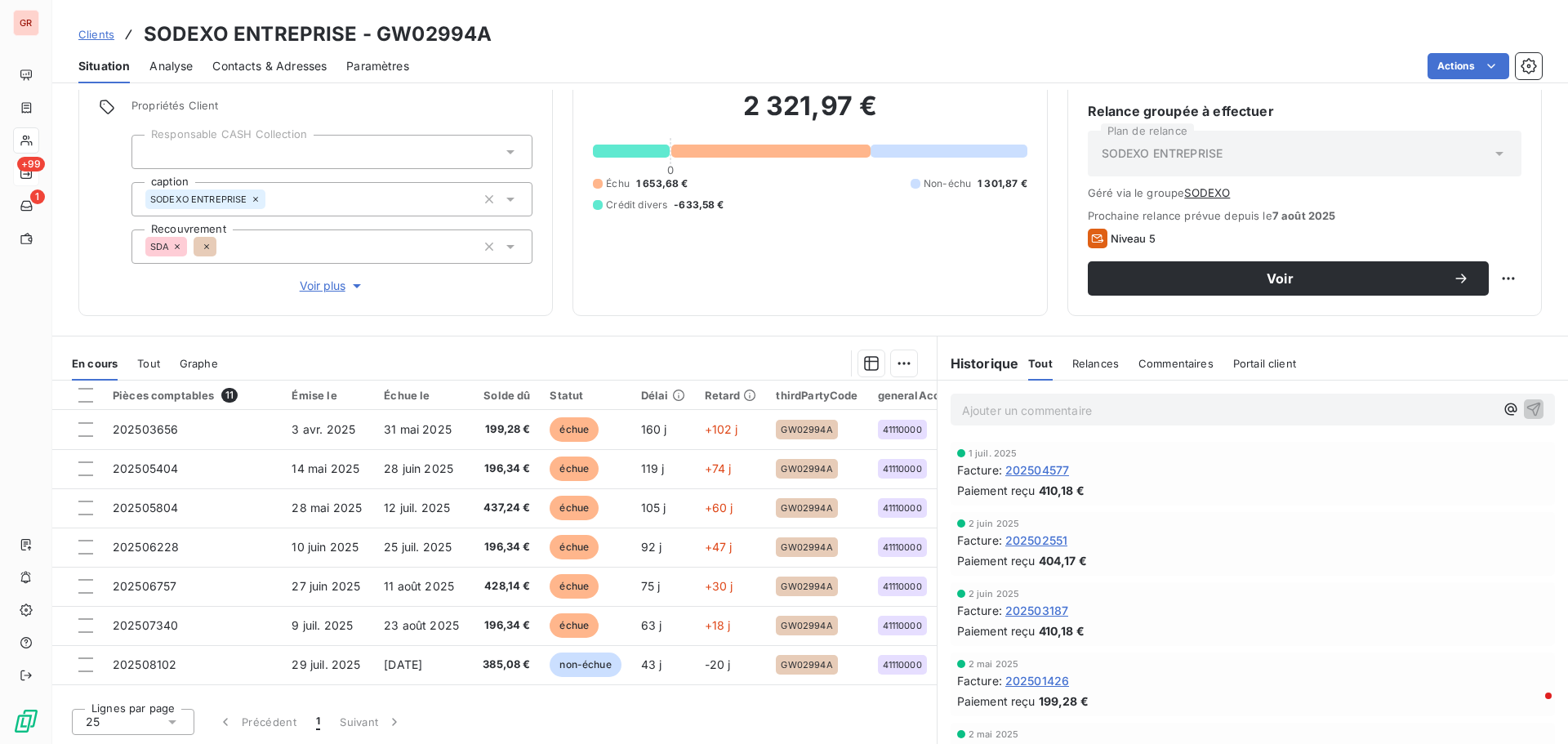
click at [1080, 412] on p "Ajouter un commentaire ﻿" at bounding box center [1228, 410] width 533 height 21
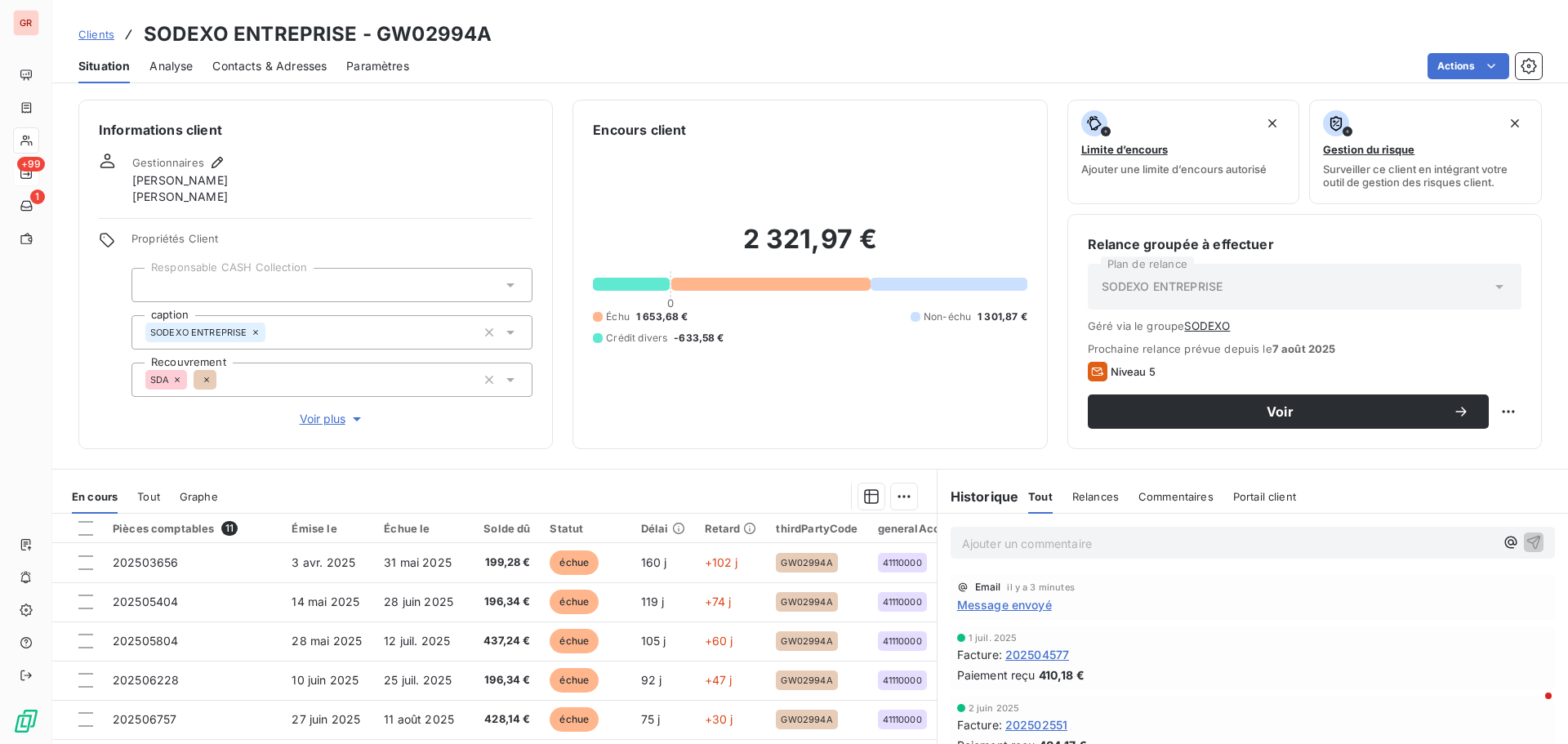
click at [1013, 607] on span "Message envoyé" at bounding box center [1004, 604] width 95 height 17
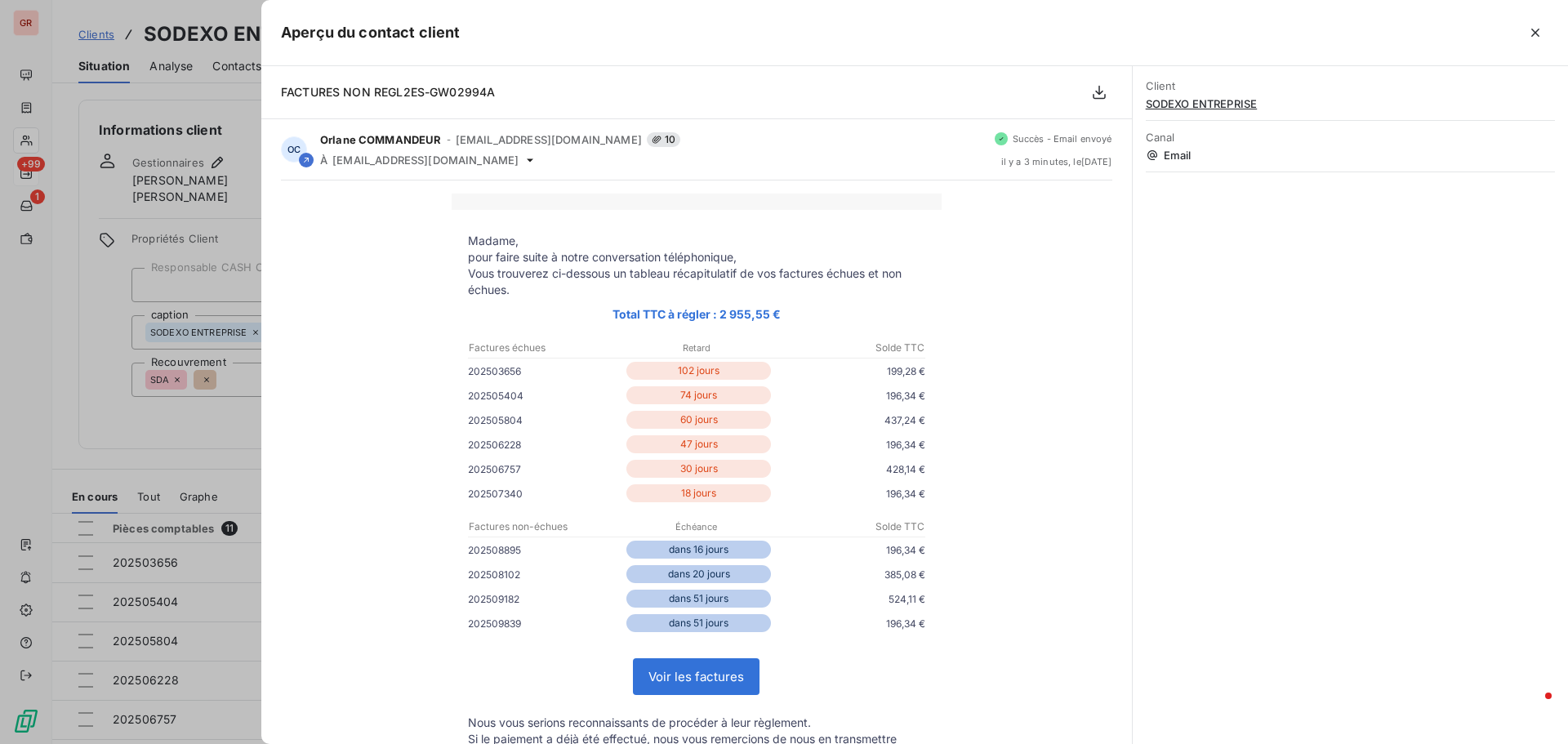
click at [212, 478] on div at bounding box center [784, 372] width 1568 height 744
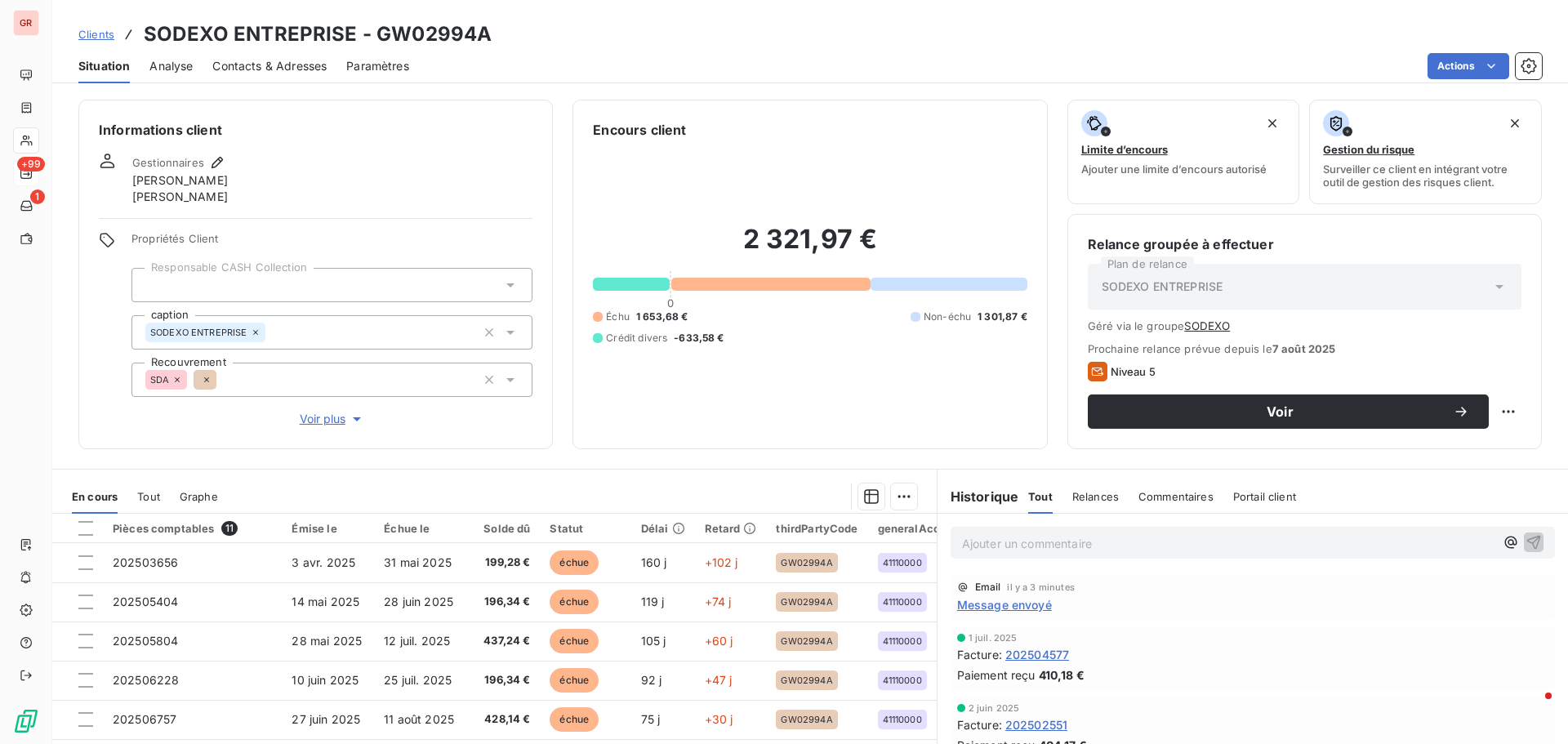
click at [1020, 549] on p "Ajouter un commentaire ﻿" at bounding box center [1228, 543] width 533 height 21
click at [962, 545] on span "tel à l'exploitation" at bounding box center [1010, 542] width 96 height 14
click at [983, 540] on span "Tel à l'exploitation" at bounding box center [1011, 542] width 99 height 14
drag, startPoint x: 1066, startPoint y: 539, endPoint x: 973, endPoint y: 537, distance: 93.0
click at [973, 537] on p "Tel à l'exploitation" at bounding box center [1228, 542] width 533 height 19
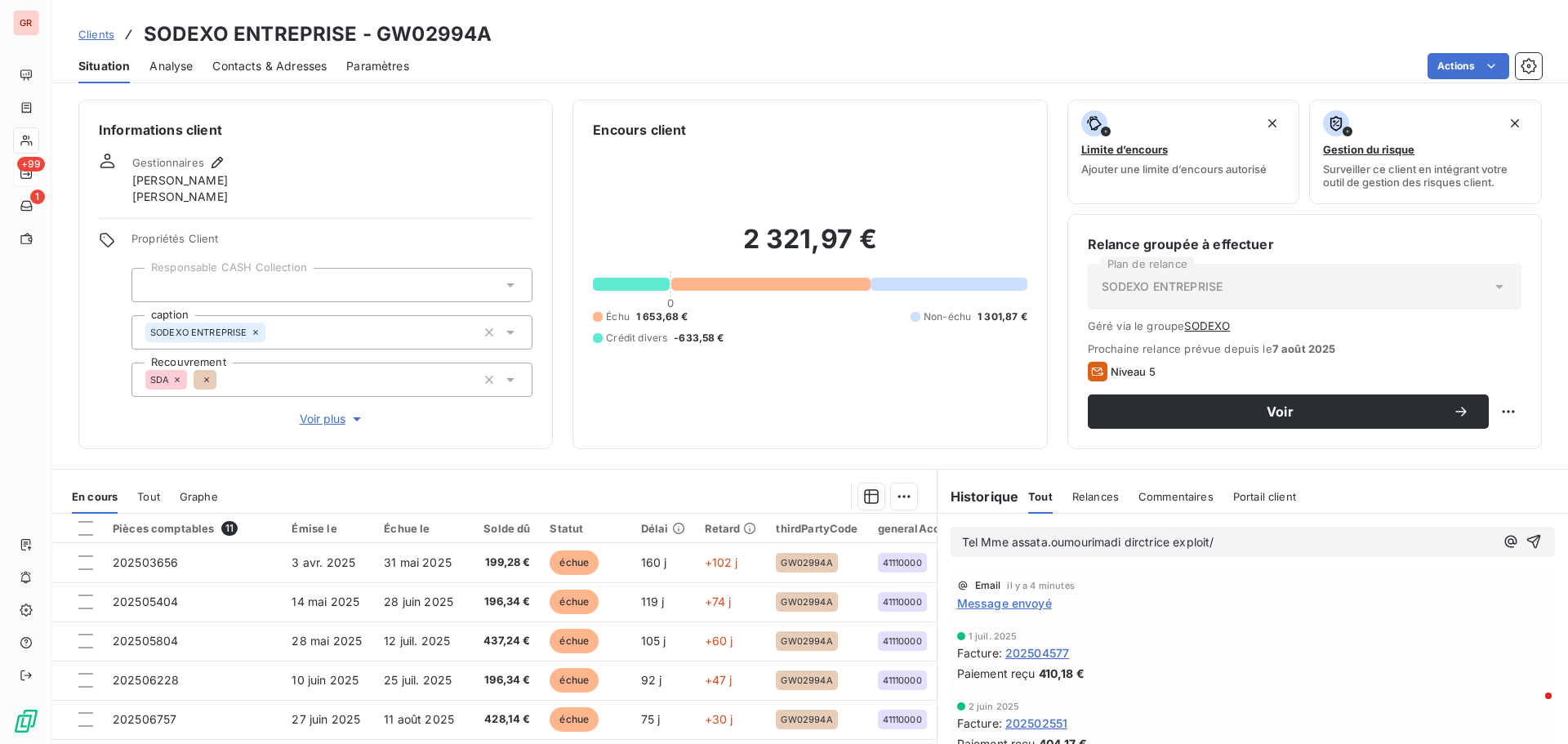
click at [1046, 537] on span "Tel Mme assata.oumourimadi dirctrice exploit/" at bounding box center [1088, 542] width 252 height 14
click at [1136, 544] on span "Tel Mme assata oumourimadi dirctrice exploit/" at bounding box center [1088, 542] width 252 height 14
click at [1221, 539] on p "Tel Mme [PERSON_NAME] directrice exploit/" at bounding box center [1228, 542] width 533 height 19
click at [1012, 541] on span "Tel Mme [PERSON_NAME] directrice exploit/06 46 06 30 88" at bounding box center [1128, 542] width 334 height 14
click at [1027, 542] on span "Tel Mme [PERSON_NAME] directrice exploit/06 46 06 30 88" at bounding box center [1128, 542] width 334 height 14
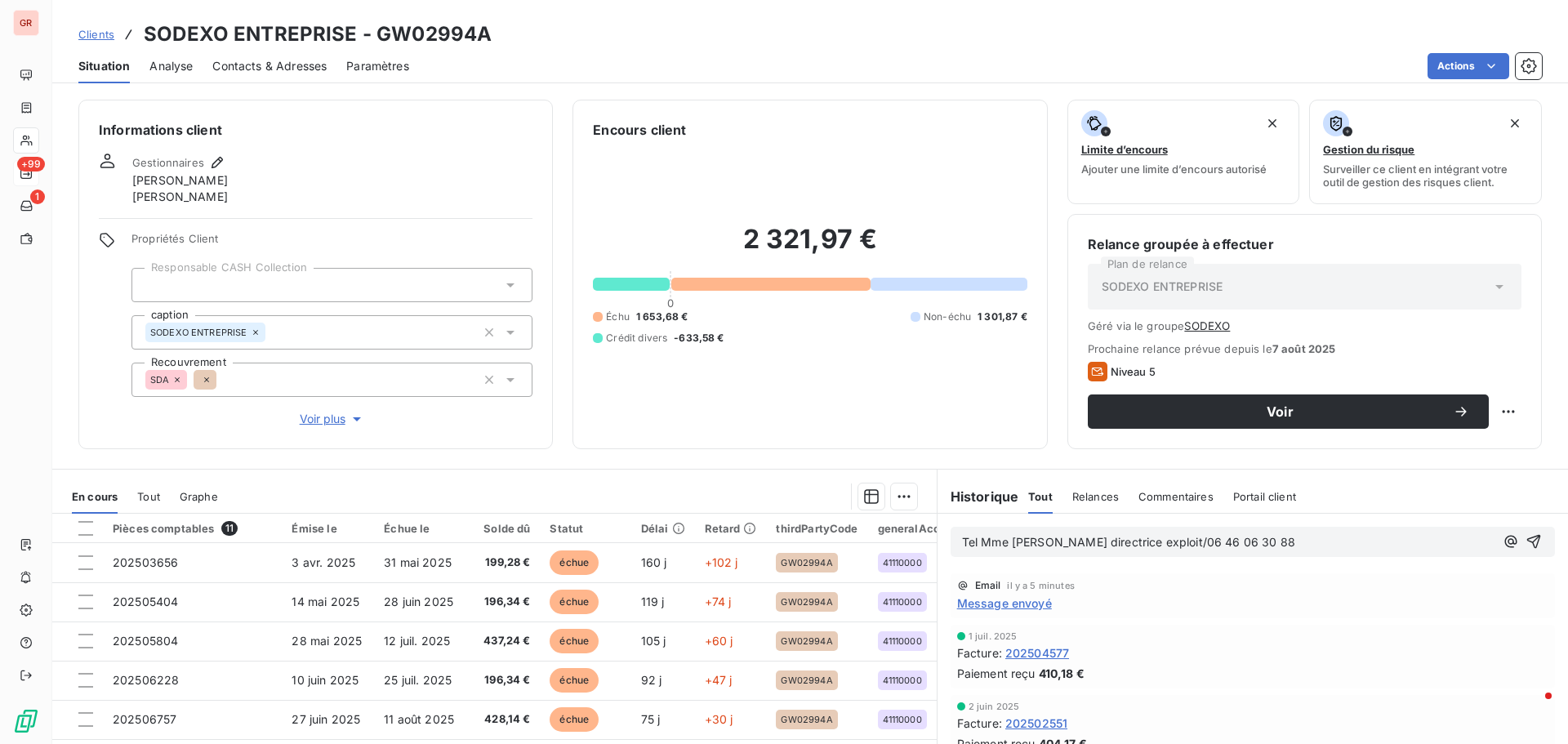
click at [1311, 543] on p "Tel Mme [PERSON_NAME] directrice exploit/06 46 06 30 88" at bounding box center [1228, 542] width 533 height 19
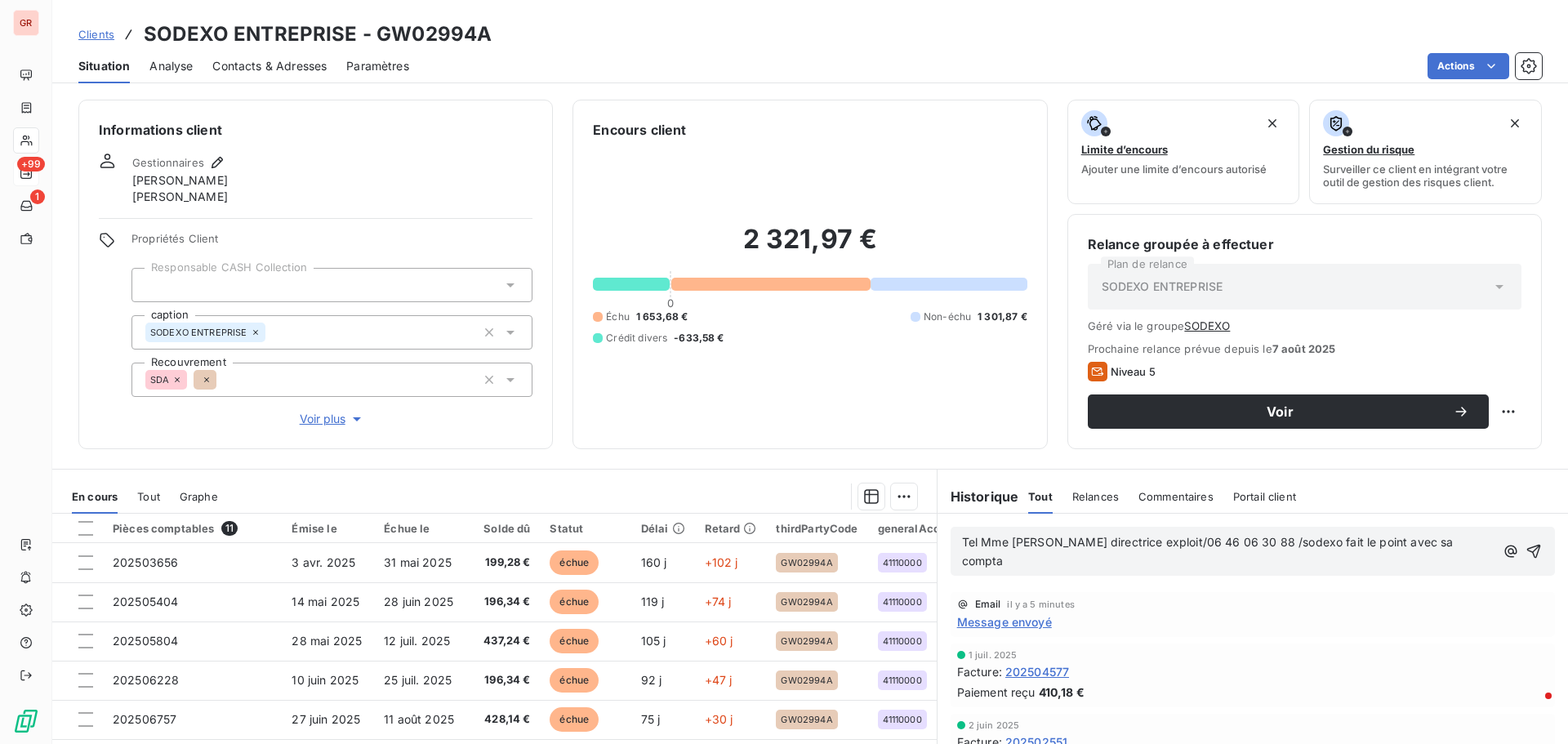
click at [974, 542] on span "Tel Mme [PERSON_NAME] directrice exploit/06 46 06 30 88 /sodexo fait le point a…" at bounding box center [1209, 551] width 495 height 33
click at [962, 545] on span "Tel Mme [PERSON_NAME] directrice exploit/06 46 06 30 88 /sodexo fait le point a…" at bounding box center [1209, 551] width 495 height 33
click at [1362, 539] on span "relance Tel Mme [PERSON_NAME] directrice exploit/06 46 06 30 88 /sodexo fait le…" at bounding box center [1231, 551] width 539 height 33
click at [1043, 563] on p "relance Tel Mme [PERSON_NAME] directrice exploit/06 46 06 30 88 /Sodexo fait le…" at bounding box center [1230, 552] width 536 height 38
click at [1527, 550] on icon "button" at bounding box center [1535, 551] width 16 height 16
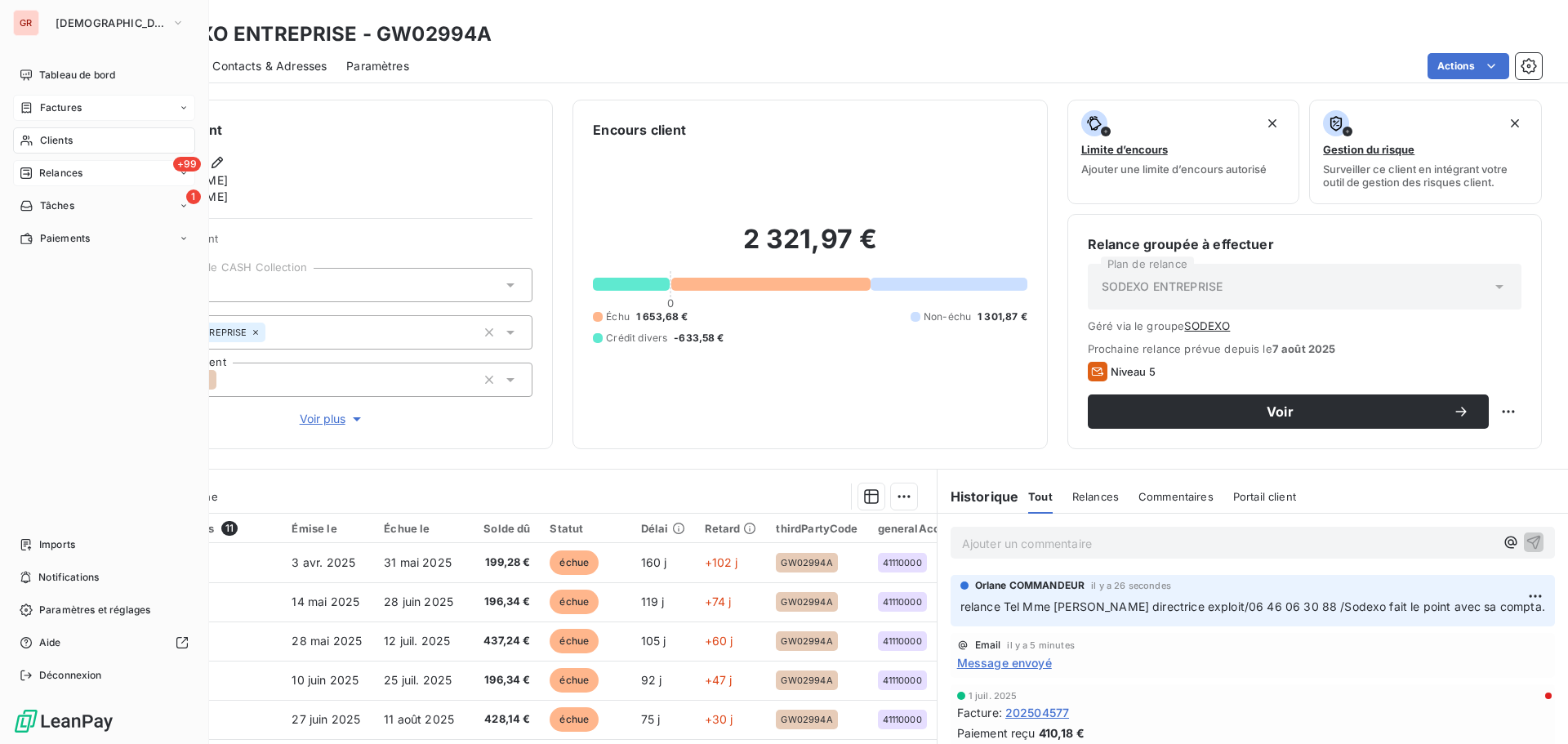
click at [68, 107] on span "Factures" at bounding box center [61, 108] width 42 height 15
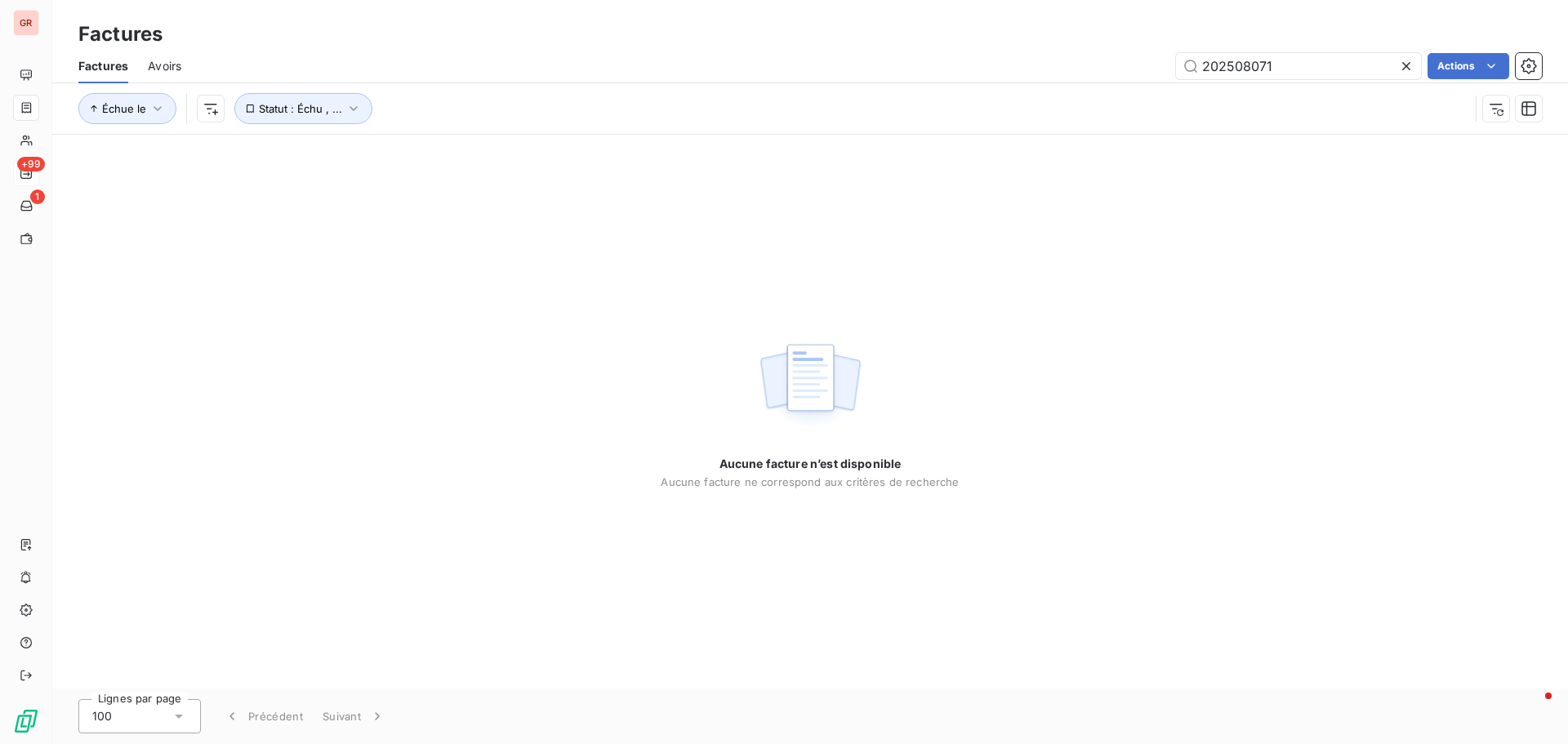
drag, startPoint x: 1176, startPoint y: 66, endPoint x: 867, endPoint y: 65, distance: 309.0
click at [868, 65] on div "202508071 Actions" at bounding box center [871, 66] width 1342 height 26
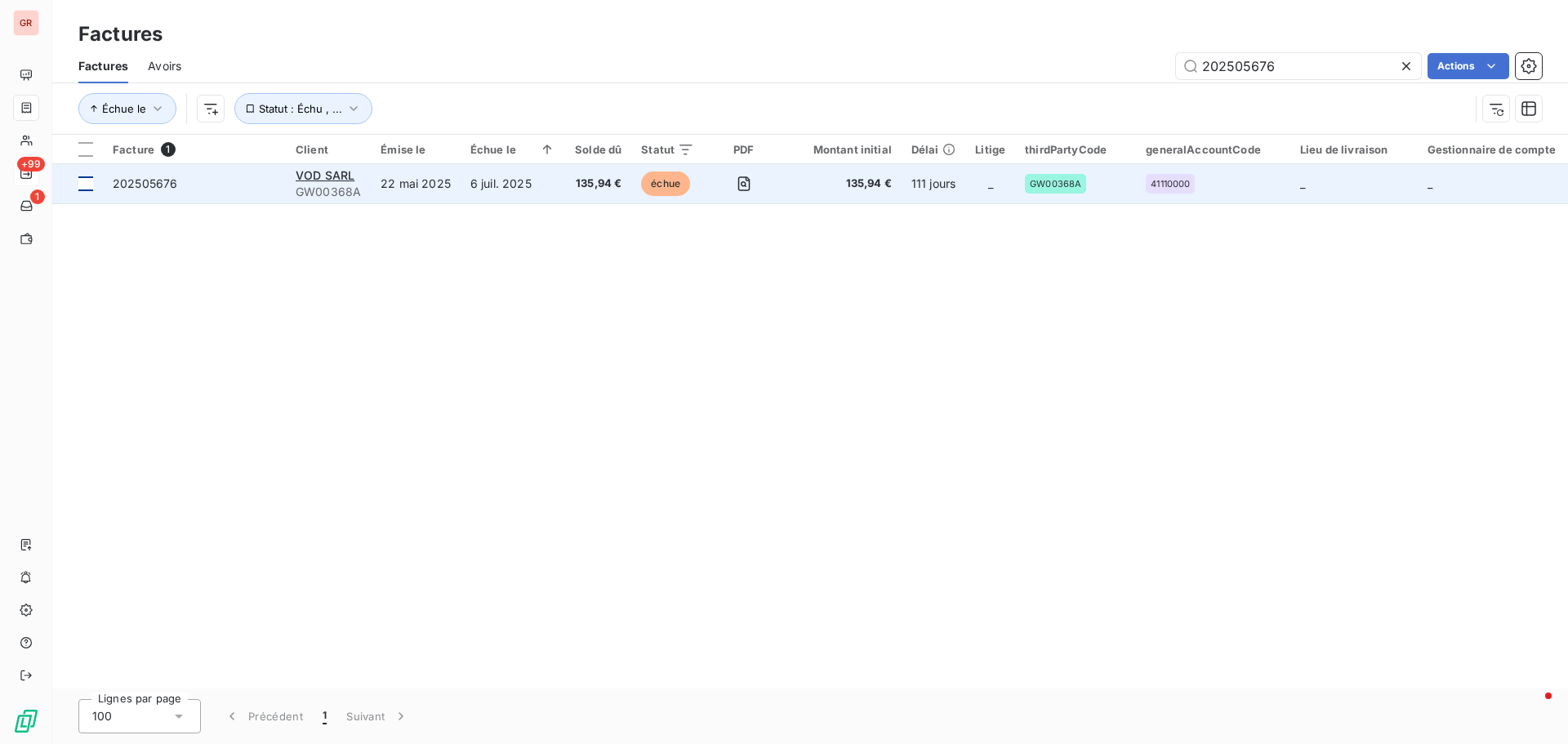
type input "202505676"
click at [93, 184] on td at bounding box center [77, 184] width 50 height 40
click at [352, 184] on span "GW00368A" at bounding box center [328, 192] width 65 height 16
click at [91, 184] on div at bounding box center [86, 184] width 15 height 15
click at [330, 188] on span "GW00368A" at bounding box center [328, 192] width 65 height 16
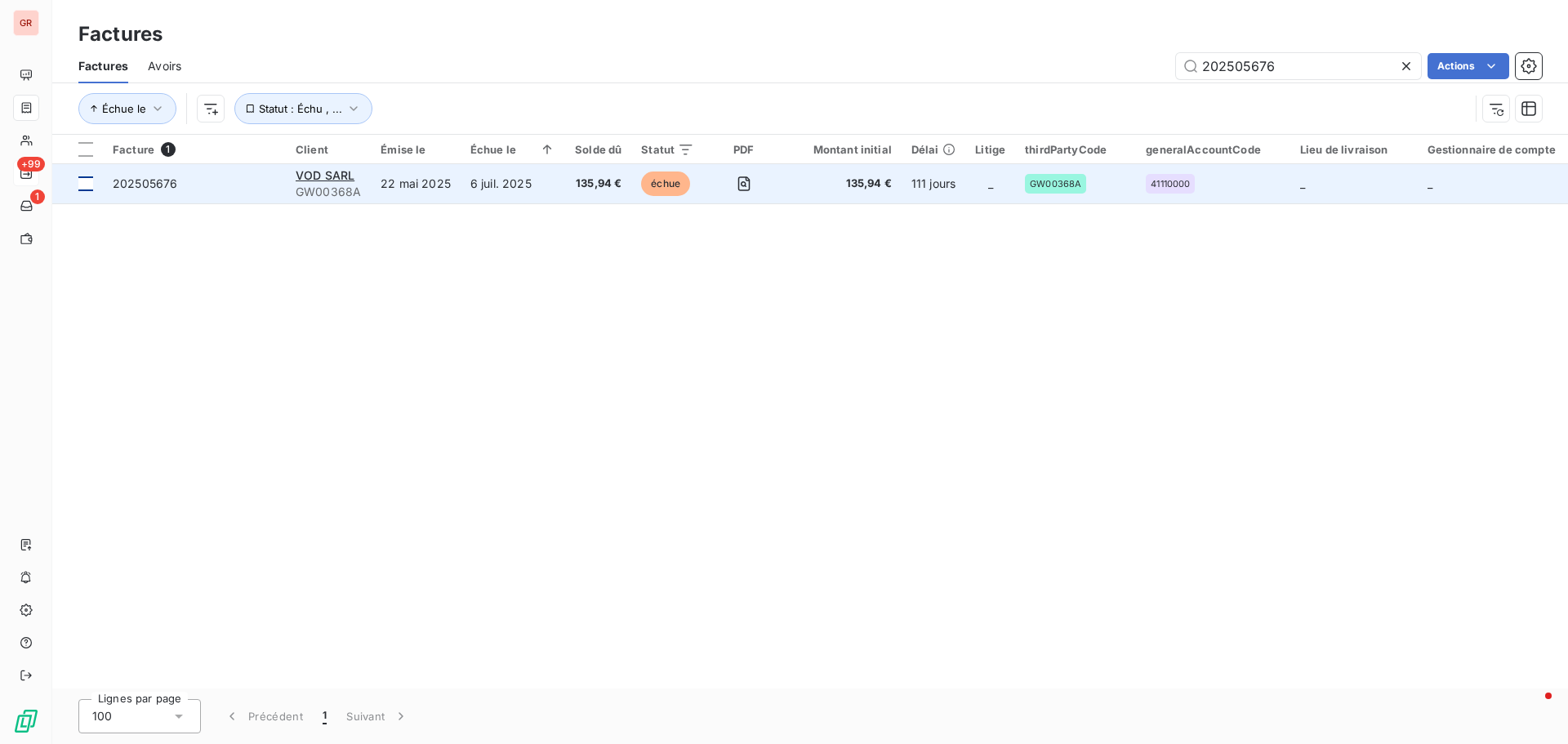
click at [87, 184] on div at bounding box center [86, 184] width 15 height 15
click at [121, 182] on span "202505676" at bounding box center [145, 183] width 64 height 14
click at [91, 184] on div at bounding box center [86, 184] width 15 height 15
click at [333, 192] on span "GW00368A" at bounding box center [328, 192] width 65 height 16
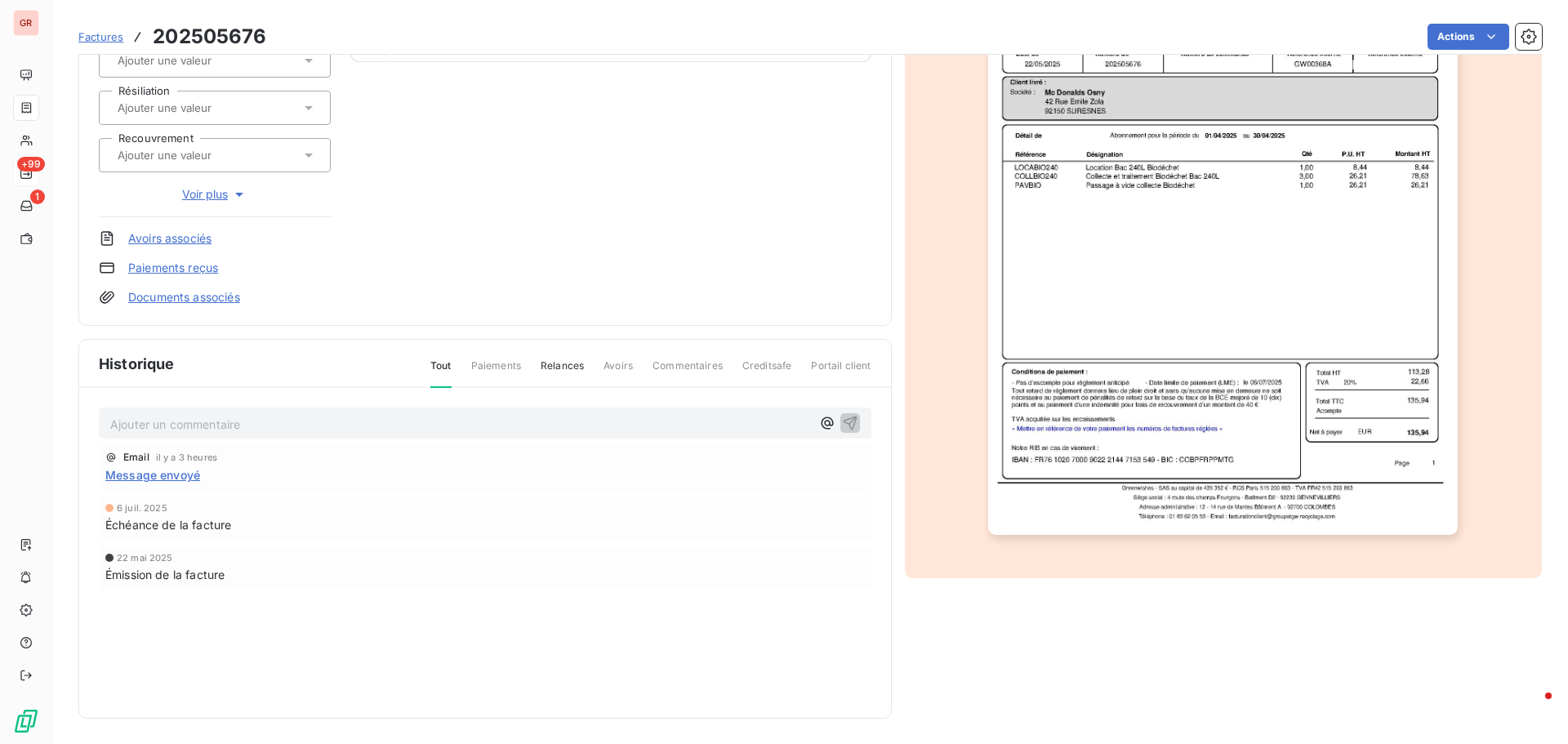
scroll to position [239, 0]
click at [200, 423] on p "Ajouter un commentaire ﻿" at bounding box center [460, 423] width 701 height 21
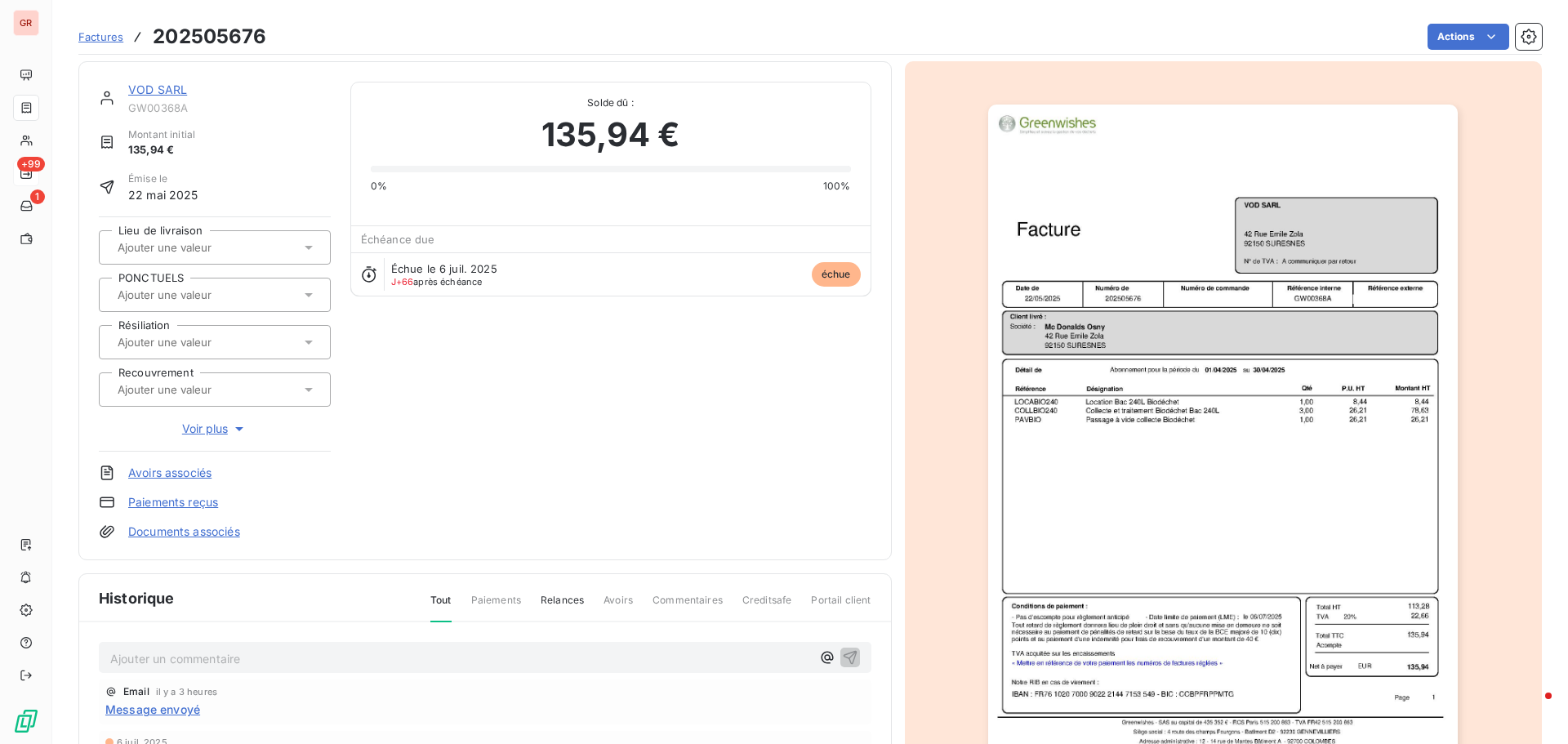
scroll to position [0, 0]
click at [234, 651] on p "202505676" at bounding box center [460, 660] width 701 height 19
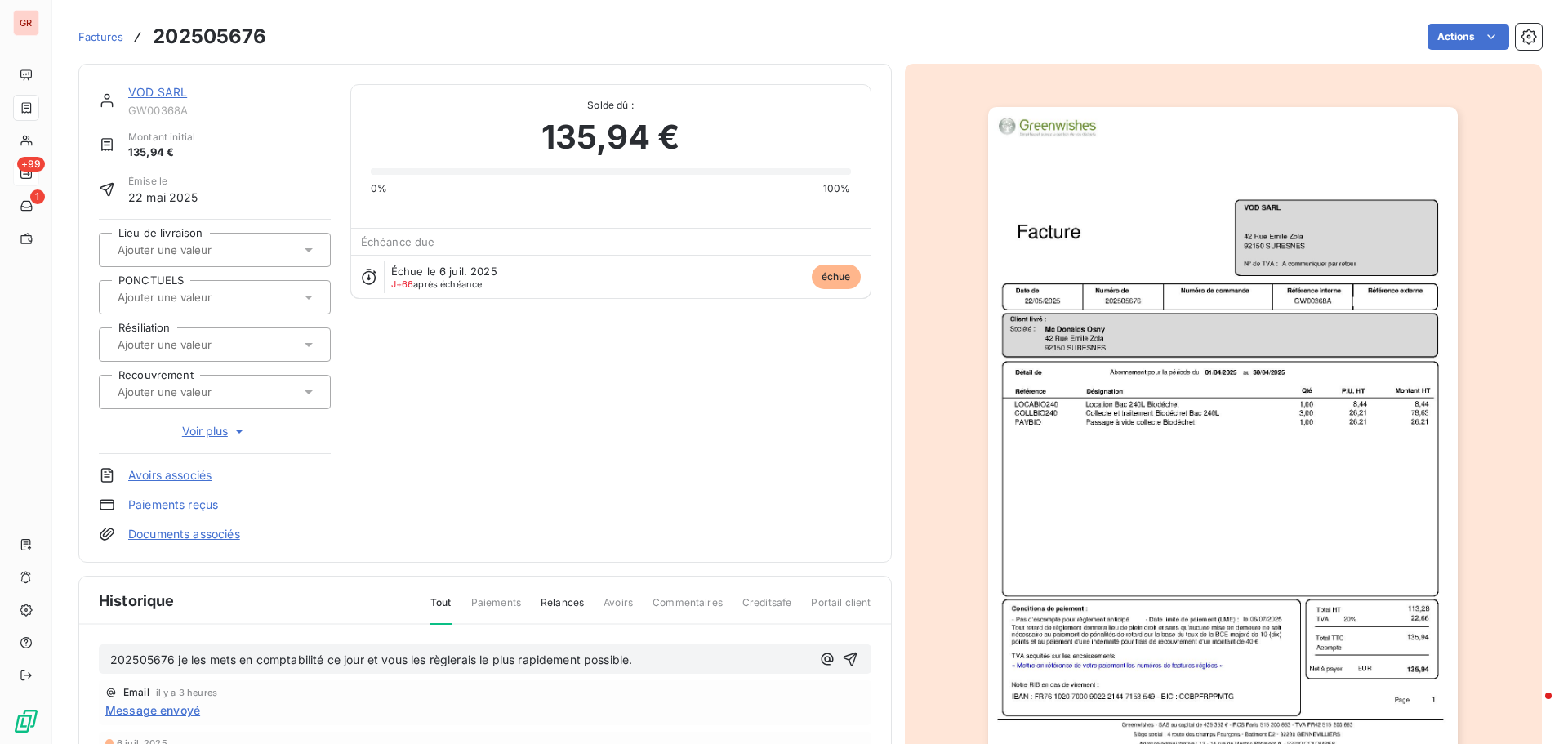
click at [708, 659] on p "202505676 je les mets en comptabilité ce jour et vous les règlerais le plus rap…" at bounding box center [460, 660] width 701 height 19
click at [647, 662] on span "202505676 je les mets en comptabilité ce jour et vous les règlerais le plus rap…" at bounding box center [421, 659] width 622 height 14
click at [695, 657] on p "202505676 je les mets en comptabilité ce jour et vous les règlerais le plus rap…" at bounding box center [460, 660] width 701 height 19
click at [847, 664] on icon "button" at bounding box center [850, 667] width 14 height 14
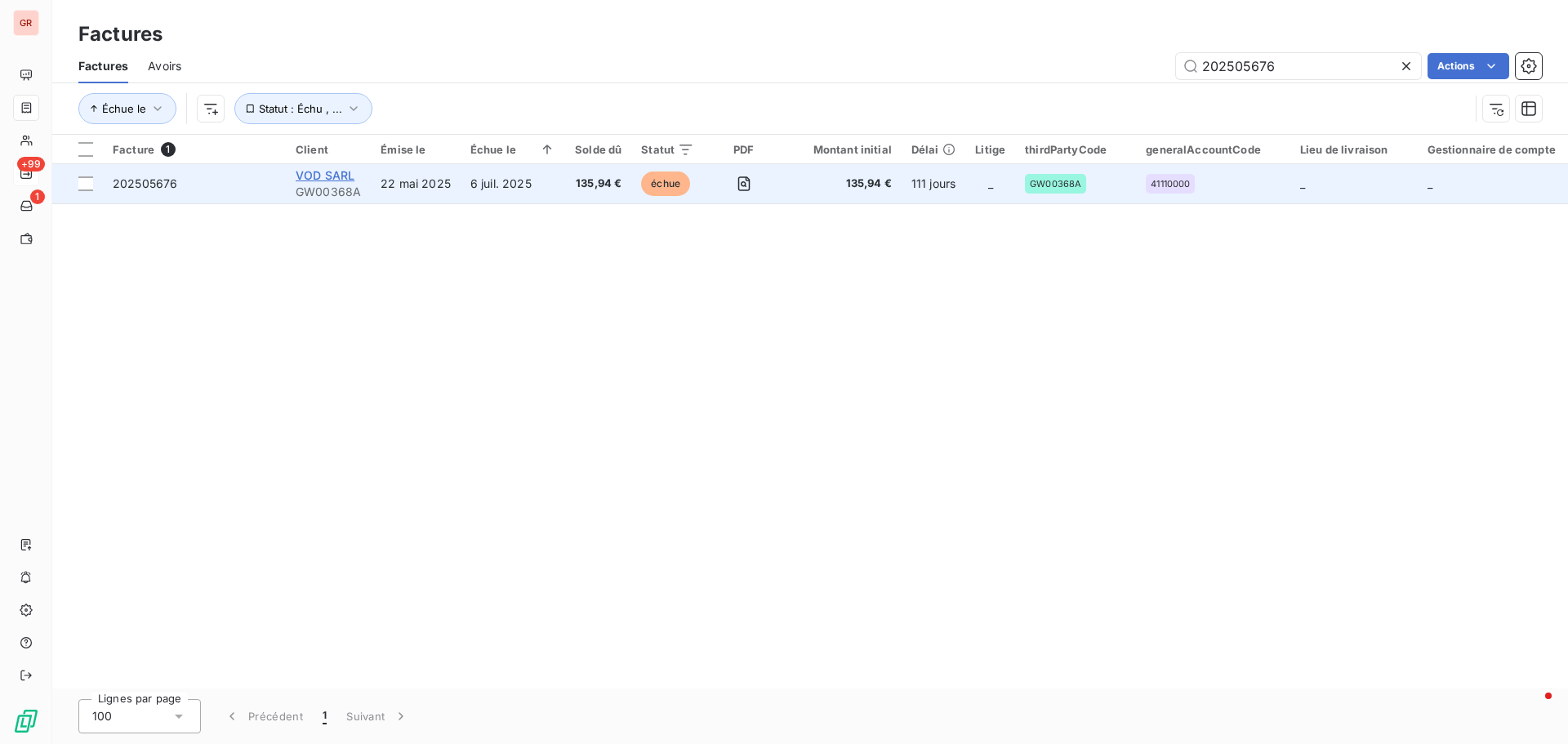
click at [319, 178] on span "VOD SARL" at bounding box center [324, 174] width 58 height 14
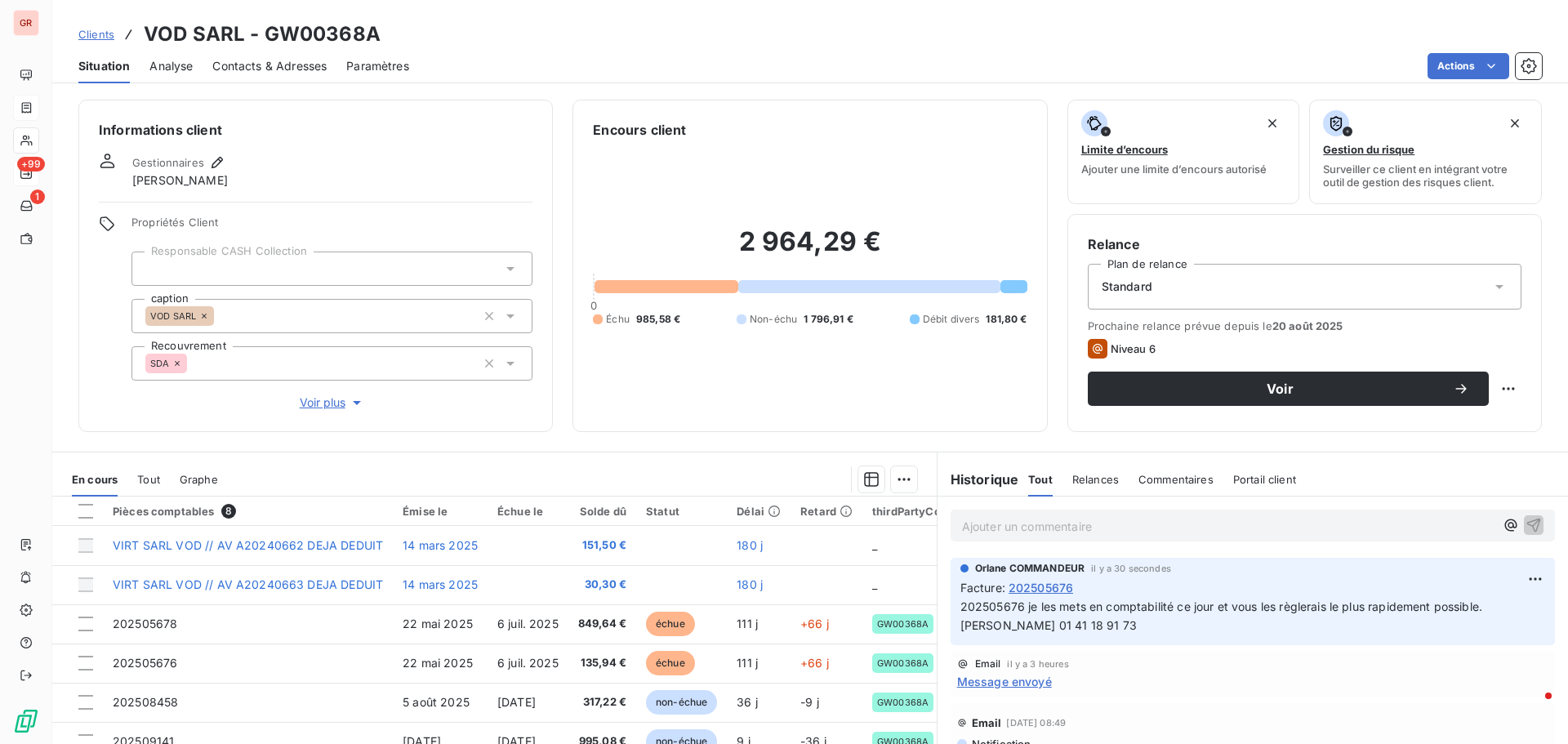
click at [299, 63] on span "Contacts & Adresses" at bounding box center [269, 66] width 114 height 16
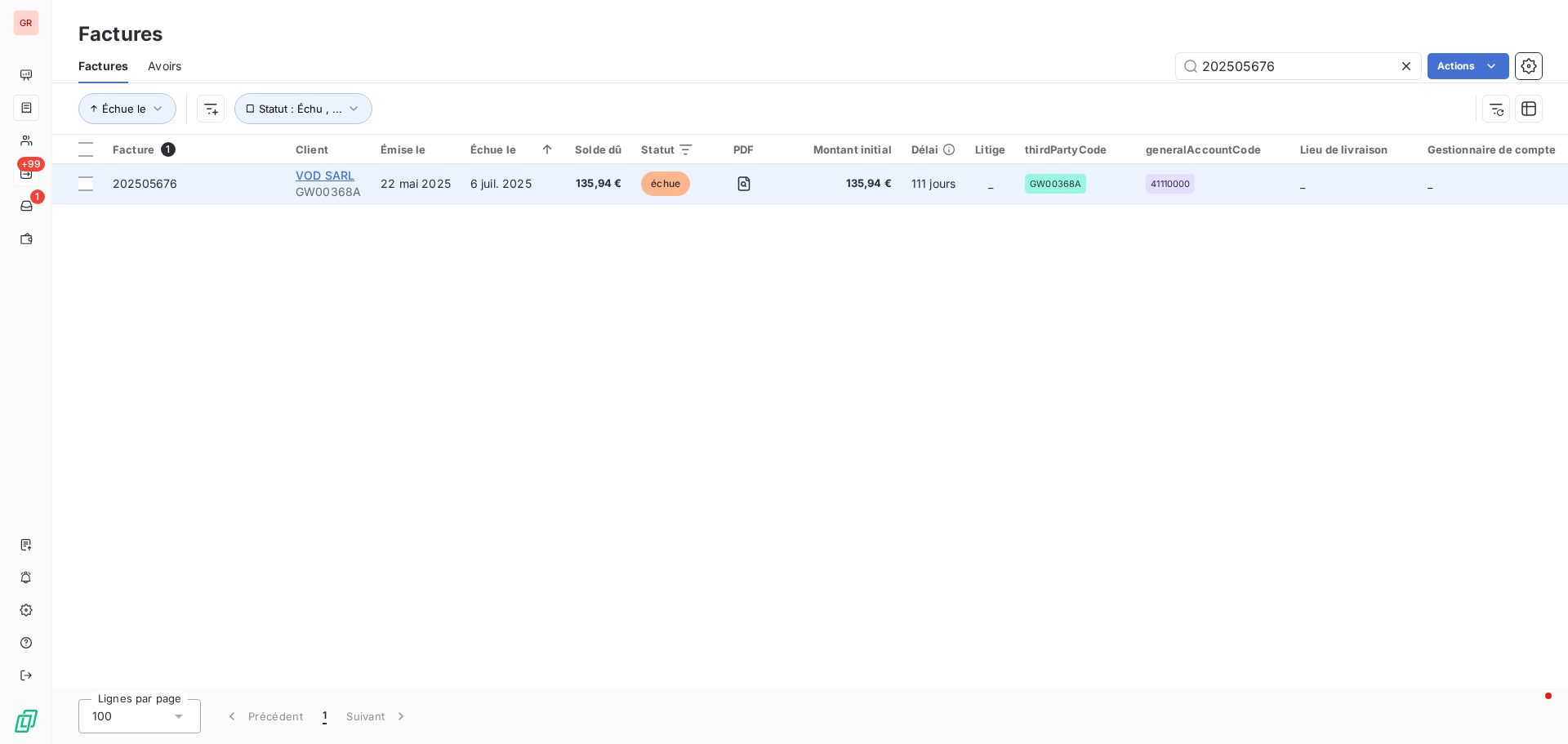
click at [337, 174] on span "VOD SARL" at bounding box center [324, 174] width 58 height 14
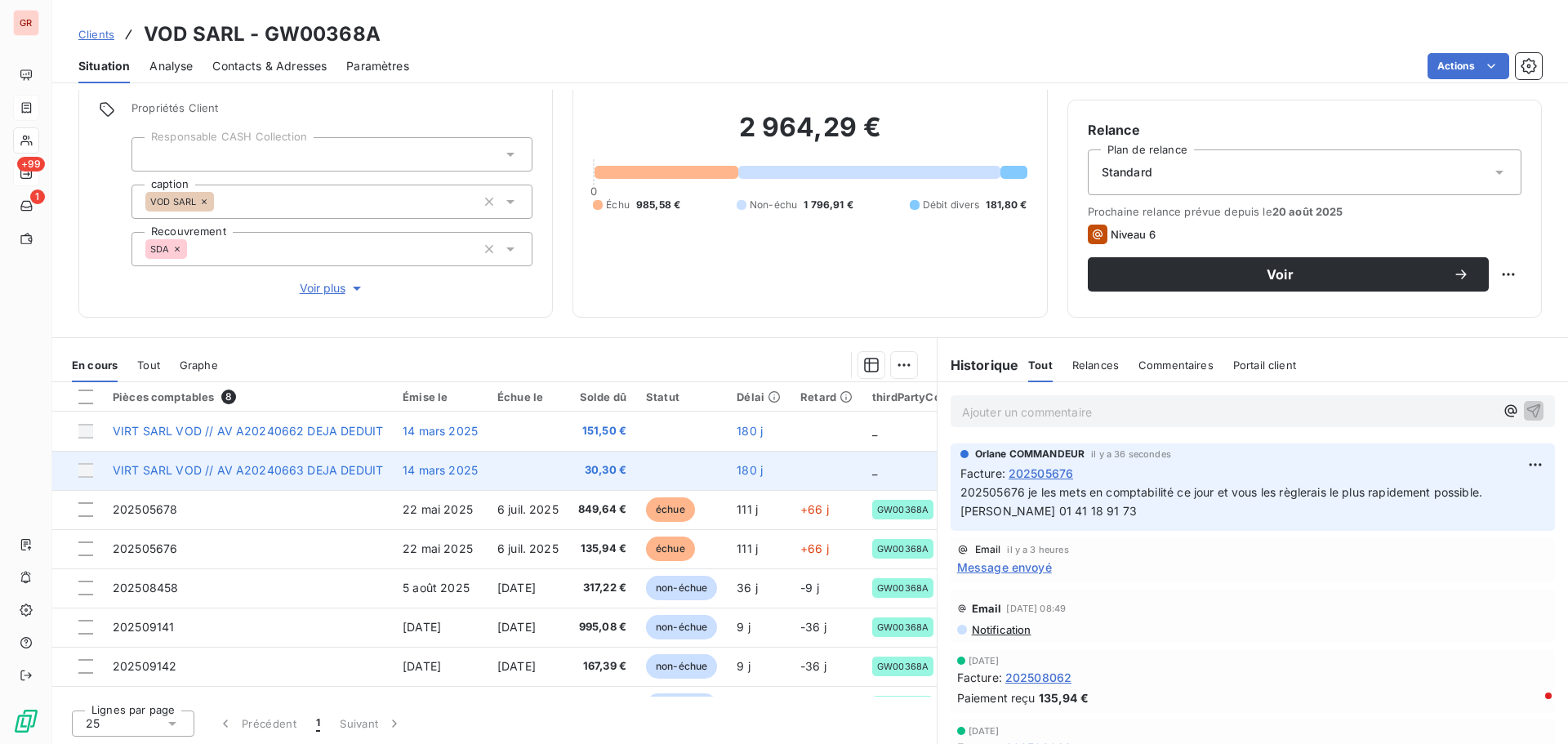
scroll to position [116, 0]
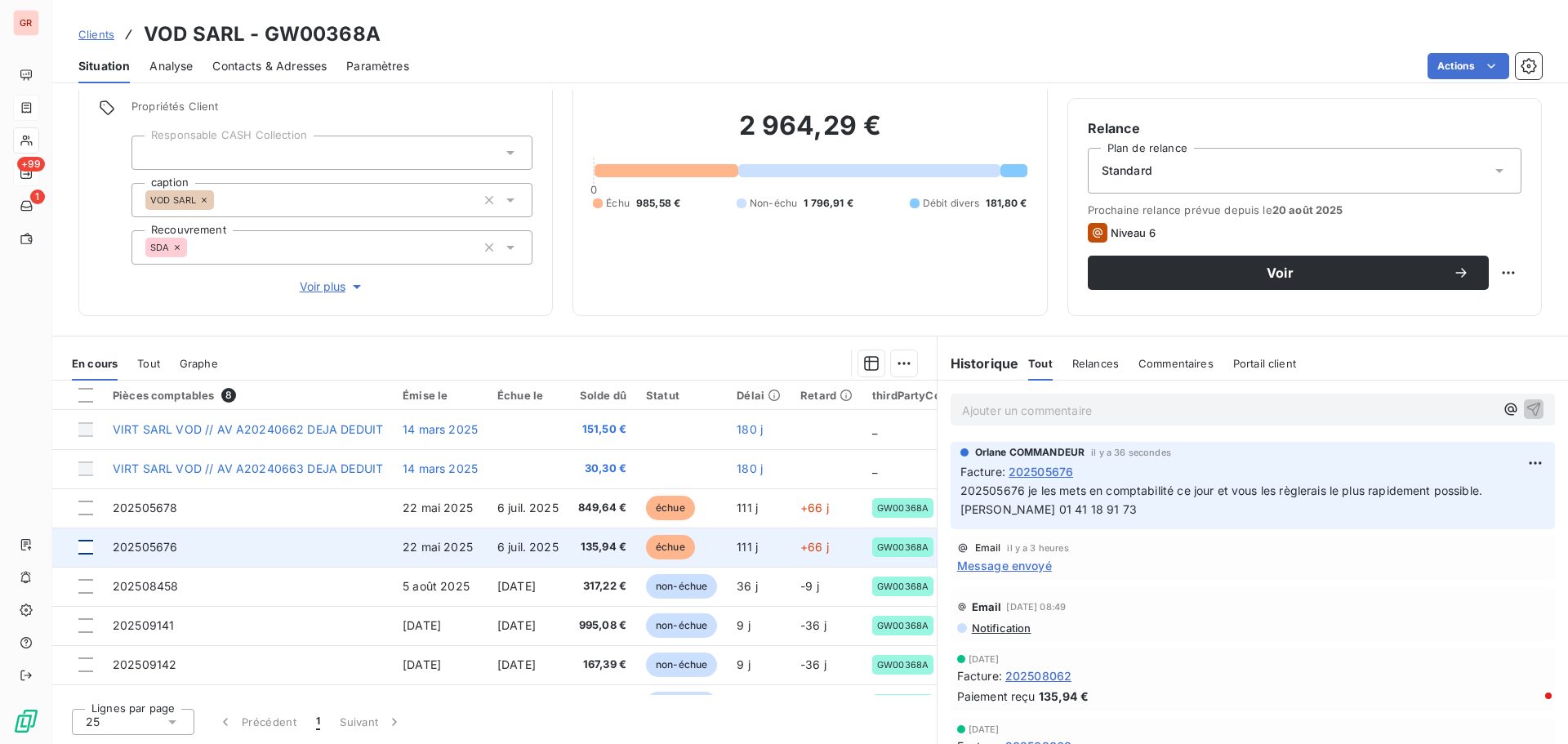
click at [84, 549] on div at bounding box center [86, 547] width 15 height 15
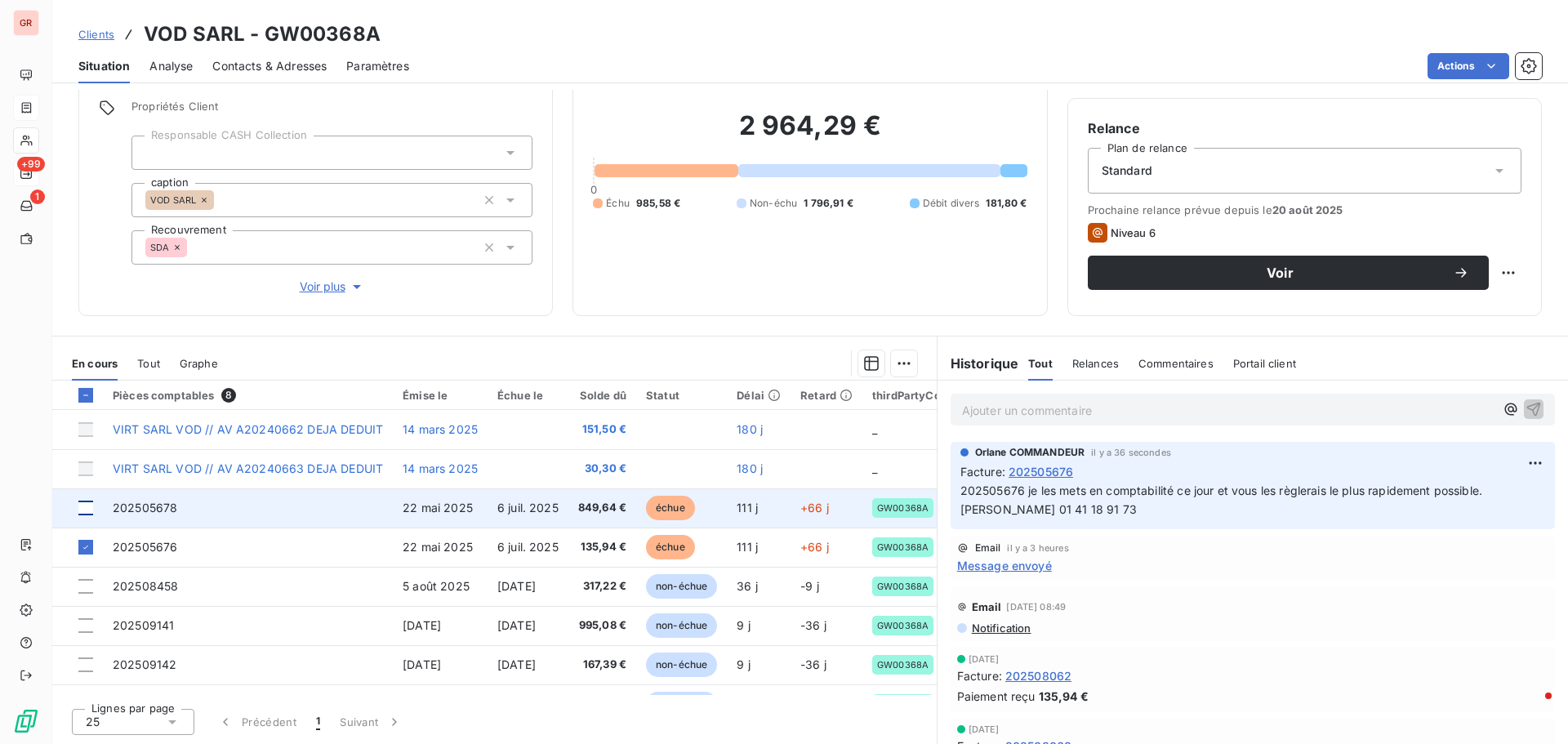
click at [81, 501] on div at bounding box center [86, 508] width 15 height 15
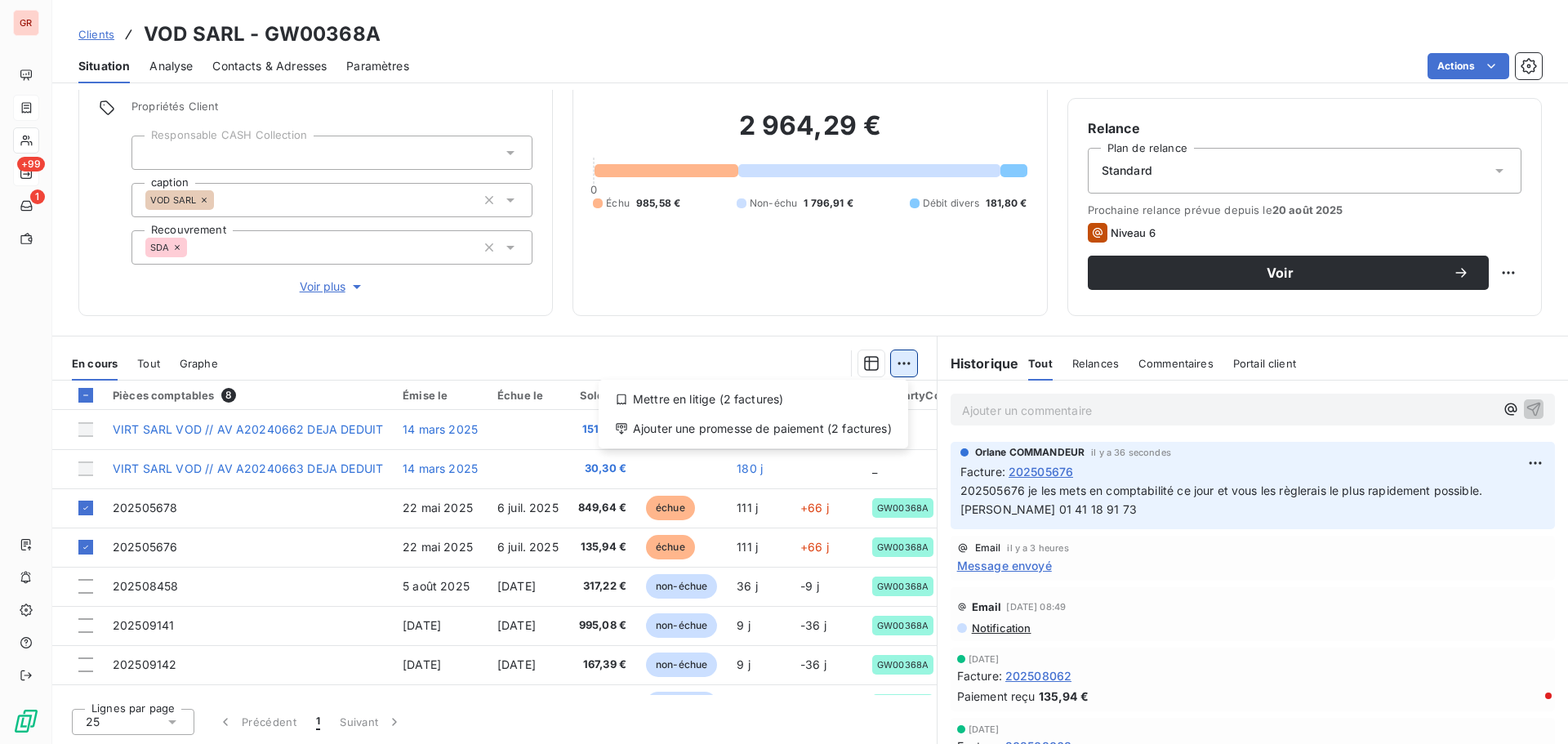
click at [898, 363] on html "GR +99 1 Clients VOD SARL - GW00368A Situation Analyse Contacts & Adresses Para…" at bounding box center [784, 372] width 1568 height 744
click at [739, 432] on div "Ajouter une promesse de paiement (2 factures)" at bounding box center [754, 429] width 296 height 26
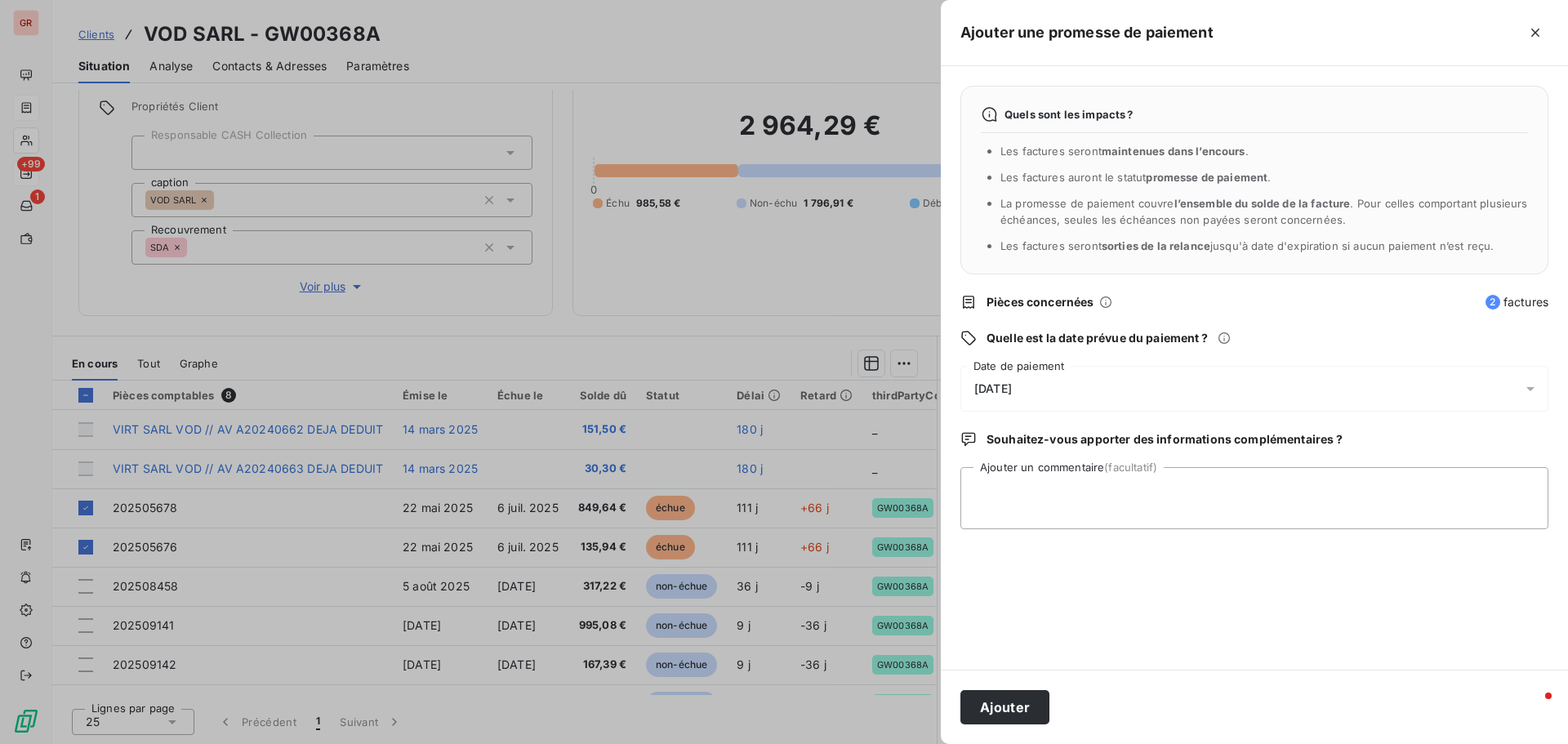
click at [1522, 389] on div "11/09/2025" at bounding box center [1254, 388] width 588 height 46
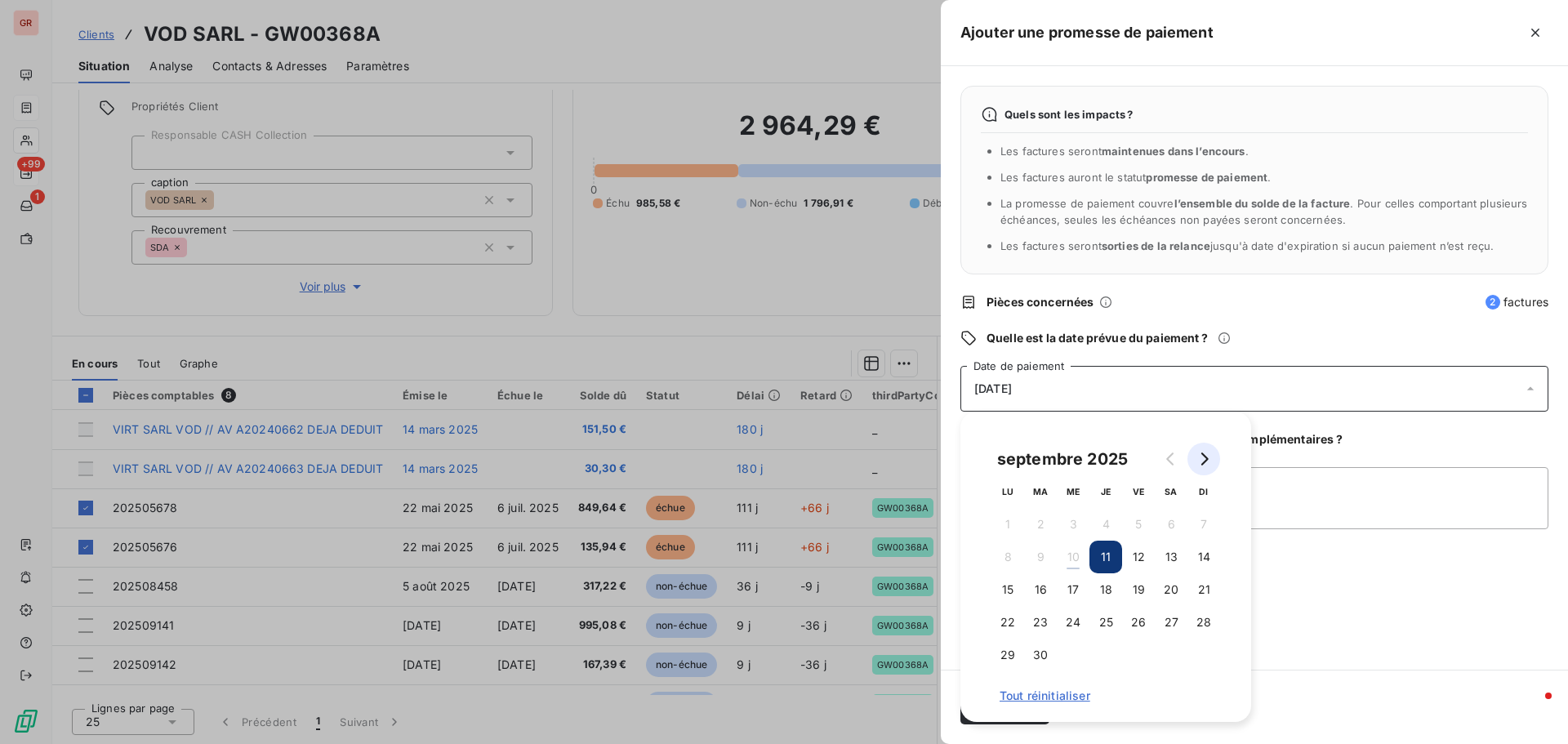
click at [1204, 461] on icon "Go to next month" at bounding box center [1204, 458] width 13 height 13
click at [1205, 519] on button "5" at bounding box center [1204, 524] width 33 height 33
click at [1307, 477] on textarea "Ajouter un commentaire (facultatif)" at bounding box center [1254, 497] width 588 height 62
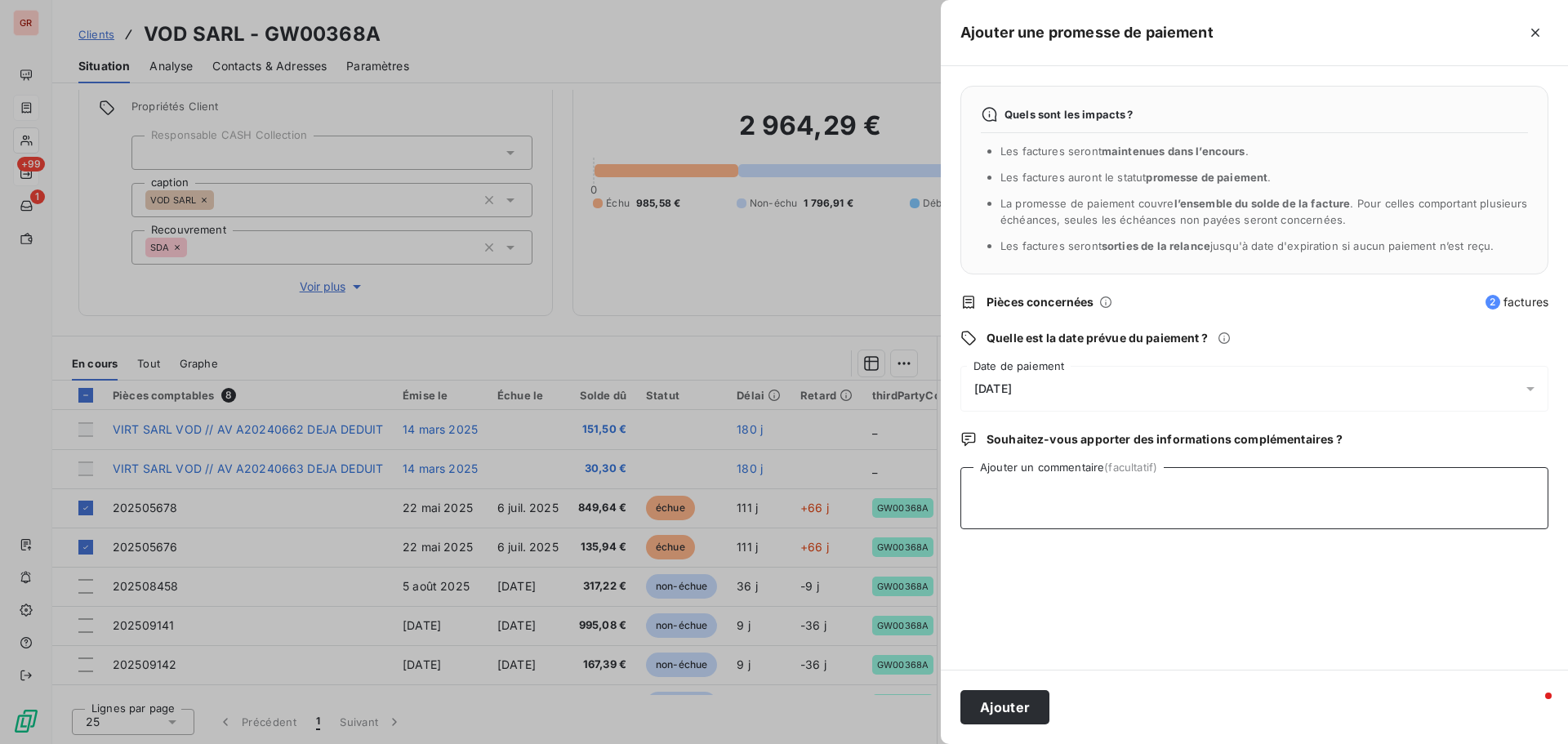
click at [978, 481] on textarea "Ajouter un commentaire (facultatif)" at bounding box center [1254, 497] width 588 height 62
paste textarea "Je n’avais pas les factures 202505676 et 202505678, je les mets en comptabilité…"
click at [1000, 523] on textarea "Je n’avais pas les factures 202505676 et 202505678, je les mets en comptabilité…" at bounding box center [1254, 497] width 588 height 62
click at [982, 515] on textarea "Je n’avais pas les factures 202505676 et 202505678, je les mets en comptabilité…" at bounding box center [1254, 497] width 588 height 62
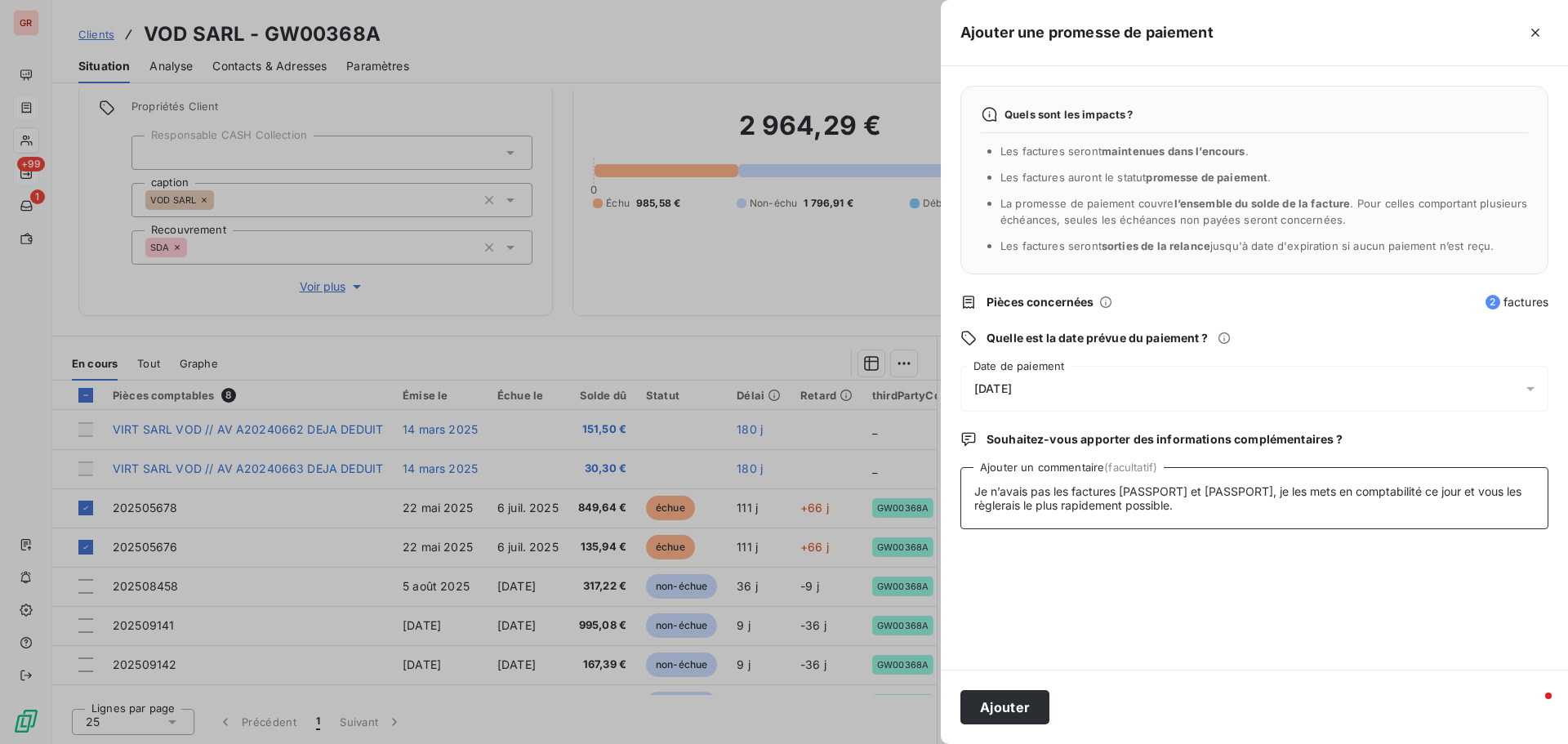
click at [1189, 486] on textarea "Je n’avais pas les factures 202505676 et 202505678, je les mets en comptabilité…" at bounding box center [1254, 497] width 588 height 62
paste textarea "Isabelle DESPRES"
drag, startPoint x: 1089, startPoint y: 491, endPoint x: 909, endPoint y: 519, distance: 182.2
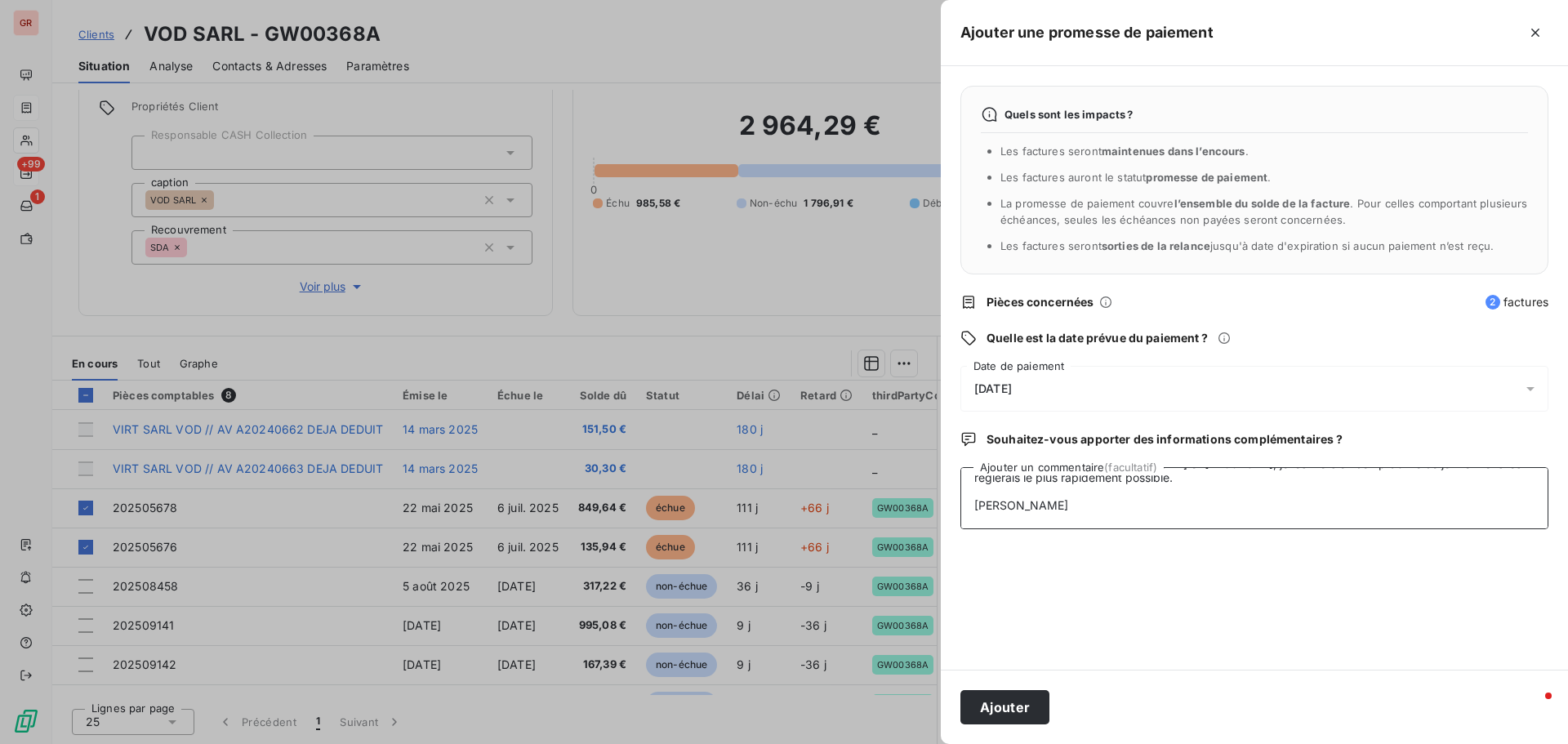
click at [909, 743] on div "Ajouter une promesse de paiement Quels sont les impacts ? Les factures seront m…" at bounding box center [784, 744] width 1568 height 0
click at [978, 482] on textarea "Je n’avais pas les factures 202505676 et 202505678, je les mets en comptabilité…" at bounding box center [1254, 497] width 588 height 62
click at [974, 477] on textarea "Je n’avais pas les factures 202505676 et 202505678, je les mets en comptabilité…" at bounding box center [1254, 497] width 588 height 62
click at [1183, 511] on textarea "Je n’avais pas les factures 202505676 et 202505678, je les mets en comptabilité…" at bounding box center [1254, 497] width 588 height 62
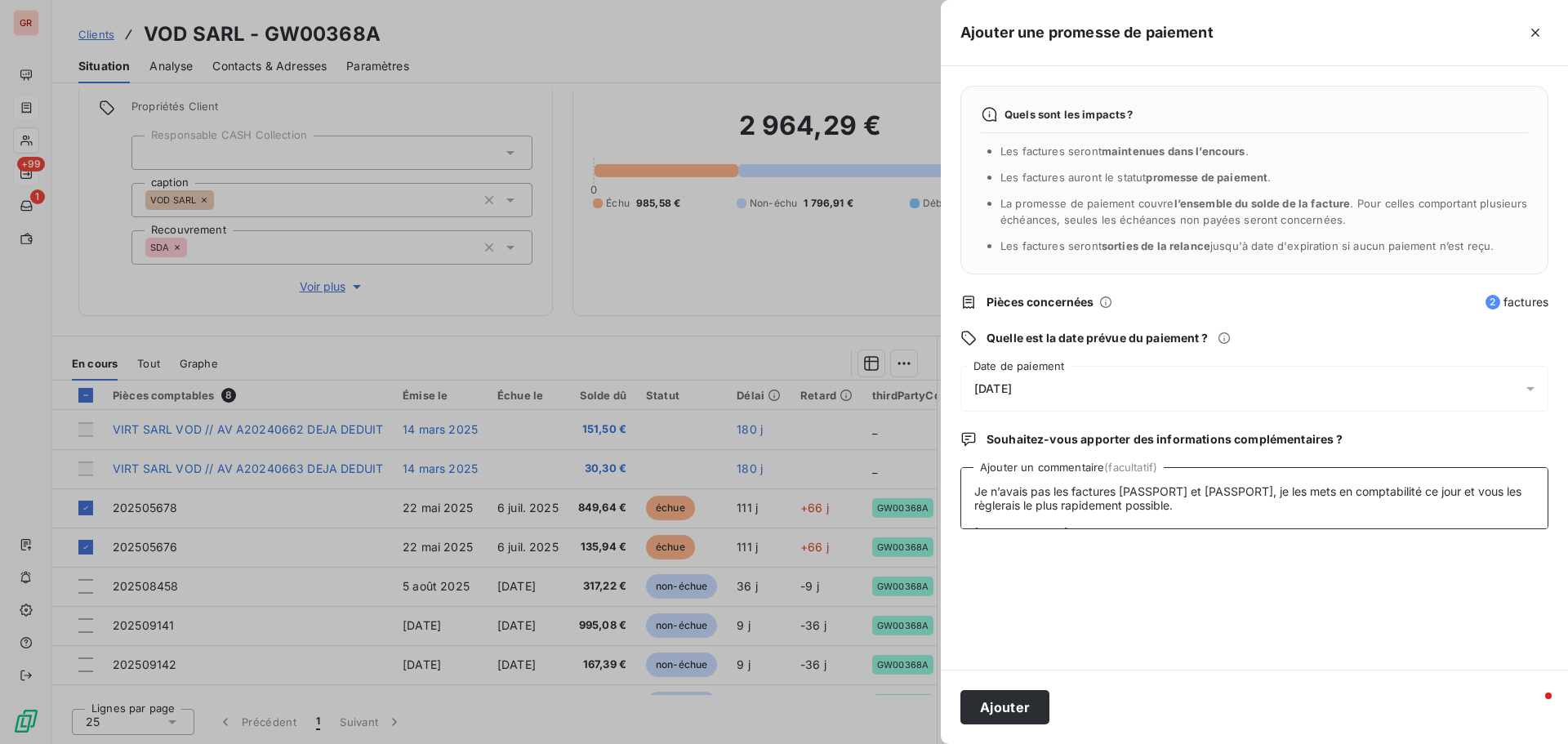
click at [1186, 505] on textarea "Je n’avais pas les factures 202505676 et 202505678, je les mets en comptabilité…" at bounding box center [1254, 497] width 588 height 62
paste textarea "Isabelle DESPRES"
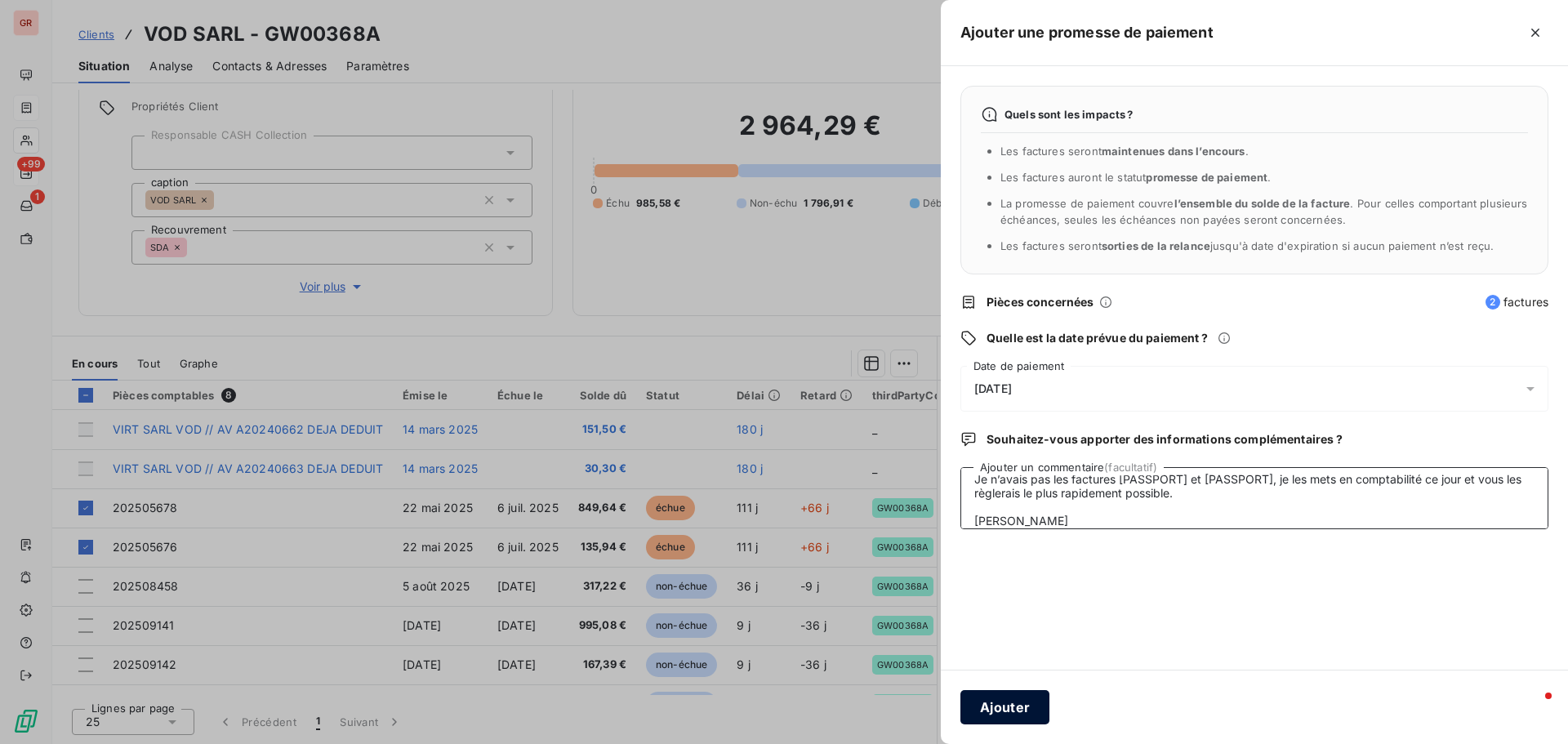
type textarea "Je n’avais pas les factures 202505676 et 202505678, je les mets en comptabilité…"
click at [1048, 699] on button "Ajouter" at bounding box center [1005, 707] width 89 height 35
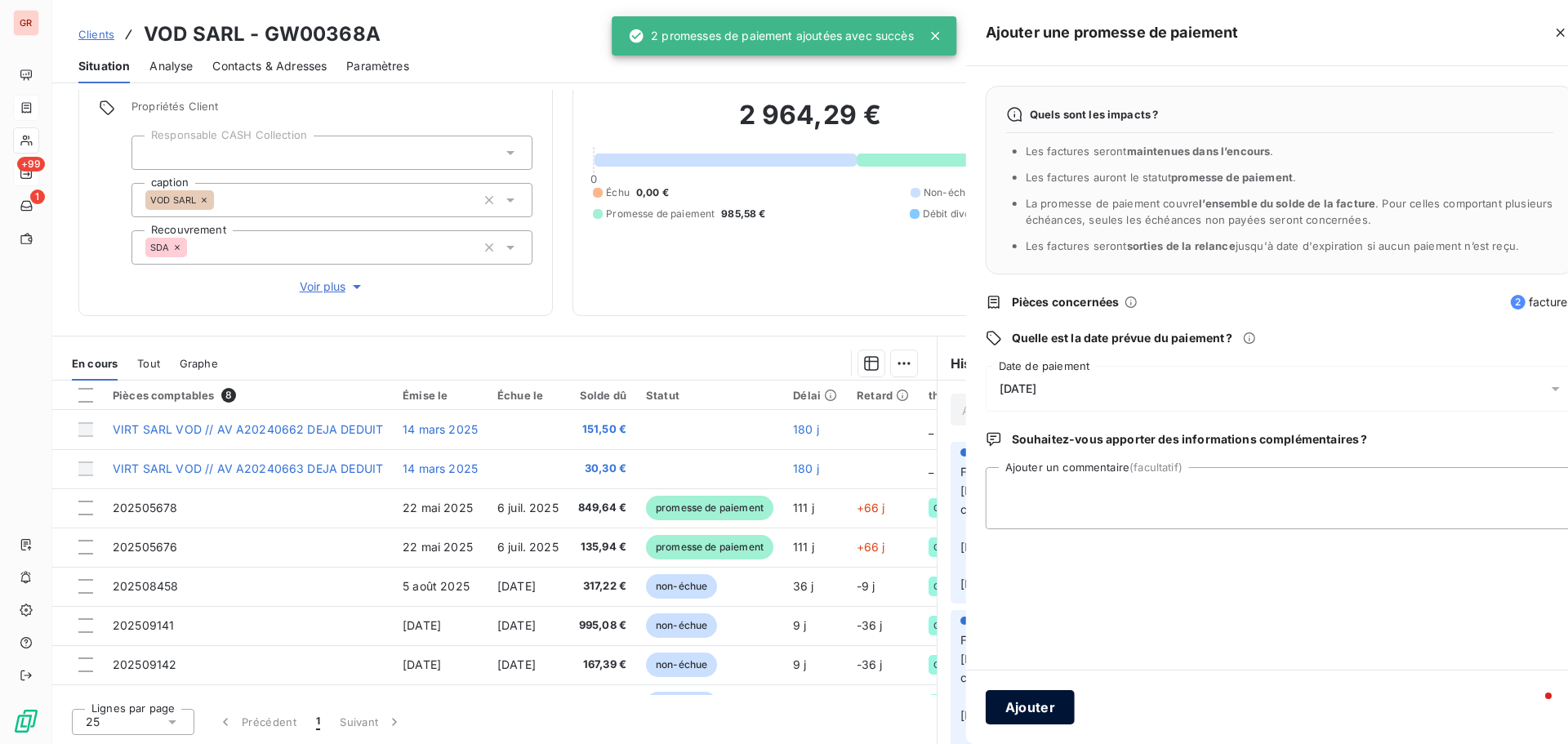
scroll to position [0, 0]
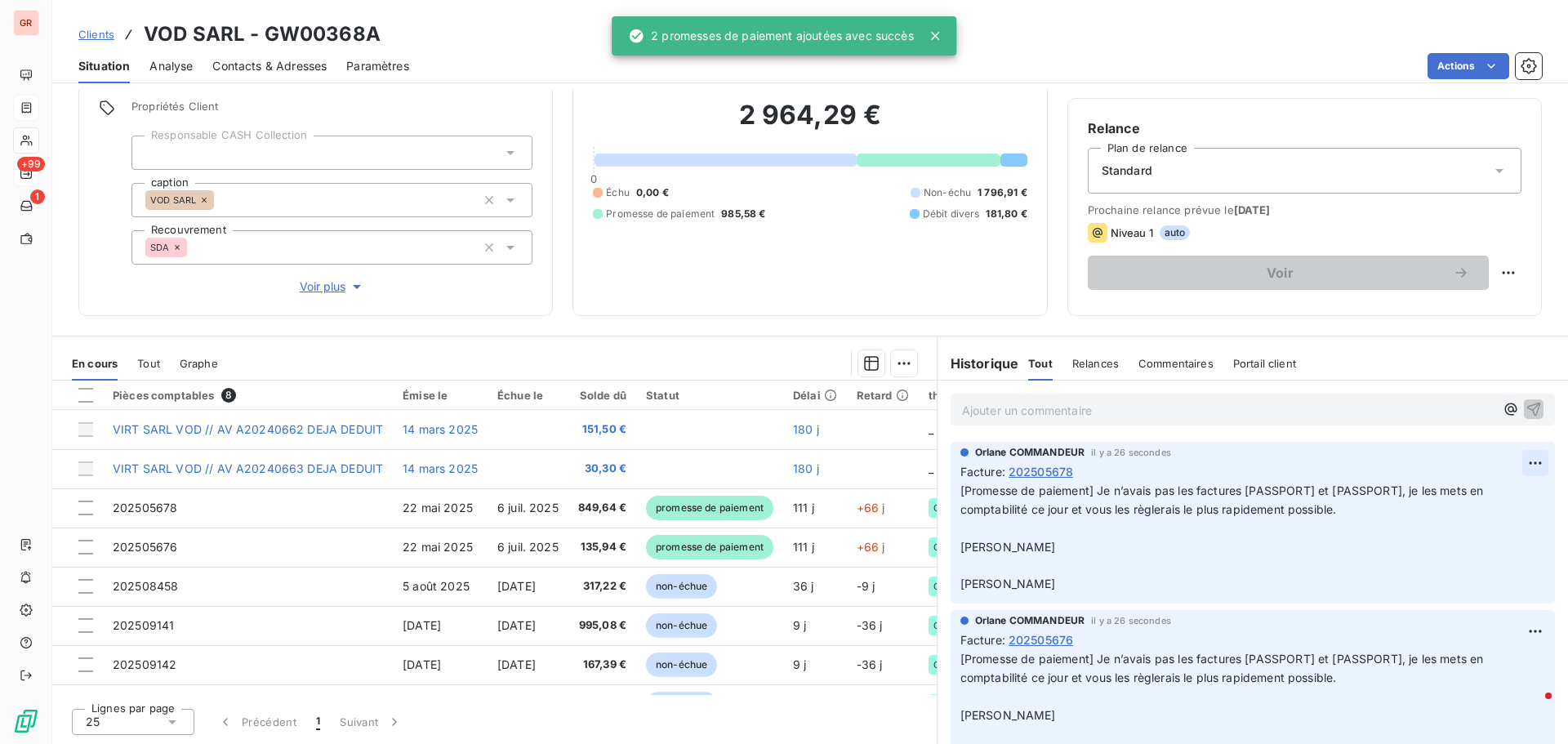
click at [1510, 462] on html "GR +99 1 Clients VOD SARL - GW00368A Situation Analyse Contacts & Adresses Para…" at bounding box center [784, 372] width 1568 height 744
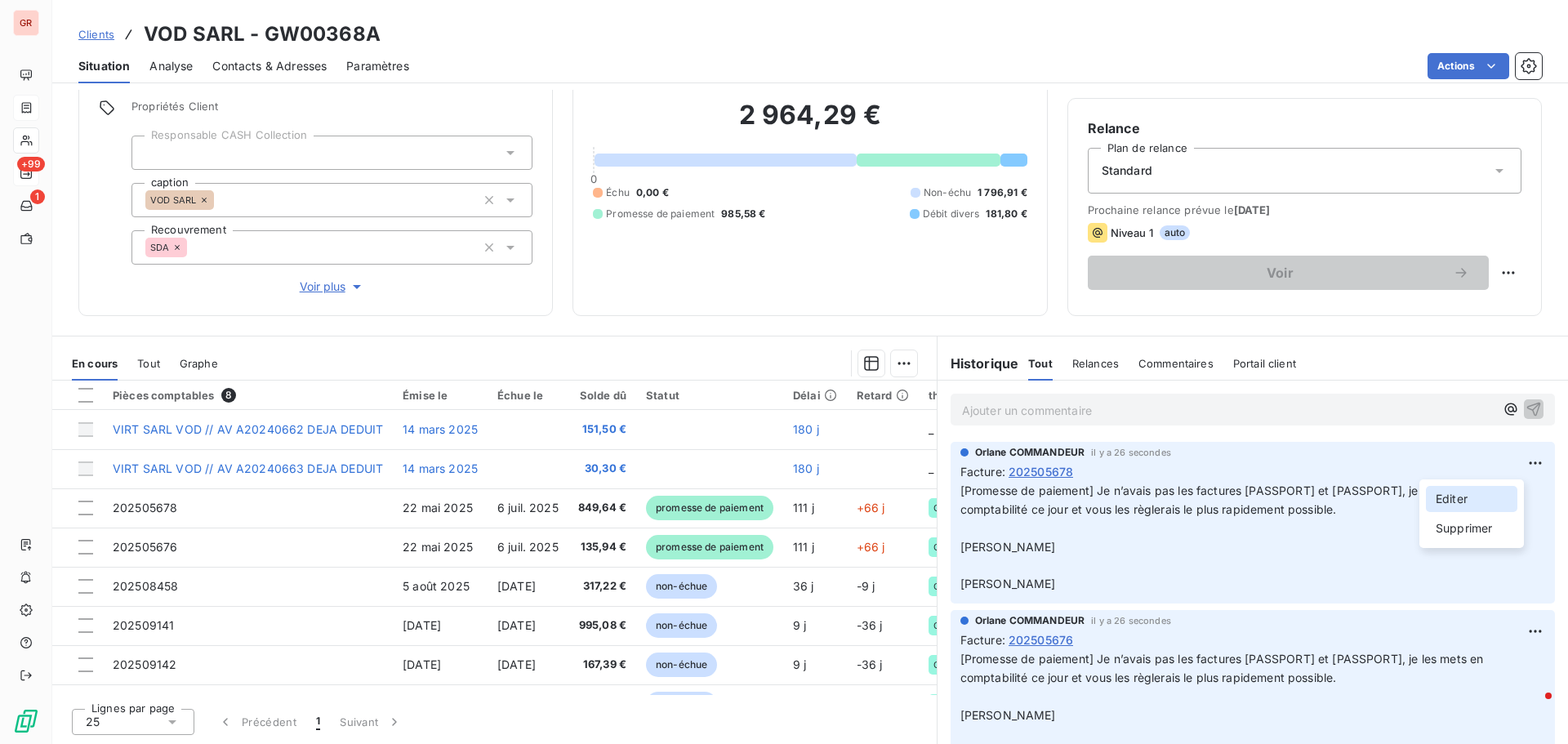
click at [1458, 494] on div "Editer" at bounding box center [1472, 499] width 91 height 26
drag, startPoint x: 1056, startPoint y: 551, endPoint x: 933, endPoint y: 549, distance: 123.0
click at [938, 549] on div "Orlane COMMANDEUR il y a 30 secondes Facture : 202505678 [Promesse de paiement]…" at bounding box center [1253, 523] width 631 height 168
click at [1344, 517] on p "[Promesse de paiement] Je n’avais pas les factures 202505676 et 202505678, je l…" at bounding box center [1243, 537] width 565 height 112
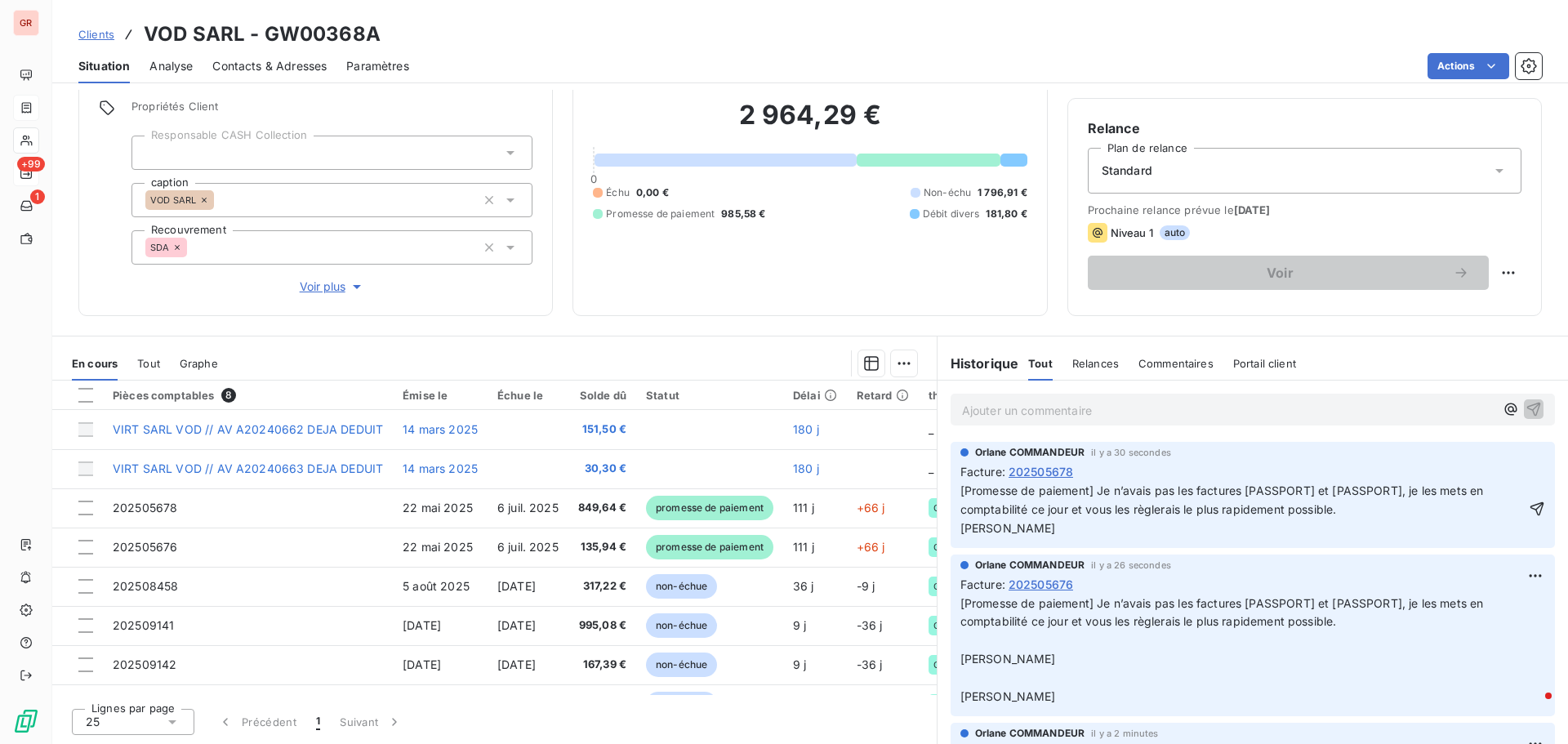
click at [973, 538] on p "[Promesse de paiement] Je n’avais pas les factures 202505676 et 202505678, je l…" at bounding box center [1243, 509] width 565 height 56
click at [960, 538] on p "[Promesse de paiement] Je n’avais pas les factures 202505676 et 202505678, je l…" at bounding box center [1243, 509] width 565 height 56
click at [1529, 517] on icon "button" at bounding box center [1538, 509] width 16 height 16
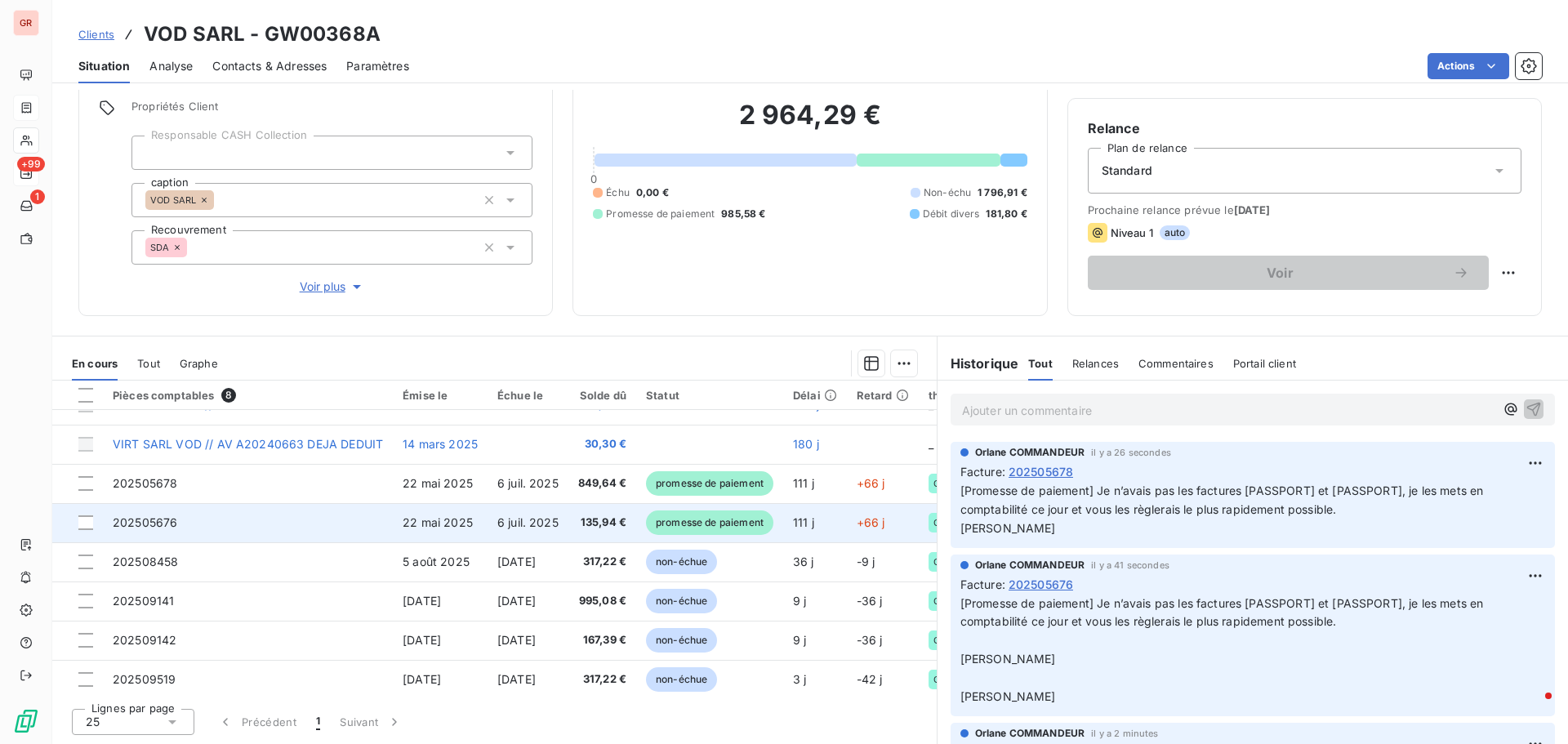
scroll to position [36, 0]
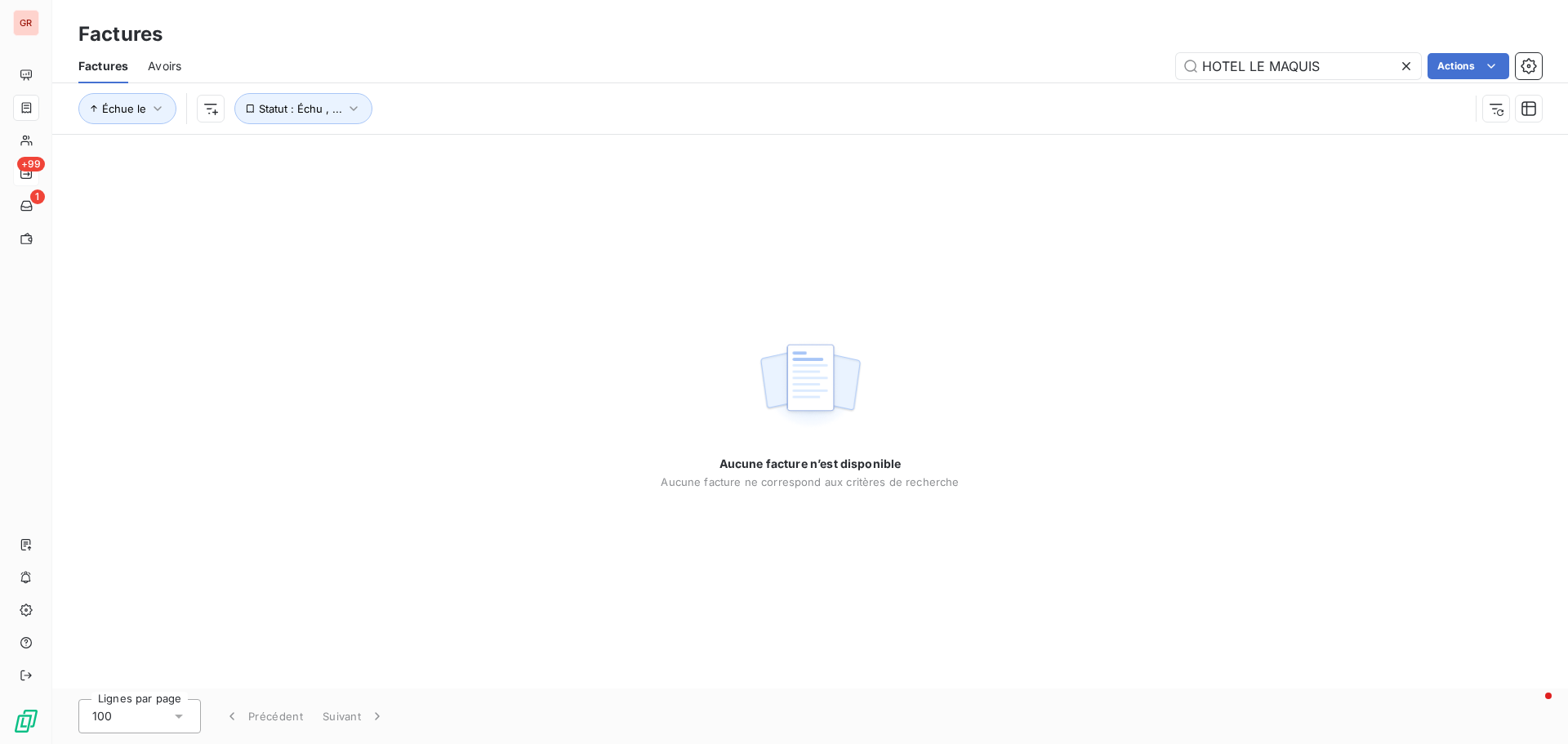
type input "Cleany"
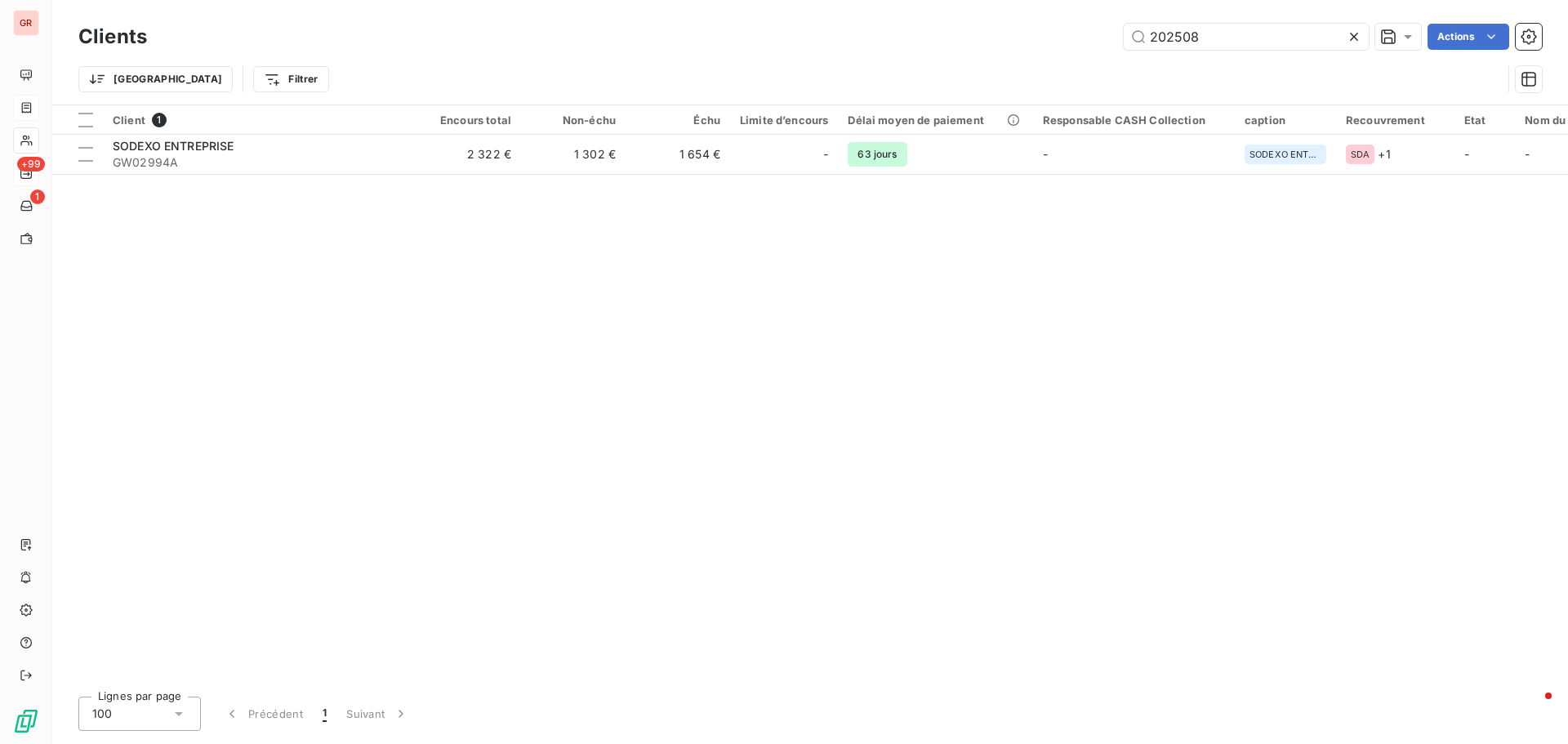
type input "202508185"
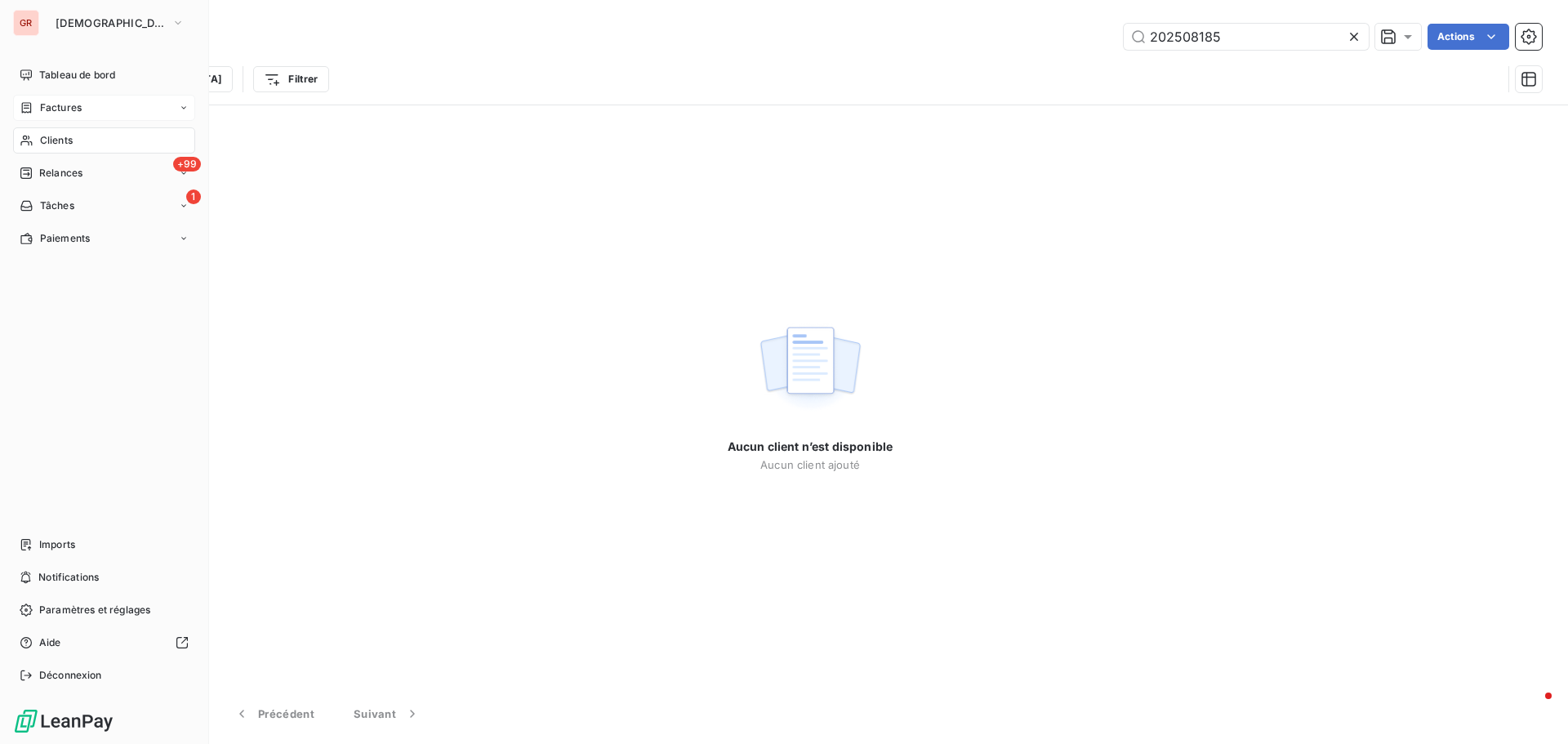
click at [73, 103] on span "Factures" at bounding box center [61, 108] width 42 height 15
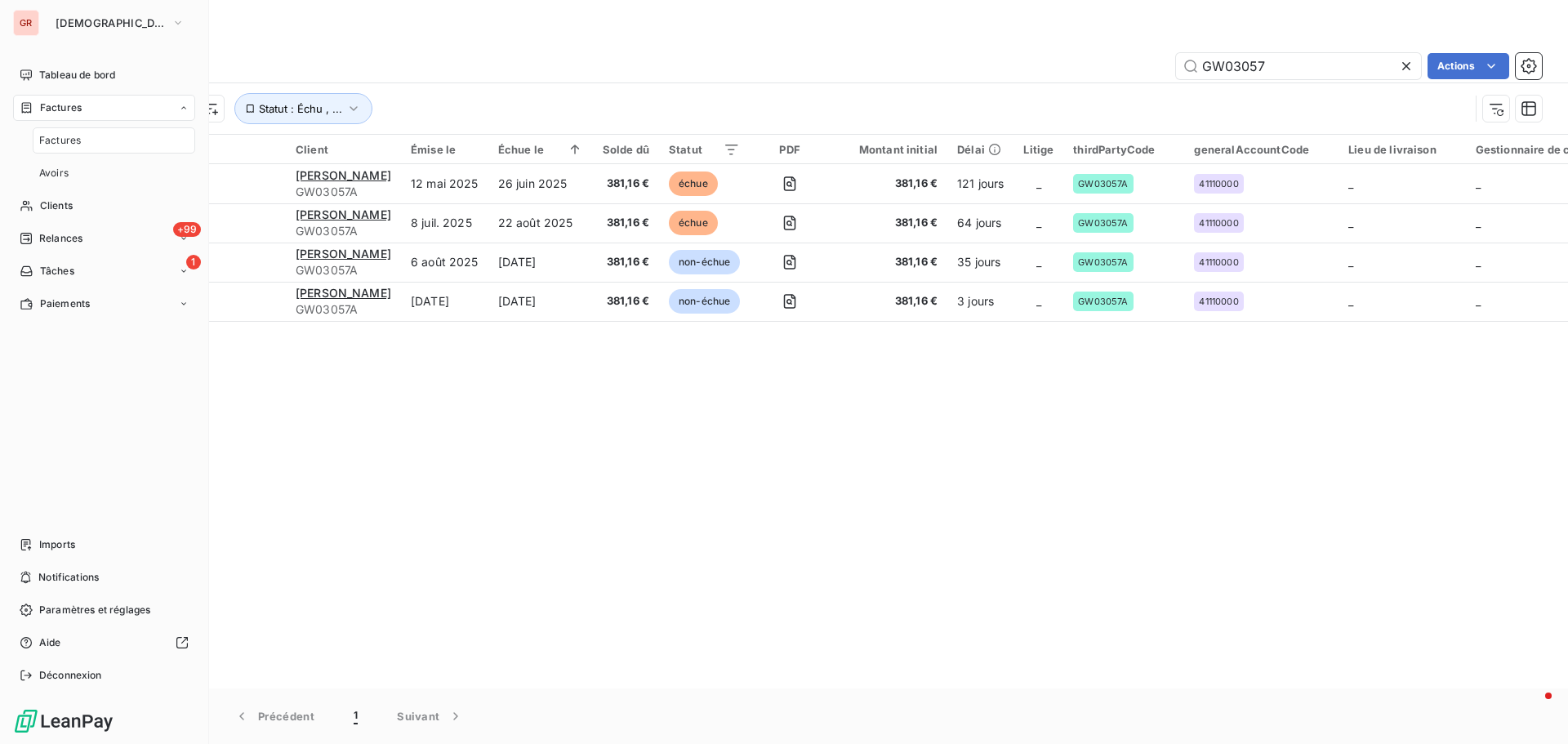
click at [74, 137] on span "Factures" at bounding box center [60, 141] width 42 height 15
click at [72, 109] on span "Factures" at bounding box center [61, 108] width 42 height 15
click at [55, 146] on span "Clients" at bounding box center [57, 141] width 33 height 15
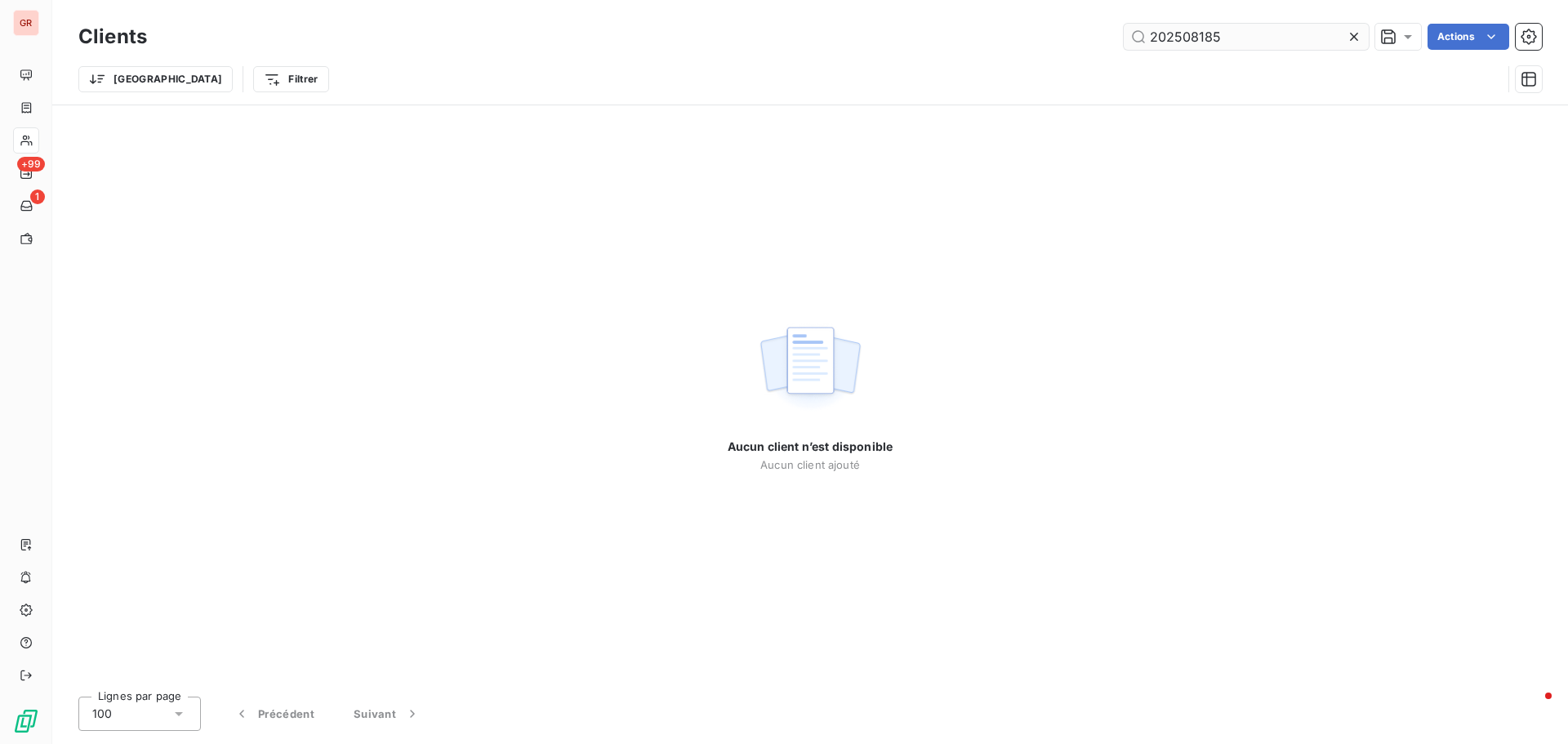
drag, startPoint x: 1257, startPoint y: 23, endPoint x: 1167, endPoint y: 34, distance: 90.7
click at [1167, 34] on div "Clients 202508185 Actions" at bounding box center [810, 37] width 1463 height 35
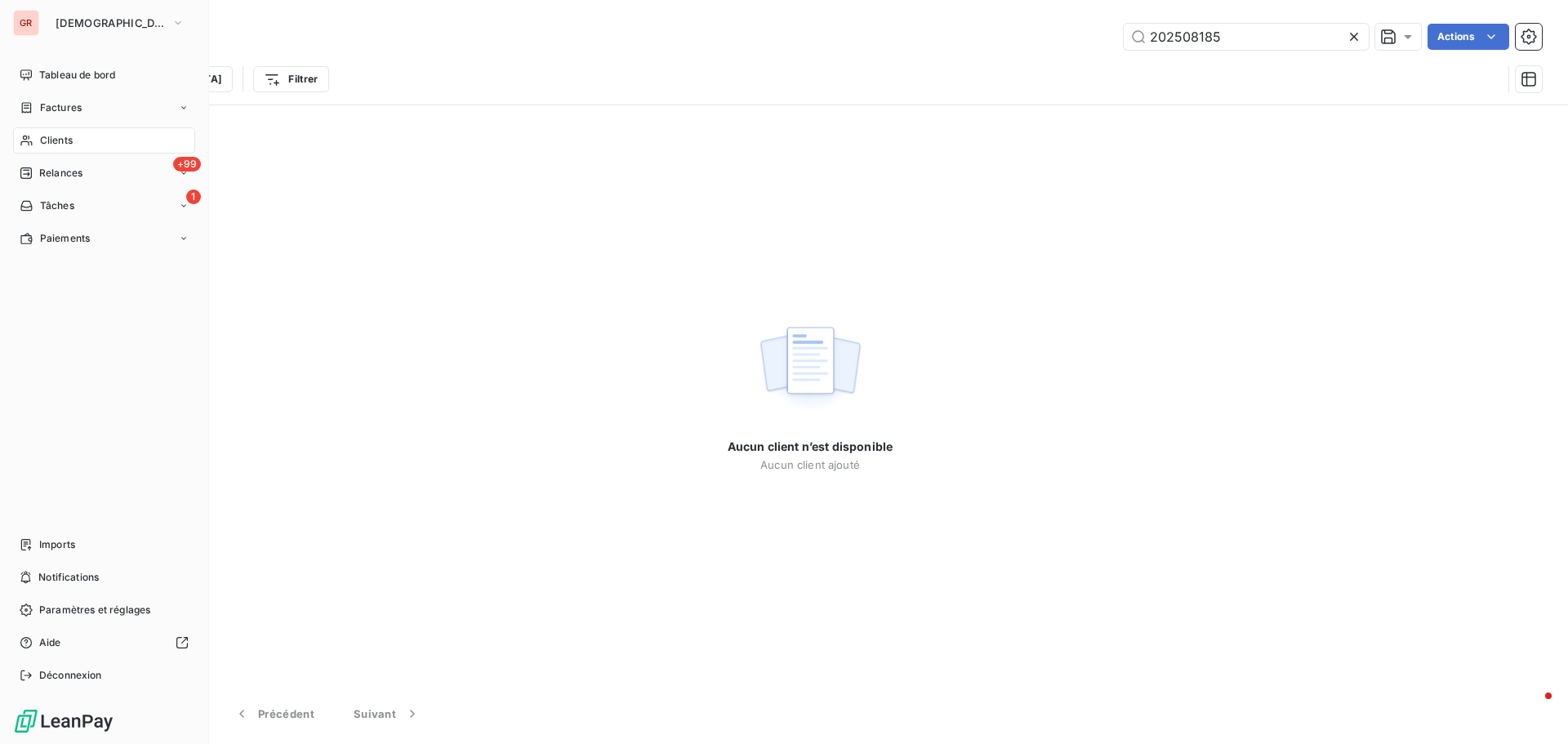
click at [64, 138] on span "Clients" at bounding box center [57, 141] width 33 height 15
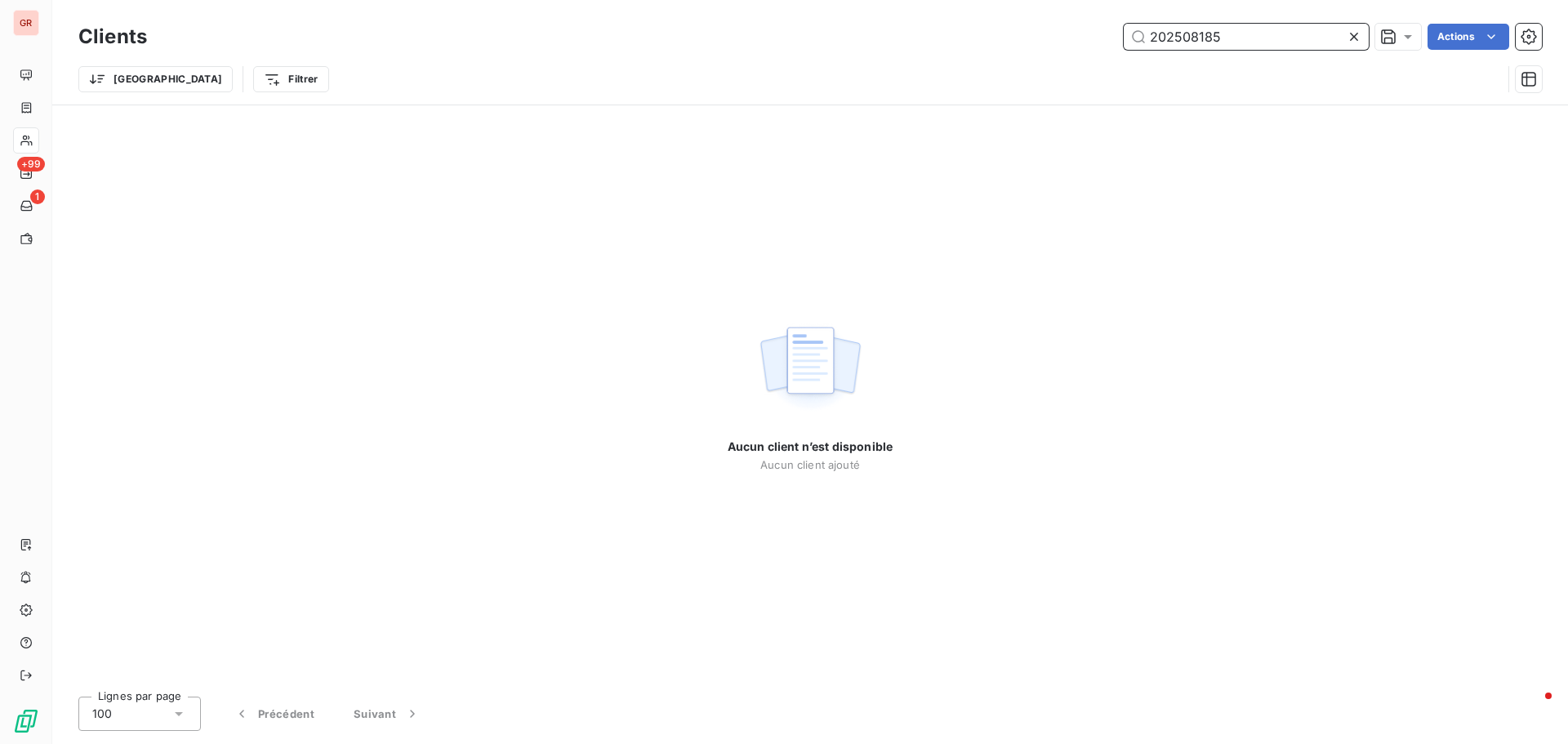
drag, startPoint x: 1024, startPoint y: 42, endPoint x: 808, endPoint y: 56, distance: 216.5
click at [828, 53] on div "Clients 202508185 Actions Trier Filtrer" at bounding box center [810, 62] width 1463 height 85
paste input "GW00824"
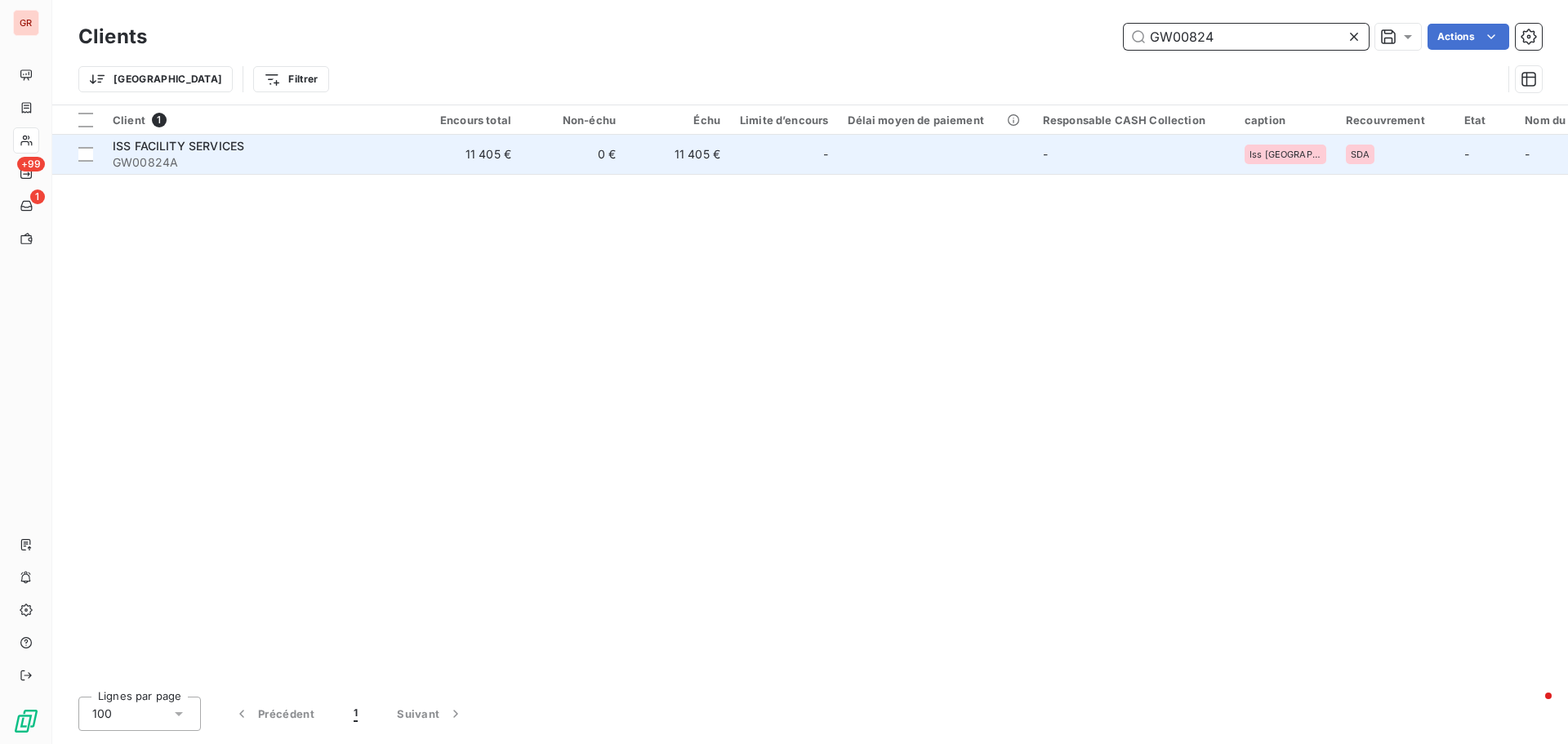
type input "GW00824"
click at [208, 149] on span "ISS FACILITY SERVICES" at bounding box center [179, 146] width 132 height 14
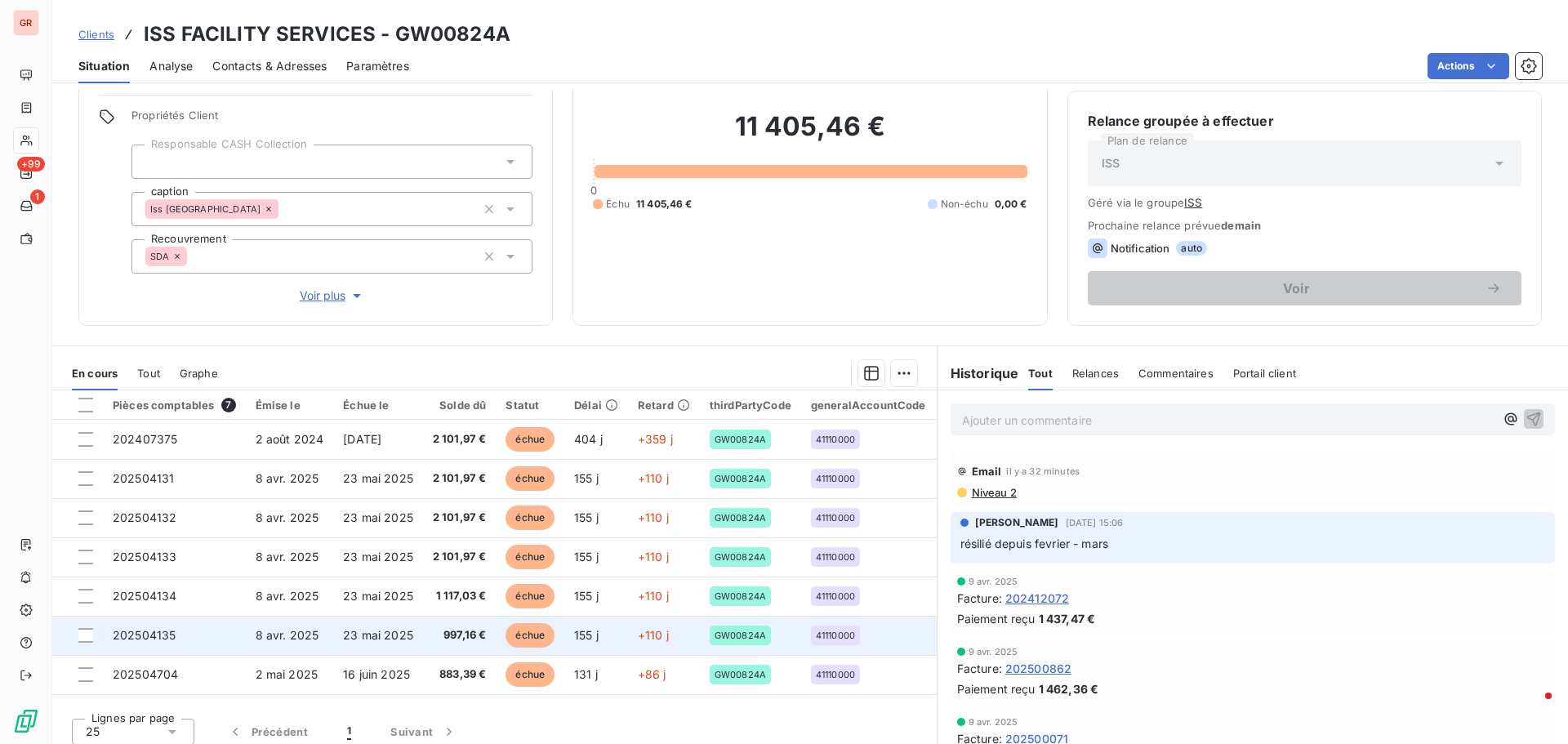
scroll to position [133, 0]
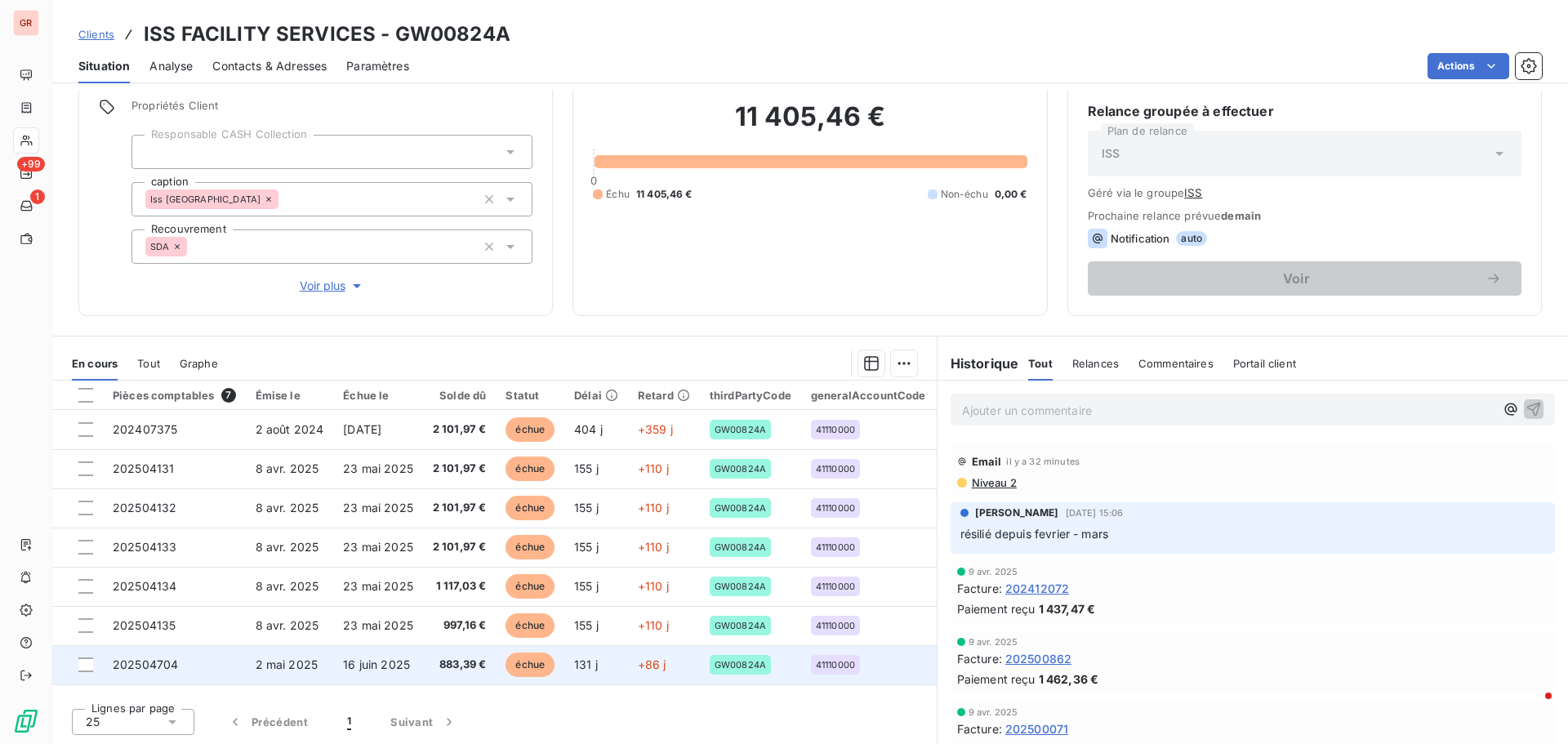
click at [272, 663] on span "2 mai 2025" at bounding box center [287, 663] width 63 height 14
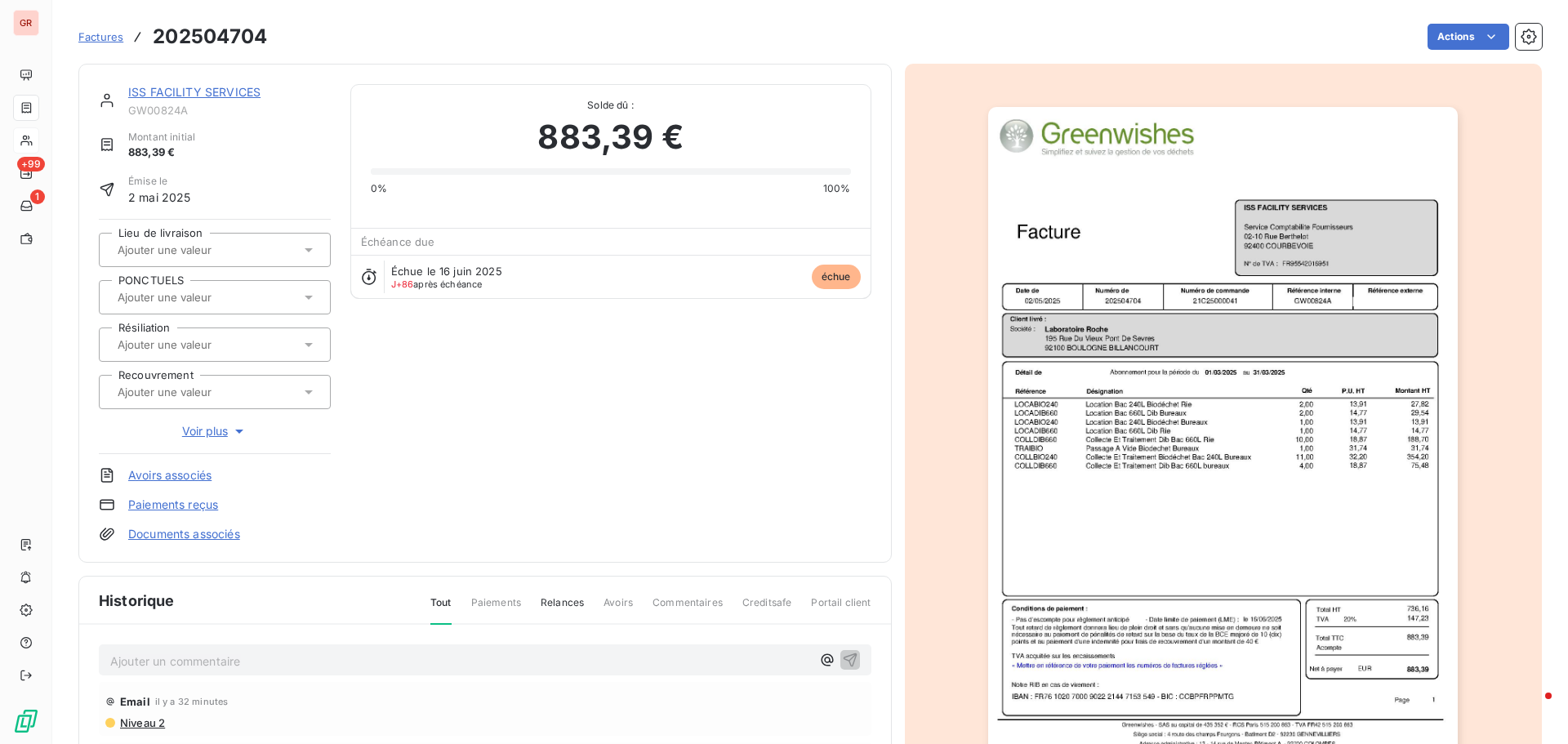
click at [1225, 333] on img "button" at bounding box center [1223, 439] width 469 height 664
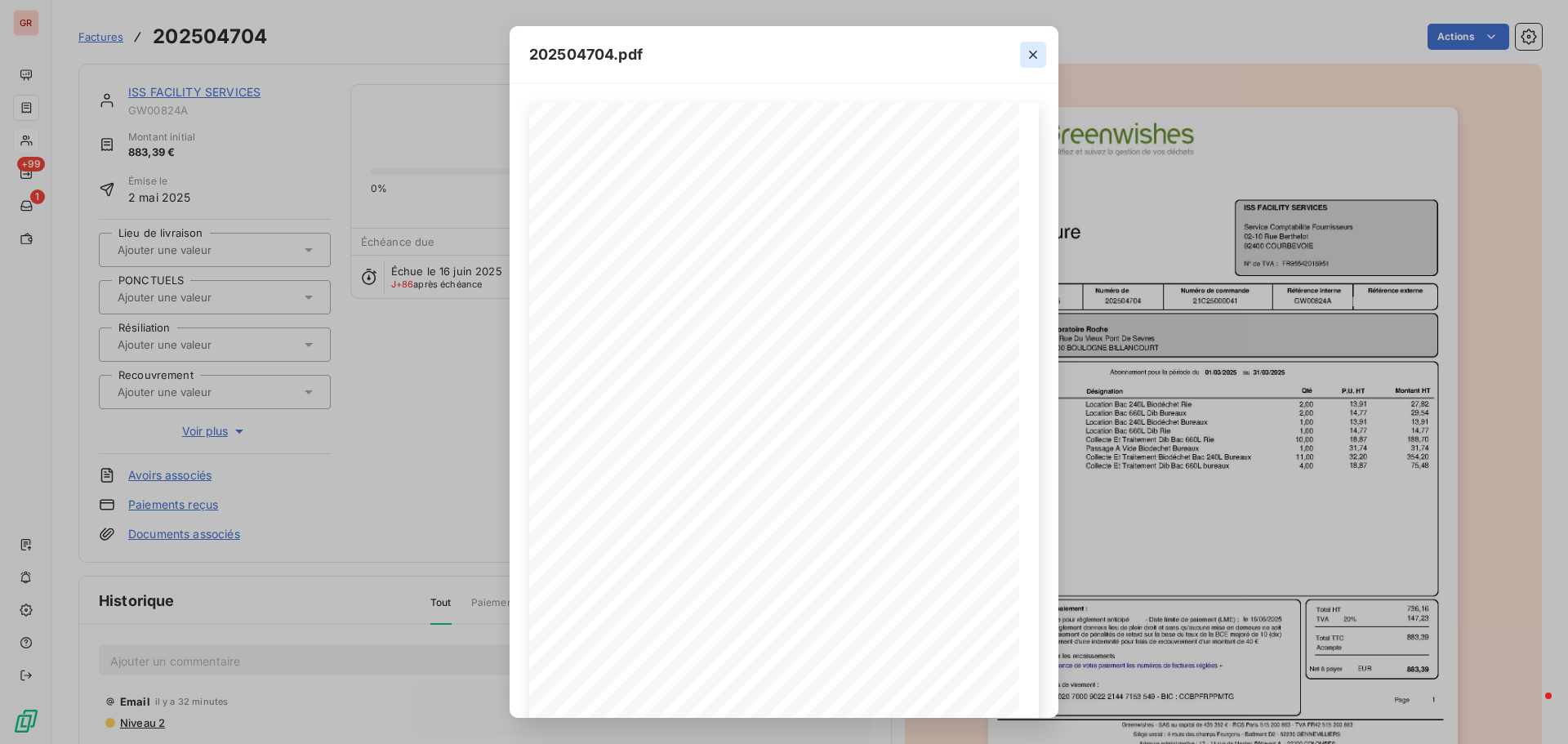
click at [1029, 52] on icon "button" at bounding box center [1034, 55] width 16 height 16
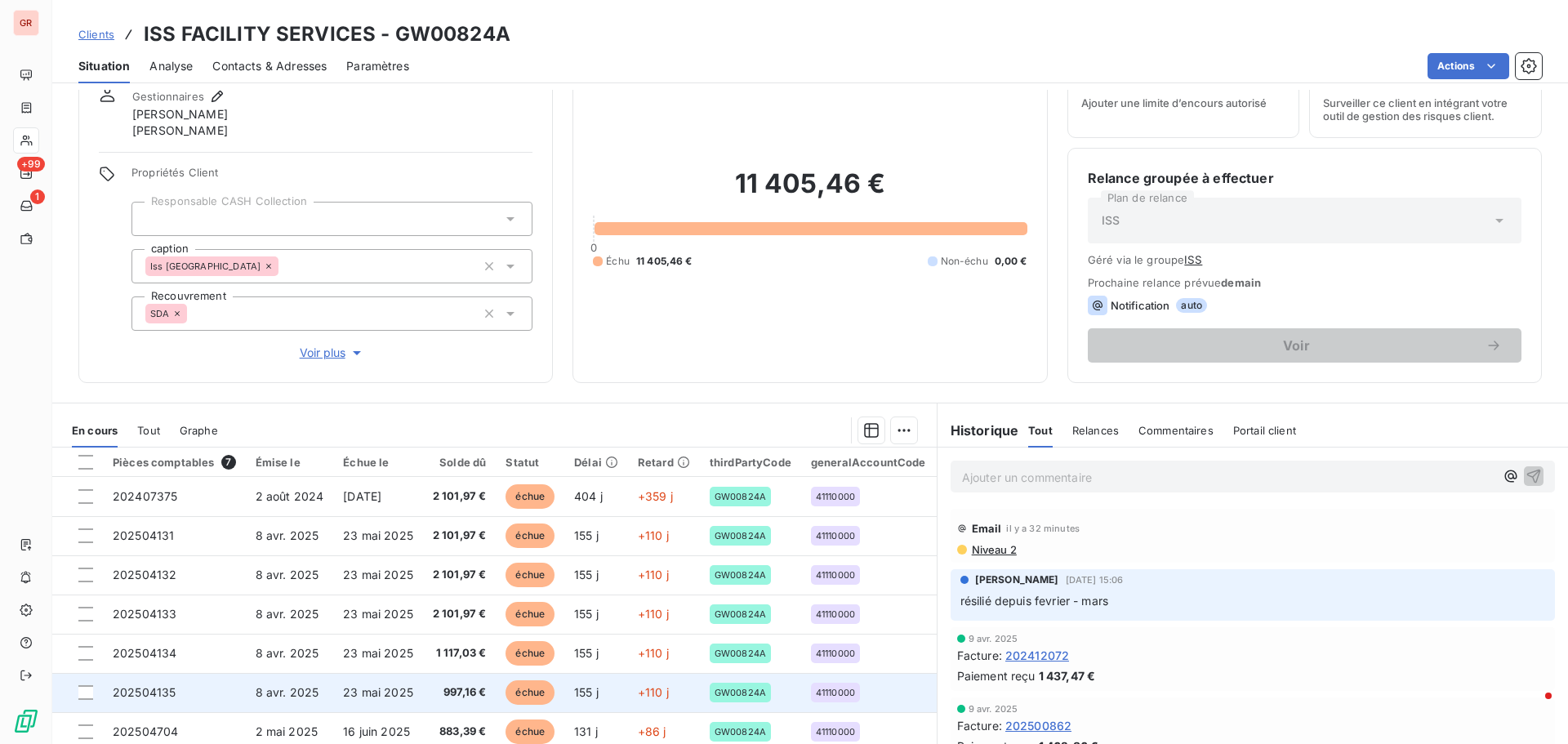
scroll to position [133, 0]
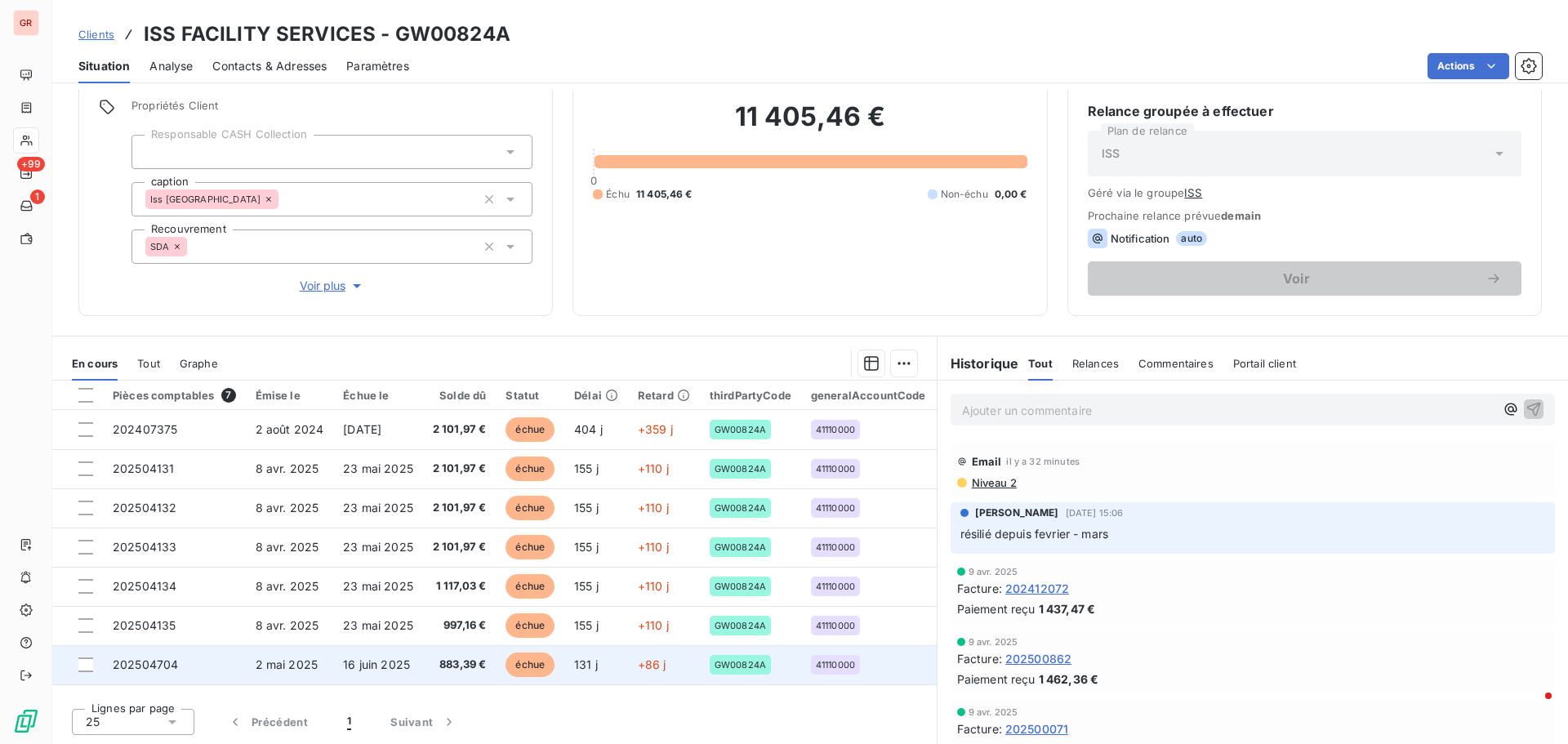
click at [298, 669] on span "2 mai 2025" at bounding box center [287, 663] width 63 height 14
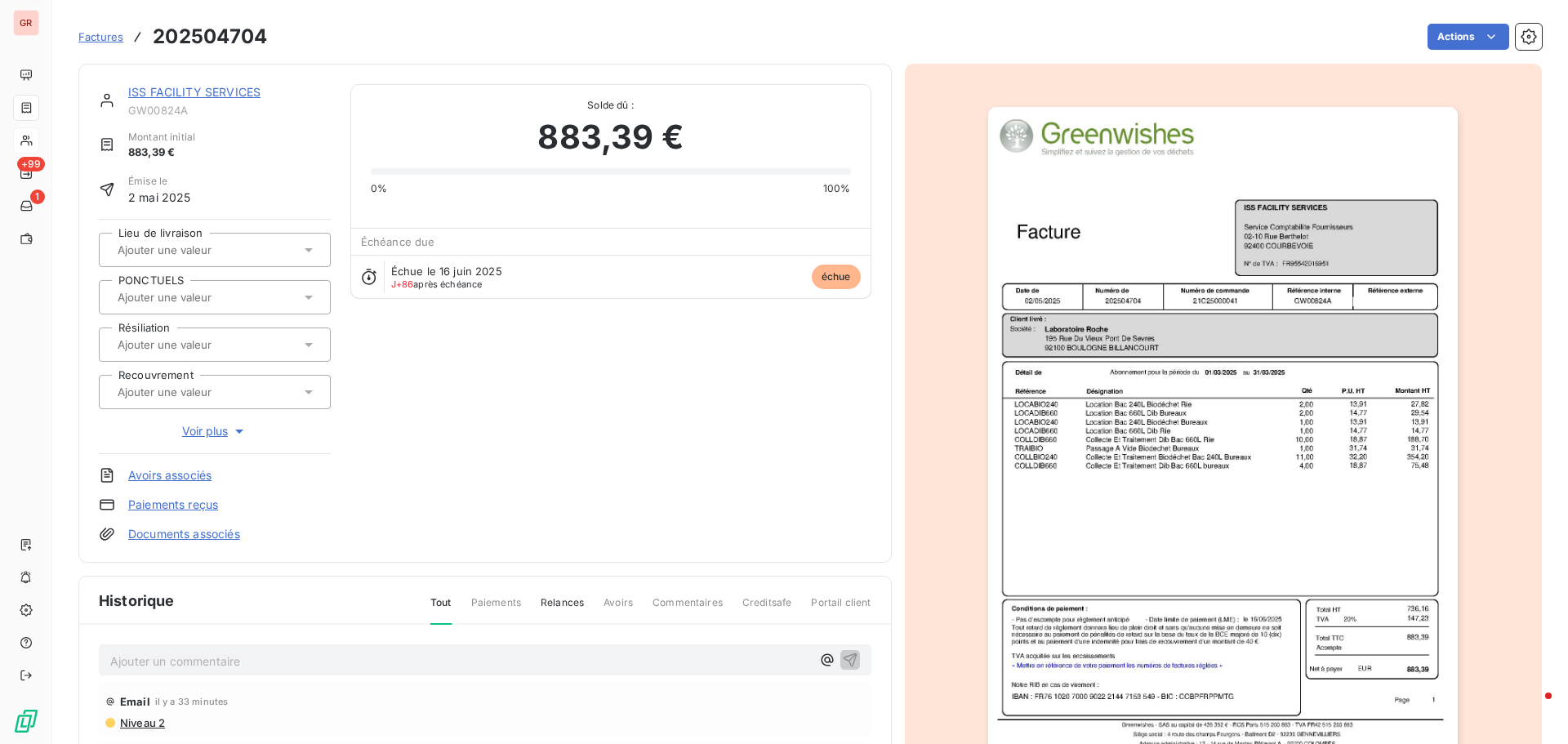
click at [1213, 332] on img "button" at bounding box center [1223, 439] width 469 height 664
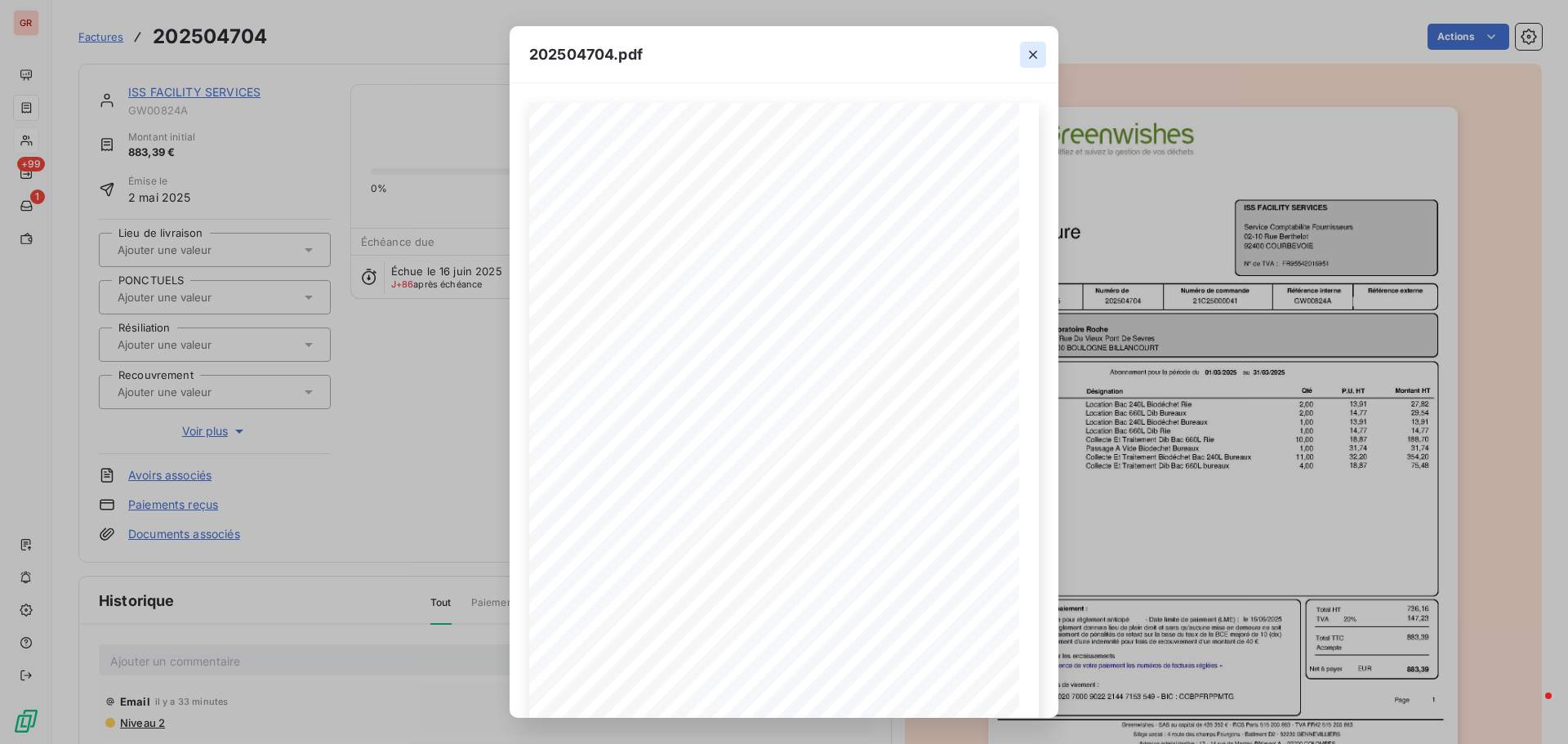
click at [1029, 55] on icon "button" at bounding box center [1034, 55] width 16 height 16
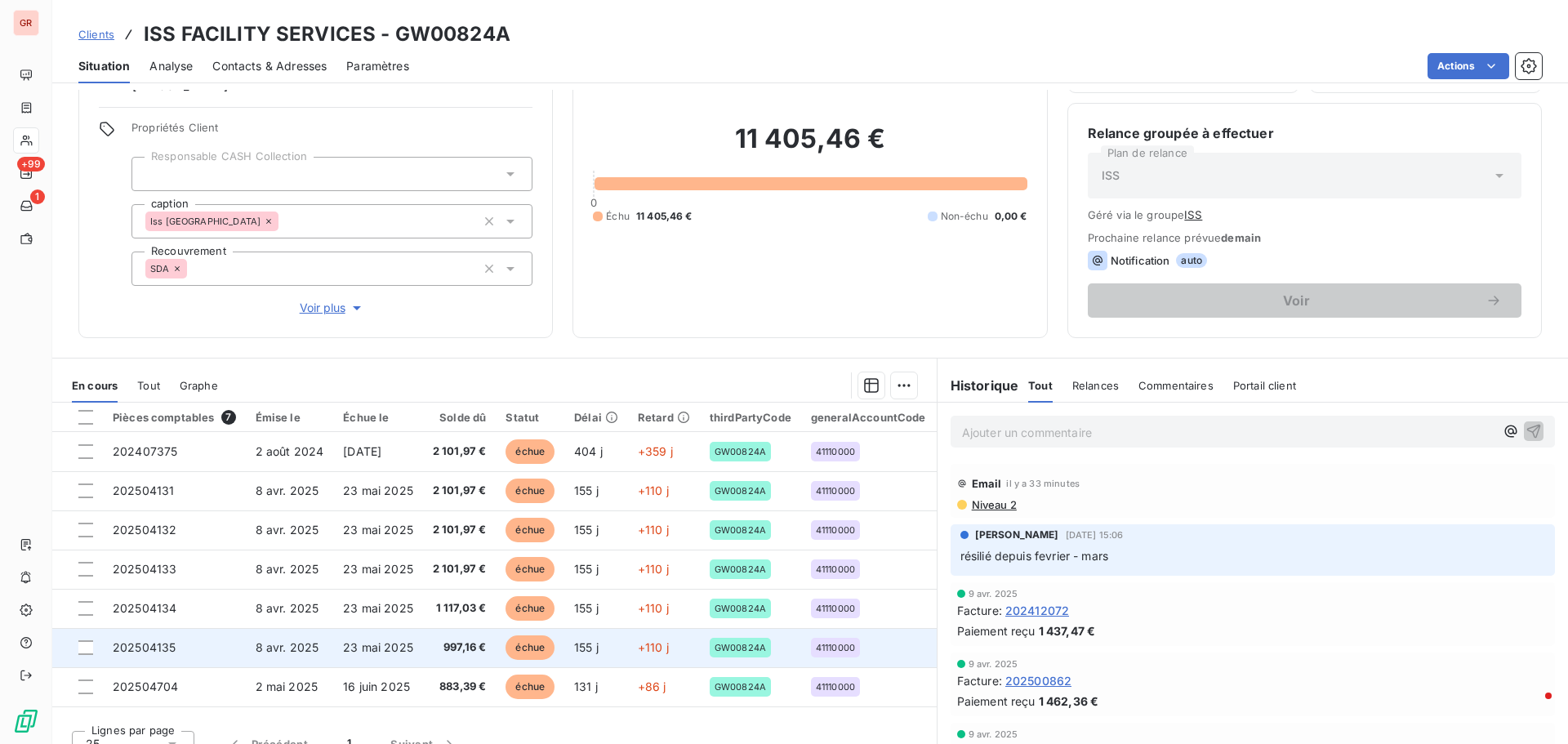
scroll to position [133, 0]
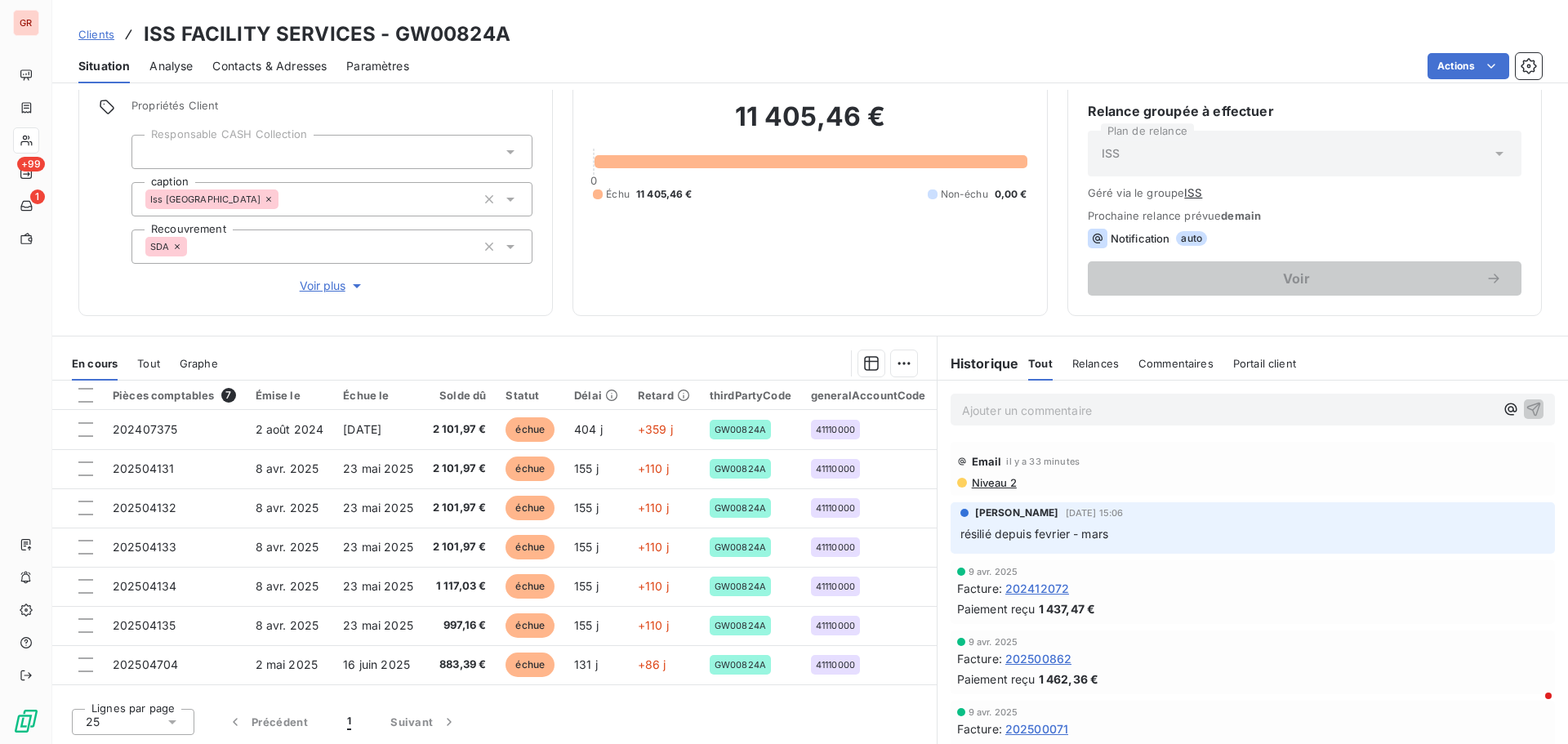
click at [301, 63] on span "Contacts & Adresses" at bounding box center [269, 66] width 114 height 16
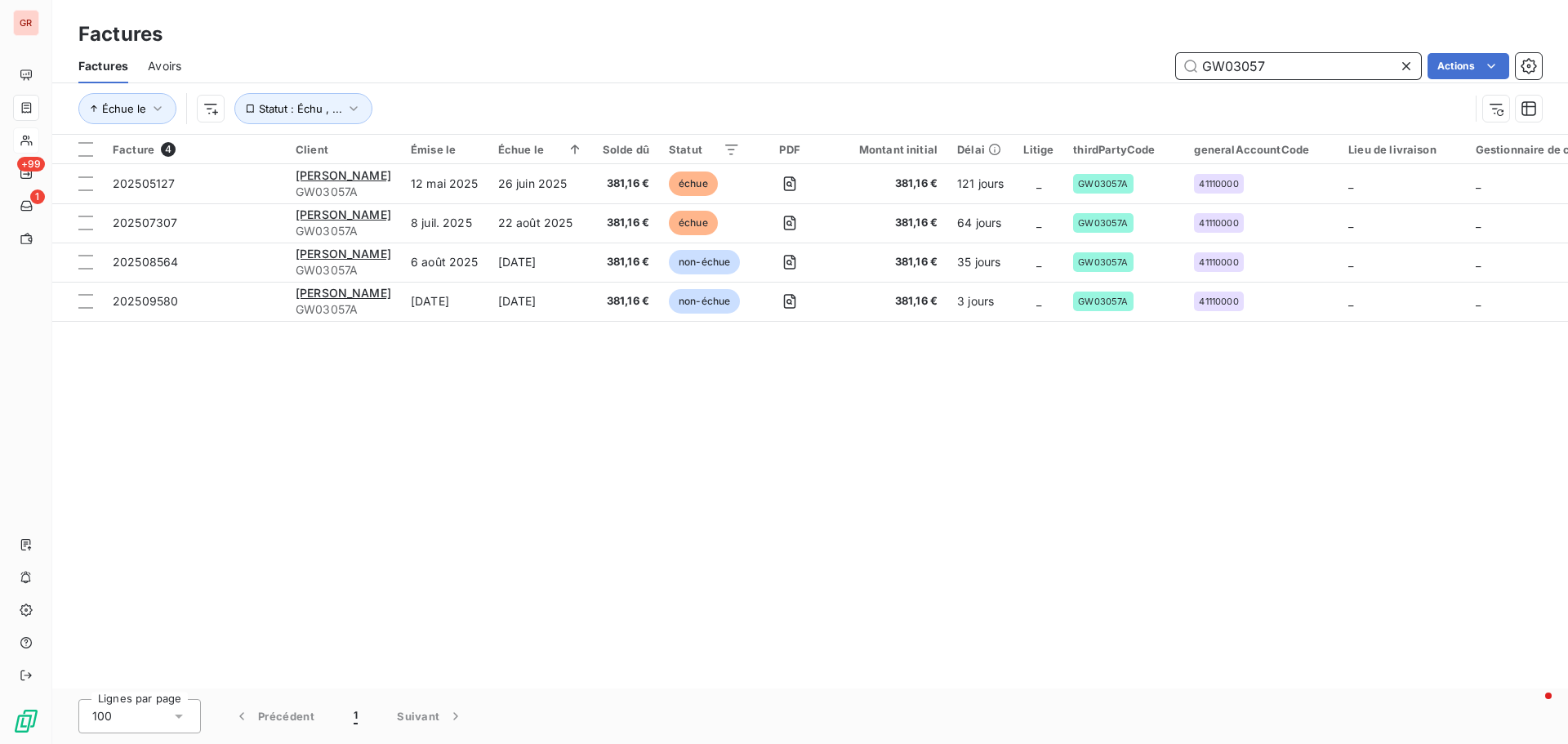
drag, startPoint x: 1304, startPoint y: 67, endPoint x: 758, endPoint y: 104, distance: 547.3
click at [775, 107] on div "Factures Avoirs GW03057 Actions Échue le Statut : Échu , ..." at bounding box center [810, 91] width 1516 height 85
paste input "063"
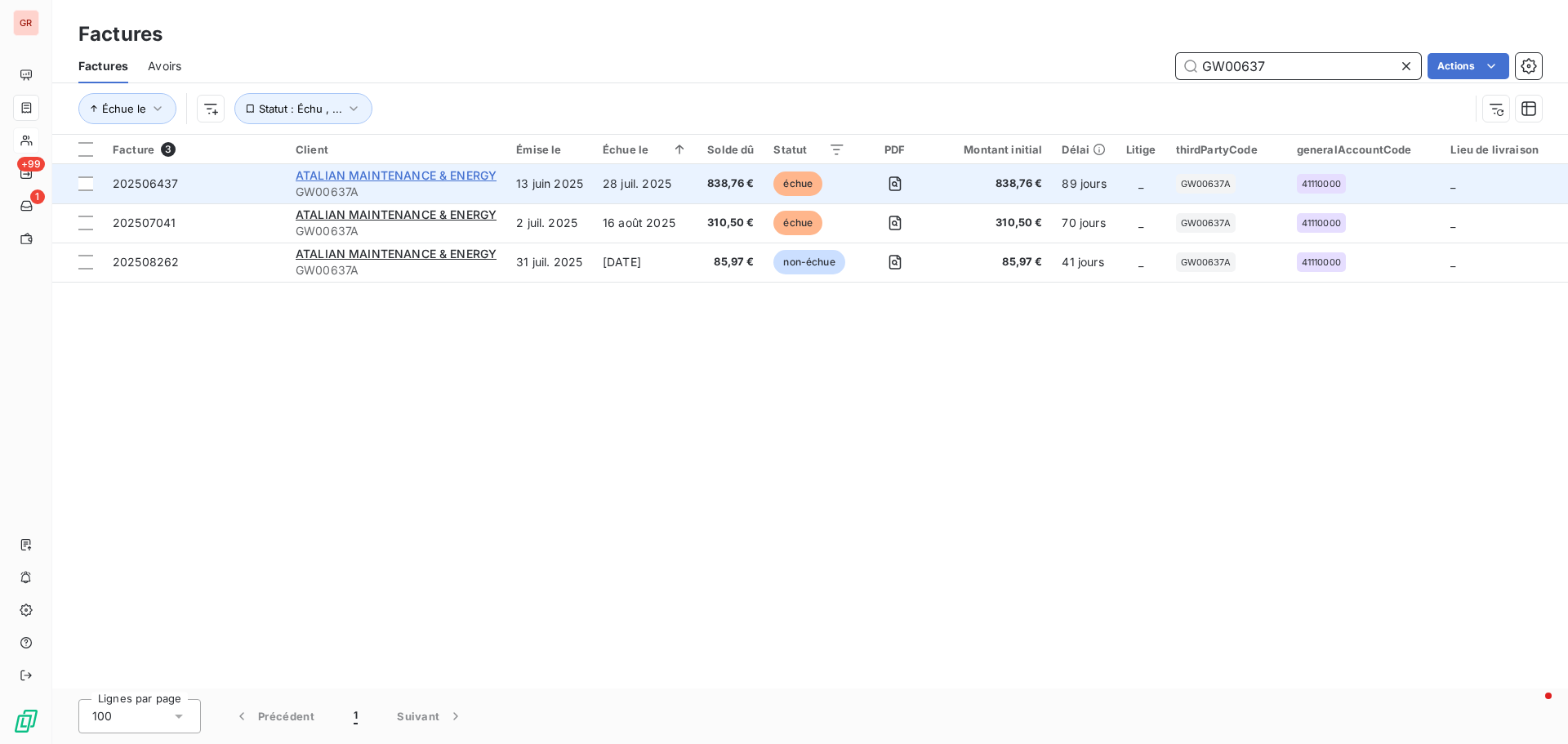
type input "GW00637"
click at [389, 179] on span "ATALIAN MAINTENANCE & ENERGY" at bounding box center [396, 174] width 201 height 14
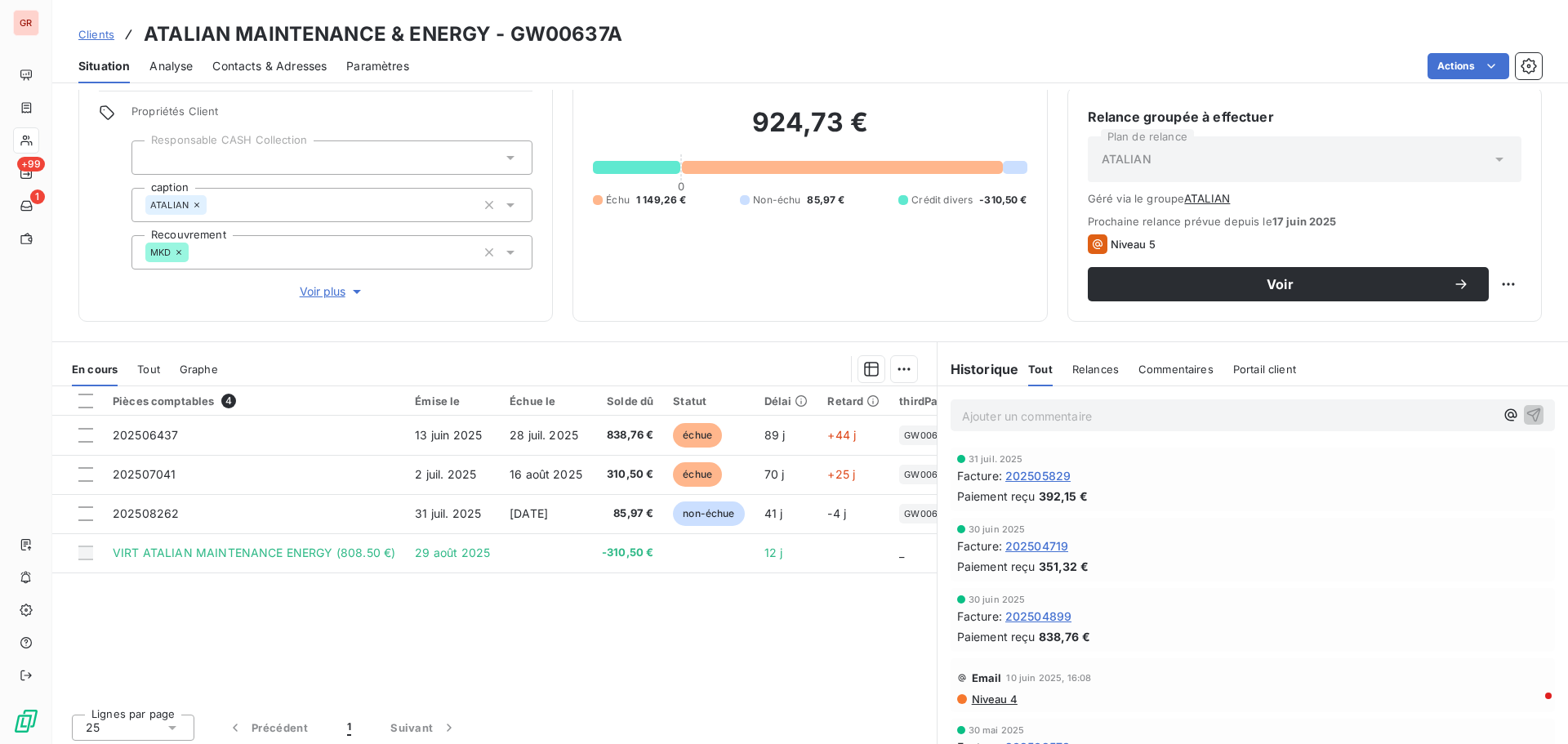
scroll to position [133, 0]
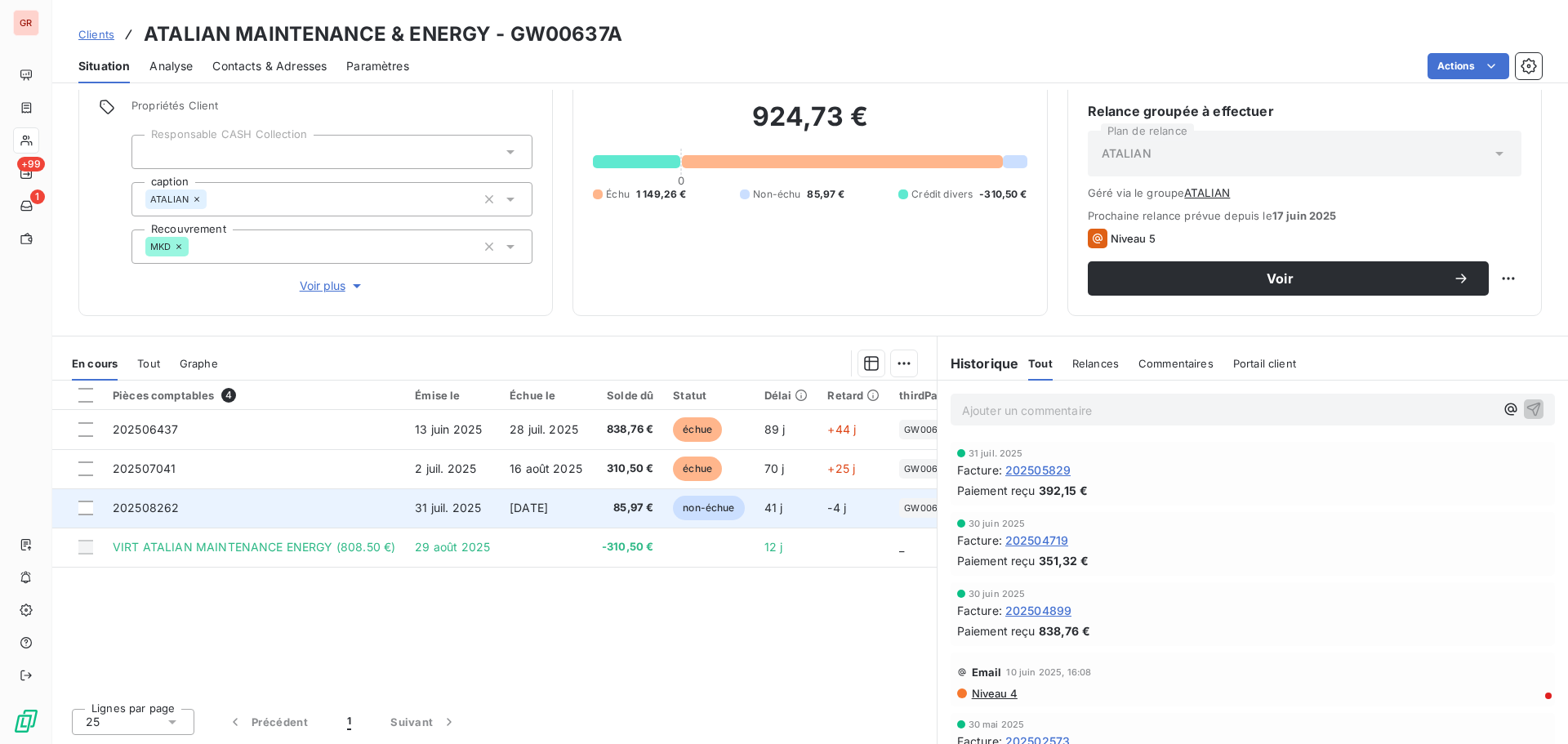
click at [180, 509] on td "202508262" at bounding box center [254, 508] width 302 height 40
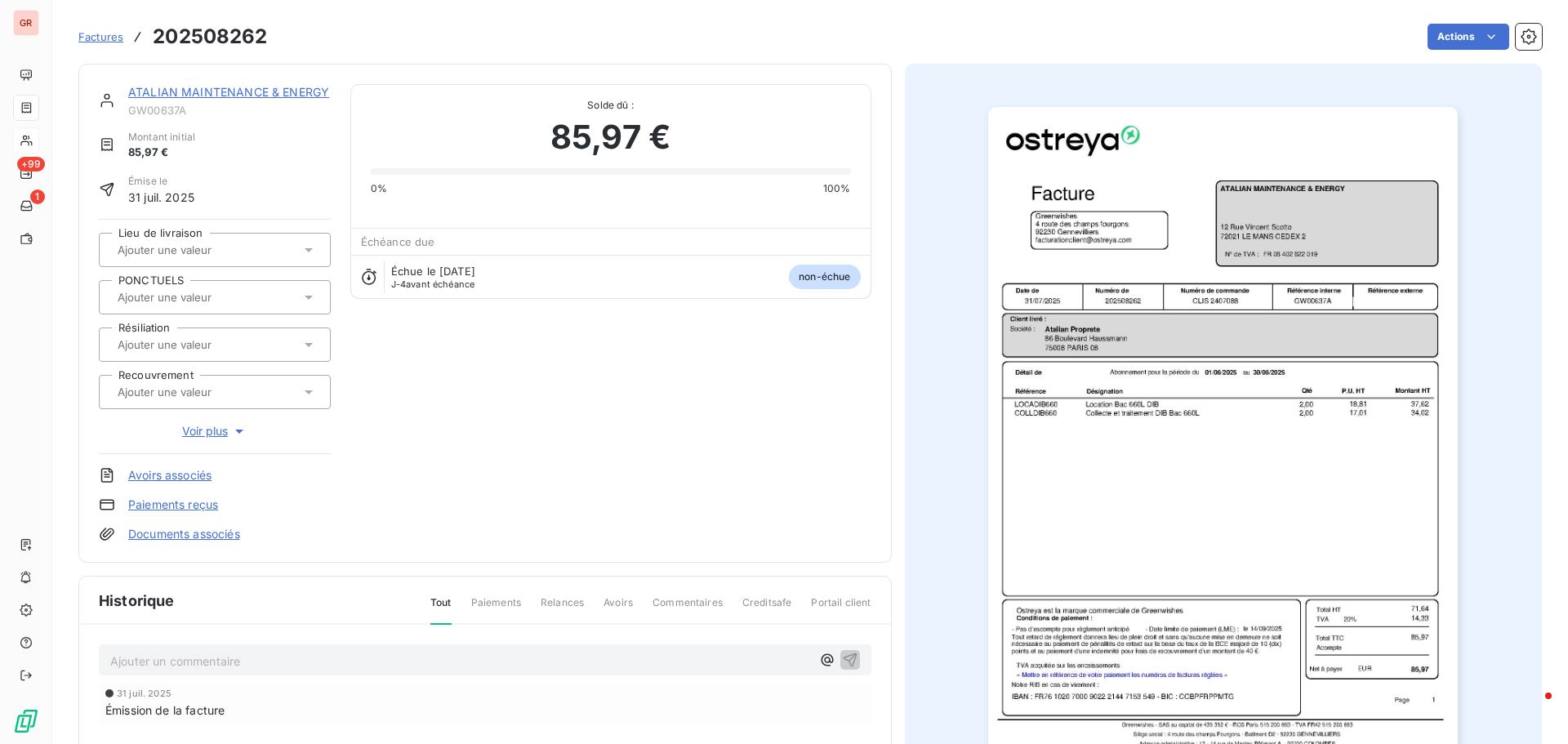
click at [1216, 385] on img "button" at bounding box center [1223, 439] width 469 height 664
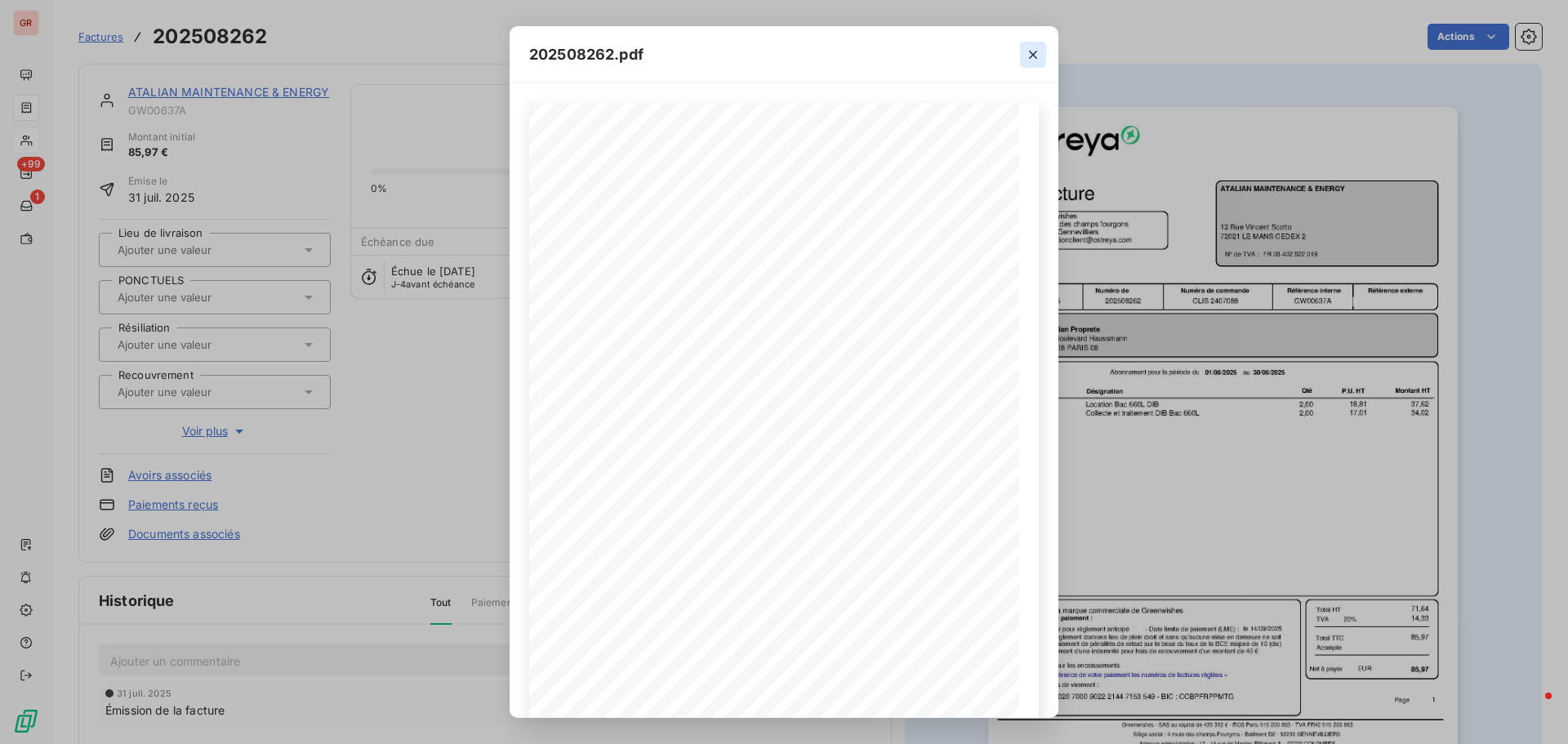
click at [1036, 50] on icon "button" at bounding box center [1034, 55] width 16 height 16
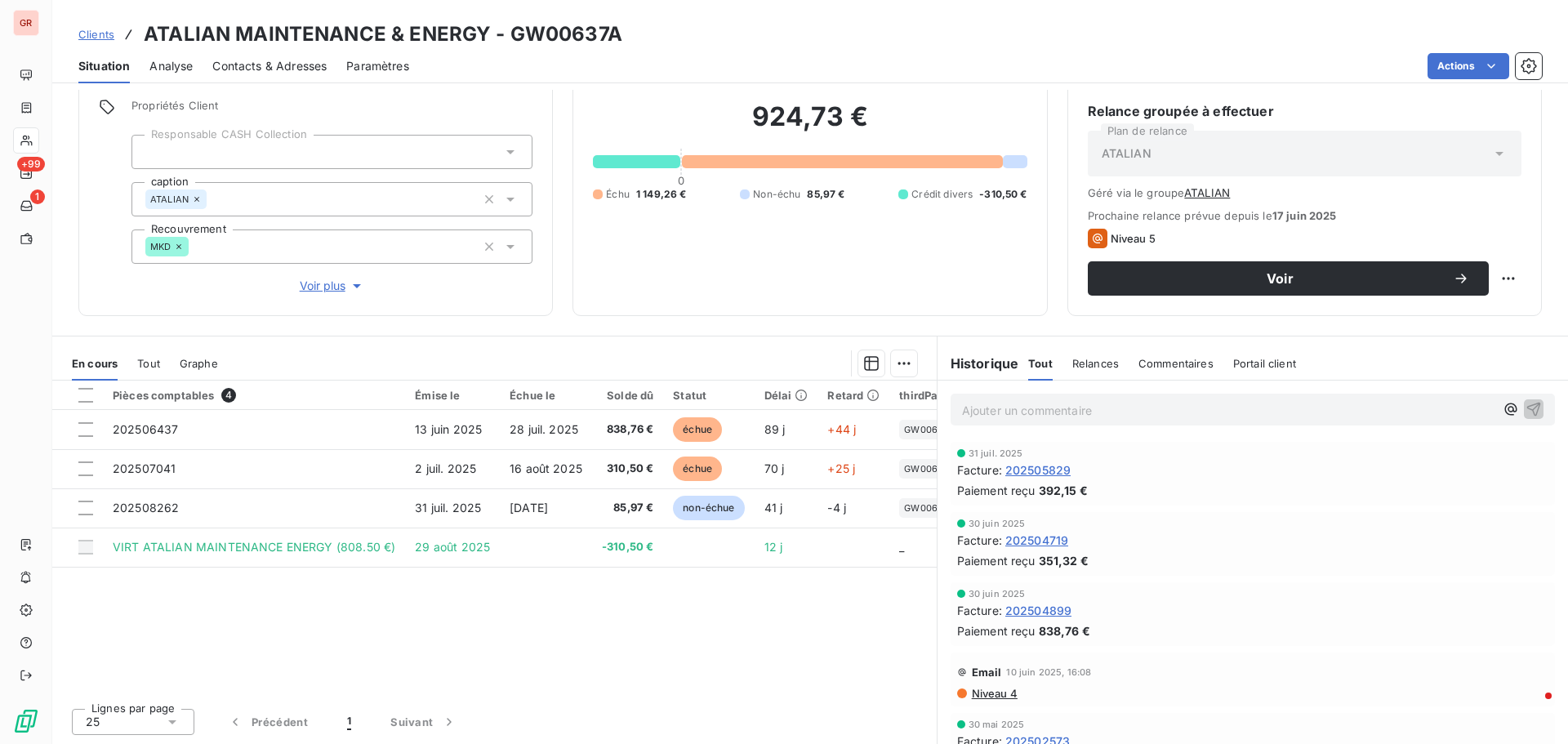
click at [979, 408] on p "Ajouter un commentaire ﻿" at bounding box center [1228, 410] width 533 height 21
drag, startPoint x: 964, startPoint y: 410, endPoint x: 967, endPoint y: 435, distance: 25.2
click at [964, 411] on span "resilie" at bounding box center [978, 408] width 31 height 14
click at [989, 406] on p "résilie" at bounding box center [1228, 409] width 533 height 19
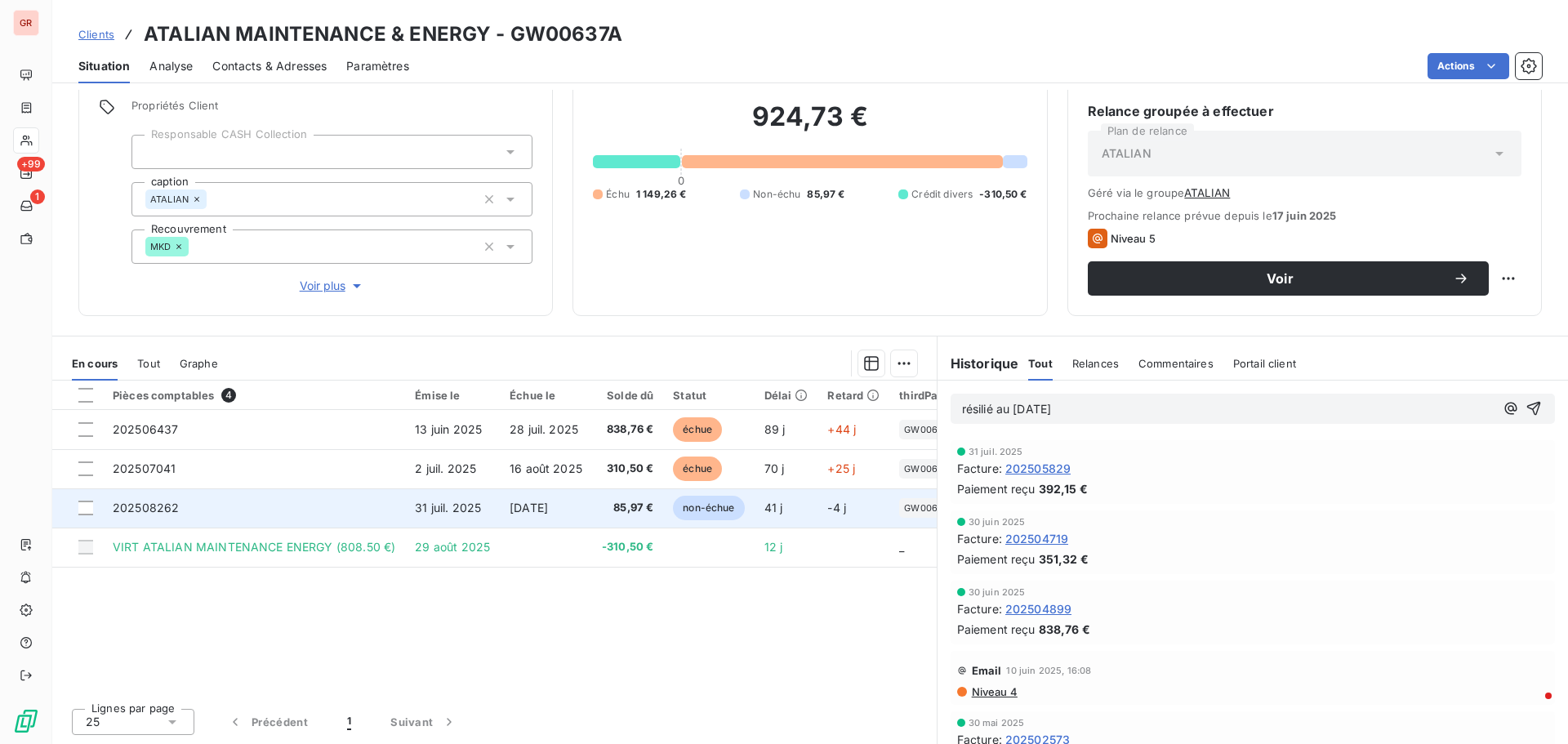
click at [448, 507] on span "31 juil. 2025" at bounding box center [448, 507] width 66 height 14
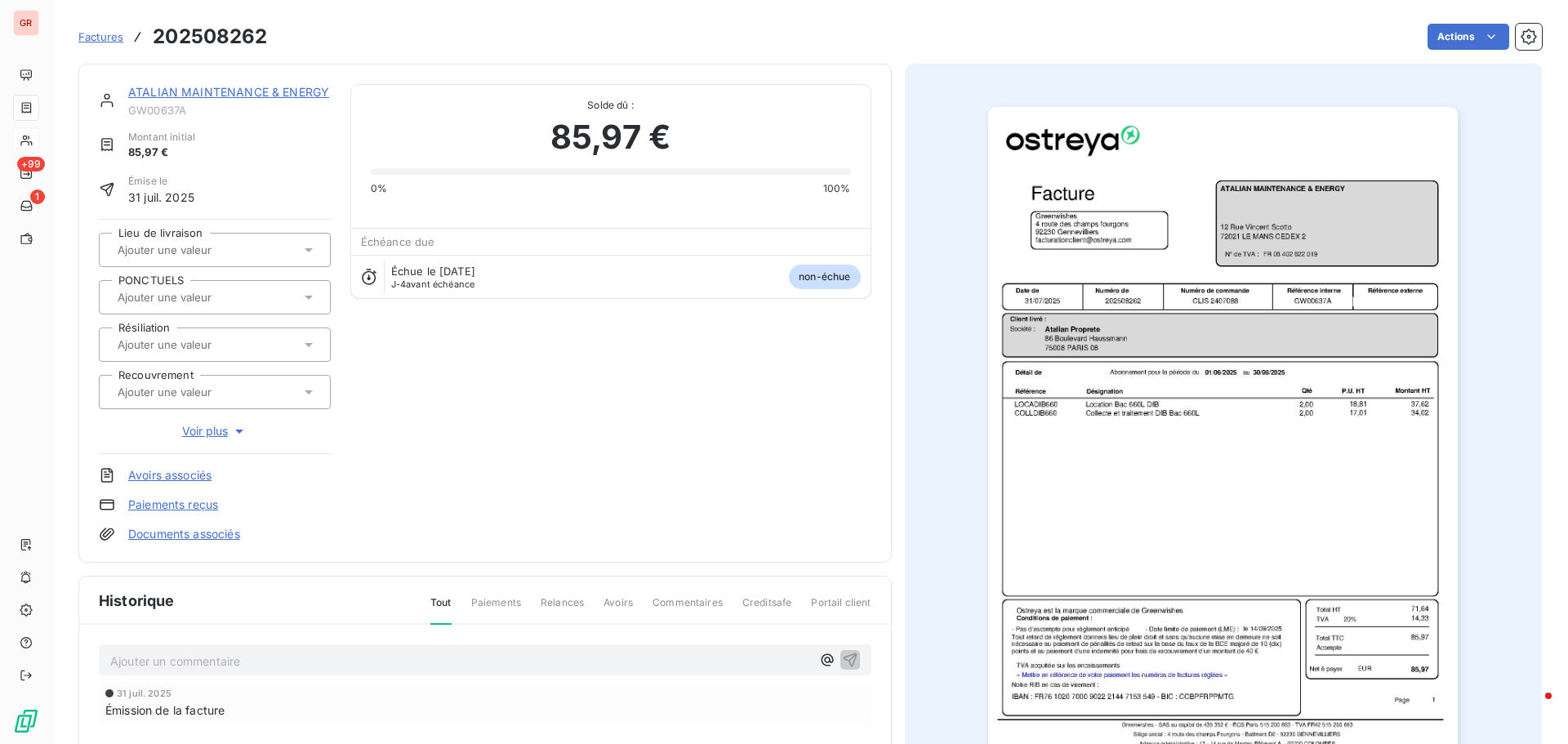
click at [1256, 378] on img "button" at bounding box center [1223, 439] width 469 height 664
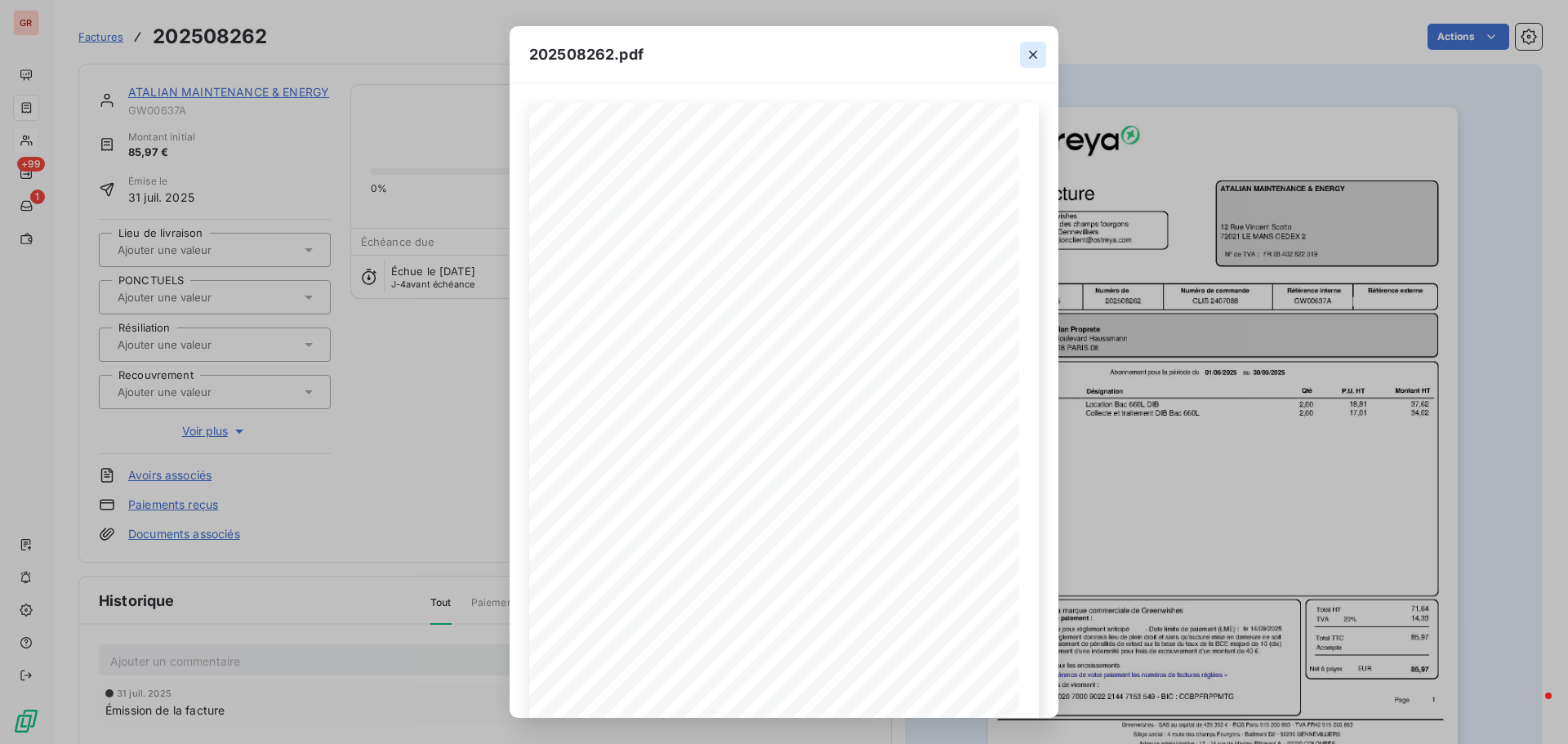
click at [1029, 58] on icon "button" at bounding box center [1034, 55] width 16 height 16
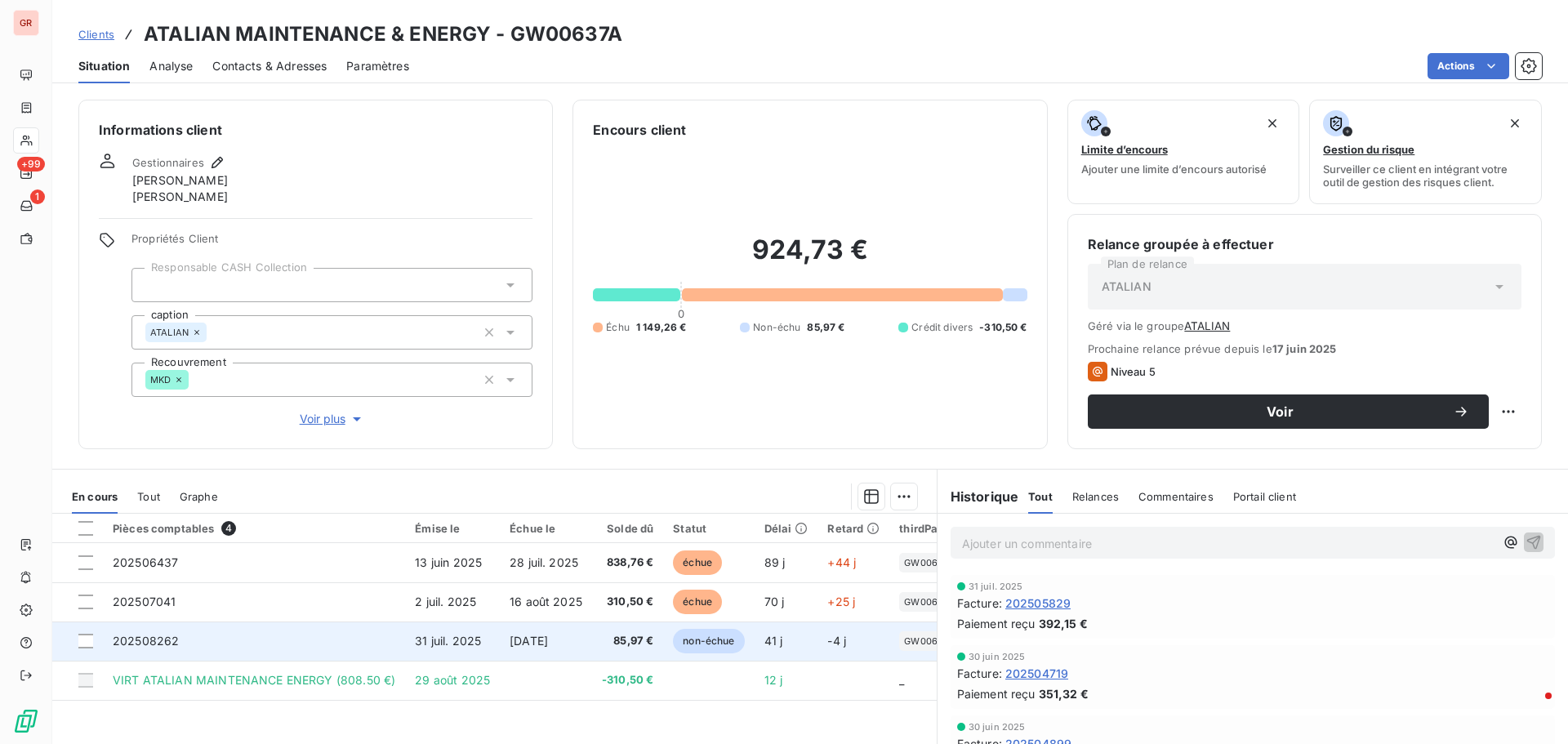
click at [157, 645] on span "202508262" at bounding box center [146, 640] width 66 height 14
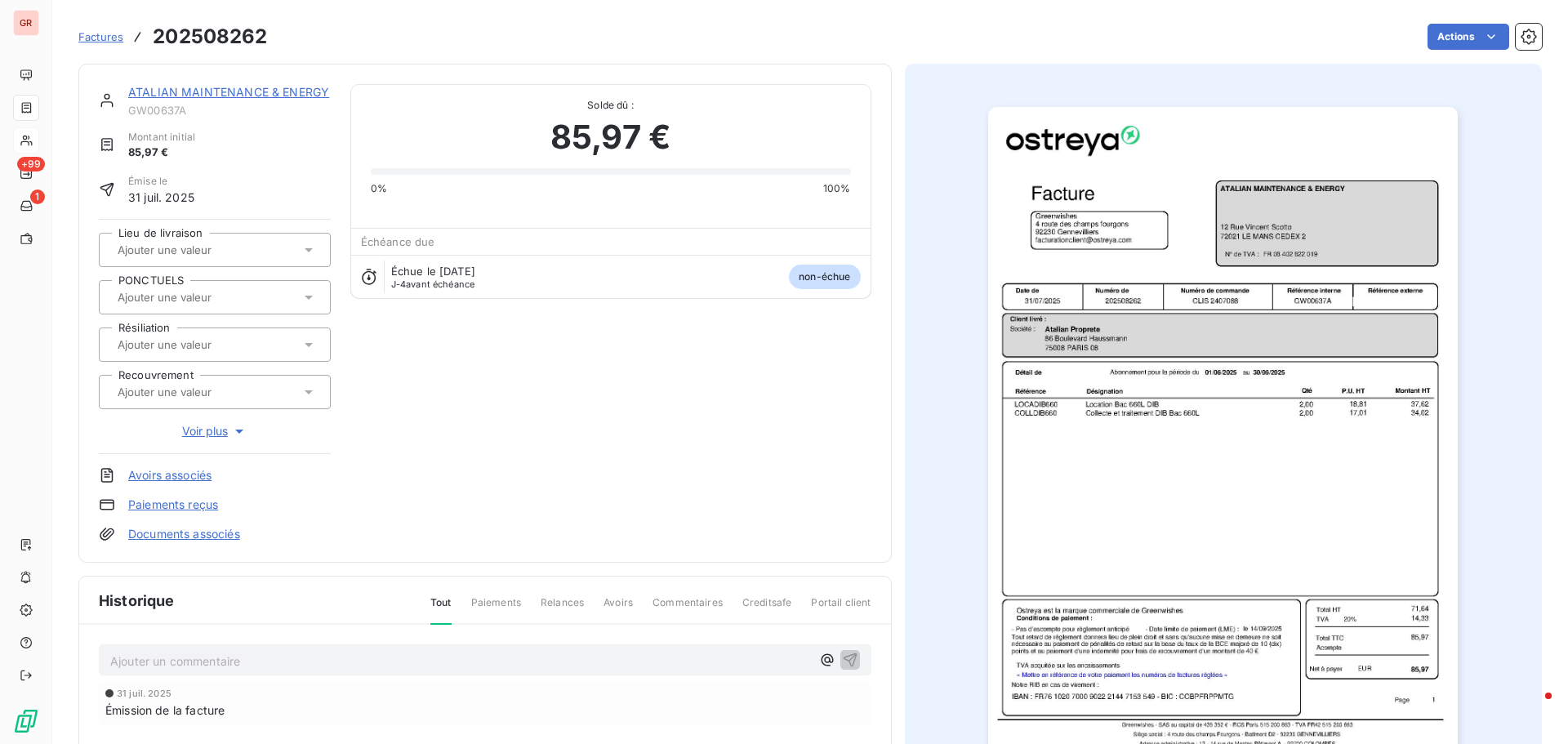
click at [1165, 342] on img "button" at bounding box center [1223, 439] width 469 height 664
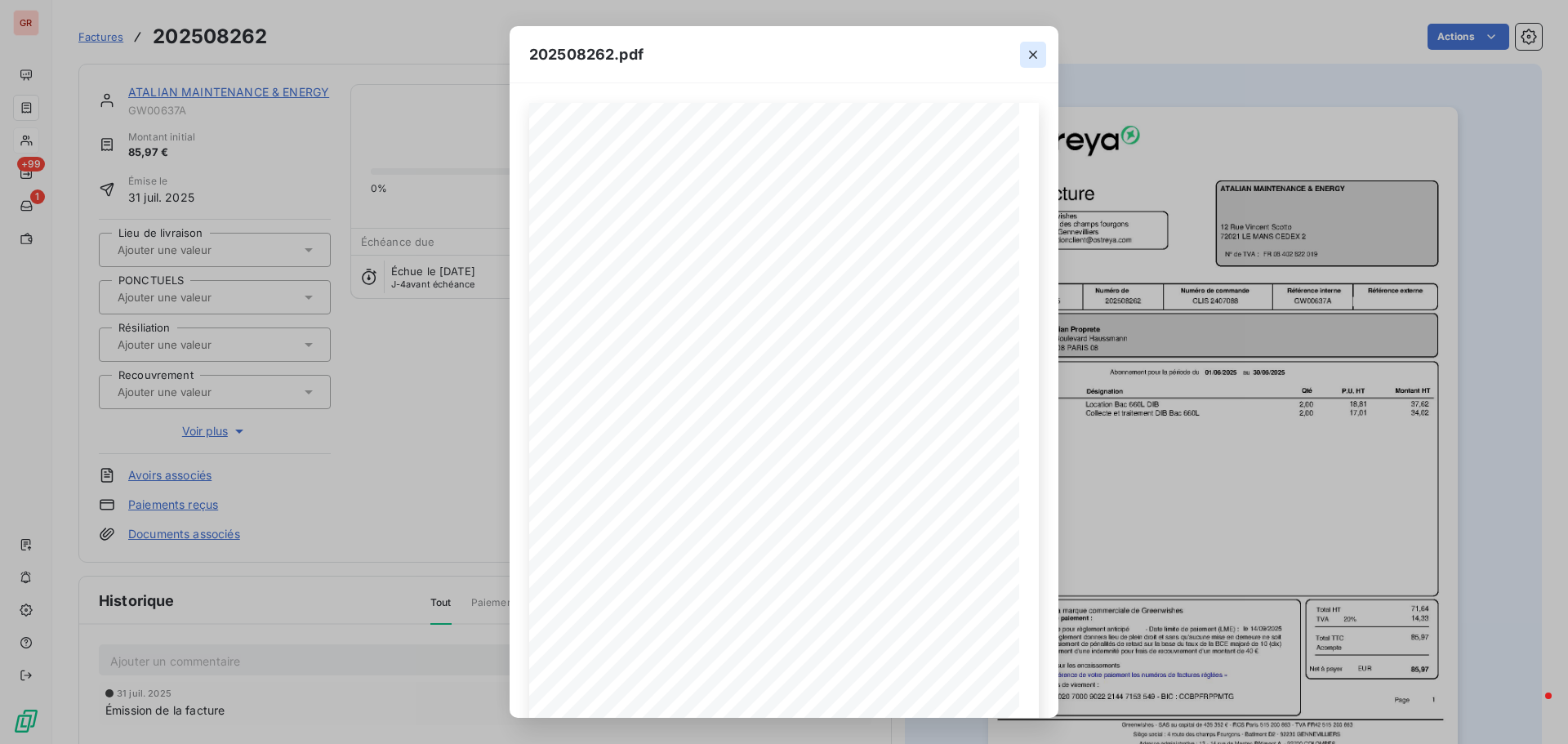
click at [1032, 50] on icon "button" at bounding box center [1034, 55] width 16 height 16
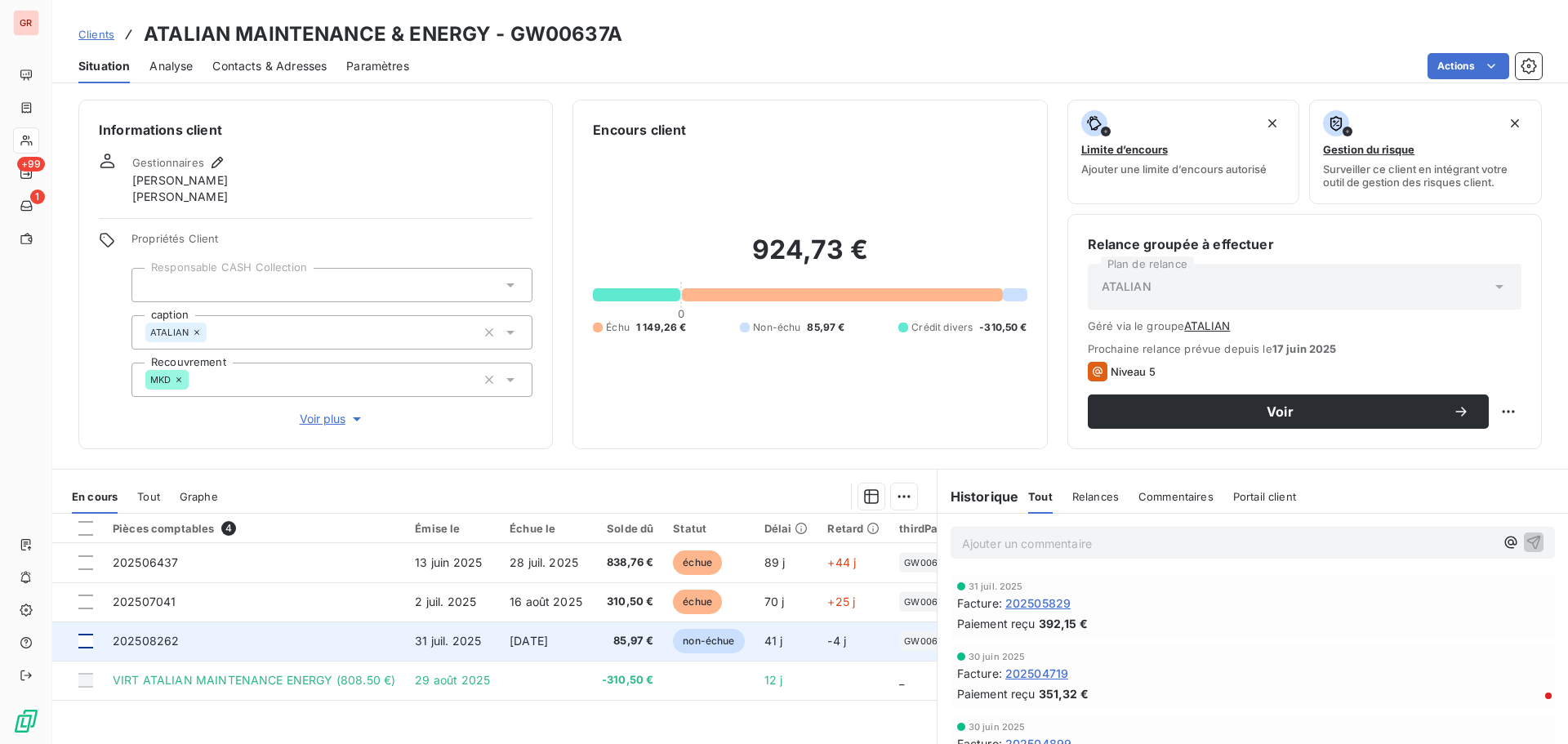
click at [91, 642] on div at bounding box center [86, 641] width 15 height 15
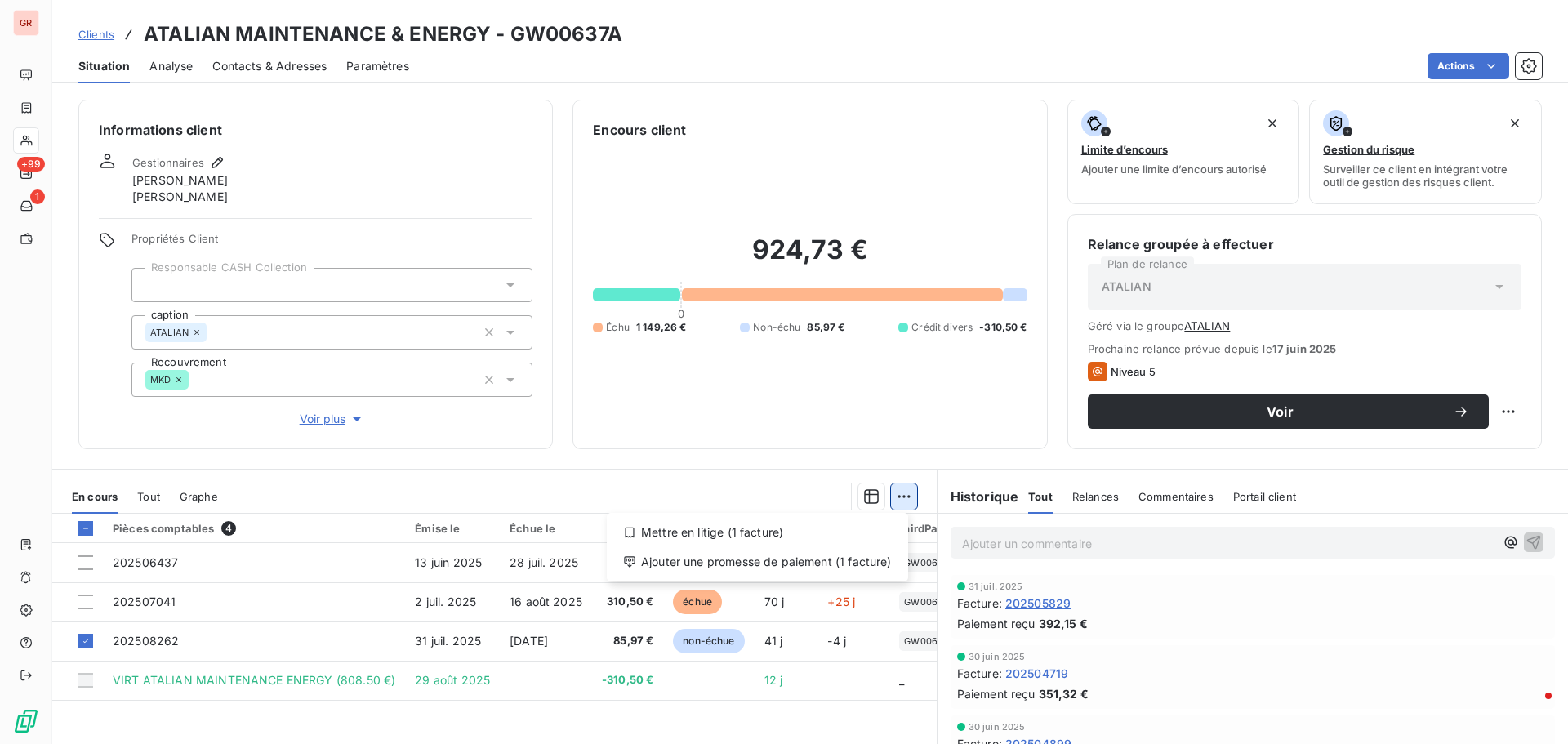
click at [901, 498] on html "GR +99 1 Clients ATALIAN MAINTENANCE & ENERGY - GW00637A Situation Analyse Cont…" at bounding box center [784, 372] width 1568 height 744
click at [728, 536] on div "Mettre en litige (1 facture)" at bounding box center [758, 532] width 288 height 26
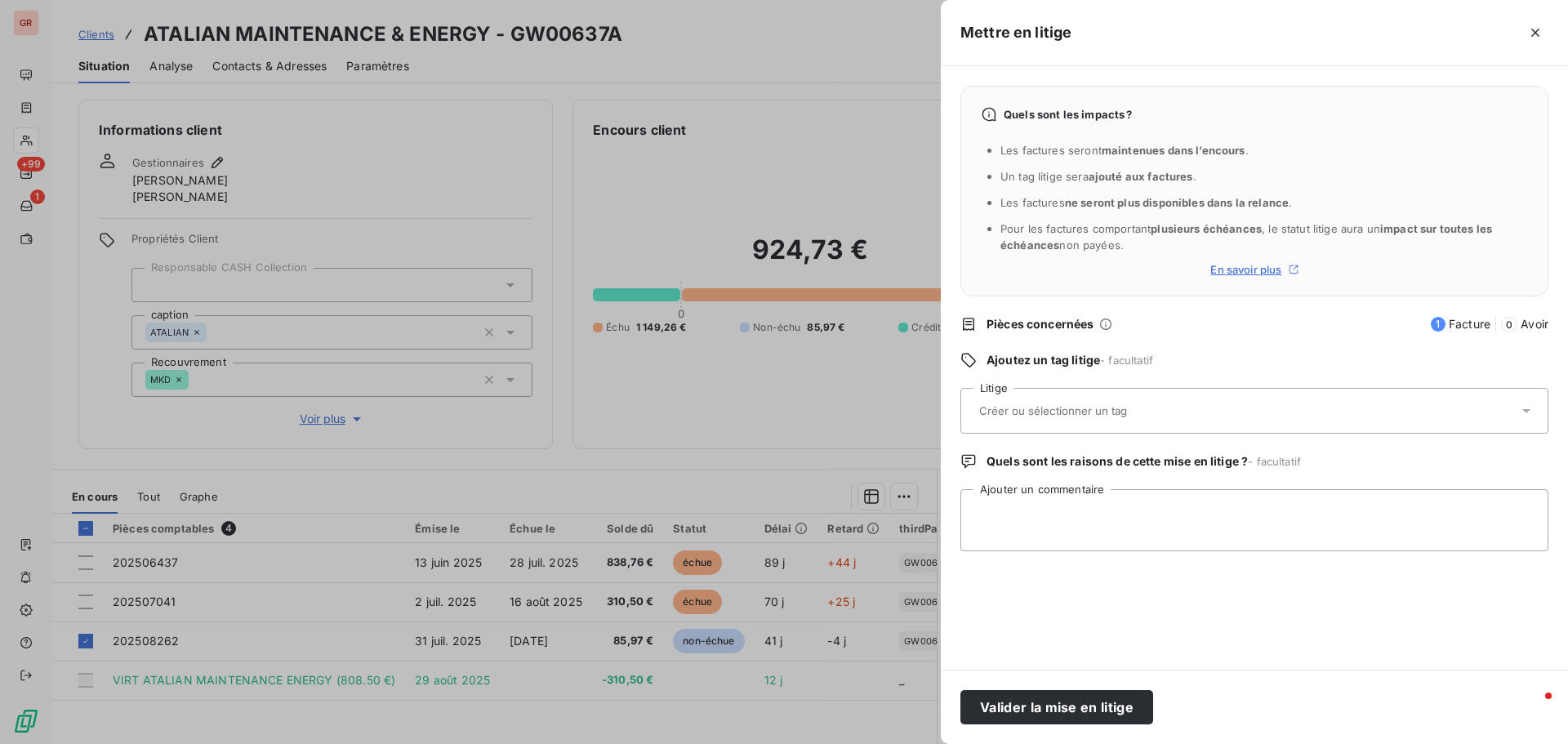
click at [1014, 413] on input "text" at bounding box center [1096, 411] width 238 height 15
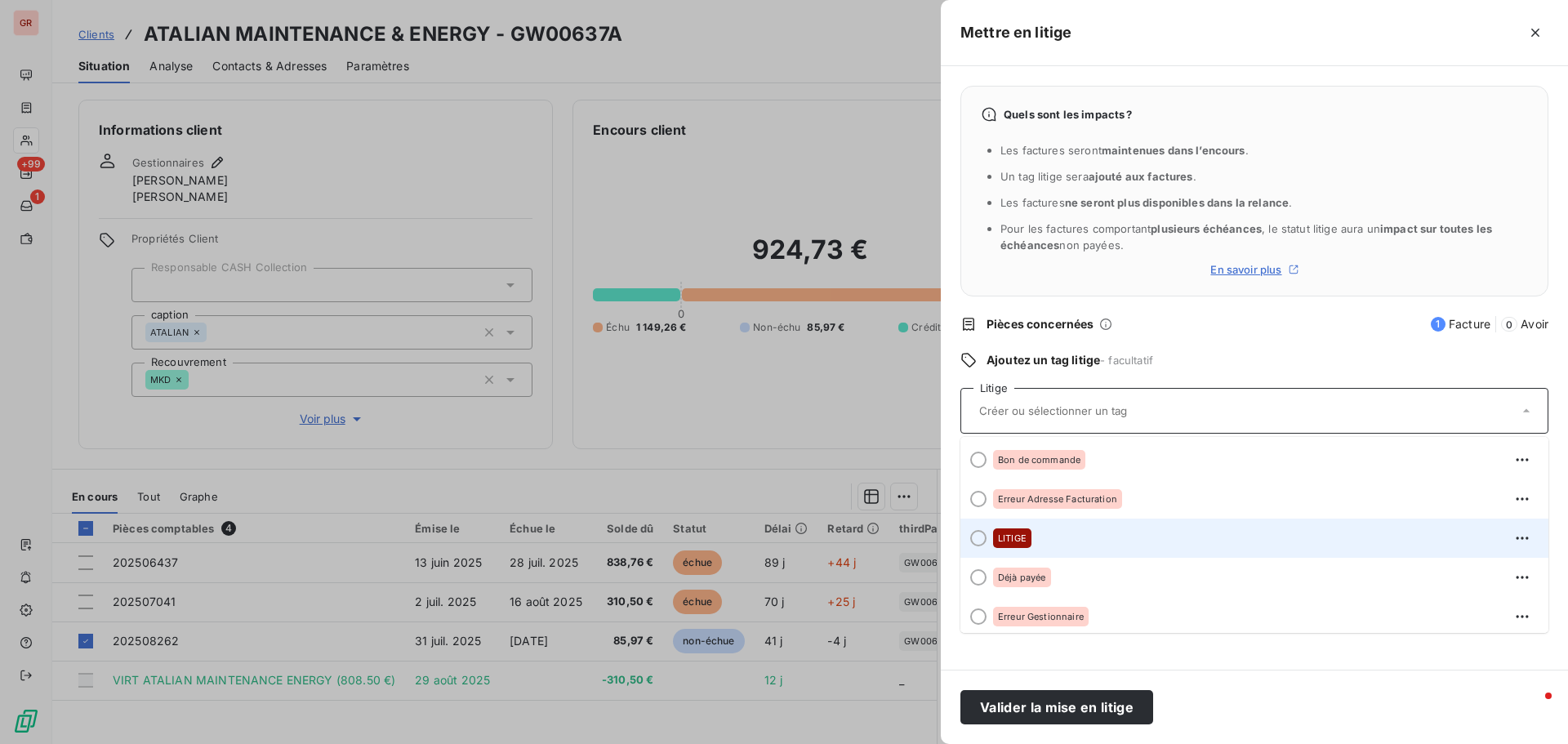
click at [1014, 533] on span "LITIGE" at bounding box center [1012, 538] width 29 height 10
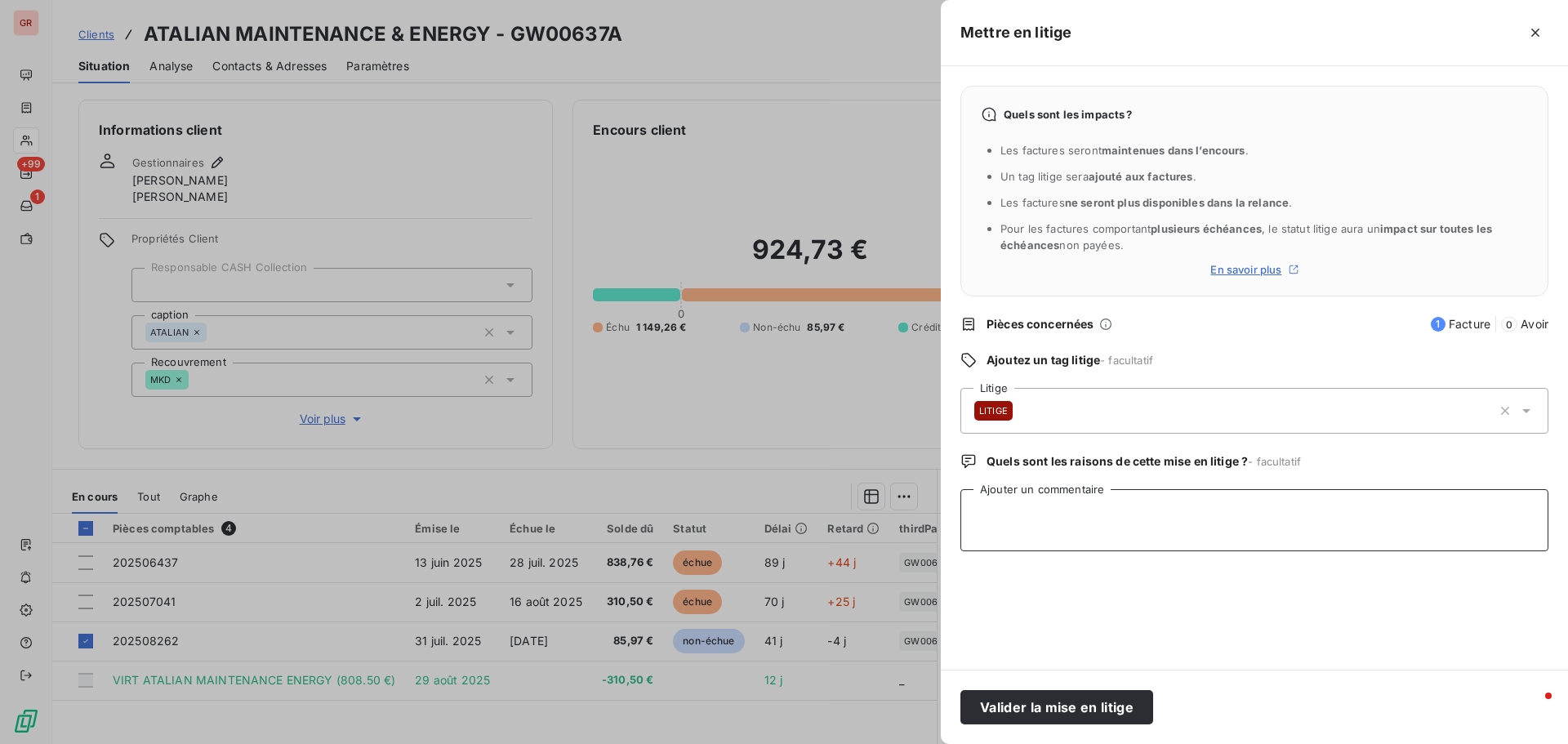
click at [1029, 504] on textarea "Ajouter un commentaire" at bounding box center [1254, 519] width 588 height 62
drag, startPoint x: 1009, startPoint y: 516, endPoint x: 802, endPoint y: 529, distance: 207.4
click at [810, 743] on div "Mettre en litige Quels sont les impacts ? Les factures seront maintenues dans l…" at bounding box center [784, 744] width 1568 height 0
click at [1160, 513] on textarea "mail de [PERSON_NAME] contrat résilié szpuis le [DATE]" at bounding box center [1254, 519] width 588 height 62
click at [1024, 514] on textarea "mail de [PERSON_NAME] contrat résilié depuis le [DATE]" at bounding box center [1254, 519] width 588 height 62
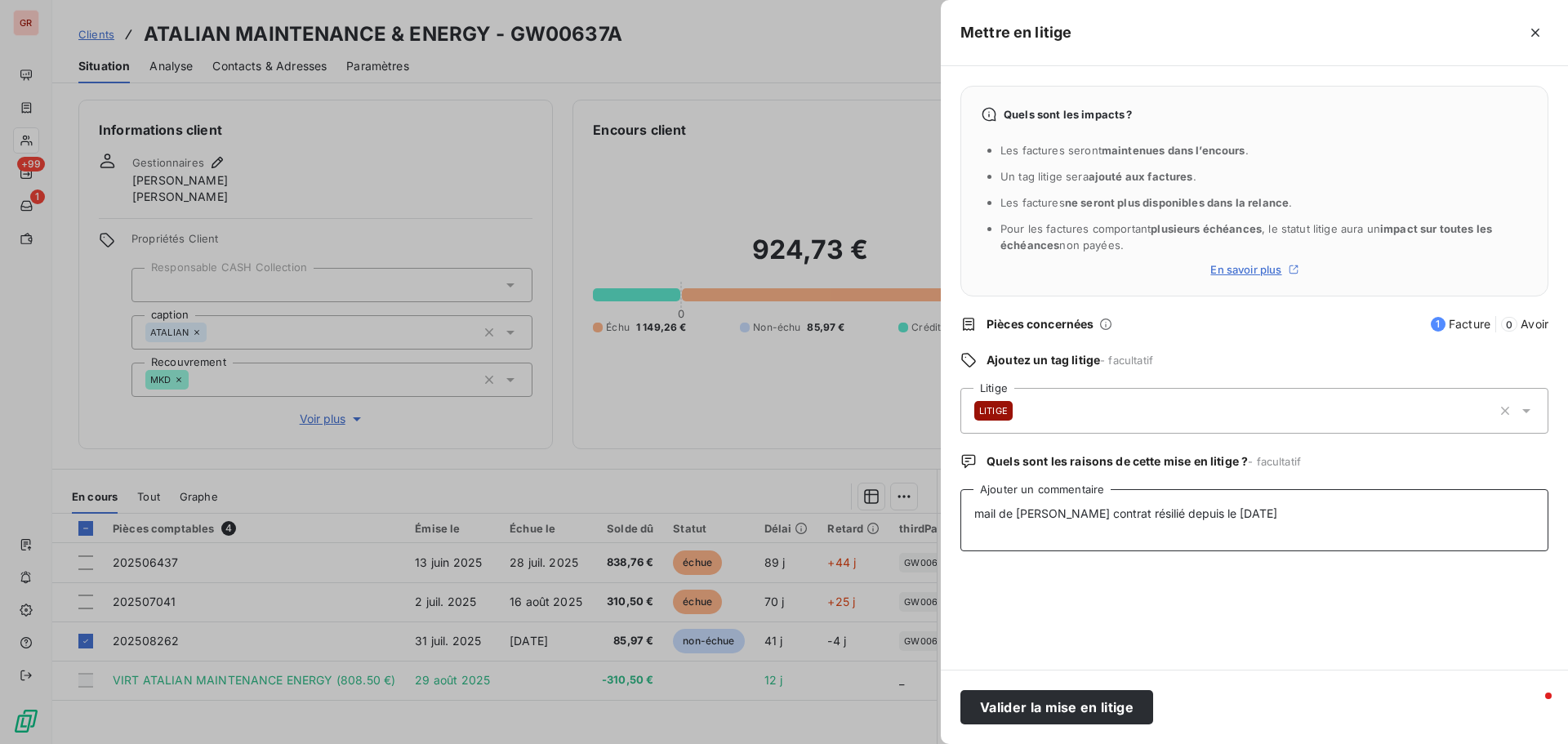
click at [1283, 505] on textarea "mail de [PERSON_NAME] contrat résilié depuis le [DATE]" at bounding box center [1254, 519] width 588 height 62
type textarea "mail de [PERSON_NAME] contrat résilié depuis le [DATE]"
click at [1082, 707] on button "Valider la mise en litige" at bounding box center [1057, 707] width 193 height 35
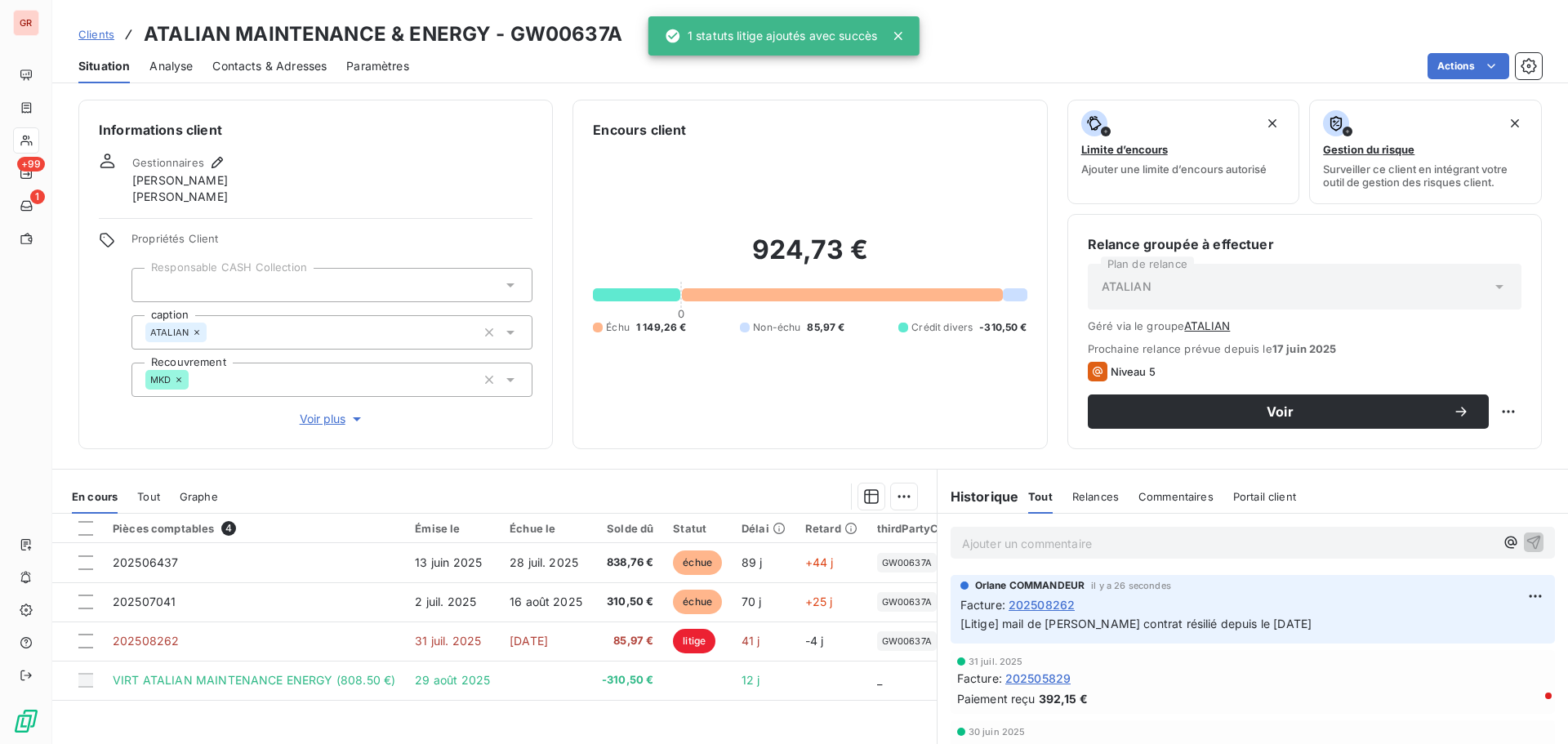
click at [1044, 600] on span "202508262" at bounding box center [1042, 604] width 66 height 17
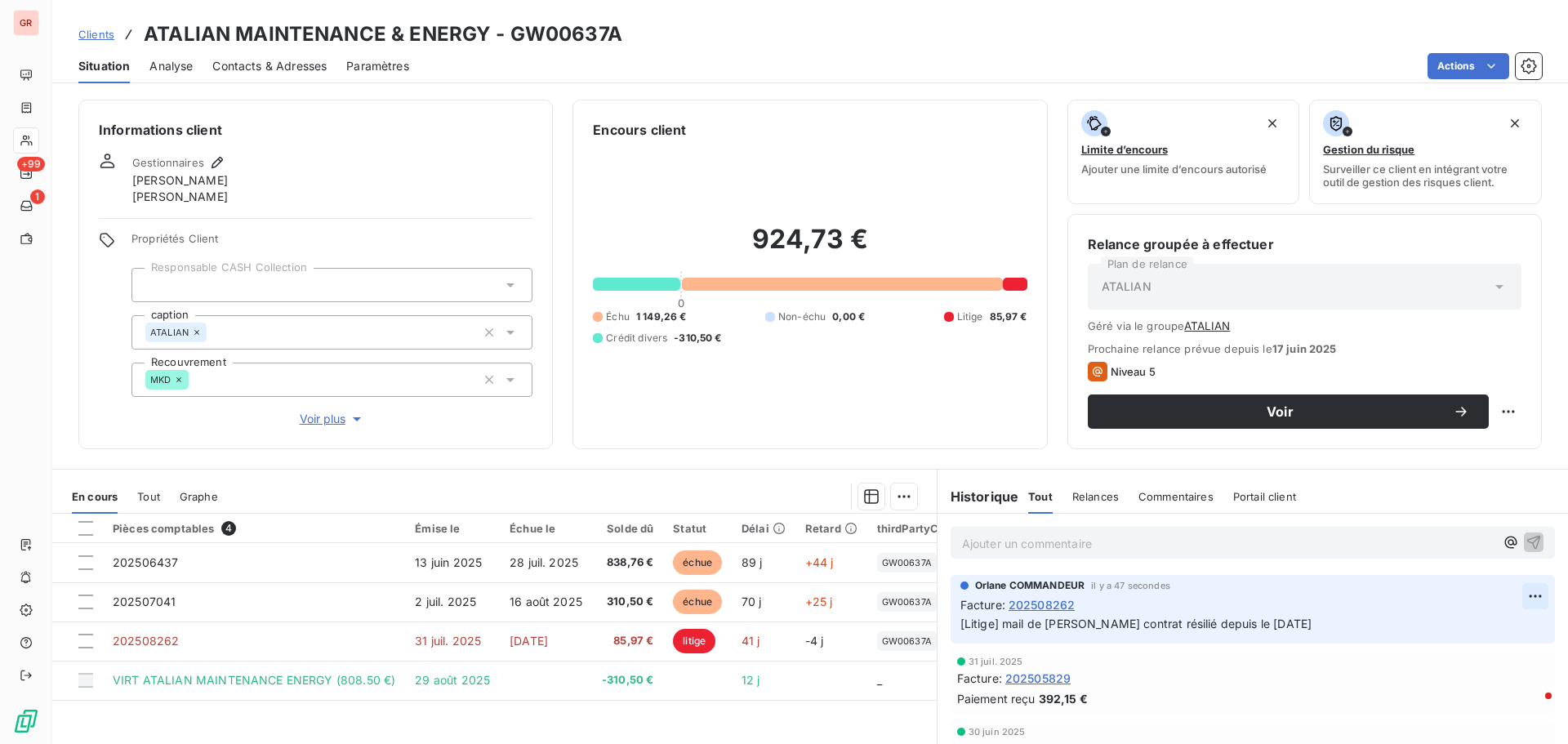
click at [1514, 591] on html "GR +99 1 Clients ATALIAN MAINTENANCE & ENERGY - GW00637A Situation Analyse Cont…" at bounding box center [784, 372] width 1568 height 744
click at [1463, 629] on div "Editer" at bounding box center [1472, 632] width 91 height 26
click at [1208, 621] on span "[Litige] mail de [PERSON_NAME] contrat résilié depuis le [DATE]" at bounding box center [1136, 623] width 352 height 14
click at [1202, 622] on span "[Litige] mail de [PERSON_NAME] contrat résilié depuis le [DATE]" at bounding box center [1136, 623] width 352 height 14
click at [1529, 621] on icon "button" at bounding box center [1536, 623] width 14 height 14
